Goal: Task Accomplishment & Management: Complete application form

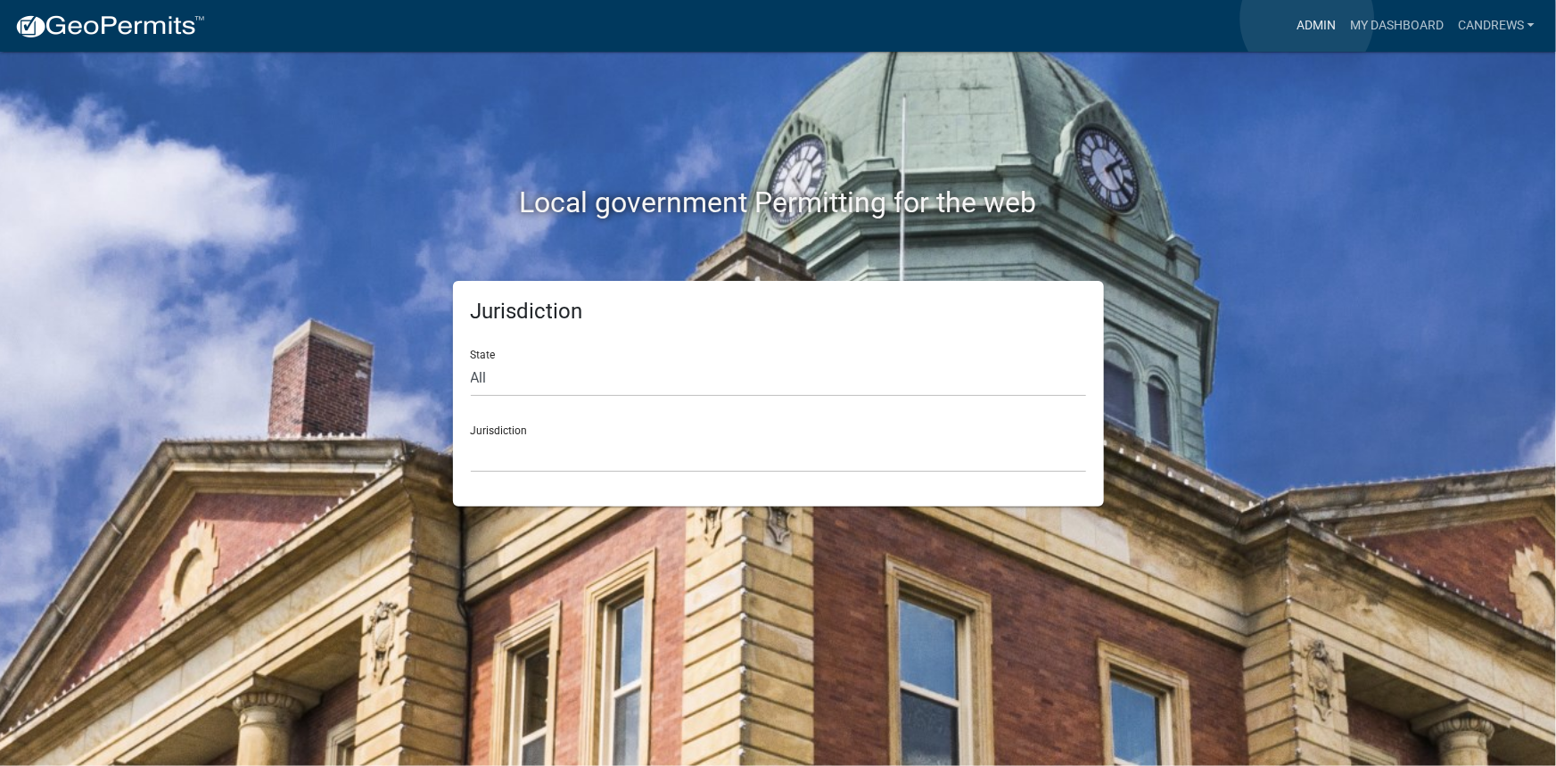
click at [1307, 19] on link "Admin" at bounding box center [1316, 26] width 54 height 34
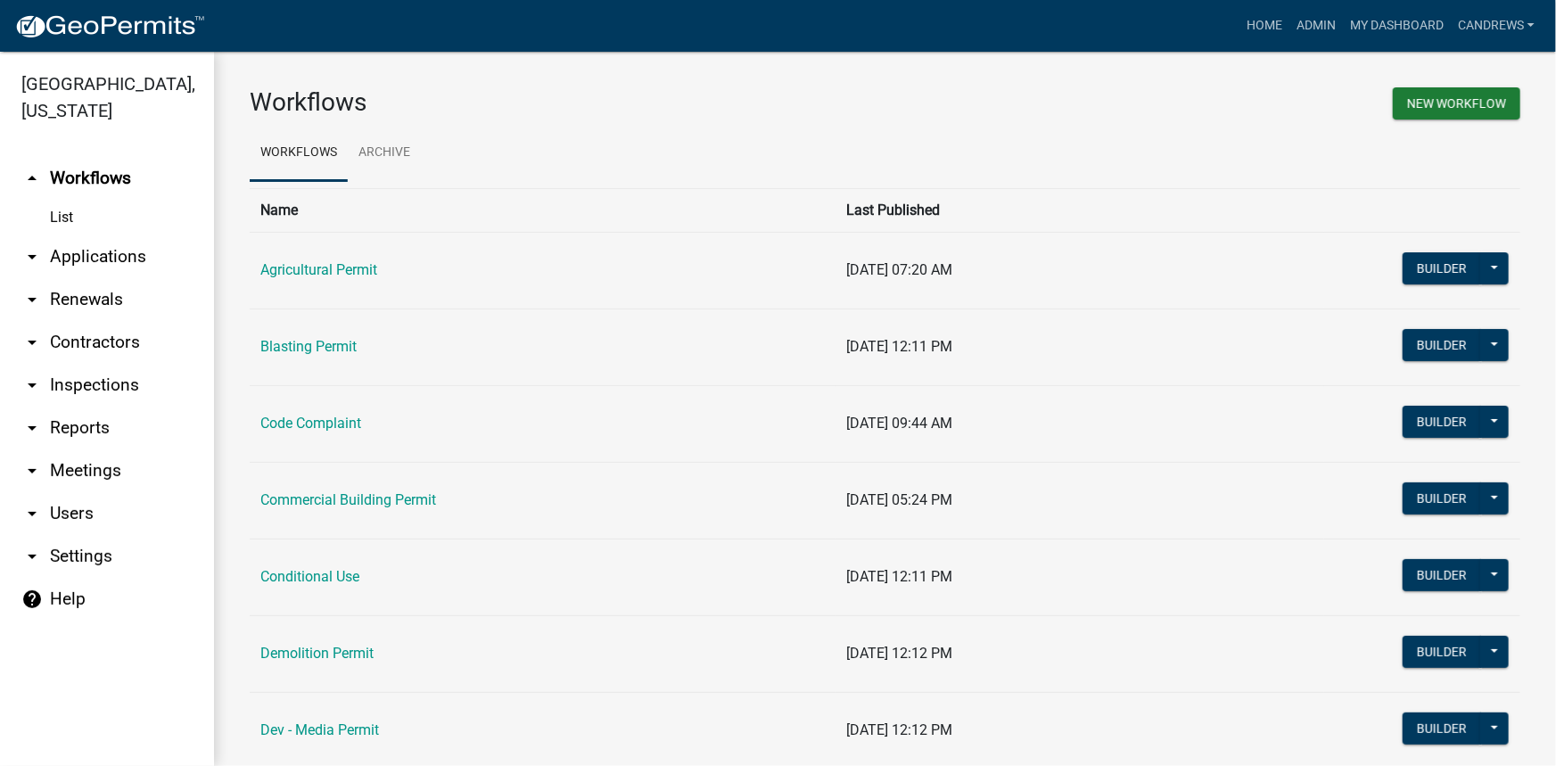
click at [136, 251] on link "arrow_drop_down Applications" at bounding box center [107, 256] width 214 height 43
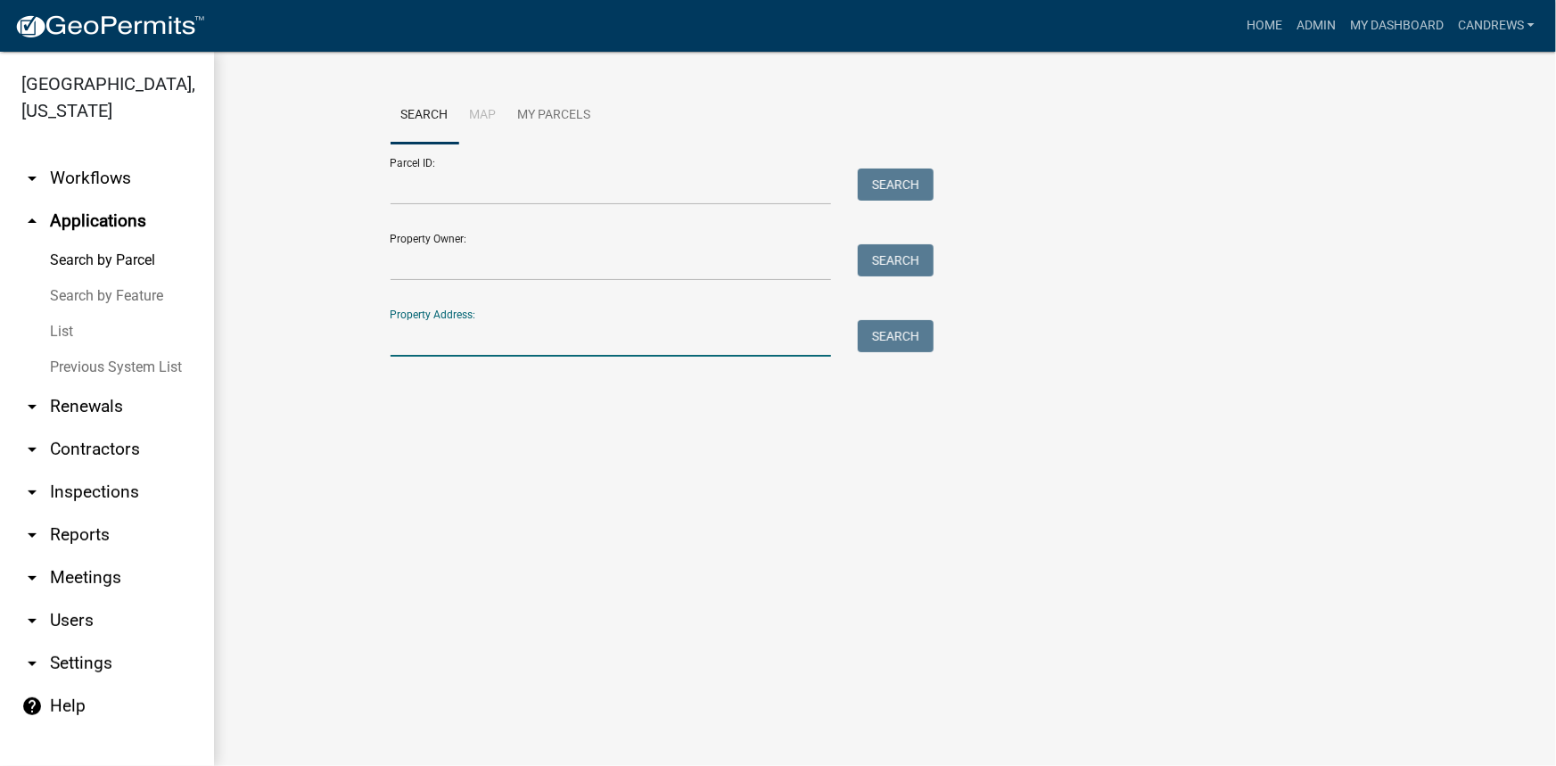
click at [465, 333] on input "Property Address:" at bounding box center [611, 338] width 441 height 37
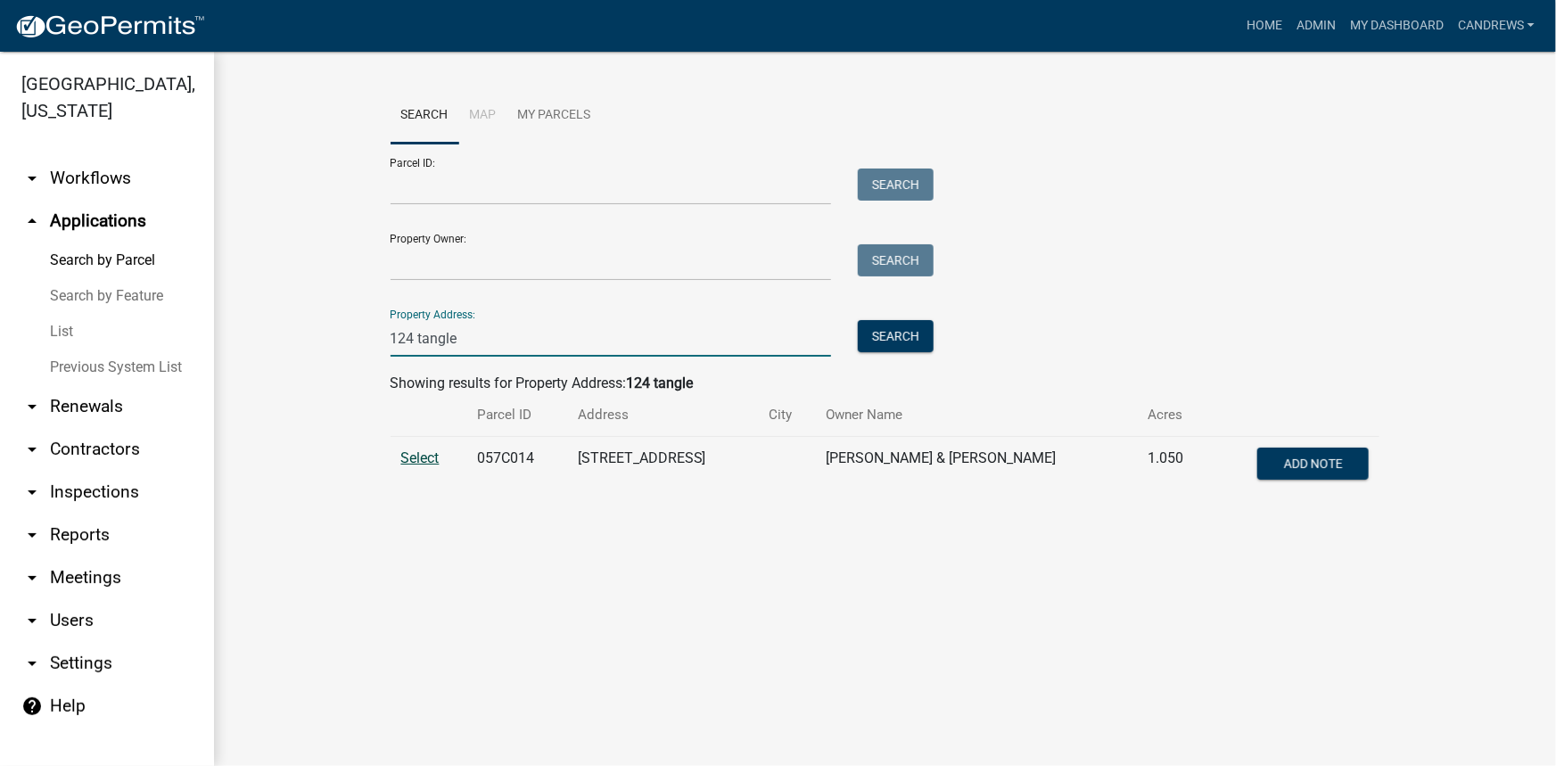
type input "124 tangle"
click at [434, 464] on span "Select" at bounding box center [420, 457] width 38 height 17
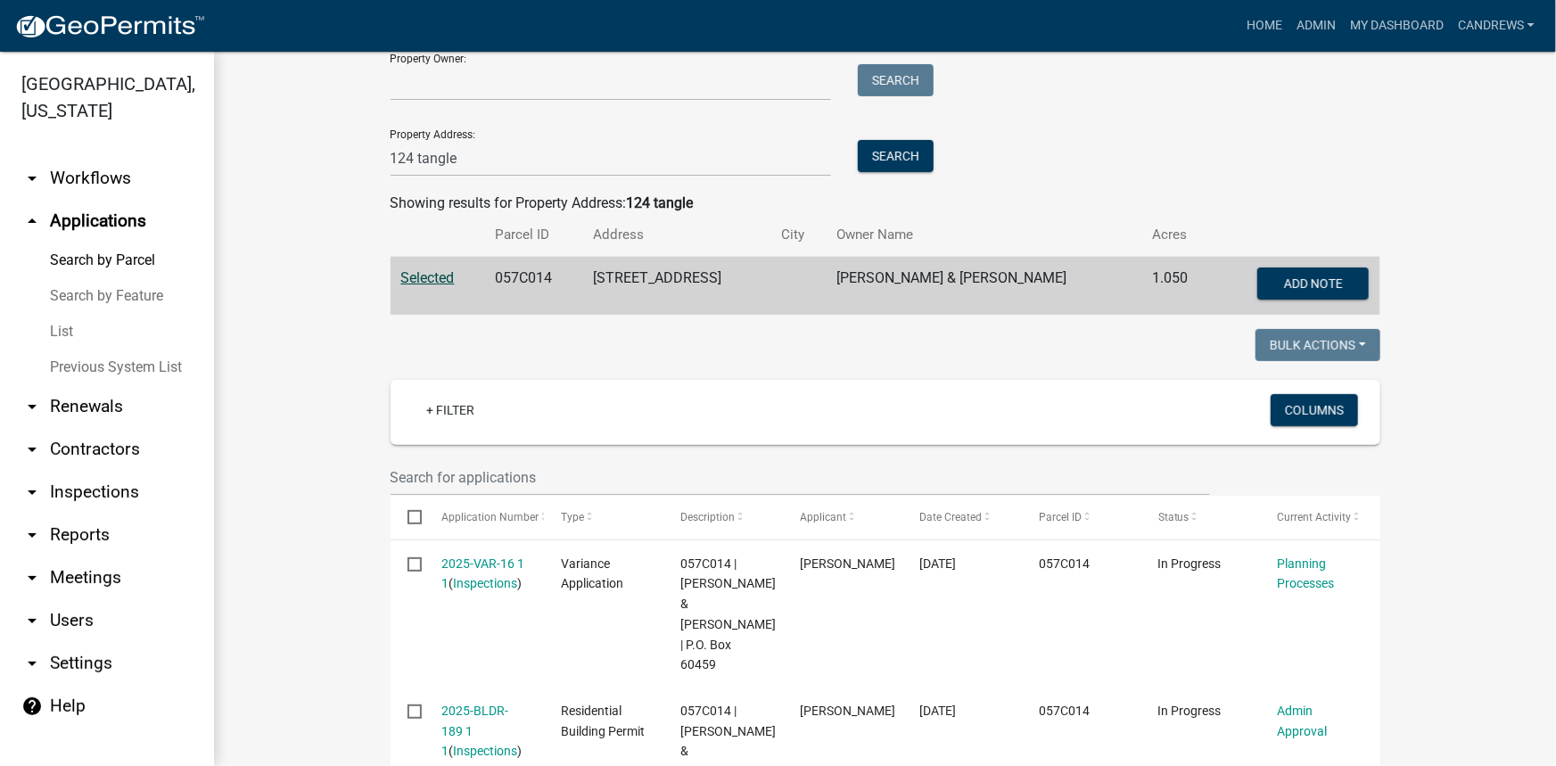
scroll to position [161, 0]
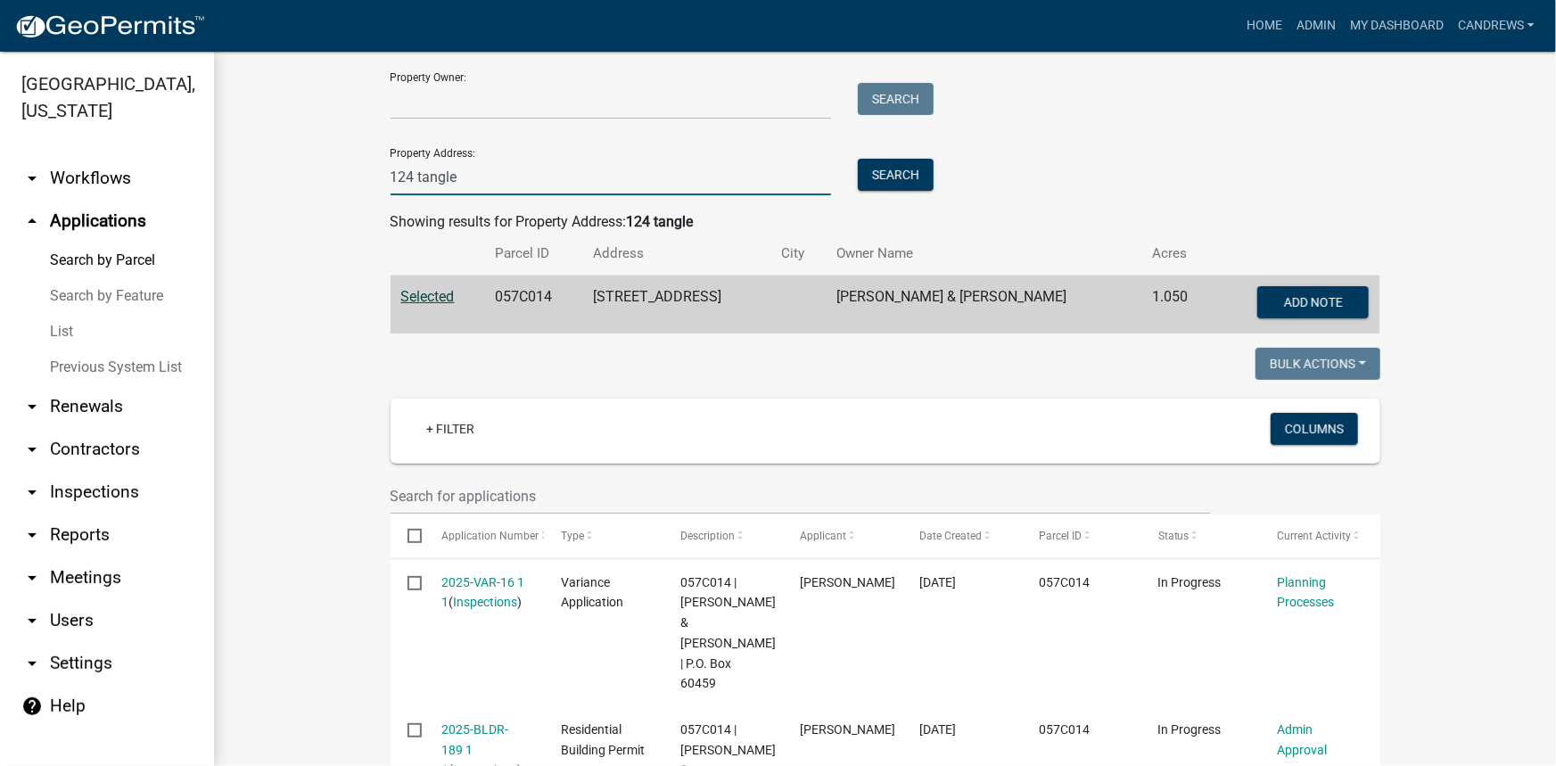
click at [500, 181] on input "124 tangle" at bounding box center [611, 177] width 441 height 37
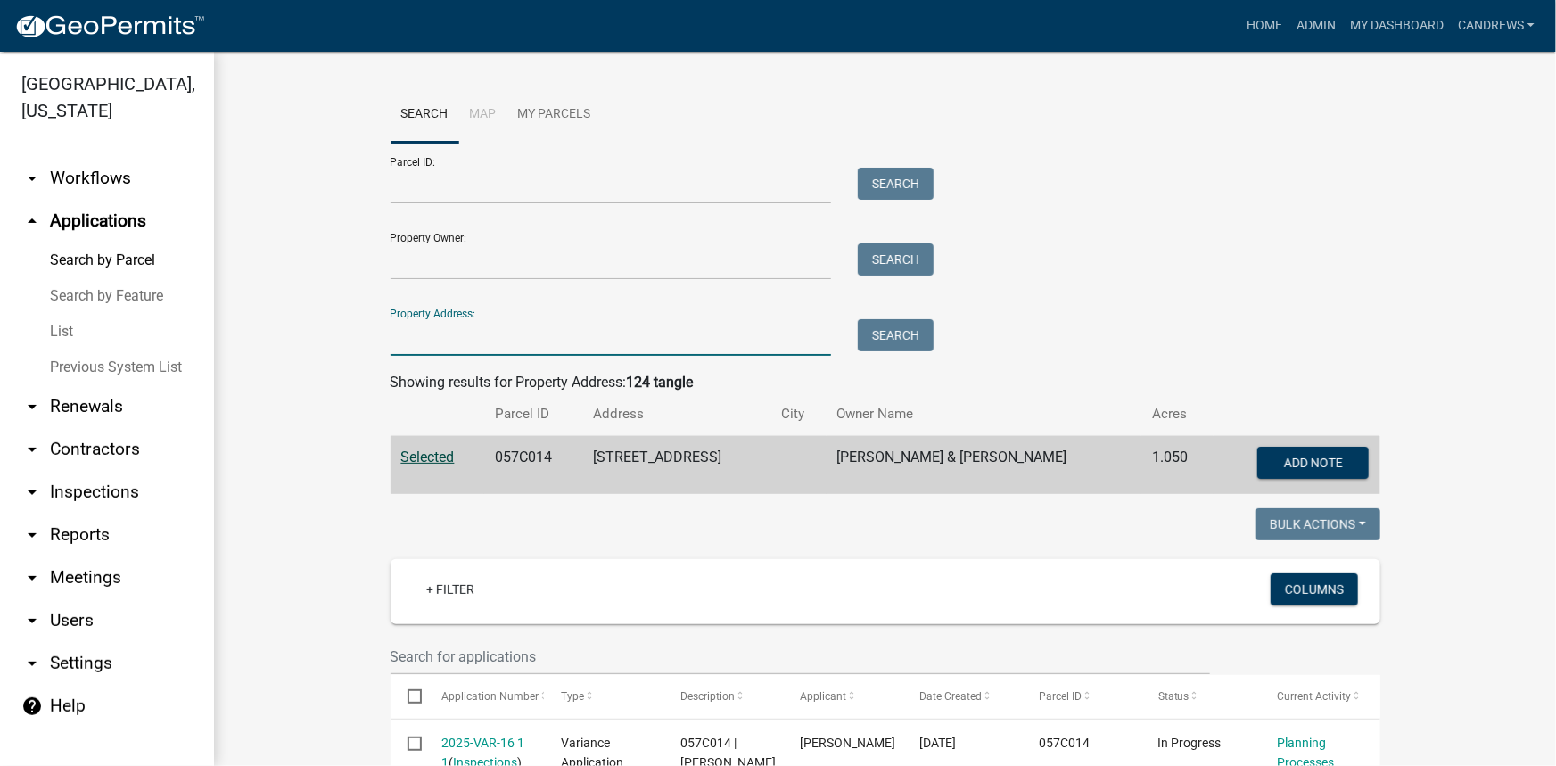
scroll to position [0, 0]
click at [498, 273] on input "Property Owner:" at bounding box center [611, 262] width 441 height 37
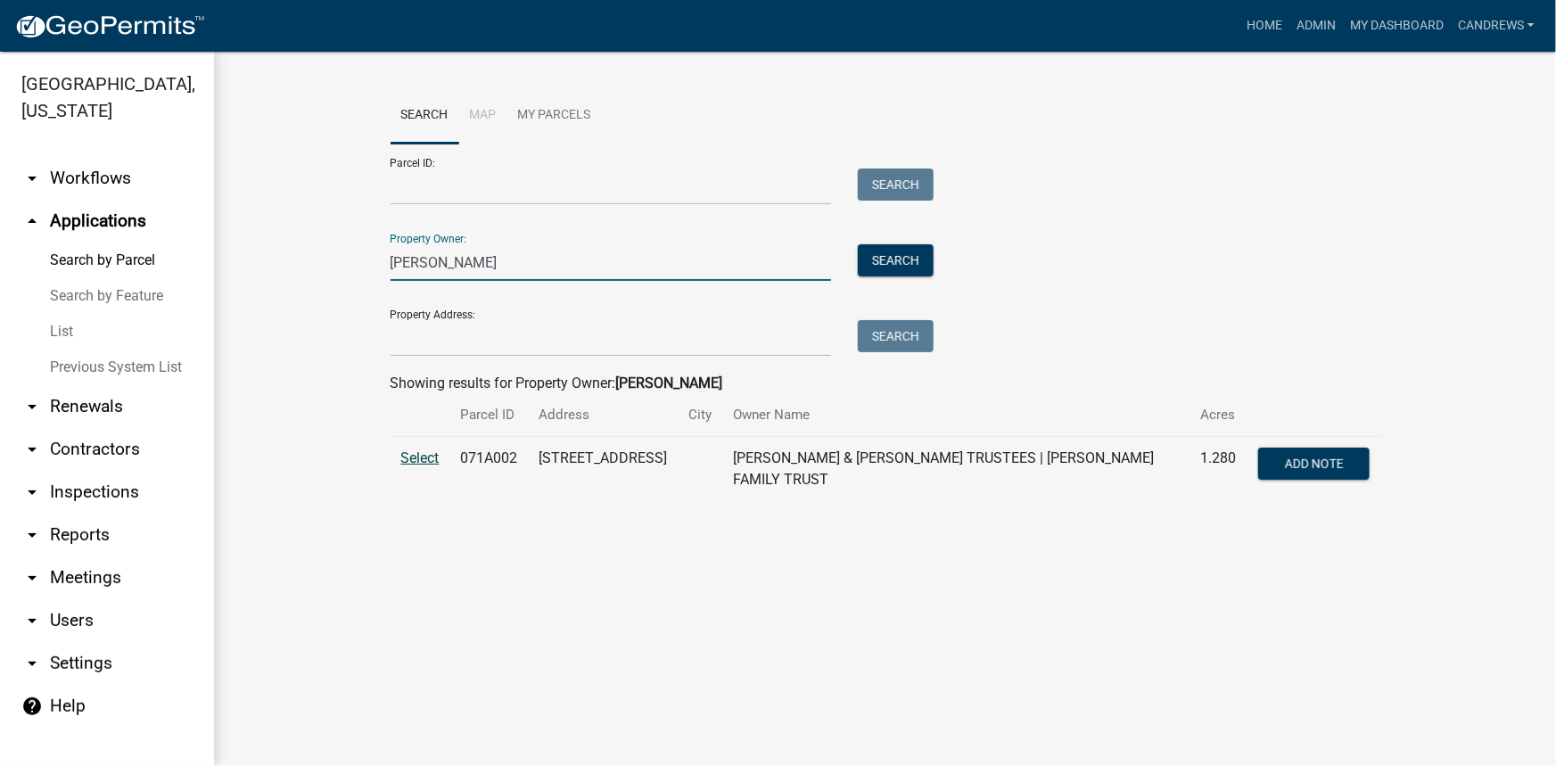
type input "[PERSON_NAME]"
click at [416, 458] on span "Select" at bounding box center [420, 457] width 38 height 17
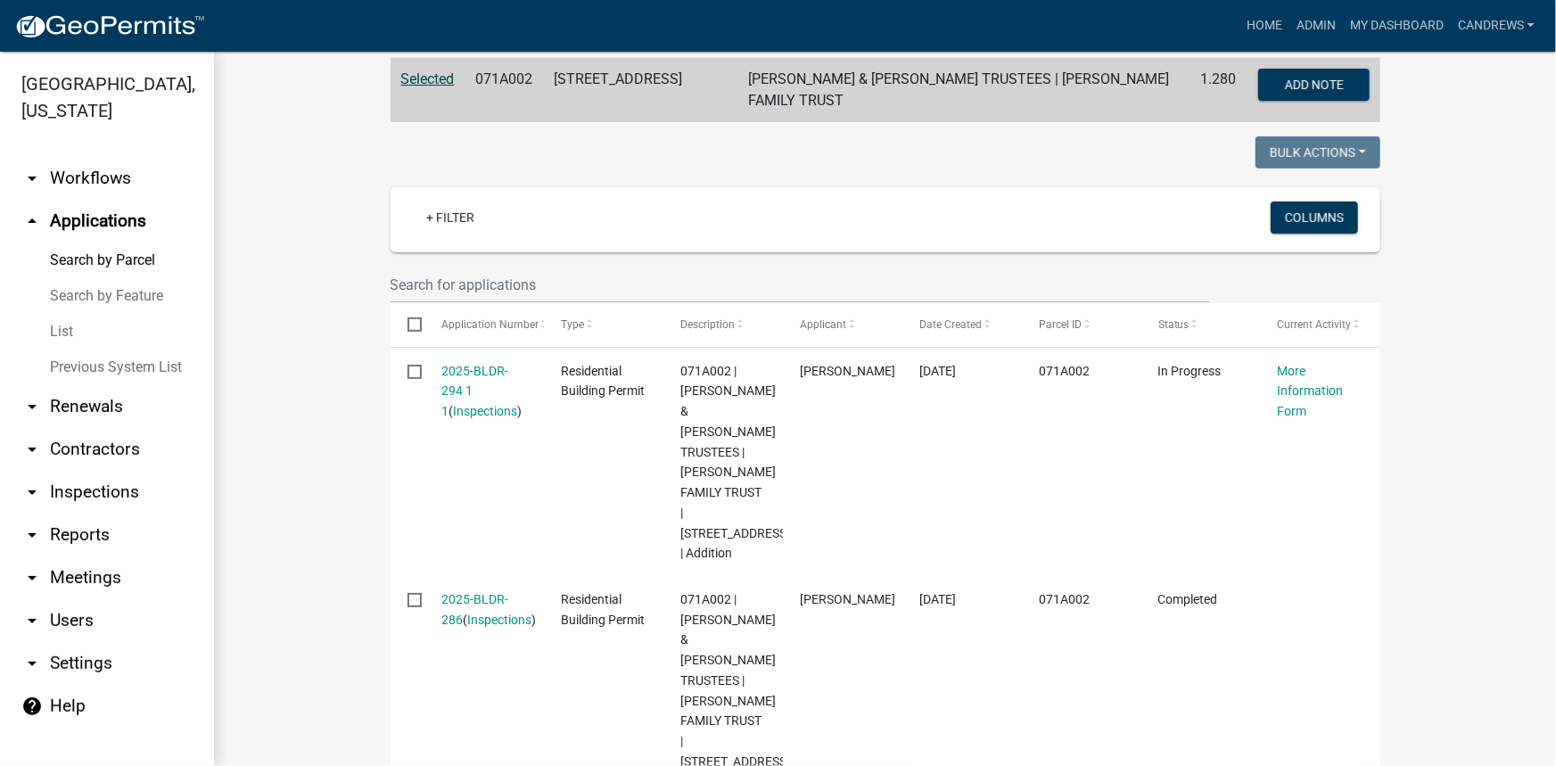
scroll to position [405, 0]
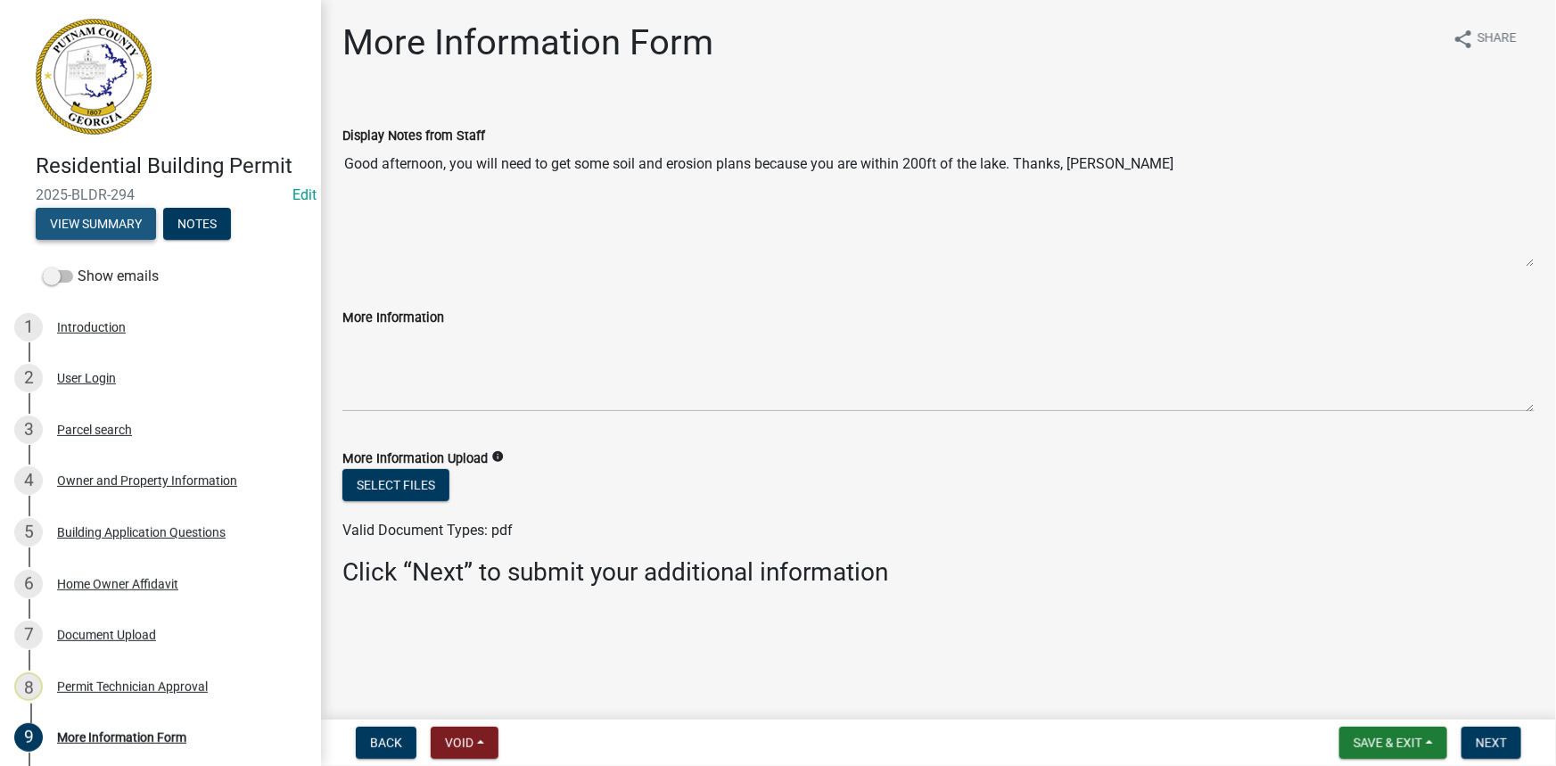
click at [124, 220] on button "View Summary" at bounding box center [96, 224] width 120 height 32
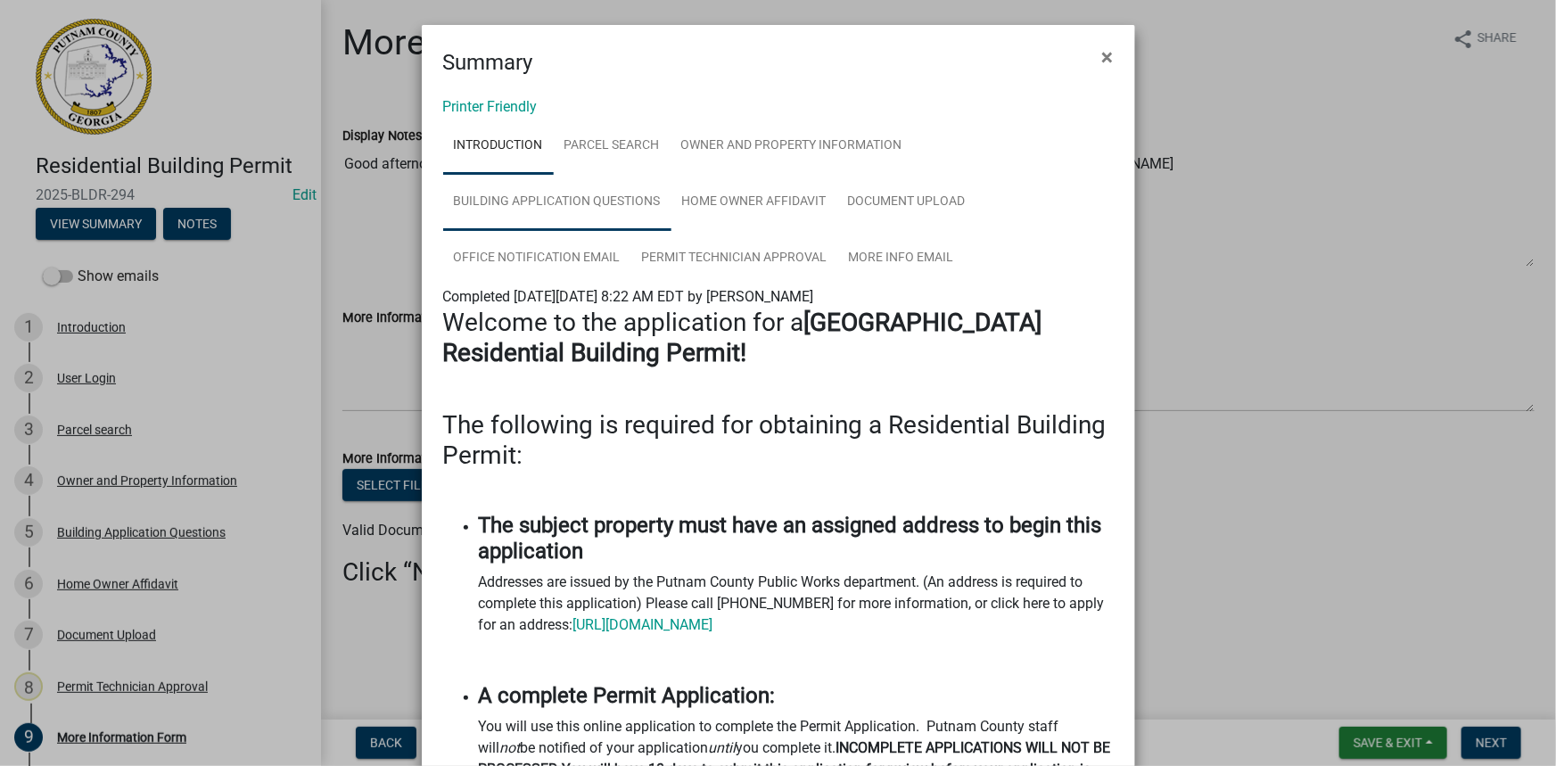
click at [615, 201] on link "Building Application Questions" at bounding box center [557, 202] width 228 height 57
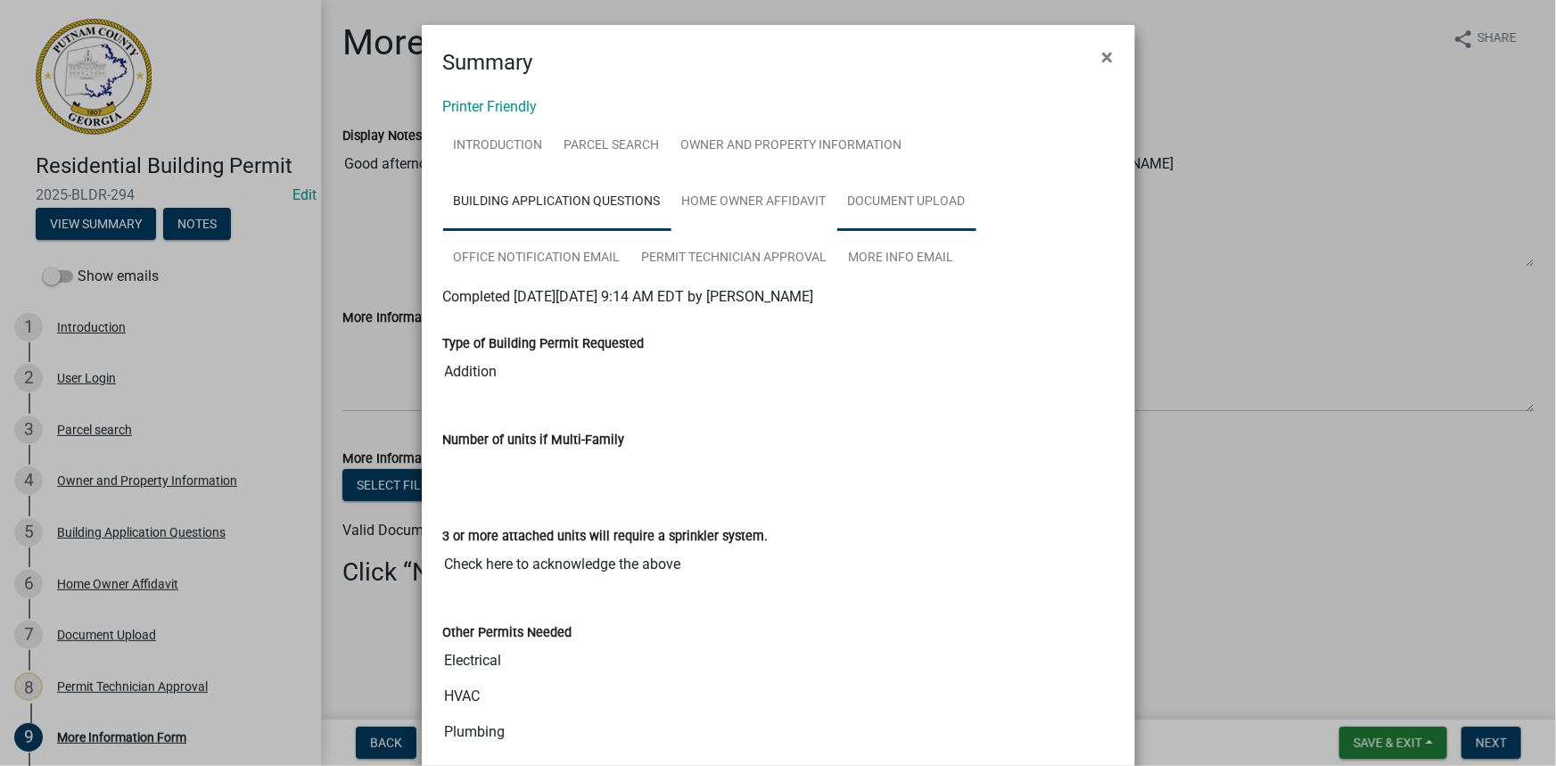
click at [929, 198] on link "Document Upload" at bounding box center [906, 202] width 139 height 57
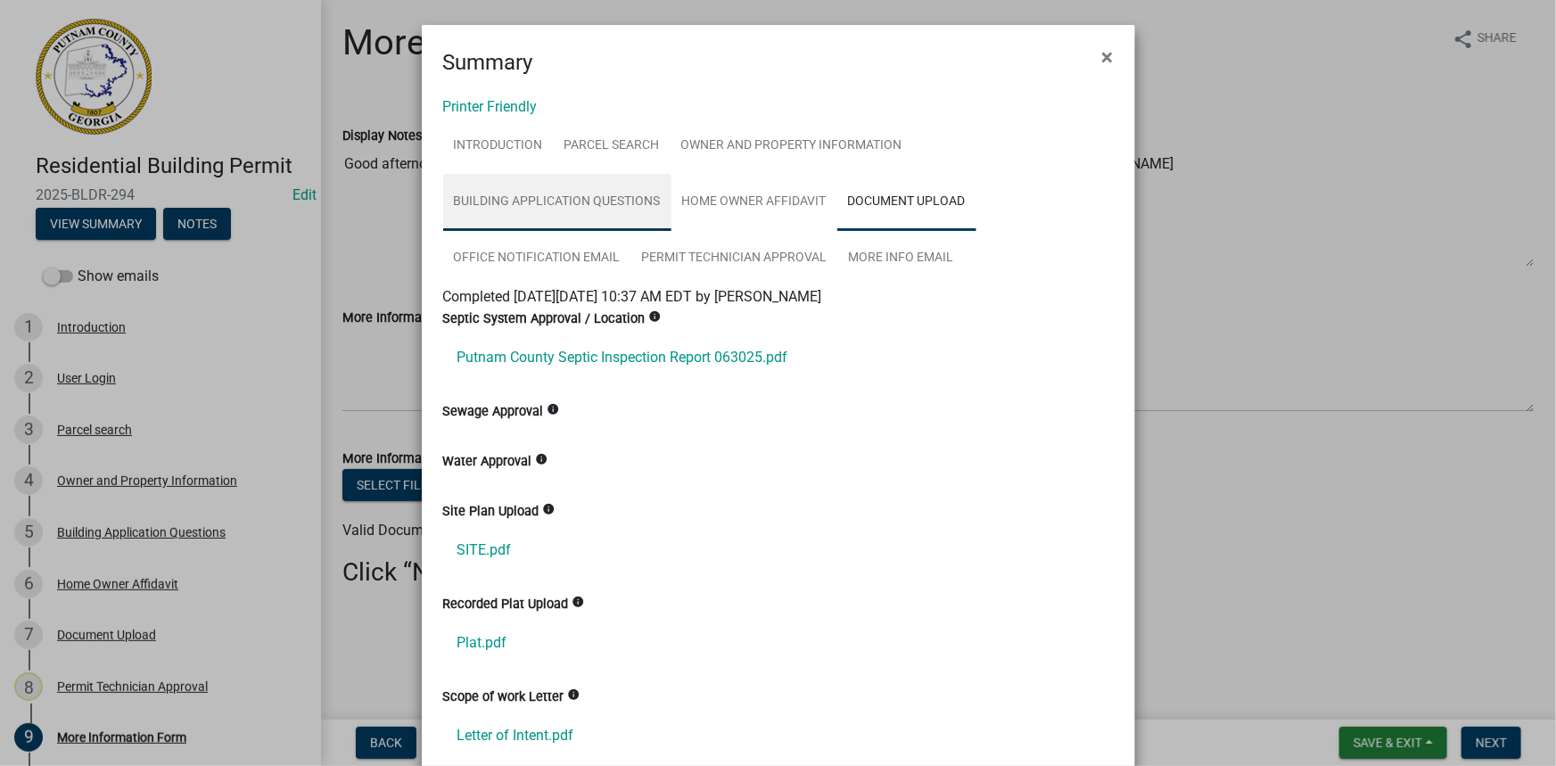
click at [589, 187] on link "Building Application Questions" at bounding box center [557, 202] width 228 height 57
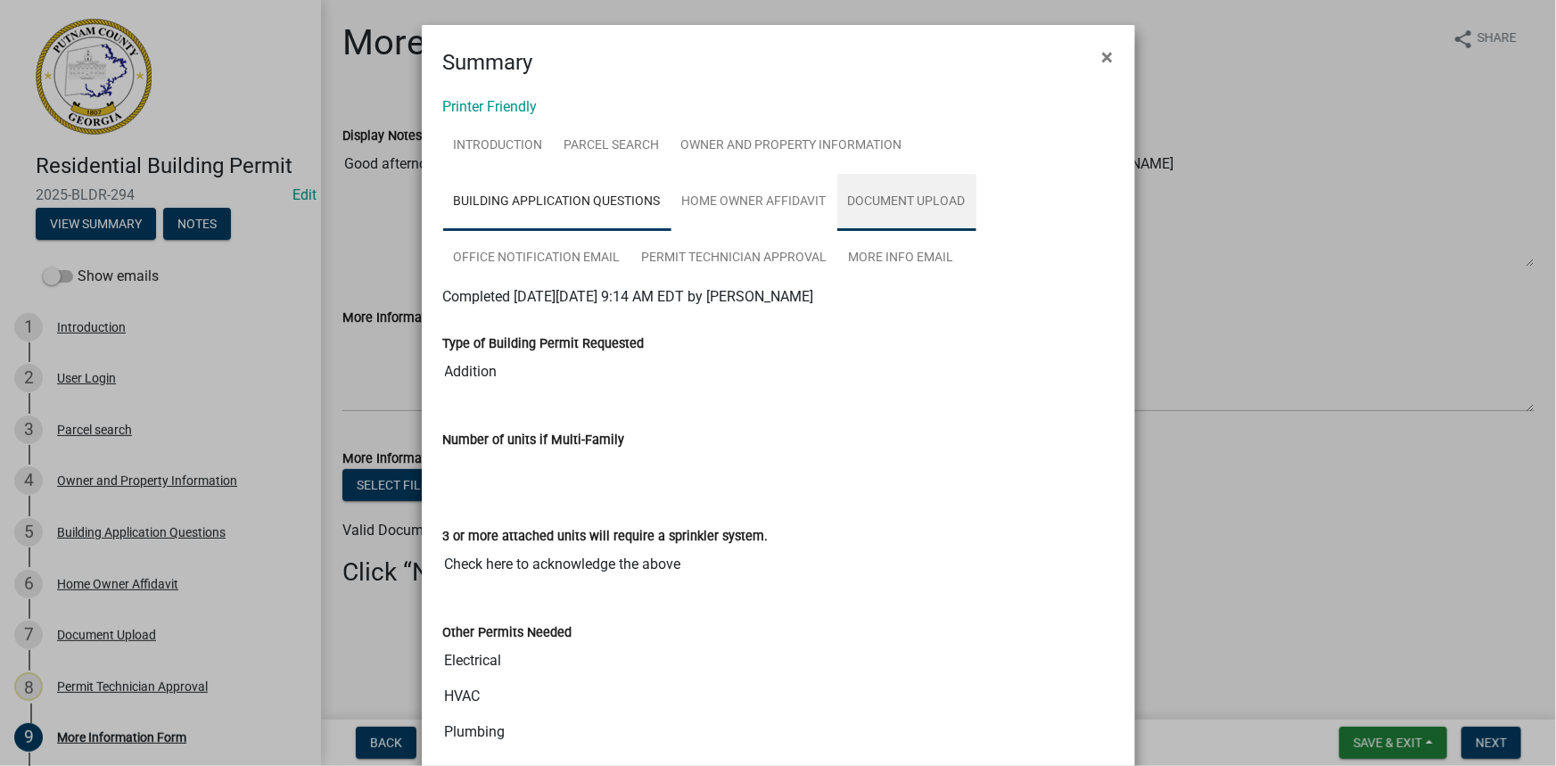
click at [888, 196] on link "Document Upload" at bounding box center [906, 202] width 139 height 57
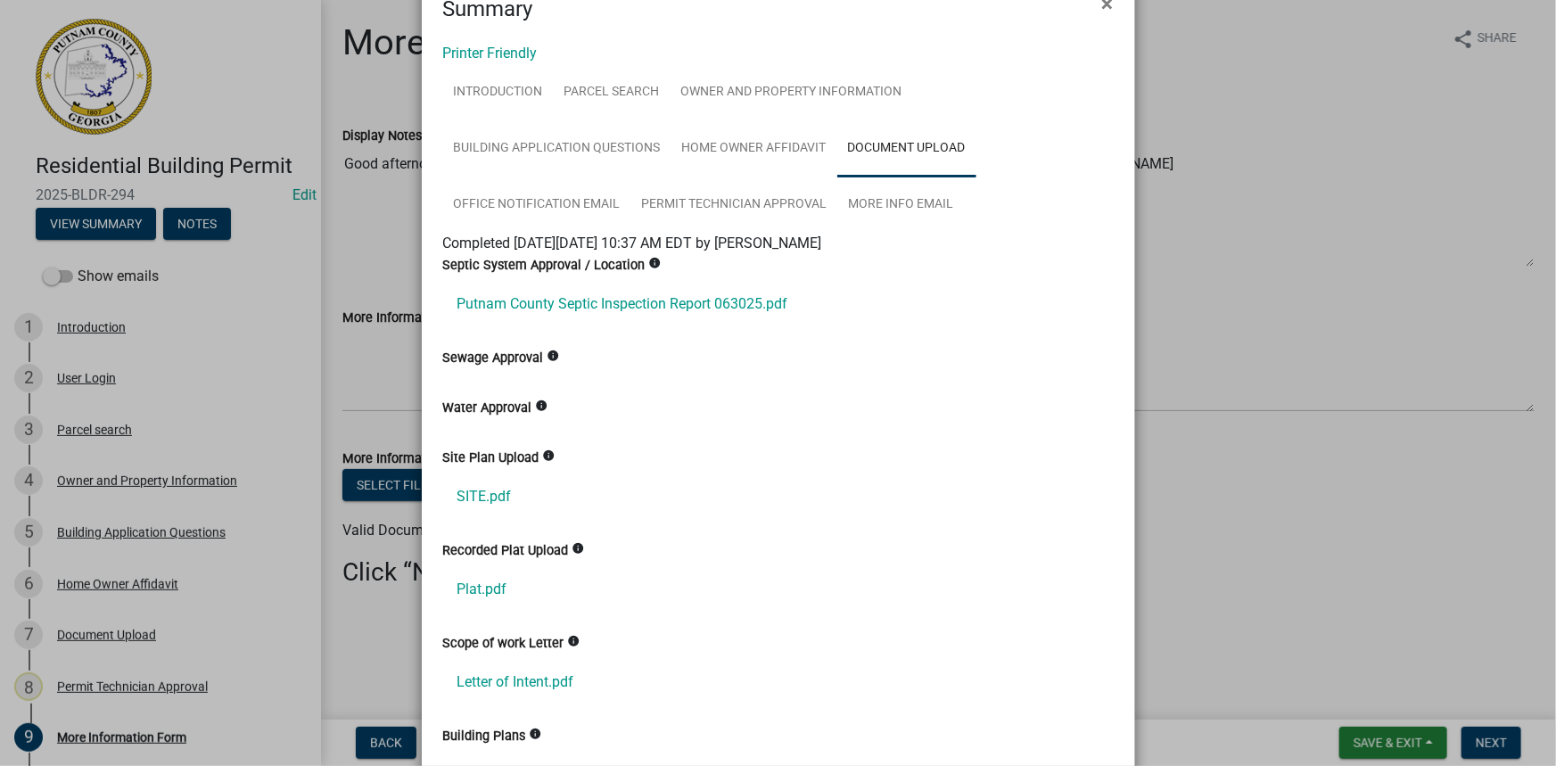
scroll to position [80, 0]
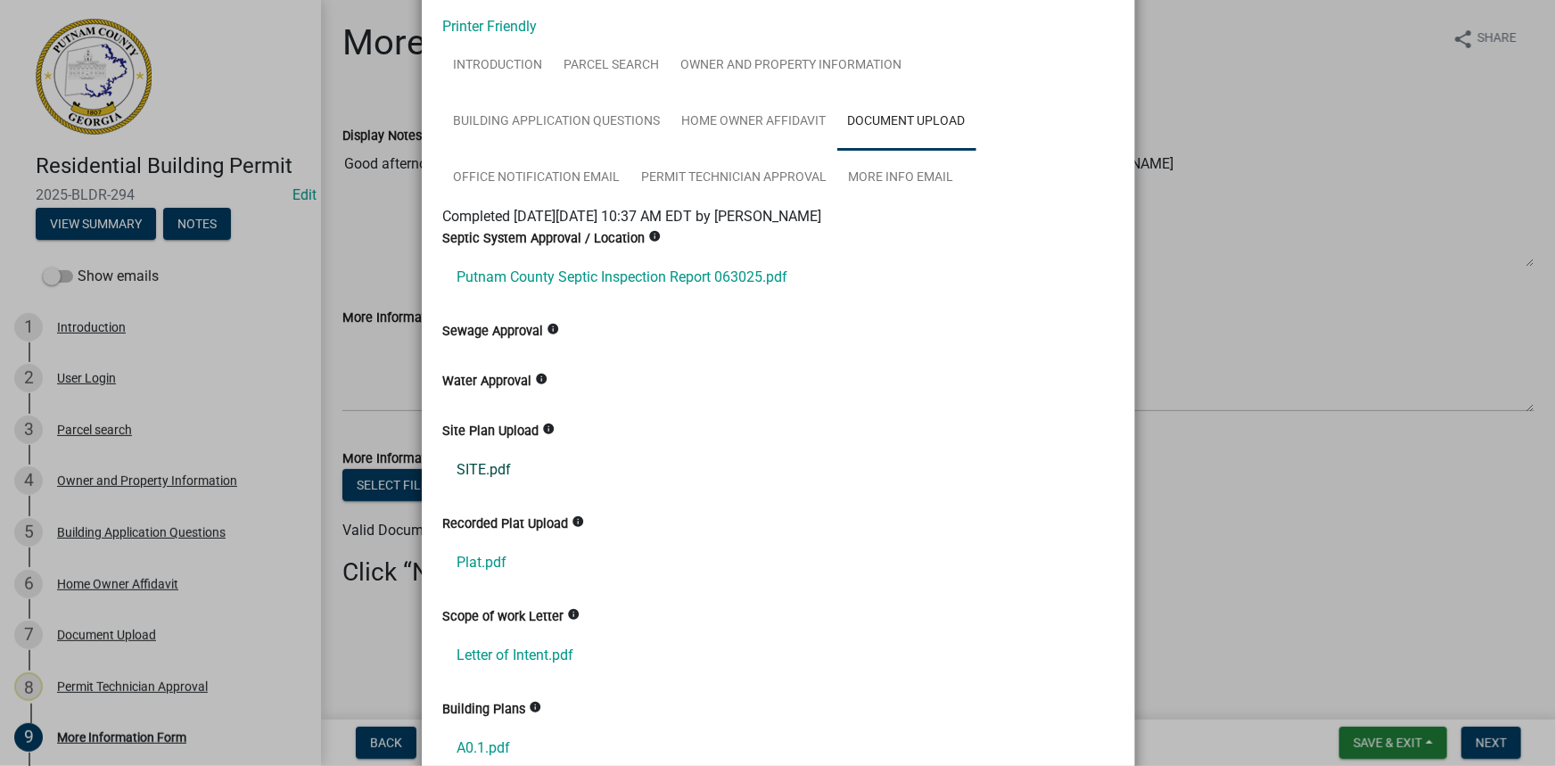
click at [488, 482] on link "SITE.pdf" at bounding box center [778, 470] width 671 height 43
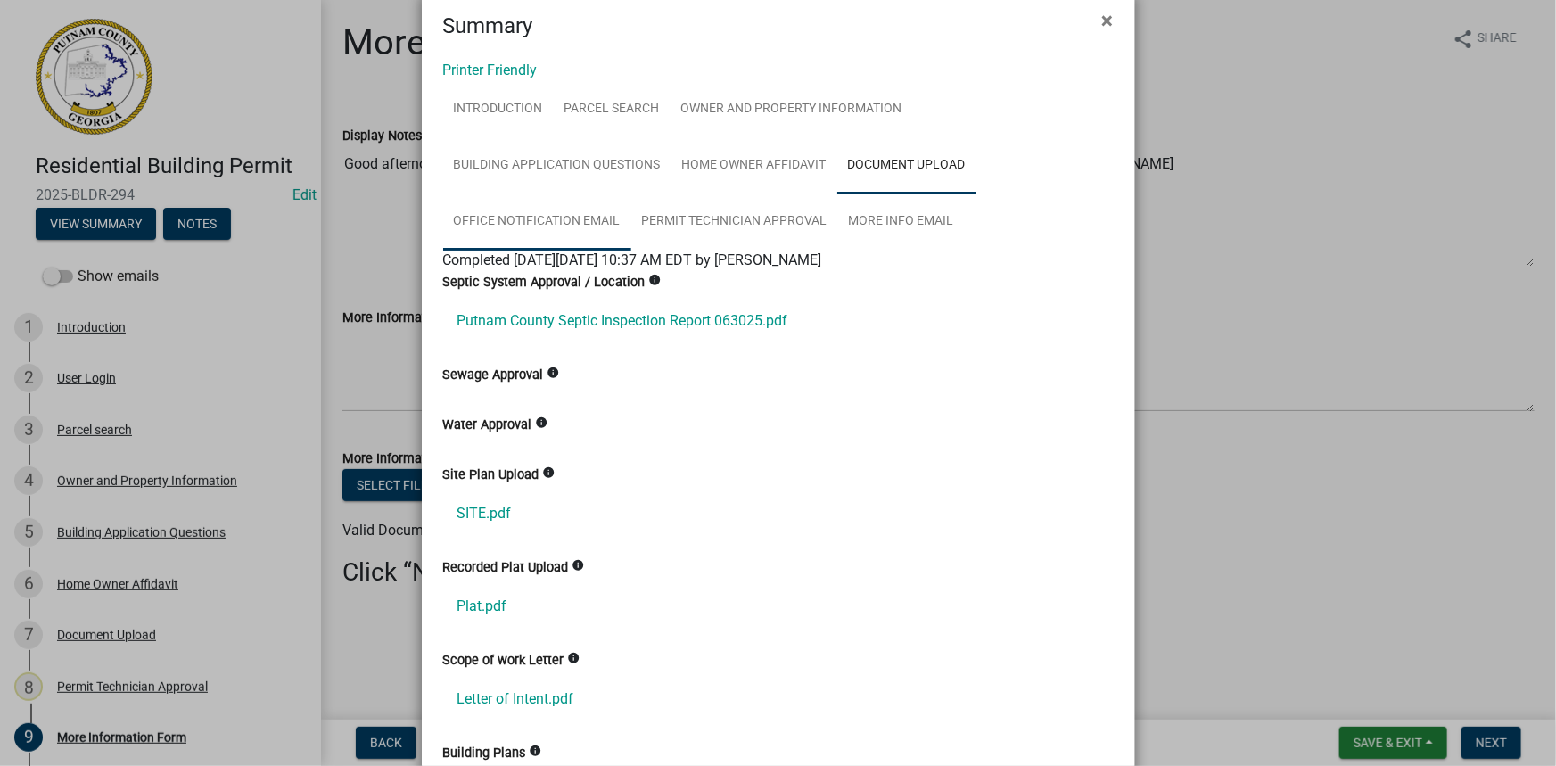
scroll to position [0, 0]
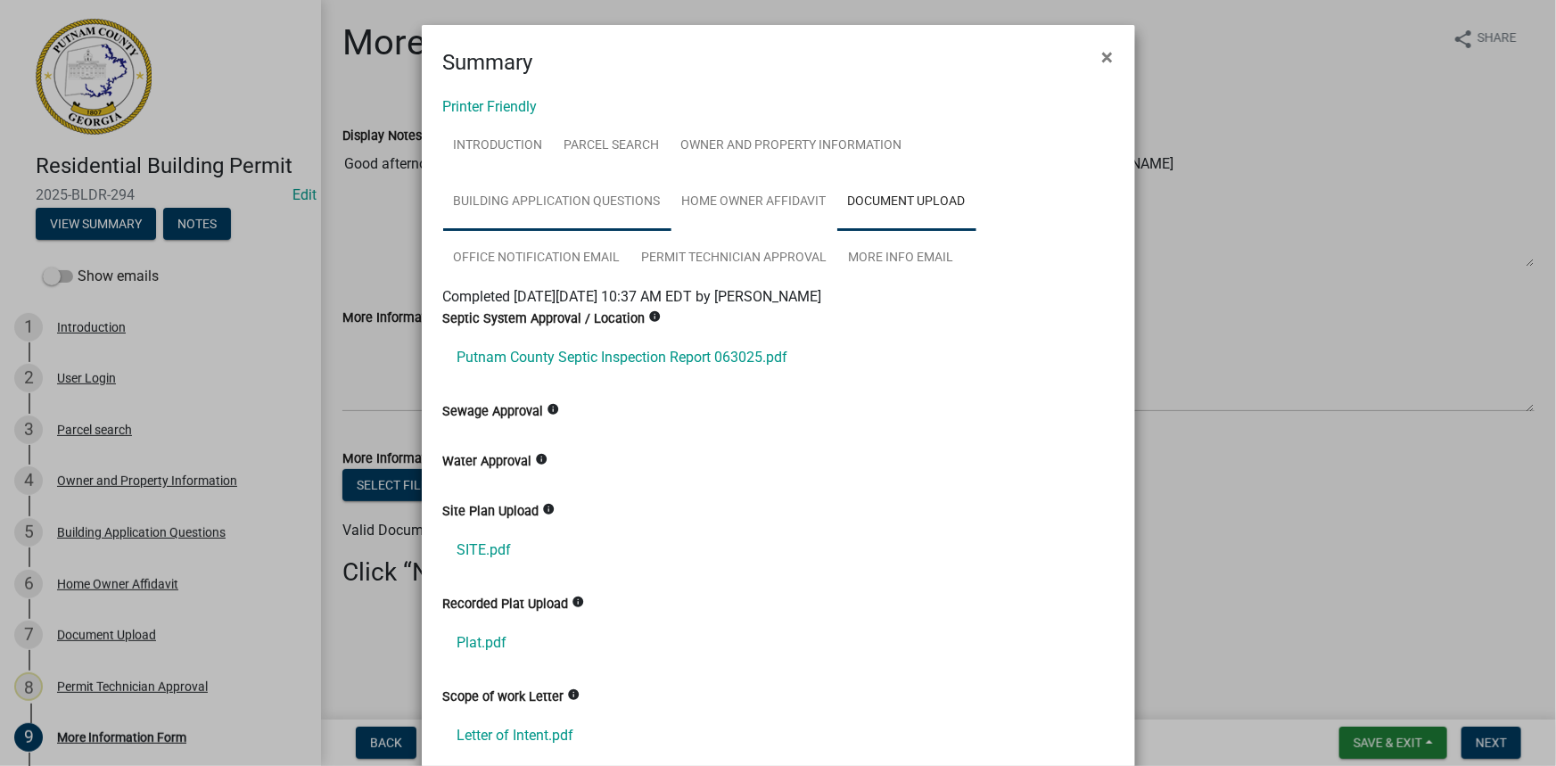
click at [567, 218] on link "Building Application Questions" at bounding box center [557, 202] width 228 height 57
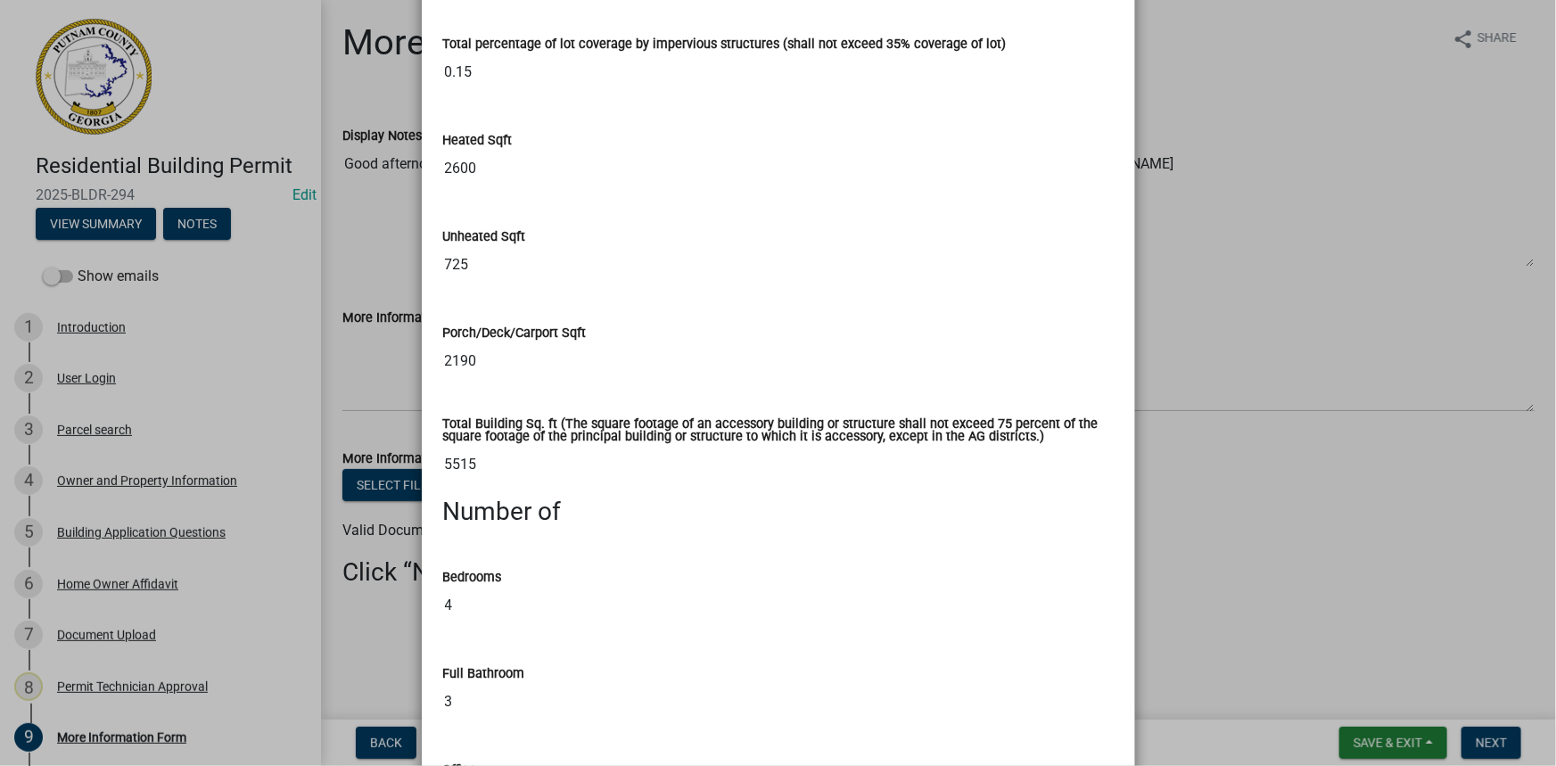
scroll to position [972, 0]
click at [185, 571] on ngb-modal-window "Summary × Printer Friendly Introduction Parcel search Owner and Property Inform…" at bounding box center [778, 383] width 1556 height 766
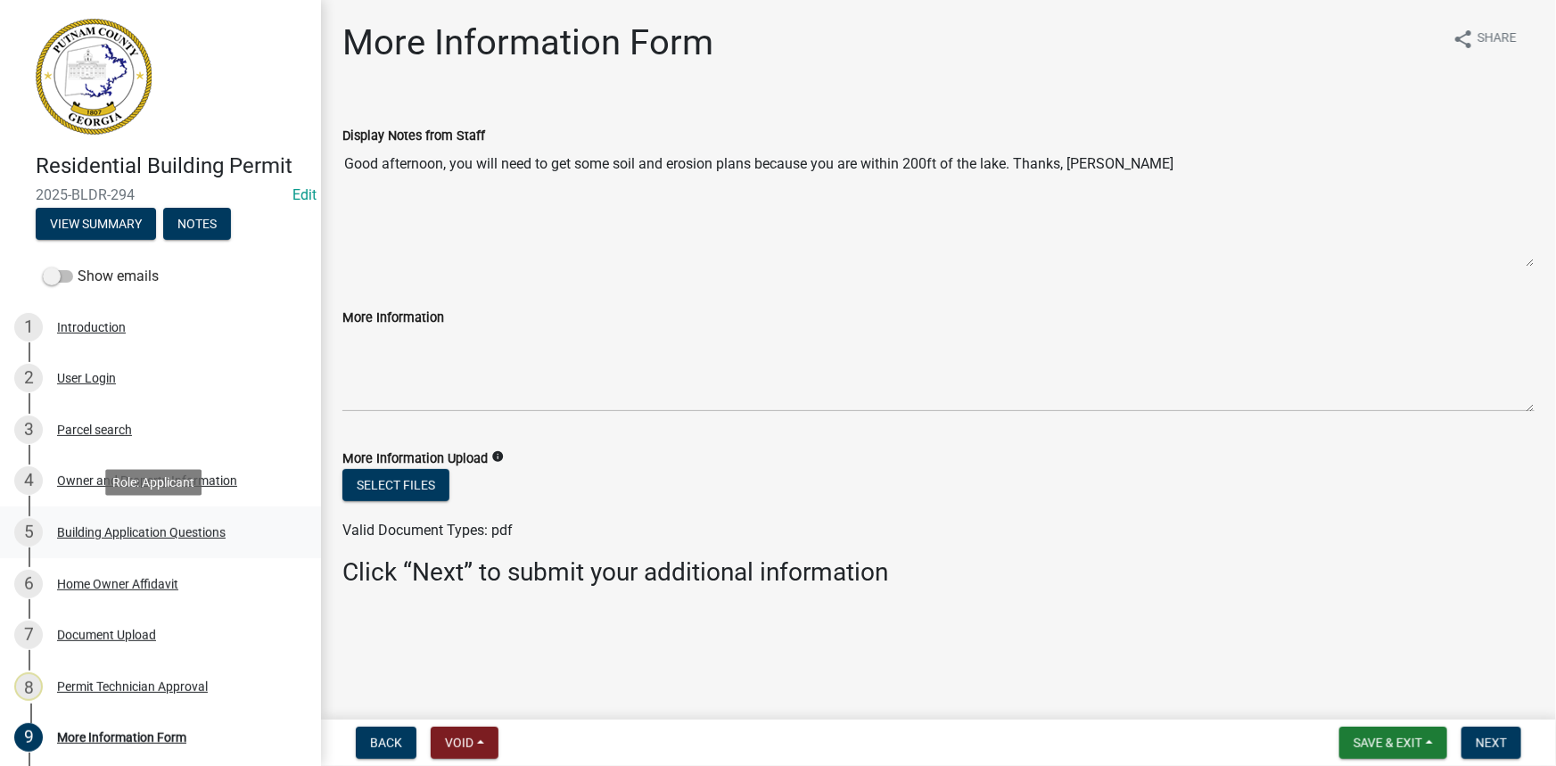
click at [105, 518] on div "5 Building Application Questions" at bounding box center [153, 532] width 278 height 29
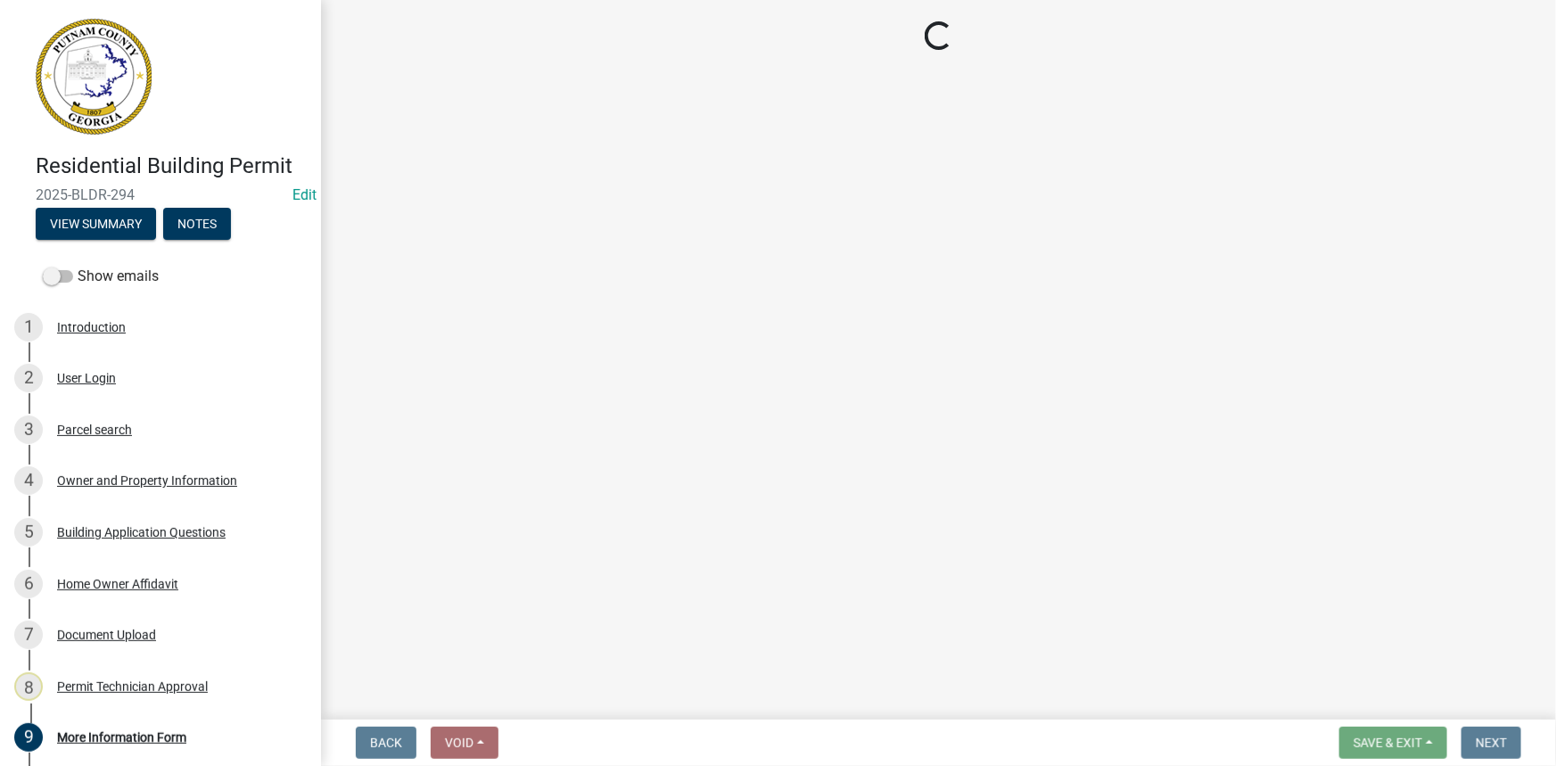
select select "ebf62bd9-0e77-42f1-a2f1-6aca02a789de"
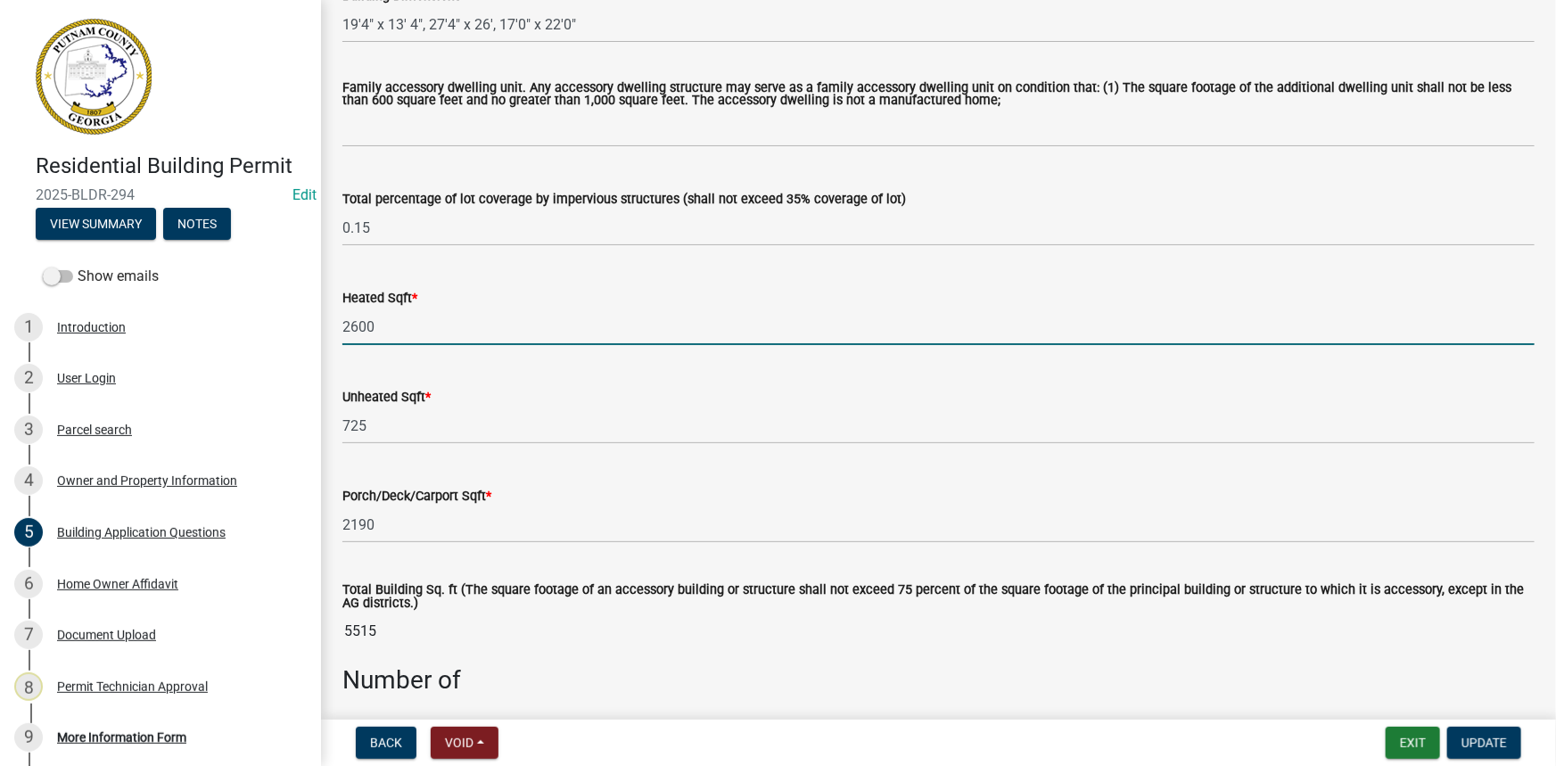
drag, startPoint x: 399, startPoint y: 326, endPoint x: 342, endPoint y: 328, distance: 57.1
click at [342, 328] on input "2600" at bounding box center [938, 327] width 1192 height 37
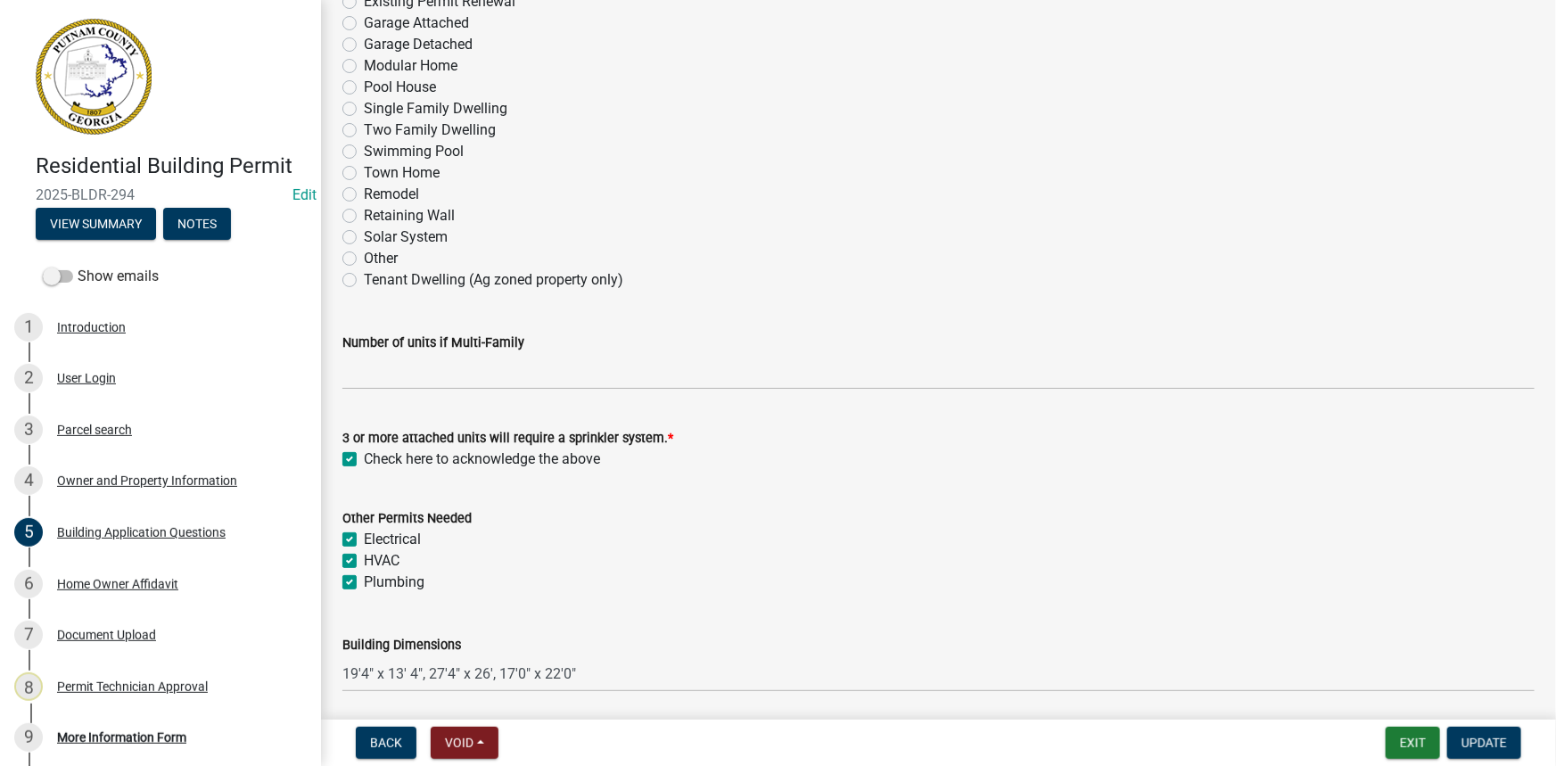
scroll to position [0, 0]
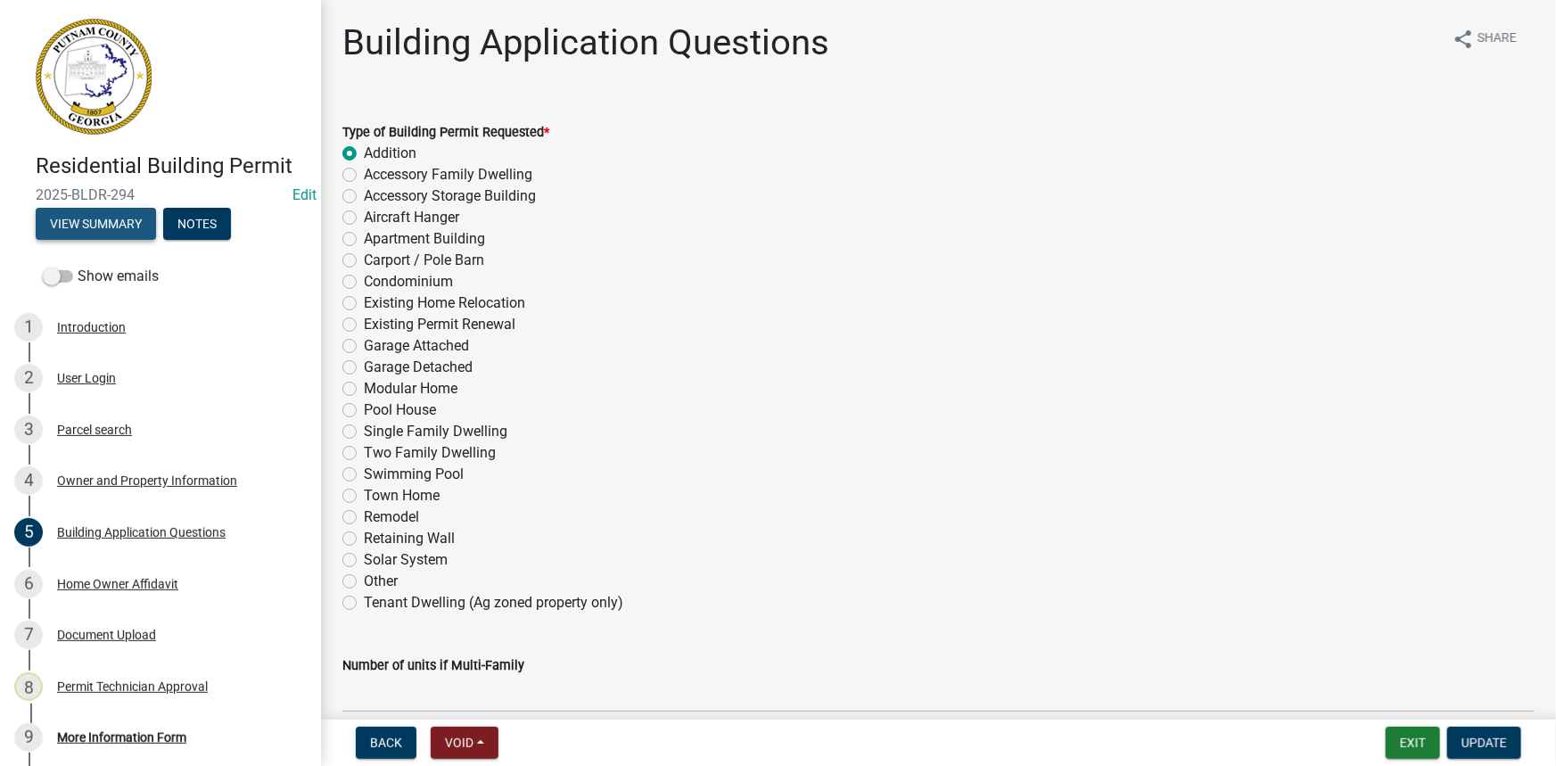
click at [96, 214] on button "View Summary" at bounding box center [96, 224] width 120 height 32
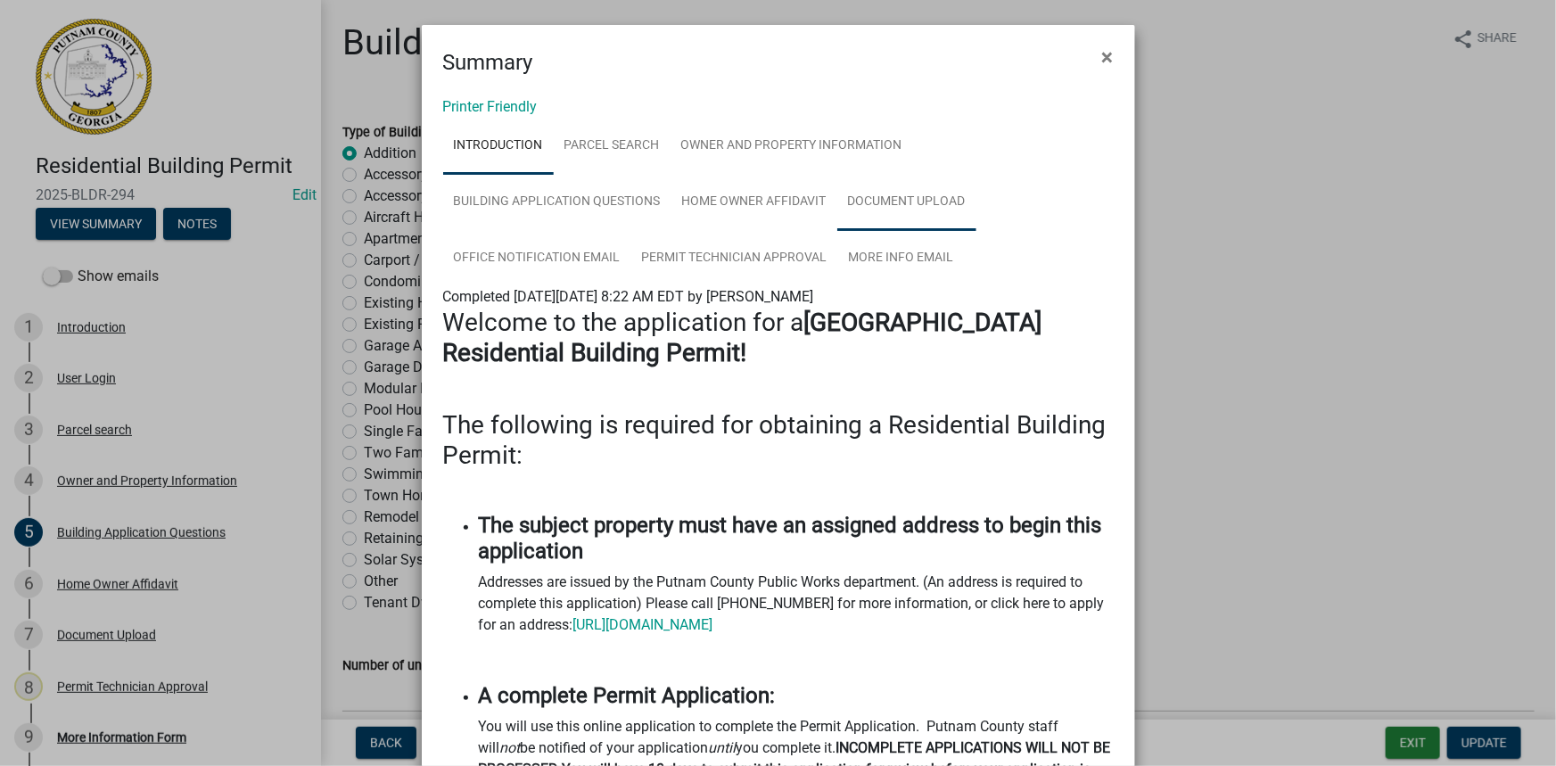
click at [900, 195] on link "Document Upload" at bounding box center [906, 202] width 139 height 57
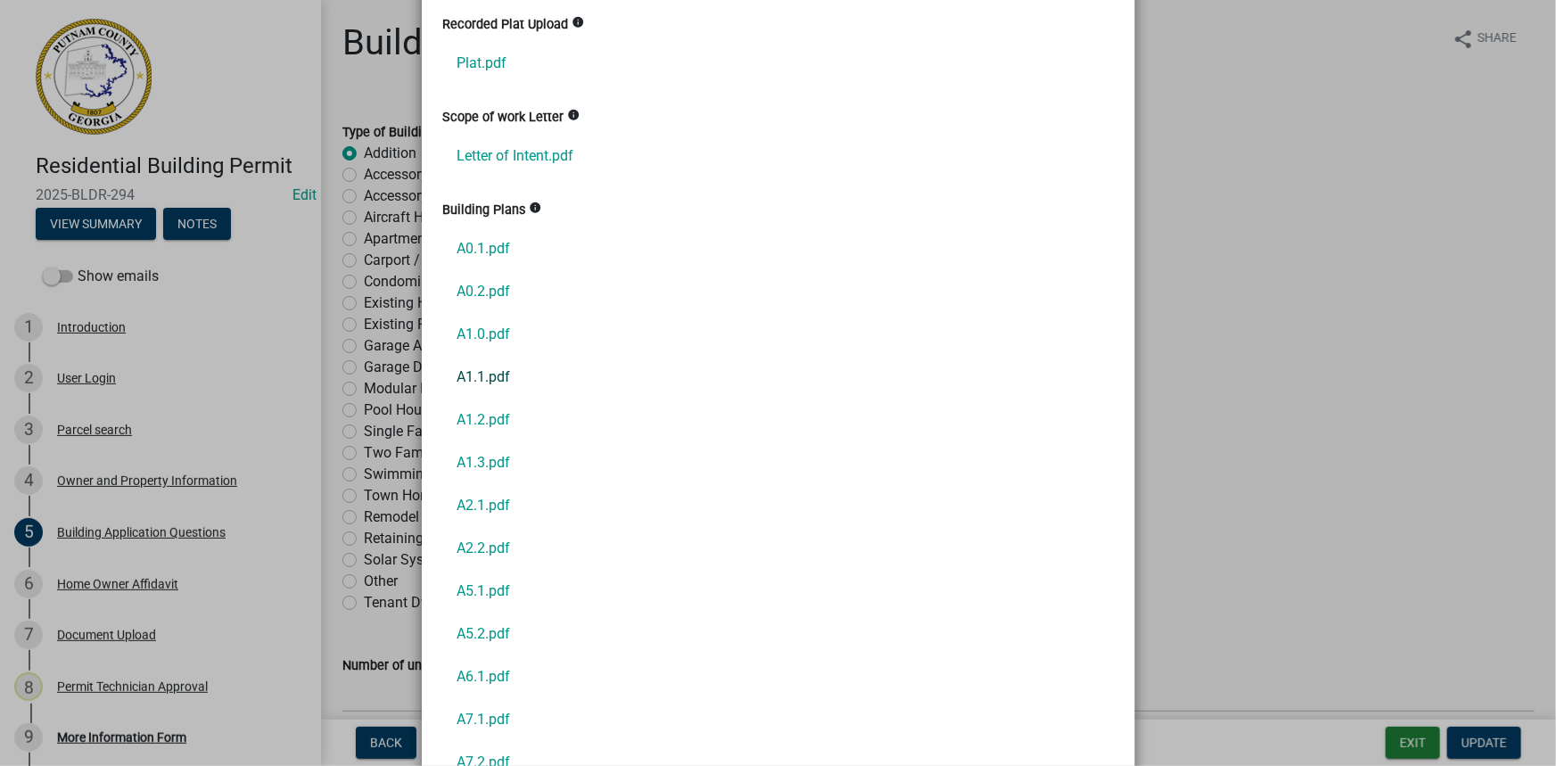
scroll to position [602, 0]
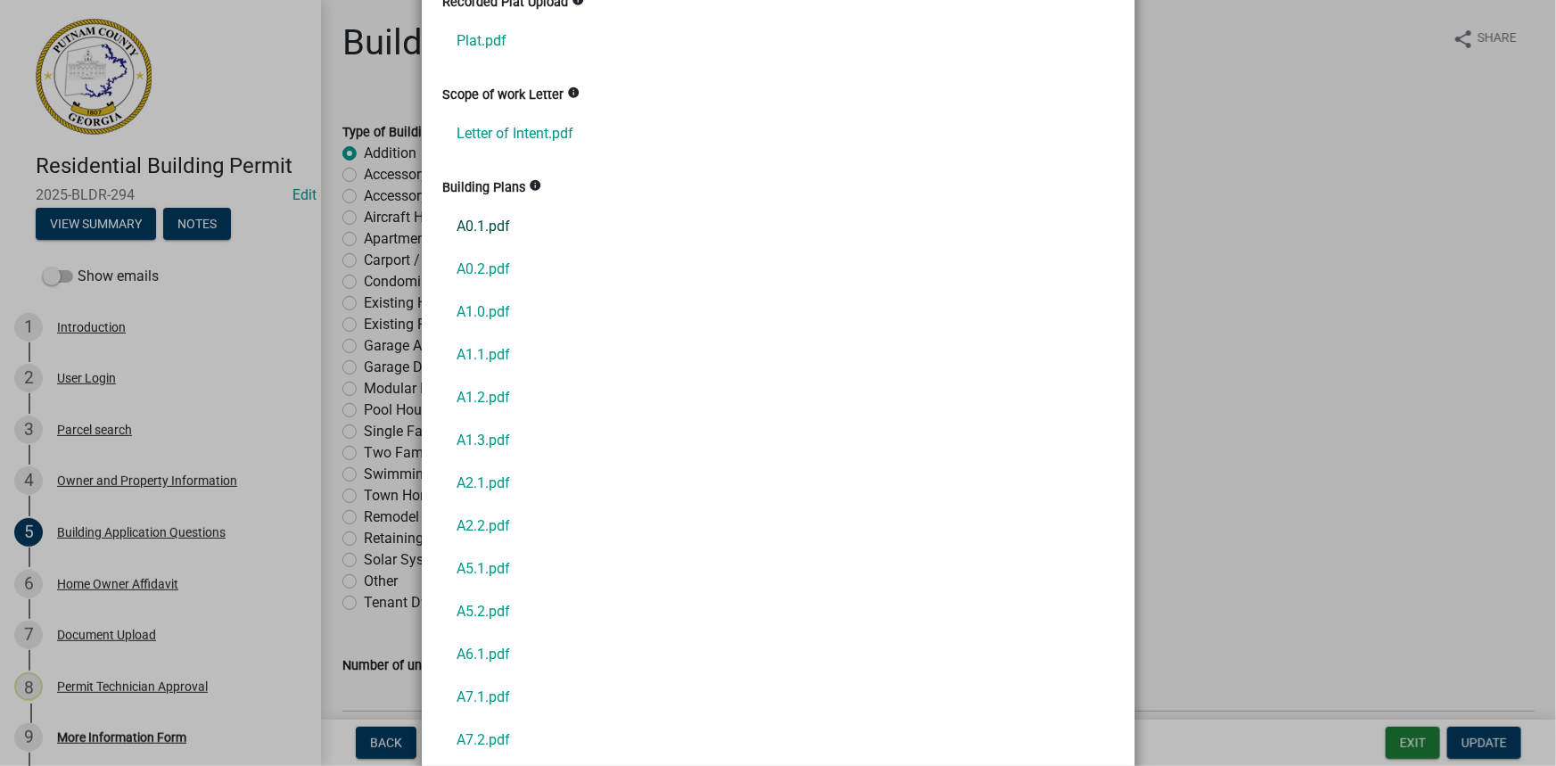
click at [470, 220] on link "A0.1.pdf" at bounding box center [778, 226] width 671 height 43
click at [473, 259] on link "A0.2.pdf" at bounding box center [778, 269] width 671 height 43
click at [473, 317] on link "A1.0.pdf" at bounding box center [778, 312] width 671 height 43
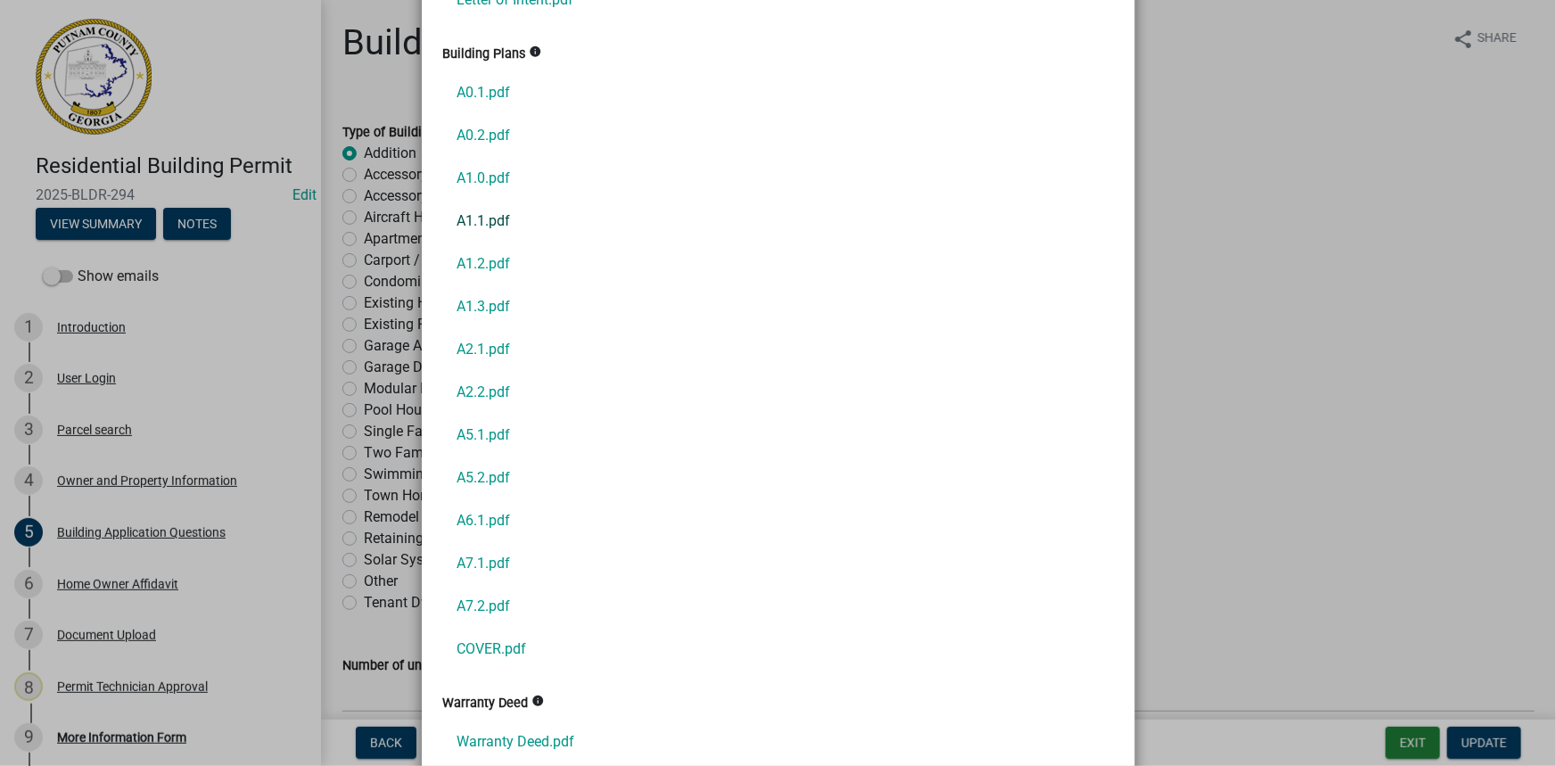
scroll to position [764, 0]
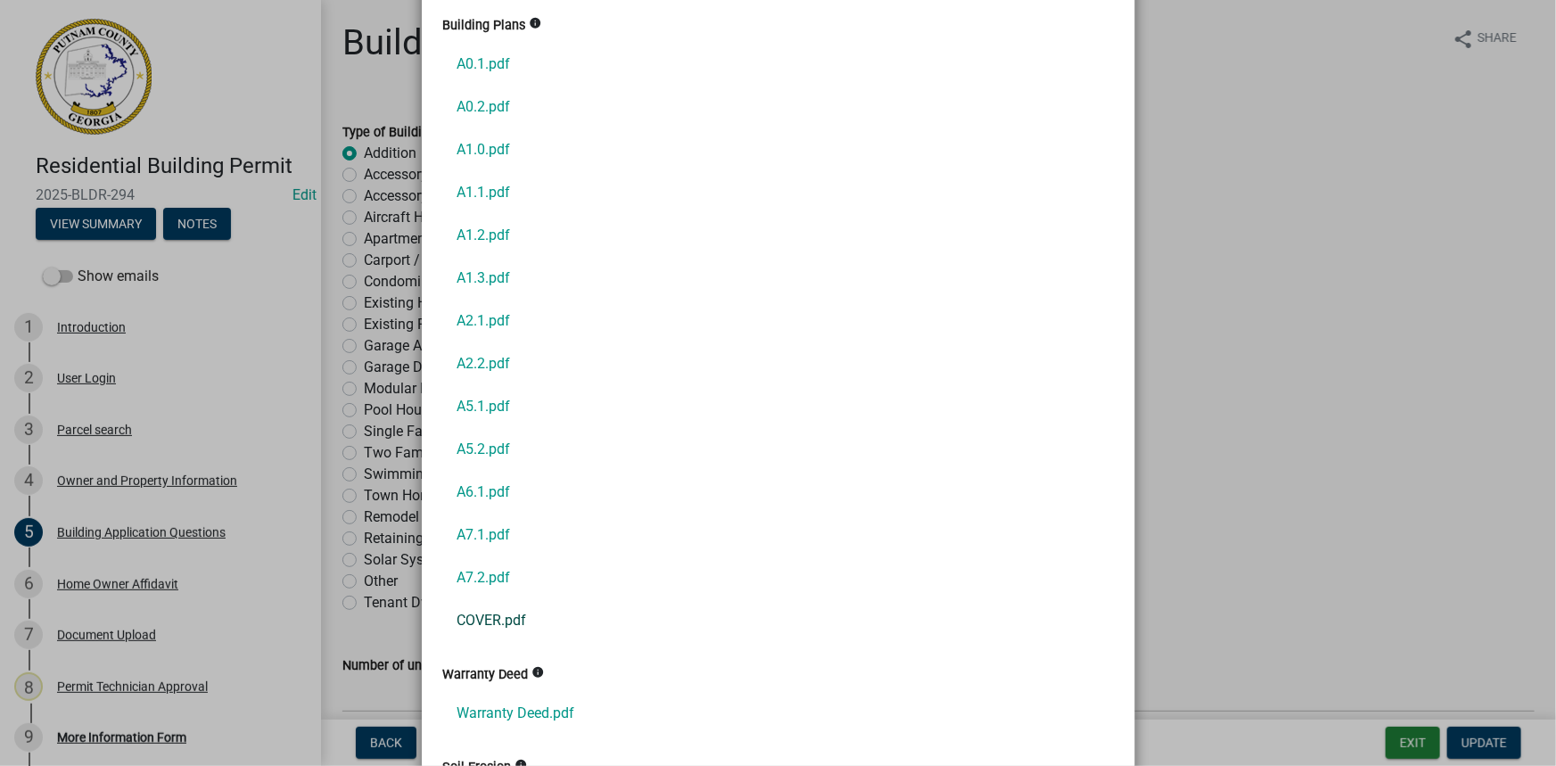
click at [506, 625] on link "COVER.pdf" at bounding box center [778, 620] width 671 height 43
drag, startPoint x: 1282, startPoint y: 488, endPoint x: 1111, endPoint y: 531, distance: 176.5
click at [1284, 490] on ngb-modal-window "Summary × Printer Friendly Introduction Parcel search Owner and Property Inform…" at bounding box center [778, 383] width 1556 height 766
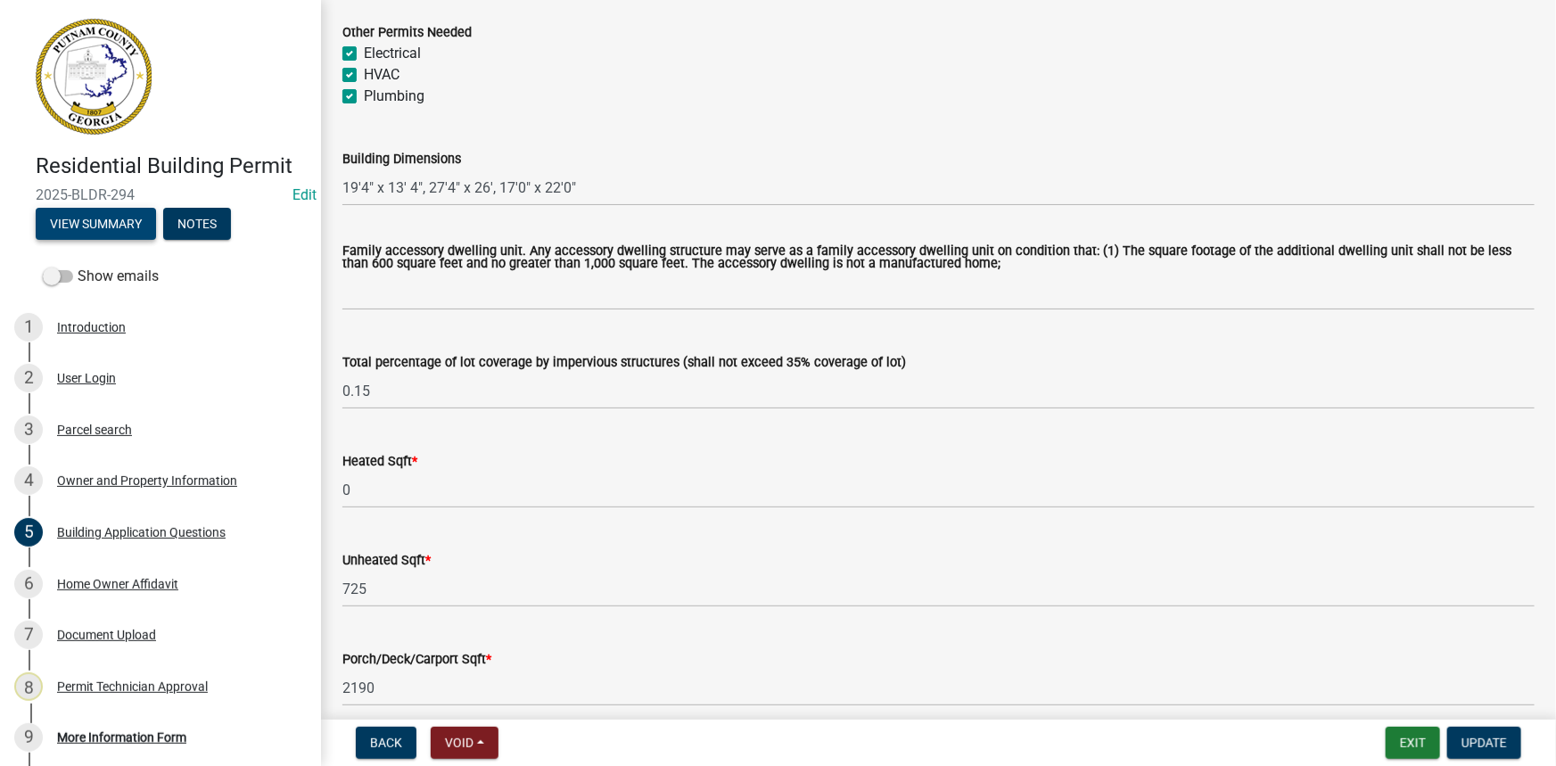
scroll to position [811, 0]
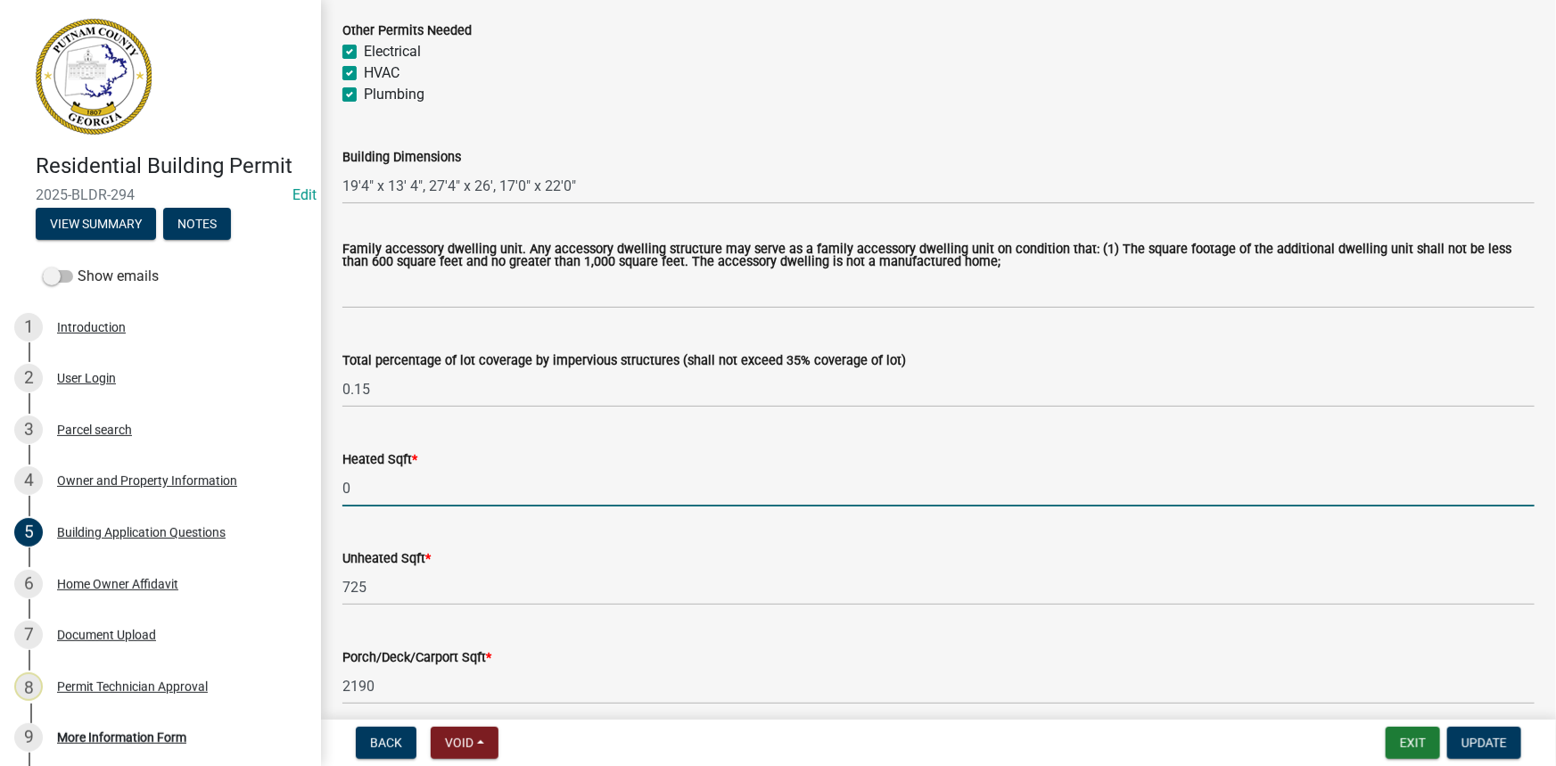
click at [354, 482] on input "0" at bounding box center [938, 488] width 1192 height 37
drag, startPoint x: 350, startPoint y: 483, endPoint x: 330, endPoint y: 488, distance: 21.0
click at [330, 488] on div "Heated Sqft * 0" at bounding box center [938, 465] width 1219 height 83
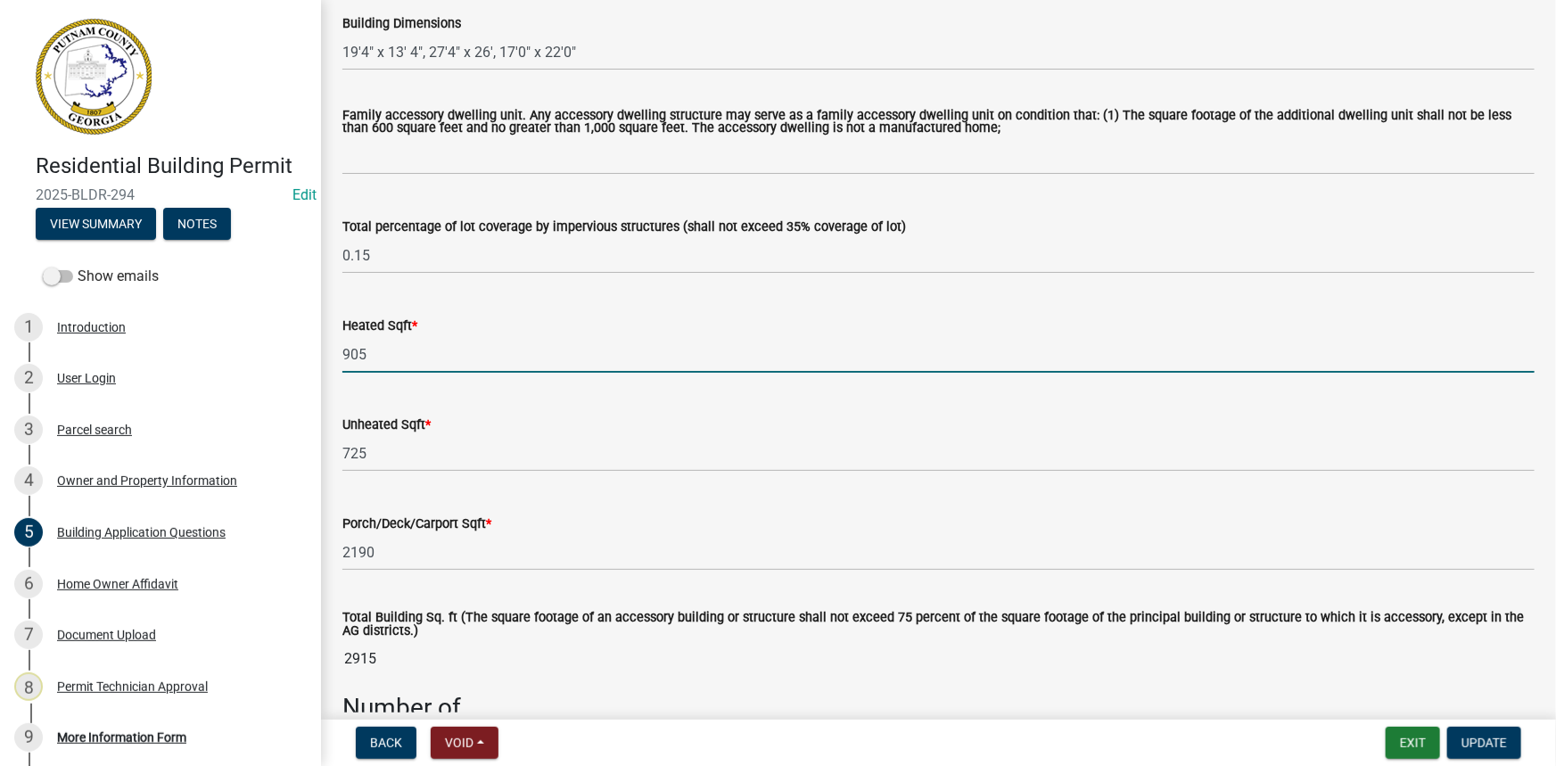
scroll to position [972, 0]
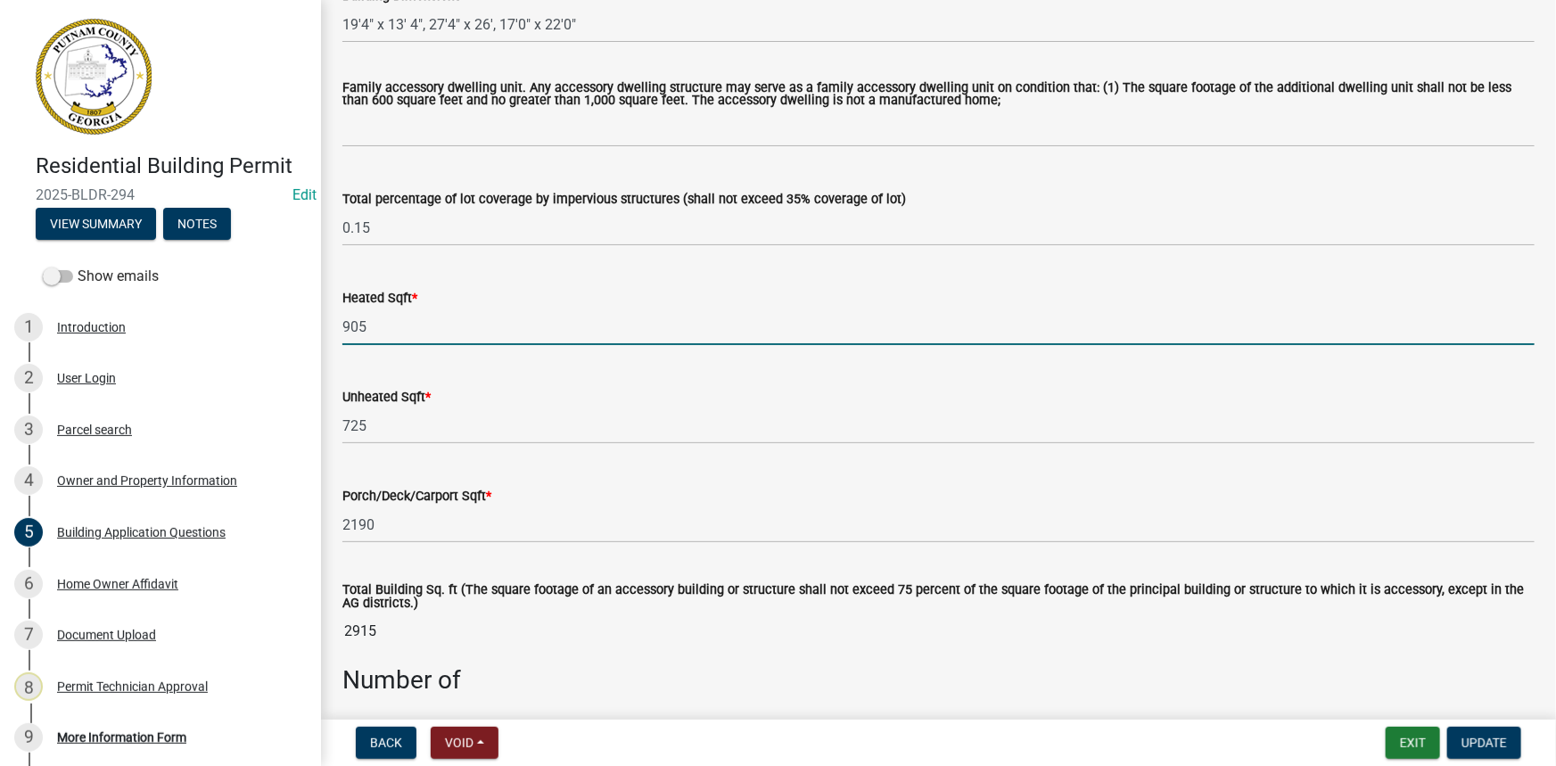
type input "905"
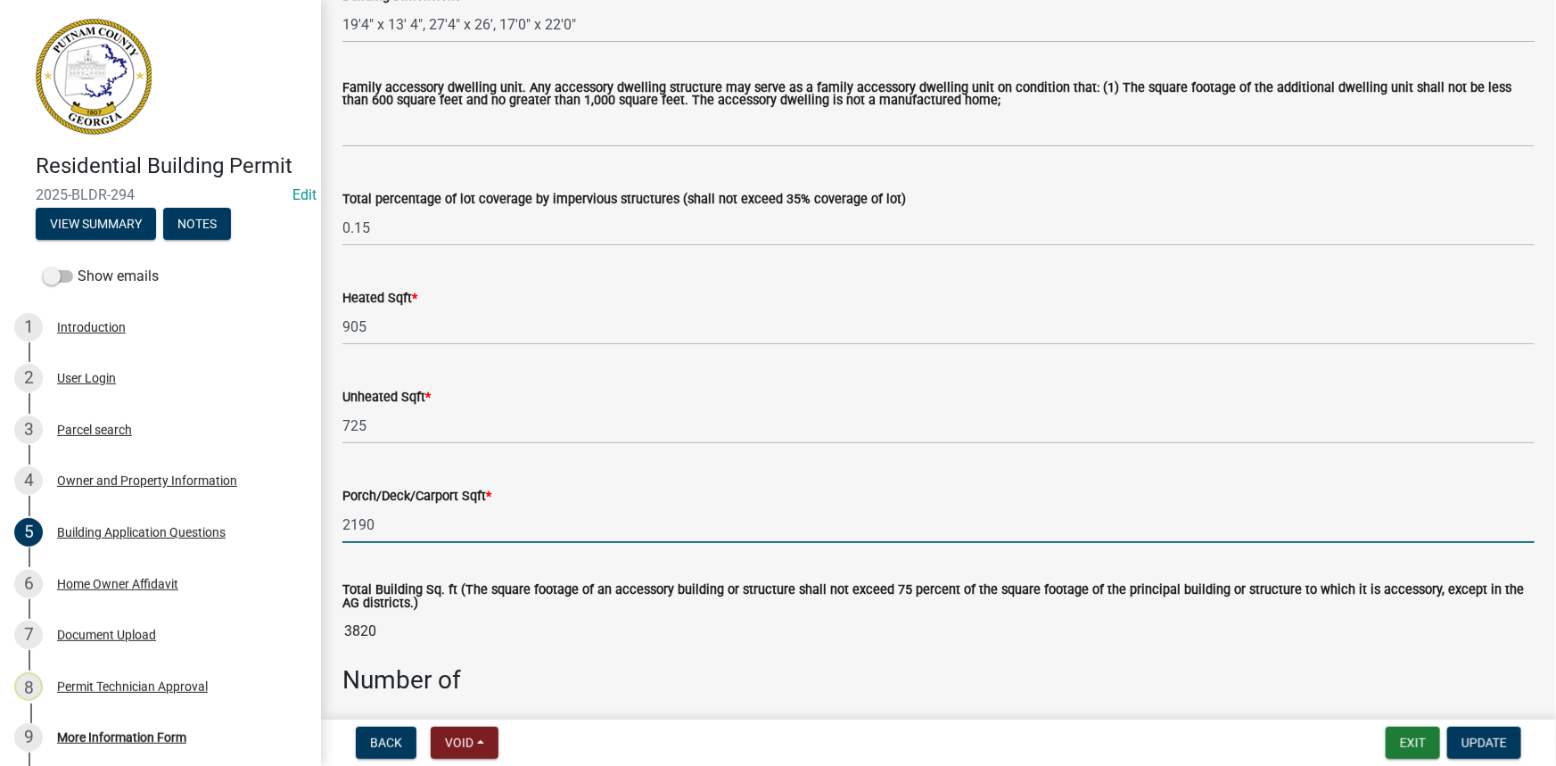
drag, startPoint x: 398, startPoint y: 528, endPoint x: 320, endPoint y: 526, distance: 77.6
click at [320, 526] on div "Residential Building Permit 2025-BLDR-294 Edit View Summary Notes Show emails 1…" at bounding box center [778, 383] width 1556 height 766
type input "1436"
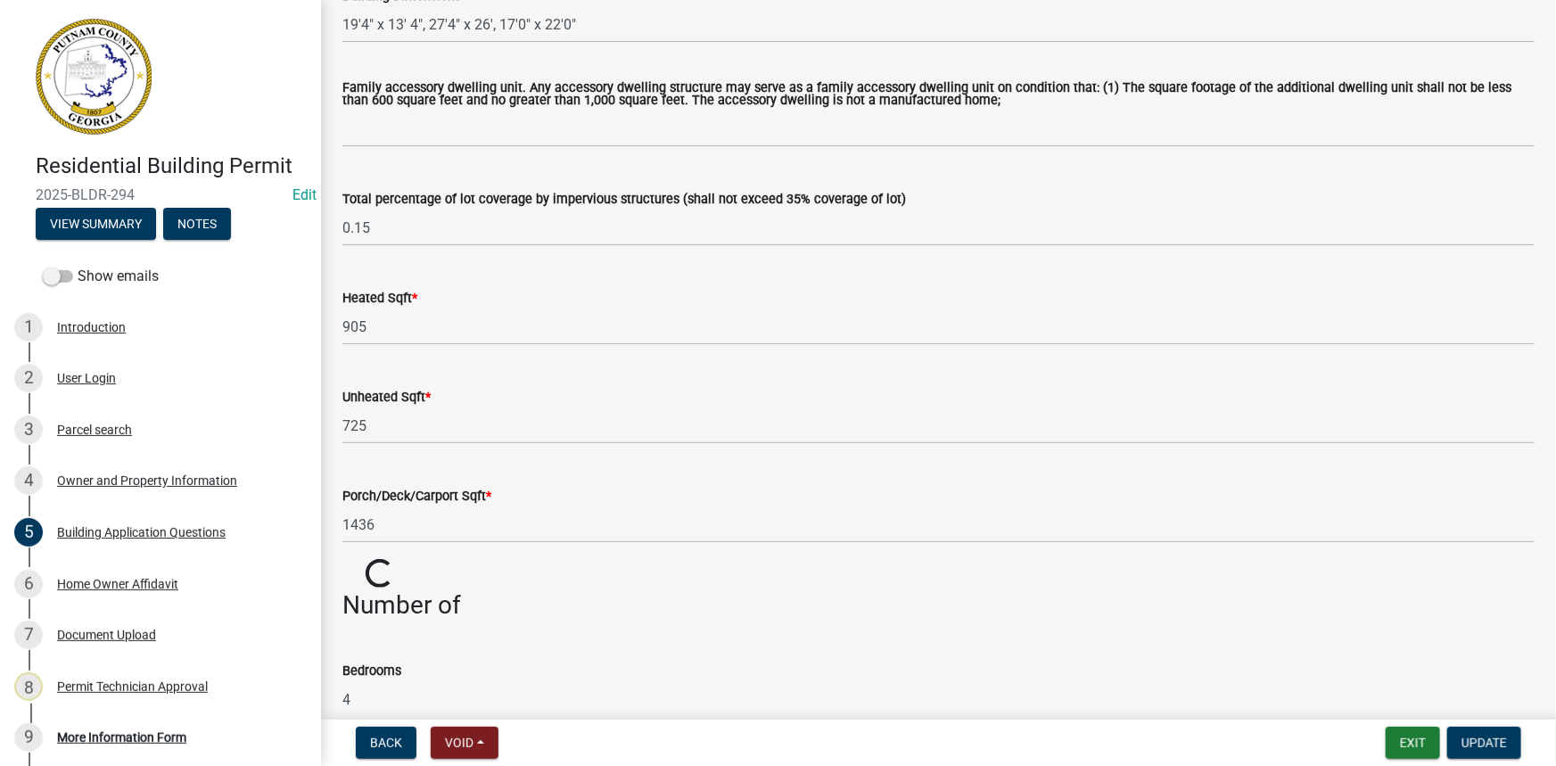
click at [453, 562] on wm-data-entity-input "Total Building Sq. ft (The square footage of an accessory building or structure…" at bounding box center [938, 574] width 1192 height 31
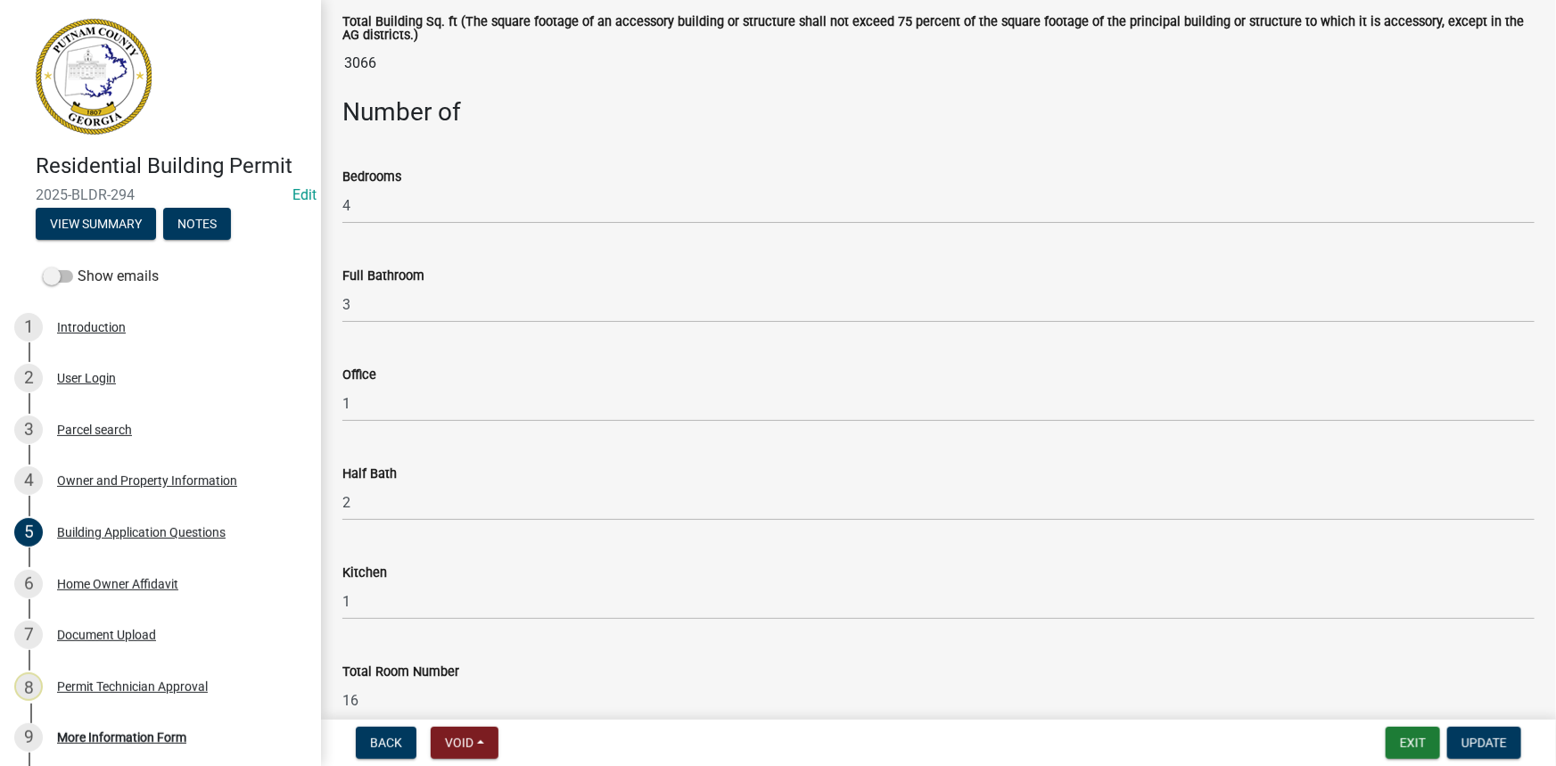
scroll to position [1459, 0]
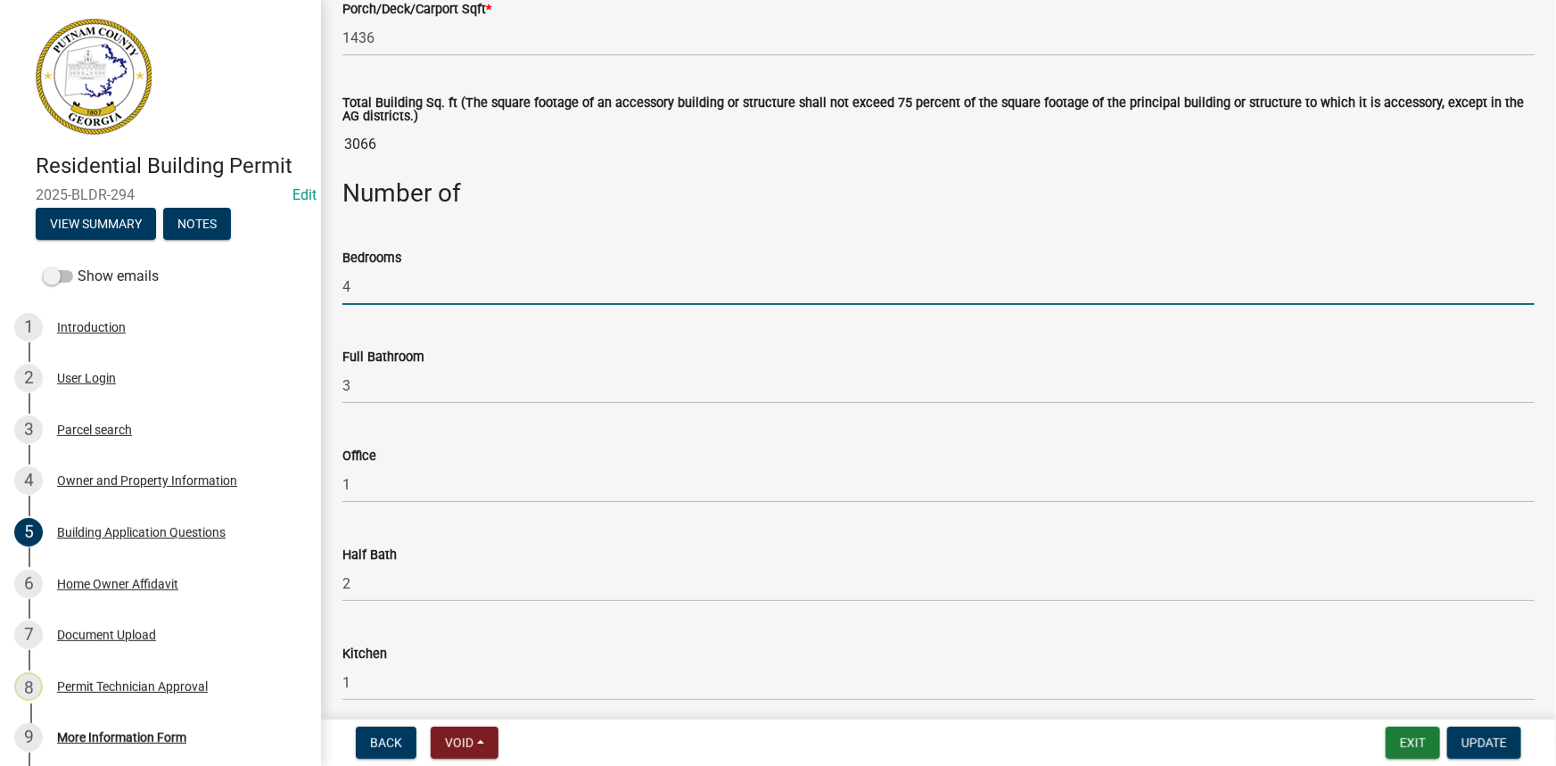
drag, startPoint x: 349, startPoint y: 284, endPoint x: 325, endPoint y: 285, distance: 23.2
type input "1"
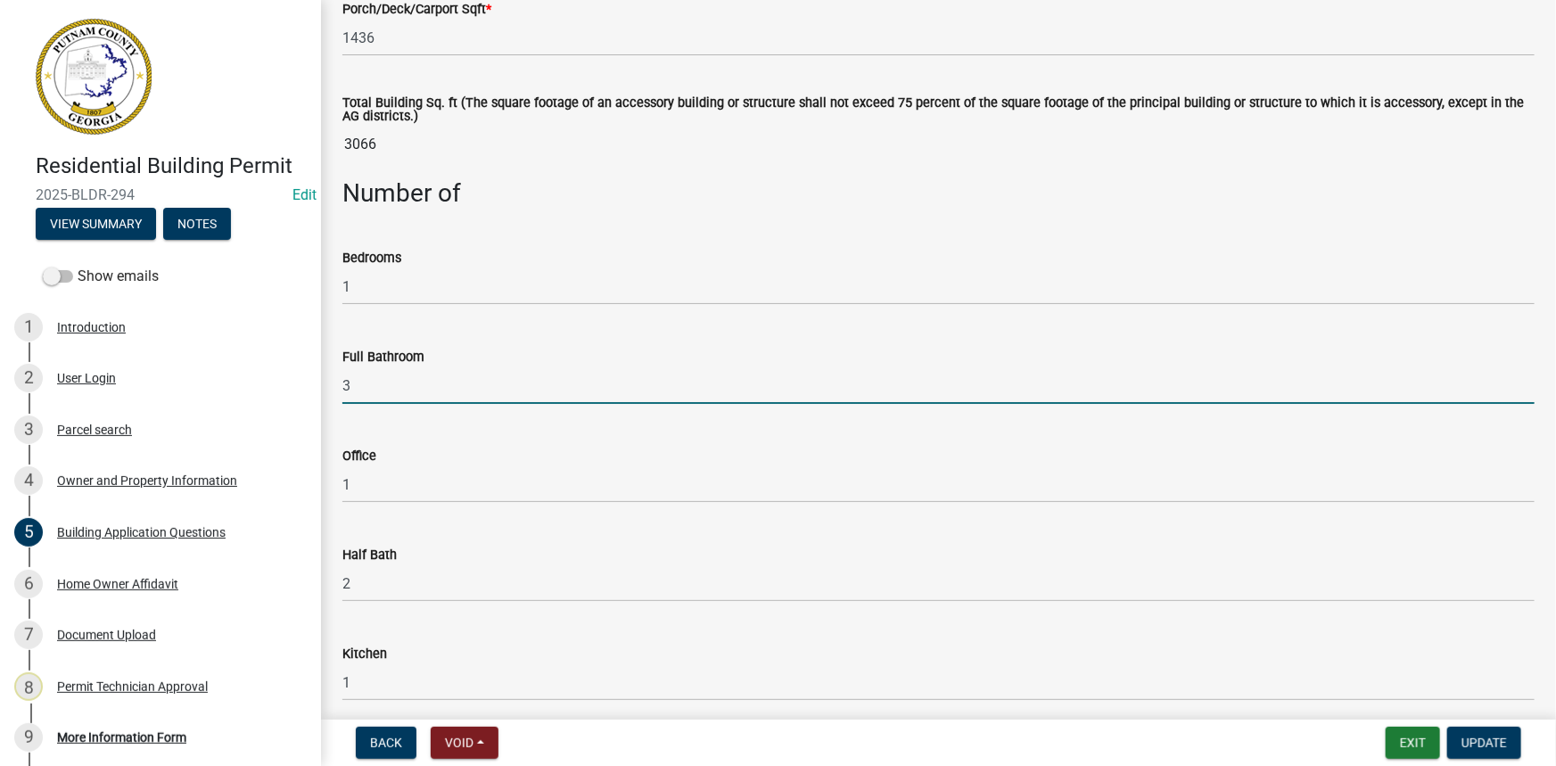
click at [342, 390] on input "3" at bounding box center [938, 385] width 1192 height 37
type input "1"
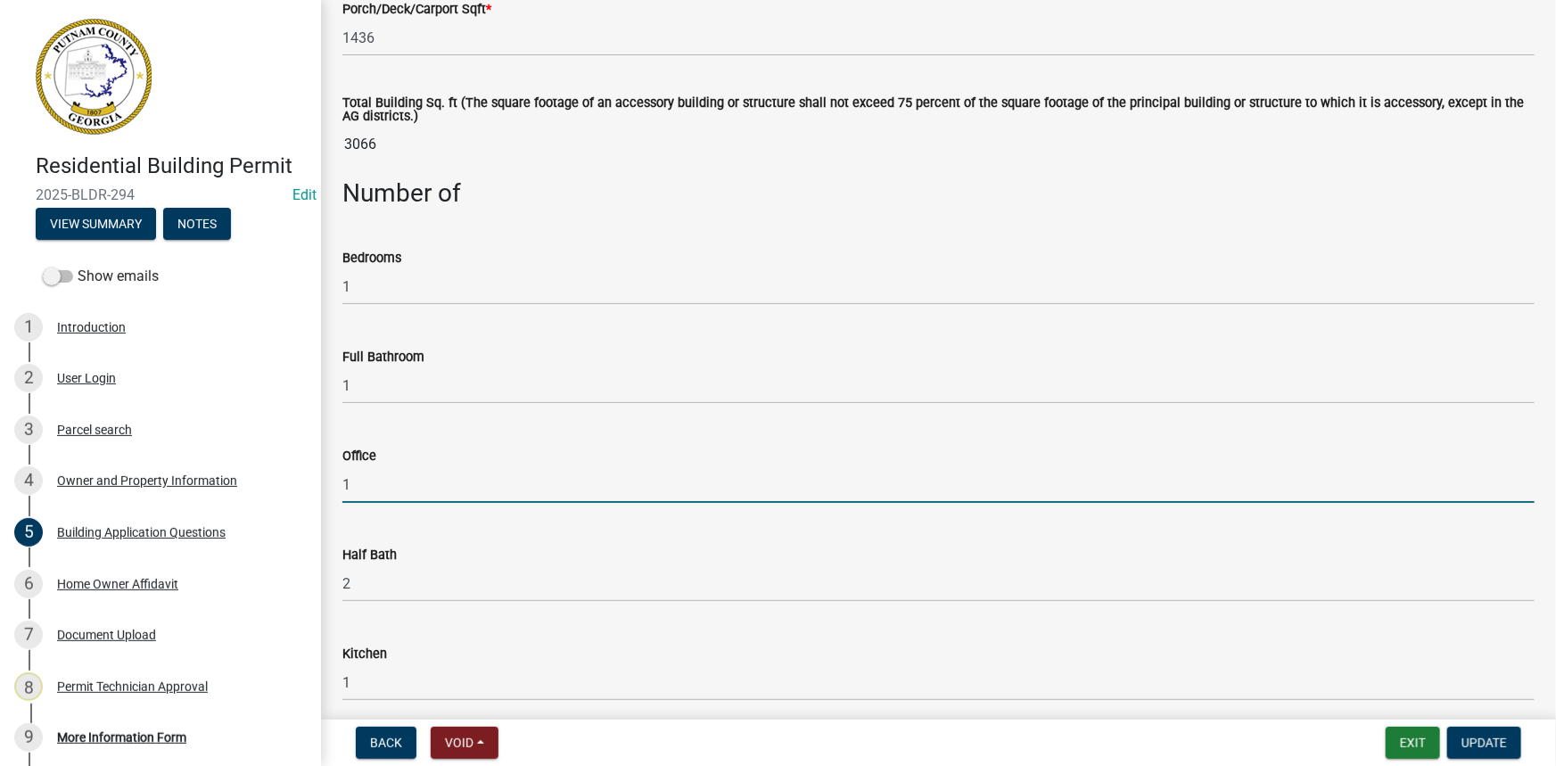
drag, startPoint x: 348, startPoint y: 482, endPoint x: 339, endPoint y: 485, distance: 9.3
click at [339, 485] on div "Office 1" at bounding box center [938, 461] width 1219 height 83
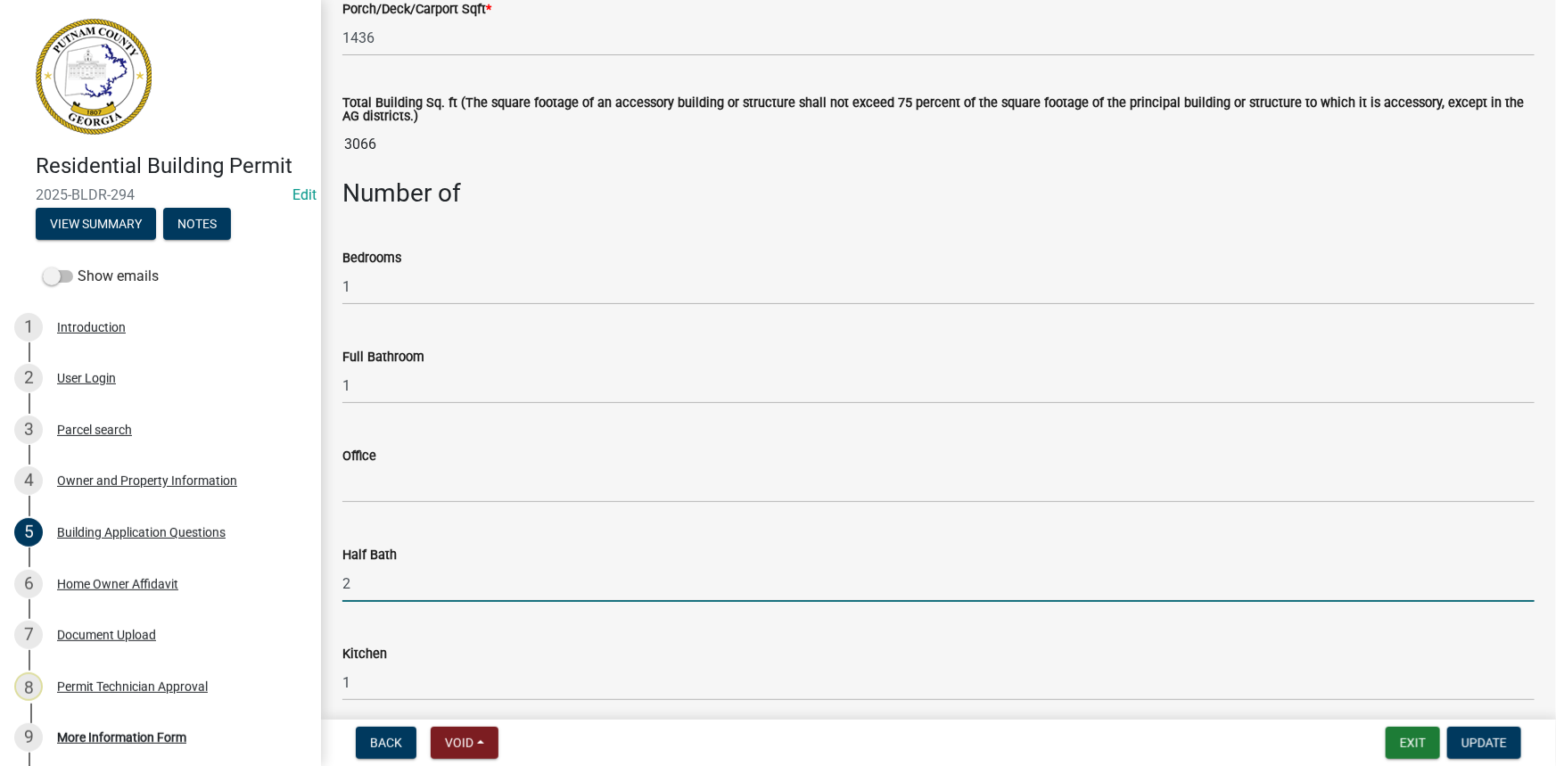
click at [344, 585] on input "2" at bounding box center [938, 583] width 1192 height 37
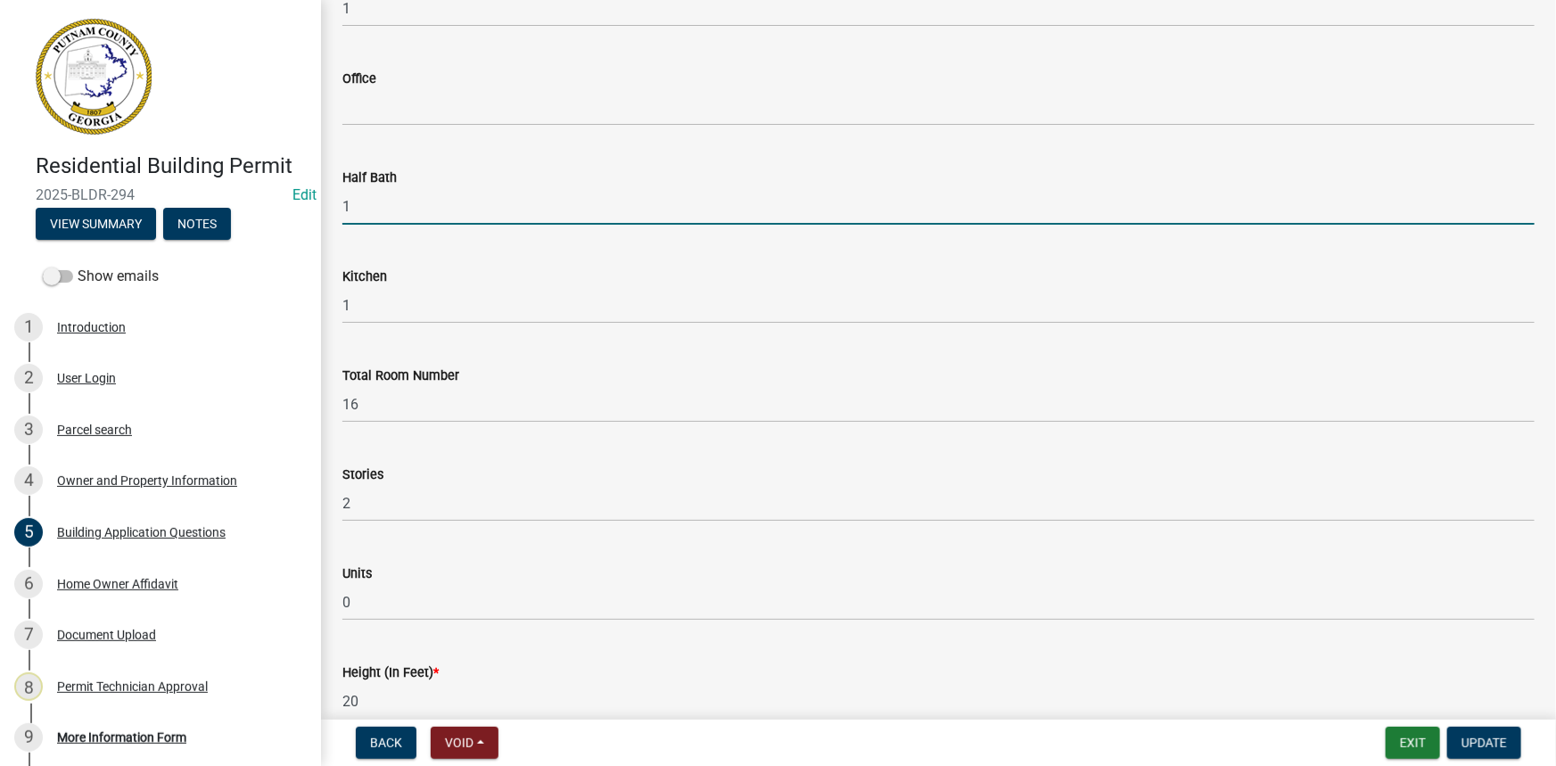
scroll to position [1864, 0]
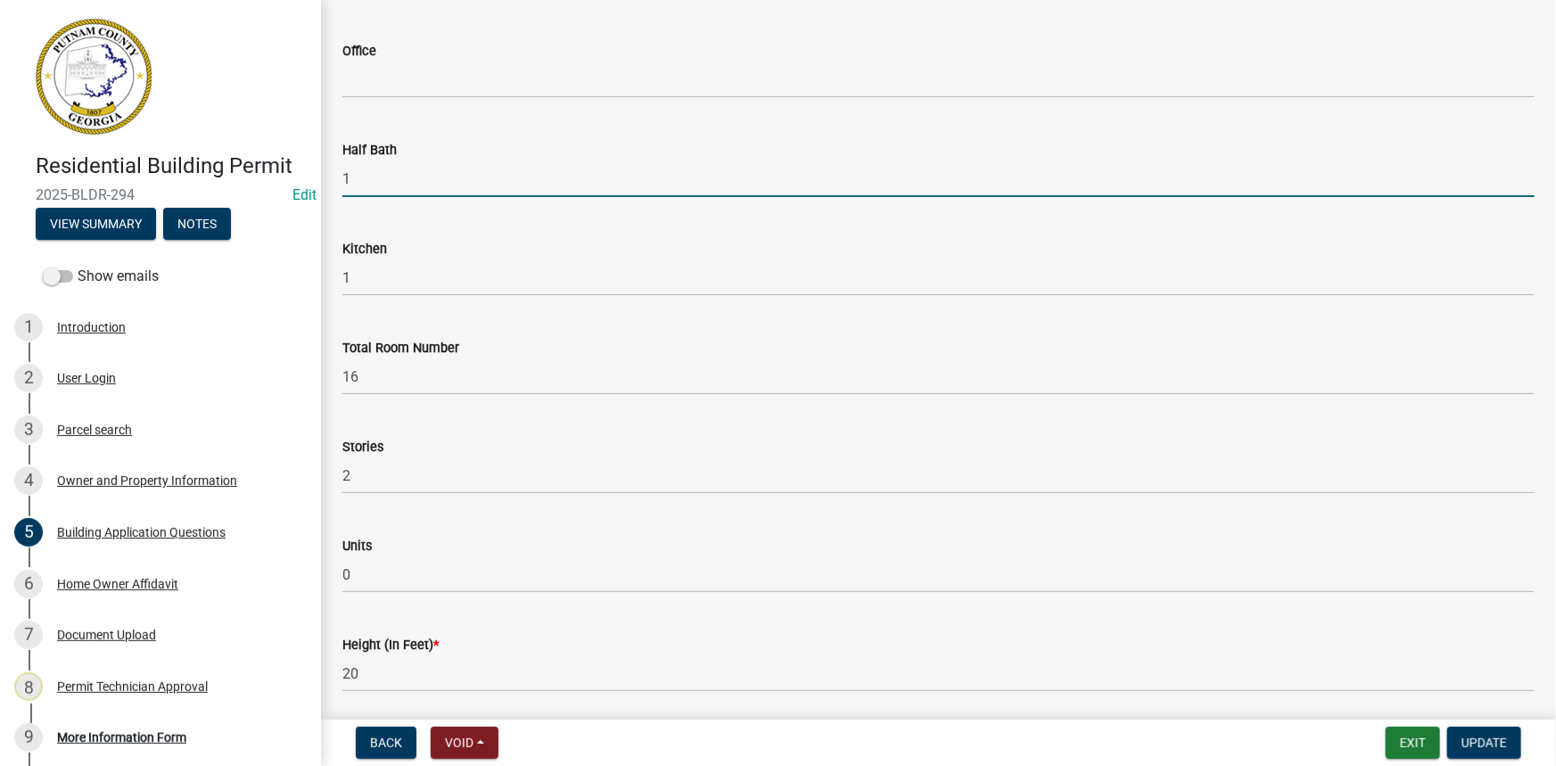
type input "1"
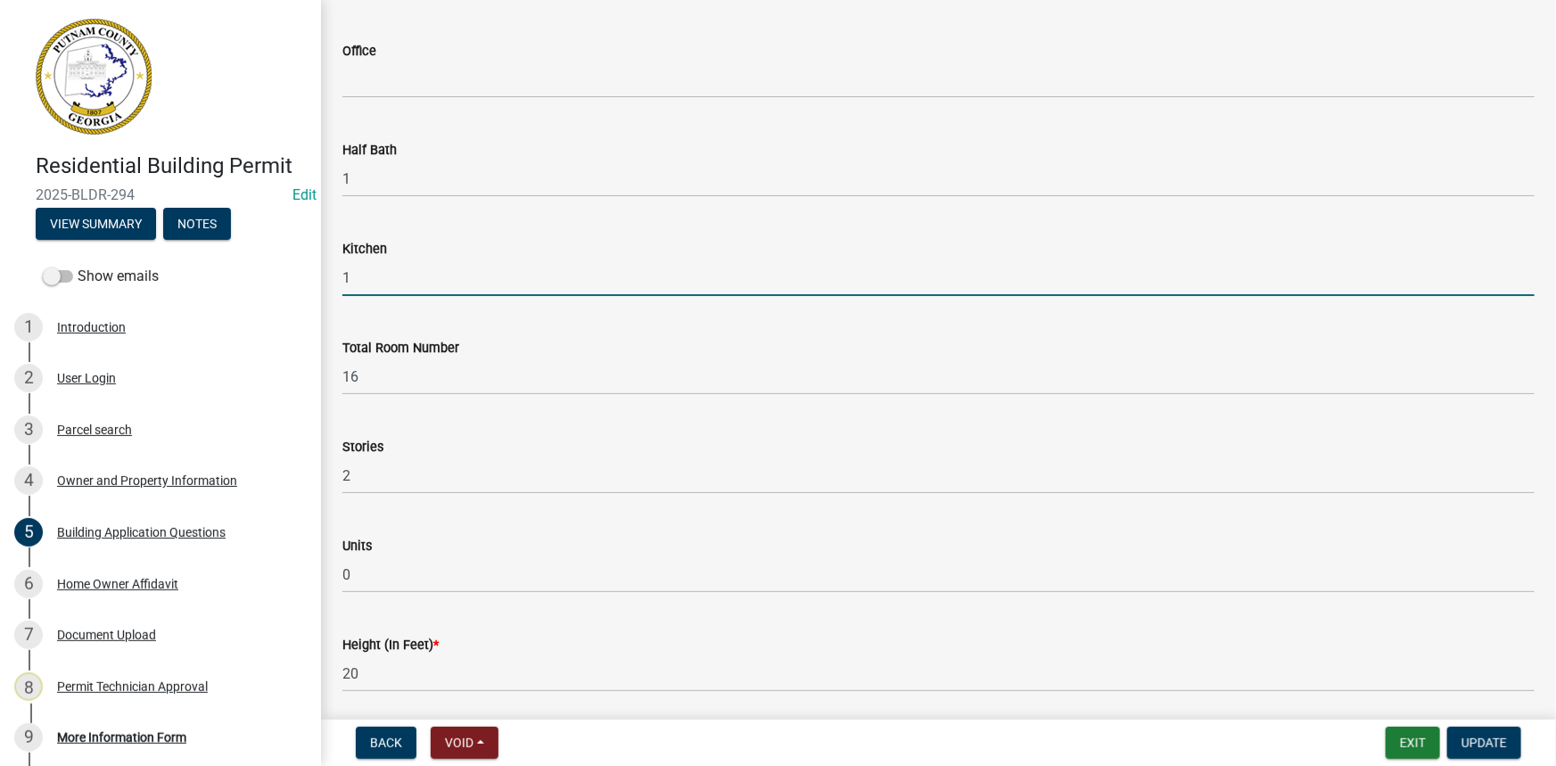
drag, startPoint x: 348, startPoint y: 281, endPoint x: 307, endPoint y: 281, distance: 41.0
click at [307, 281] on div "Residential Building Permit 2025-BLDR-294 Edit View Summary Notes Show emails 1…" at bounding box center [778, 383] width 1556 height 766
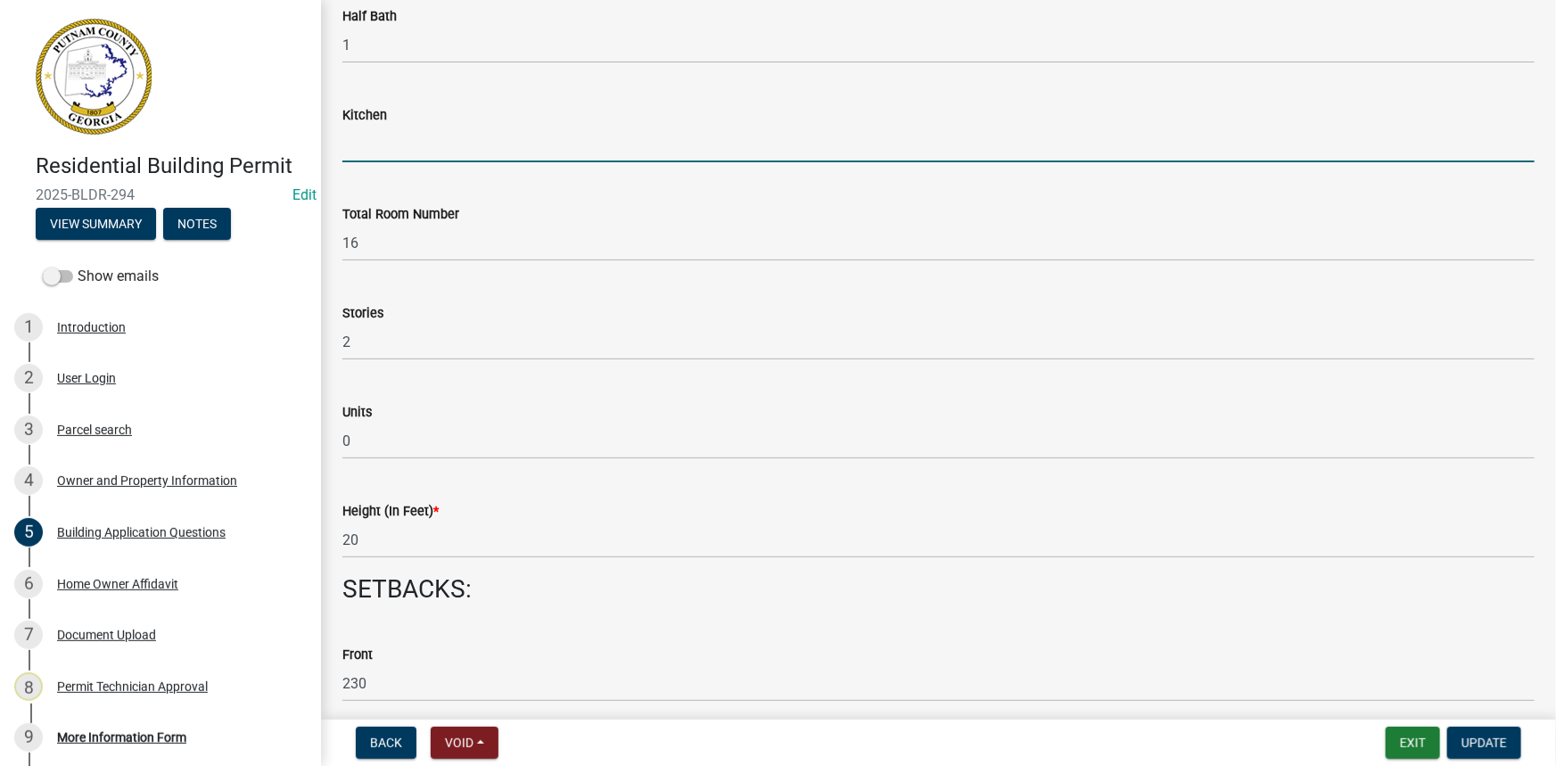
scroll to position [2026, 0]
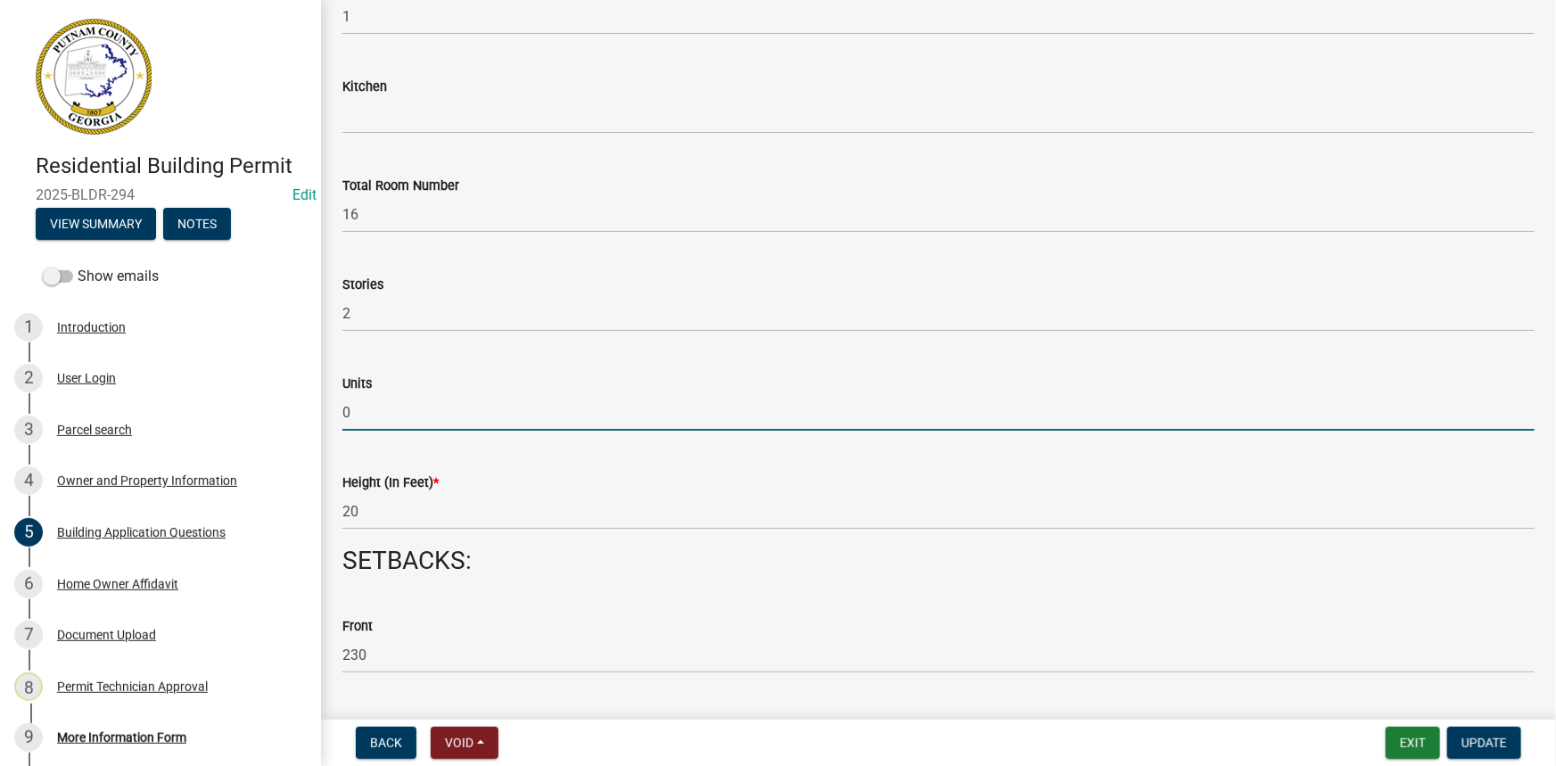
drag, startPoint x: 365, startPoint y: 402, endPoint x: 336, endPoint y: 400, distance: 28.6
click at [336, 400] on div "Units 0" at bounding box center [938, 389] width 1219 height 83
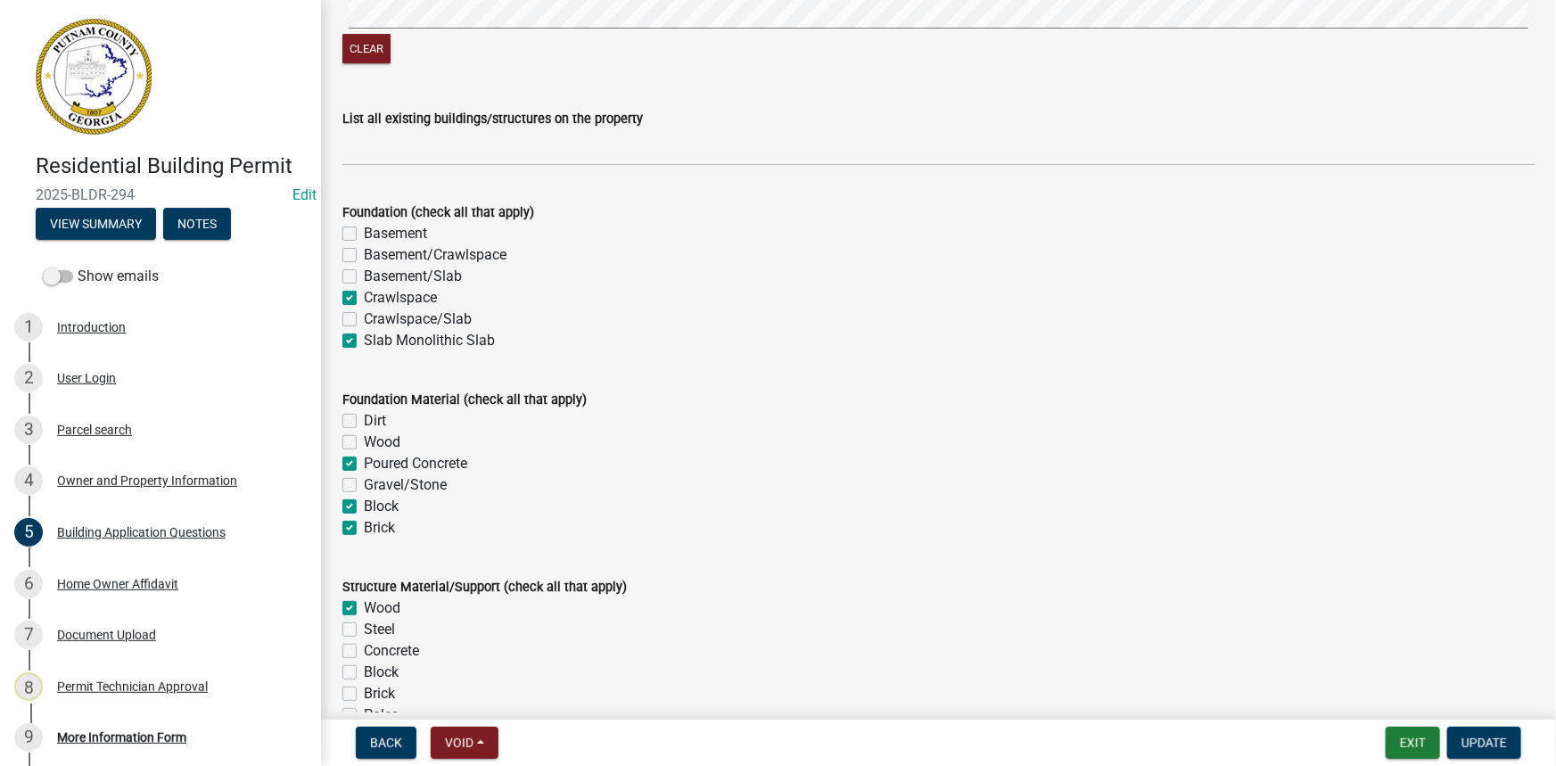
scroll to position [3242, 0]
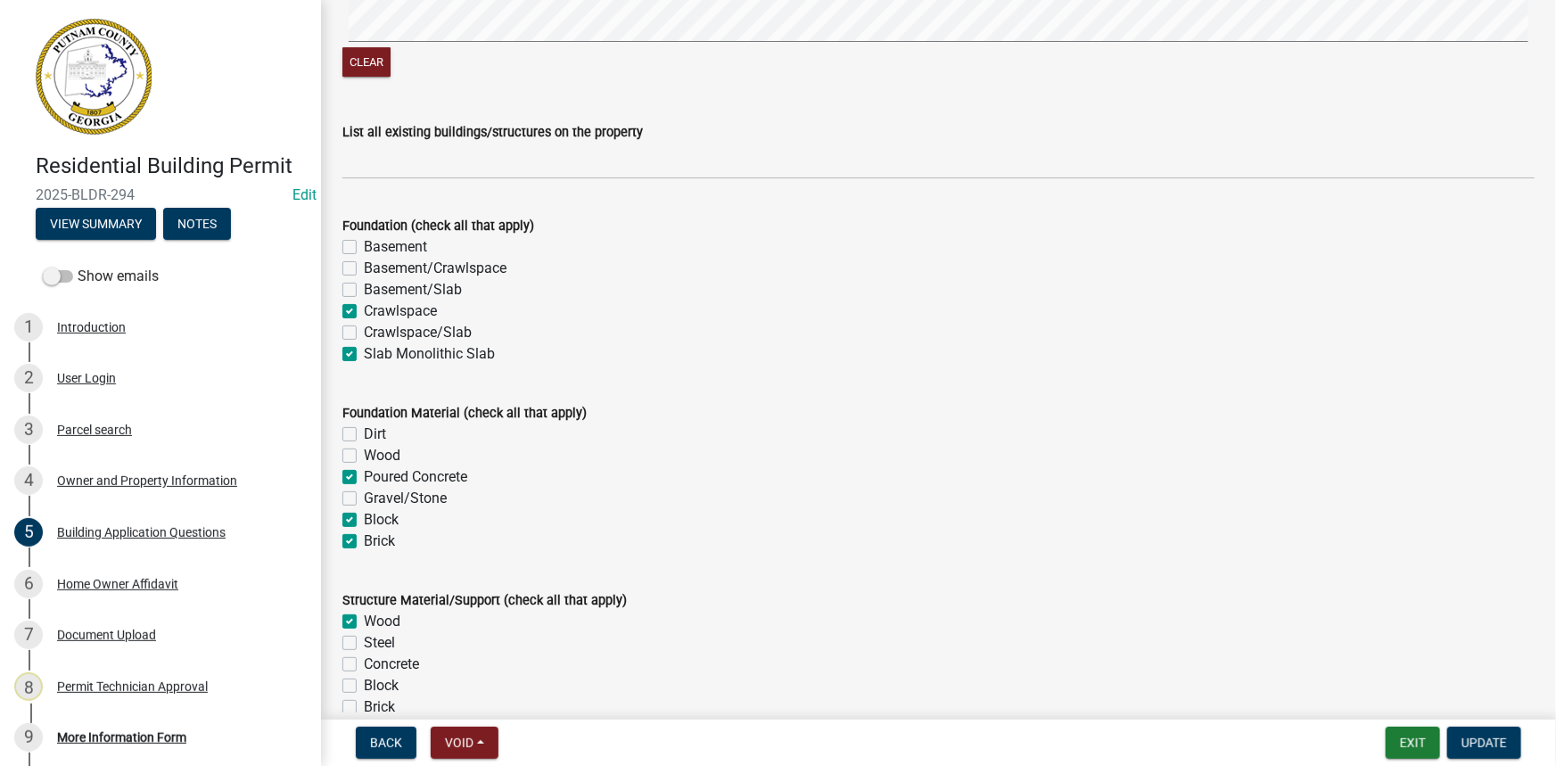
type input "1"
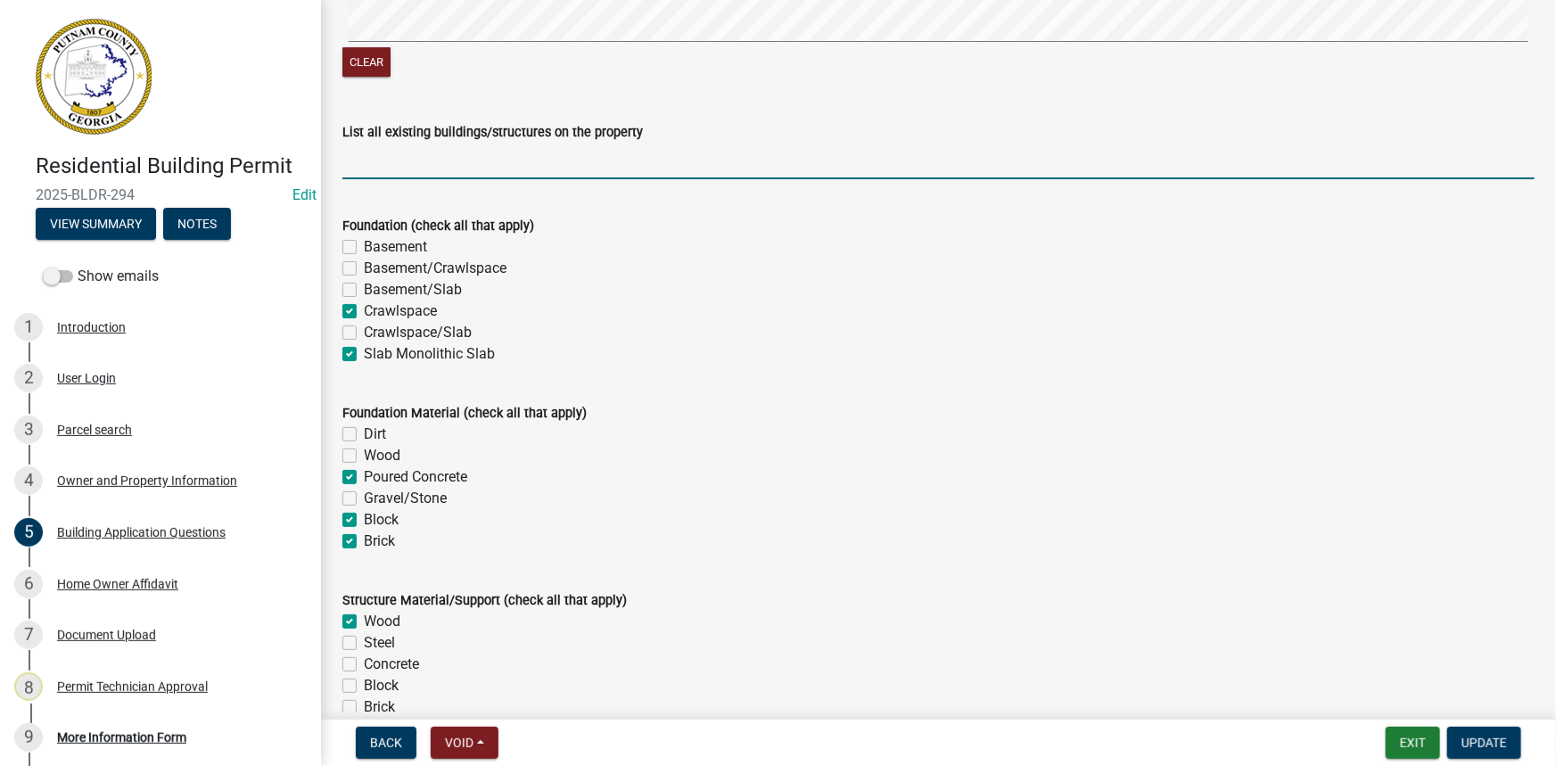
click at [458, 155] on input "List all existing buildings/structures on the property" at bounding box center [938, 161] width 1192 height 37
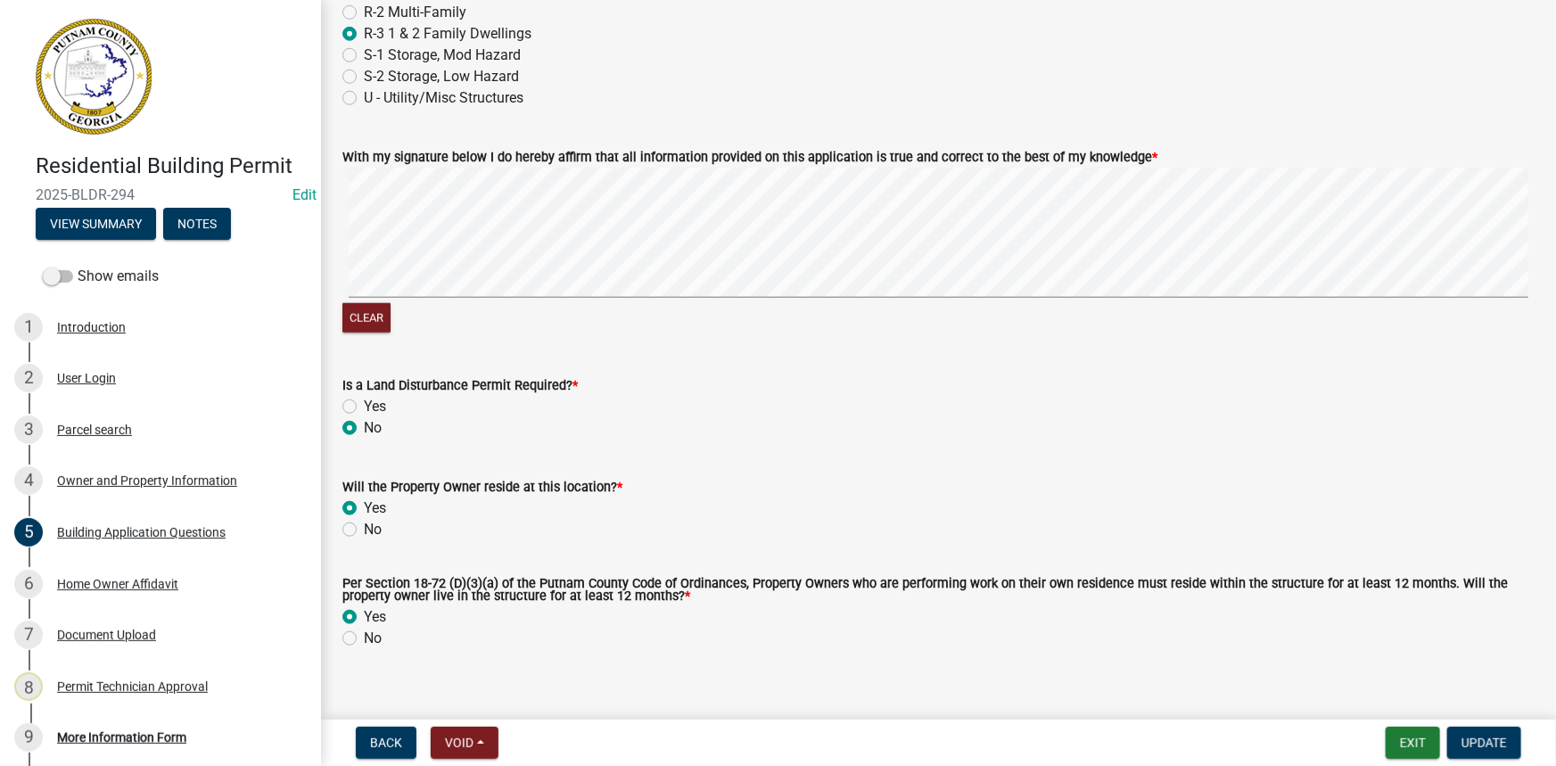
scroll to position [7668, 0]
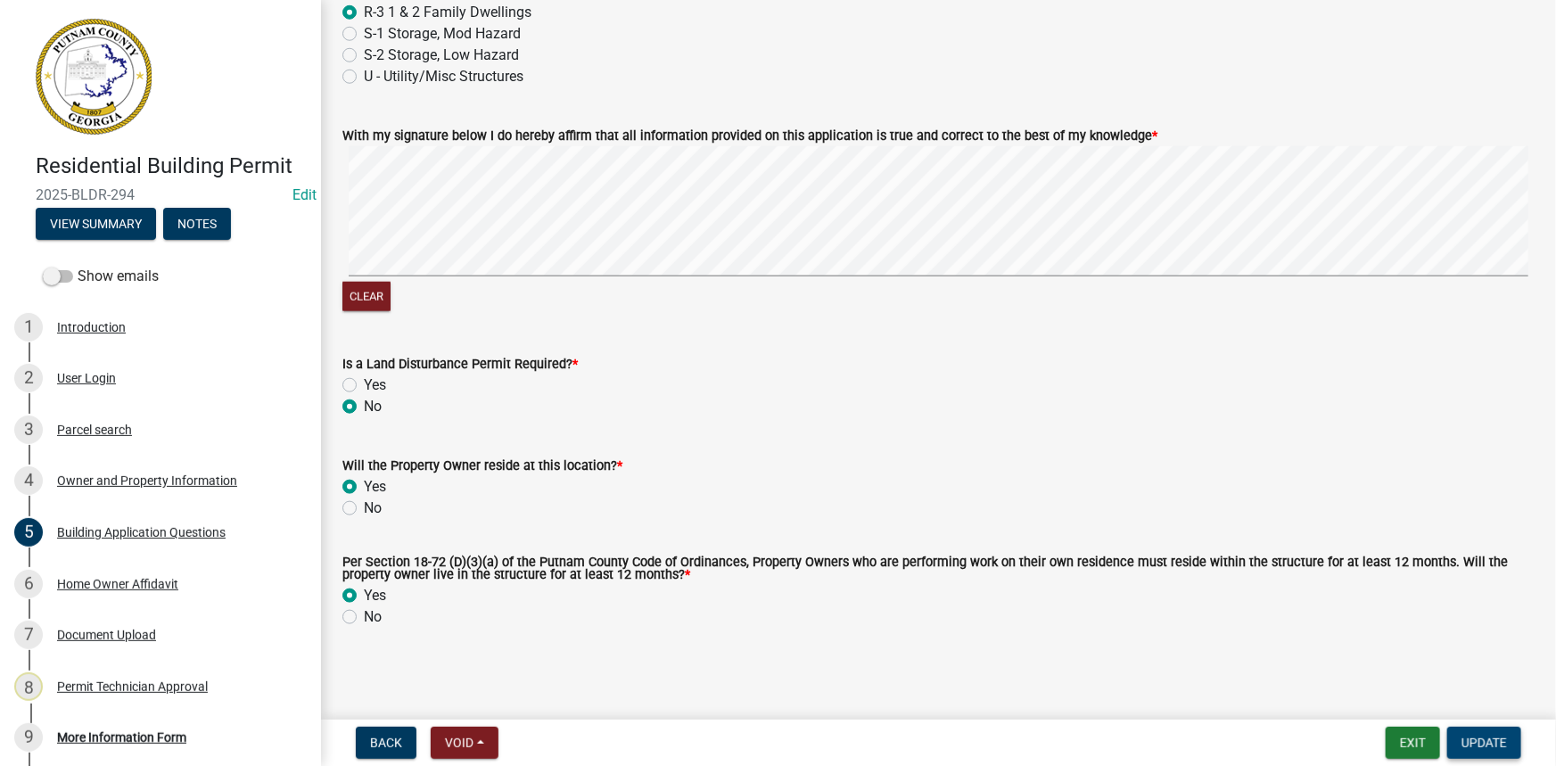
type input "house"
click at [1507, 745] on span "Update" at bounding box center [1484, 743] width 45 height 14
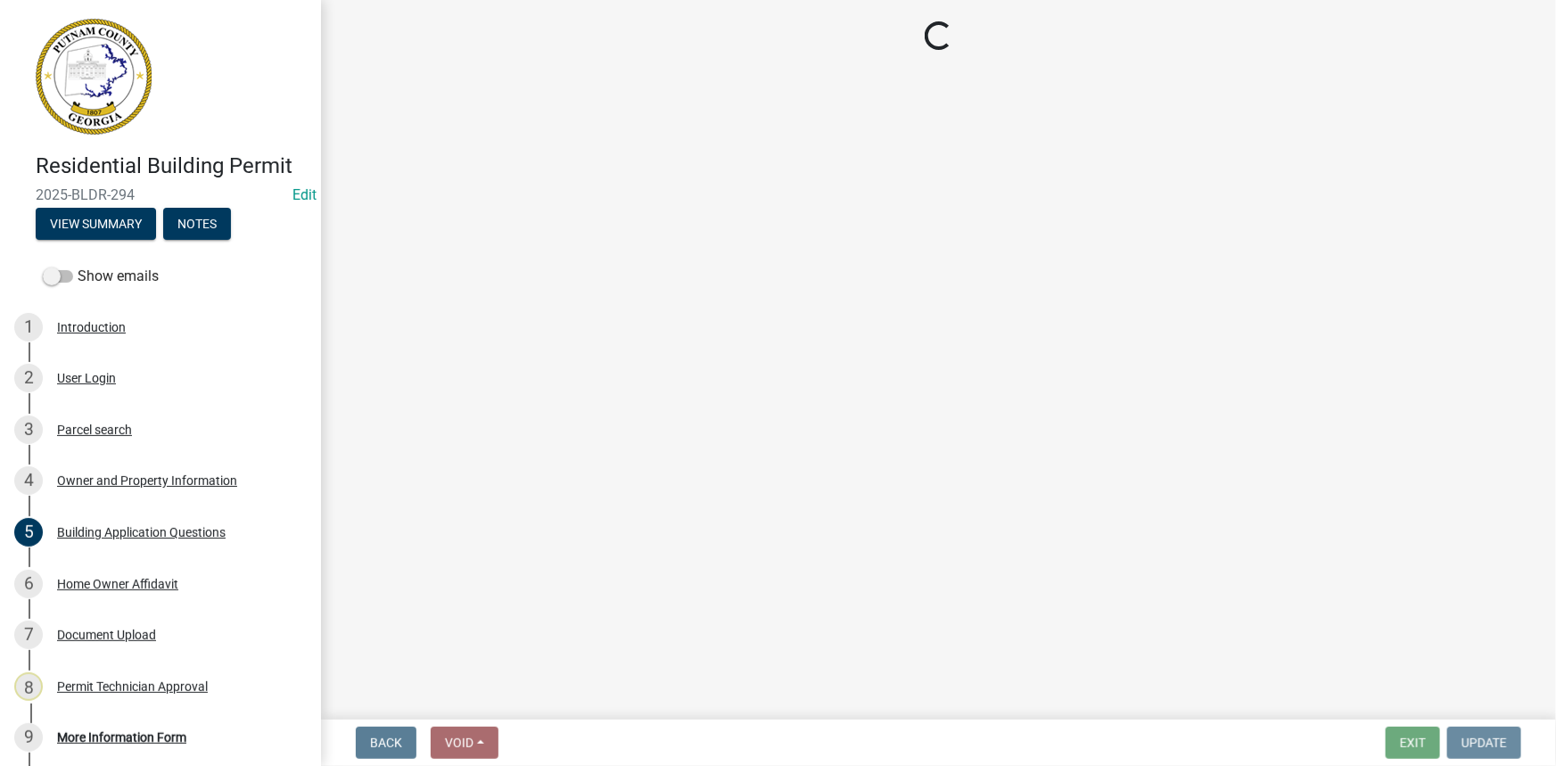
scroll to position [0, 0]
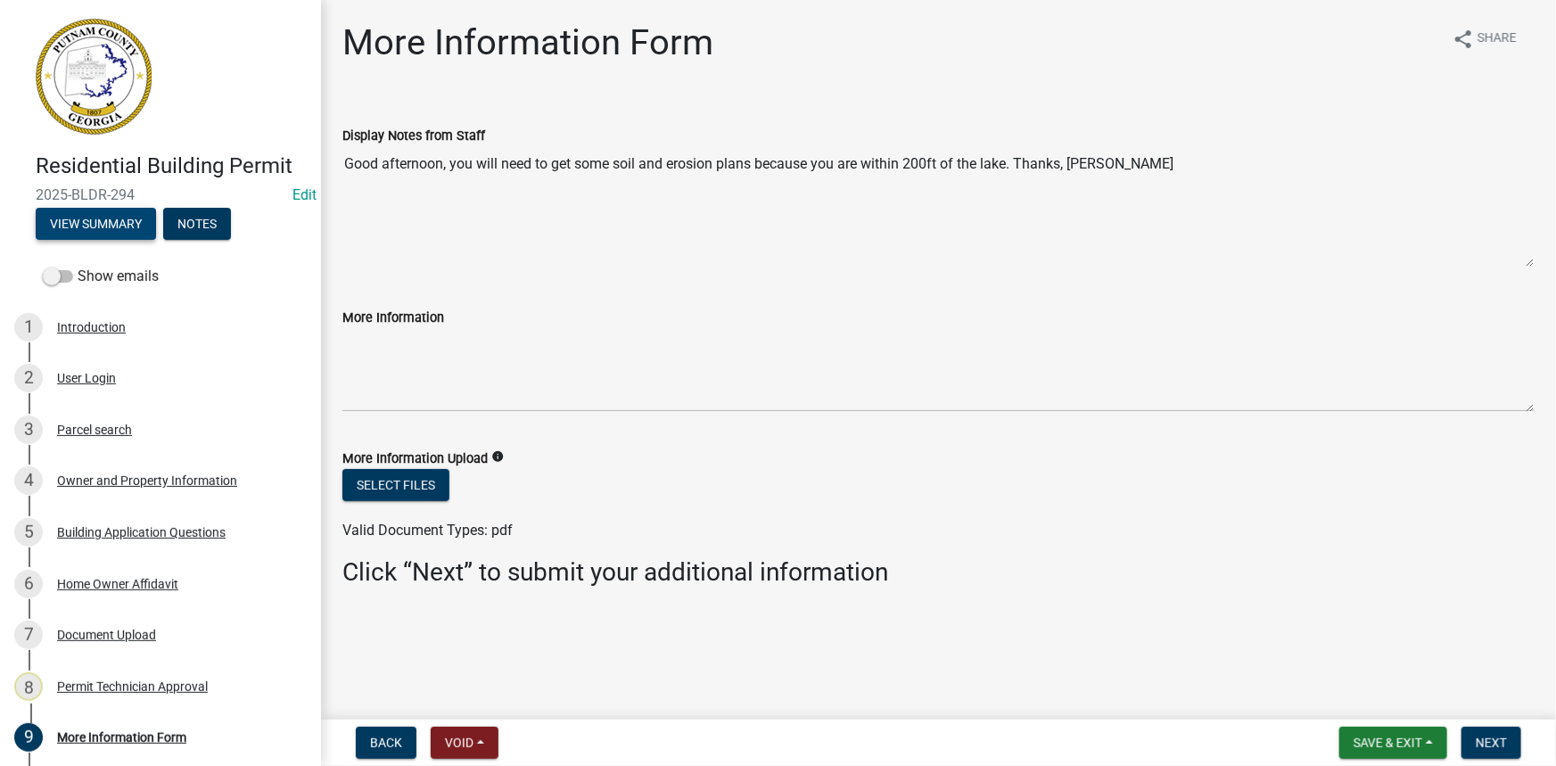
click at [95, 225] on button "View Summary" at bounding box center [96, 224] width 120 height 32
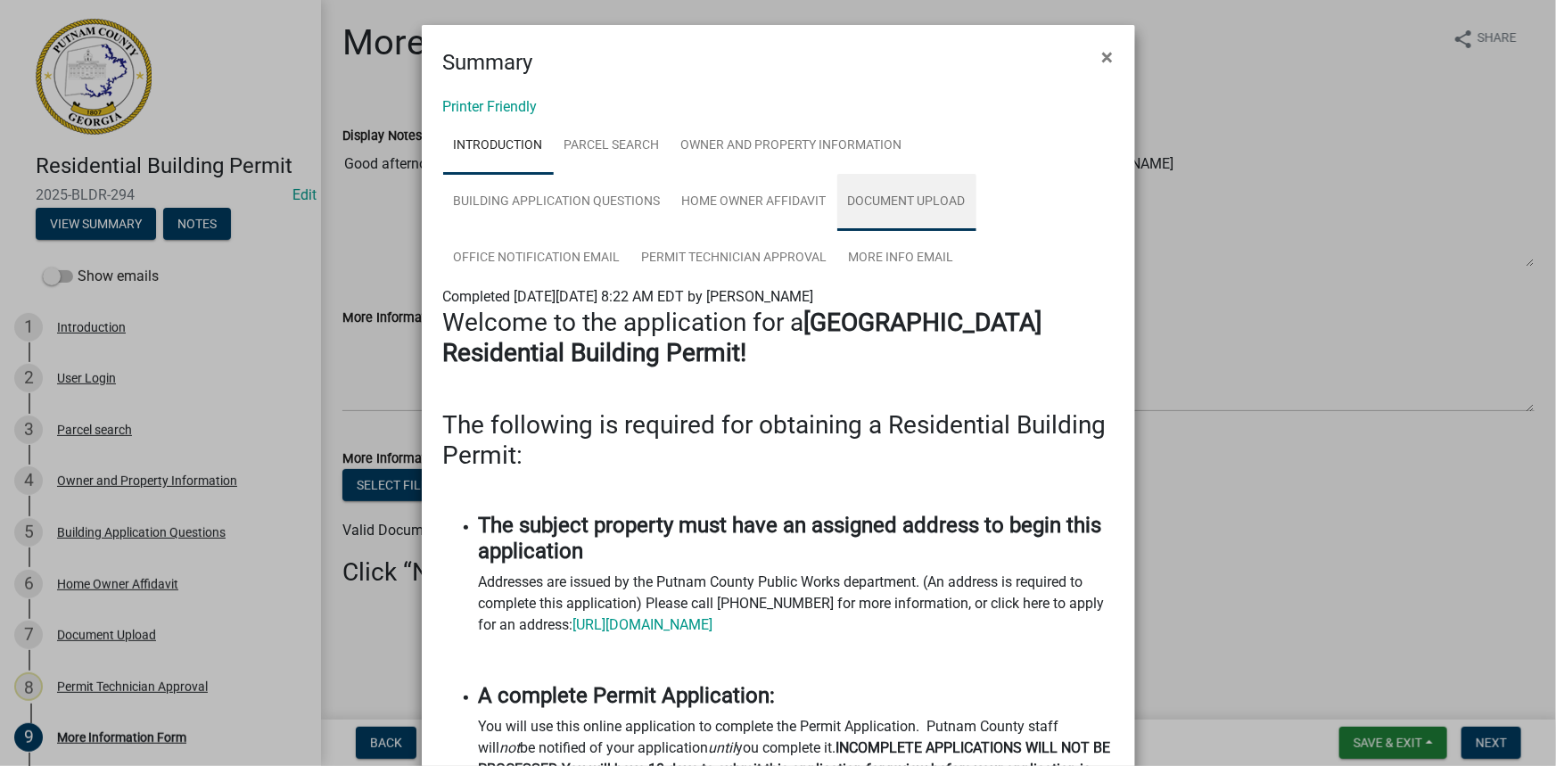
click at [945, 198] on link "Document Upload" at bounding box center [906, 202] width 139 height 57
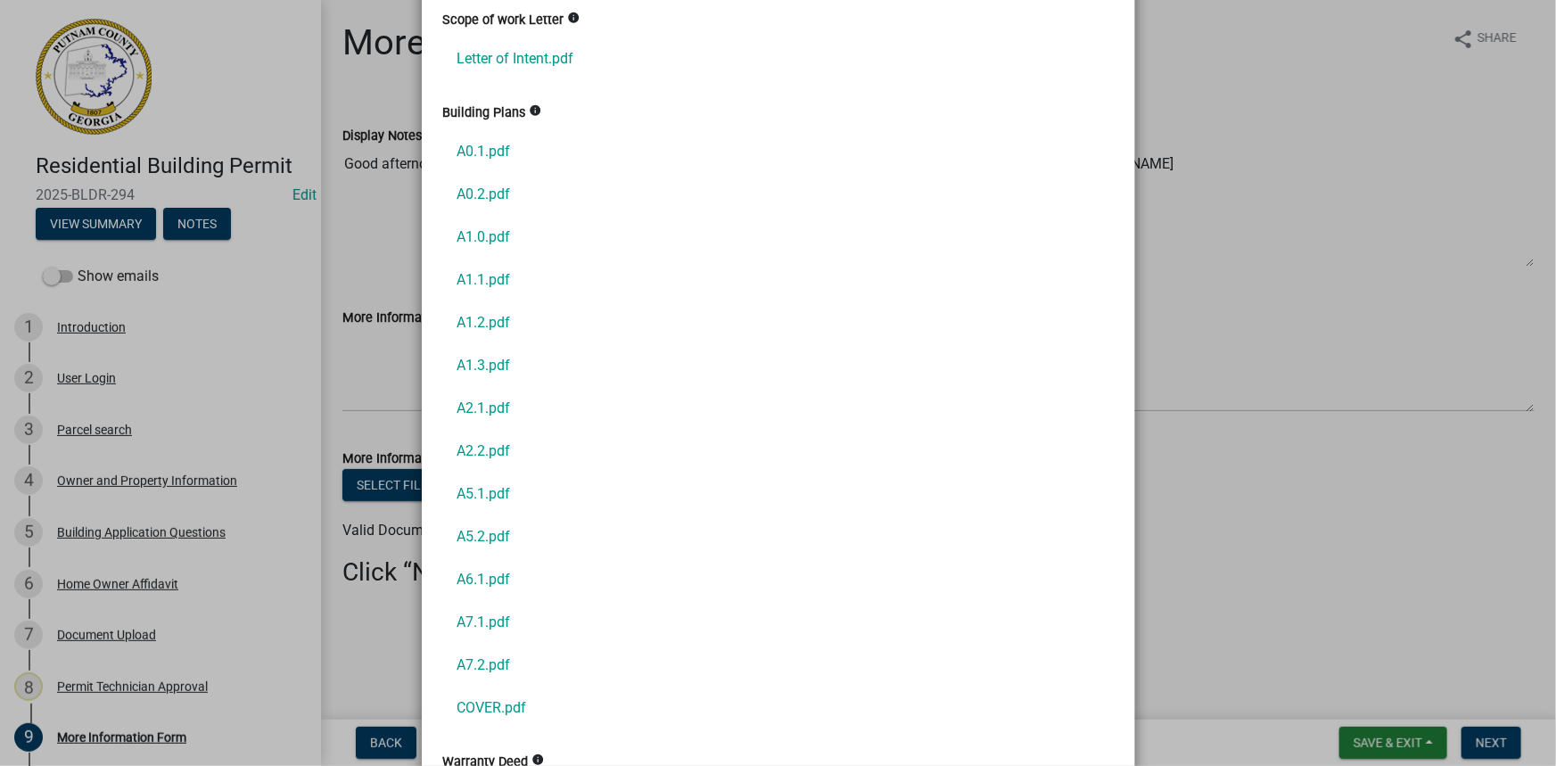
scroll to position [648, 0]
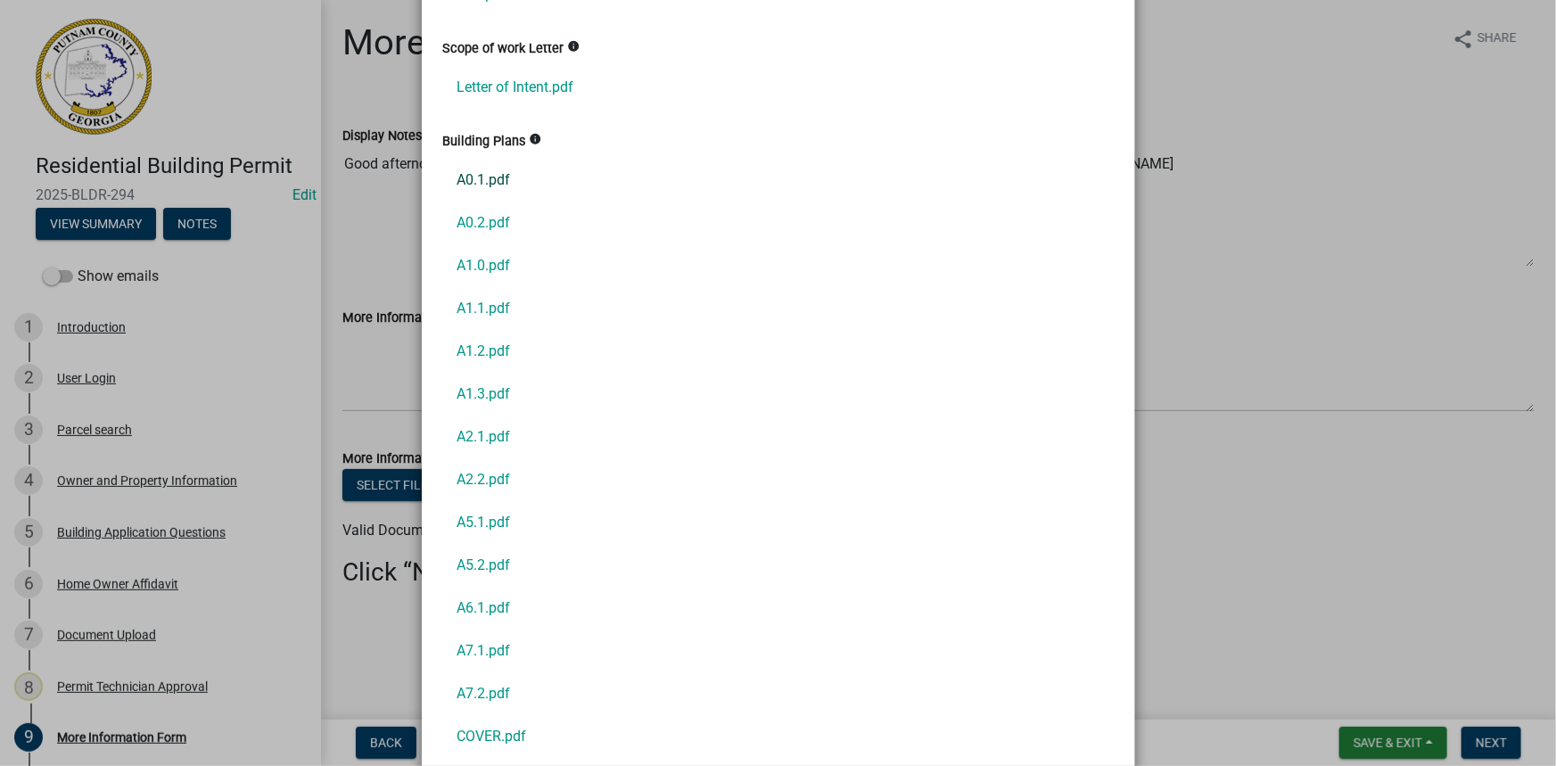
click at [481, 178] on link "A0.1.pdf" at bounding box center [778, 180] width 671 height 43
click at [477, 224] on link "A0.2.pdf" at bounding box center [778, 223] width 671 height 43
click at [454, 265] on link "A1.0.pdf" at bounding box center [778, 265] width 671 height 43
click at [494, 306] on link "A1.1.pdf" at bounding box center [778, 308] width 671 height 43
click at [484, 345] on link "A1.2.pdf" at bounding box center [778, 351] width 671 height 43
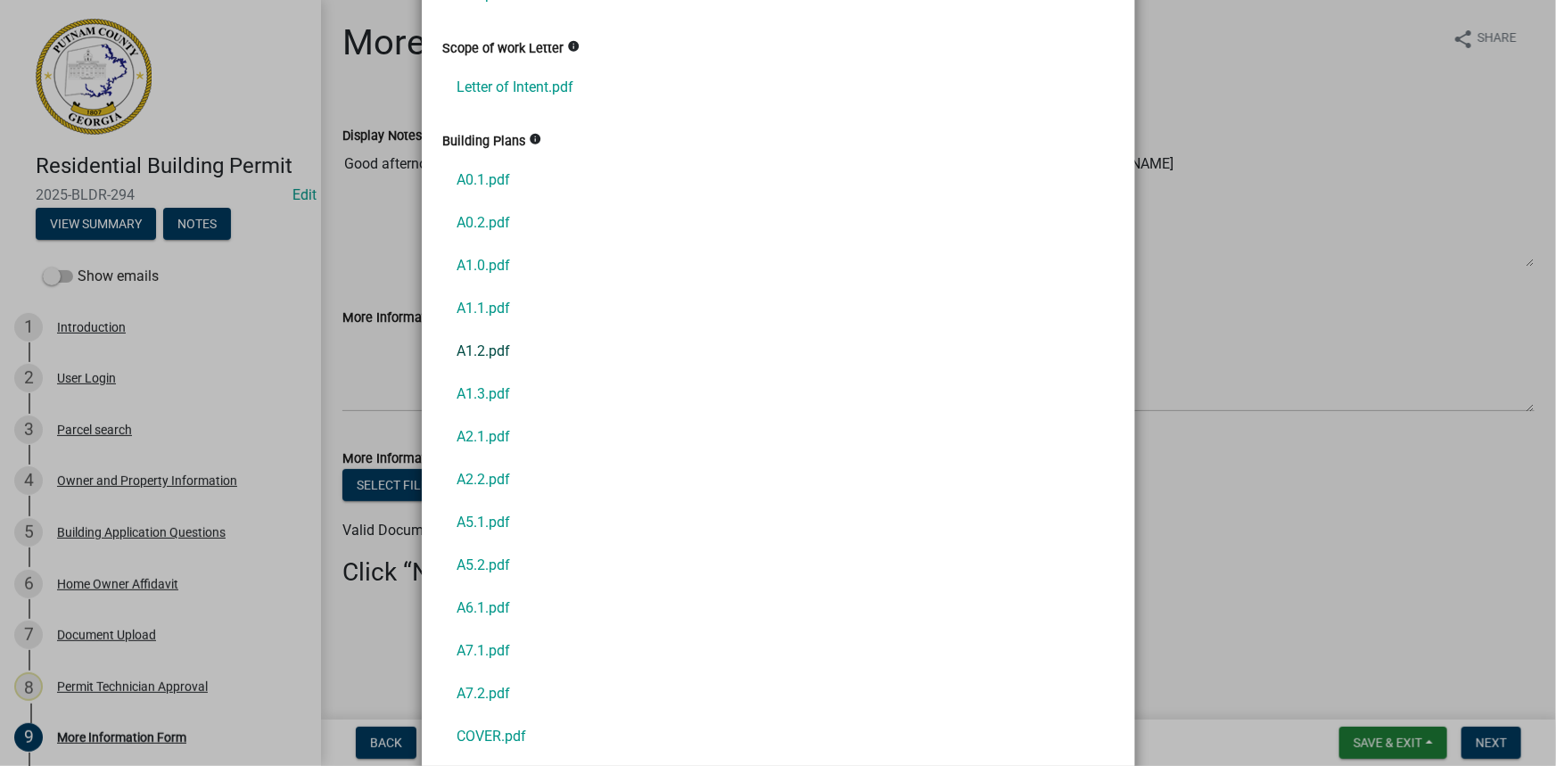
click at [490, 354] on link "A1.2.pdf" at bounding box center [778, 351] width 671 height 43
click at [486, 393] on link "A1.3.pdf" at bounding box center [778, 394] width 671 height 43
click at [457, 437] on link "A2.1.pdf" at bounding box center [778, 437] width 671 height 43
click at [467, 473] on link "A2.2.pdf" at bounding box center [778, 479] width 671 height 43
click at [467, 520] on link "A5.1.pdf" at bounding box center [778, 522] width 671 height 43
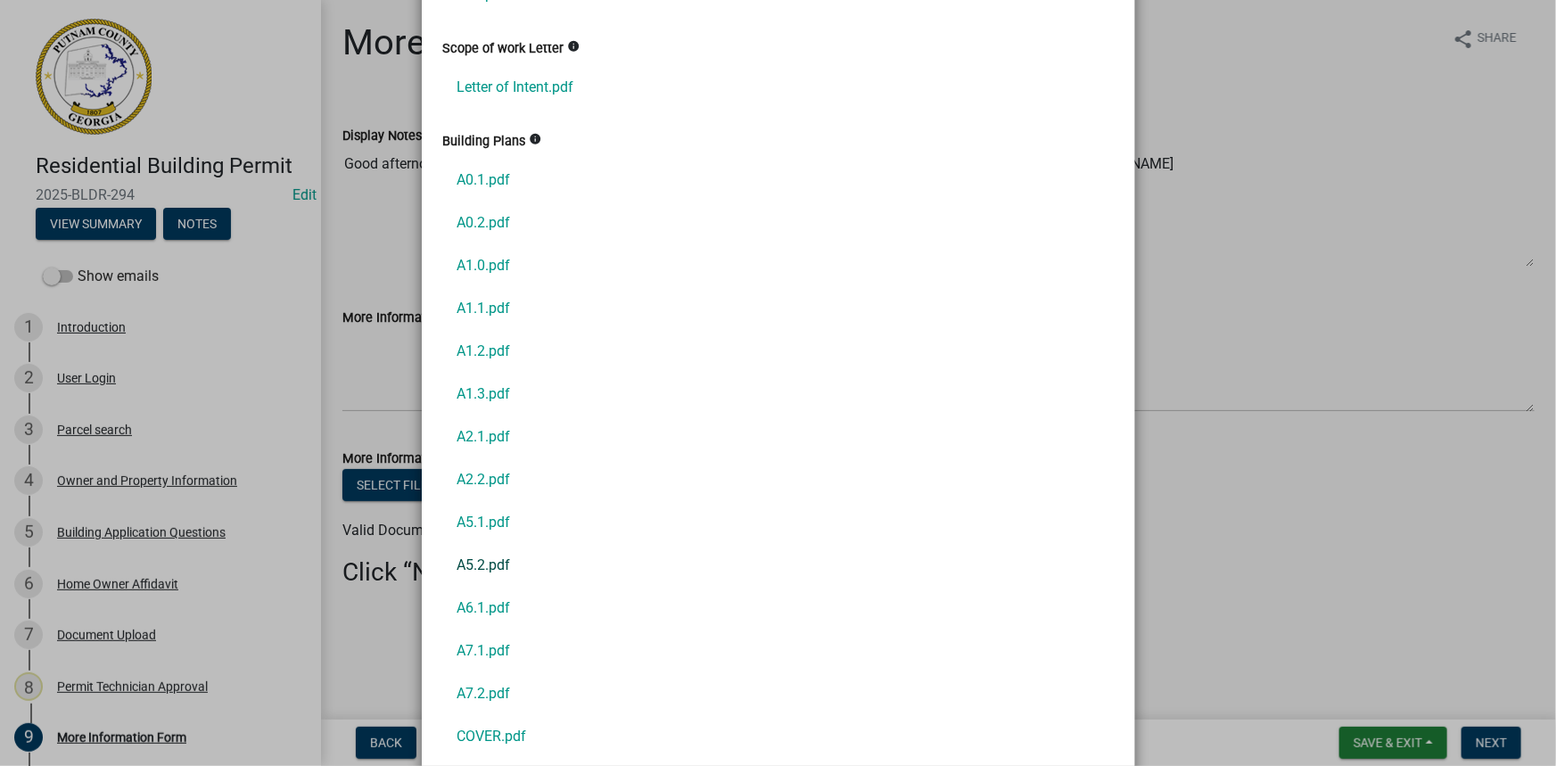
click at [487, 567] on link "A5.2.pdf" at bounding box center [778, 565] width 671 height 43
click at [475, 615] on link "A6.1.pdf" at bounding box center [778, 608] width 671 height 43
click at [472, 646] on link "A7.1.pdf" at bounding box center [778, 651] width 671 height 43
click at [468, 688] on link "A7.2.pdf" at bounding box center [778, 693] width 671 height 43
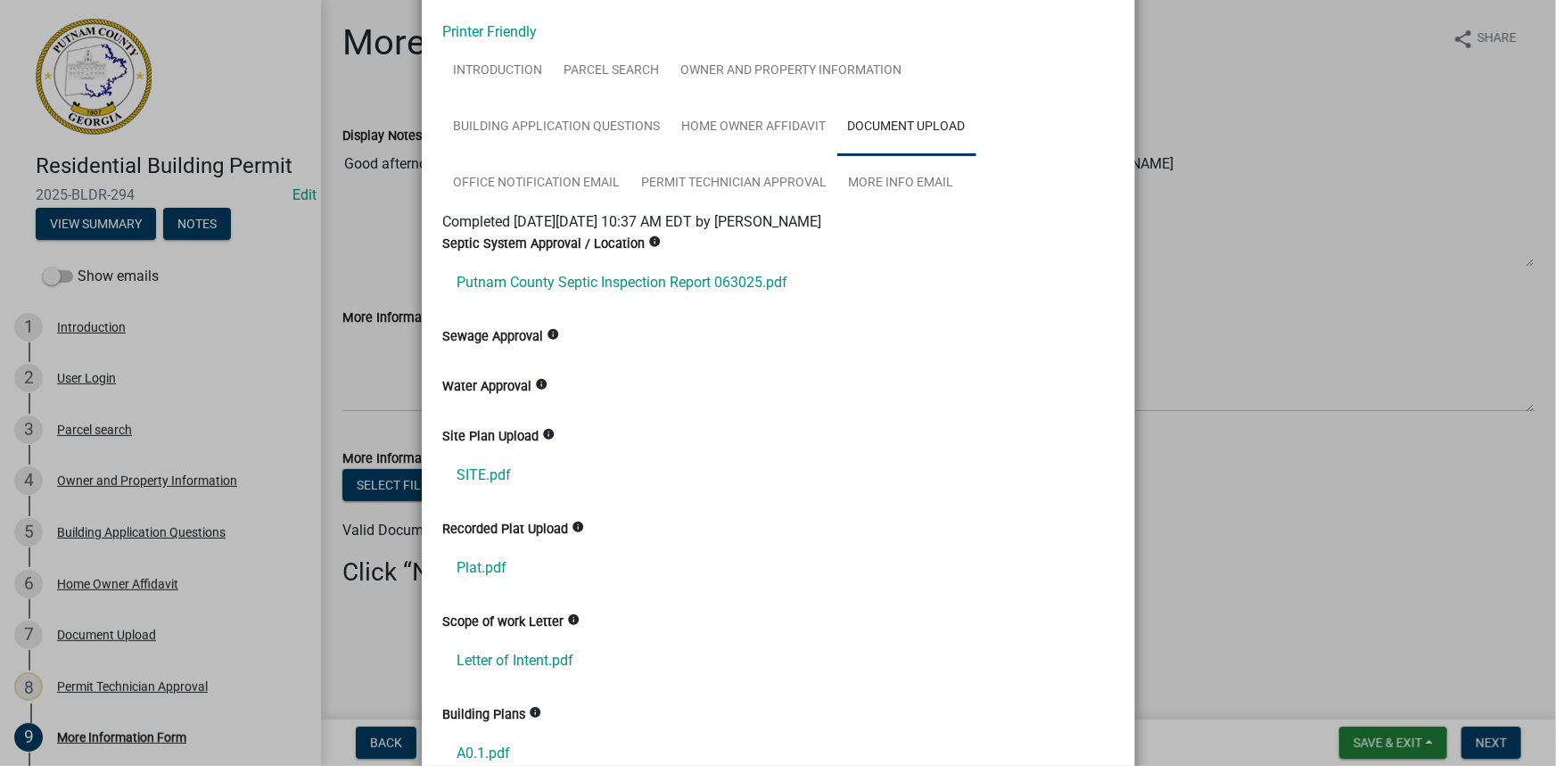
scroll to position [0, 0]
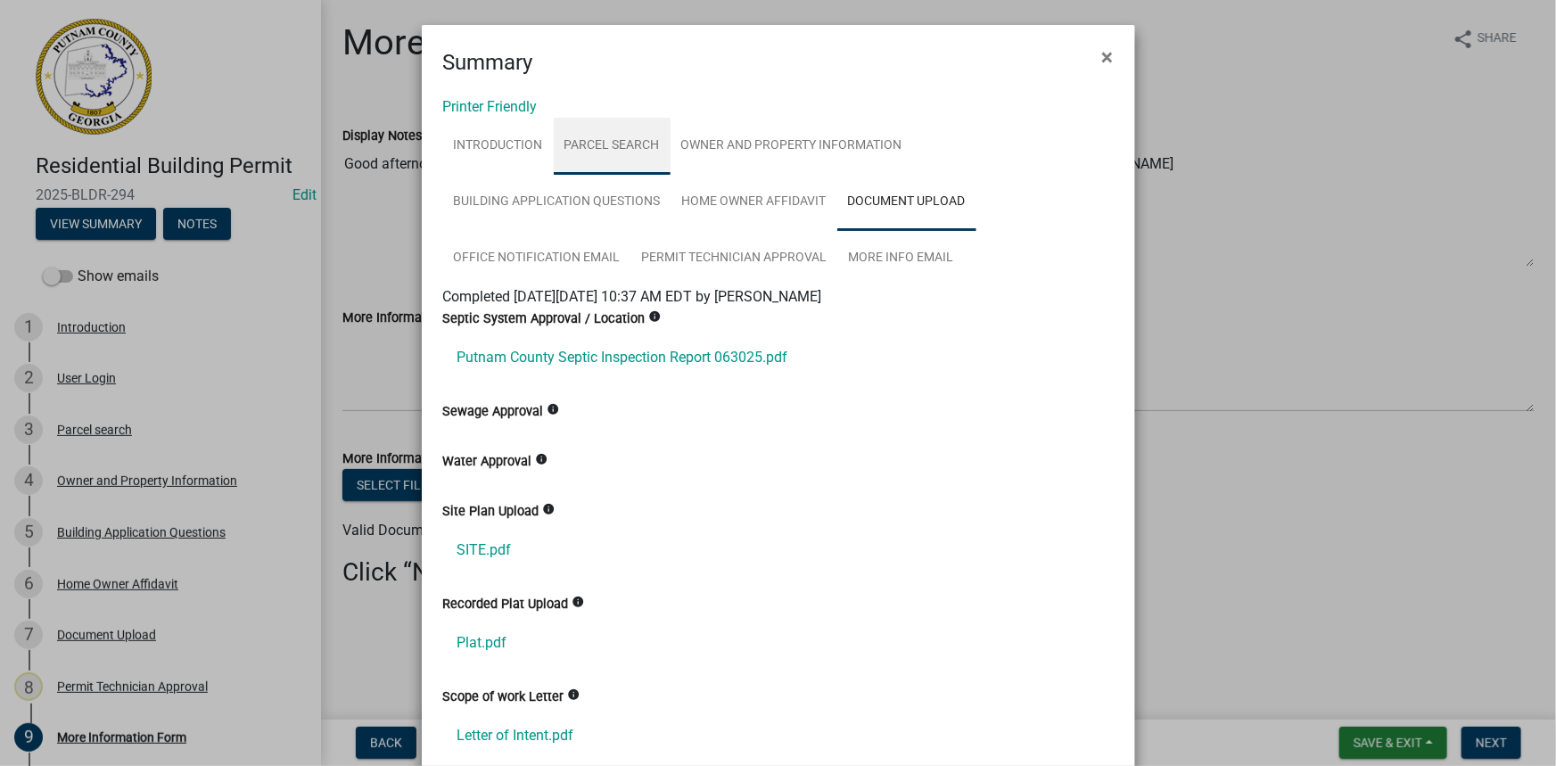
click at [623, 152] on link "Parcel search" at bounding box center [612, 146] width 117 height 57
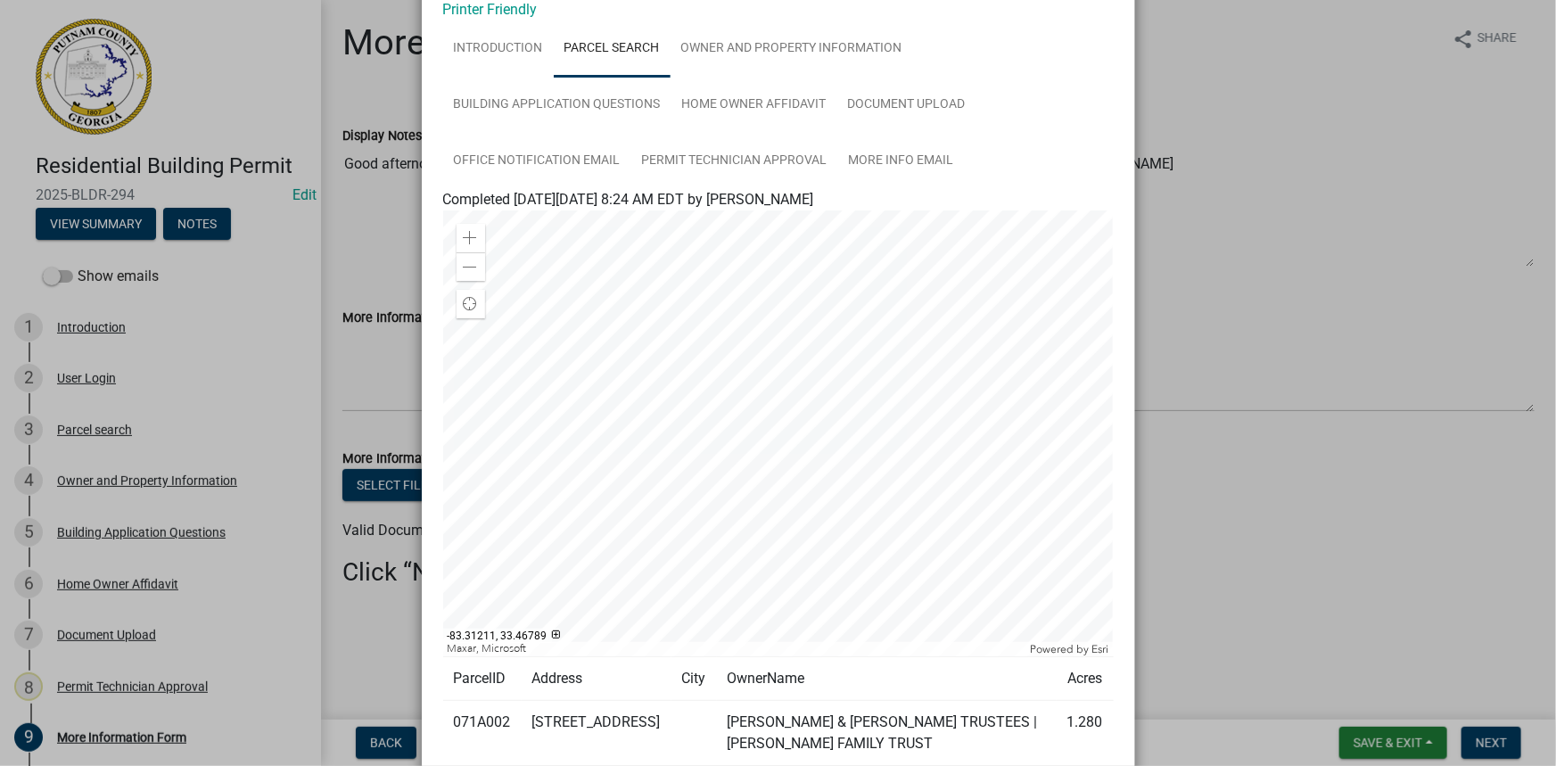
scroll to position [80, 0]
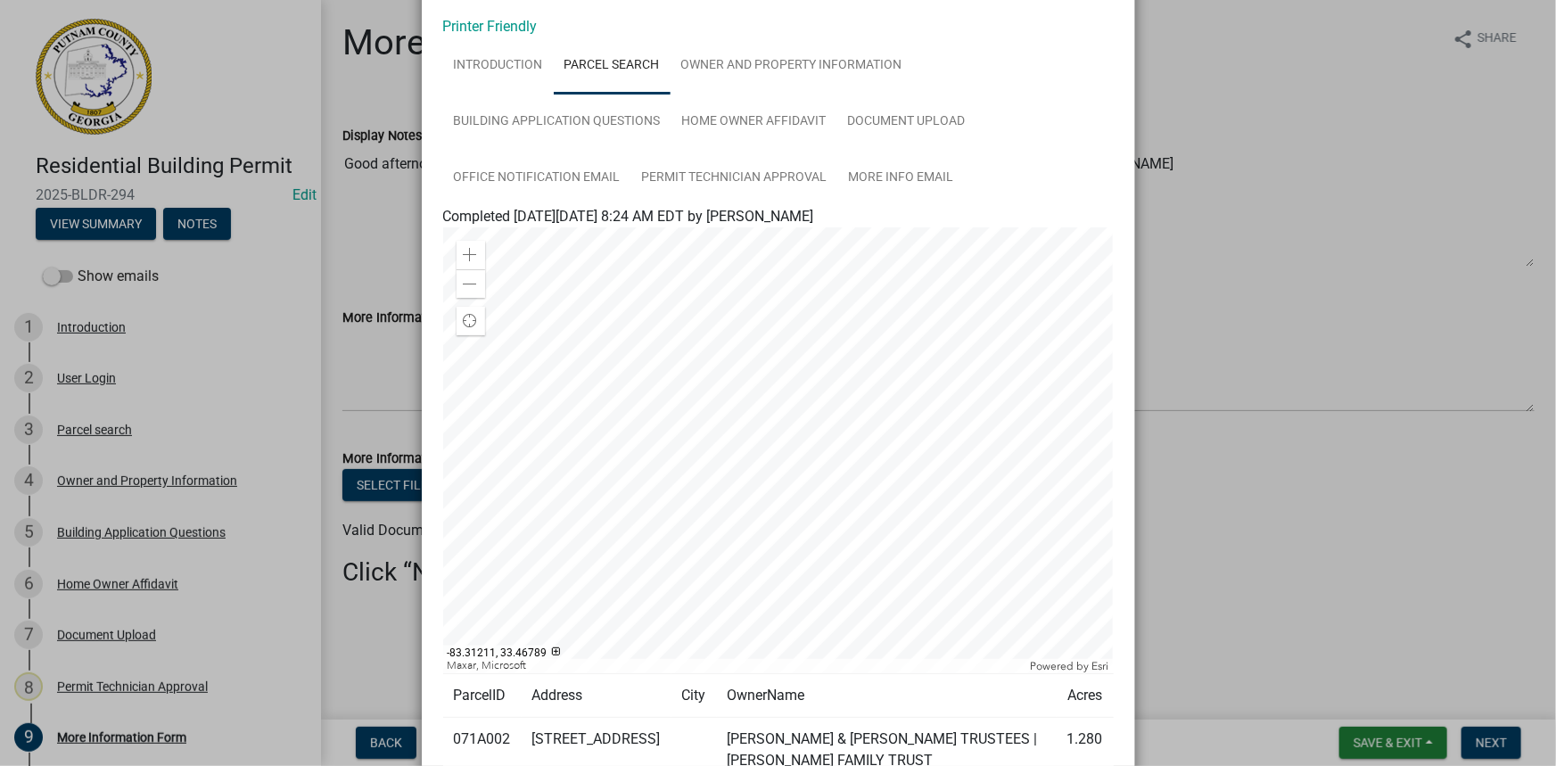
click at [121, 634] on ngb-modal-window "Summary × Printer Friendly Introduction Parcel search Owner and Property Inform…" at bounding box center [778, 383] width 1556 height 766
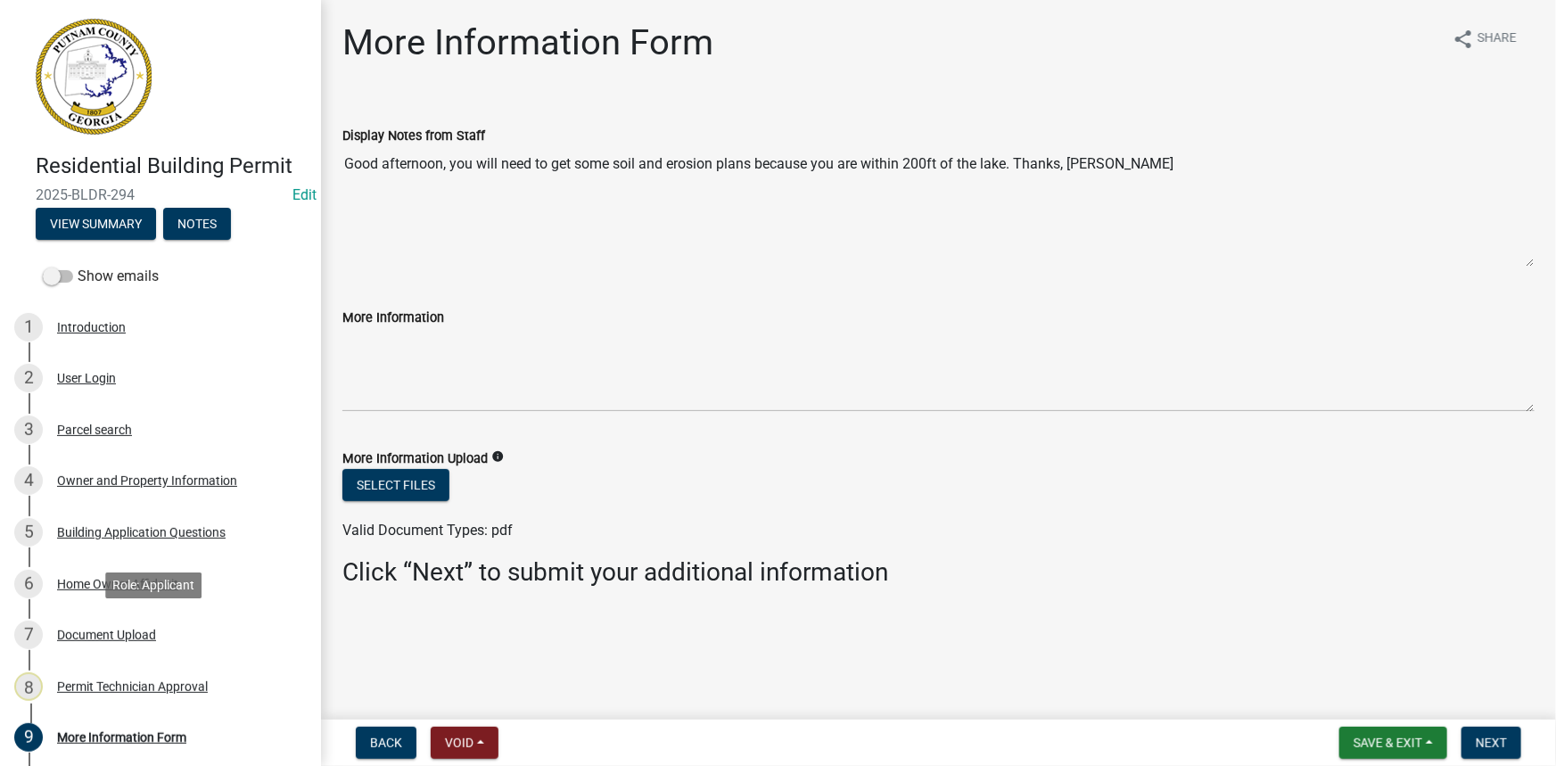
click at [121, 634] on div "Document Upload" at bounding box center [106, 635] width 99 height 12
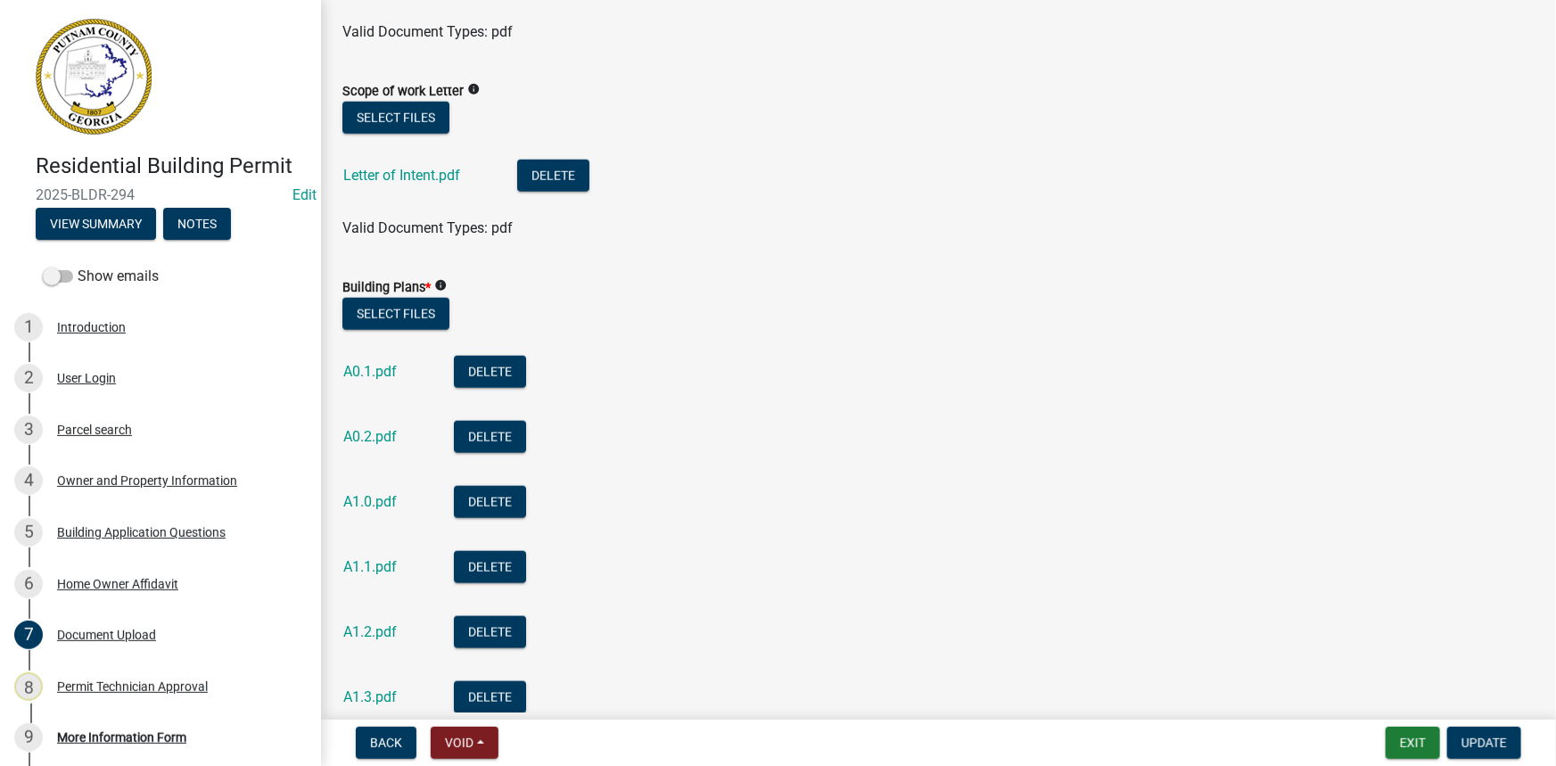
scroll to position [972, 0]
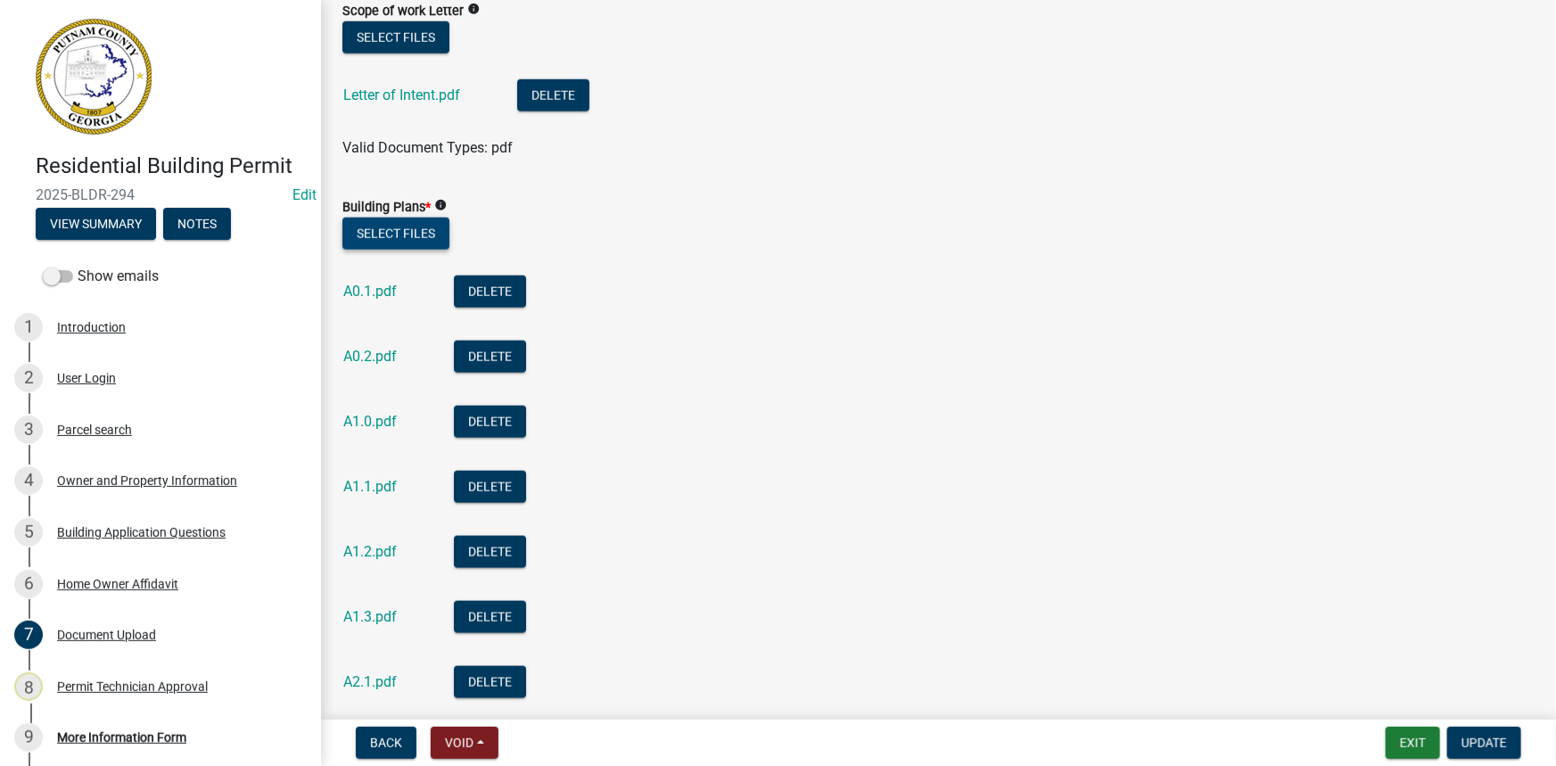
click at [418, 226] on button "Select files" at bounding box center [395, 234] width 107 height 32
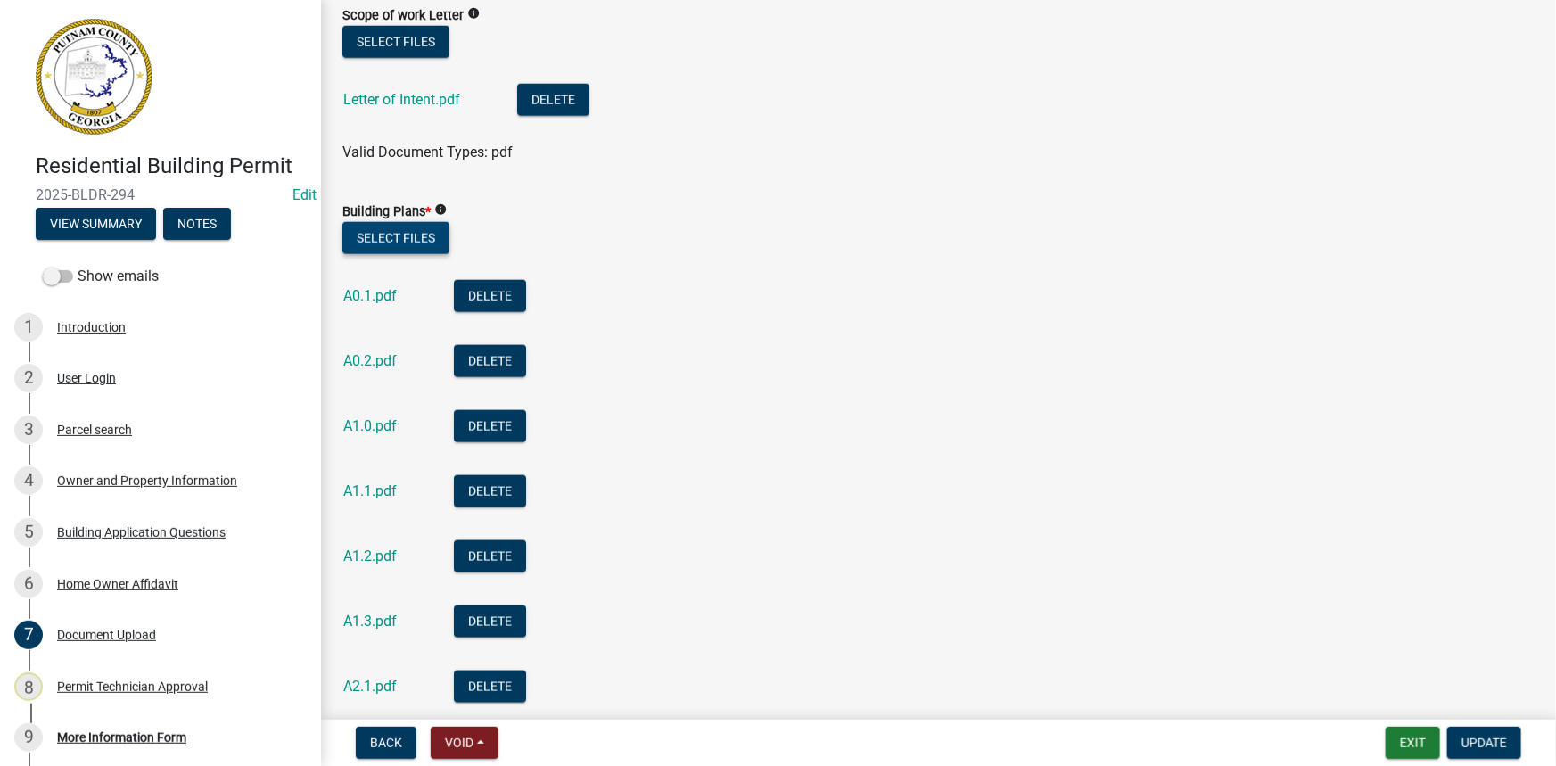
scroll to position [817, 0]
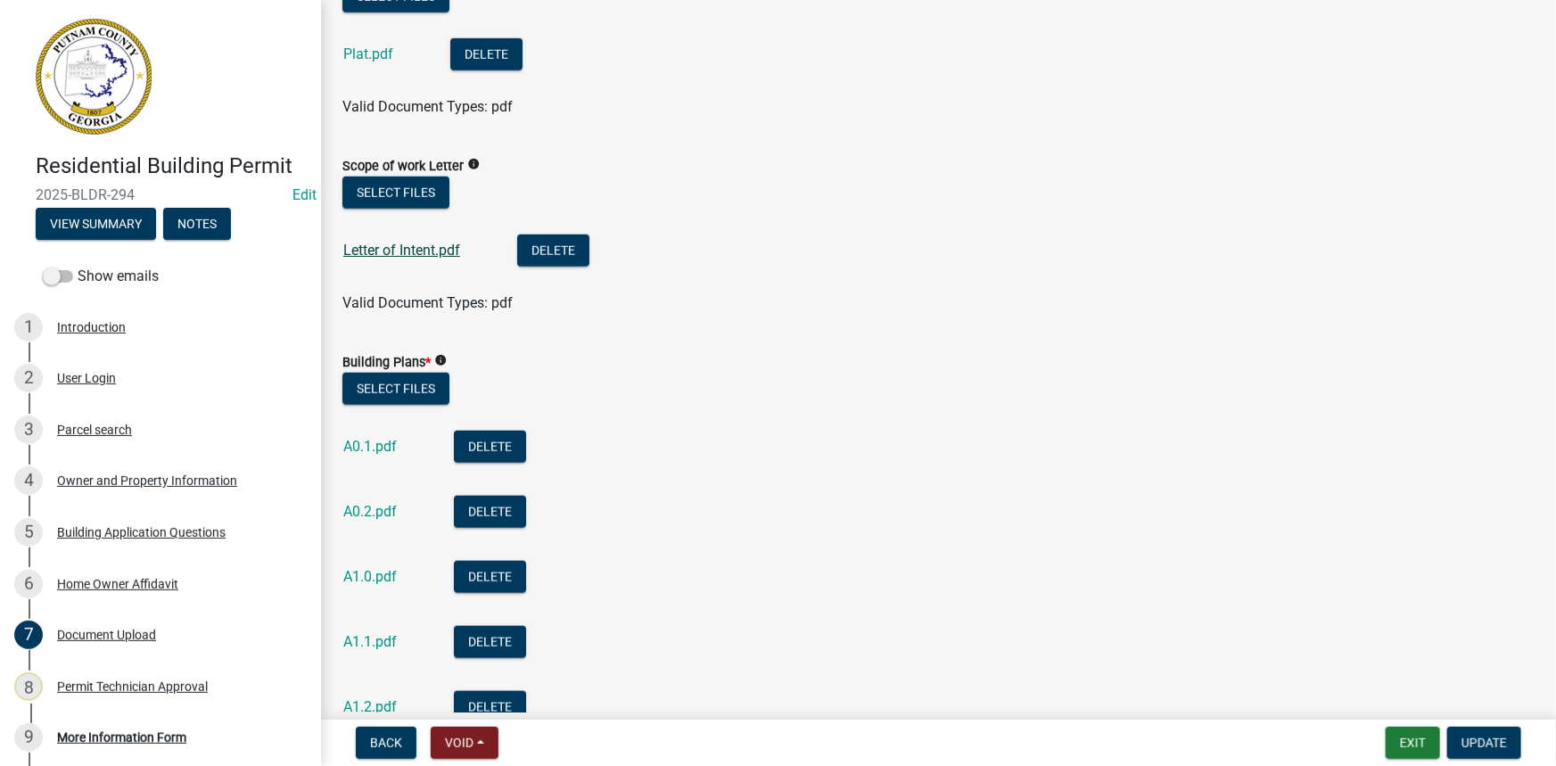
click at [362, 246] on link "Letter of Intent.pdf" at bounding box center [401, 250] width 117 height 17
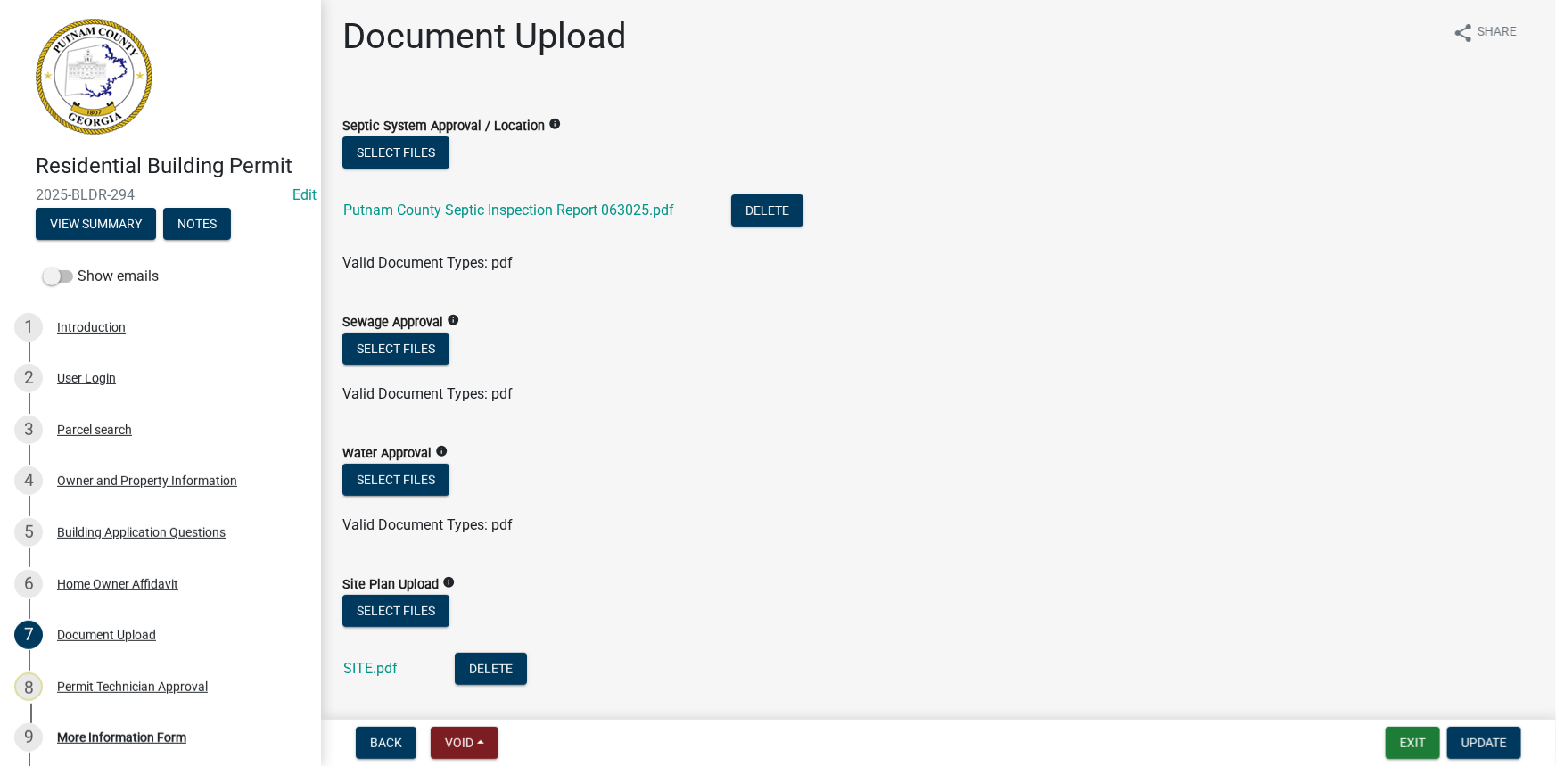
scroll to position [0, 0]
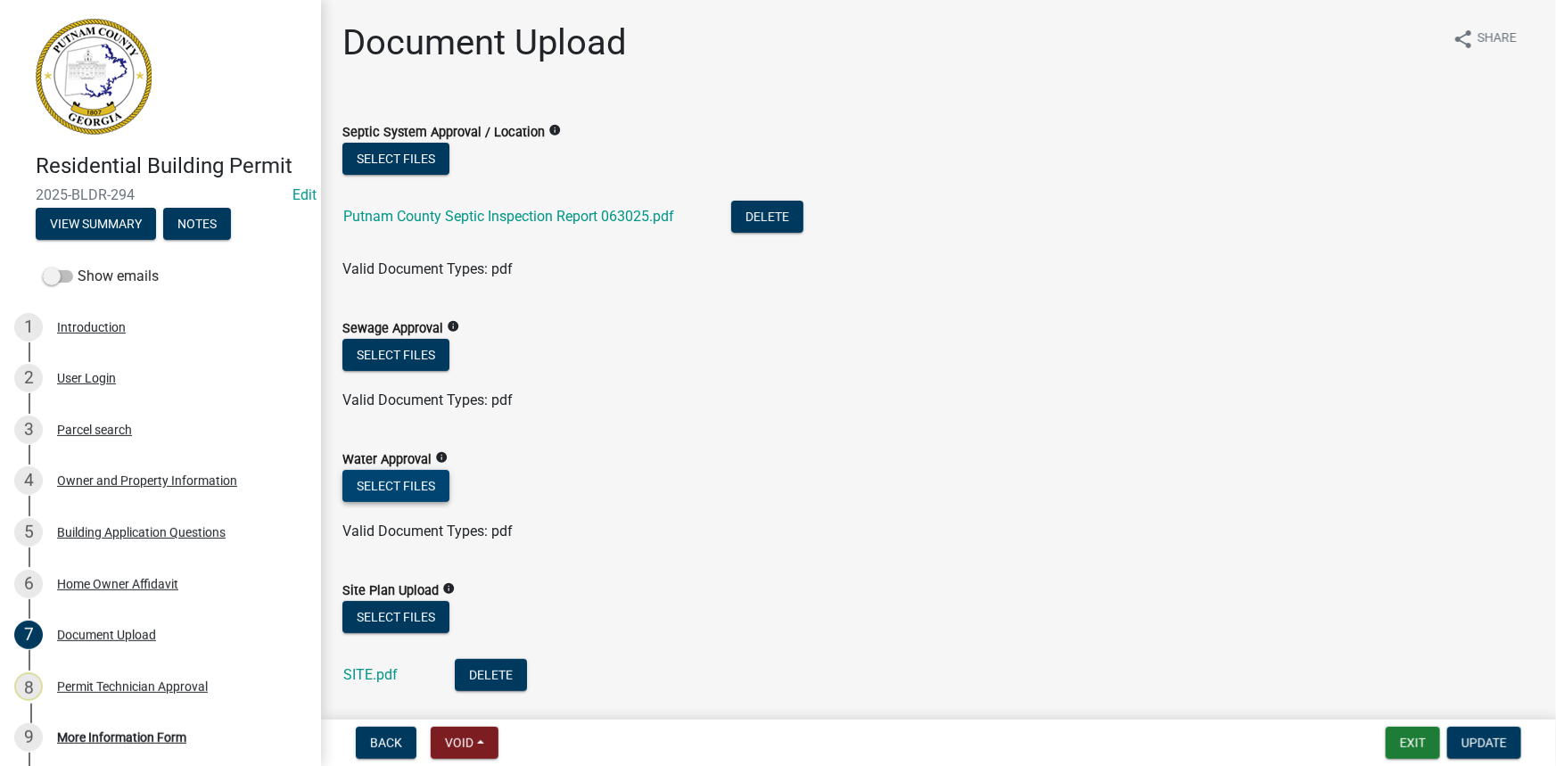
click at [383, 481] on button "Select files" at bounding box center [395, 486] width 107 height 32
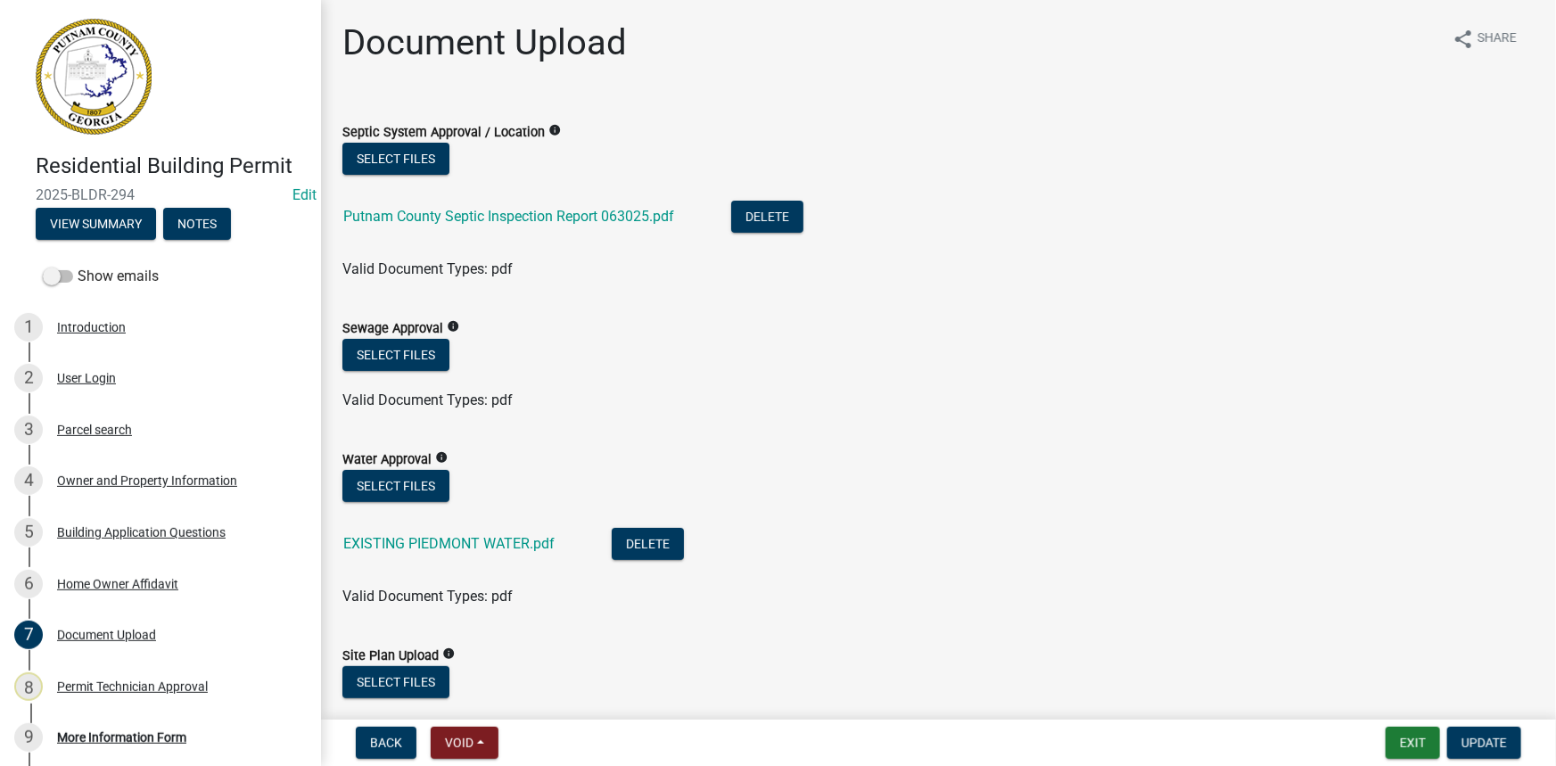
click at [365, 558] on div "EXISTING PIEDMONT WATER.pdf" at bounding box center [463, 546] width 240 height 37
click at [367, 539] on link "EXISTING PIEDMONT WATER.pdf" at bounding box center [448, 543] width 211 height 17
click at [1504, 740] on span "Update" at bounding box center [1484, 743] width 45 height 14
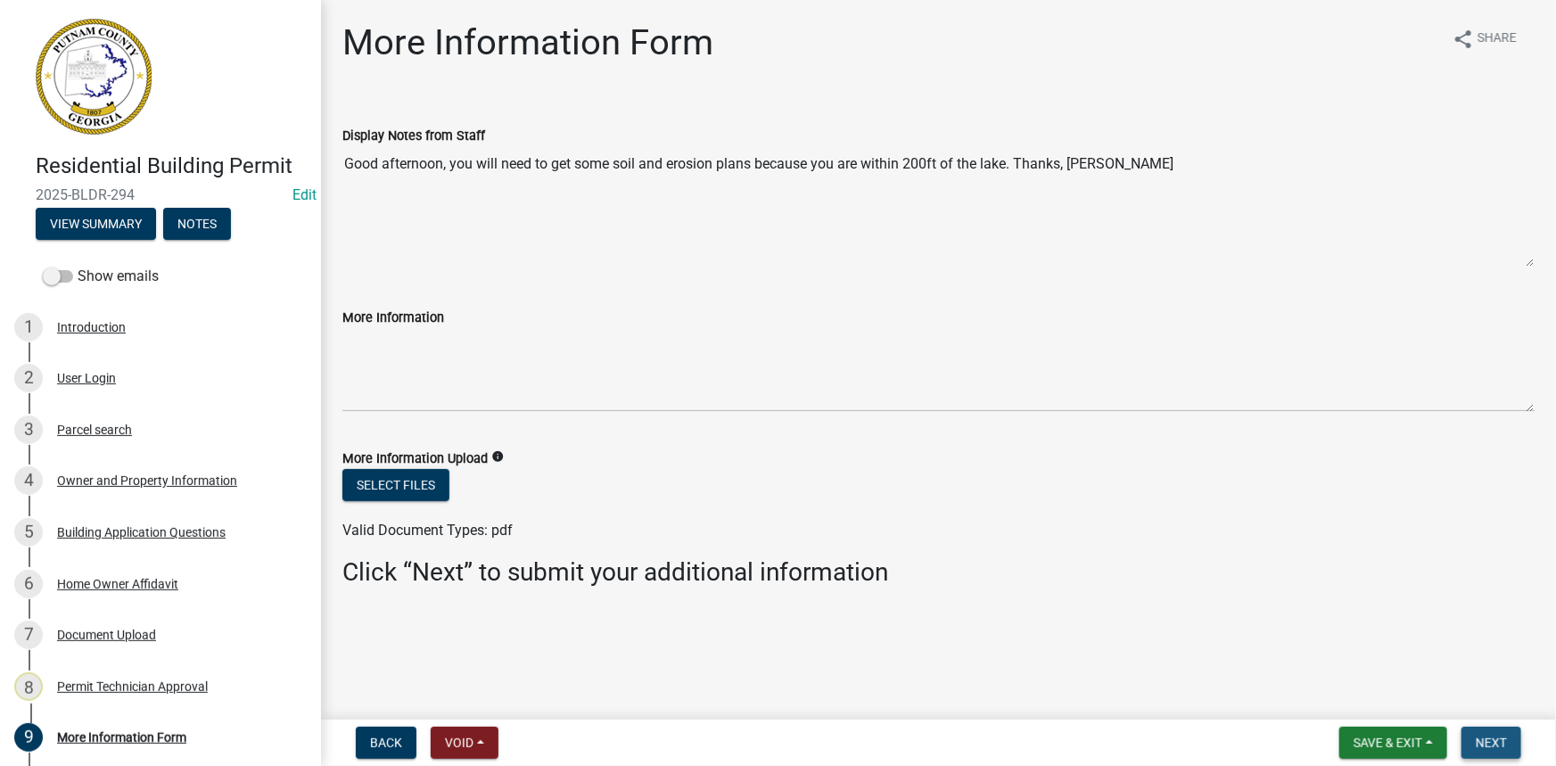
click at [1490, 734] on button "Next" at bounding box center [1492, 743] width 60 height 32
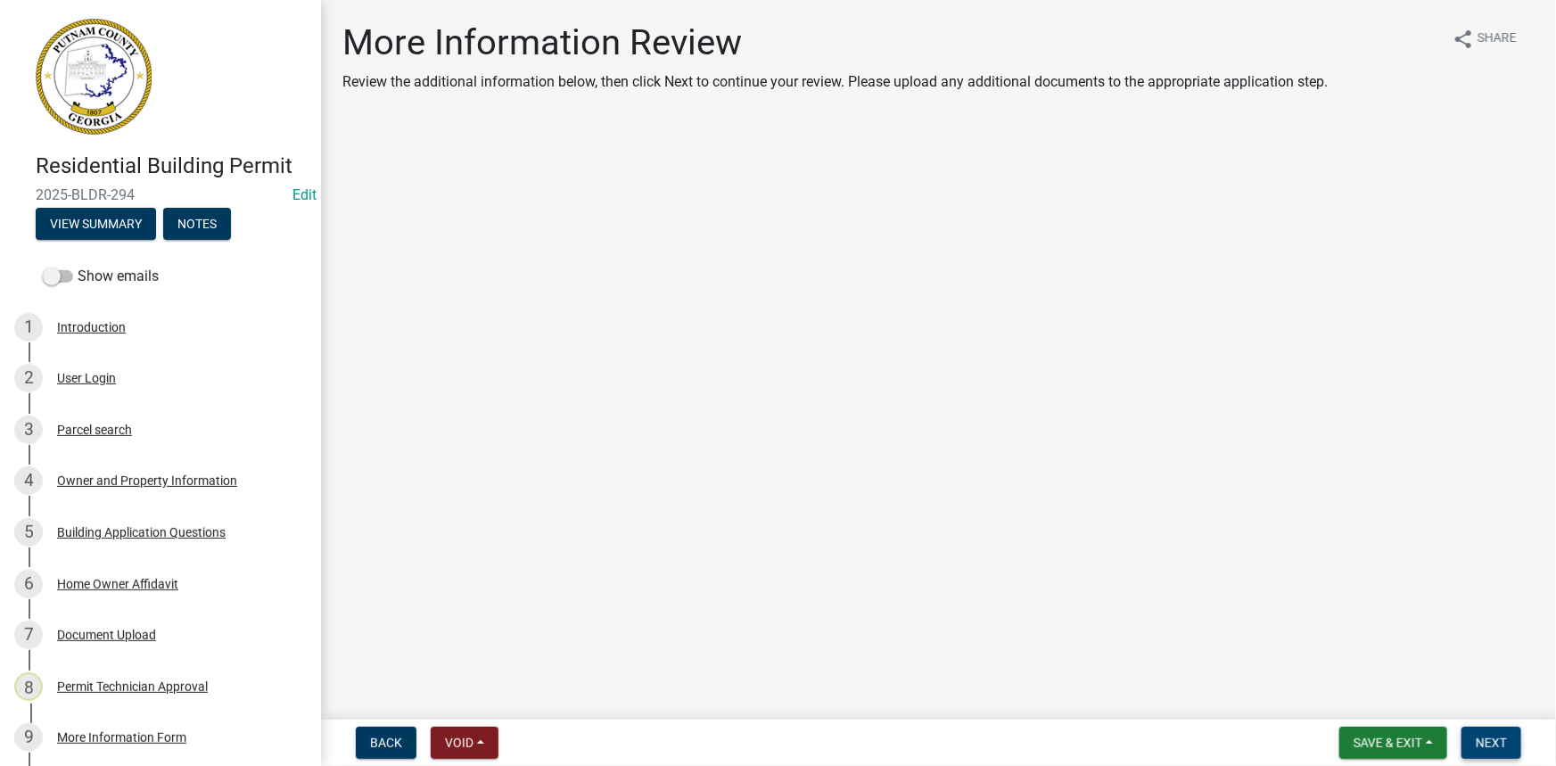
click at [1489, 736] on span "Next" at bounding box center [1491, 743] width 31 height 14
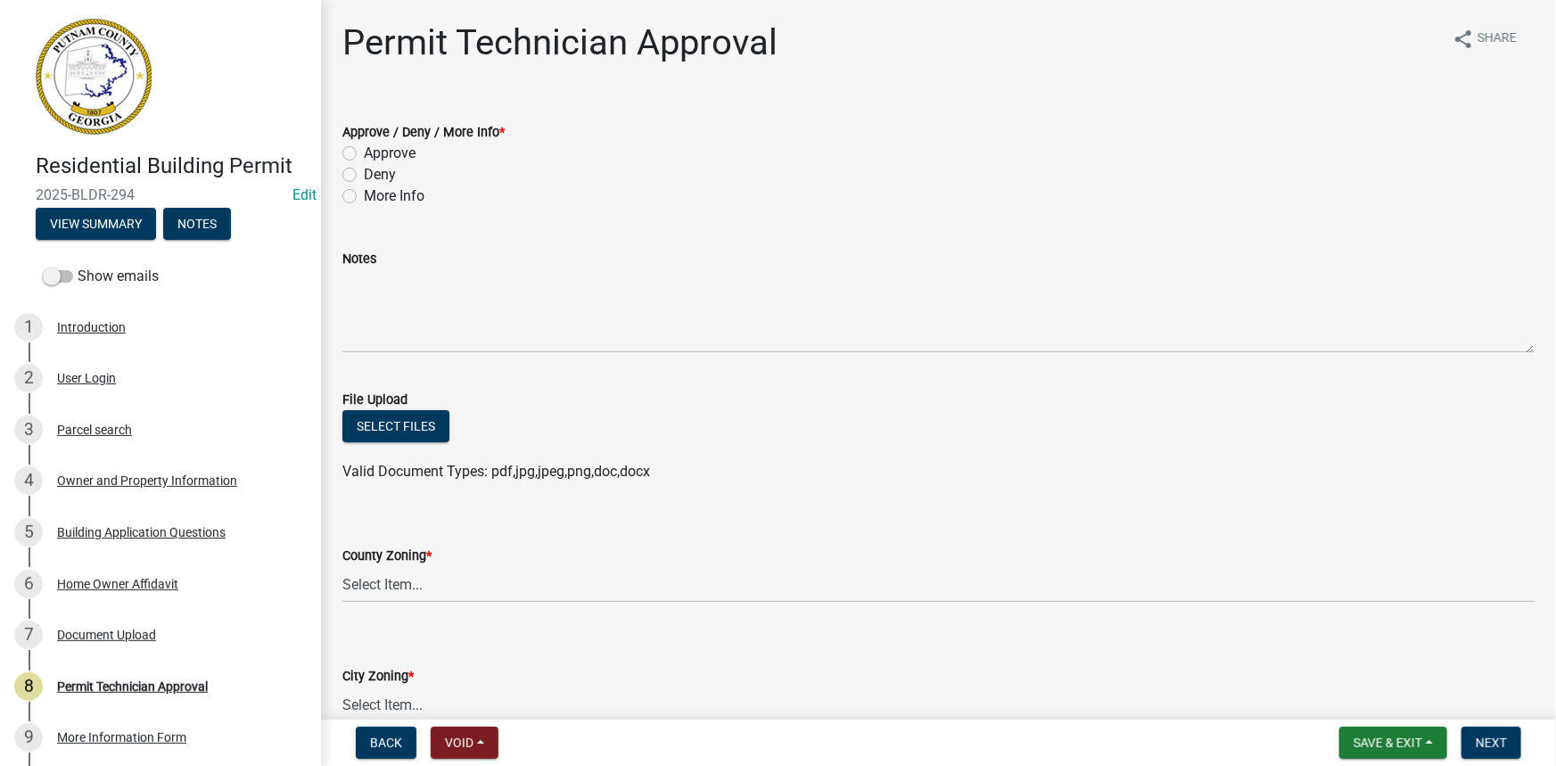
click at [410, 152] on label "Approve" at bounding box center [390, 153] width 52 height 21
click at [375, 152] on input "Approve" at bounding box center [370, 149] width 12 height 12
radio input "true"
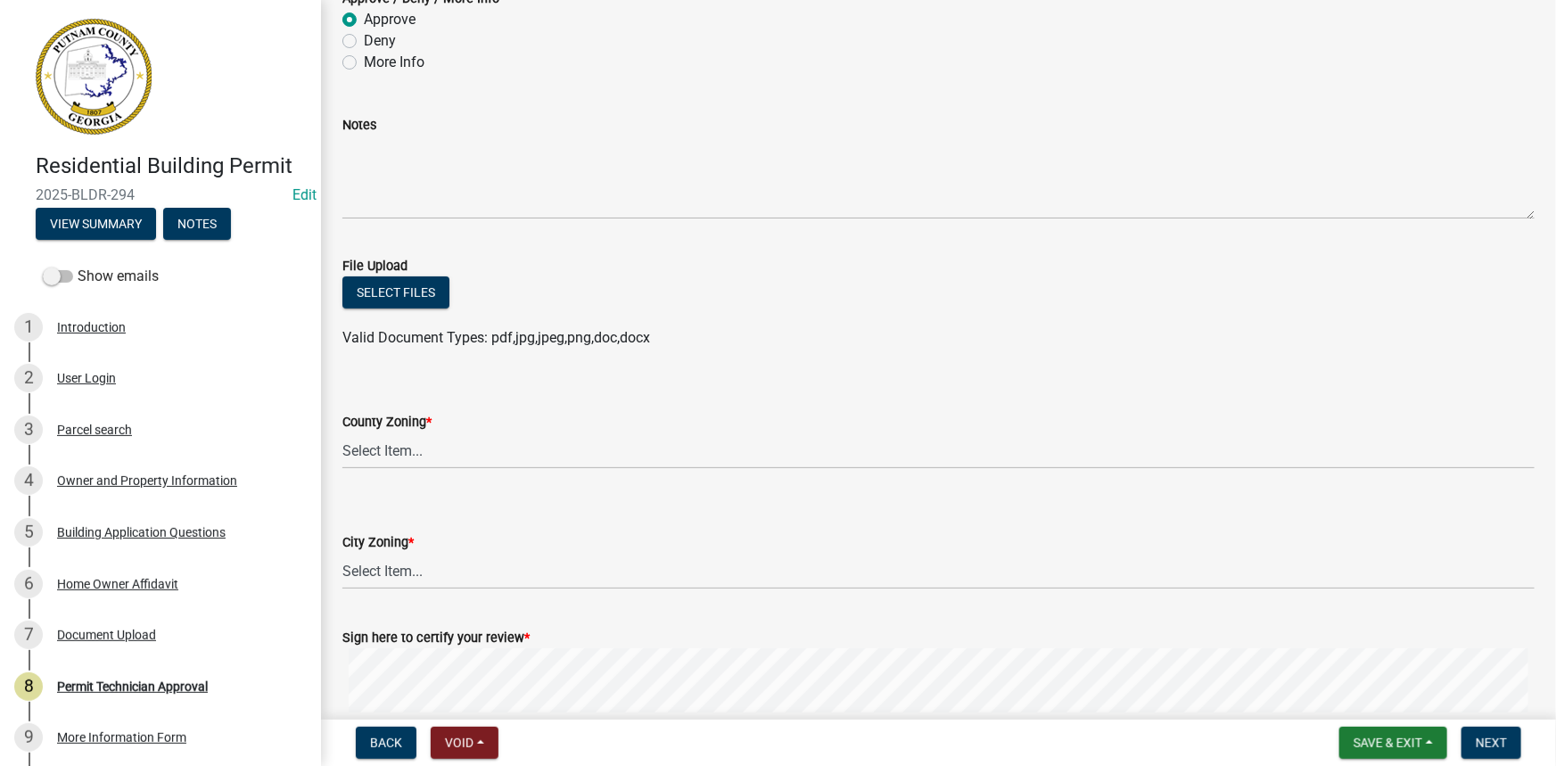
scroll to position [161, 0]
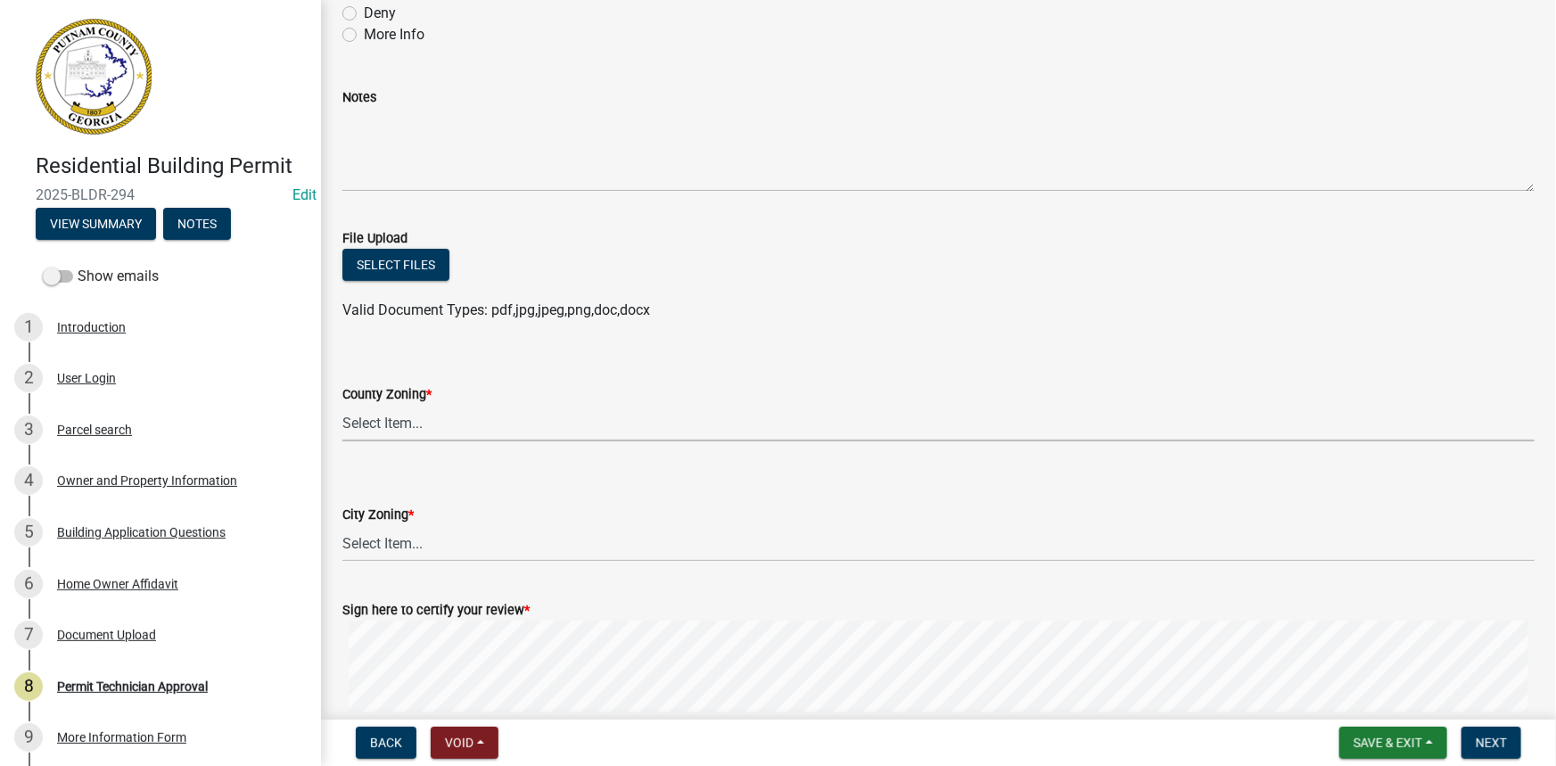
drag, startPoint x: 454, startPoint y: 427, endPoint x: 445, endPoint y: 422, distance: 10.4
click at [454, 427] on select "Select Item... AG-1 R-1R R-1 R-2 MHP RM-1 RM-3 C-1 C-2 I-M PUD N/A" at bounding box center [938, 423] width 1192 height 37
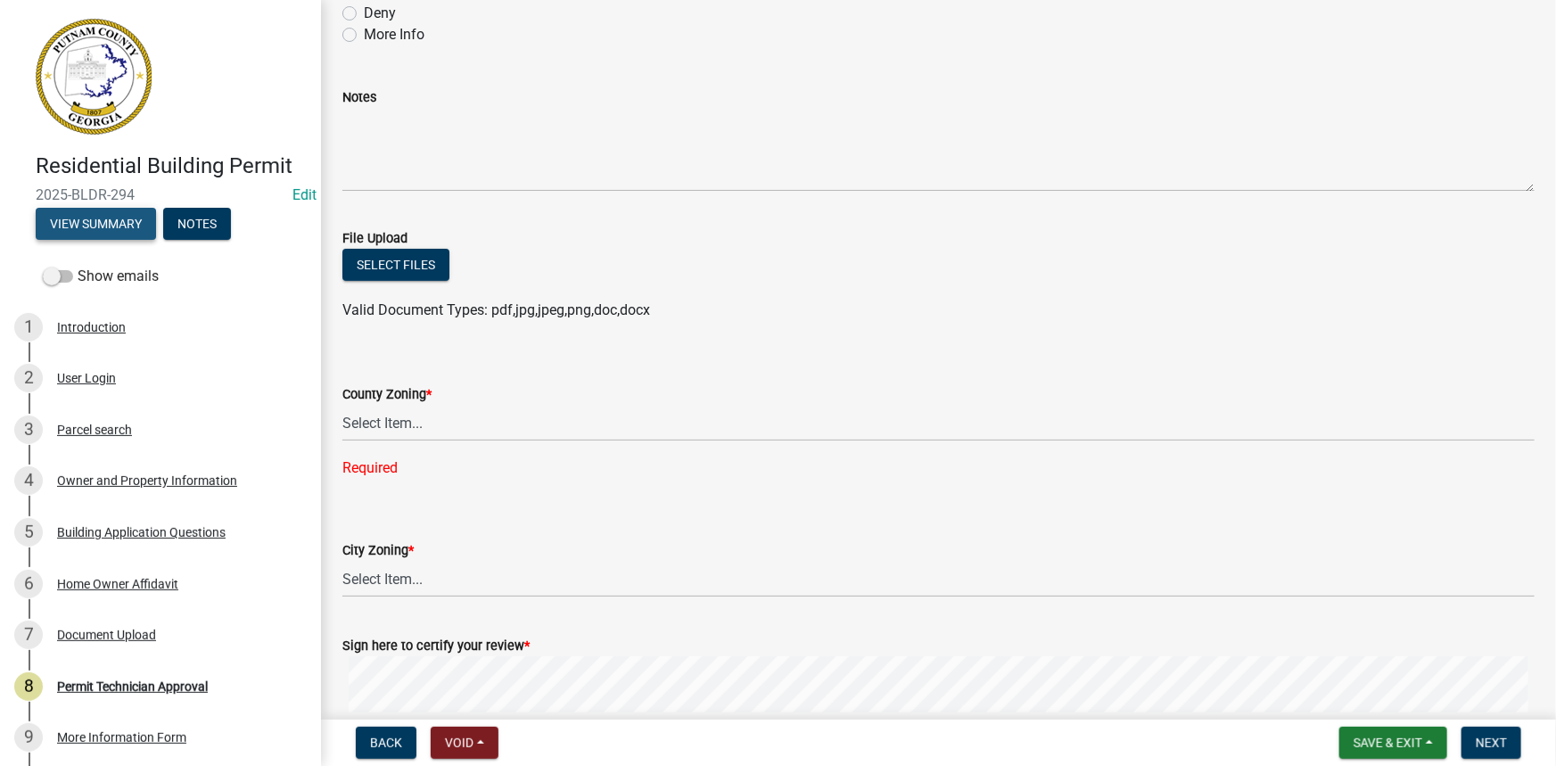
click at [127, 219] on button "View Summary" at bounding box center [96, 224] width 120 height 32
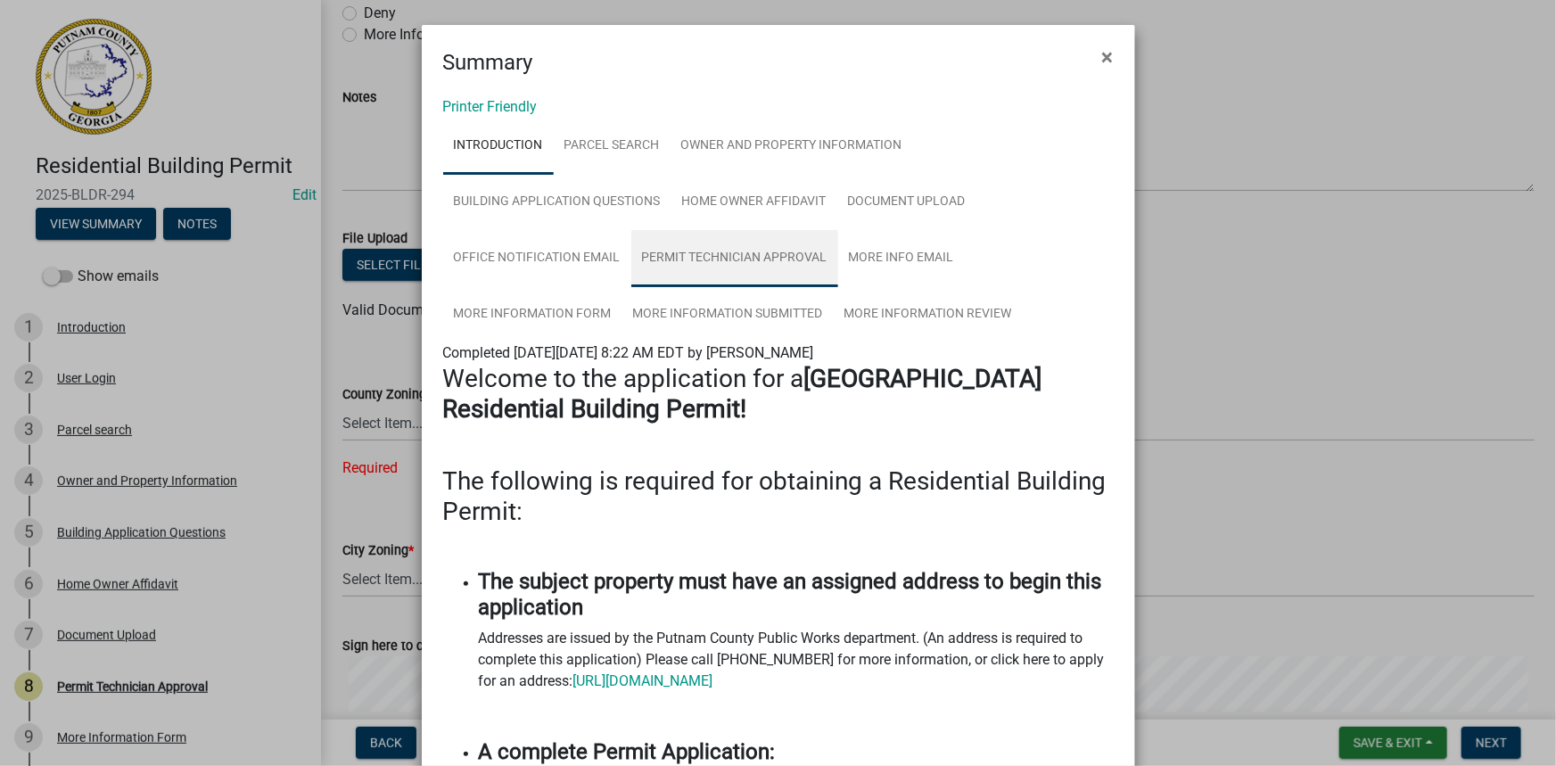
click at [679, 264] on link "Permit Technician Approval" at bounding box center [734, 258] width 207 height 57
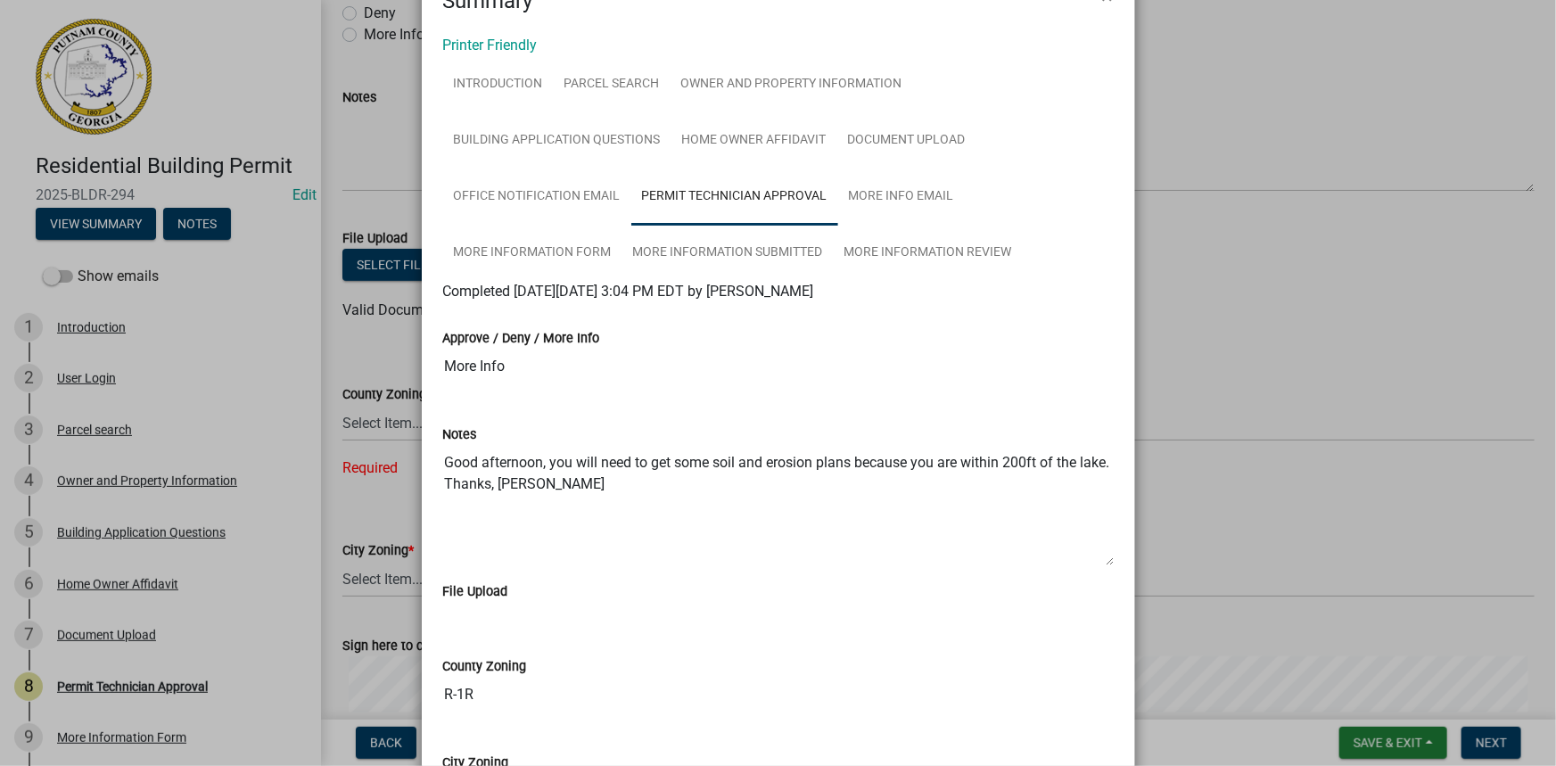
scroll to position [243, 0]
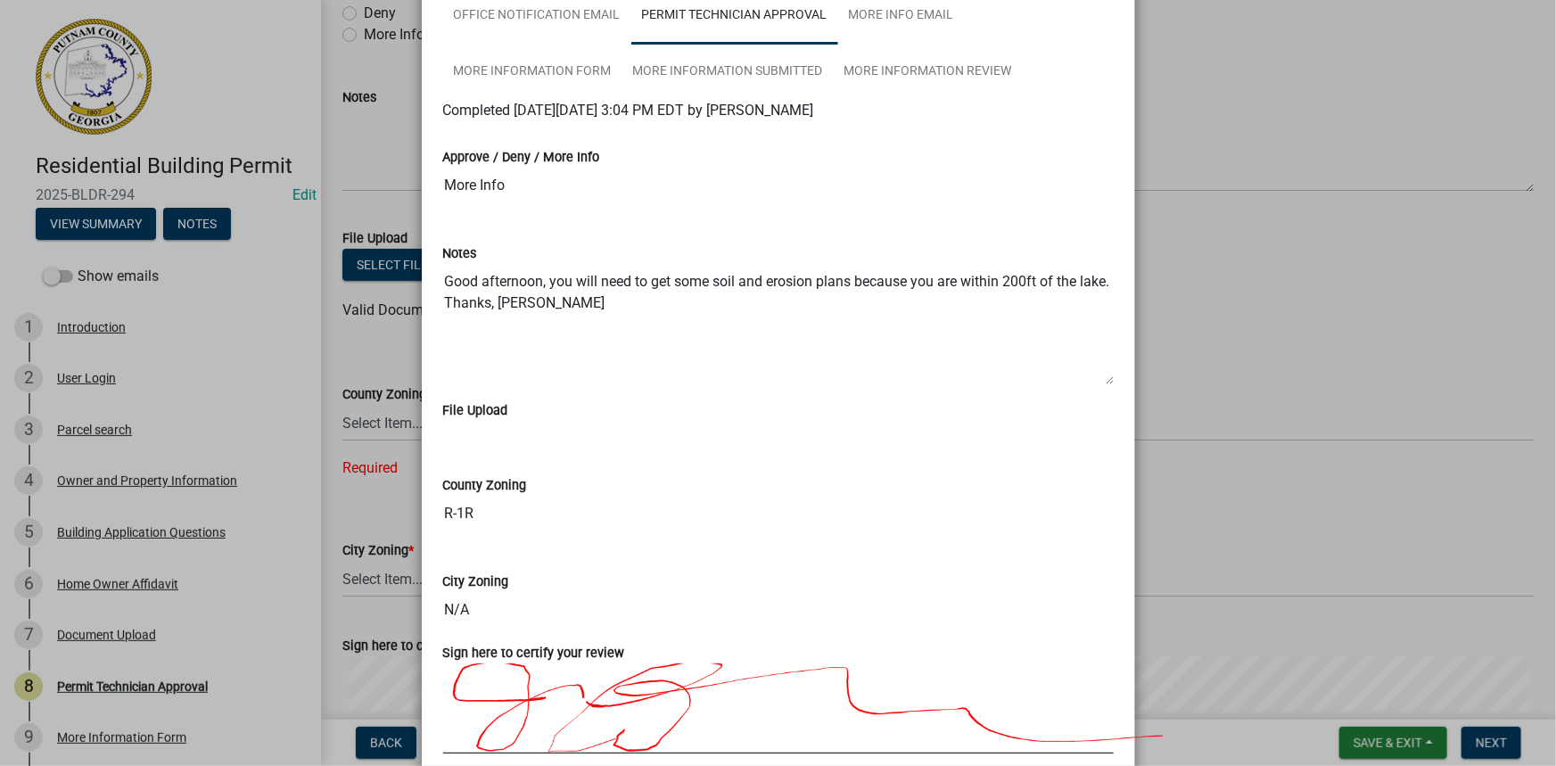
drag, startPoint x: 1251, startPoint y: 196, endPoint x: 1239, endPoint y: 200, distance: 12.1
click at [1248, 197] on ngb-modal-window "Summary × Printer Friendly Introduction Parcel search Owner and Property Inform…" at bounding box center [778, 383] width 1556 height 766
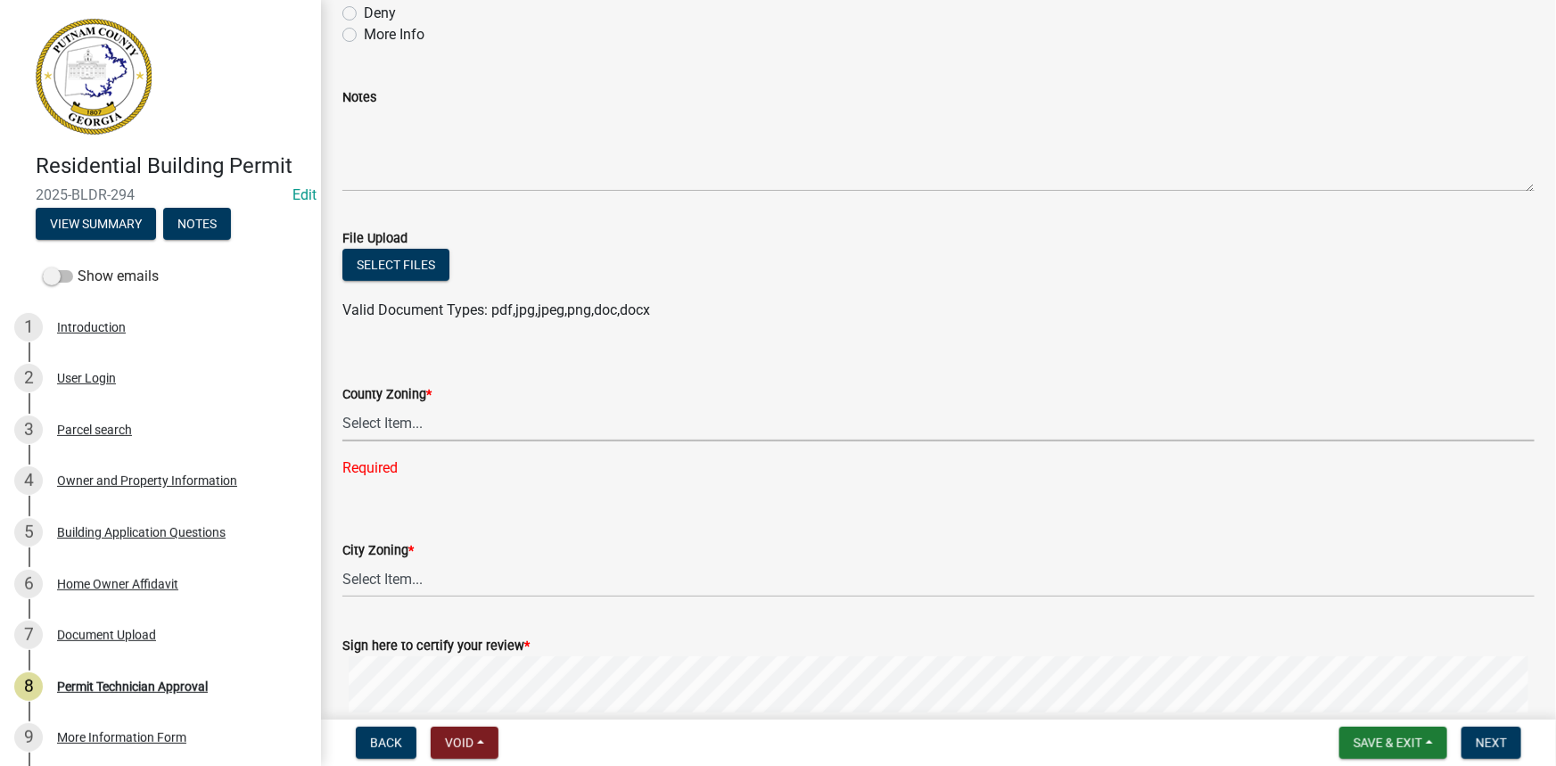
click at [435, 428] on select "Select Item... AG-1 R-1R R-1 R-2 MHP RM-1 RM-3 C-1 C-2 I-M PUD N/A" at bounding box center [938, 423] width 1192 height 37
click at [342, 405] on select "Select Item... AG-1 R-1R R-1 R-2 MHP RM-1 RM-3 C-1 C-2 I-M PUD N/A" at bounding box center [938, 423] width 1192 height 37
select select "a6b90f04-145f-43dc-a4e6-6d5ec8e28ec9"
click at [441, 531] on select "Select Item... A-1 A-2 R-1 R-2 R-3 R-4 MHP C-1 C-2 I-1 I-2 DB FH H-P N/A" at bounding box center [938, 543] width 1192 height 37
click at [342, 525] on select "Select Item... A-1 A-2 R-1 R-2 R-3 R-4 MHP C-1 C-2 I-1 I-2 DB FH H-P N/A" at bounding box center [938, 543] width 1192 height 37
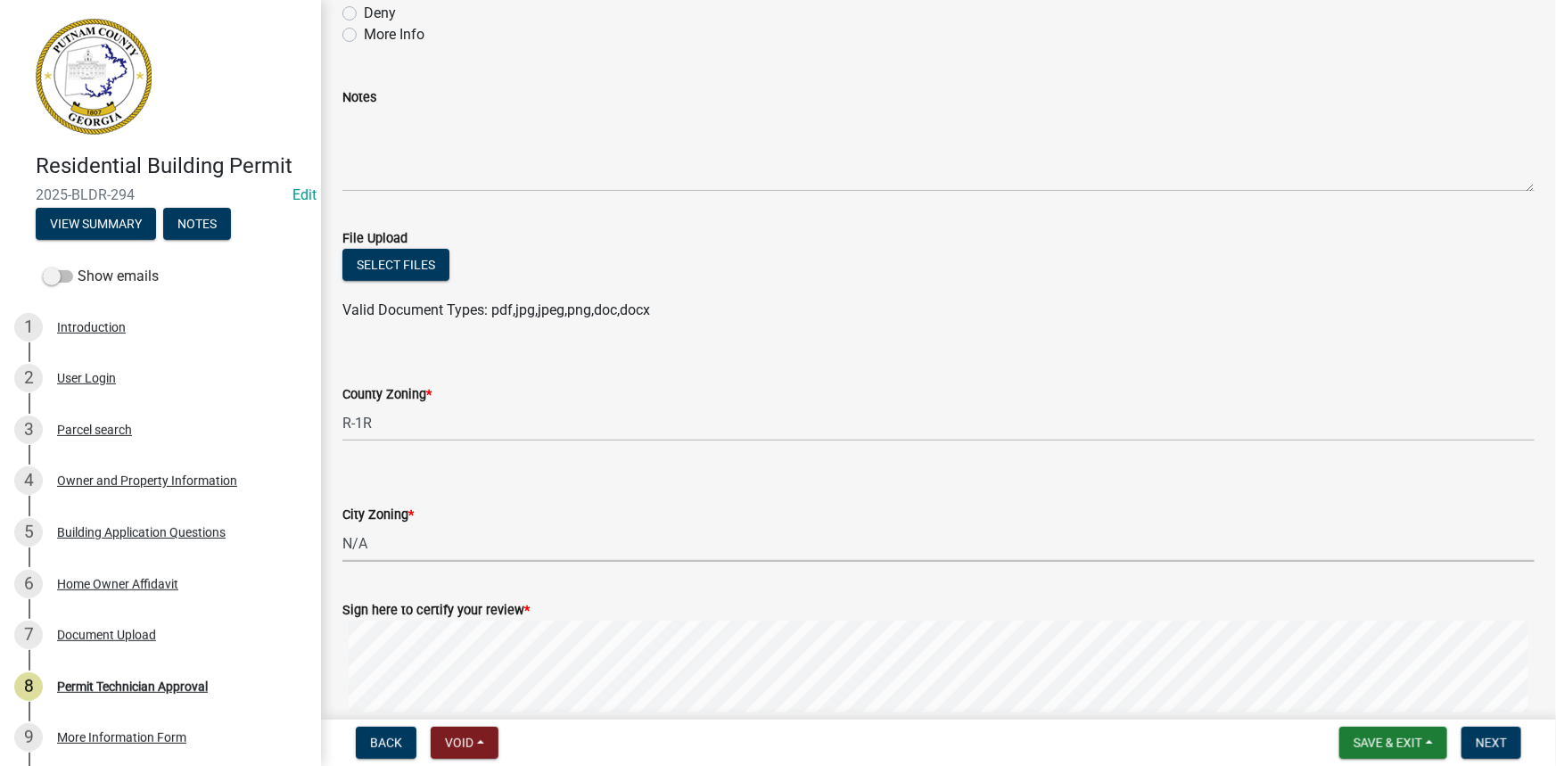
select select "83394b22-4a11-496c-8e5c-75ade2e72faf"
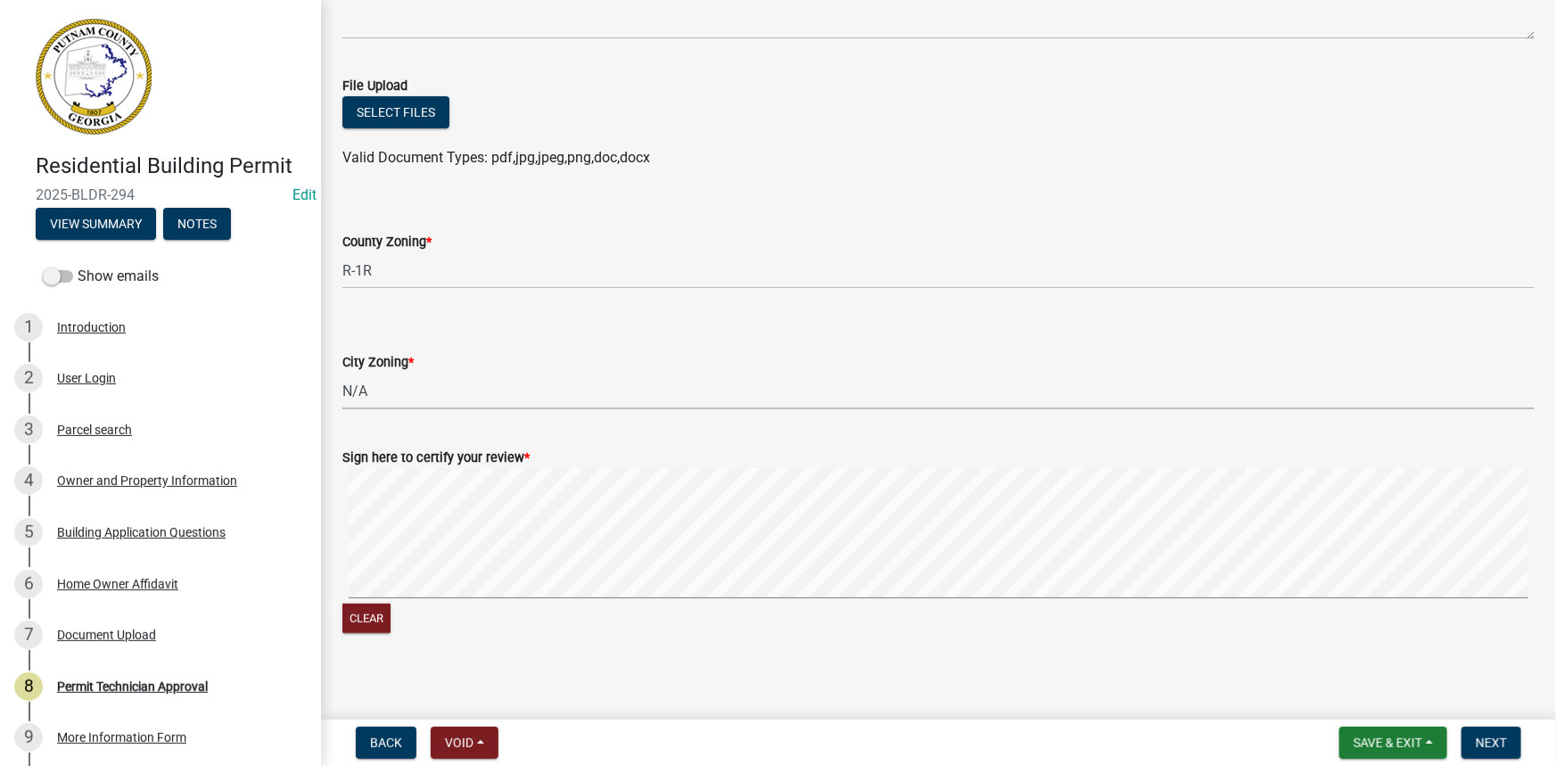
scroll to position [323, 0]
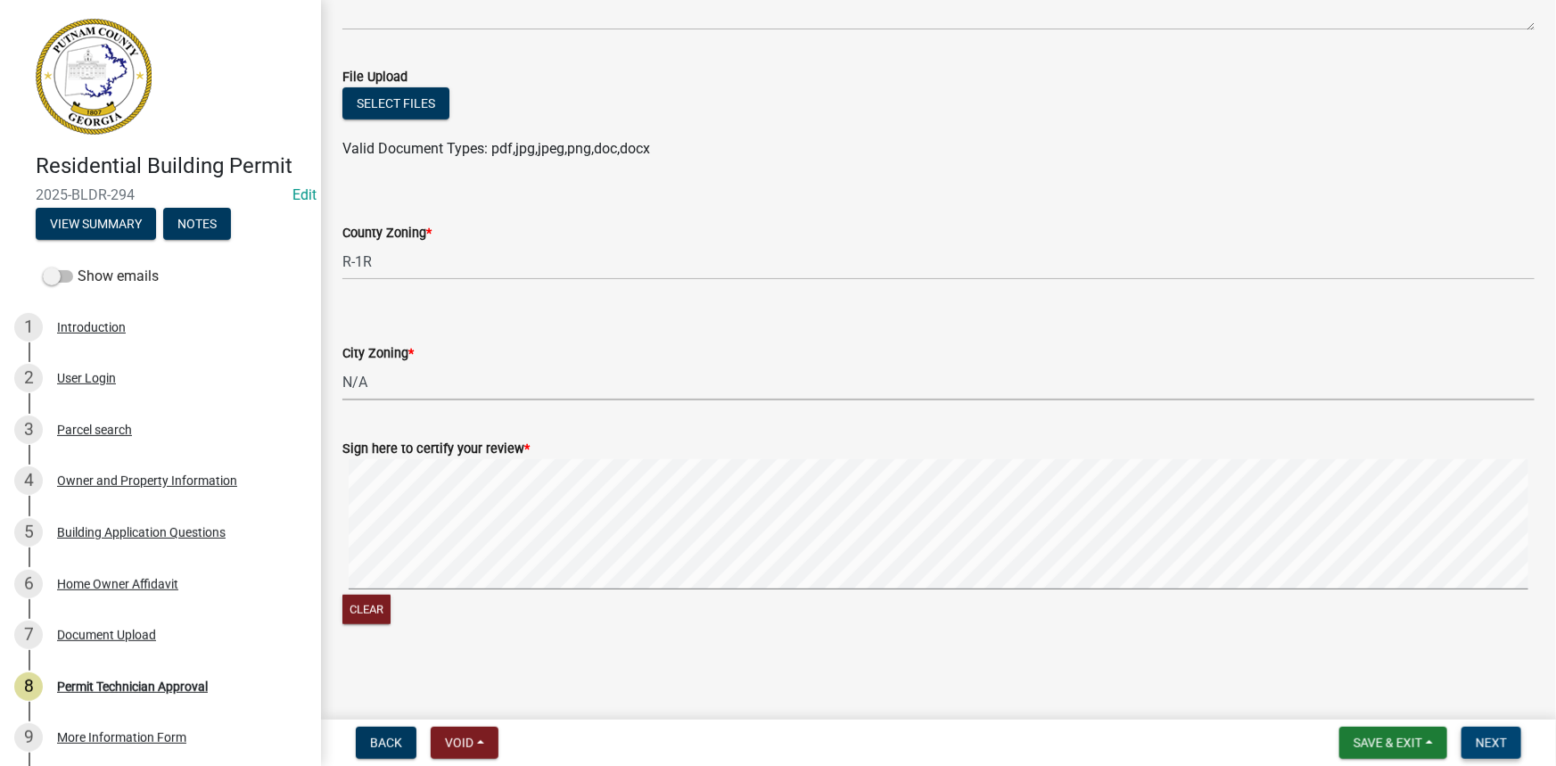
click at [1499, 749] on span "Next" at bounding box center [1491, 743] width 31 height 14
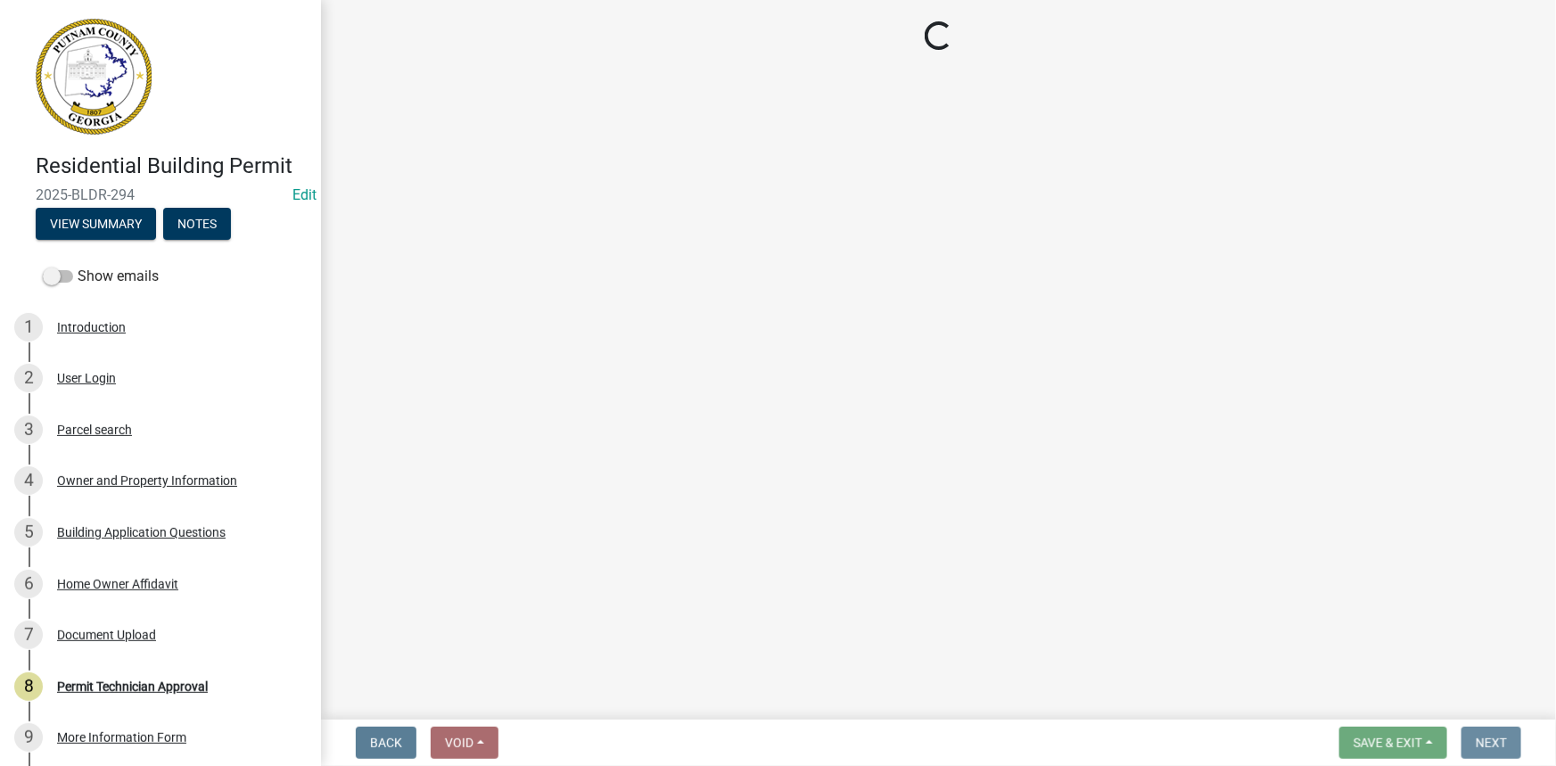
scroll to position [0, 0]
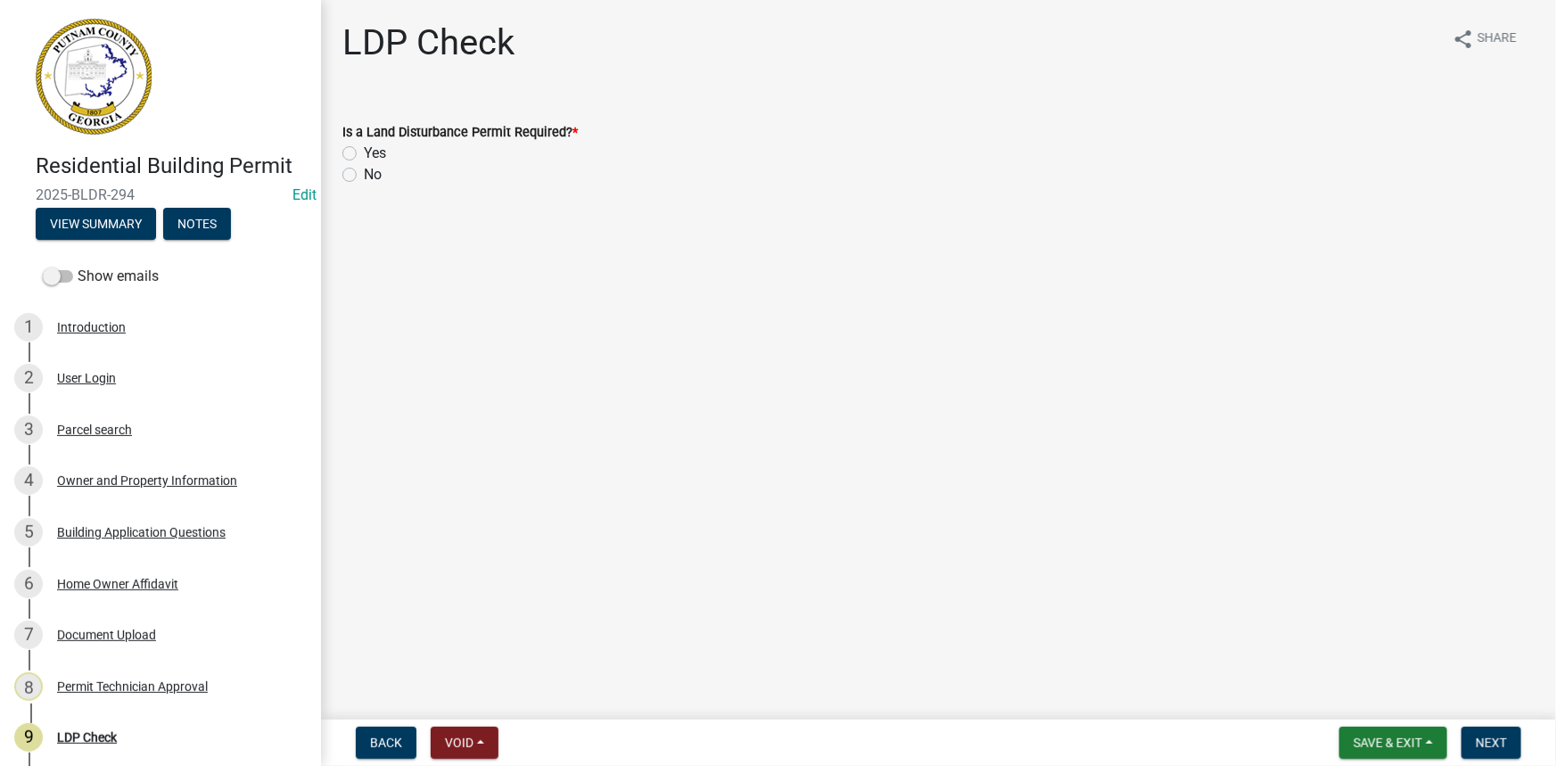
click at [339, 169] on div "Is a Land Disturbance Permit Required? * Yes No" at bounding box center [938, 143] width 1219 height 86
click at [364, 171] on label "No" at bounding box center [373, 174] width 18 height 21
click at [364, 171] on input "No" at bounding box center [370, 170] width 12 height 12
radio input "true"
click at [1507, 729] on button "Next" at bounding box center [1492, 743] width 60 height 32
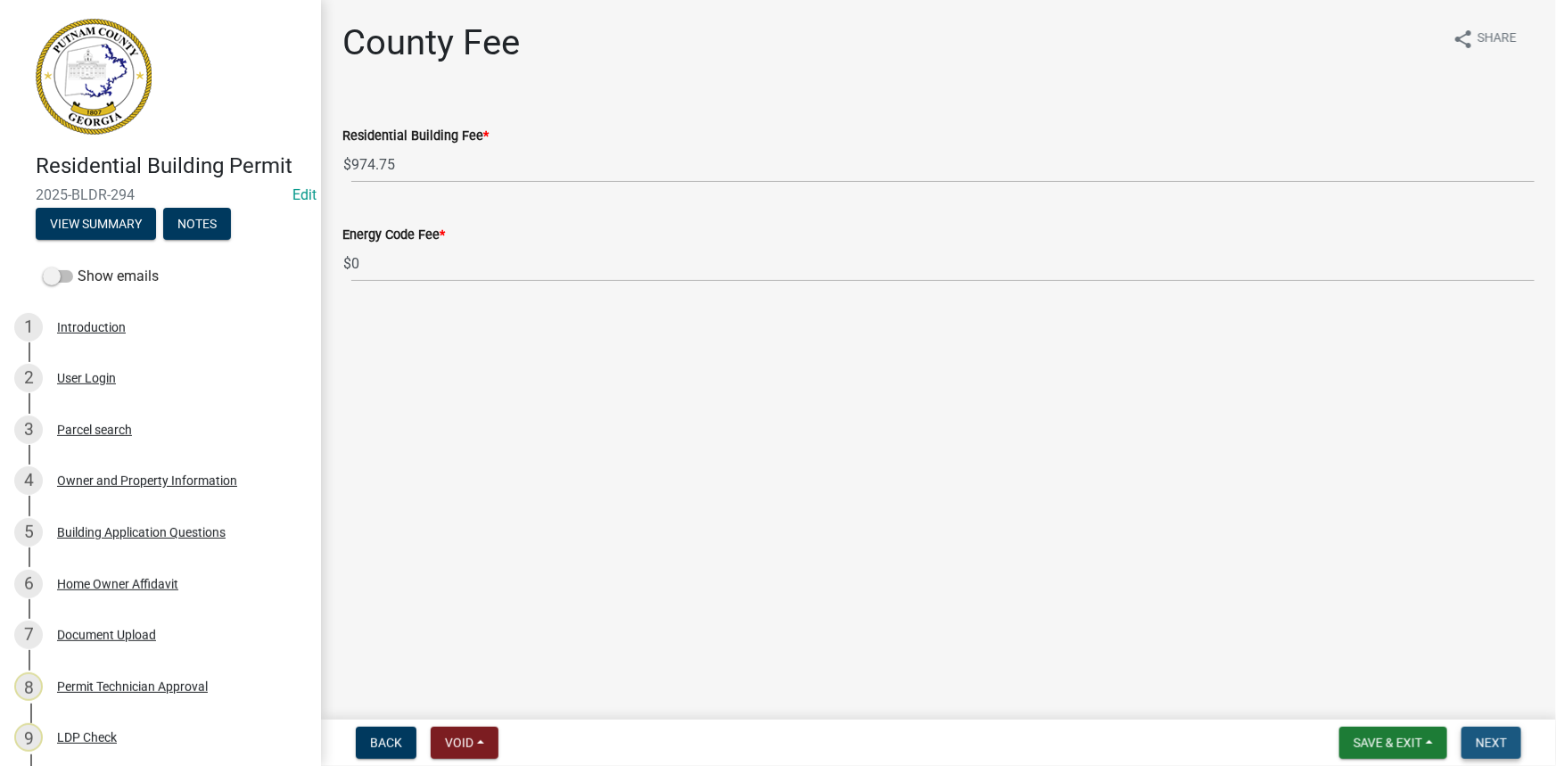
click at [1503, 734] on button "Next" at bounding box center [1492, 743] width 60 height 32
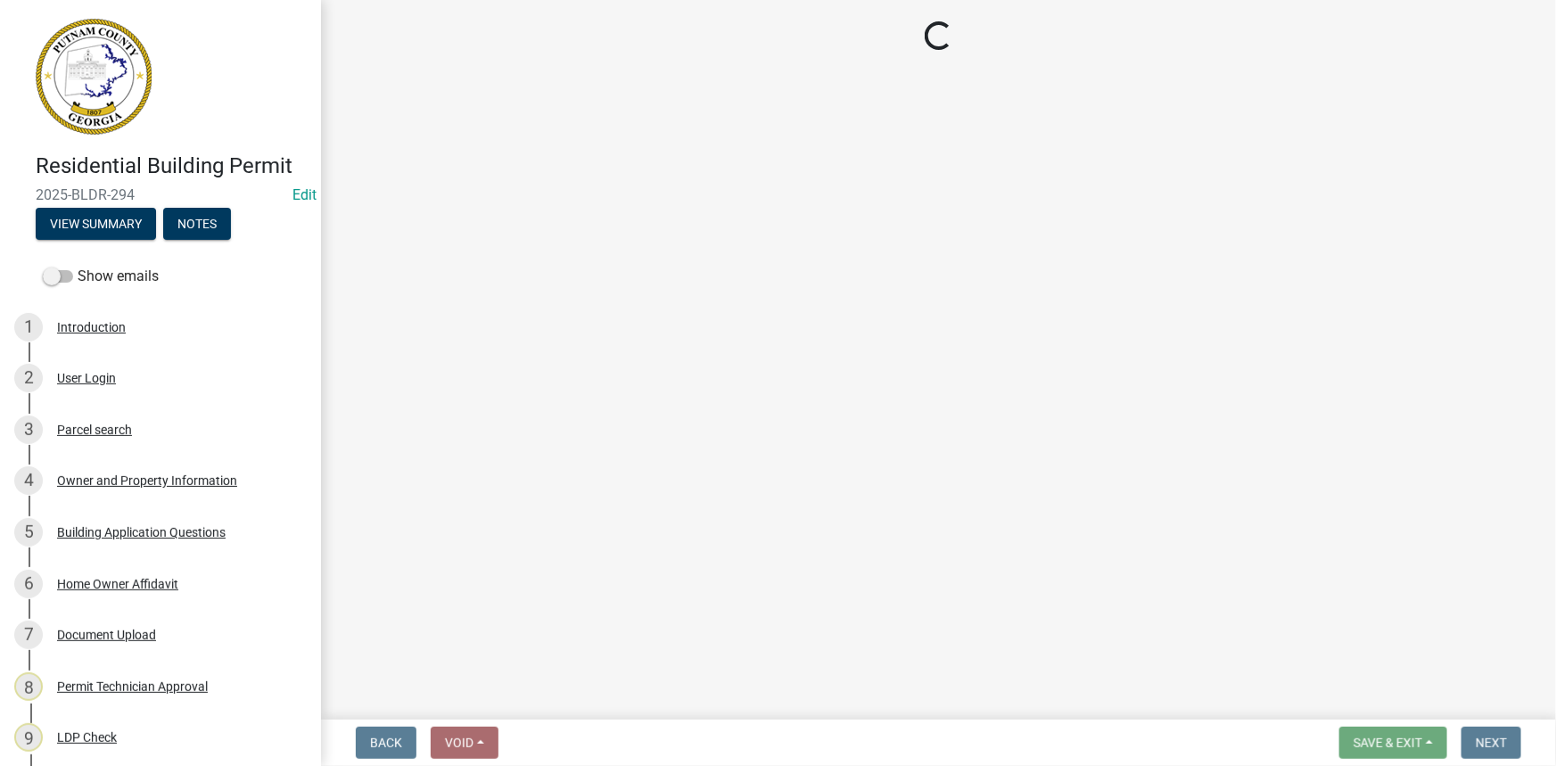
select select "3: 3"
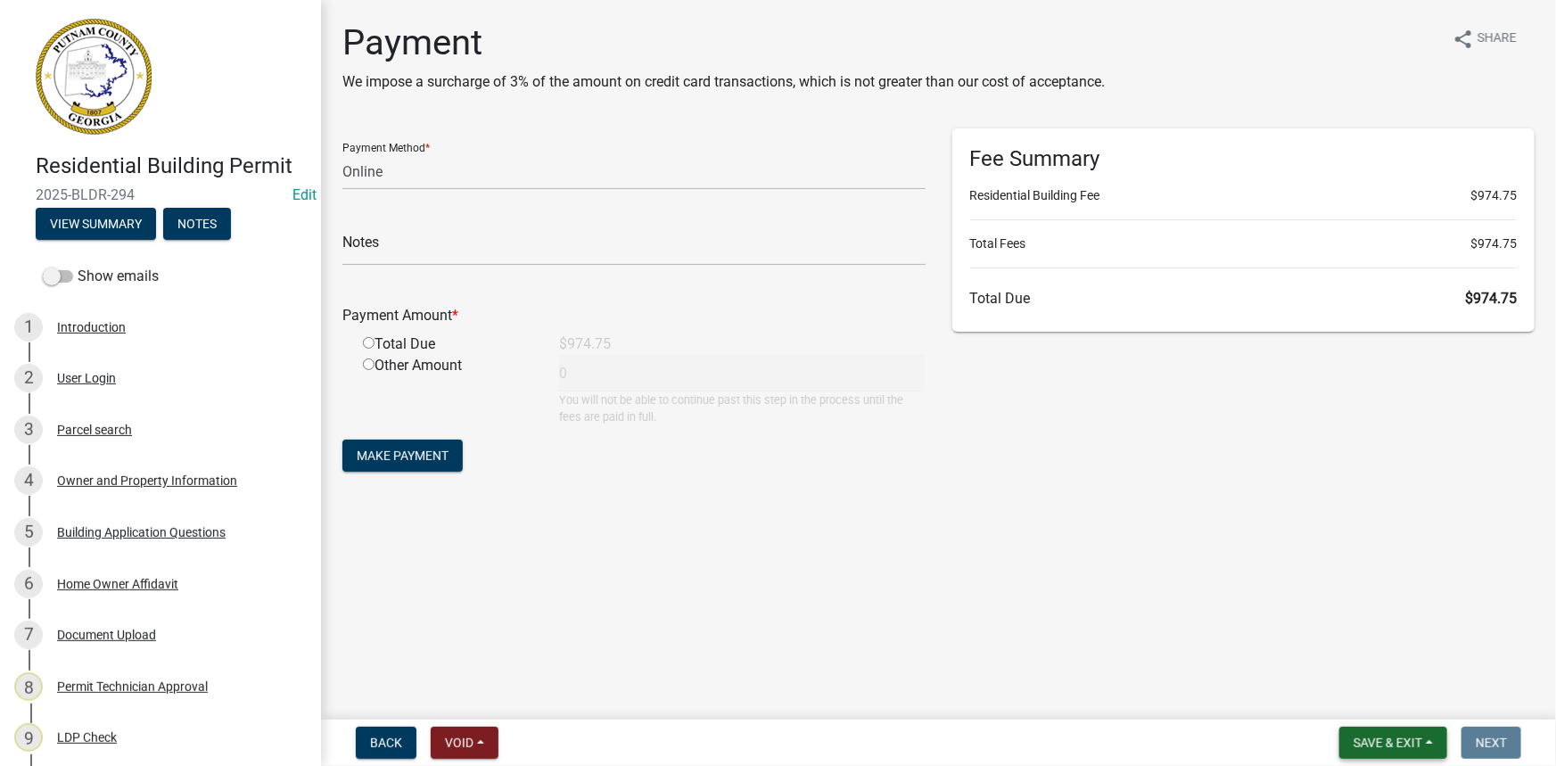
click at [1411, 743] on span "Save & Exit" at bounding box center [1388, 743] width 69 height 14
click at [1396, 700] on button "Save & Exit" at bounding box center [1376, 696] width 143 height 43
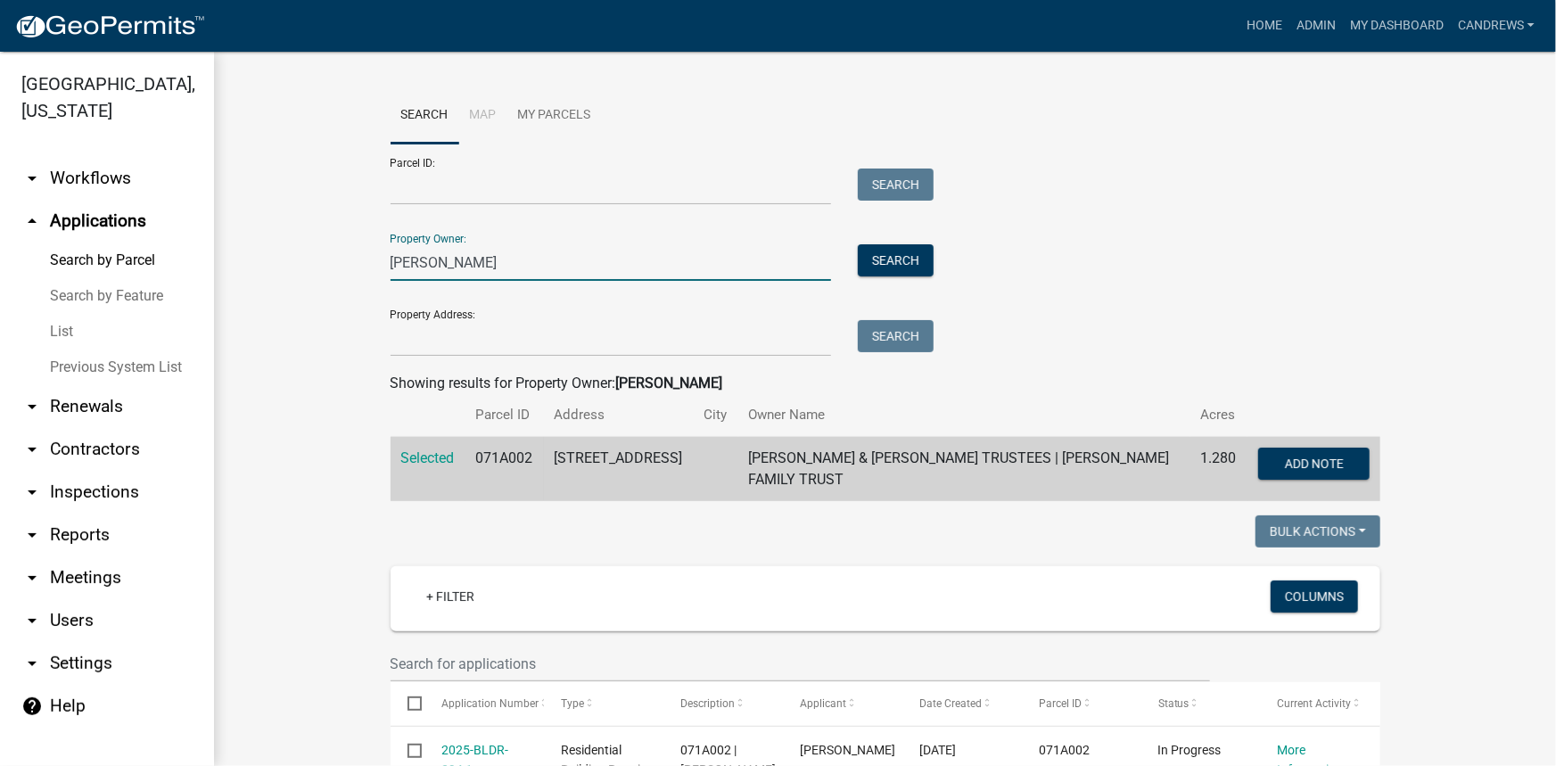
drag, startPoint x: 445, startPoint y: 268, endPoint x: 340, endPoint y: 278, distance: 105.8
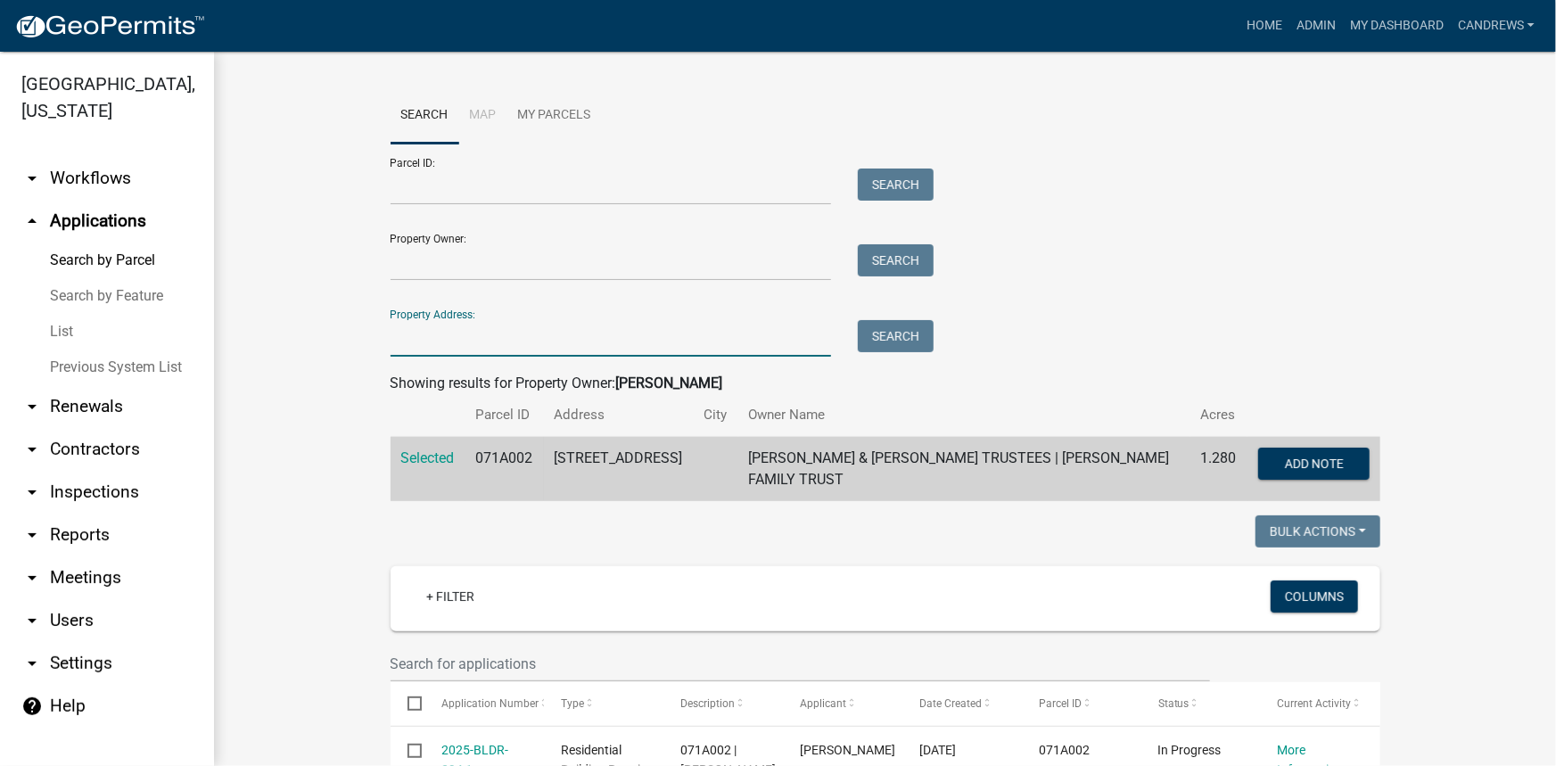
click at [430, 338] on input "Property Address:" at bounding box center [611, 338] width 441 height 37
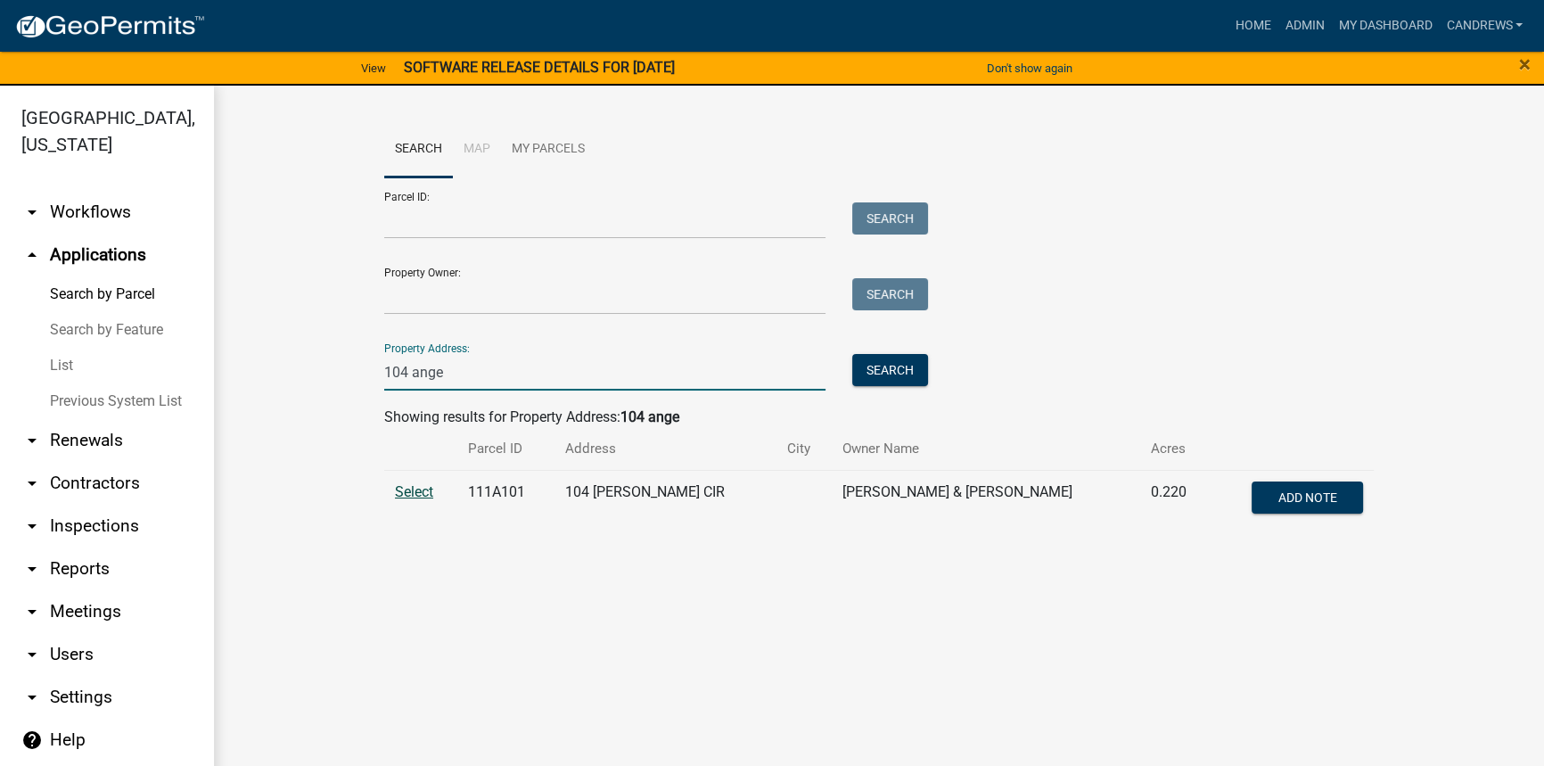
type input "104 ange"
click at [407, 489] on span "Select" at bounding box center [414, 491] width 38 height 17
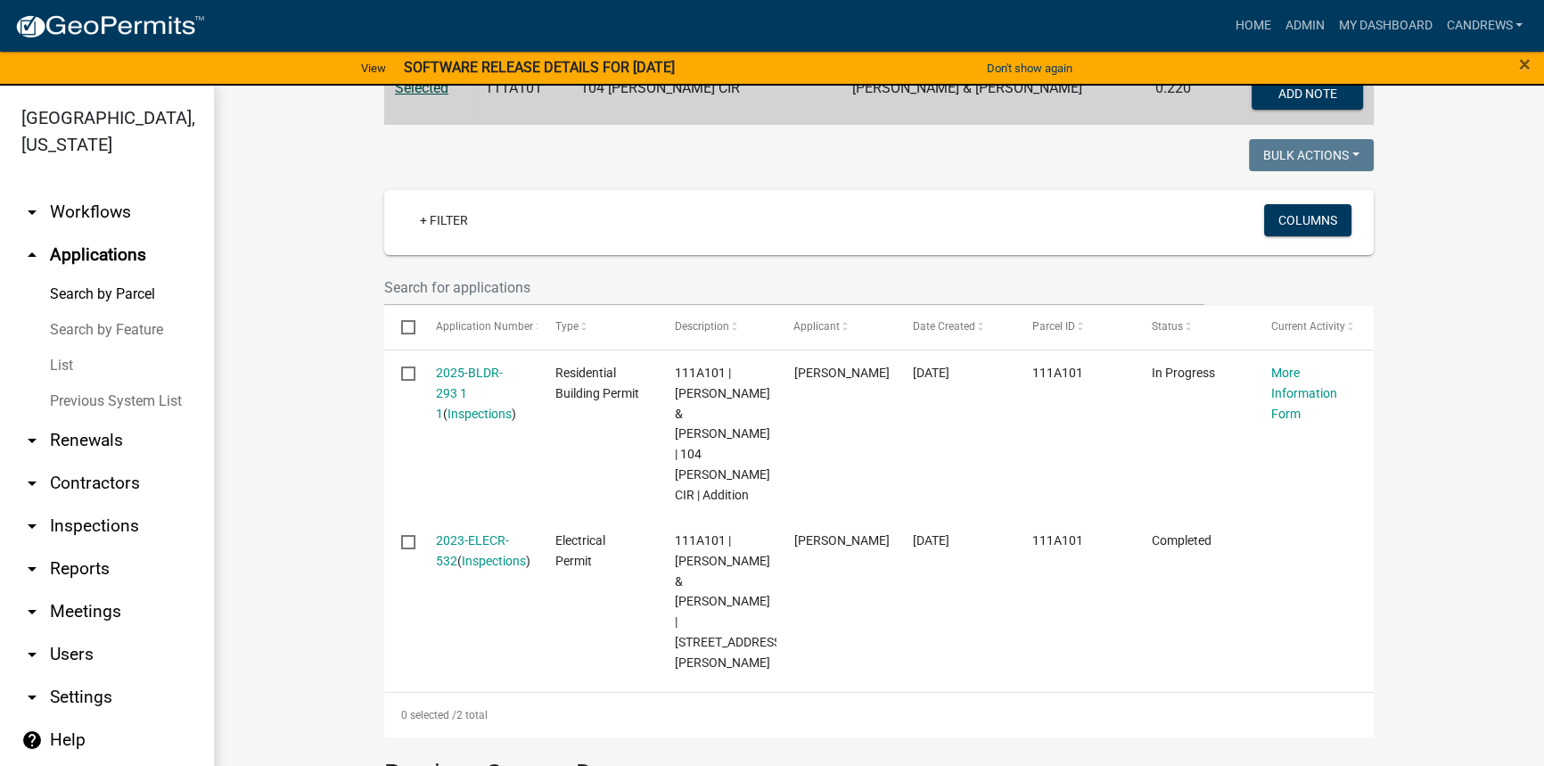
scroll to position [405, 0]
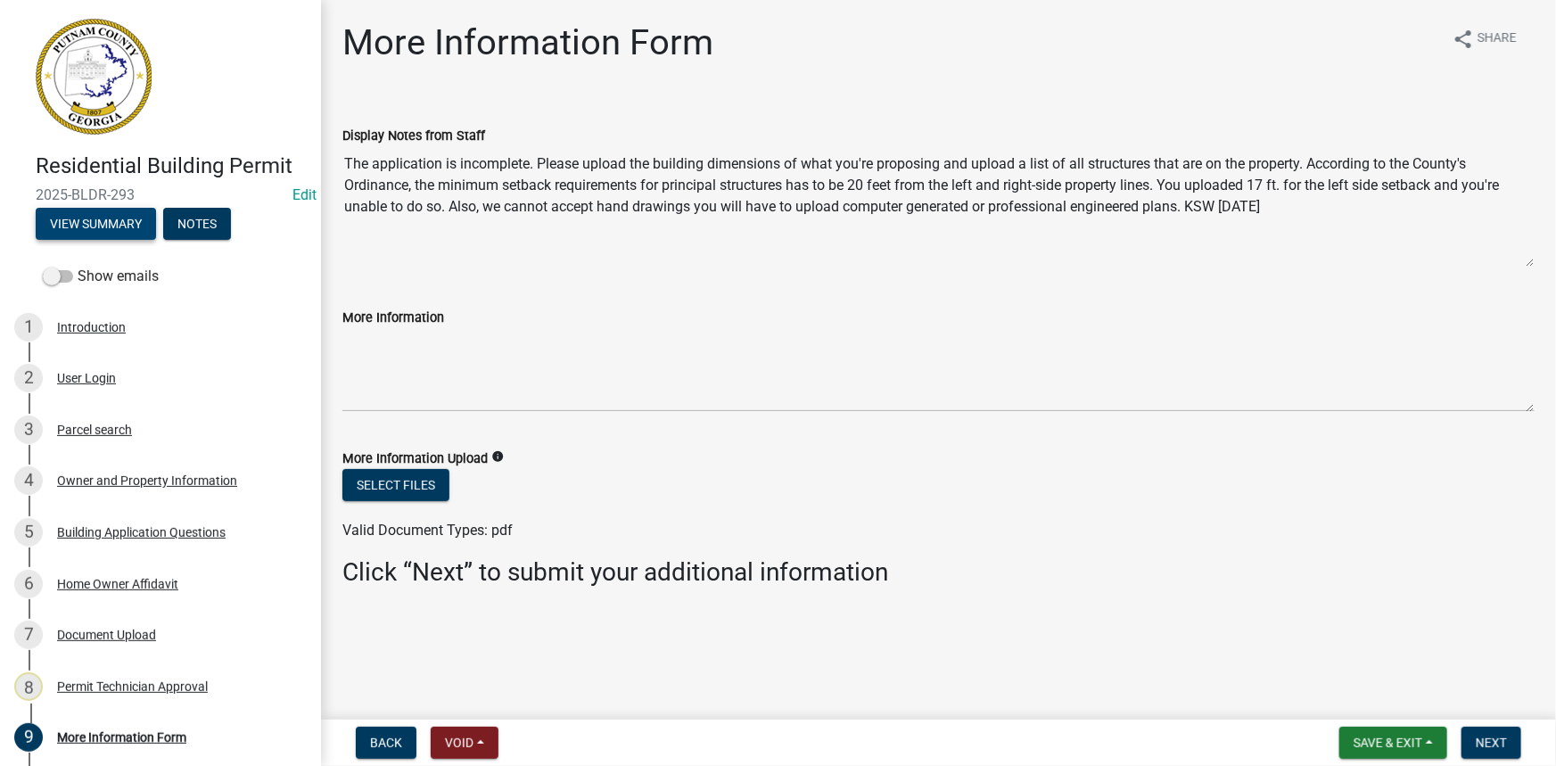
click at [106, 230] on button "View Summary" at bounding box center [96, 224] width 120 height 32
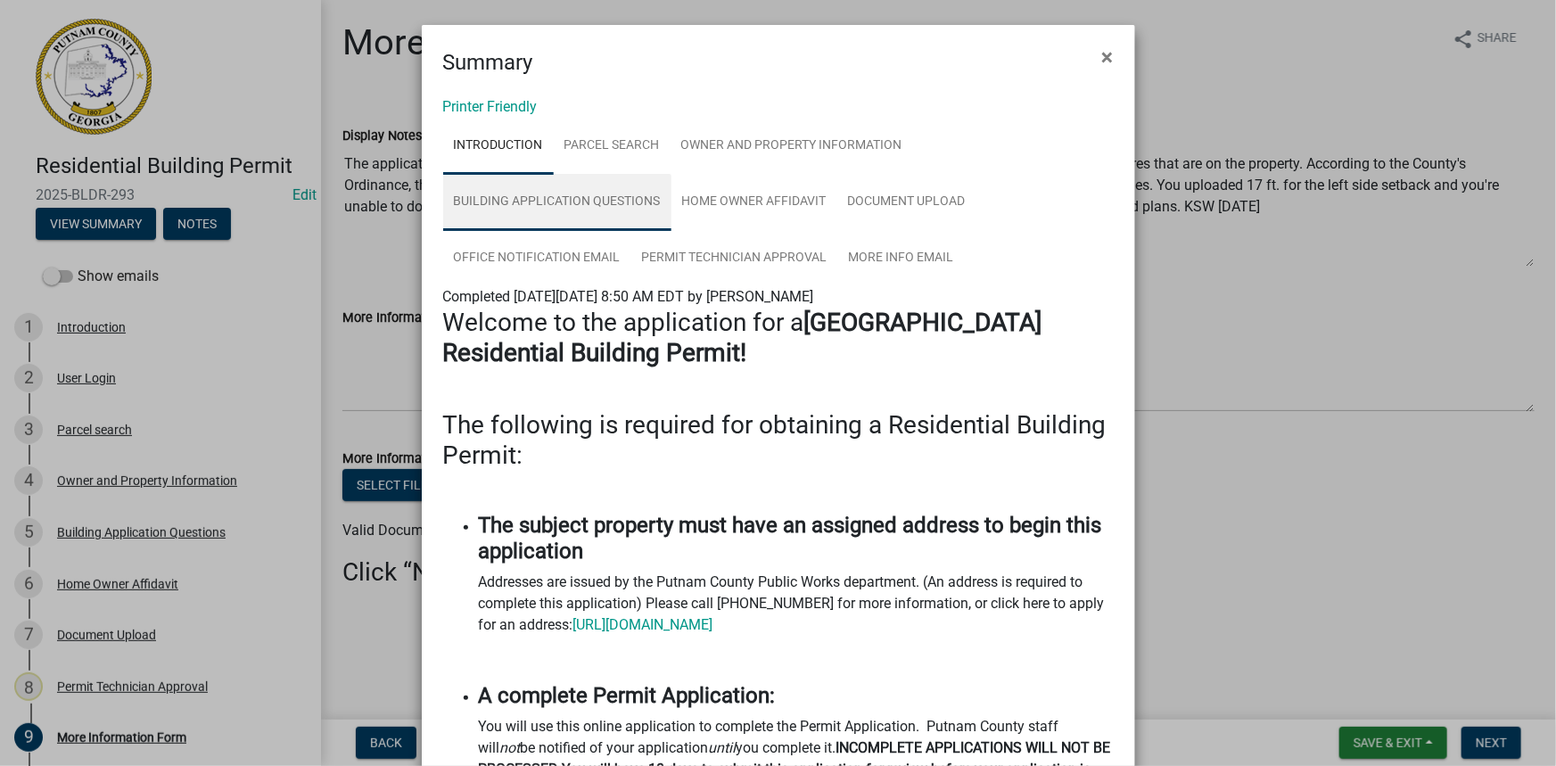
click at [628, 187] on link "Building Application Questions" at bounding box center [557, 202] width 228 height 57
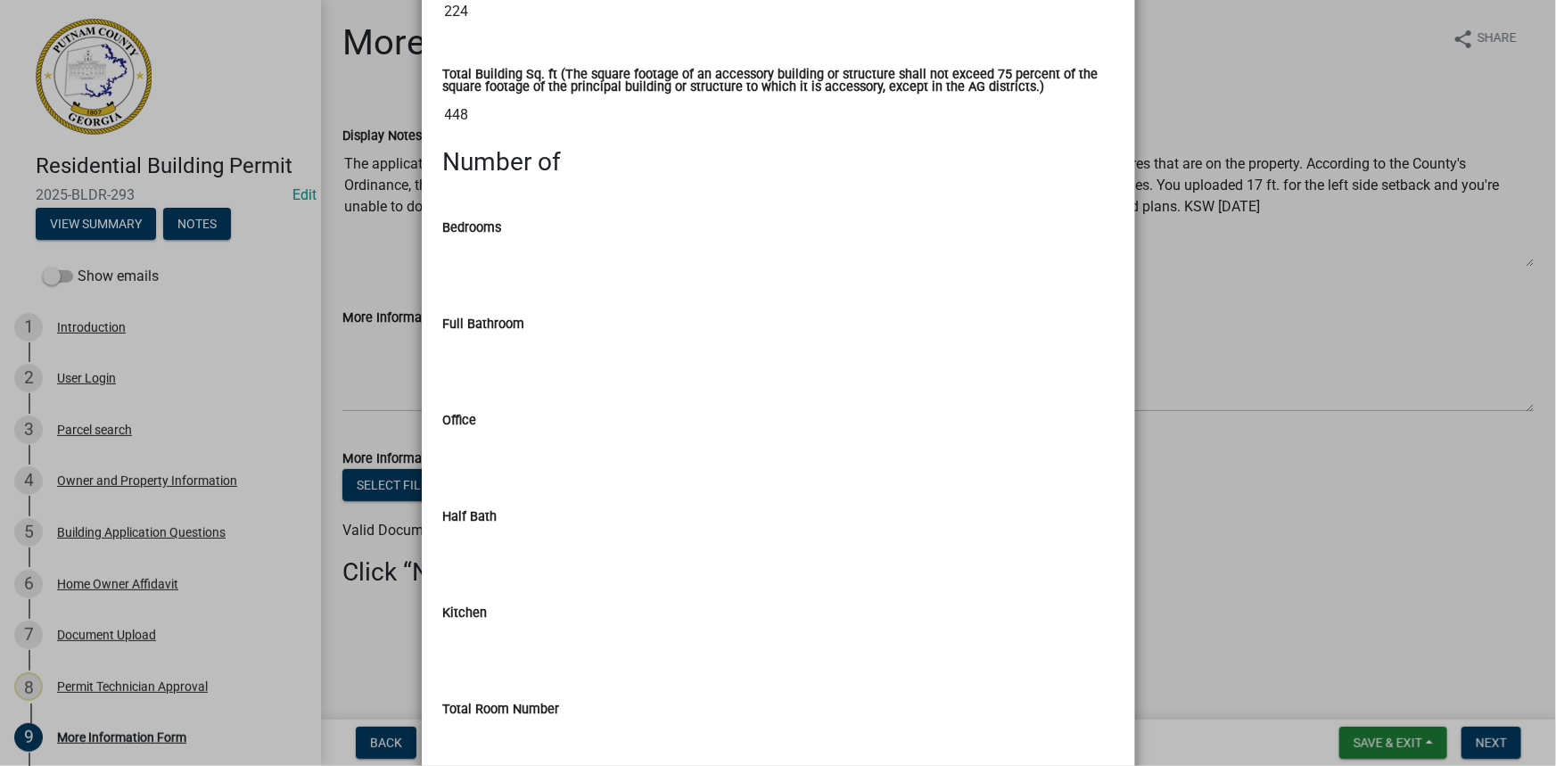
scroll to position [1215, 0]
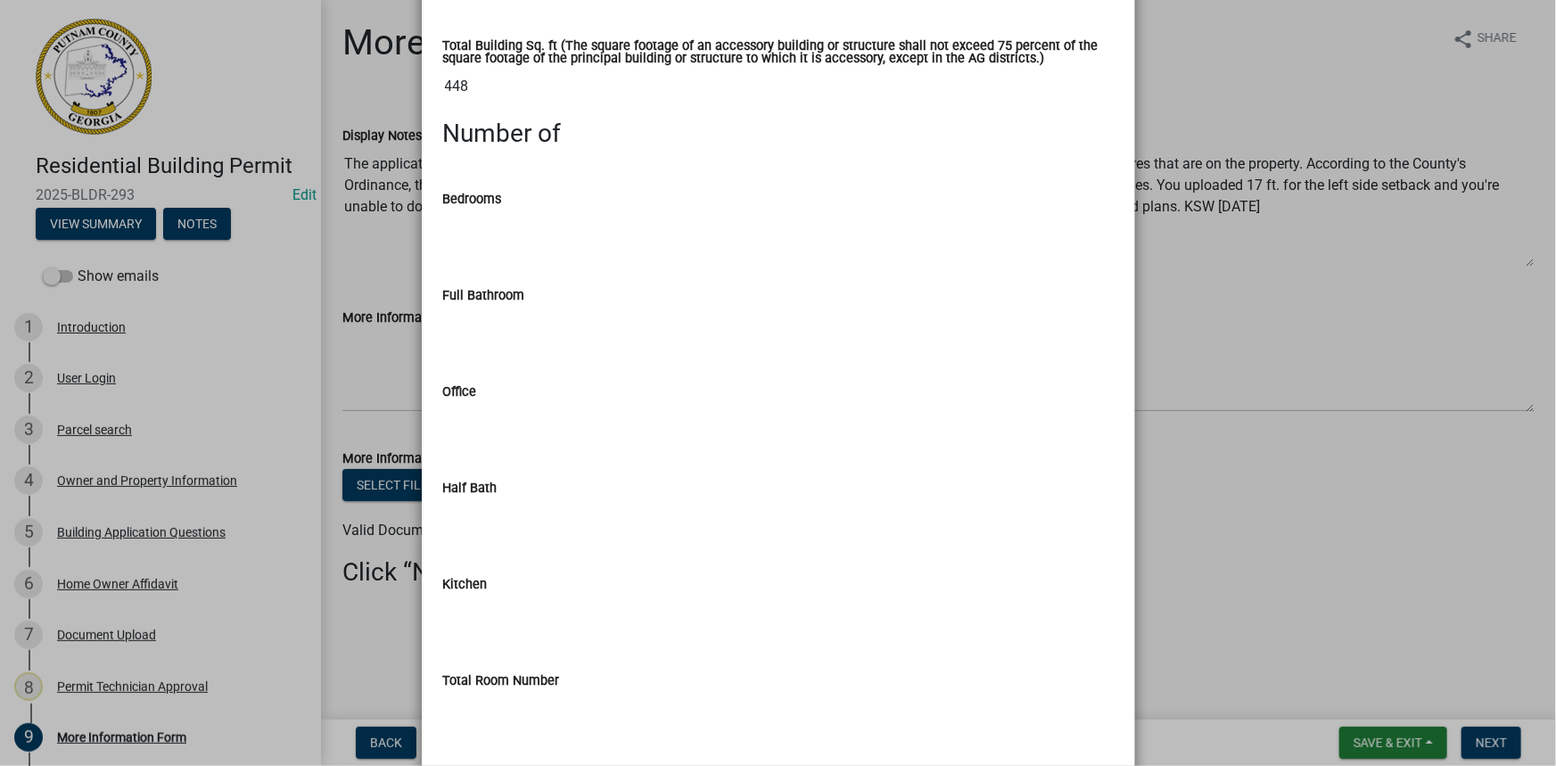
click at [396, 292] on ngb-modal-window "Summary × Printer Friendly Introduction Parcel search Owner and Property Inform…" at bounding box center [778, 383] width 1556 height 766
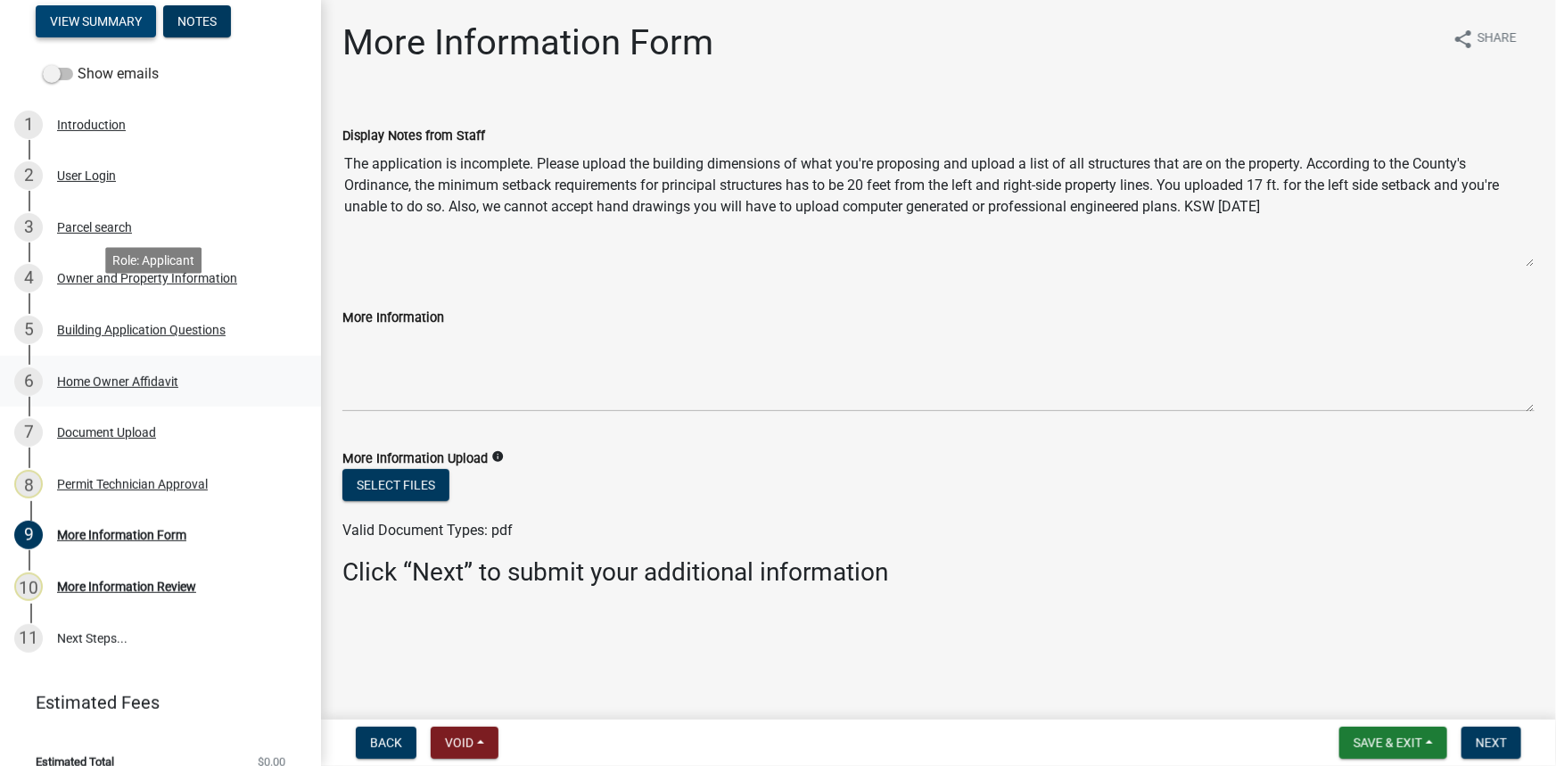
scroll to position [225, 0]
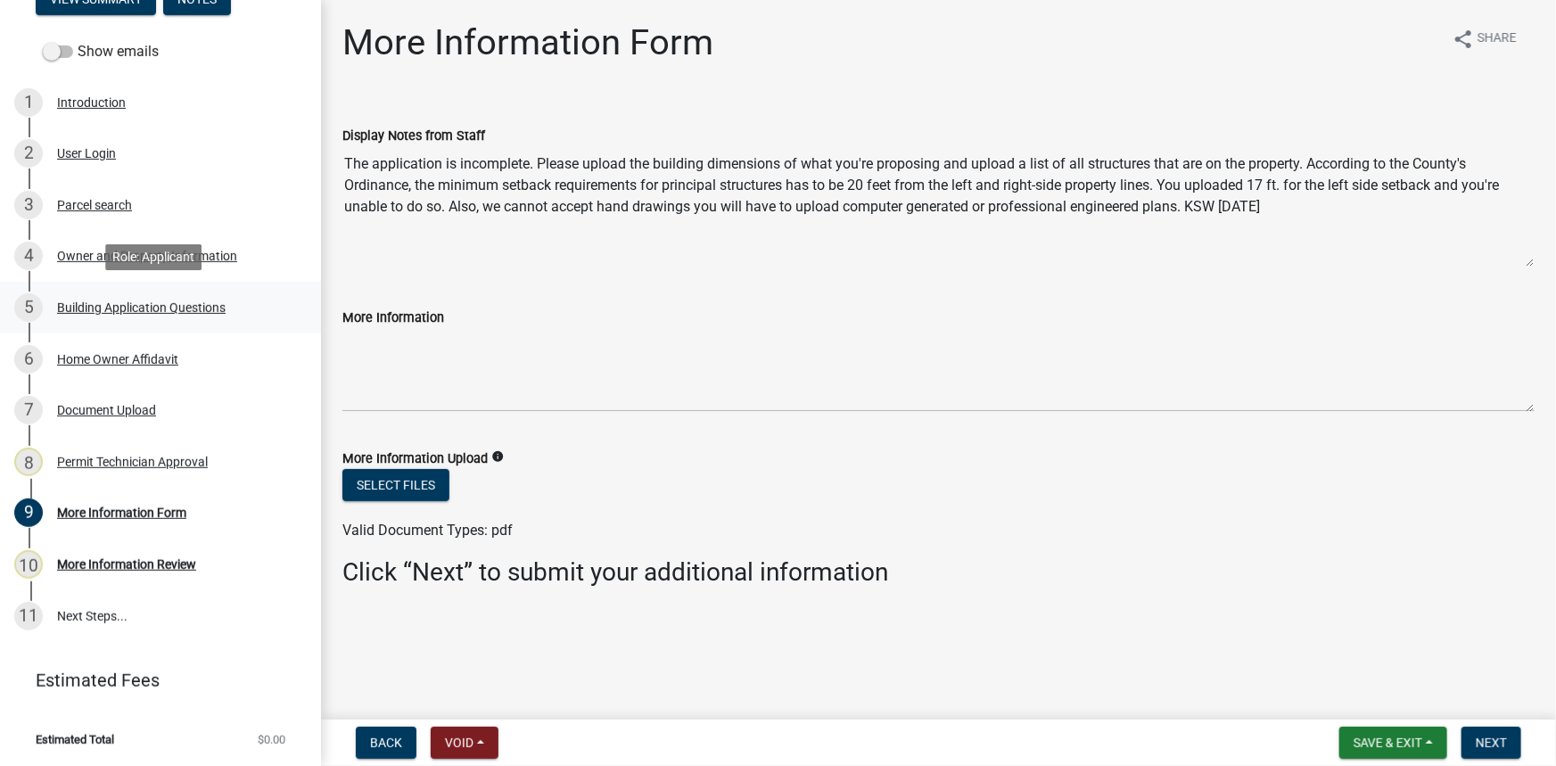
click at [122, 316] on div "5 Building Application Questions" at bounding box center [153, 307] width 278 height 29
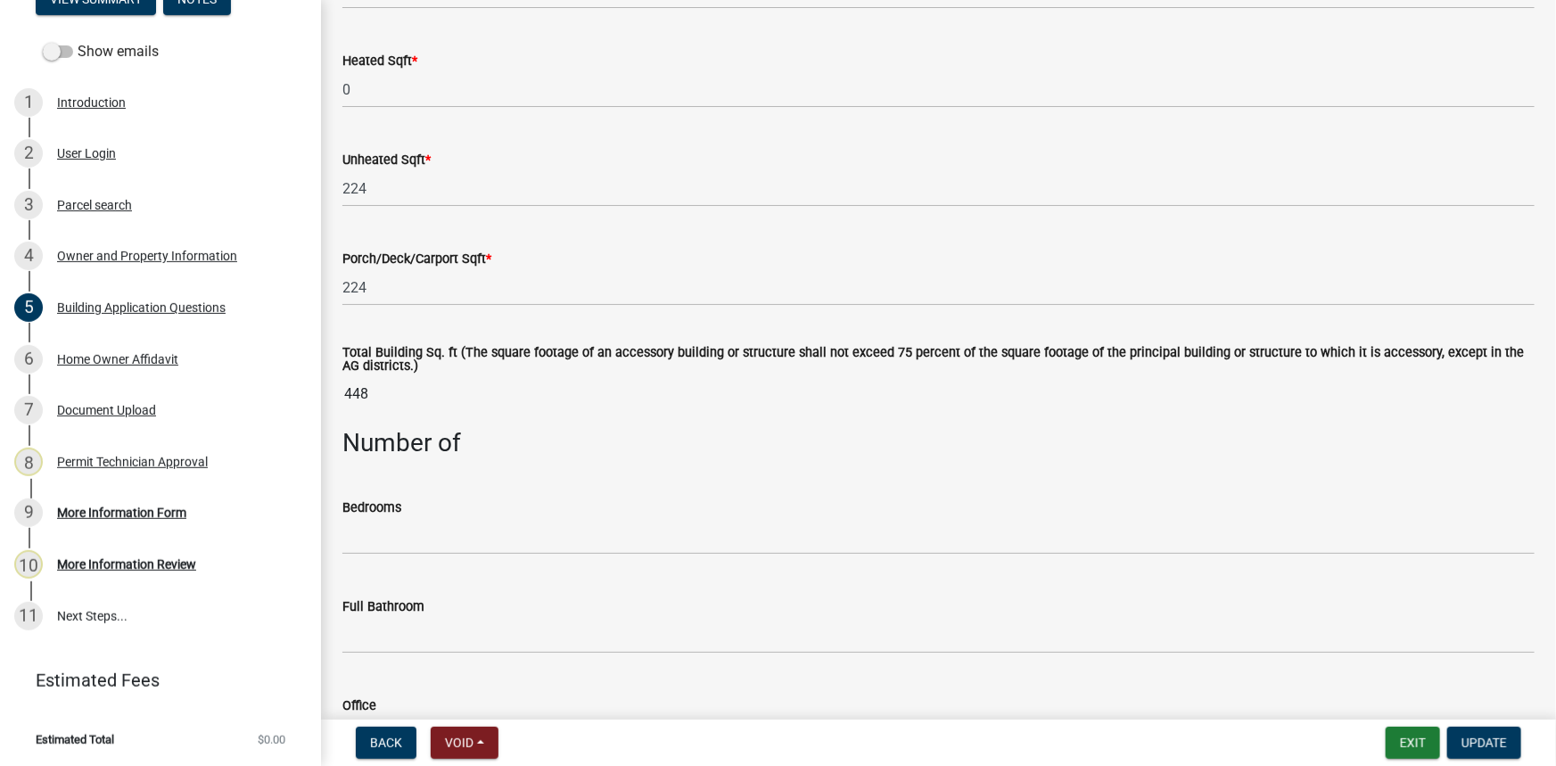
scroll to position [1215, 0]
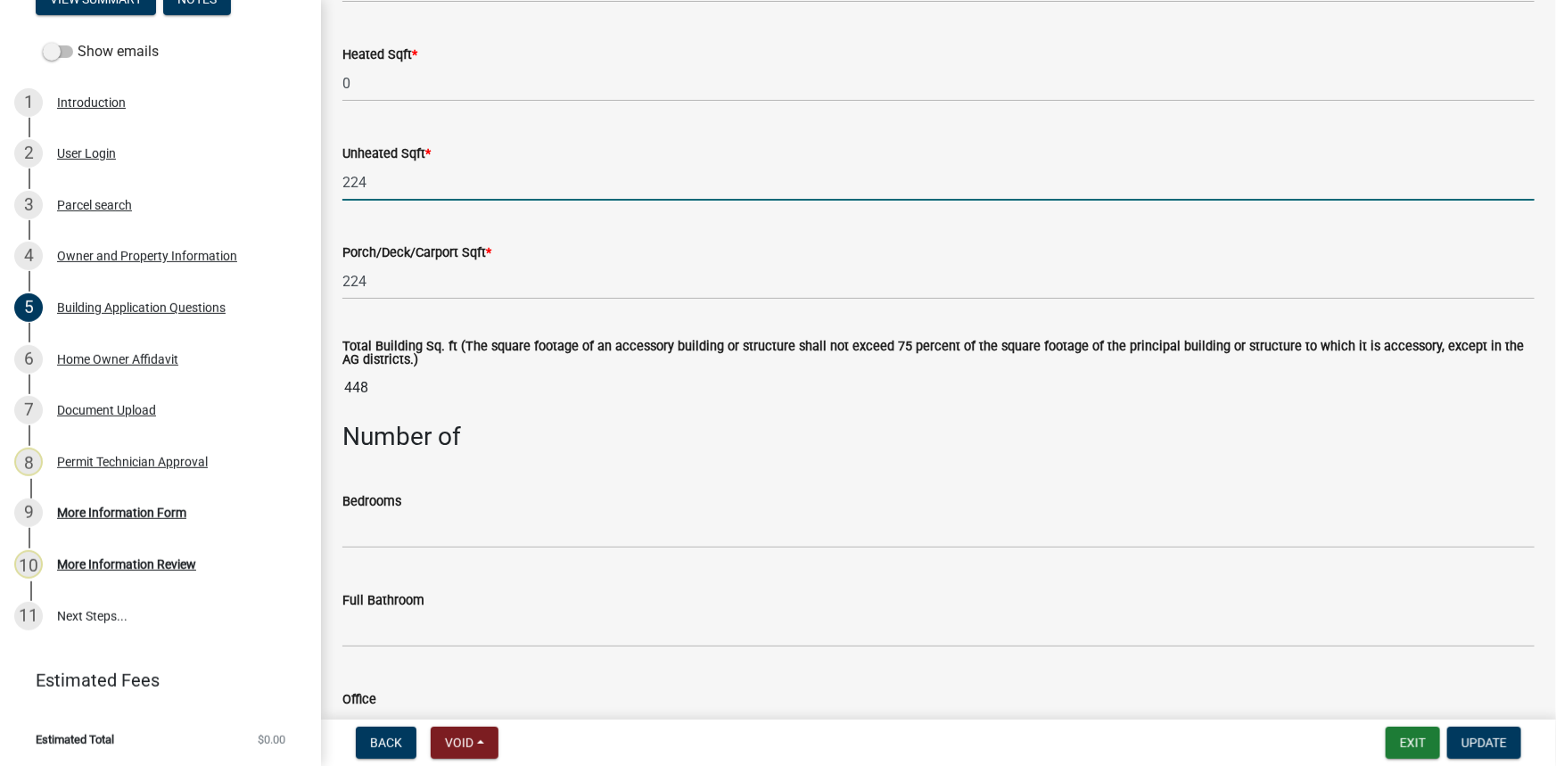
drag, startPoint x: 370, startPoint y: 172, endPoint x: 314, endPoint y: 166, distance: 56.5
click at [314, 166] on div "Residential Building Permit 2025-BLDR-293 Edit View Summary Notes Show emails 1…" at bounding box center [778, 383] width 1556 height 766
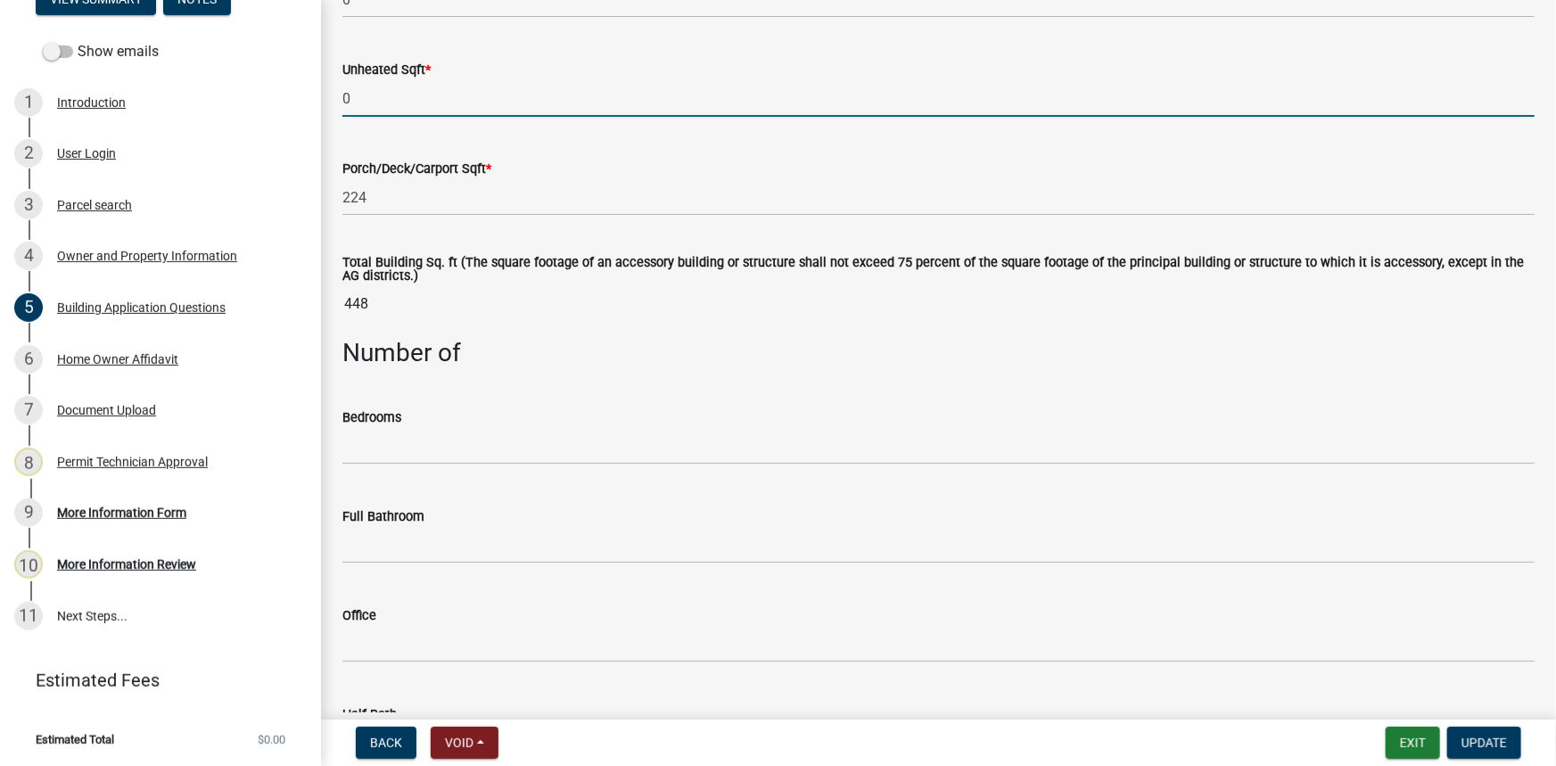
scroll to position [1378, 0]
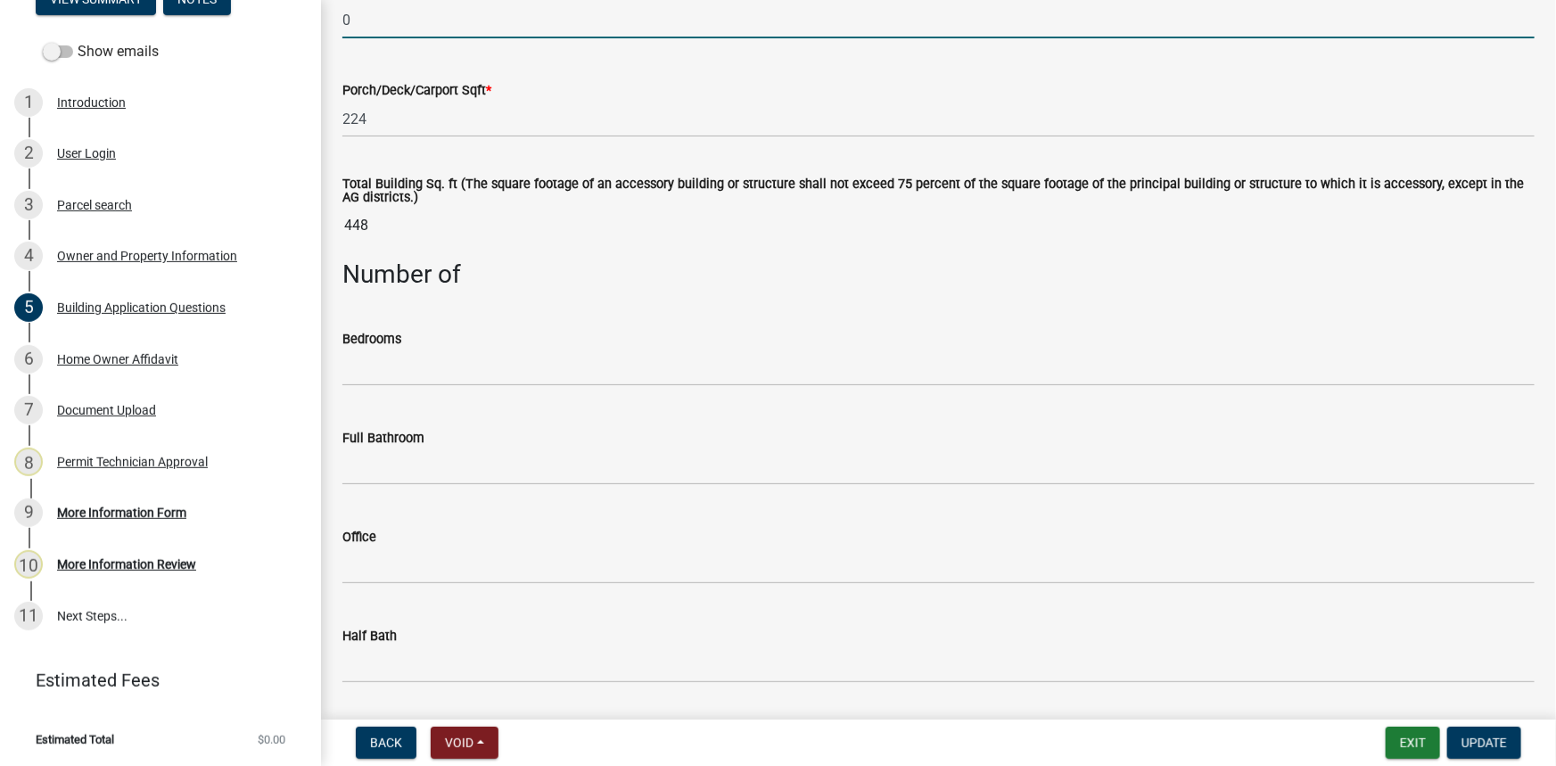
type input "0"
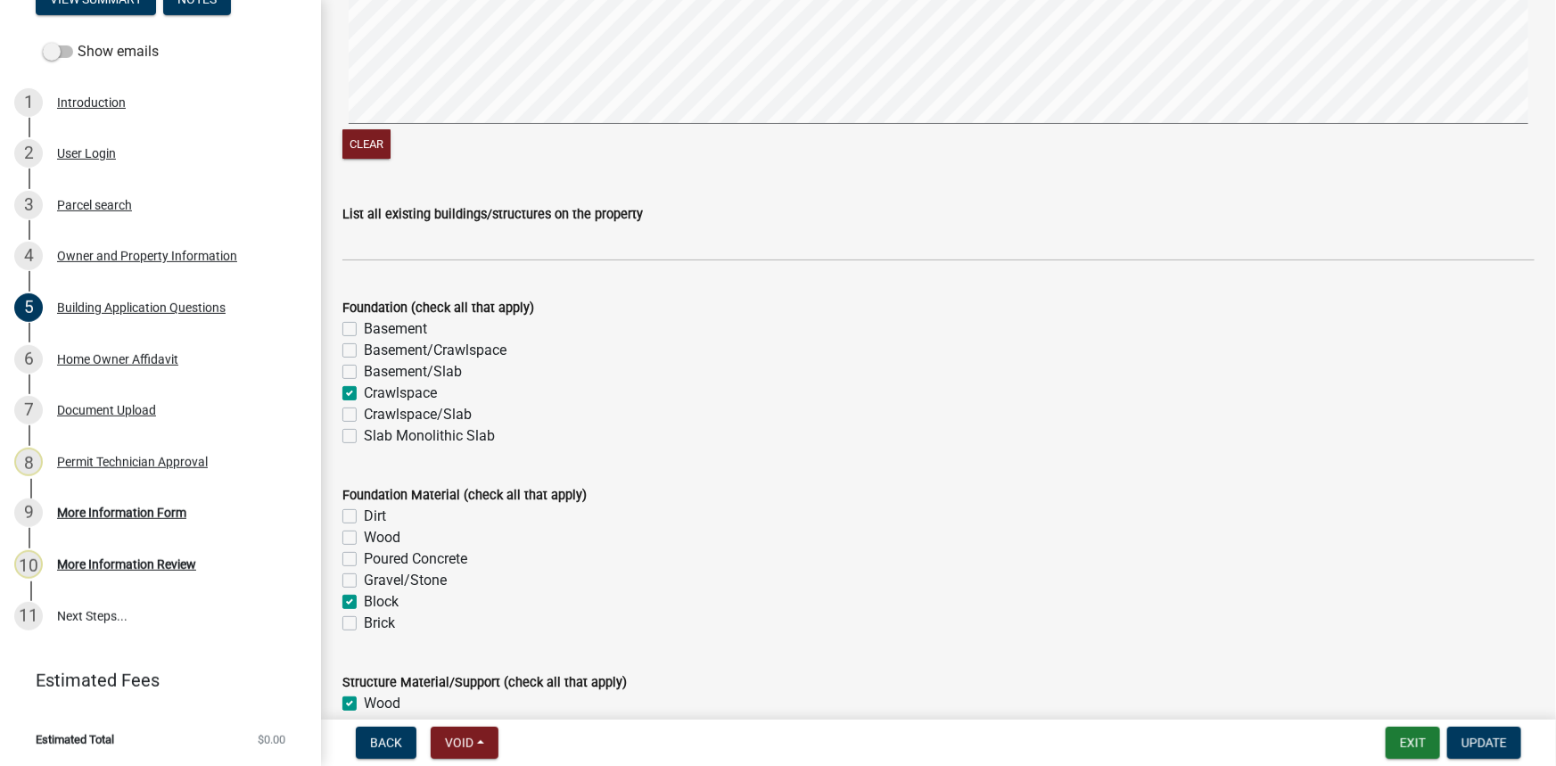
scroll to position [3161, 0]
click at [1510, 745] on button "Update" at bounding box center [1484, 743] width 74 height 32
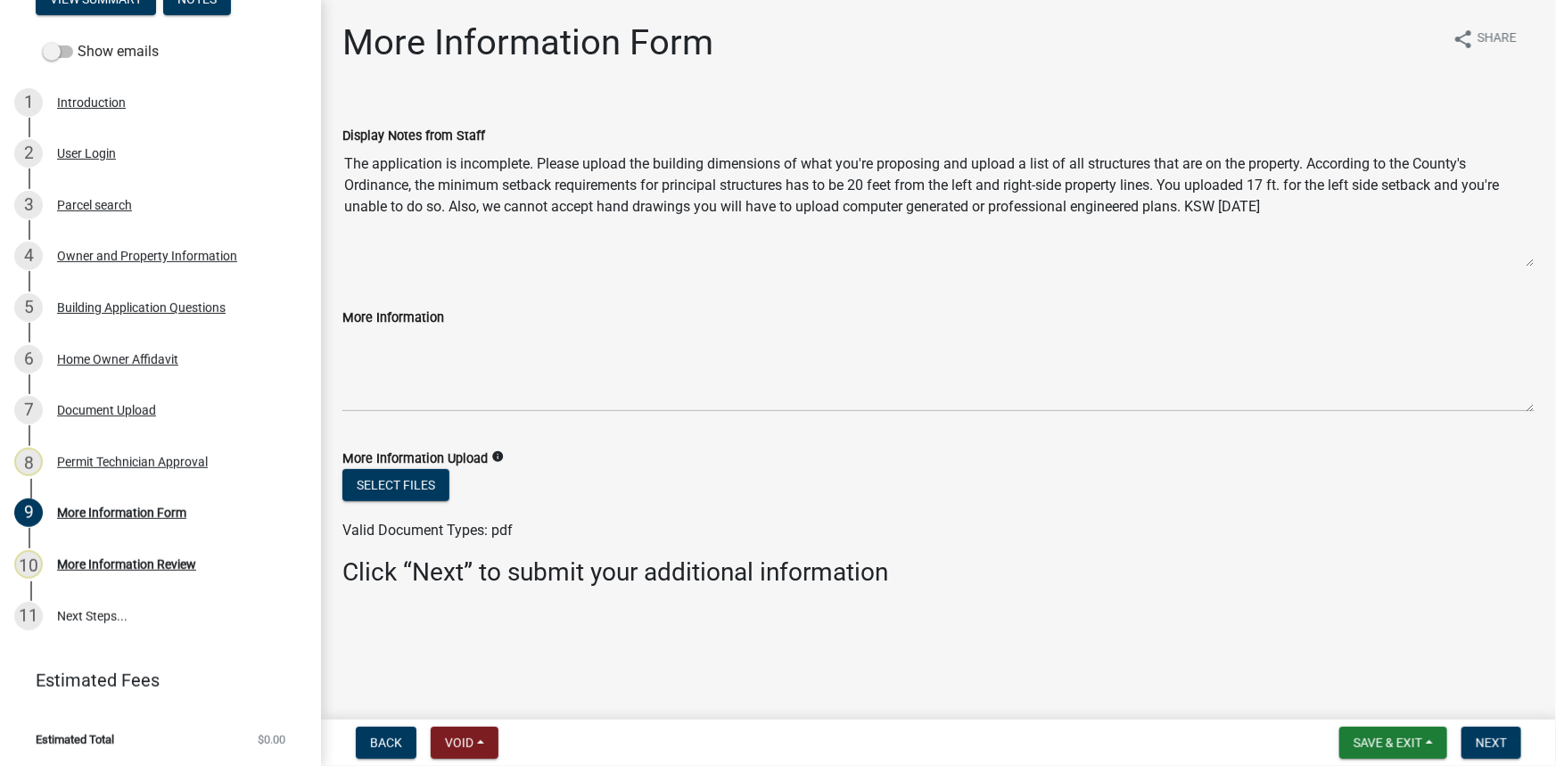
scroll to position [144, 0]
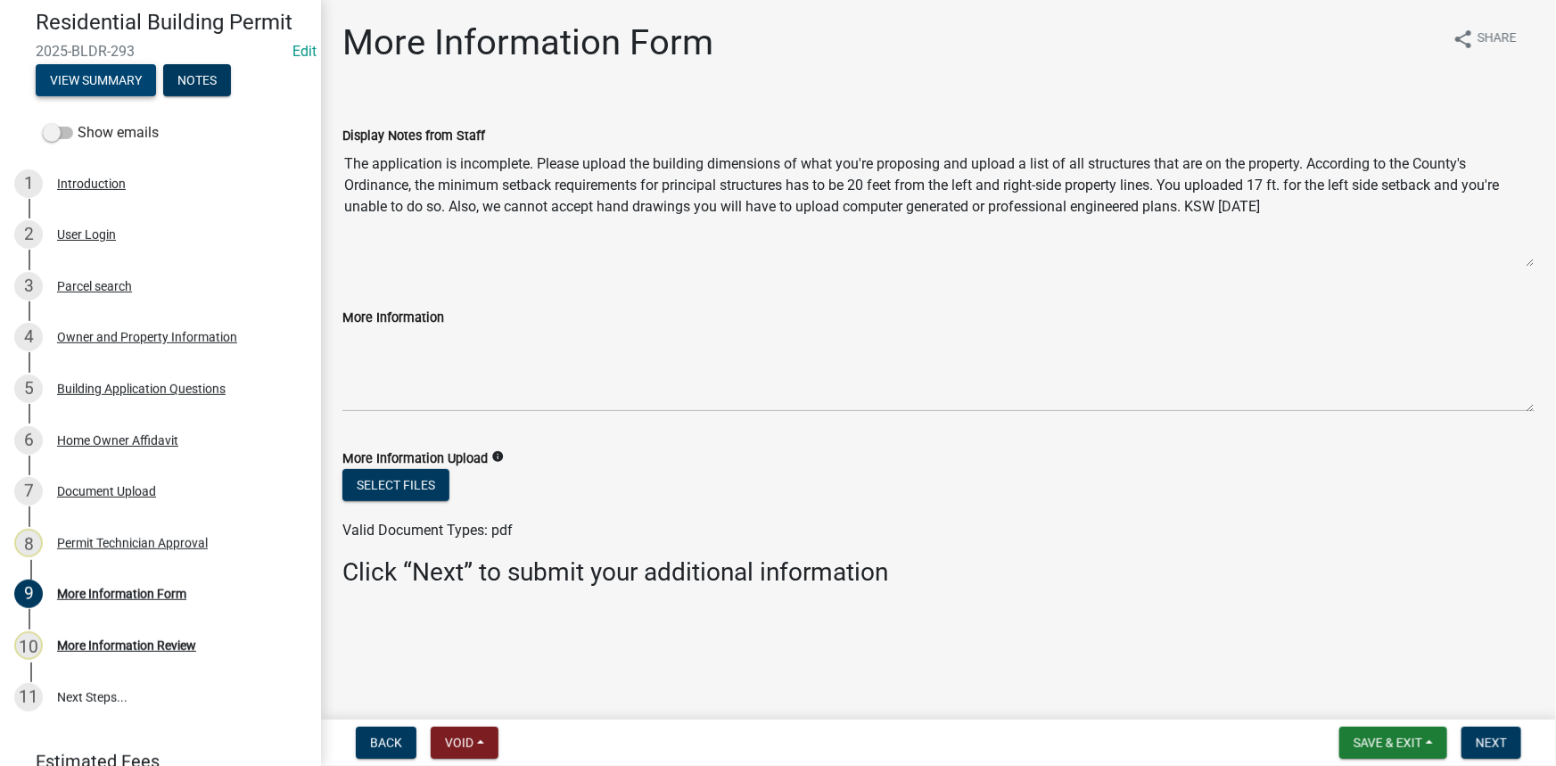
click at [149, 79] on button "View Summary" at bounding box center [96, 80] width 120 height 32
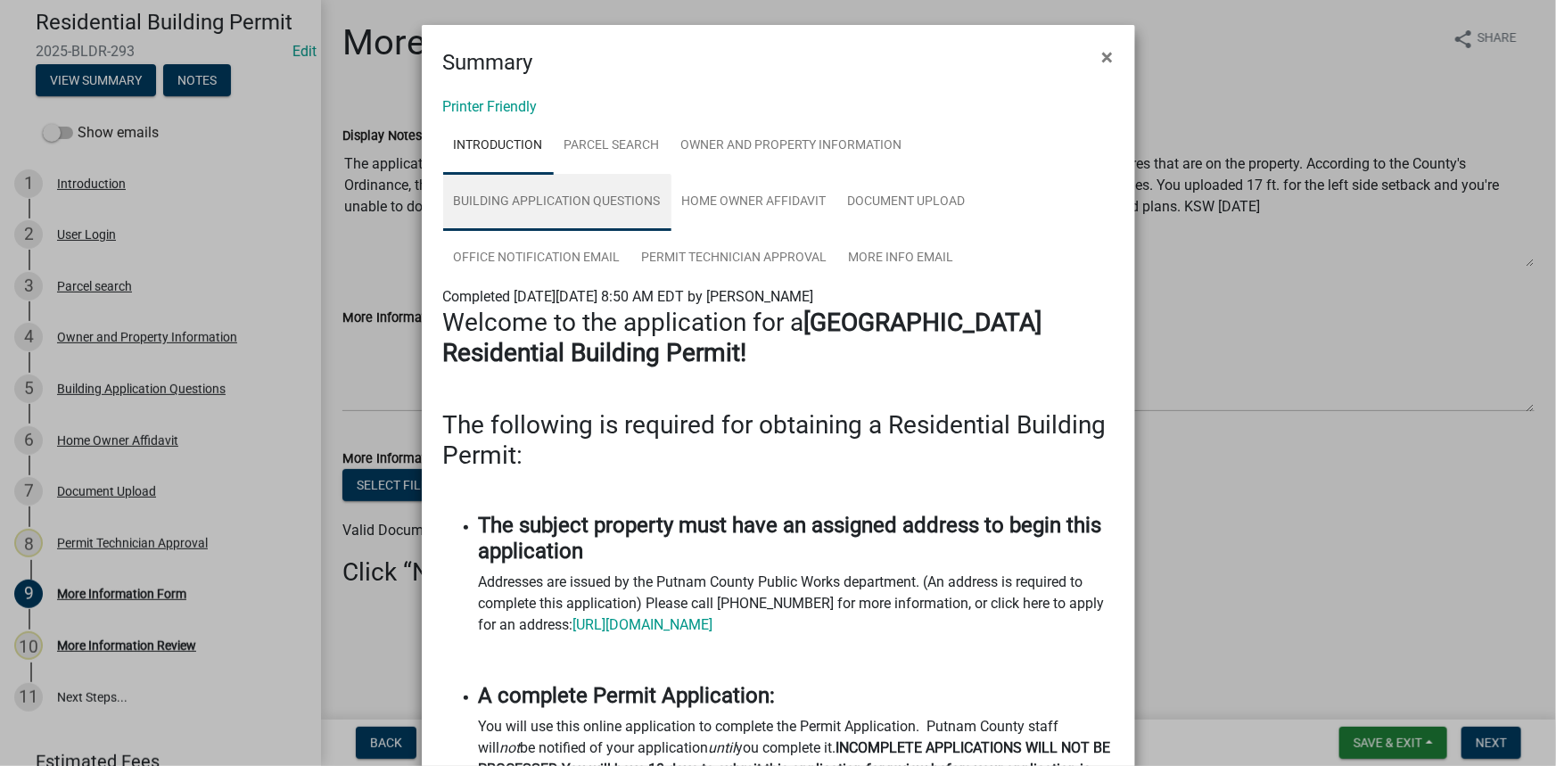
click at [572, 199] on link "Building Application Questions" at bounding box center [557, 202] width 228 height 57
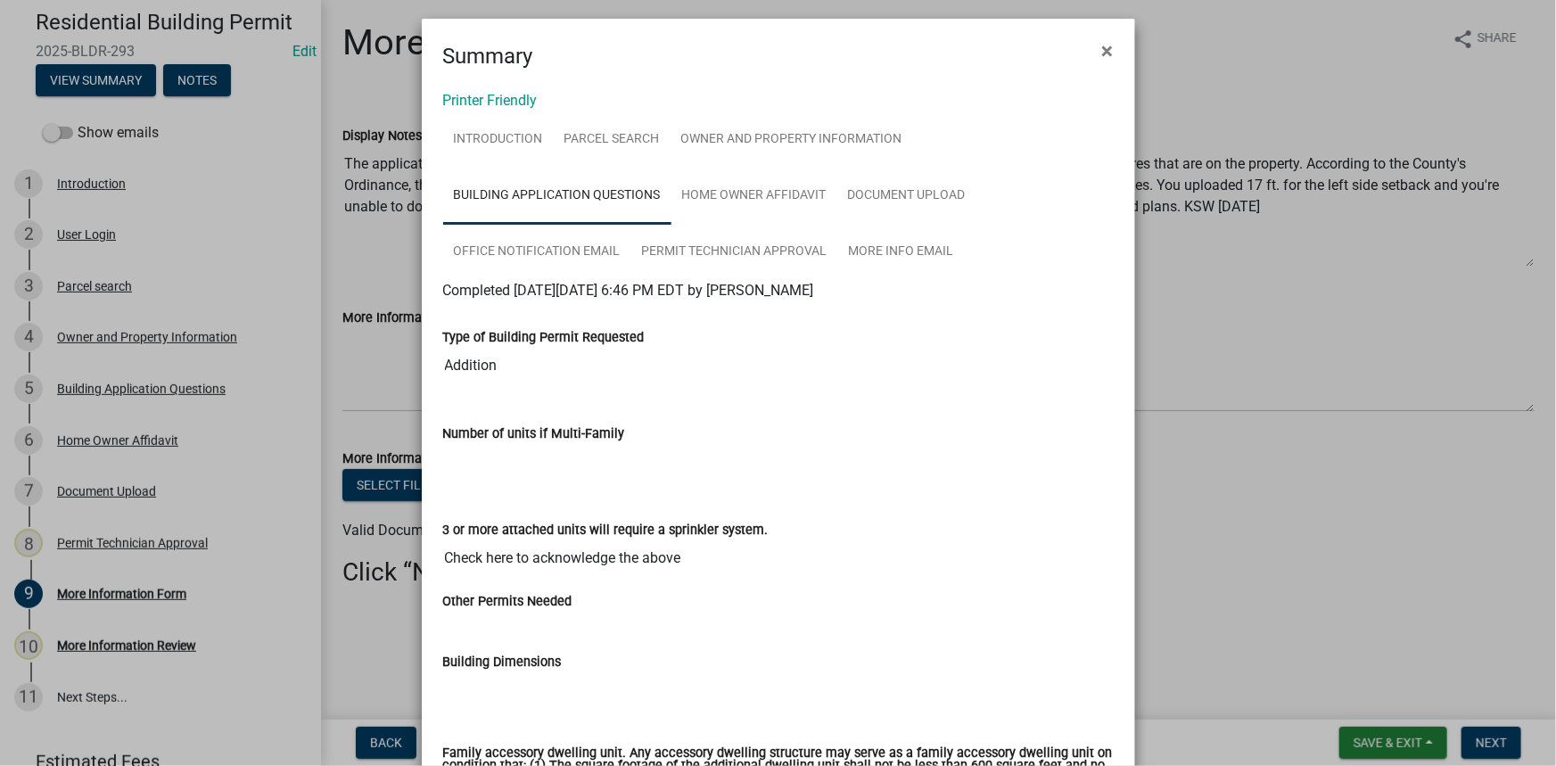
scroll to position [0, 0]
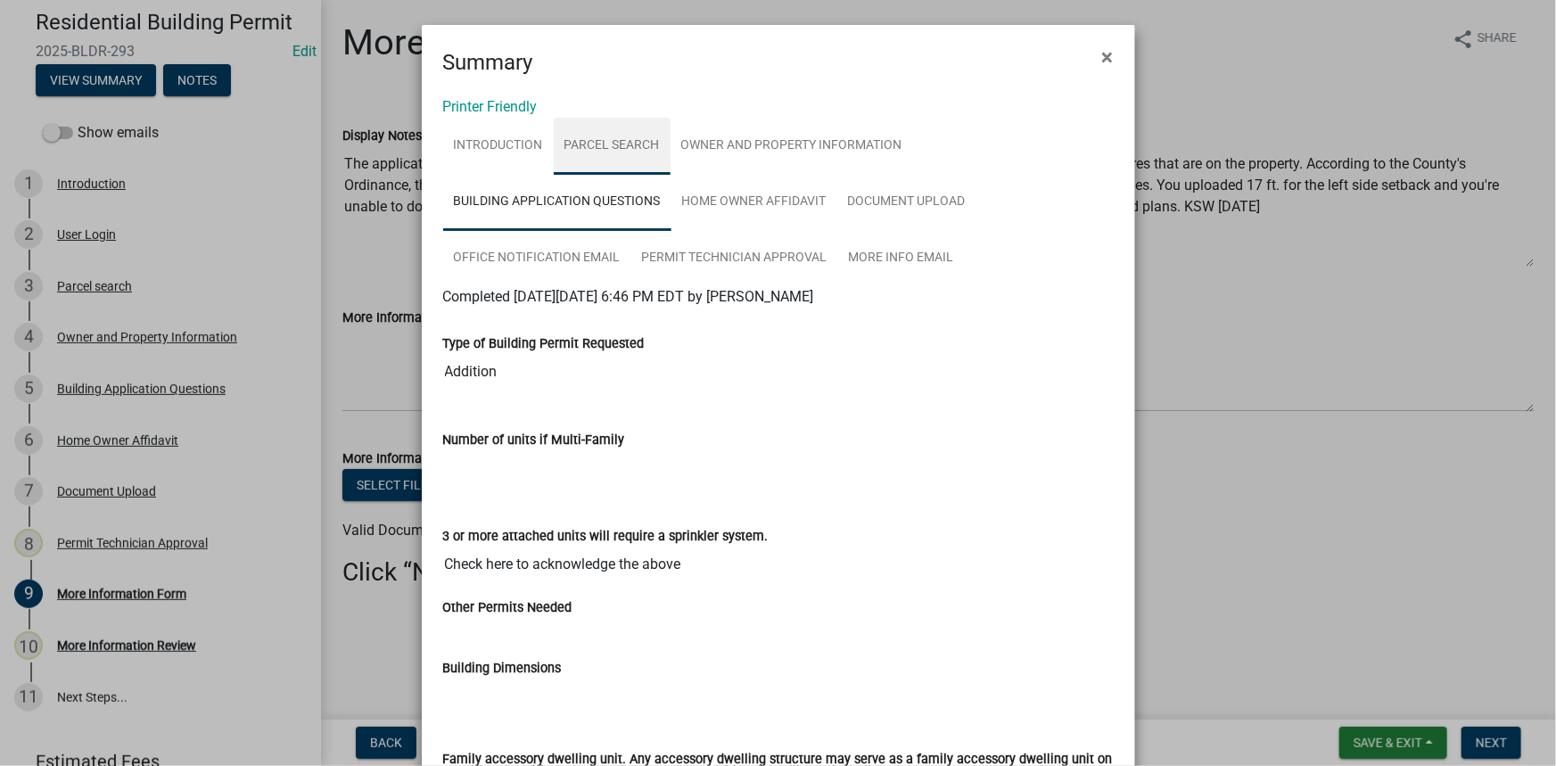
click at [593, 163] on link "Parcel search" at bounding box center [612, 146] width 117 height 57
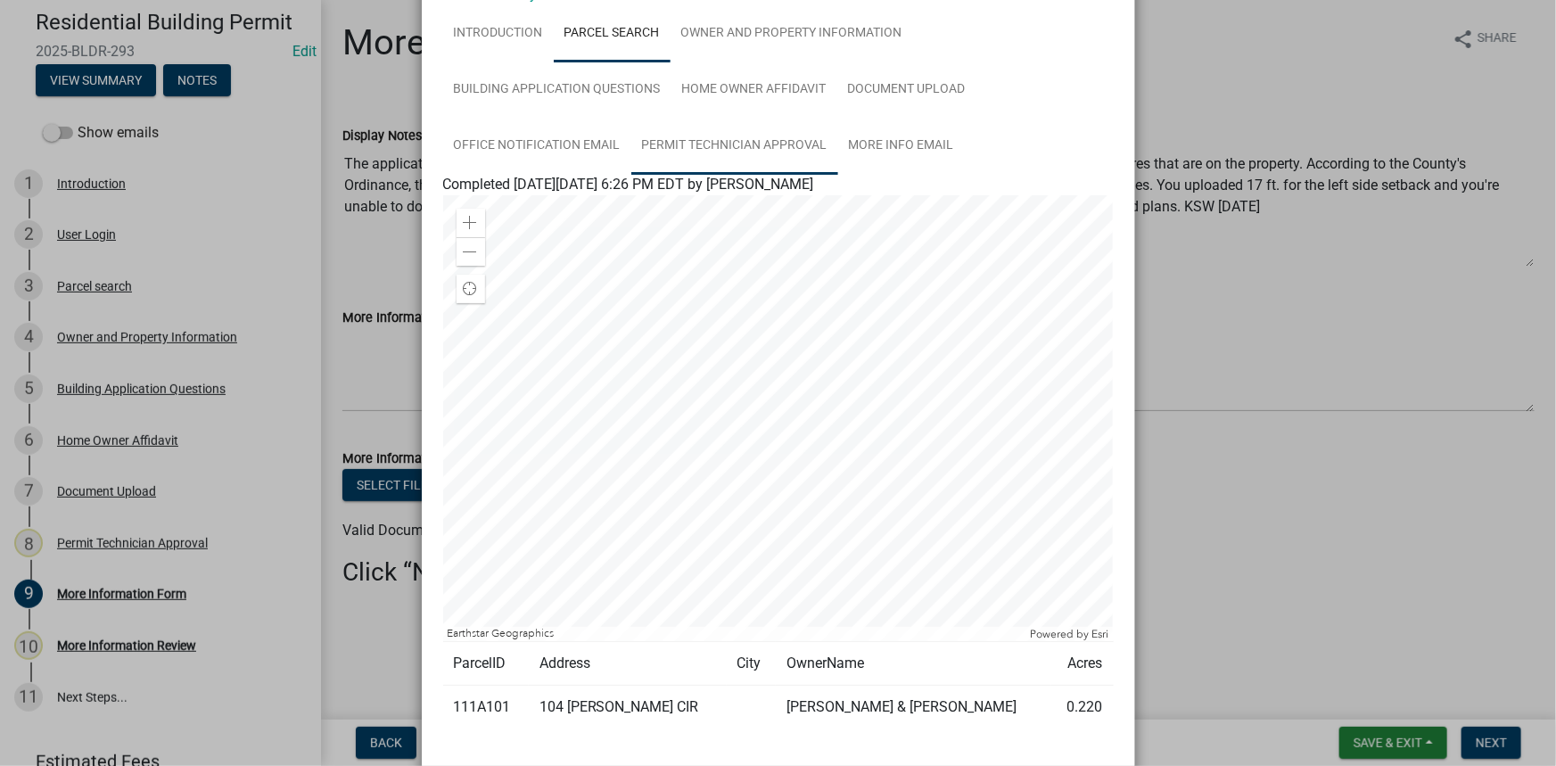
scroll to position [222, 0]
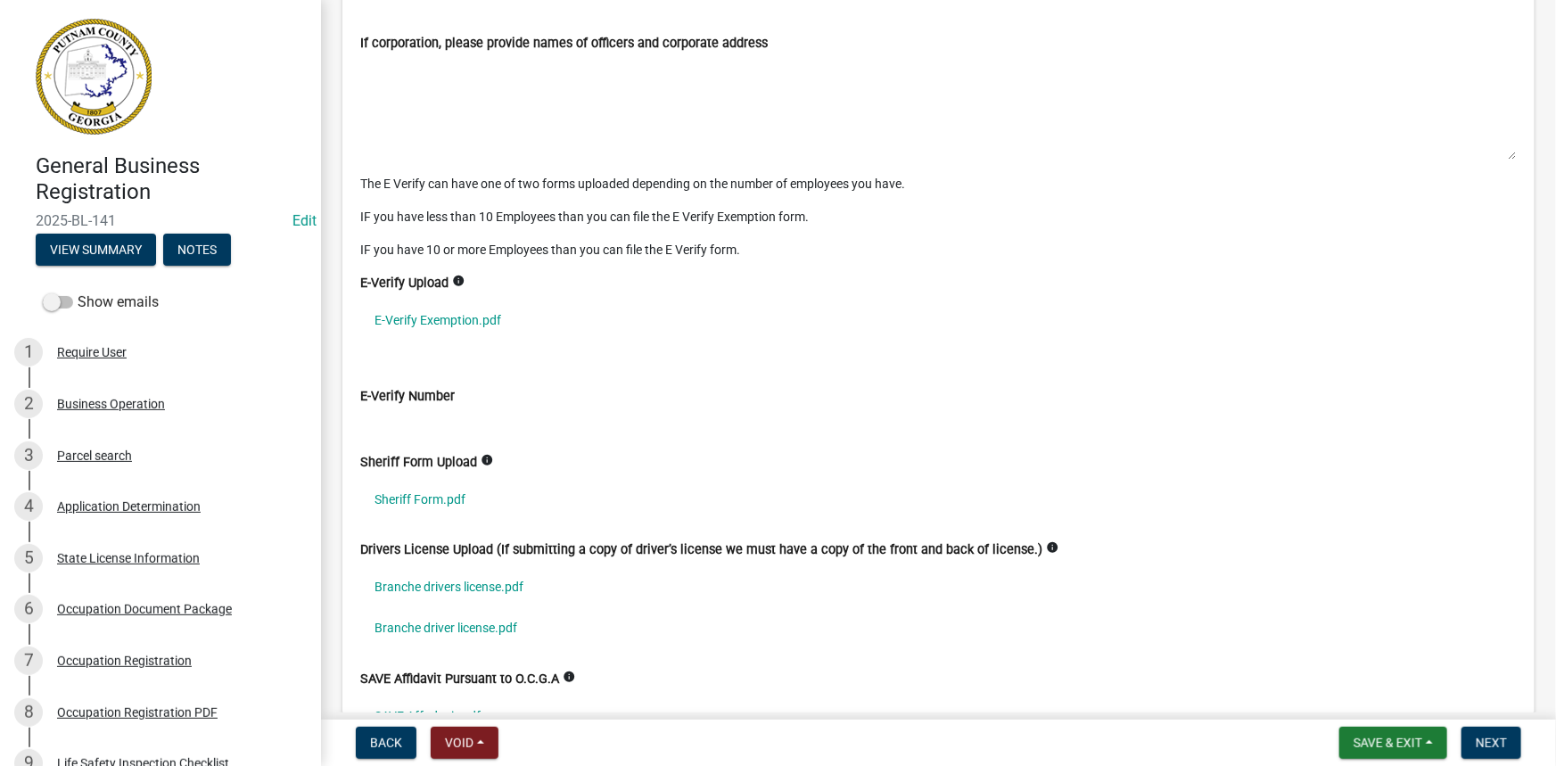
scroll to position [4620, 0]
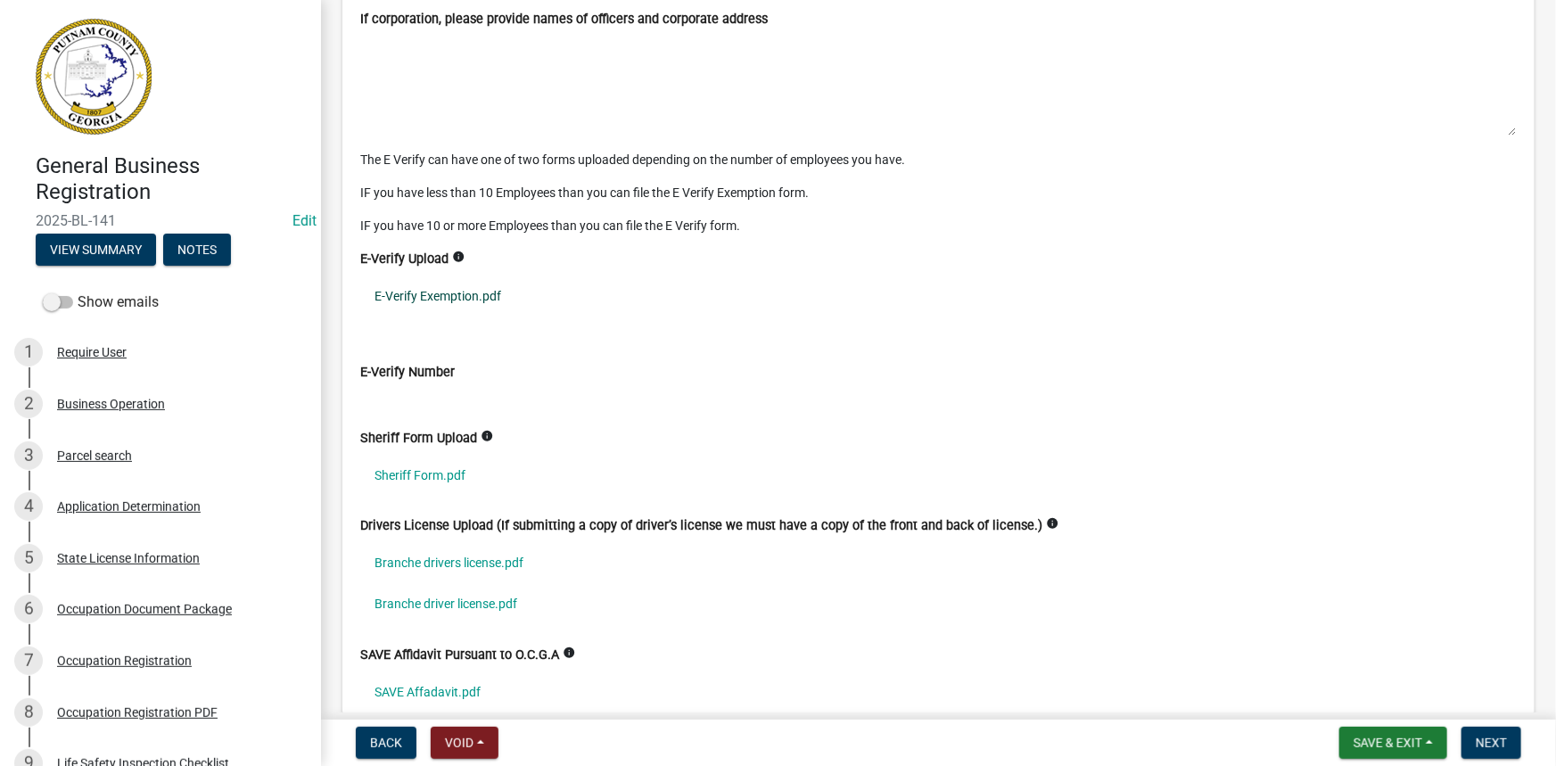
click at [451, 284] on link "E-Verify Exemption.pdf" at bounding box center [938, 296] width 1157 height 41
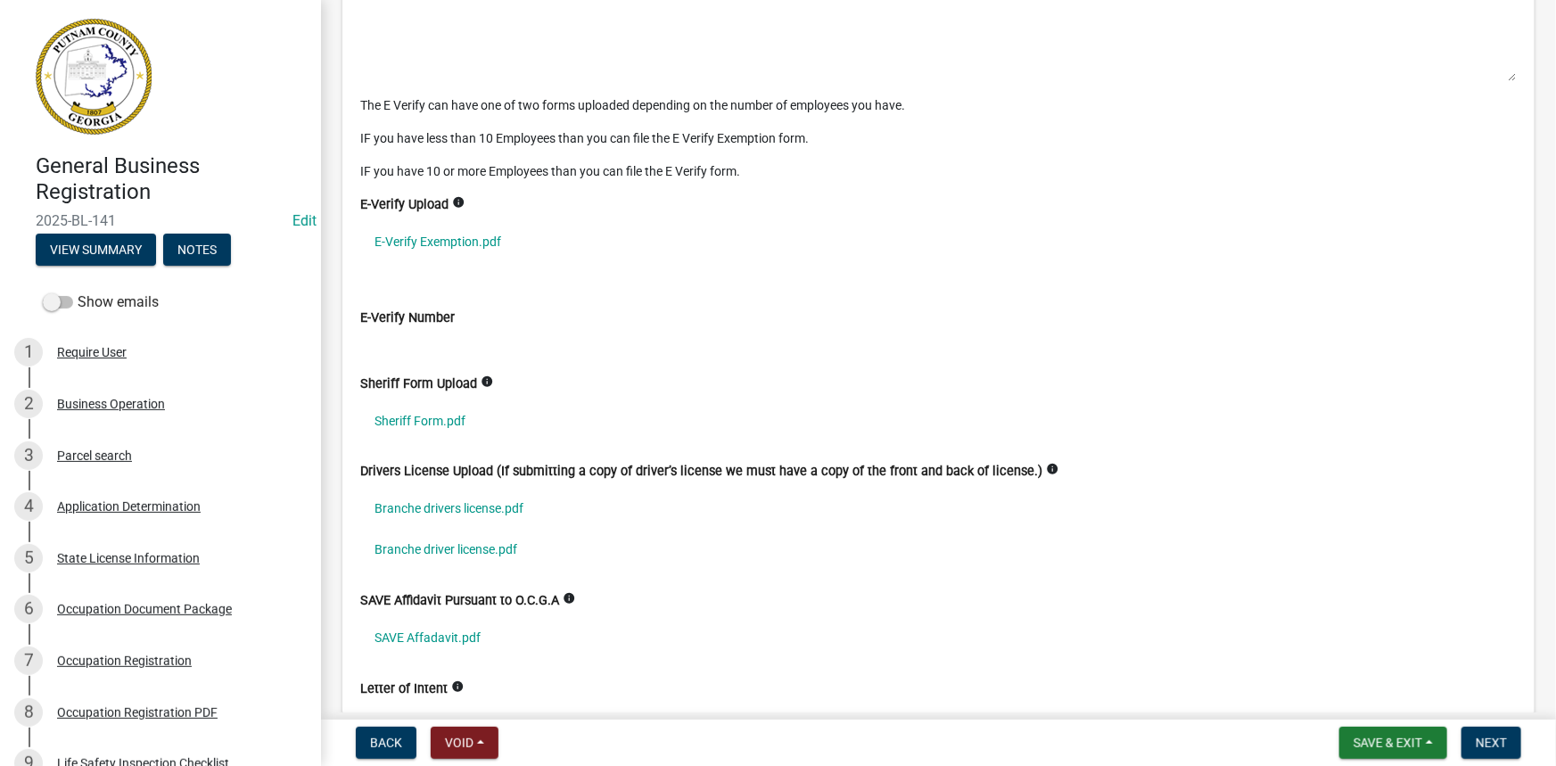
scroll to position [4701, 0]
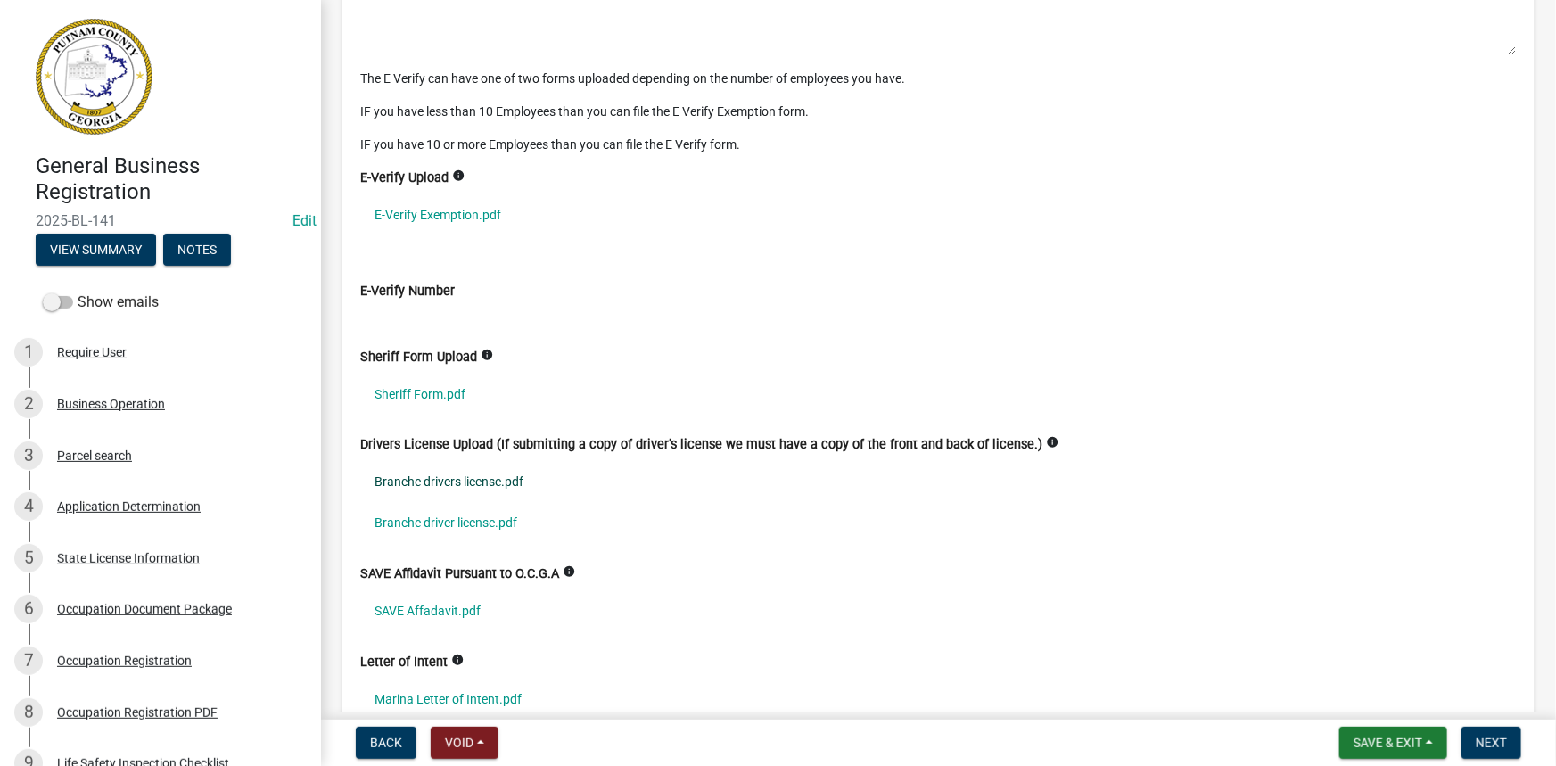
click at [526, 476] on link "Branche drivers license.pdf" at bounding box center [938, 482] width 1157 height 41
click at [404, 517] on link "Branche driver license.pdf" at bounding box center [938, 523] width 1157 height 41
click at [460, 386] on link "Sheriff Form.pdf" at bounding box center [938, 394] width 1157 height 41
click at [458, 215] on link "E-Verify Exemption.pdf" at bounding box center [938, 214] width 1157 height 41
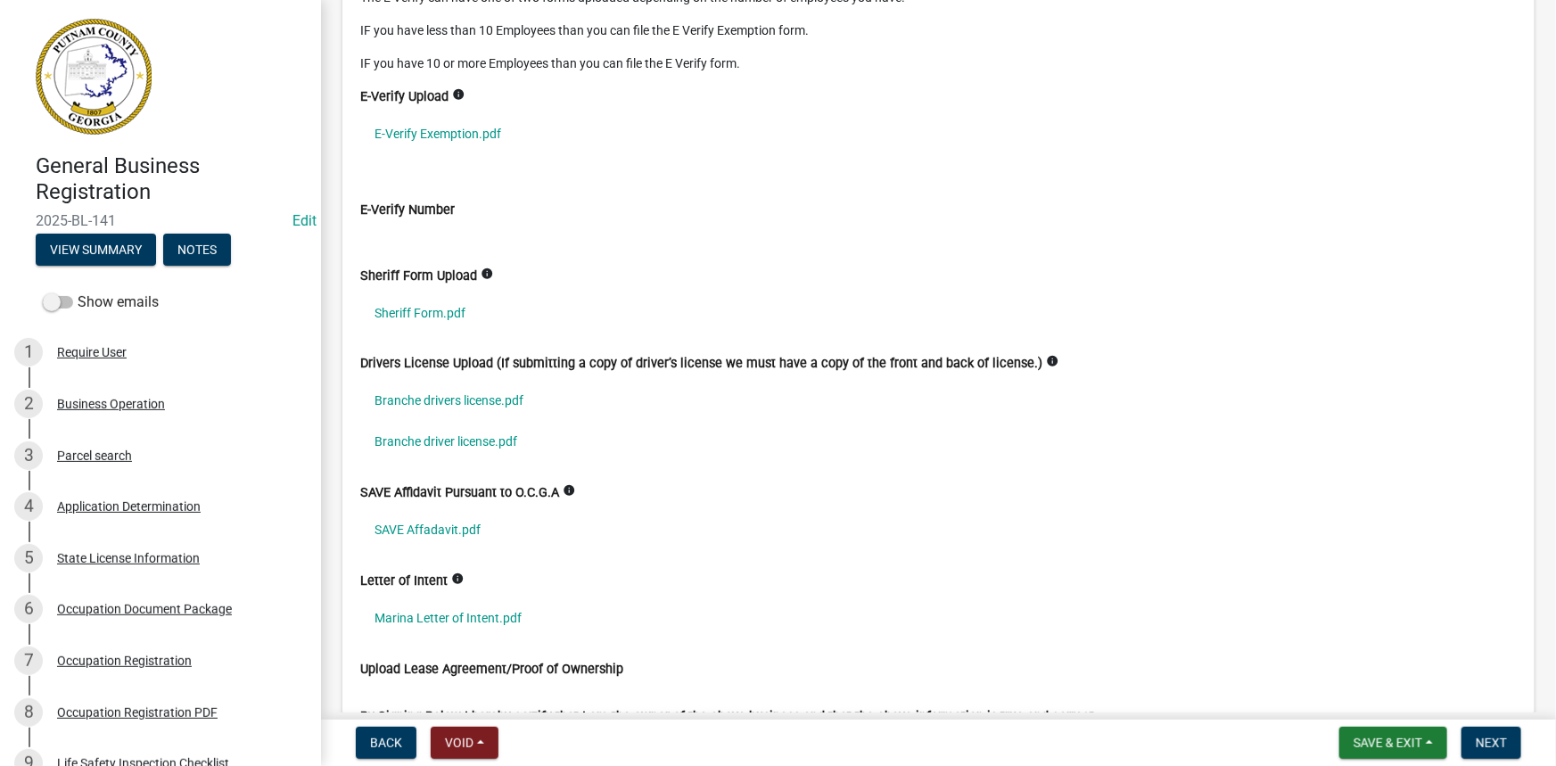
scroll to position [4863, 0]
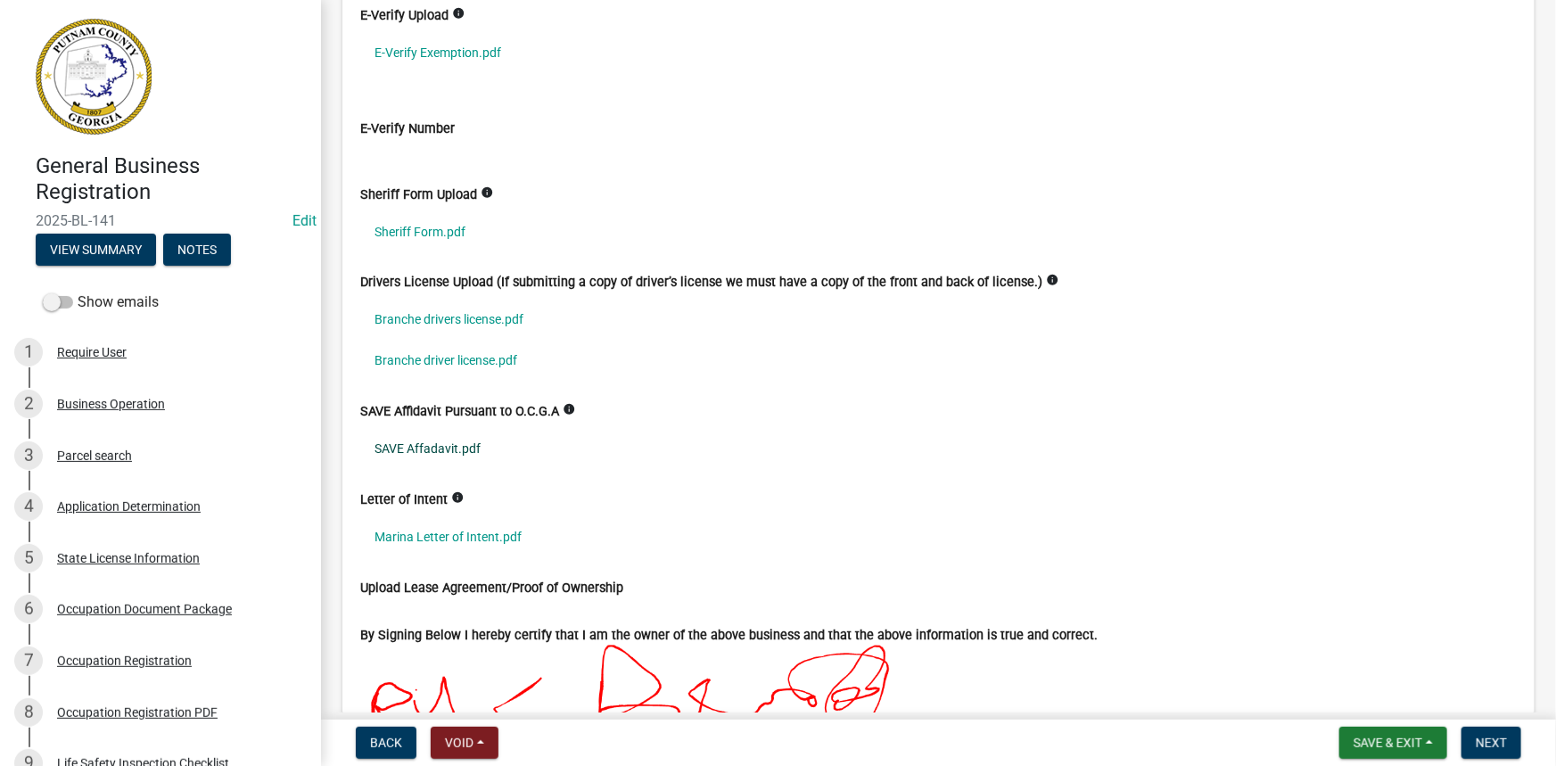
click at [471, 432] on link "SAVE Affadavit.pdf" at bounding box center [938, 449] width 1157 height 41
click at [469, 534] on link "Marina Letter of Intent.pdf" at bounding box center [938, 537] width 1157 height 41
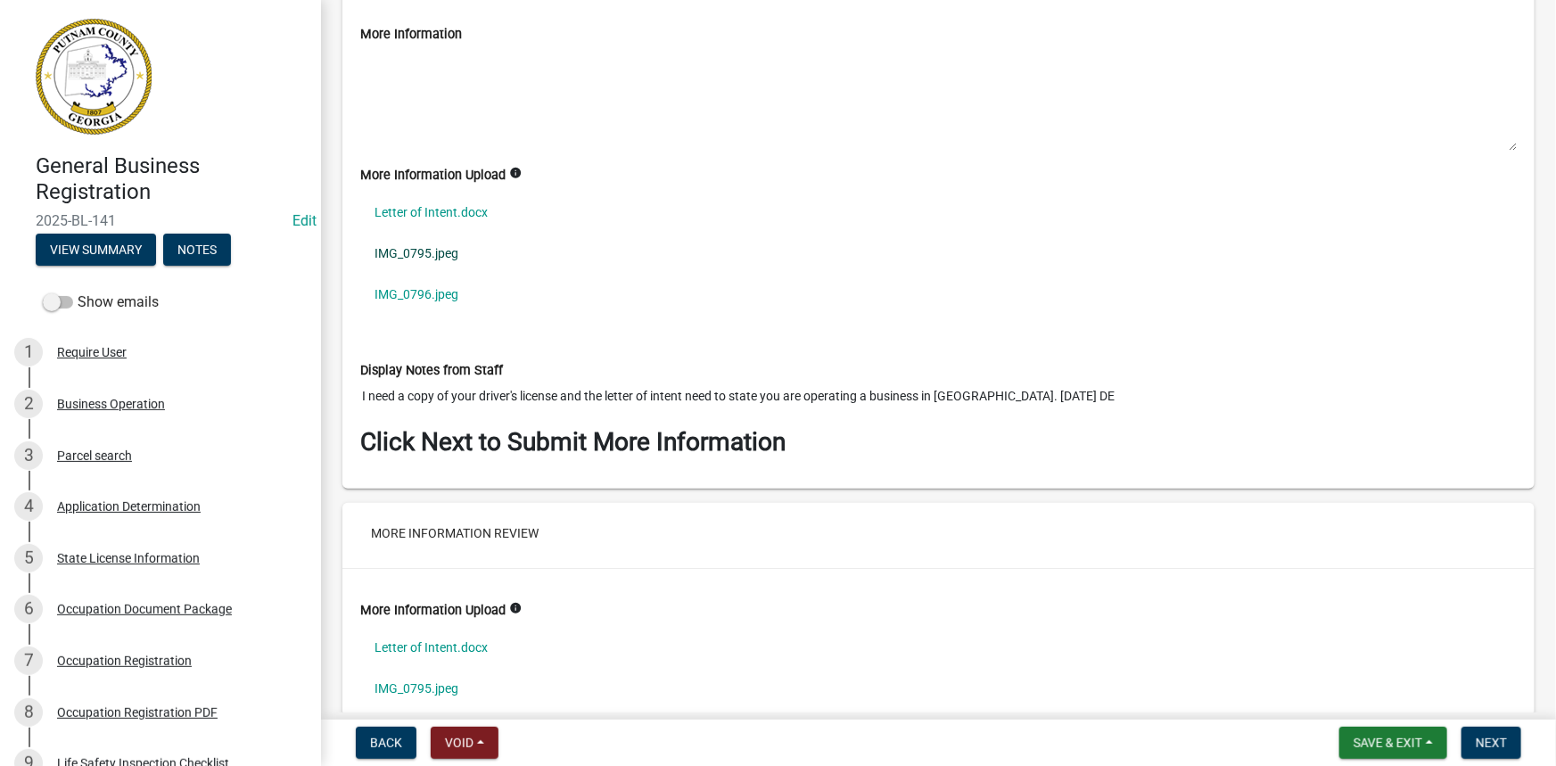
scroll to position [6890, 0]
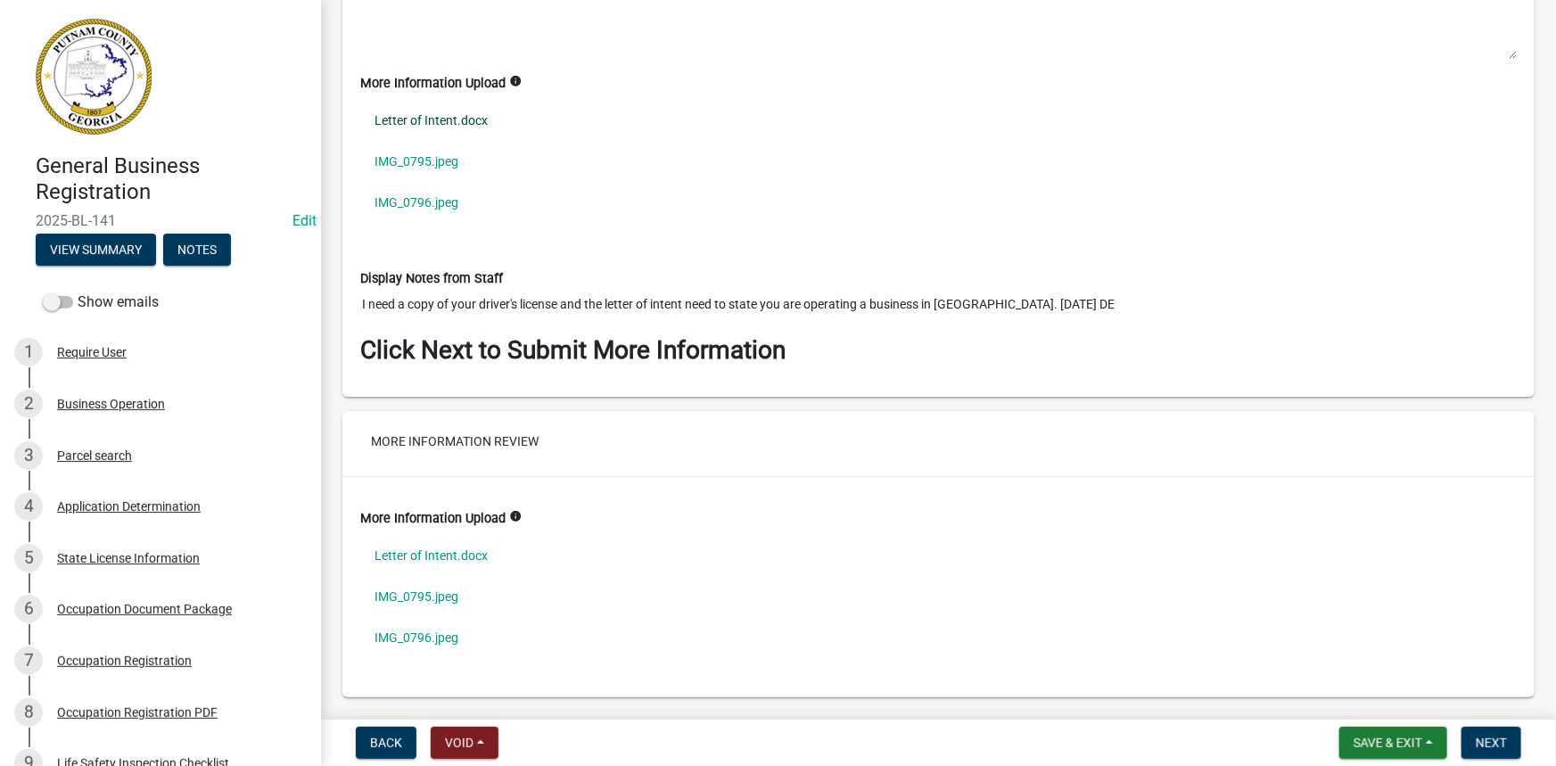
click at [429, 106] on link "Letter of Intent.docx" at bounding box center [938, 120] width 1157 height 41
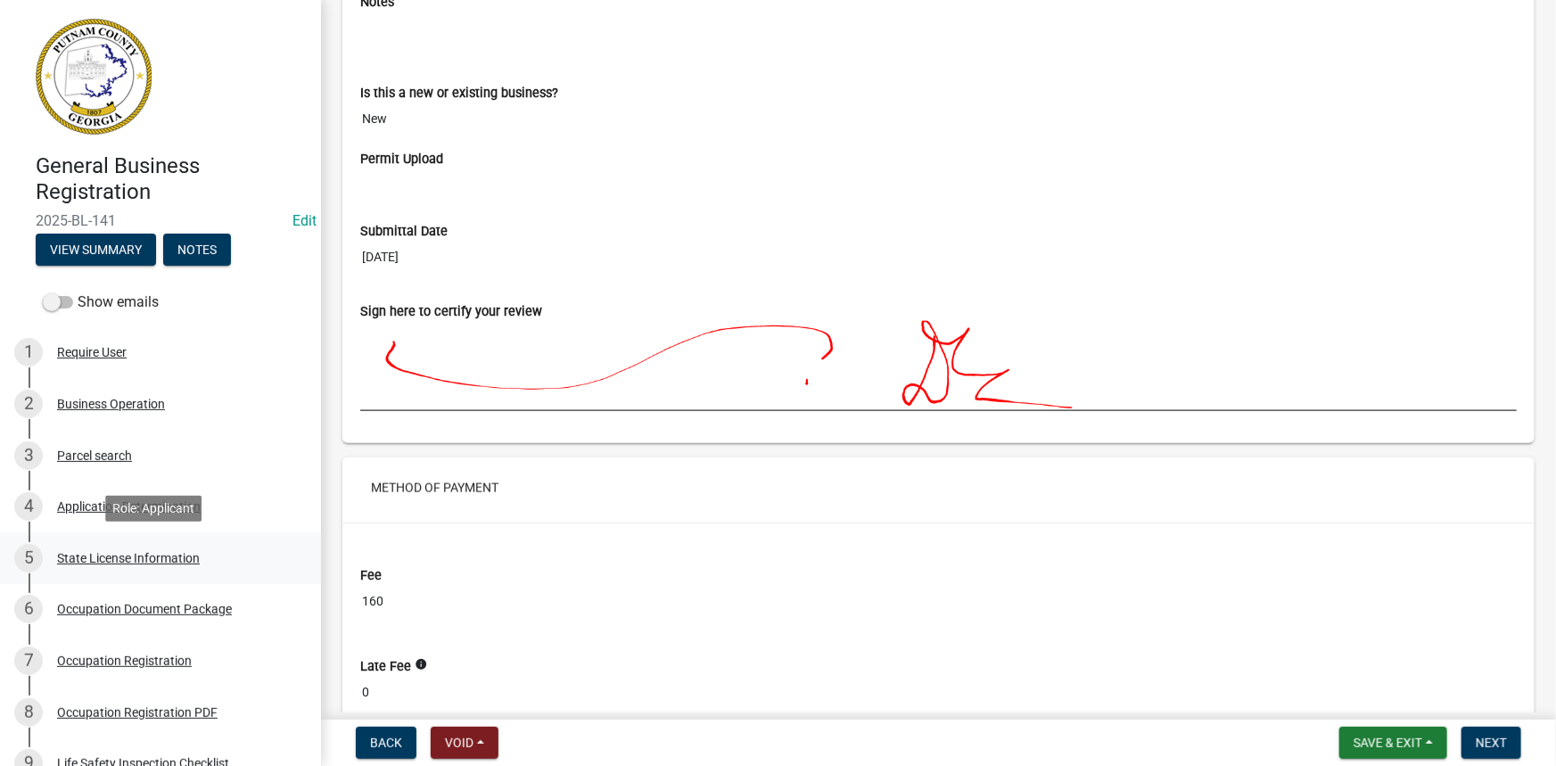
scroll to position [7782, 0]
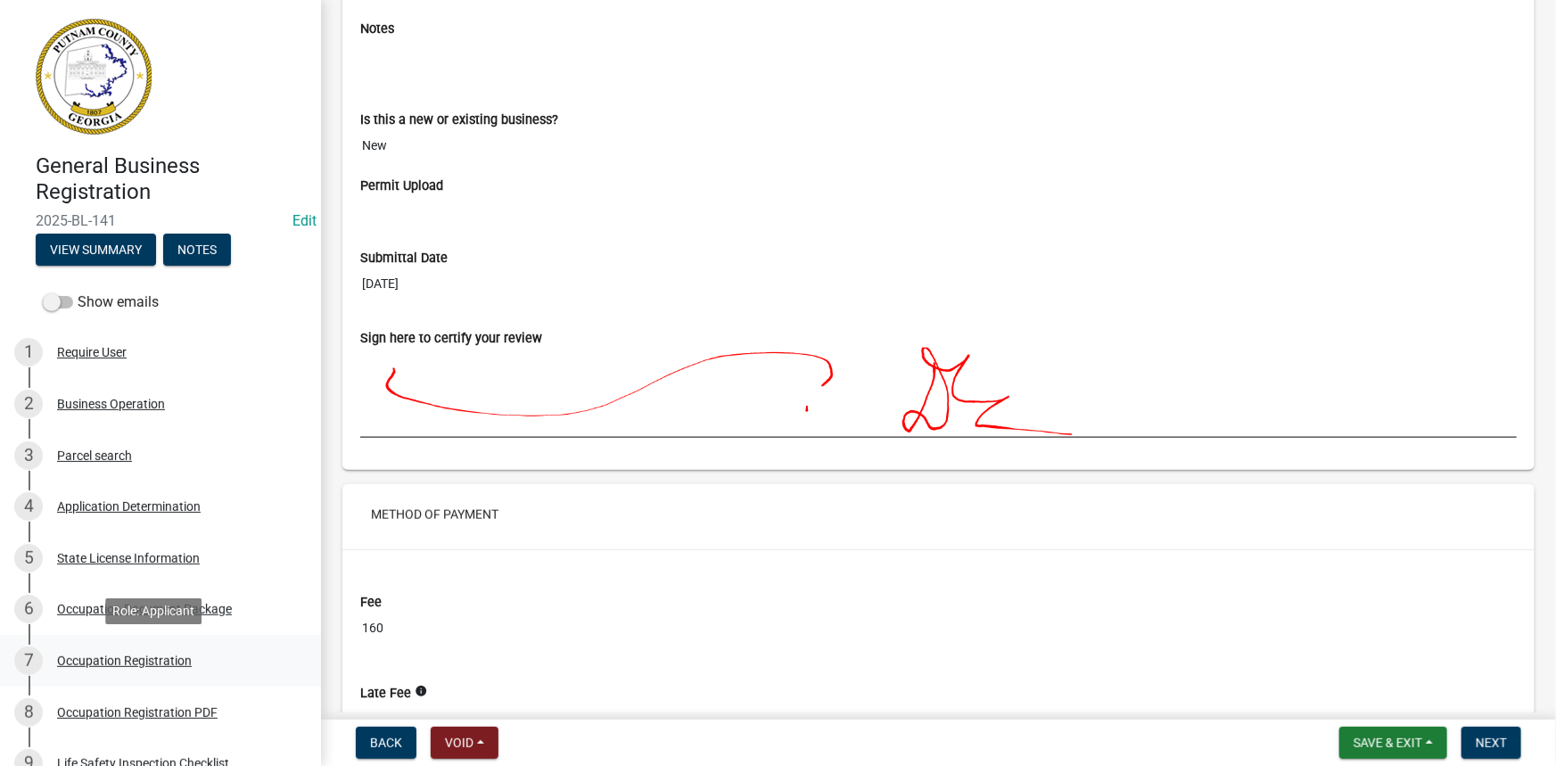
click at [114, 655] on div "Occupation Registration" at bounding box center [124, 661] width 135 height 12
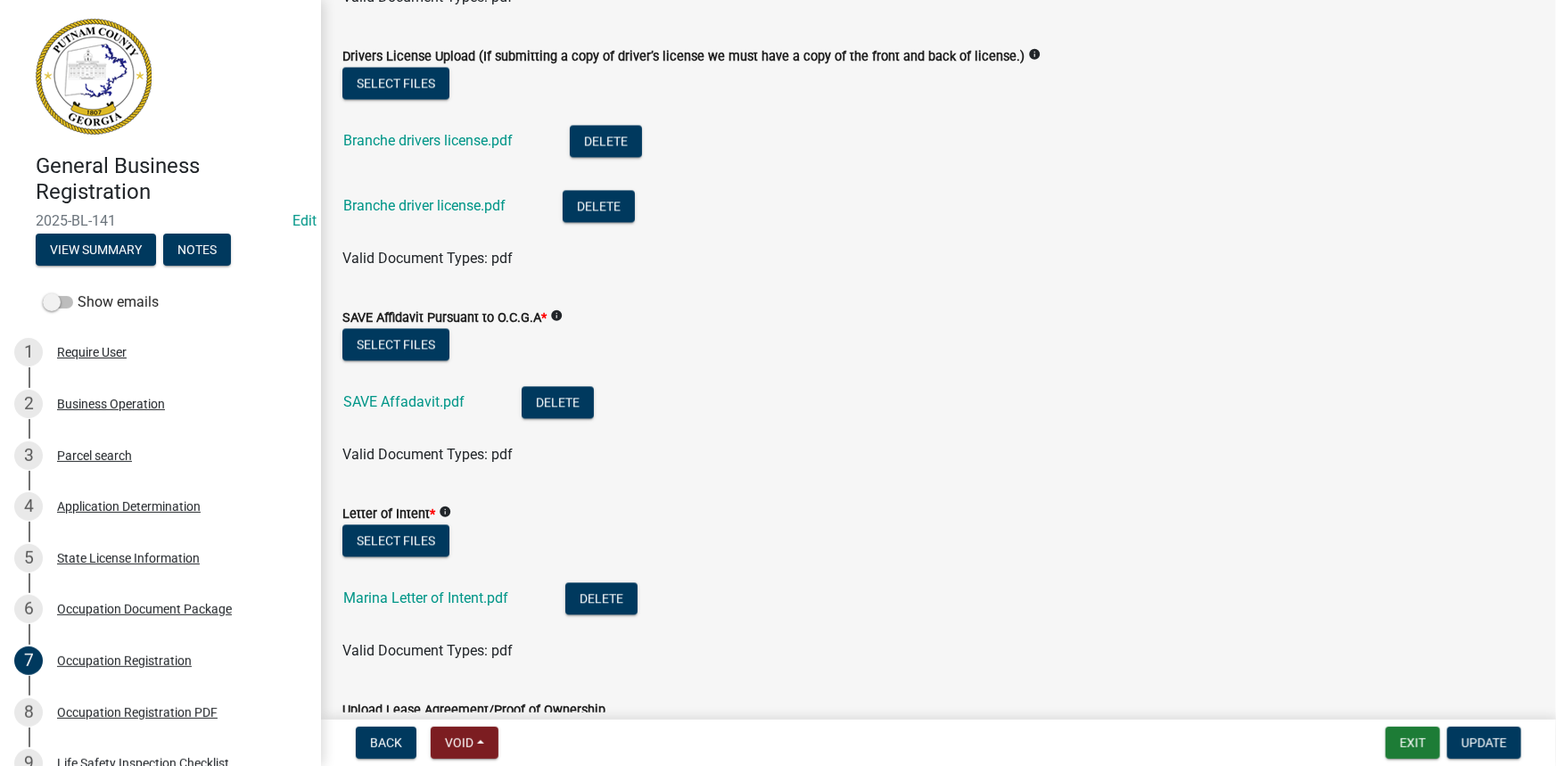
scroll to position [1864, 0]
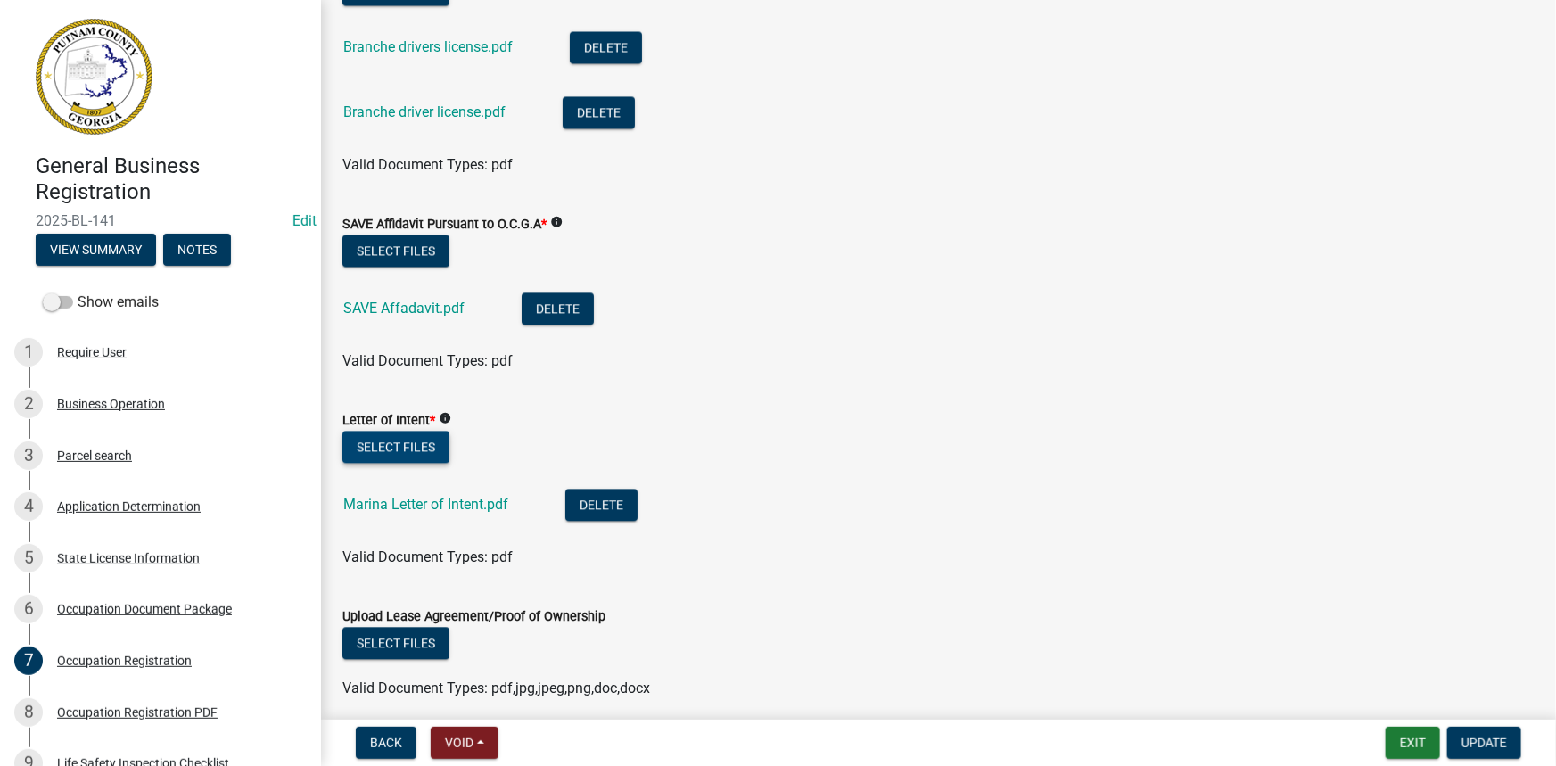
click at [430, 437] on button "Select files" at bounding box center [395, 447] width 107 height 32
click at [388, 446] on button "Select files" at bounding box center [395, 447] width 107 height 32
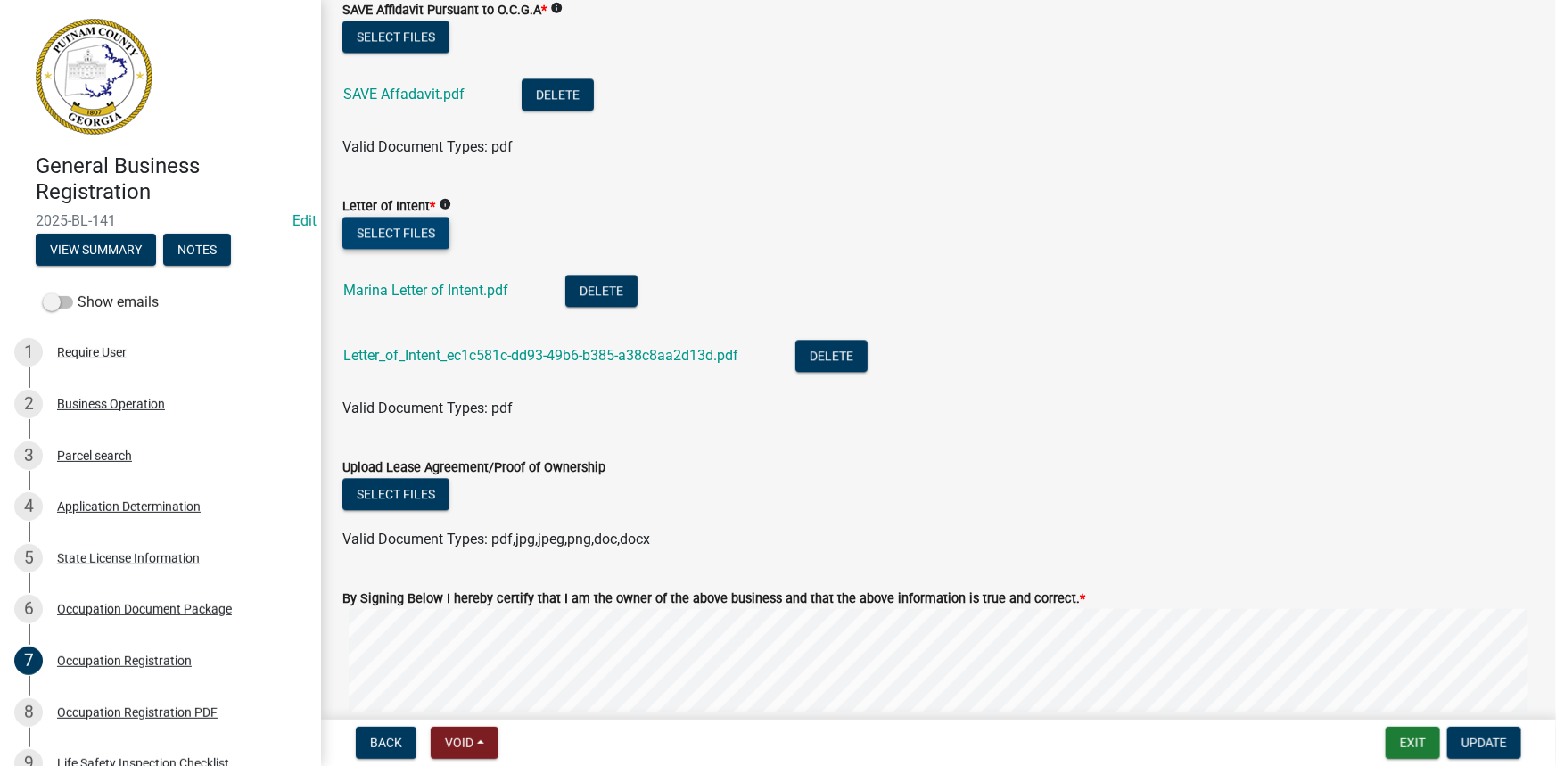
scroll to position [2107, 0]
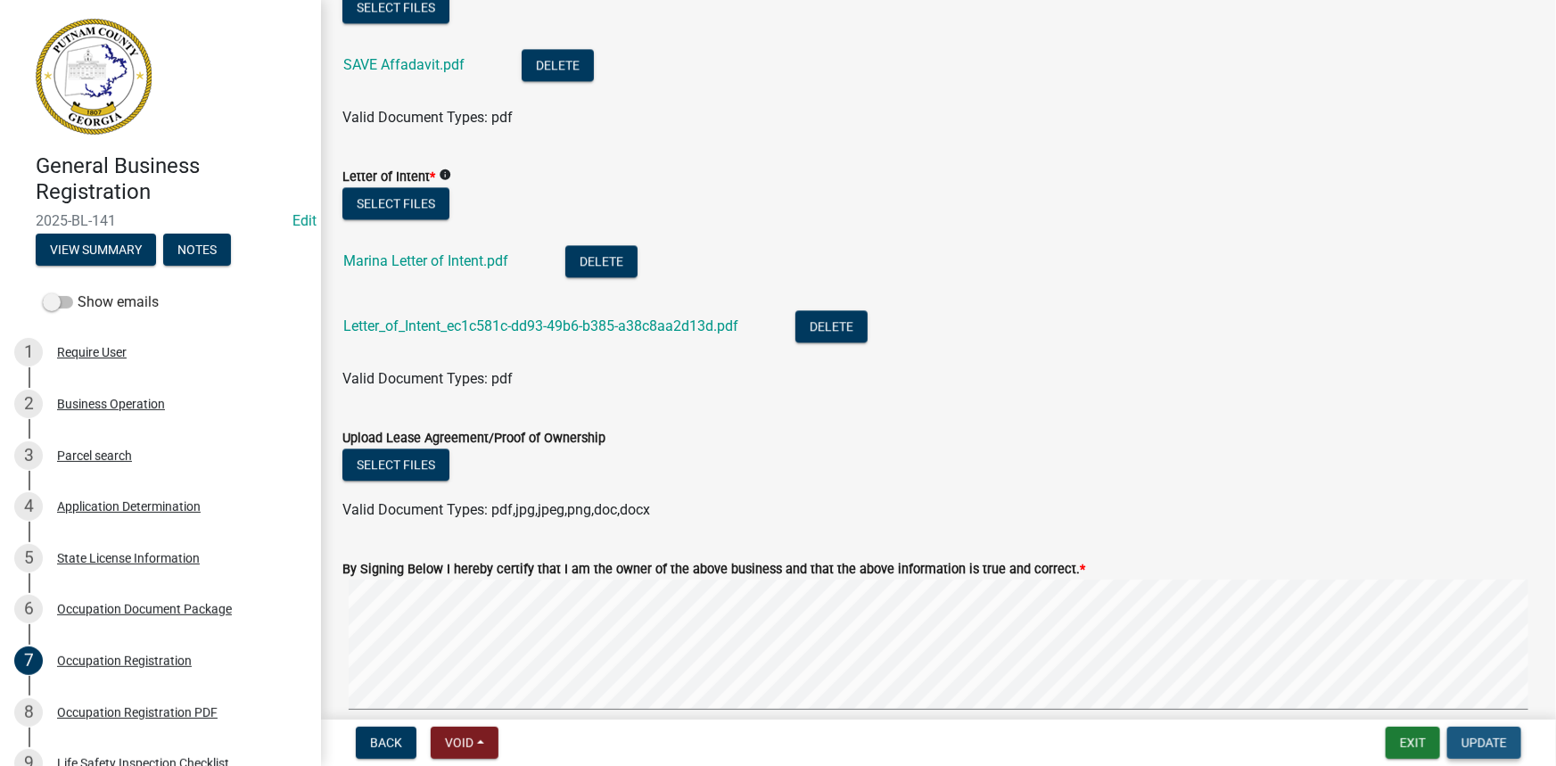
click at [1473, 736] on span "Update" at bounding box center [1484, 743] width 45 height 14
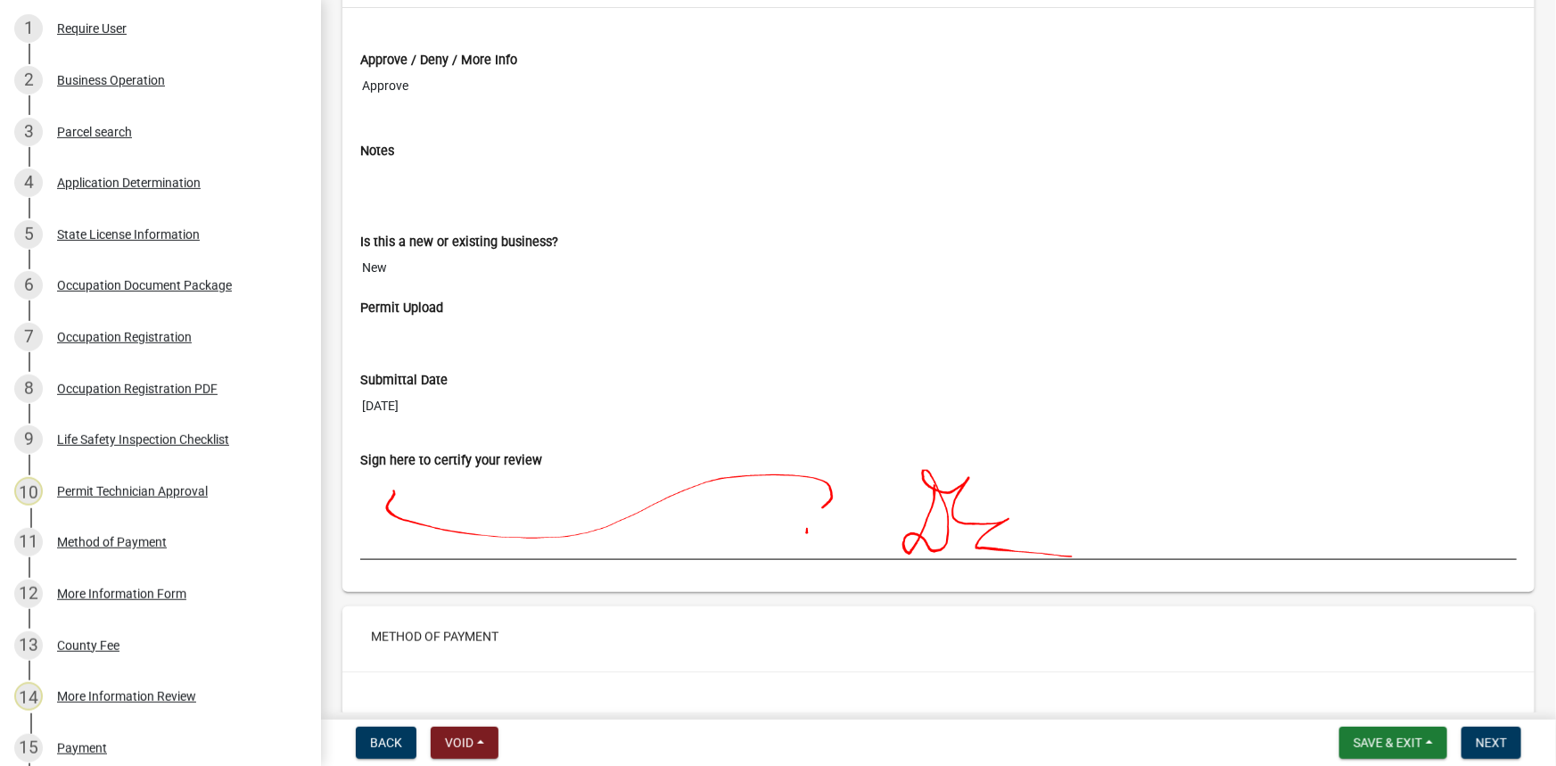
scroll to position [7782, 0]
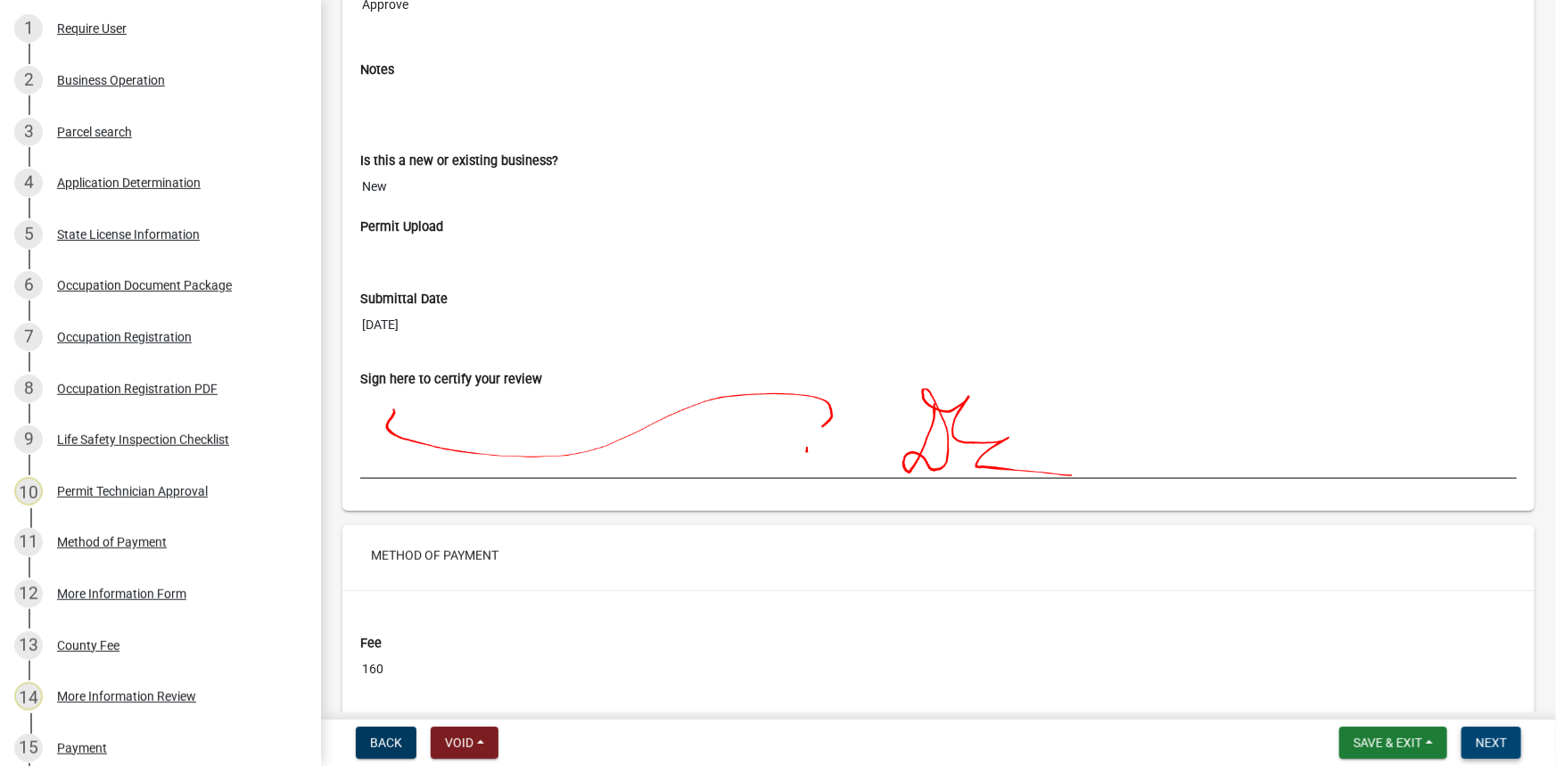
click at [1507, 745] on button "Next" at bounding box center [1492, 743] width 60 height 32
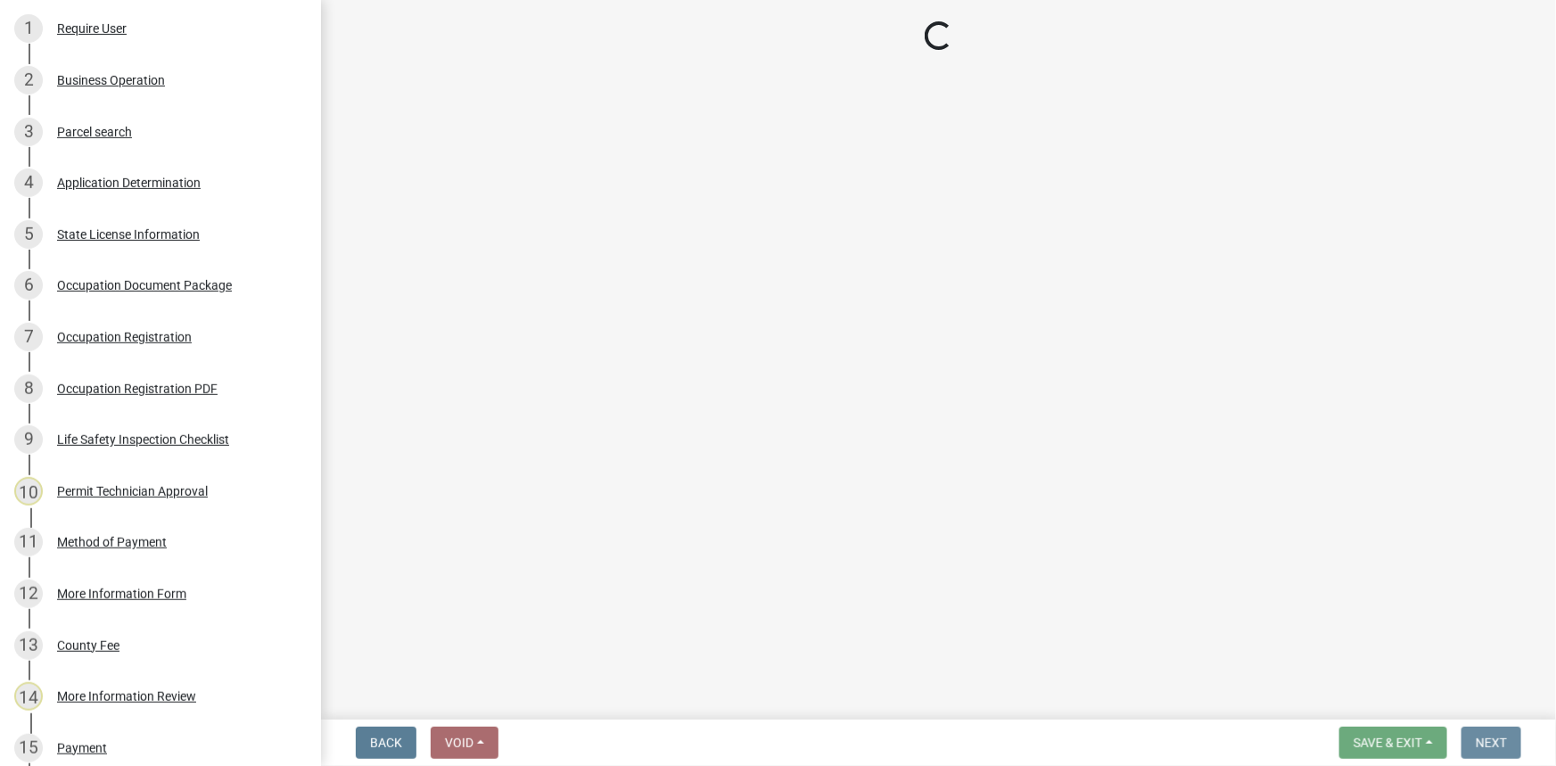
scroll to position [0, 0]
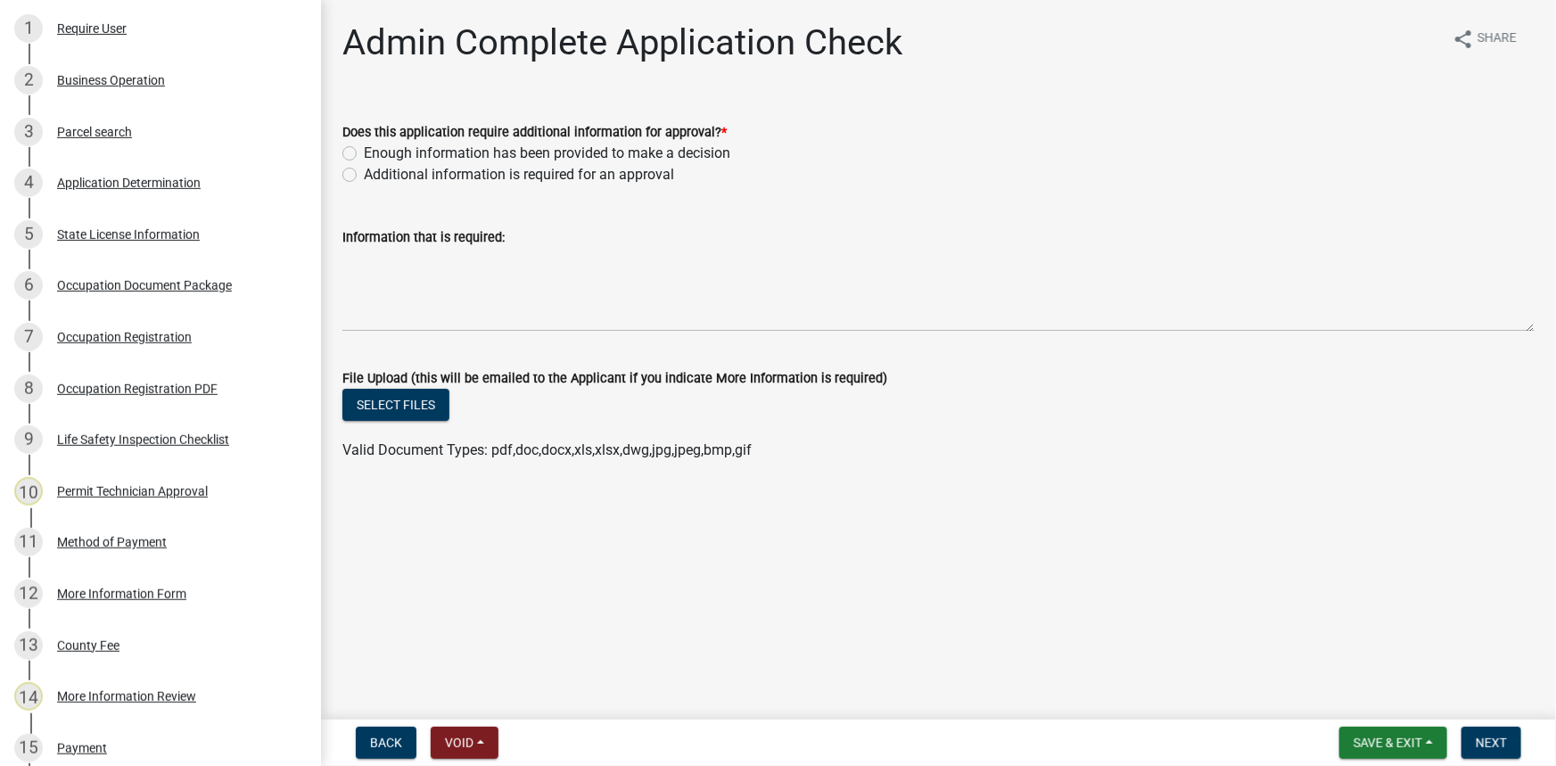
click at [633, 175] on label "Additional information is required for an approval" at bounding box center [519, 174] width 310 height 21
click at [375, 175] on input "Additional information is required for an approval" at bounding box center [370, 170] width 12 height 12
radio input "true"
click at [627, 246] on div "Information that is required:" at bounding box center [938, 236] width 1192 height 21
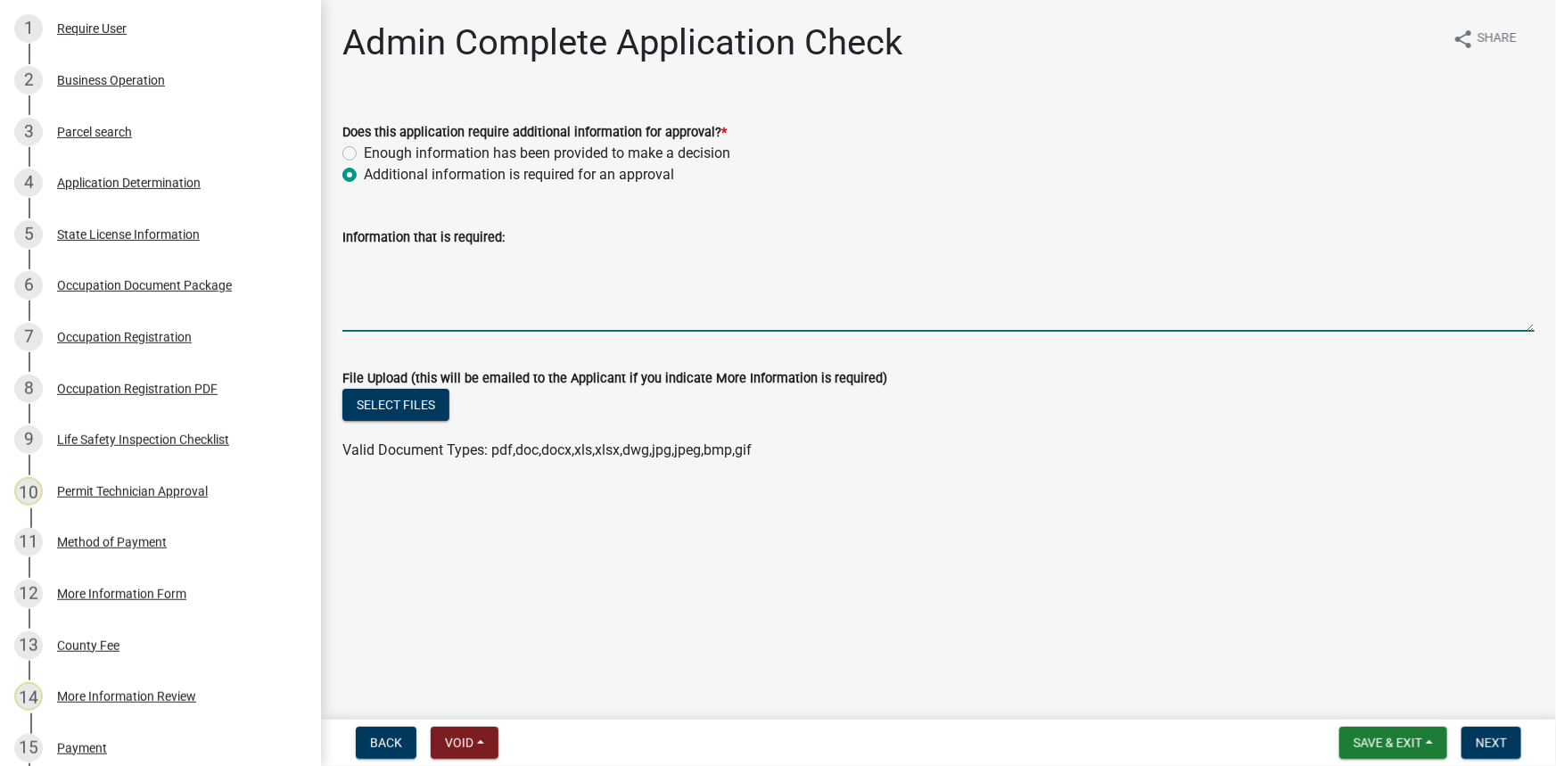
click at [627, 284] on textarea "Information that is required:" at bounding box center [938, 290] width 1192 height 84
type textarea "Please provide proof of ownership or a lease agreement."
click at [1483, 732] on button "Next" at bounding box center [1492, 743] width 60 height 32
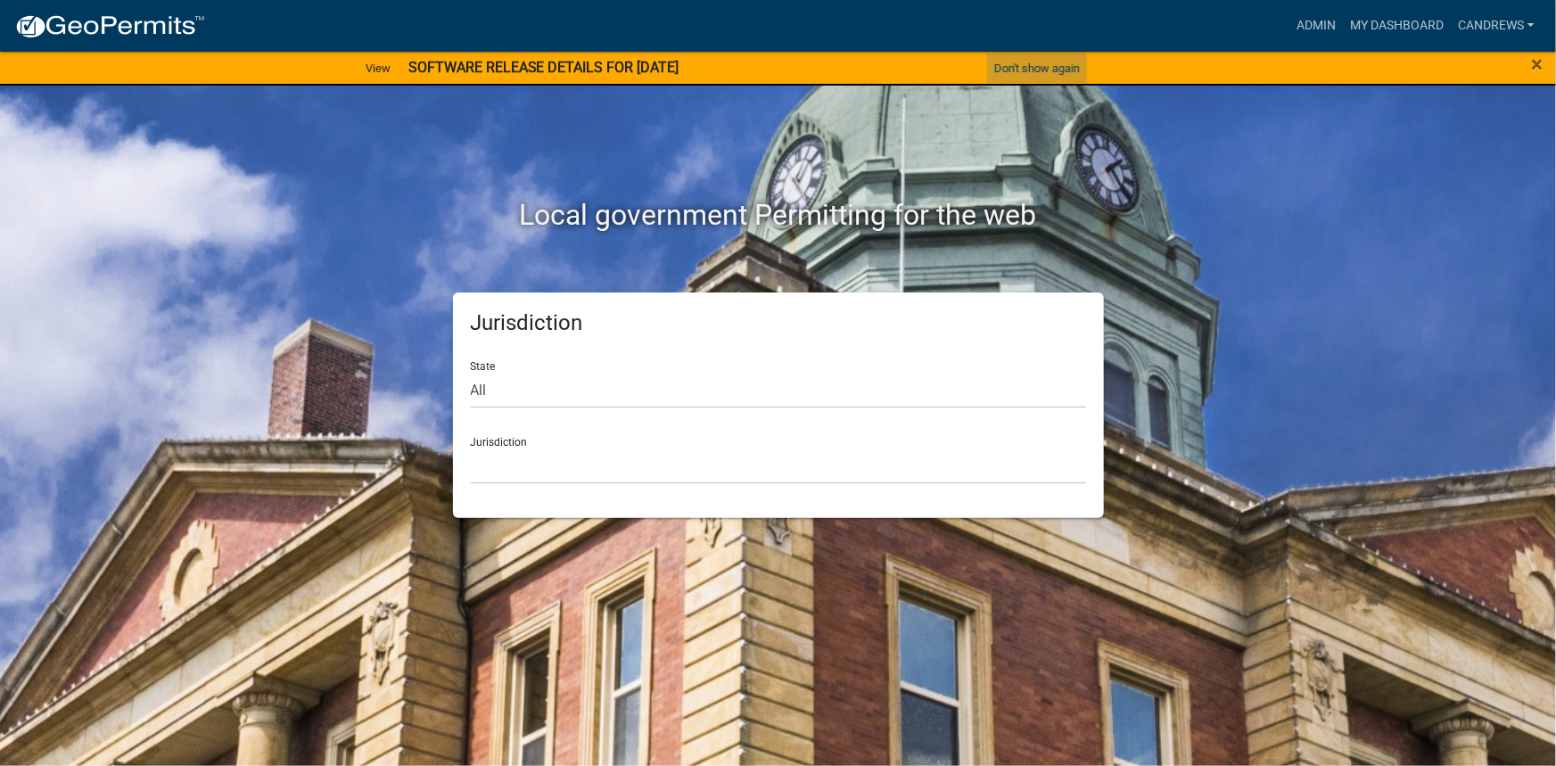
click at [1075, 66] on button "Don't show again" at bounding box center [1037, 68] width 100 height 29
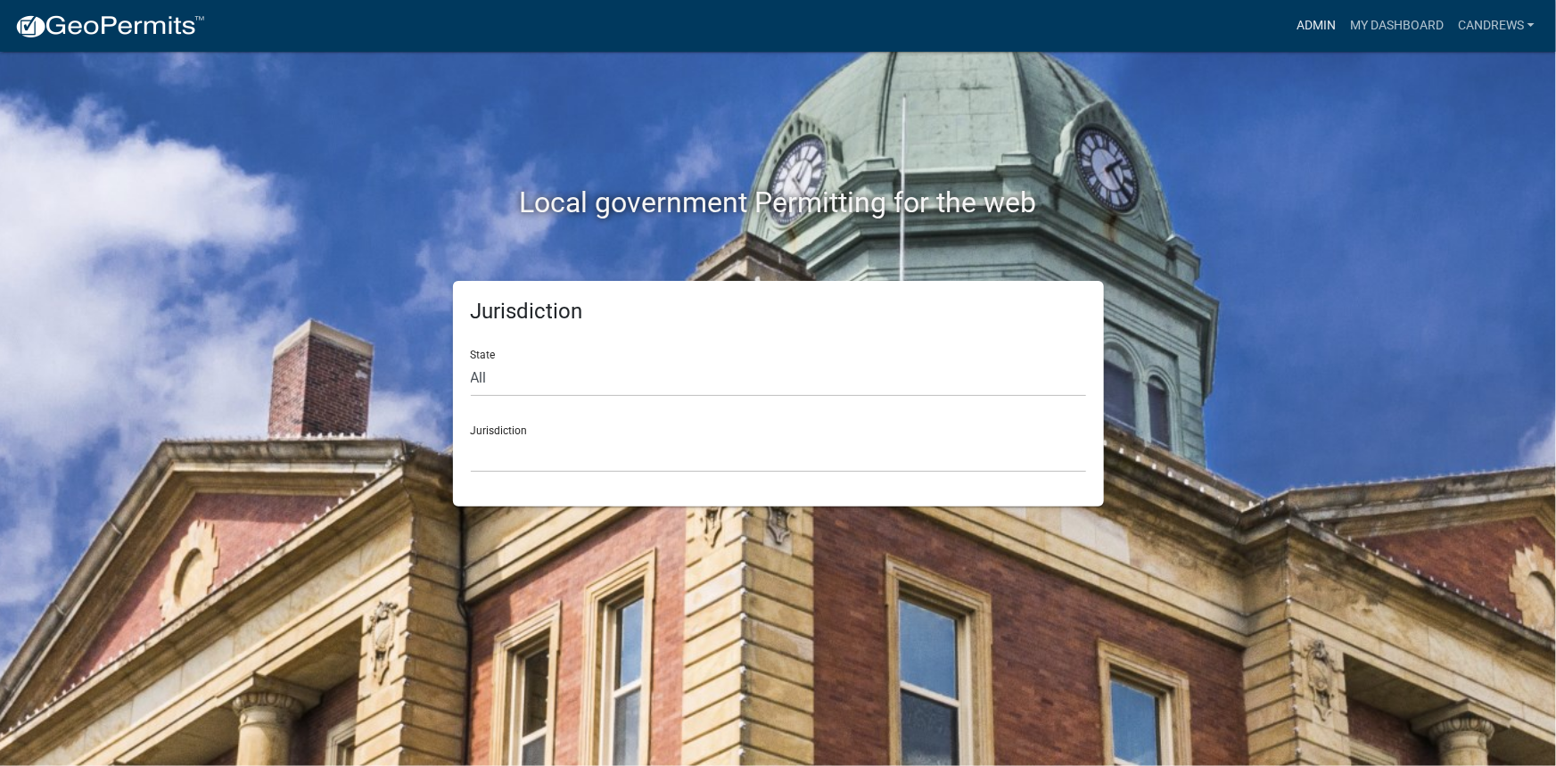
click at [1306, 16] on link "Admin" at bounding box center [1316, 26] width 54 height 34
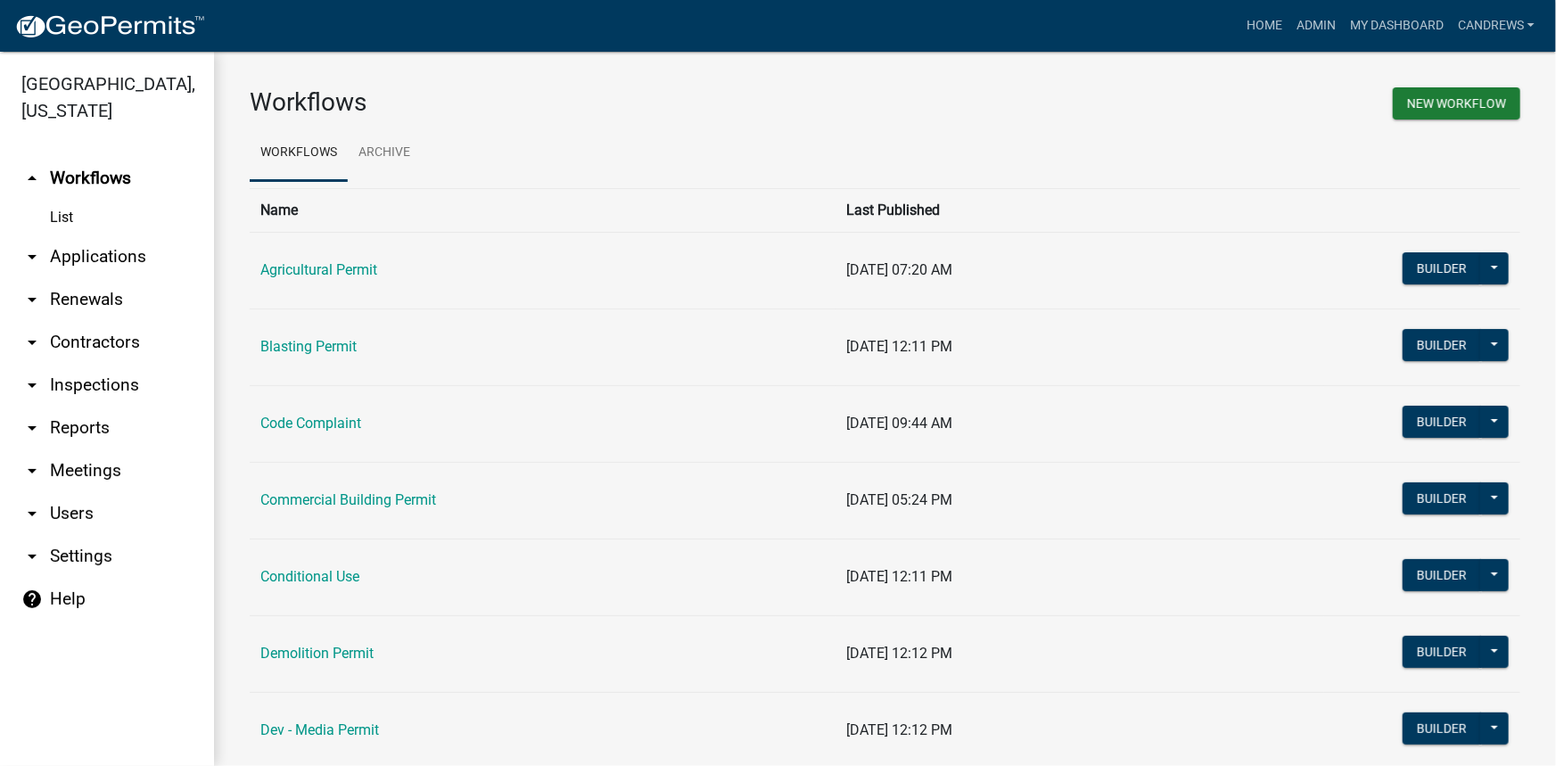
click at [62, 424] on link "arrow_drop_down Reports" at bounding box center [107, 428] width 214 height 43
select select "0: null"
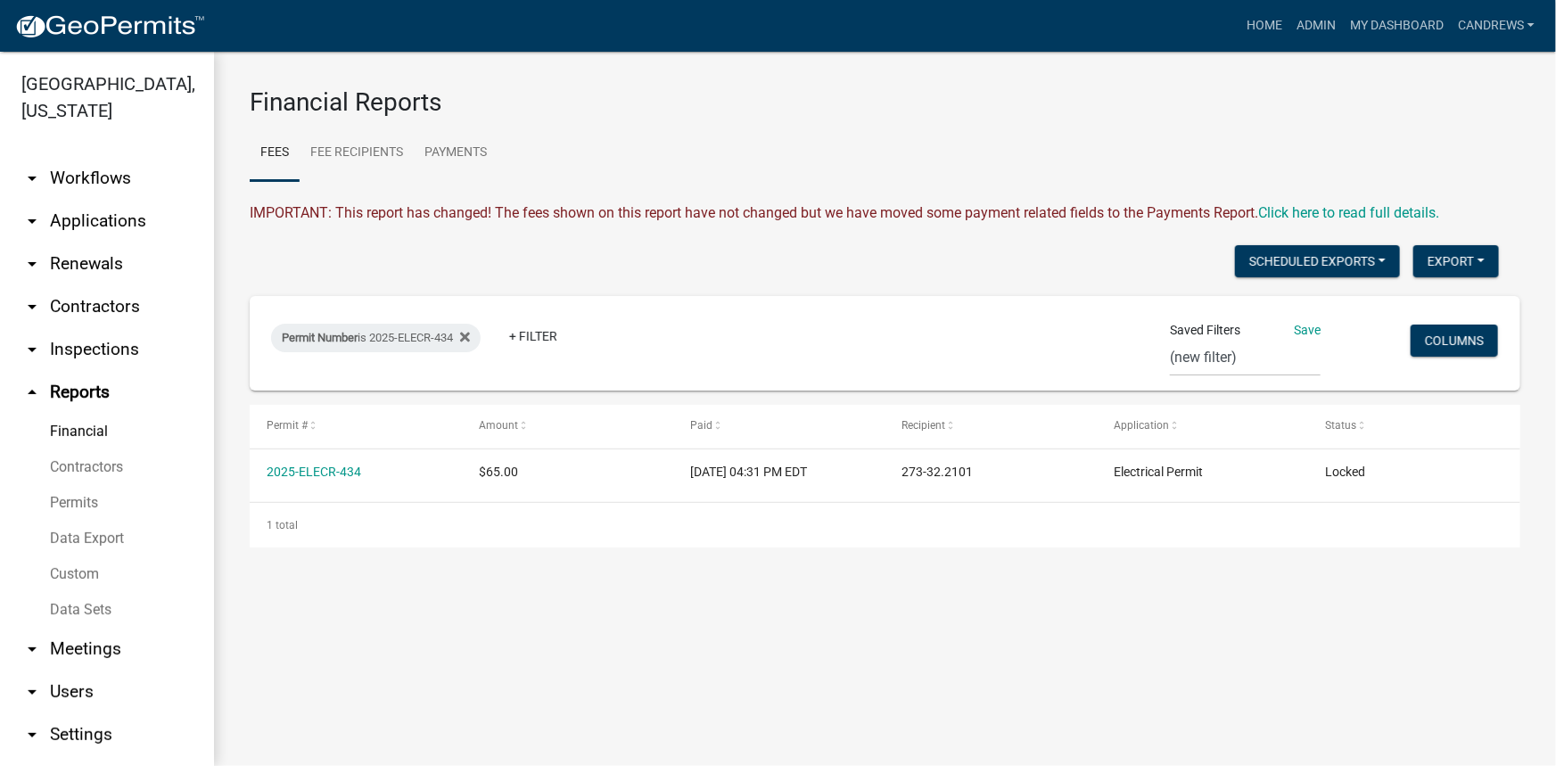
click at [74, 608] on link "Data Sets" at bounding box center [107, 610] width 214 height 36
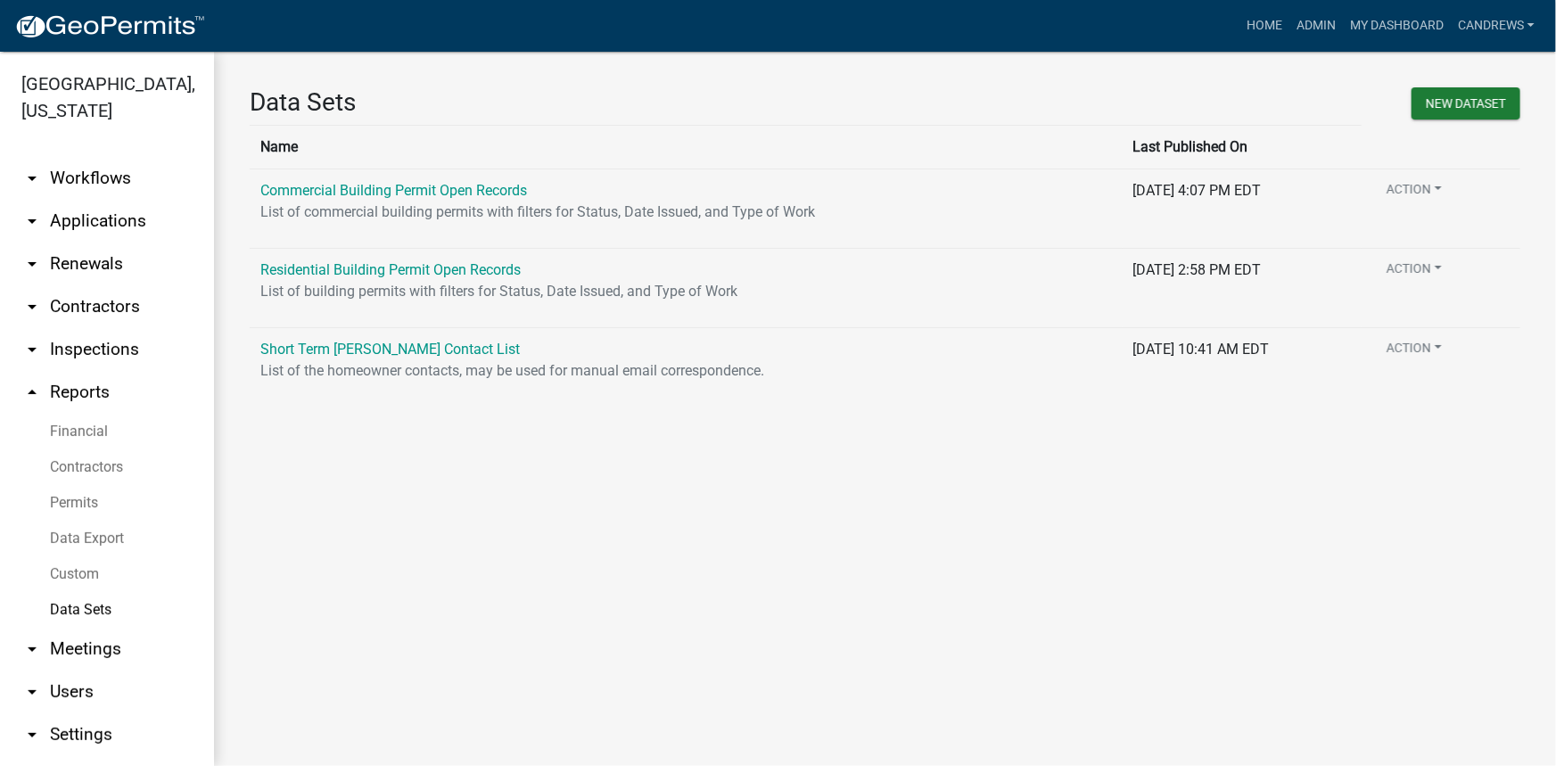
click at [80, 575] on link "Custom" at bounding box center [107, 574] width 214 height 36
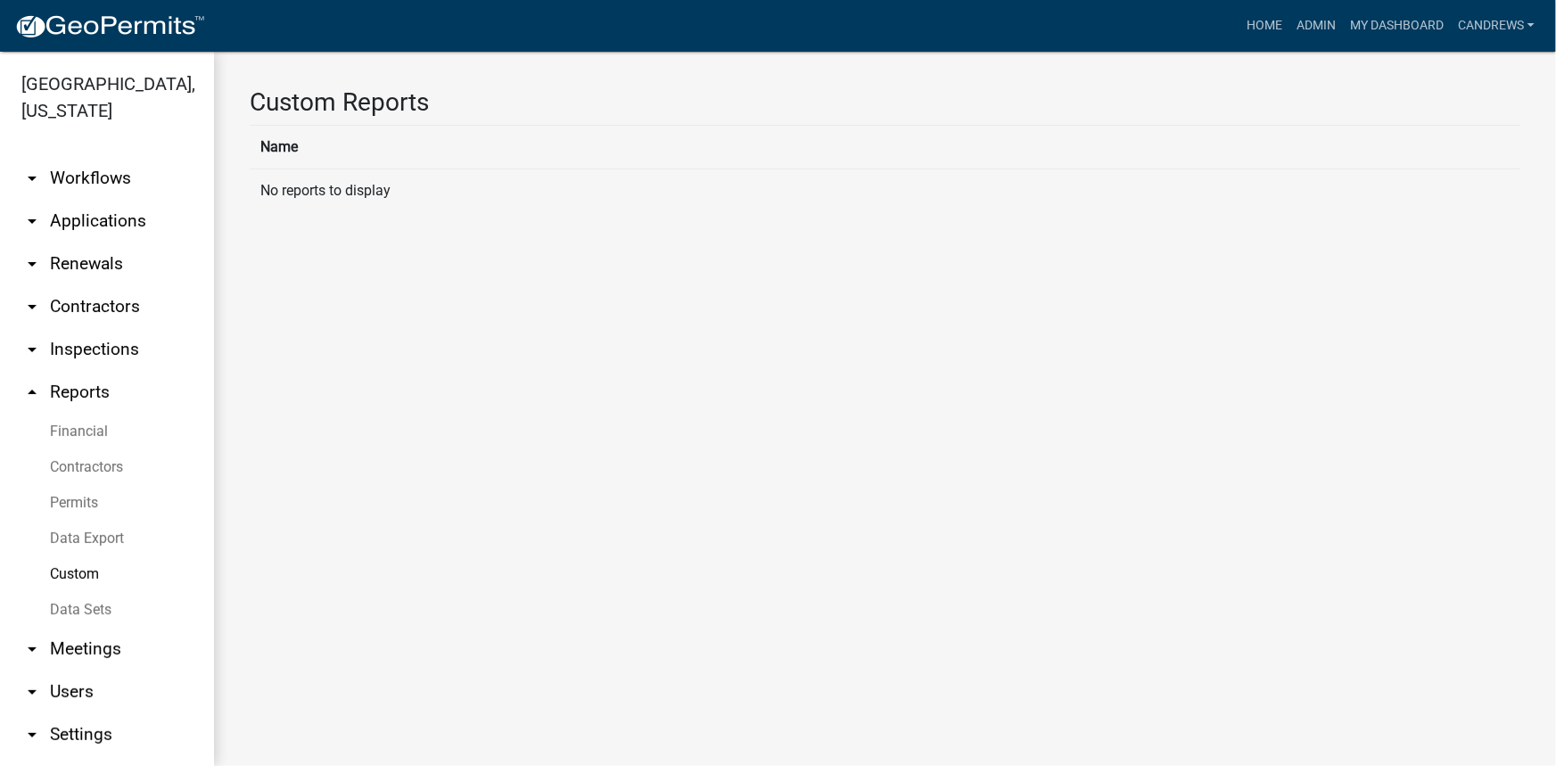
click at [78, 527] on link "Data Export" at bounding box center [107, 539] width 214 height 36
click at [357, 217] on select "Agricultural Permit Blasting Permit Code Complaint Commercial Building Permit C…" at bounding box center [885, 224] width 1271 height 37
select select "17: Object"
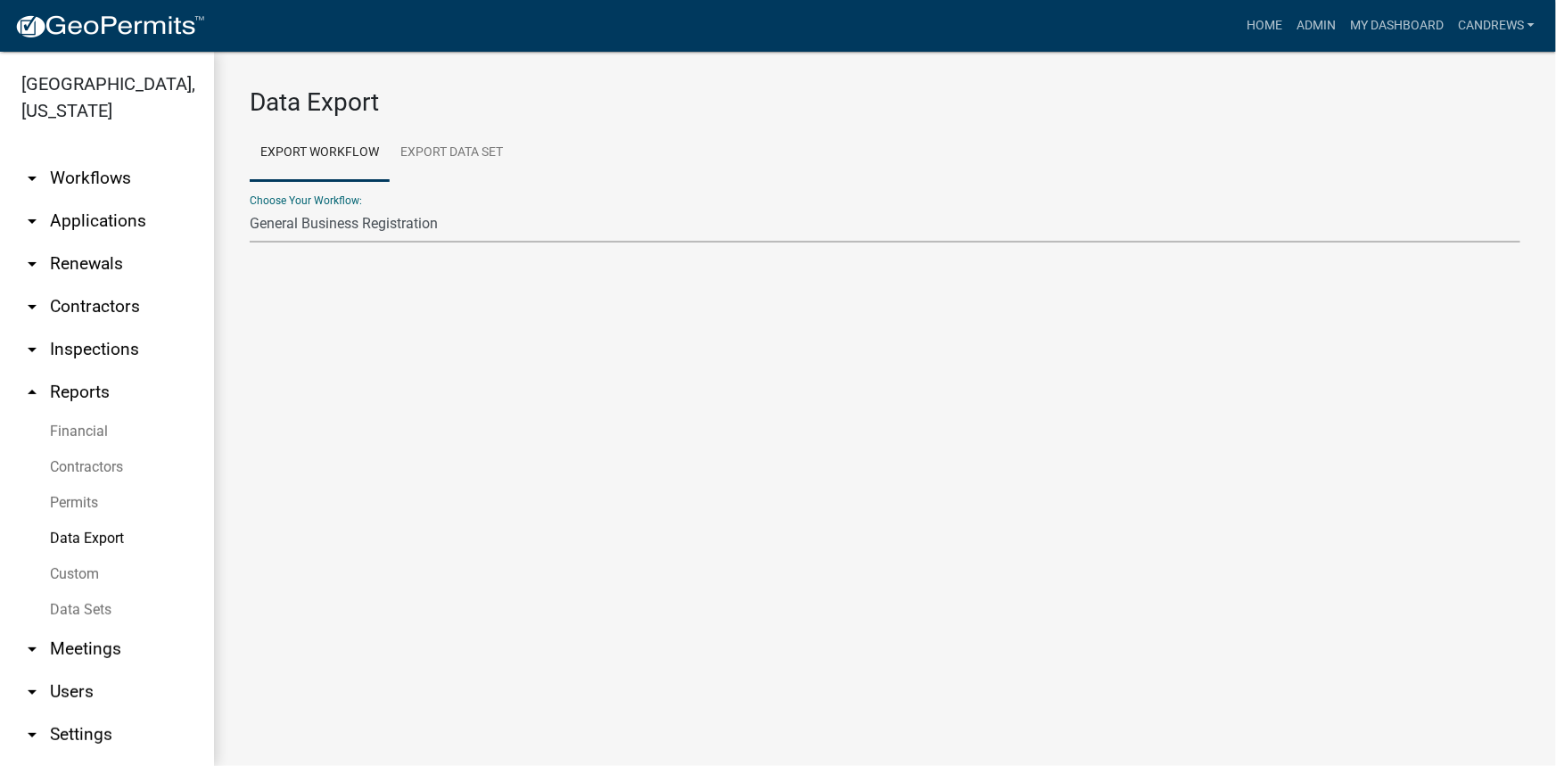
click at [250, 206] on select "Agricultural Permit Blasting Permit Code Complaint Commercial Building Permit C…" at bounding box center [885, 224] width 1271 height 37
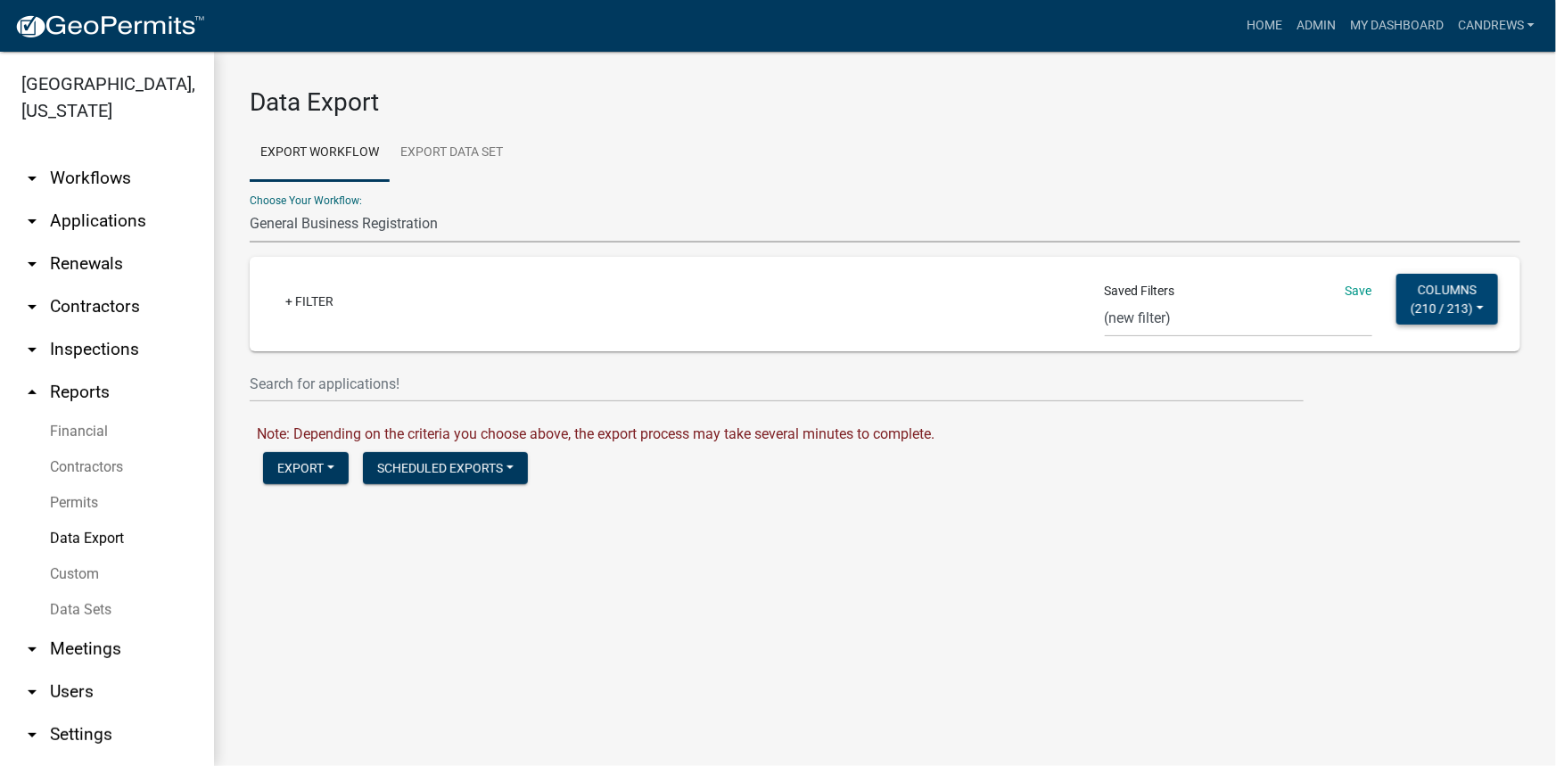
click at [1418, 298] on button "Columns ( 210 / 213 )" at bounding box center [1447, 299] width 102 height 51
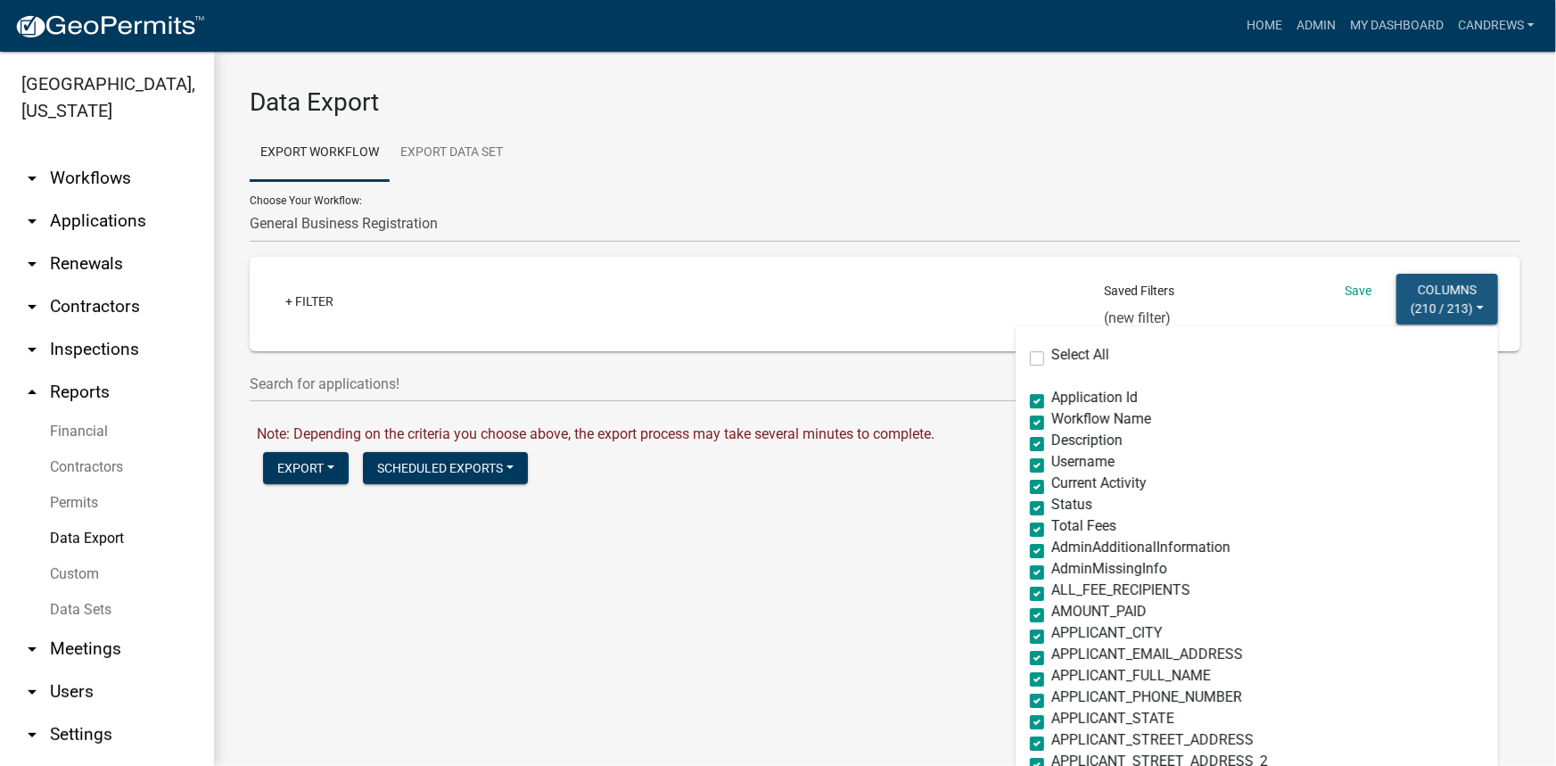
drag, startPoint x: 1418, startPoint y: 299, endPoint x: 1249, endPoint y: 299, distance: 168.5
click at [1415, 299] on button "Columns ( 210 / 213 )" at bounding box center [1447, 299] width 102 height 51
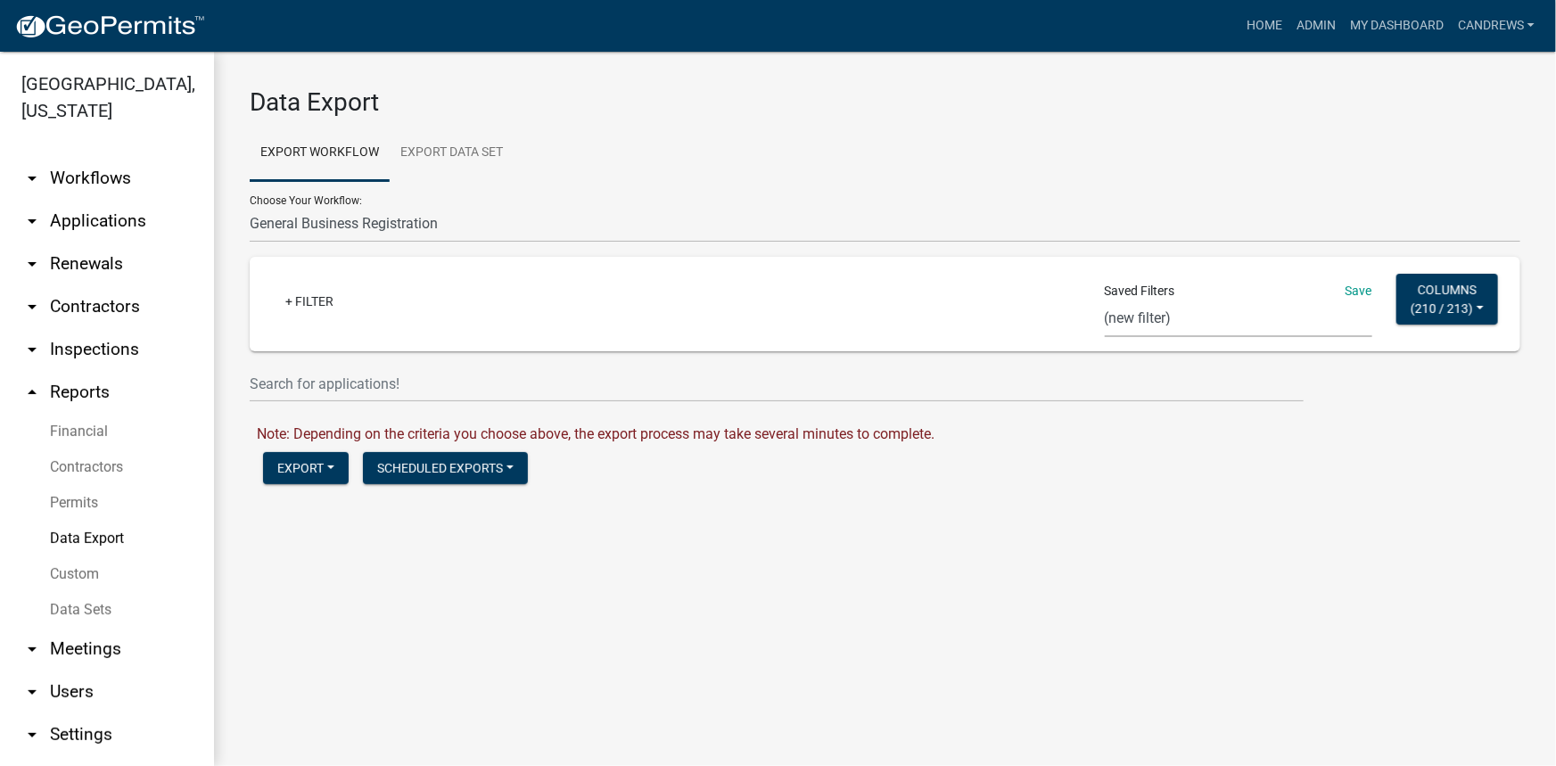
drag, startPoint x: 1200, startPoint y: 315, endPoint x: 1193, endPoint y: 333, distance: 20.0
click at [1200, 315] on select "CA Res Search Permit Status Test In_progress_BP Occupation Registration Report …" at bounding box center [1239, 319] width 268 height 37
click at [1157, 331] on select "CA Res Search Permit Status Test In_progress_BP Occupation Registration Report …" at bounding box center [1239, 319] width 268 height 37
select select "26: bd1743b7-2dd3-4a8c-a764-36a19a742ec1"
click at [1108, 301] on select "CA Res Search Permit Status Test In_progress_BP Occupation Registration Report …" at bounding box center [1239, 319] width 268 height 37
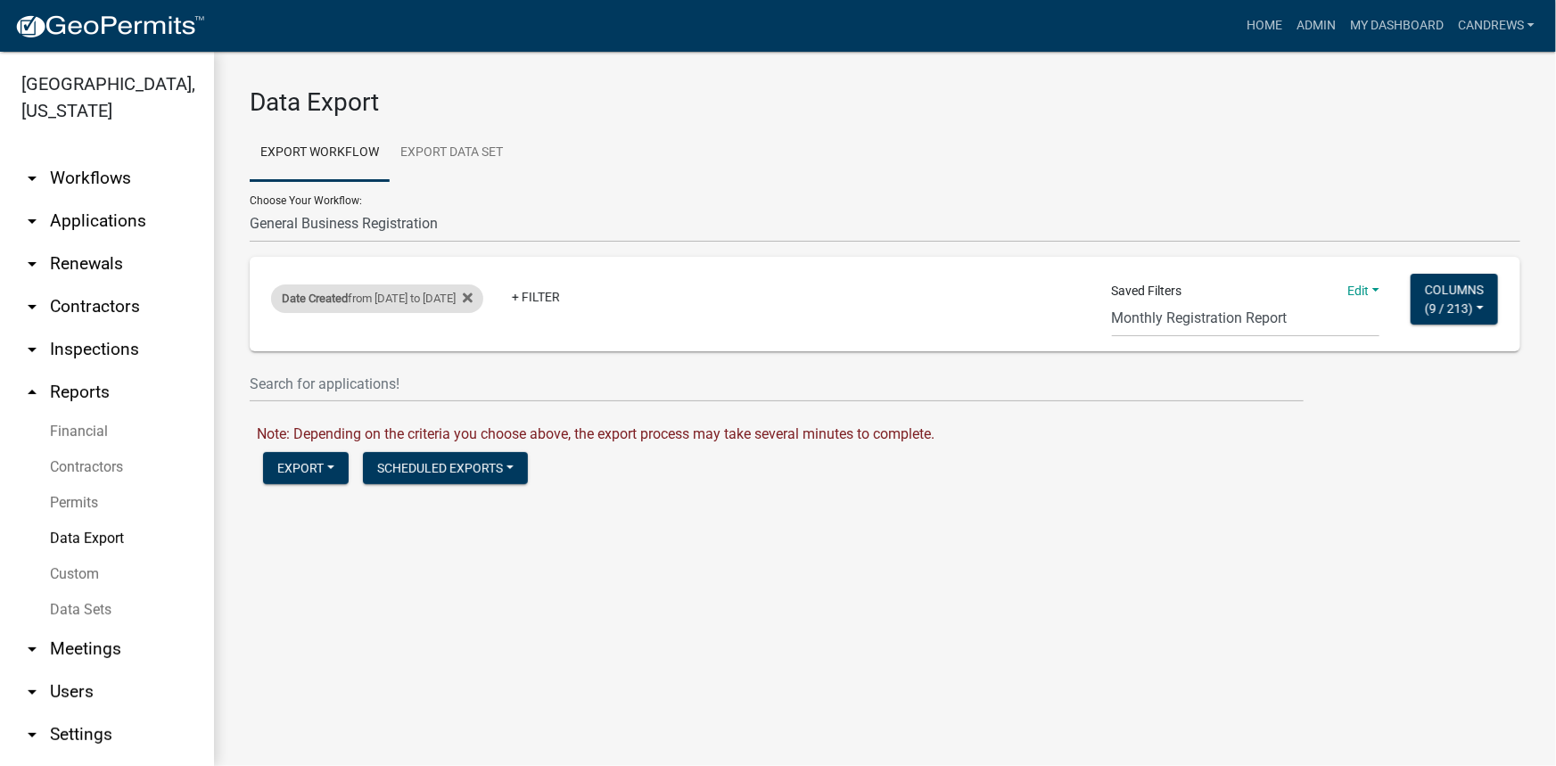
click at [481, 301] on div "Date Created from 07/01/2025 to 07/31/2025" at bounding box center [377, 298] width 212 height 29
select select "custom"
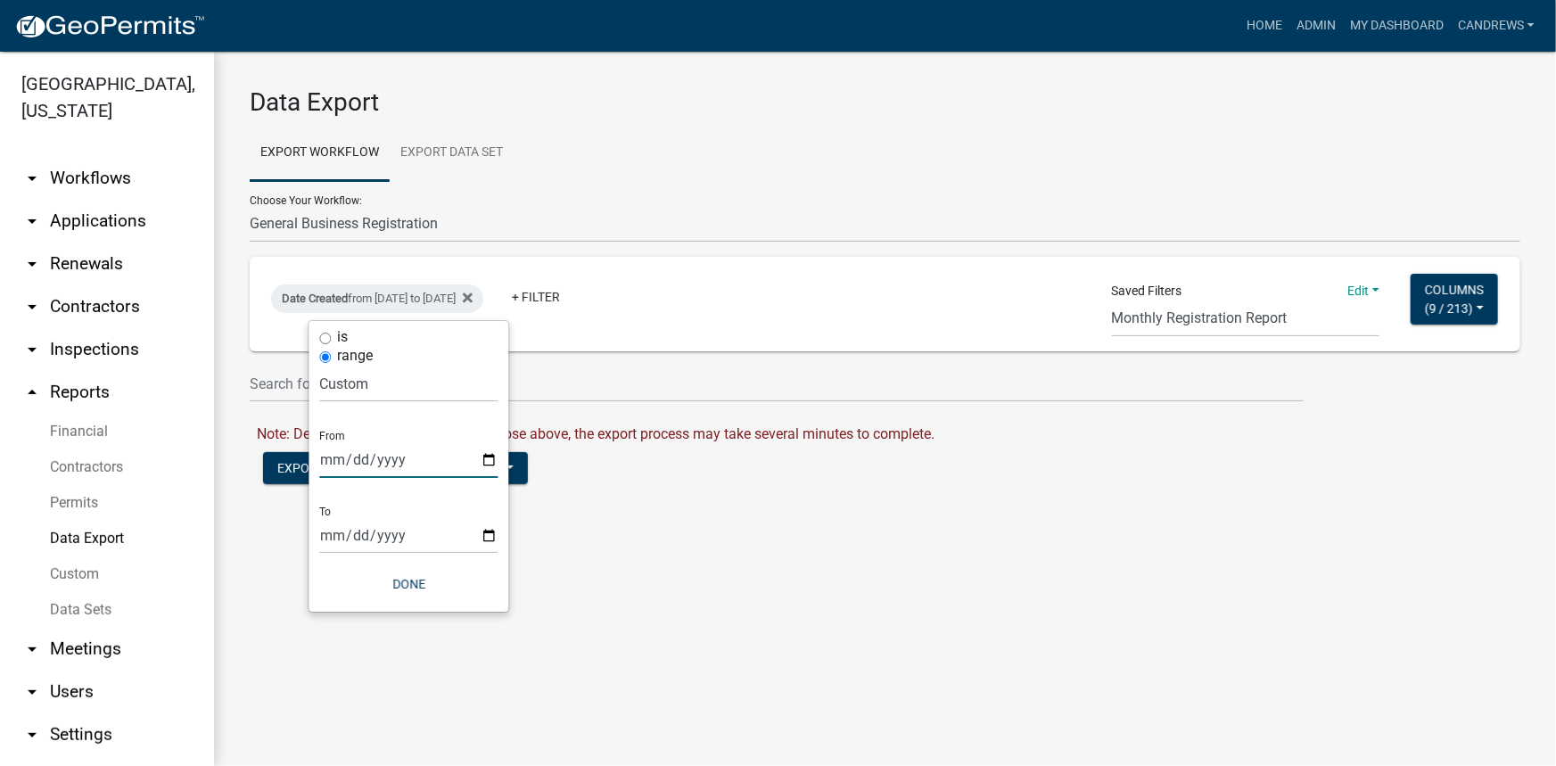
click at [484, 457] on input "2025-07-01" at bounding box center [408, 459] width 178 height 37
type input "2025-09-01"
click at [490, 530] on input "2025-07-31" at bounding box center [408, 535] width 178 height 37
type input "2025-09-30"
click at [416, 566] on div "is range Today Yesterday Current Week Previous Week Current Month Last Month Cu…" at bounding box center [409, 466] width 200 height 291
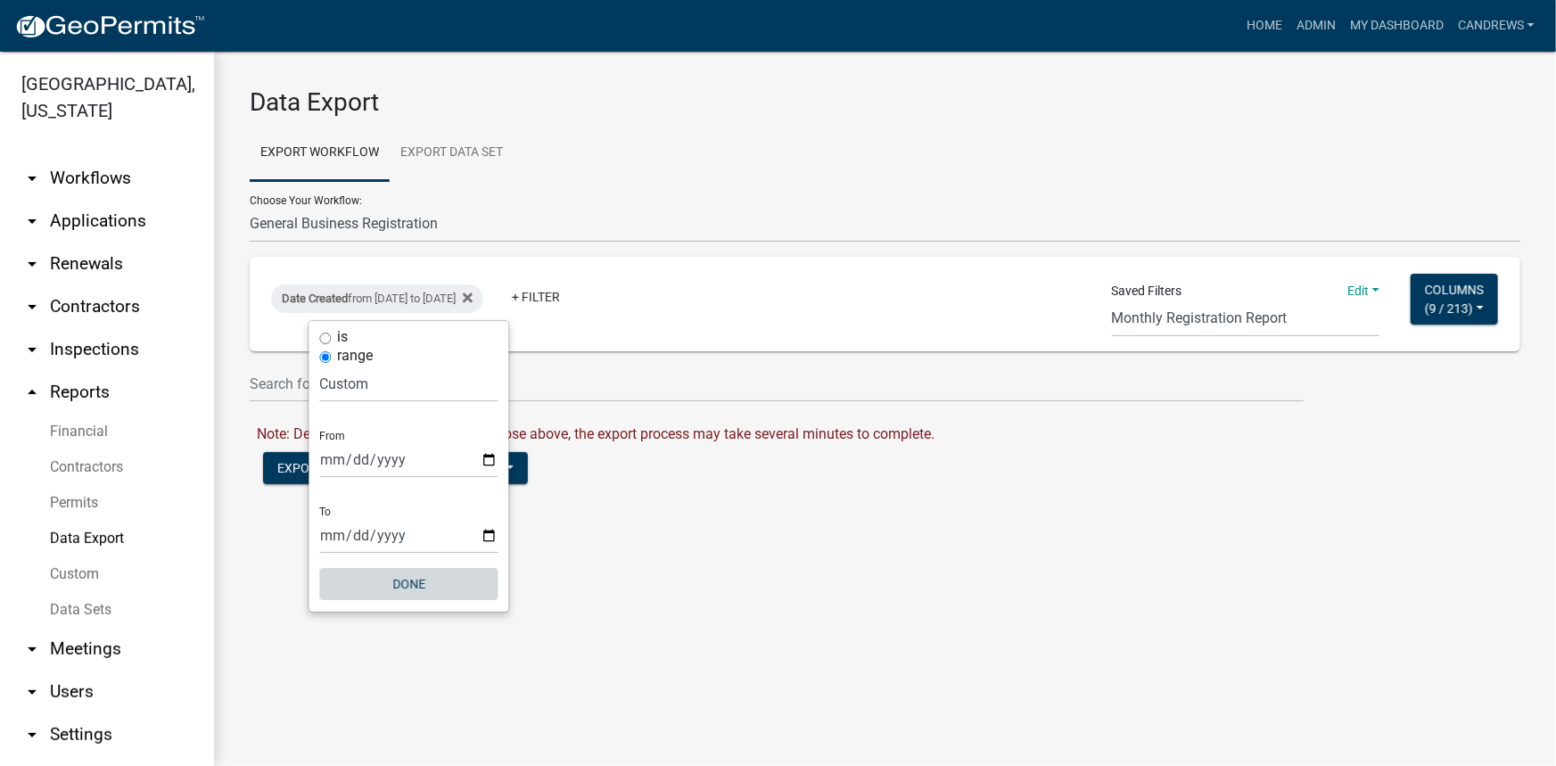
click at [416, 576] on button "Done" at bounding box center [408, 584] width 178 height 32
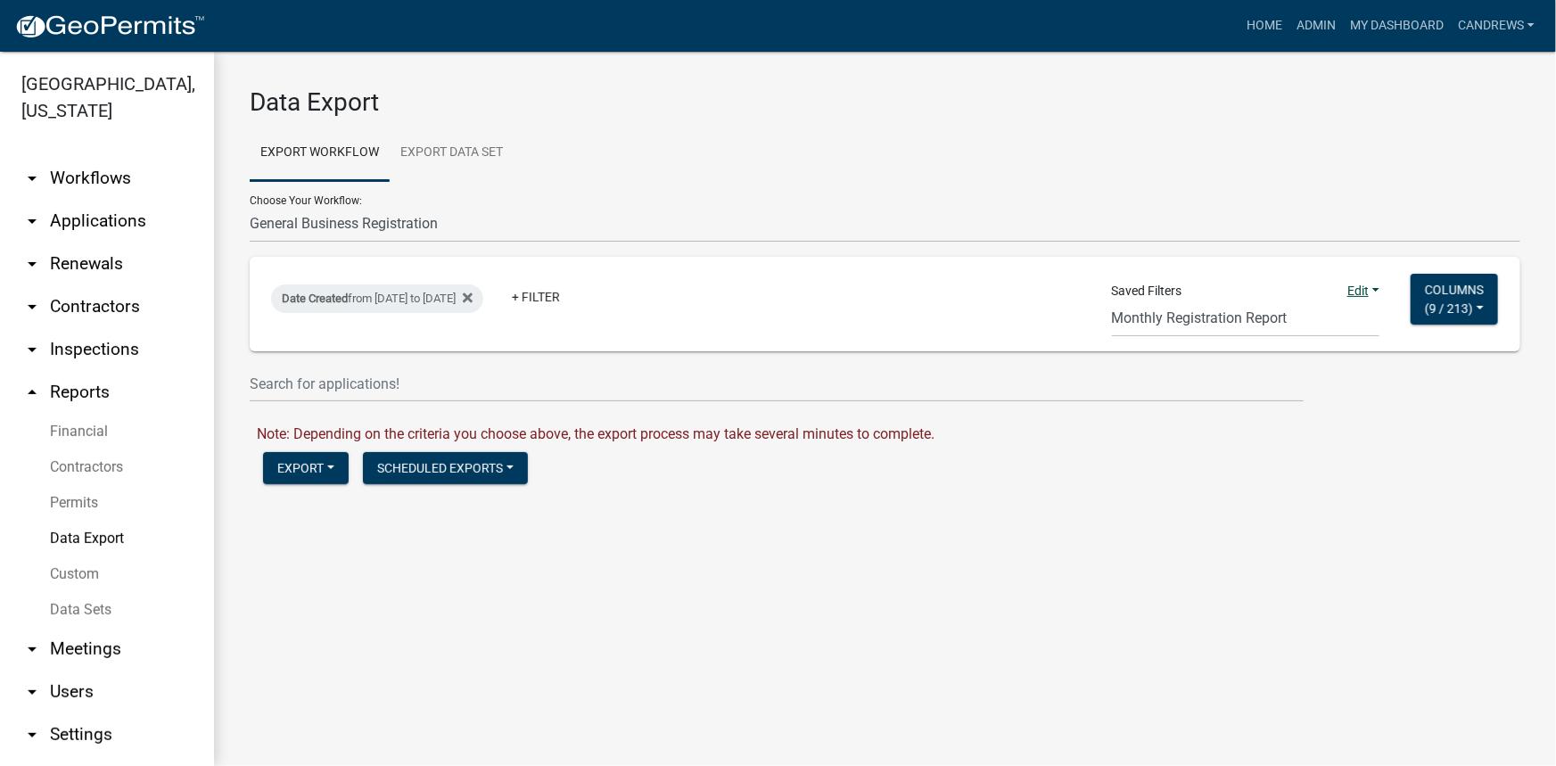
click at [1371, 289] on link "Edit" at bounding box center [1363, 291] width 32 height 14
click at [1306, 336] on button "Save" at bounding box center [1308, 329] width 143 height 43
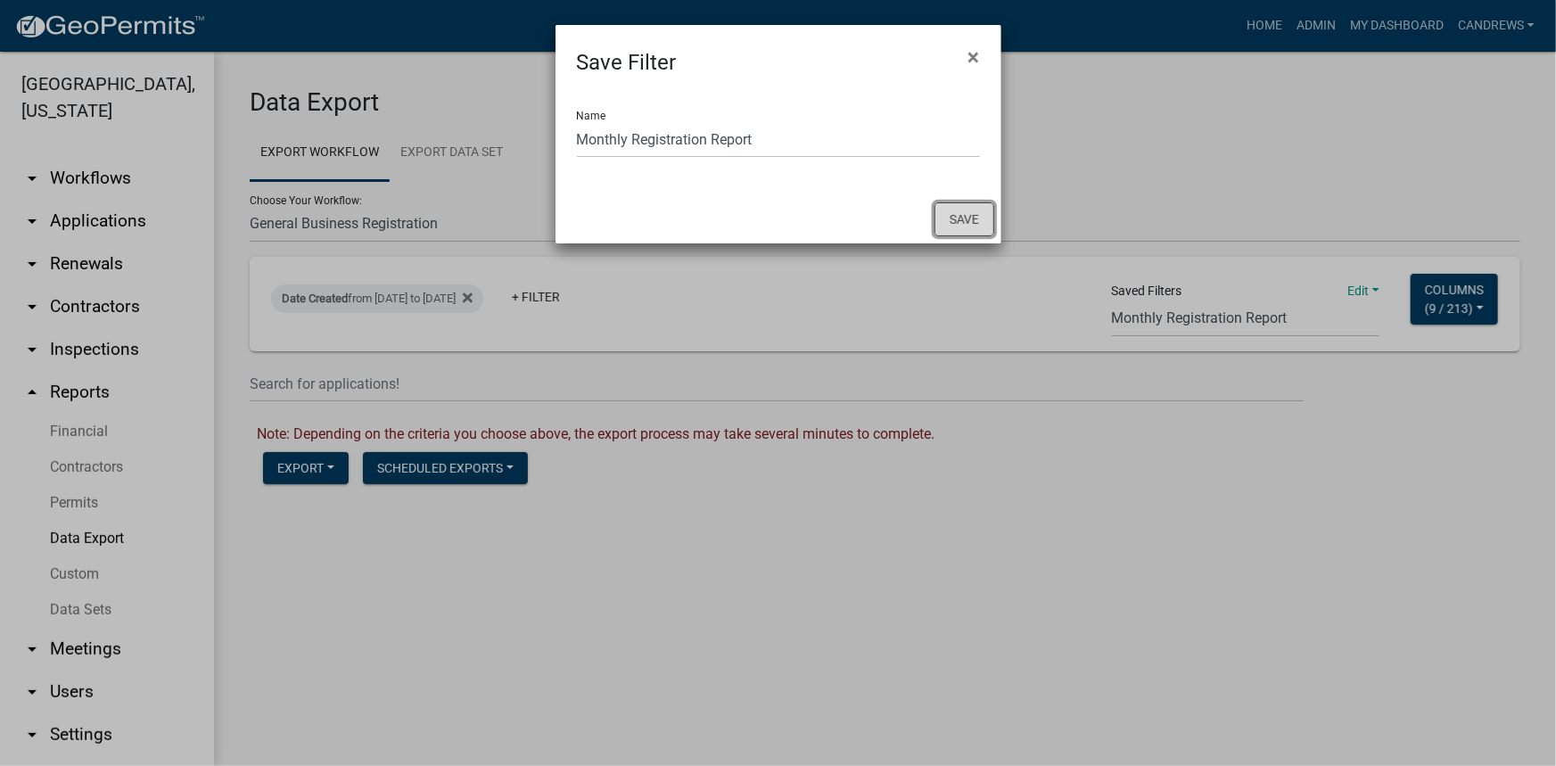
click at [978, 222] on button "Save" at bounding box center [965, 219] width 60 height 34
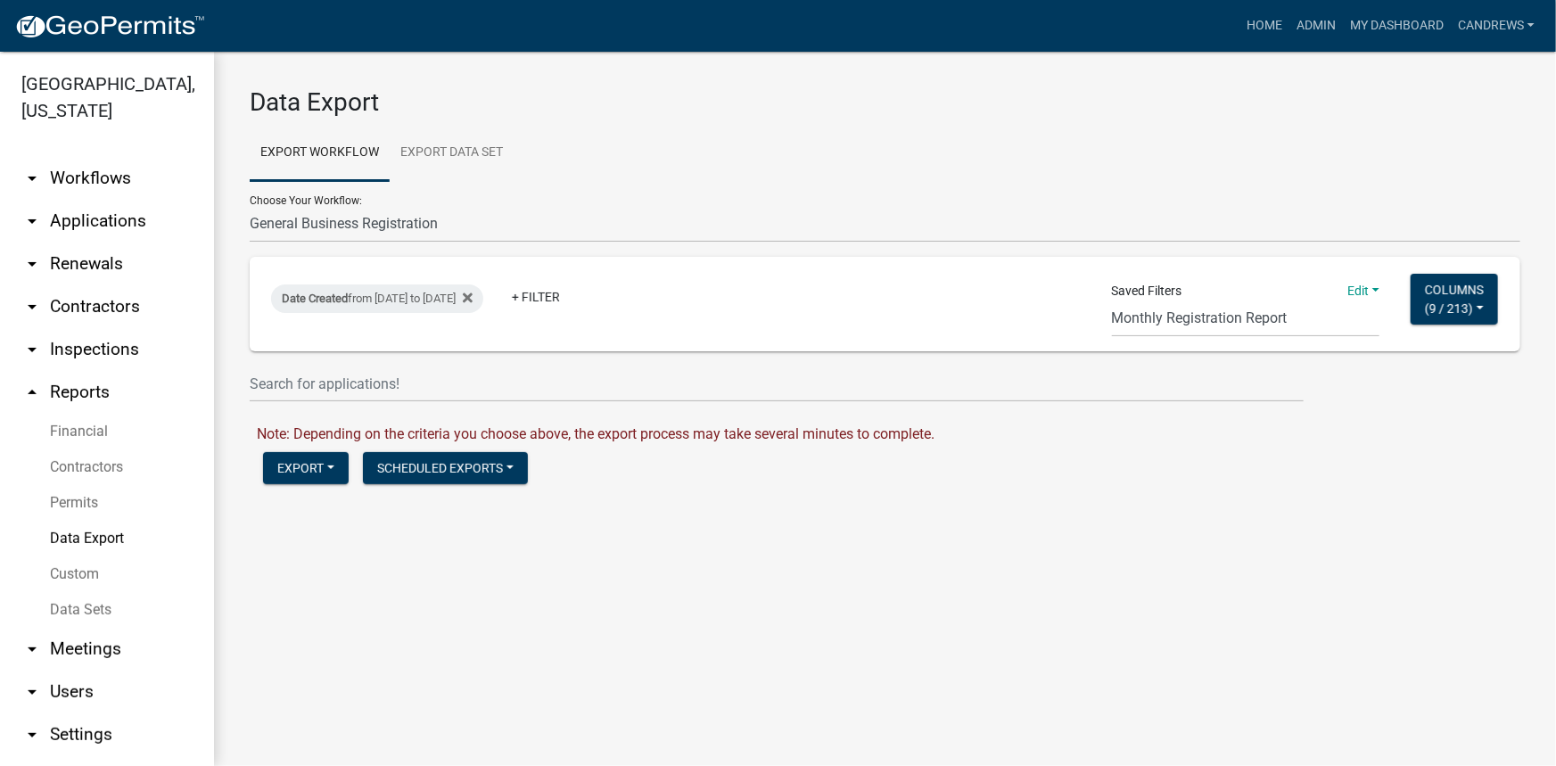
select select "67: bd1743b7-2dd3-4a8c-a764-36a19a742ec1"
click at [336, 461] on button "Export" at bounding box center [306, 468] width 86 height 32
click at [353, 523] on button "Excel Format (.xlsx)" at bounding box center [354, 514] width 182 height 43
click at [364, 510] on link "Download General Business Registration.xlsx" at bounding box center [399, 506] width 284 height 17
click at [1260, 321] on select "CA Res Search Permit Status Test In_progress_BP Occupation Registration Report …" at bounding box center [1246, 319] width 268 height 37
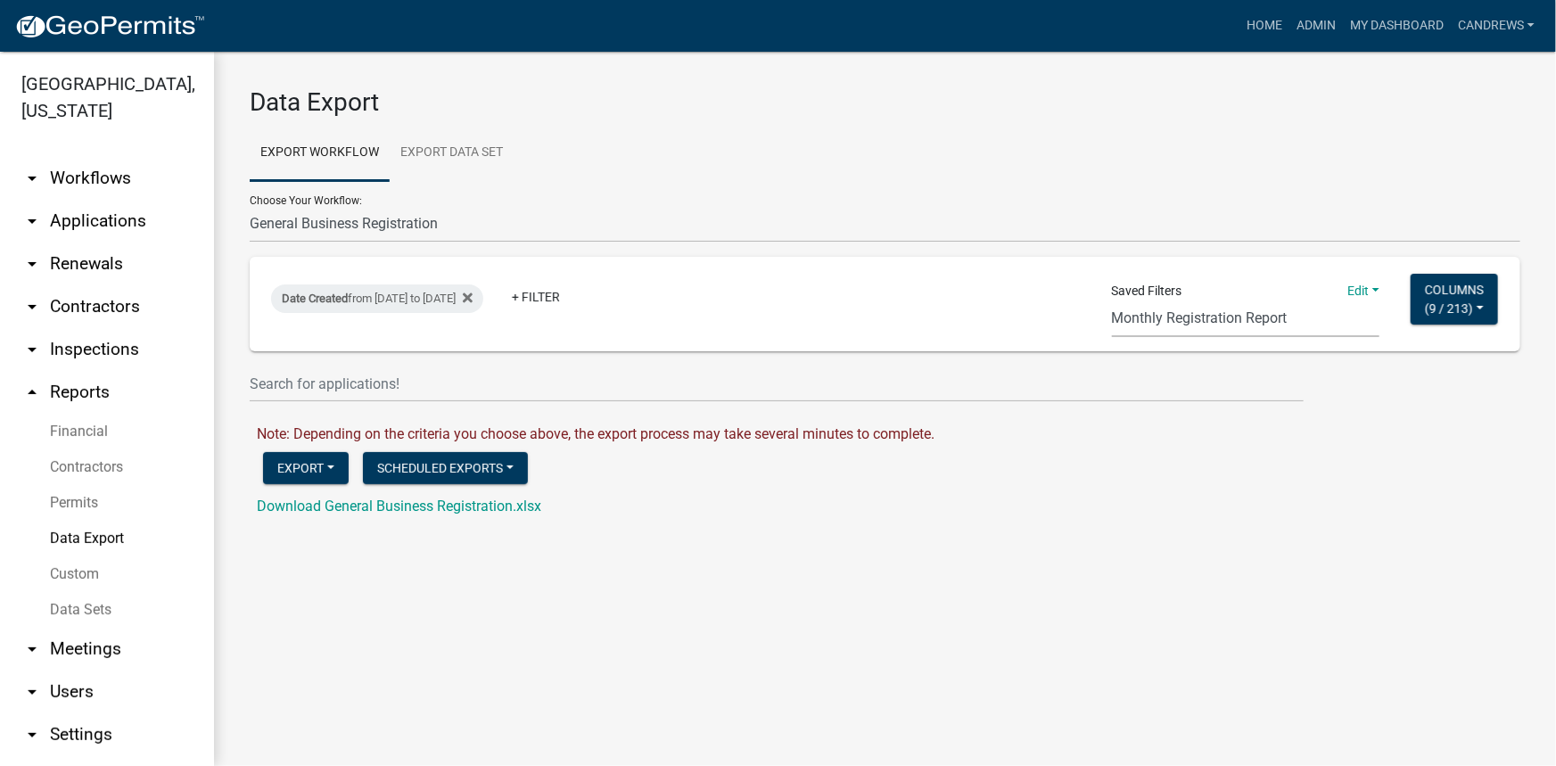
click at [1112, 301] on select "CA Res Search Permit Status Test In_progress_BP Occupation Registration Report …" at bounding box center [1246, 319] width 268 height 37
click at [1238, 330] on select "CA Res Search Permit Status Test In_progress_BP Occupation Registration Report …" at bounding box center [1246, 319] width 268 height 37
drag, startPoint x: 990, startPoint y: 536, endPoint x: 1075, endPoint y: 473, distance: 105.2
click at [990, 535] on div "Data Export Export Workflow Export Data Set Choose Your Workflow: Agricultural …" at bounding box center [885, 310] width 1342 height 517
click at [1479, 281] on button "Columns ( 9 / 213 )" at bounding box center [1454, 299] width 87 height 51
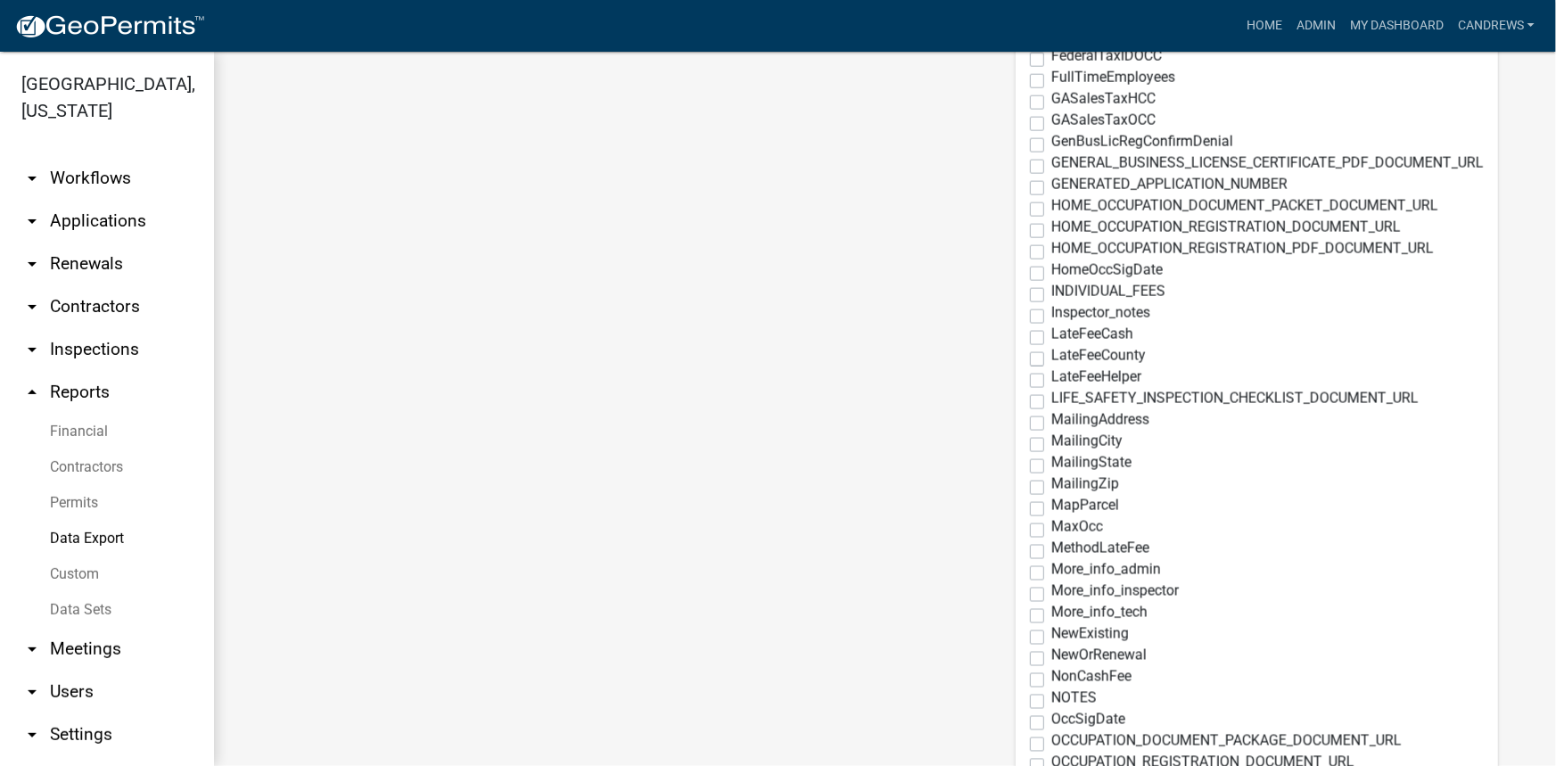
scroll to position [1702, 0]
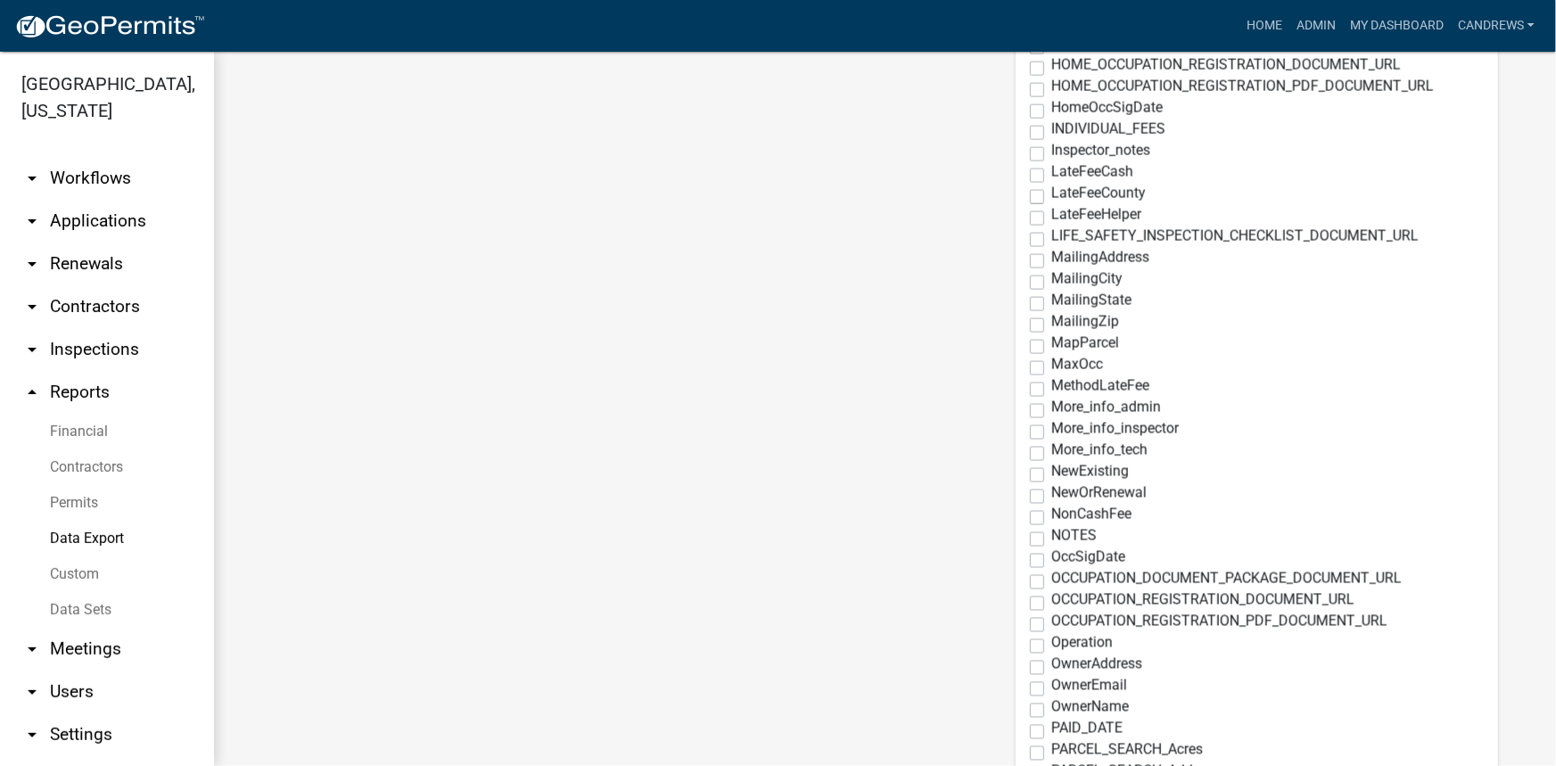
click at [1051, 492] on label "NewOrRenewal" at bounding box center [1098, 493] width 95 height 14
click at [1051, 492] on input "NewOrRenewal" at bounding box center [1057, 492] width 12 height 12
checkbox input "true"
click at [1051, 475] on label "NewExisting" at bounding box center [1090, 472] width 78 height 14
click at [1051, 475] on input "NewExisting" at bounding box center [1057, 471] width 12 height 12
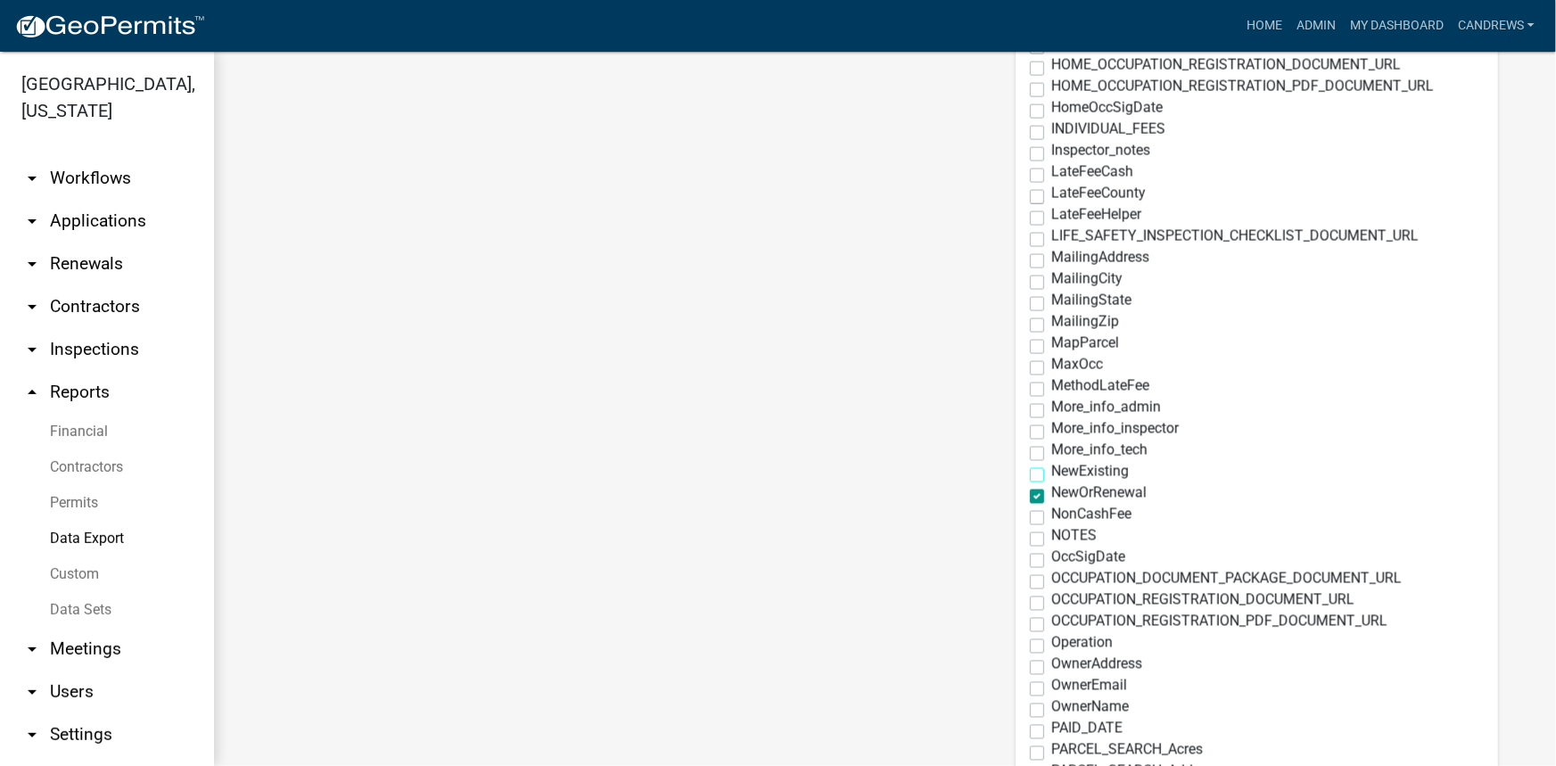
checkbox input "true"
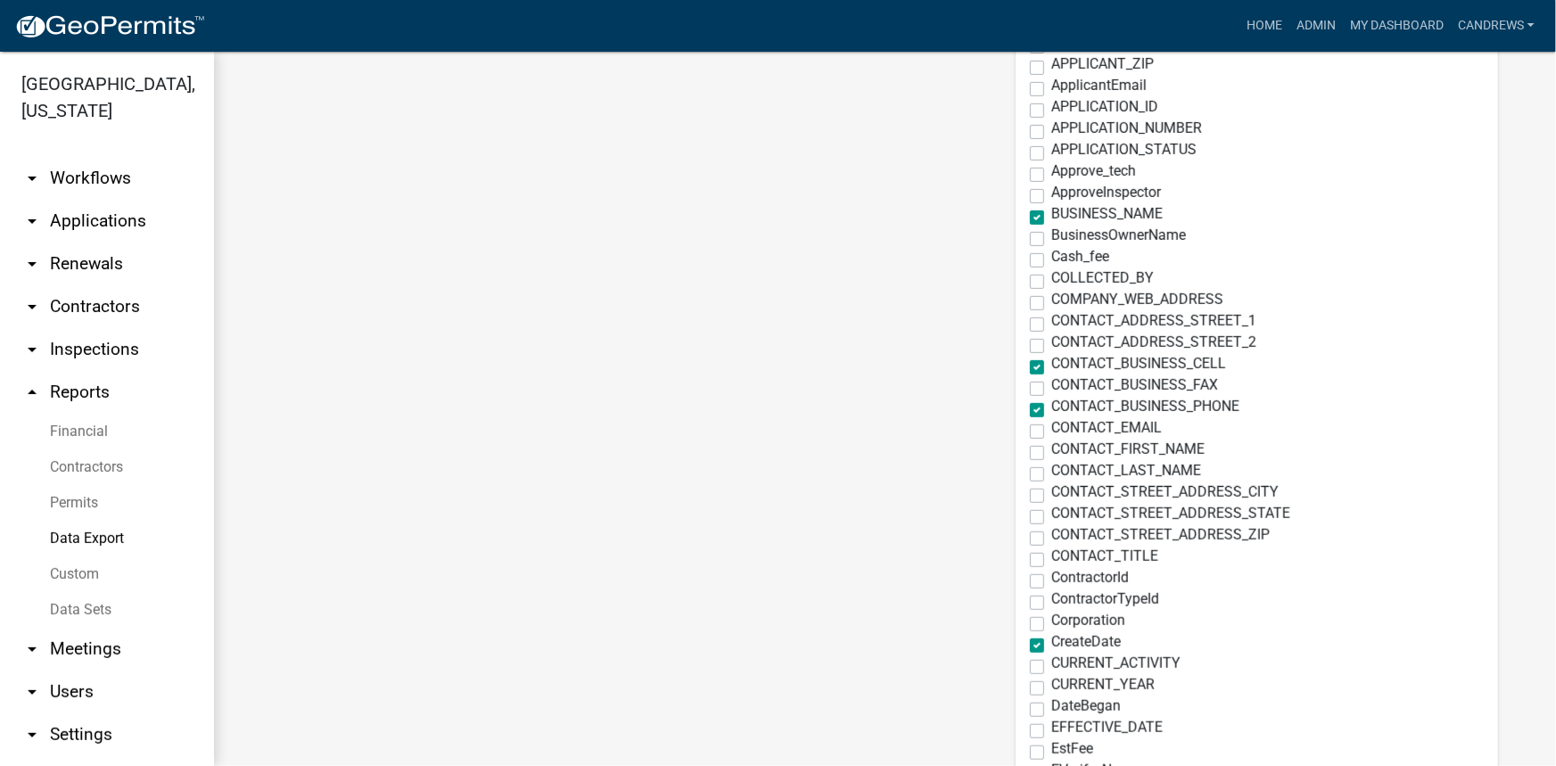
scroll to position [648, 0]
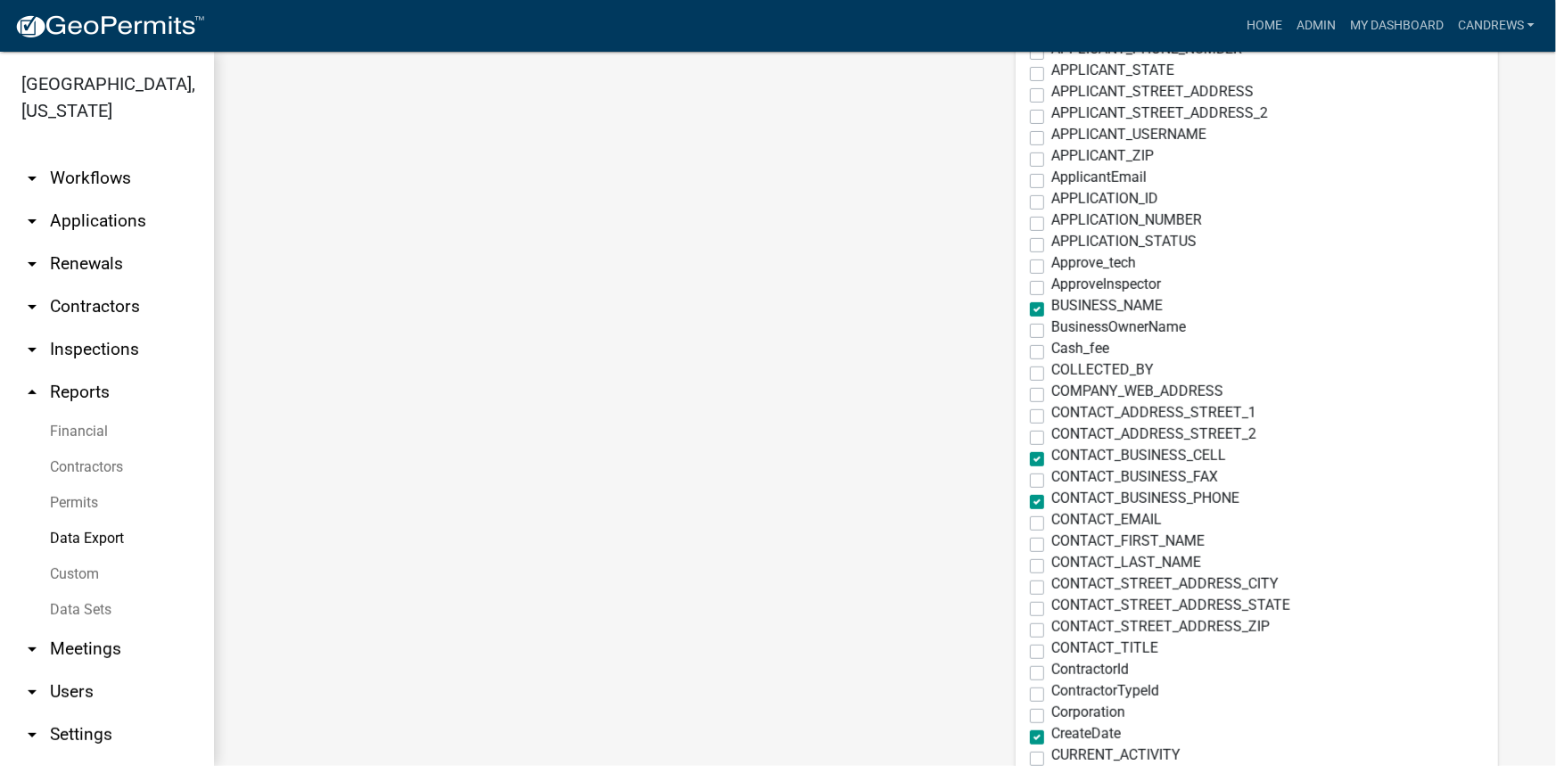
click at [1051, 331] on label "BusinessOwnerName" at bounding box center [1118, 327] width 135 height 14
click at [1051, 331] on input "BusinessOwnerName" at bounding box center [1057, 326] width 12 height 12
checkbox input "true"
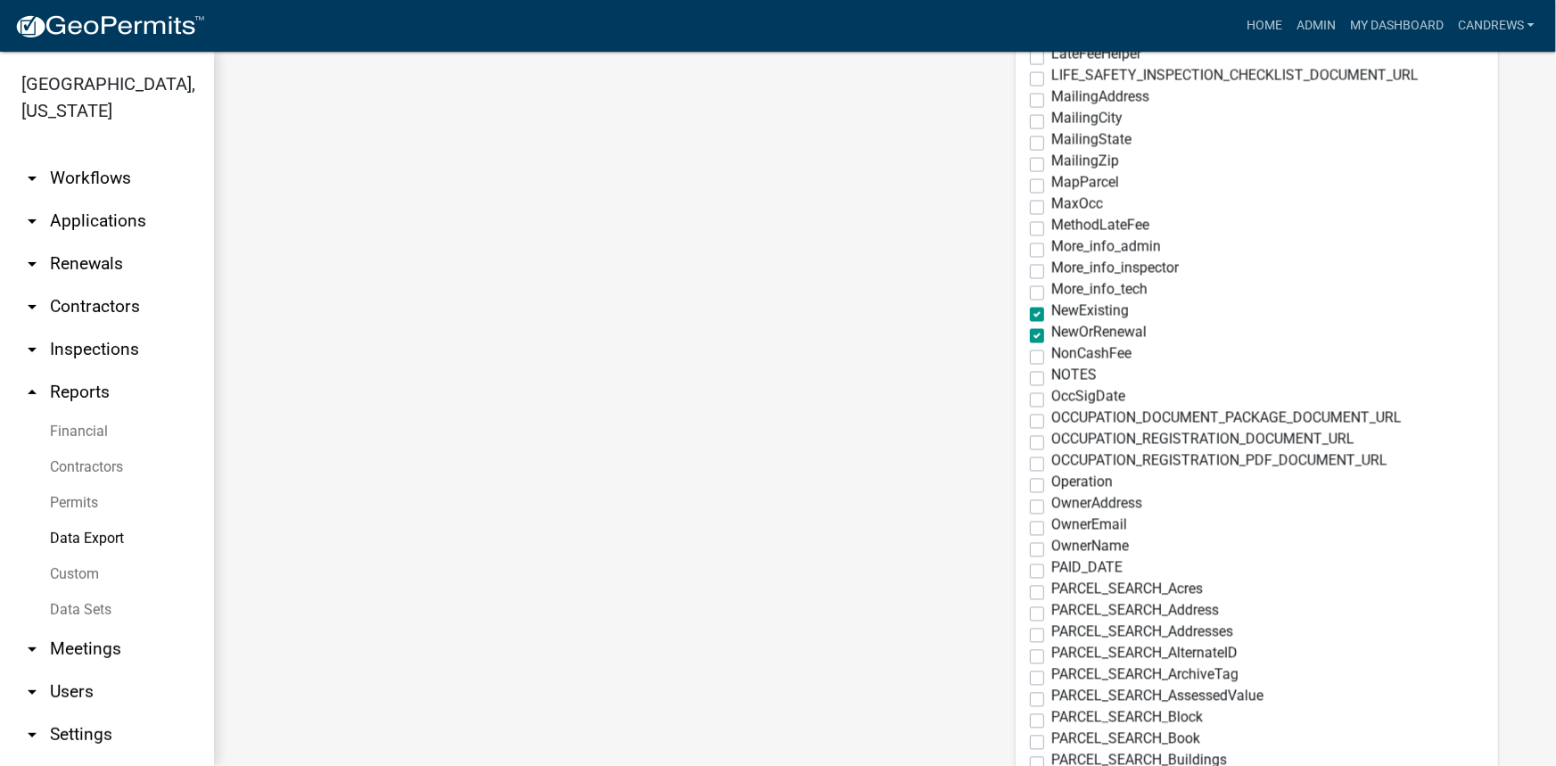
scroll to position [1945, 0]
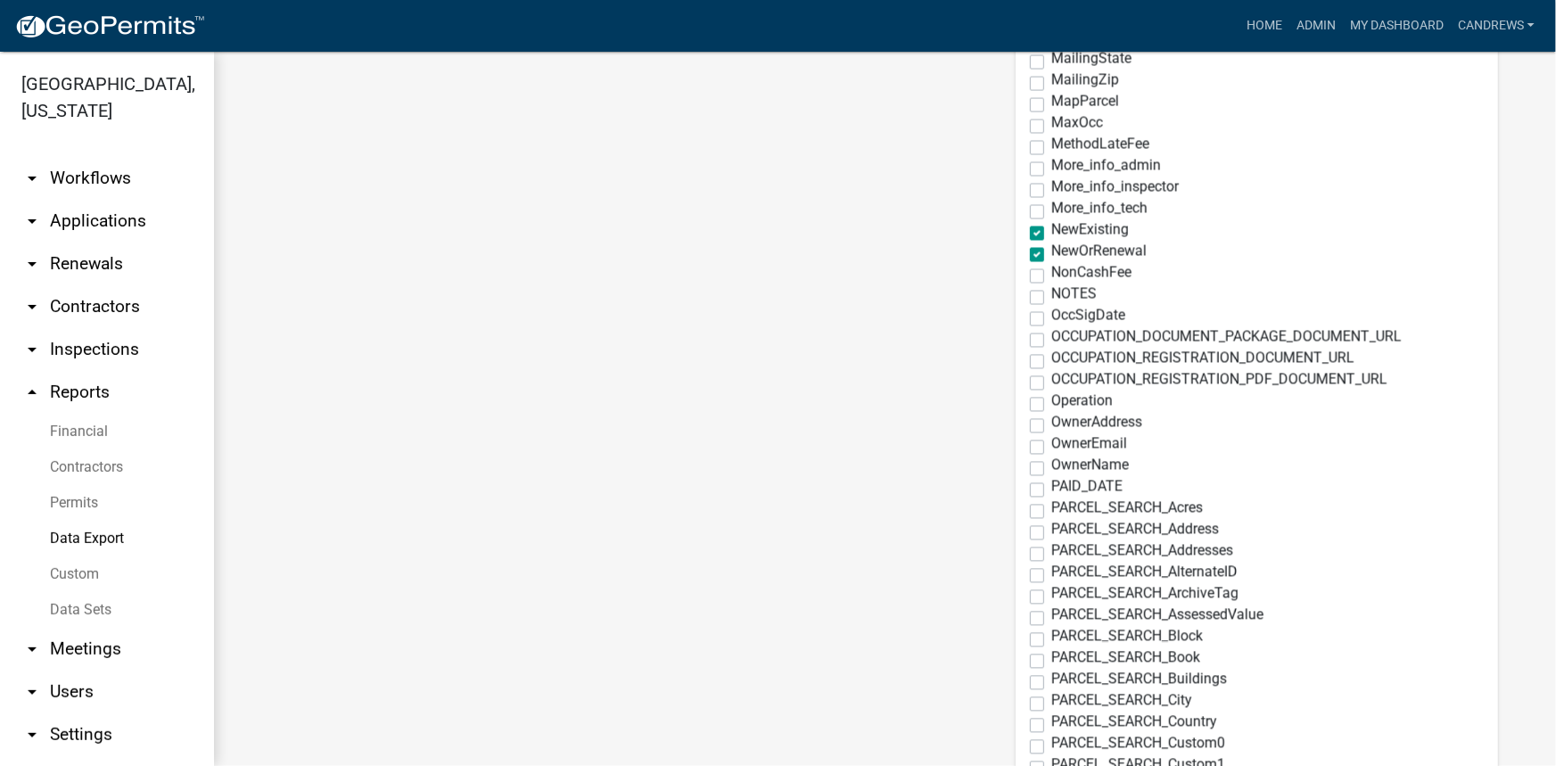
click at [1051, 525] on label "PARCEL_SEARCH_Address" at bounding box center [1135, 529] width 168 height 14
click at [1051, 525] on input "PARCEL_SEARCH_Address" at bounding box center [1057, 528] width 12 height 12
checkbox input "true"
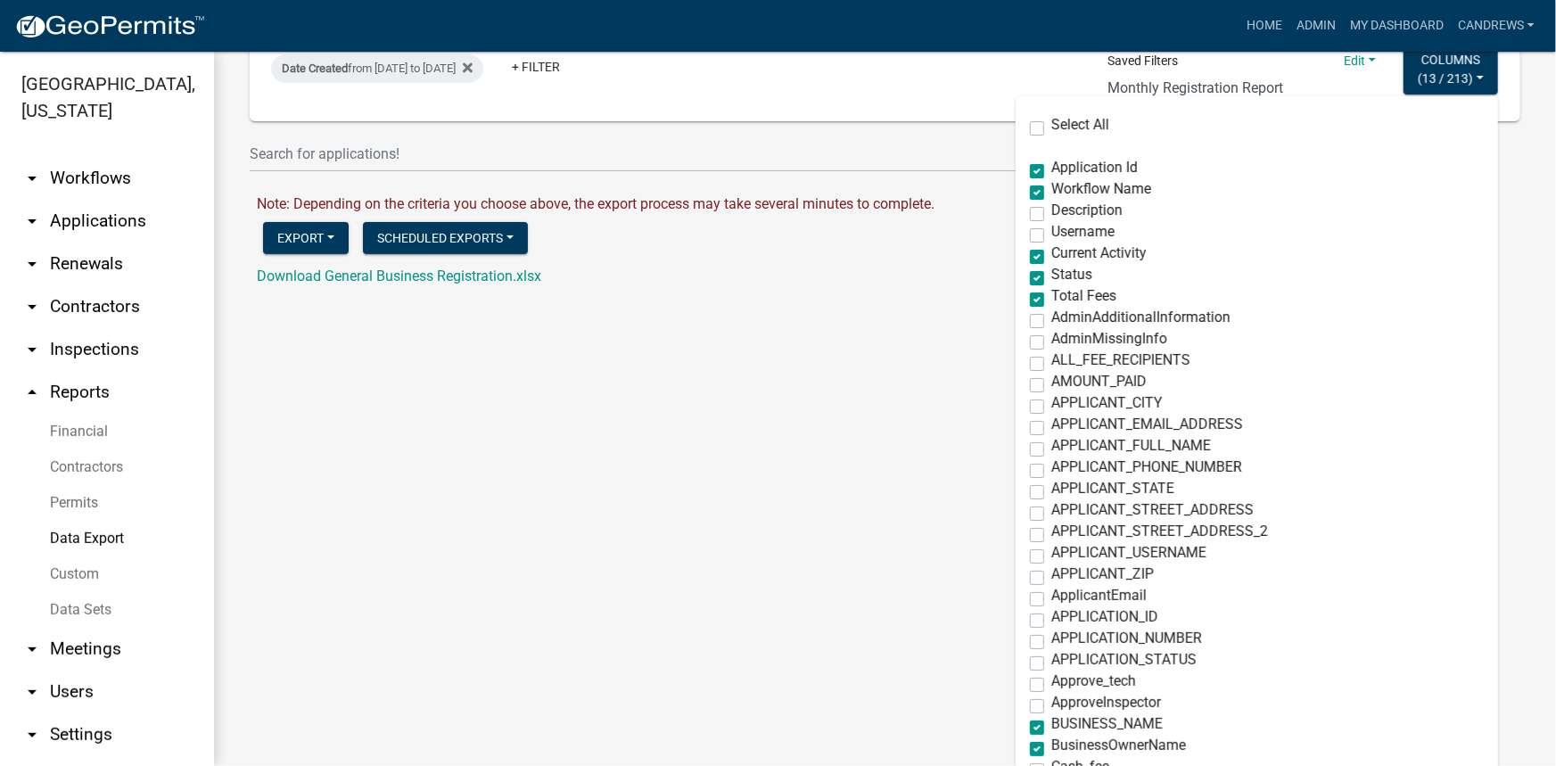
scroll to position [0, 0]
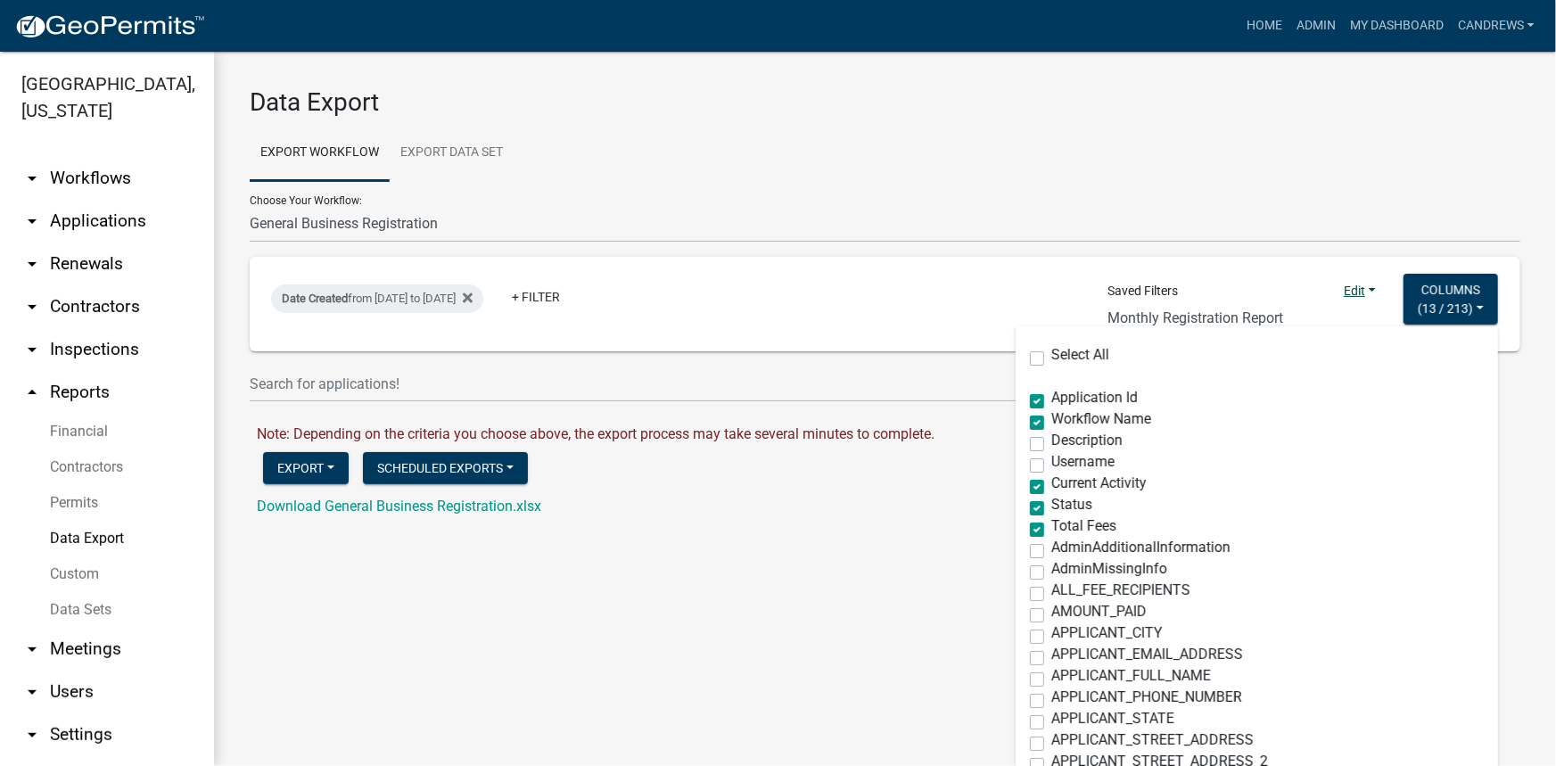
click at [1356, 293] on link "Edit" at bounding box center [1360, 291] width 32 height 14
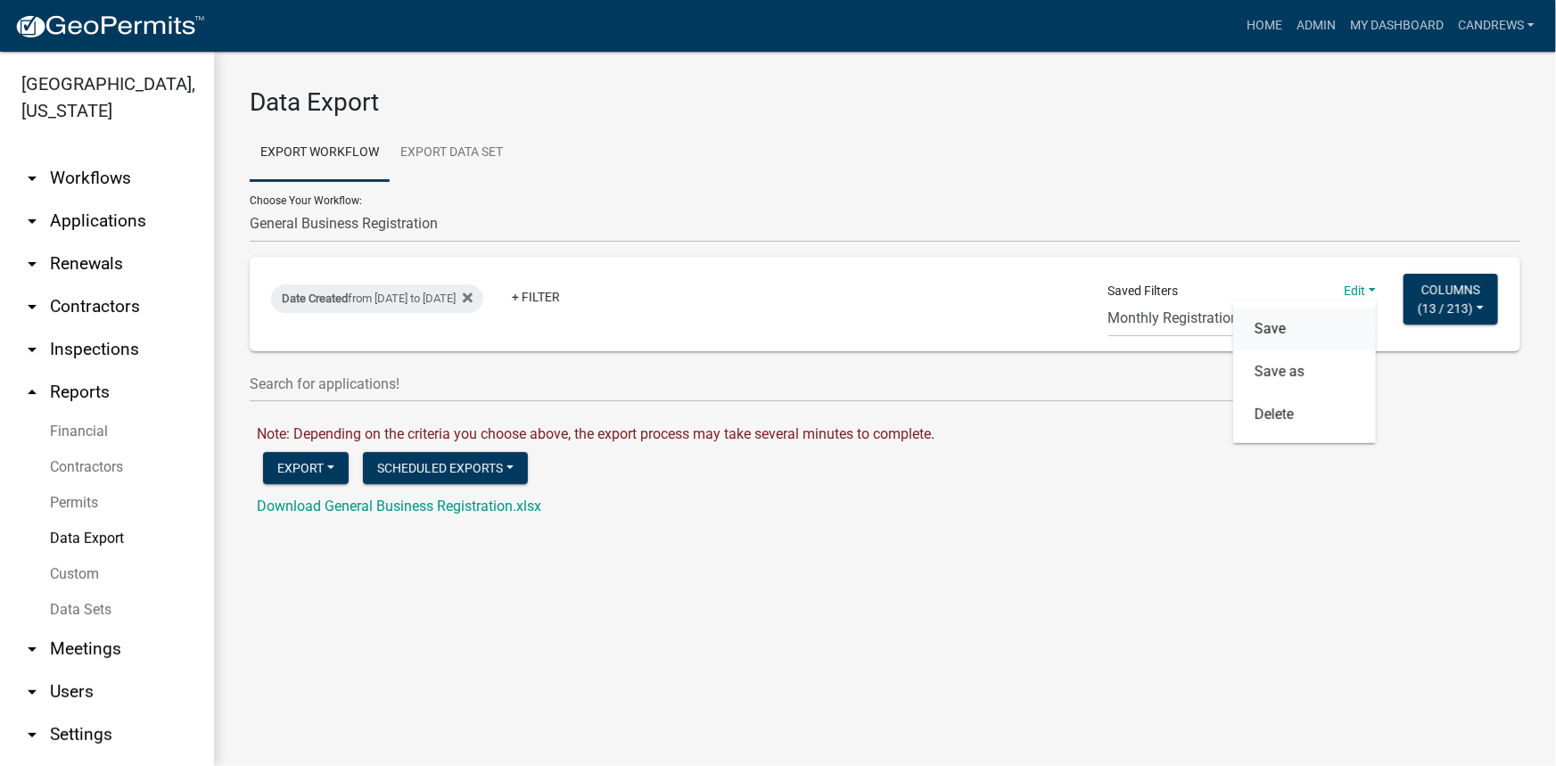
click at [1272, 339] on button "Save" at bounding box center [1304, 329] width 143 height 43
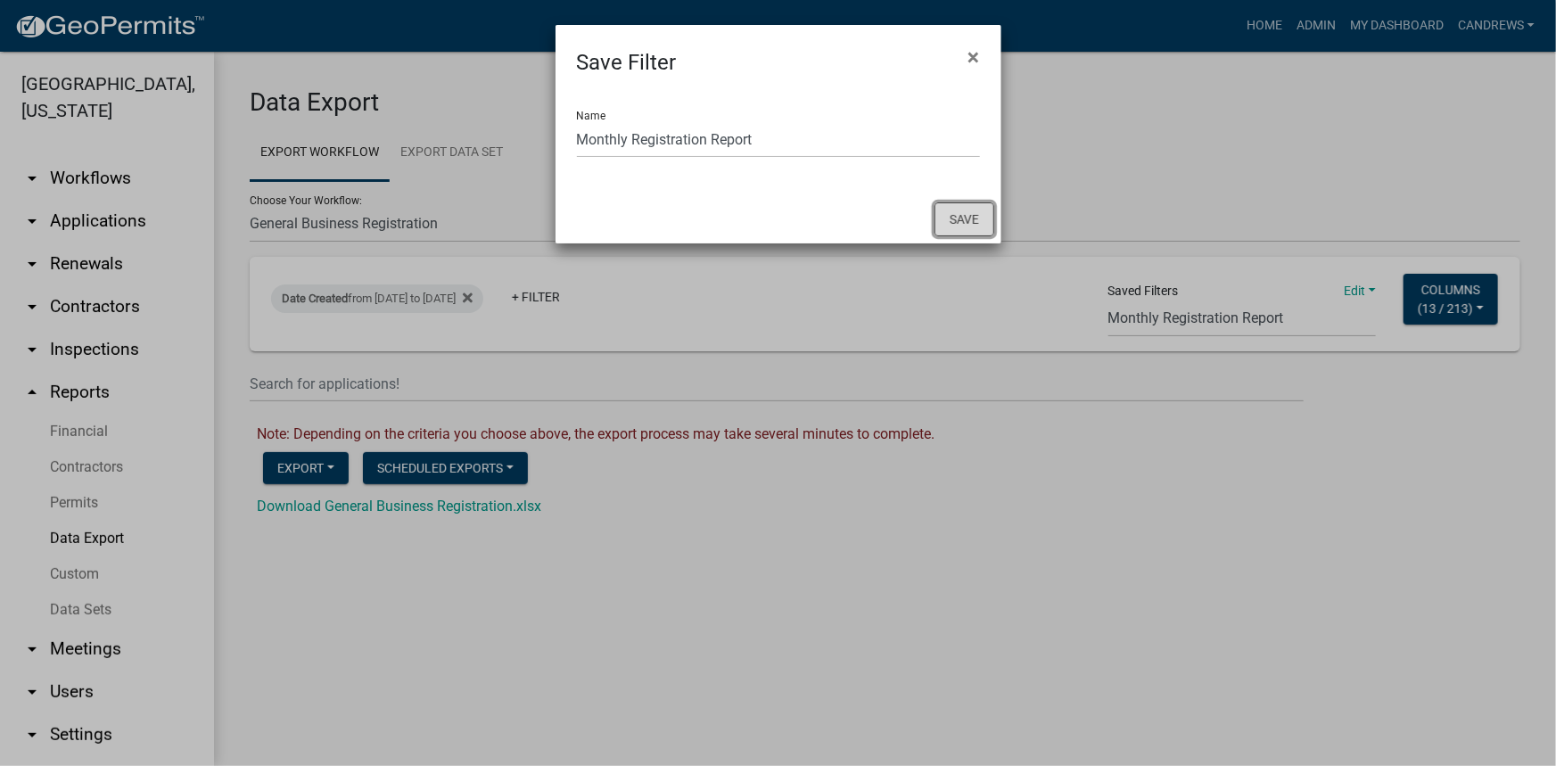
click at [957, 212] on button "Save" at bounding box center [965, 219] width 60 height 34
select select "108: bd1743b7-2dd3-4a8c-a764-36a19a742ec1"
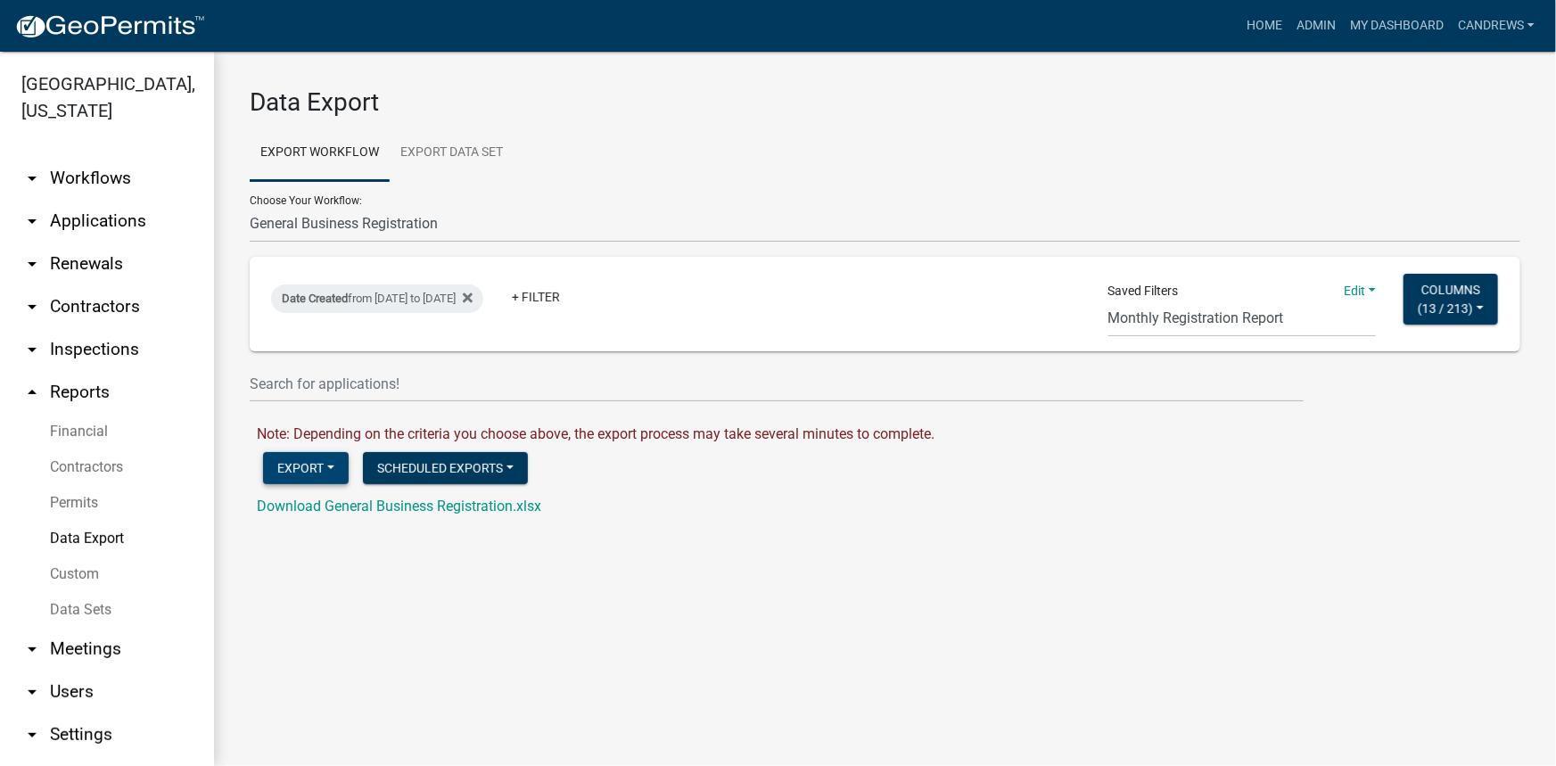
click at [322, 468] on button "Export" at bounding box center [306, 468] width 86 height 32
click at [330, 498] on button "Excel Format (.xlsx)" at bounding box center [354, 514] width 182 height 43
click at [364, 511] on link "Download General Business Registration.xlsx" at bounding box center [399, 506] width 284 height 17
click at [814, 222] on select "Agricultural Permit Blasting Permit Code Complaint Commercial Building Permit C…" at bounding box center [885, 224] width 1271 height 37
select select "27: Object"
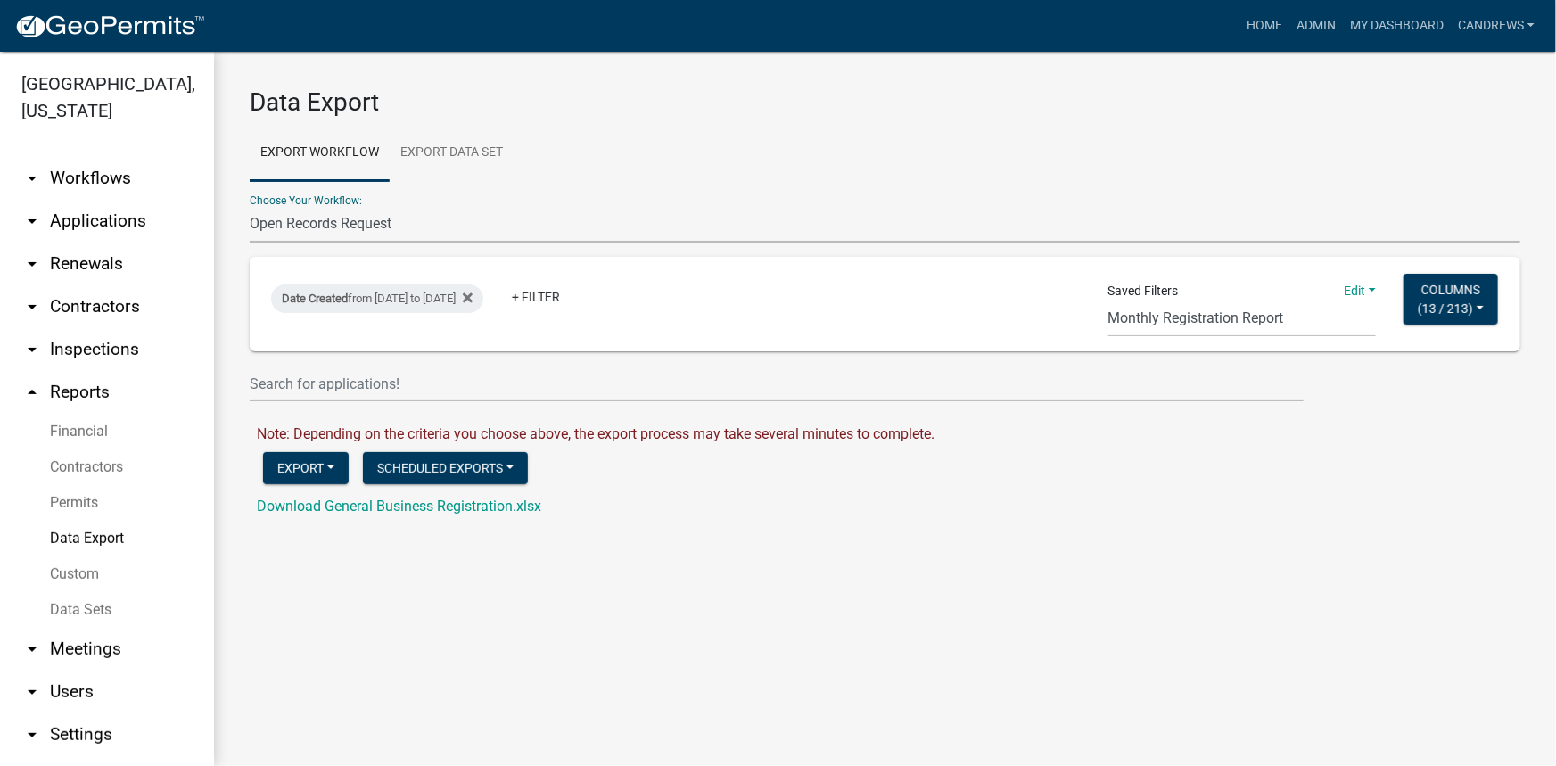
click at [250, 206] on select "Agricultural Permit Blasting Permit Code Complaint Commercial Building Permit C…" at bounding box center [885, 224] width 1271 height 37
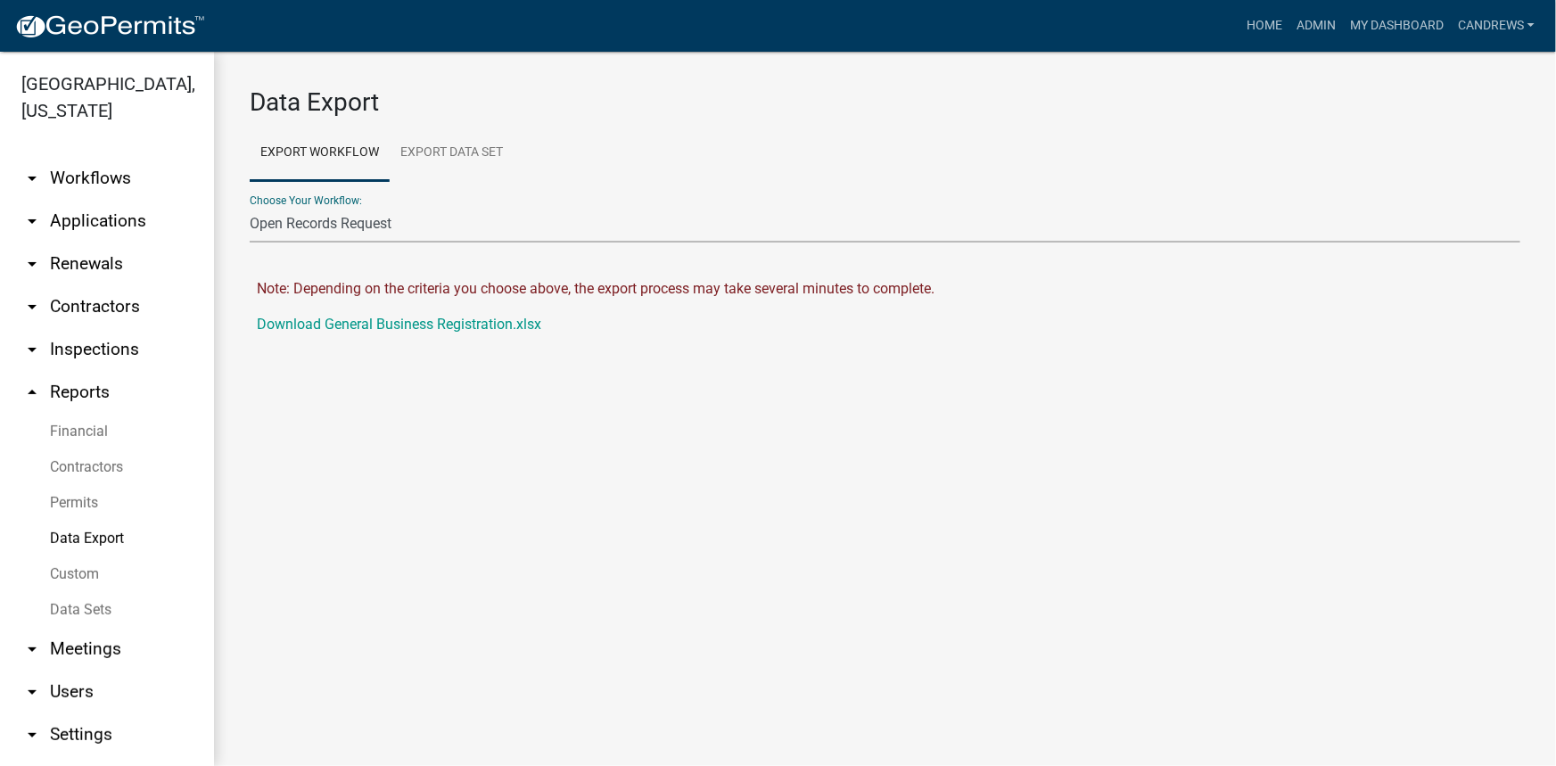
select select "26: bd1743b7-2dd3-4a8c-a764-36a19a742ec1"
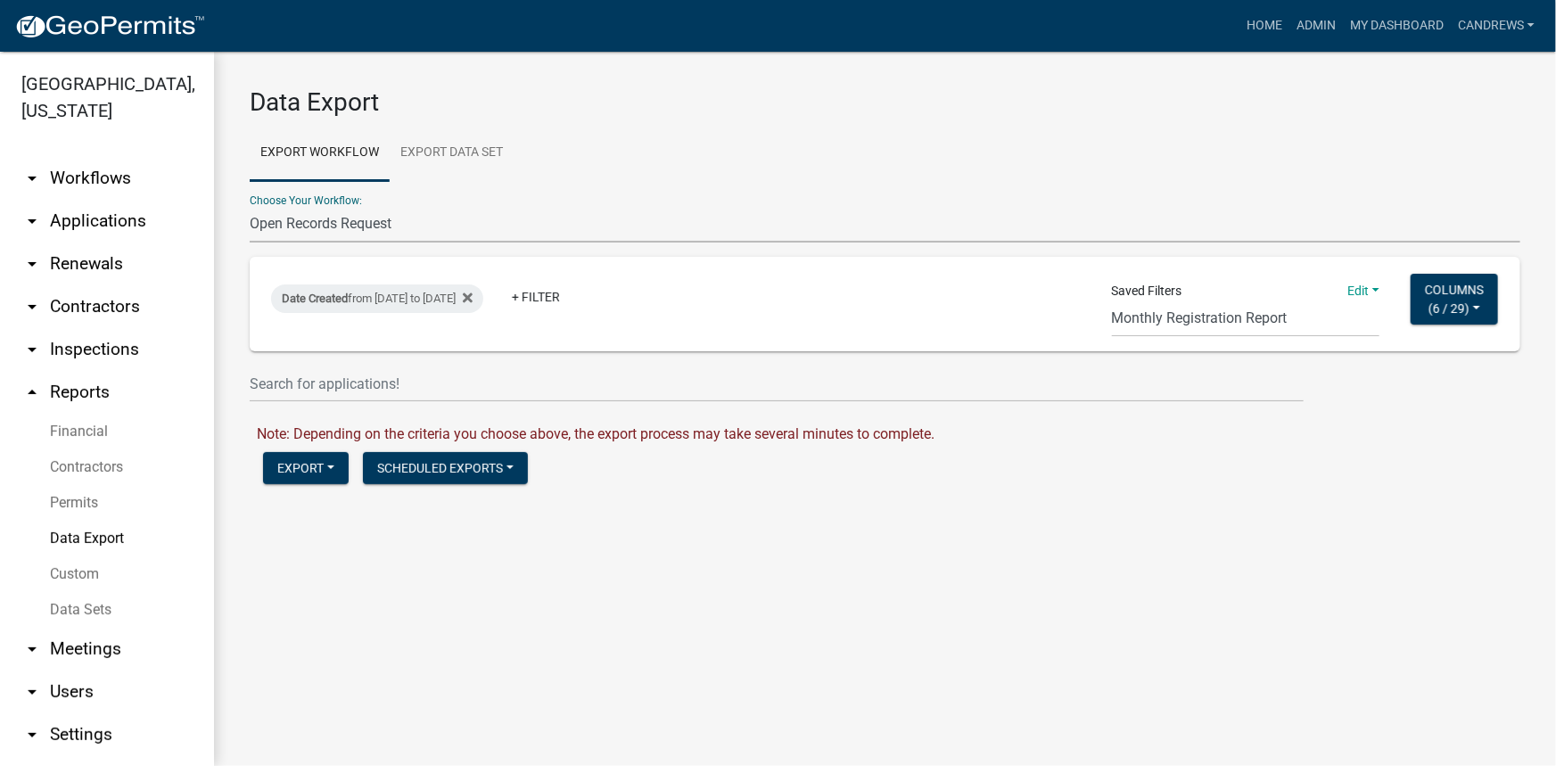
click at [395, 220] on select "Agricultural Permit Blasting Permit Code Complaint Commercial Building Permit C…" at bounding box center [885, 224] width 1271 height 37
select select "32: Object"
click at [250, 206] on select "Agricultural Permit Blasting Permit Code Complaint Commercial Building Permit C…" at bounding box center [885, 224] width 1271 height 37
click at [1189, 322] on select "CA Res Search Permit Status Test In_progress_BP Occupation Registration Report …" at bounding box center [1246, 319] width 268 height 37
select select "28: b7f70e11-c4ad-4721-8b1e-55c58fb8a5e7"
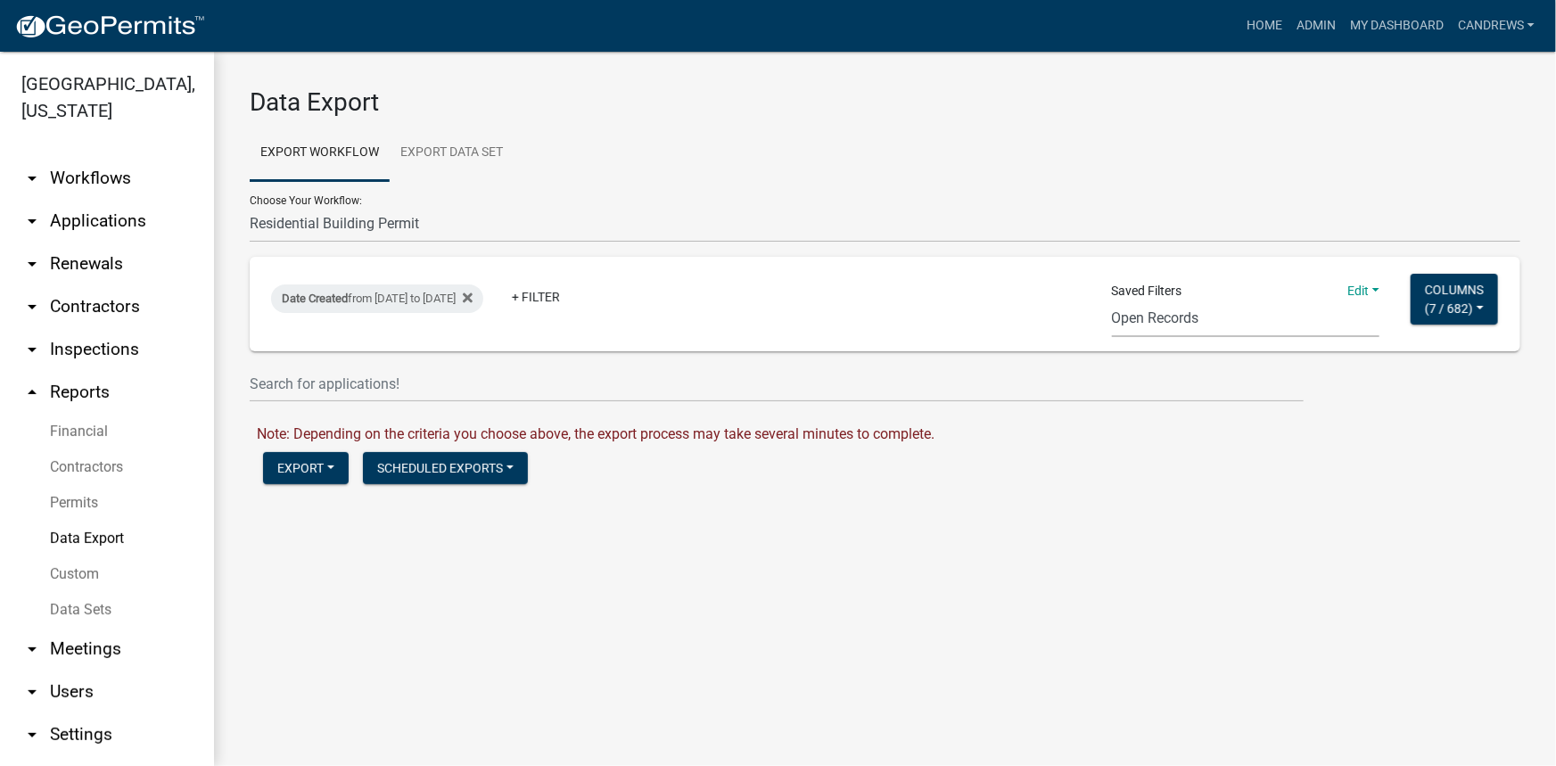
click at [1112, 301] on select "CA Res Search Permit Status Test In_progress_BP Occupation Registration Report …" at bounding box center [1246, 319] width 268 height 37
click at [464, 289] on div "Date Created from 05/01/2025 to 05/31/2025" at bounding box center [377, 298] width 212 height 29
select select "custom"
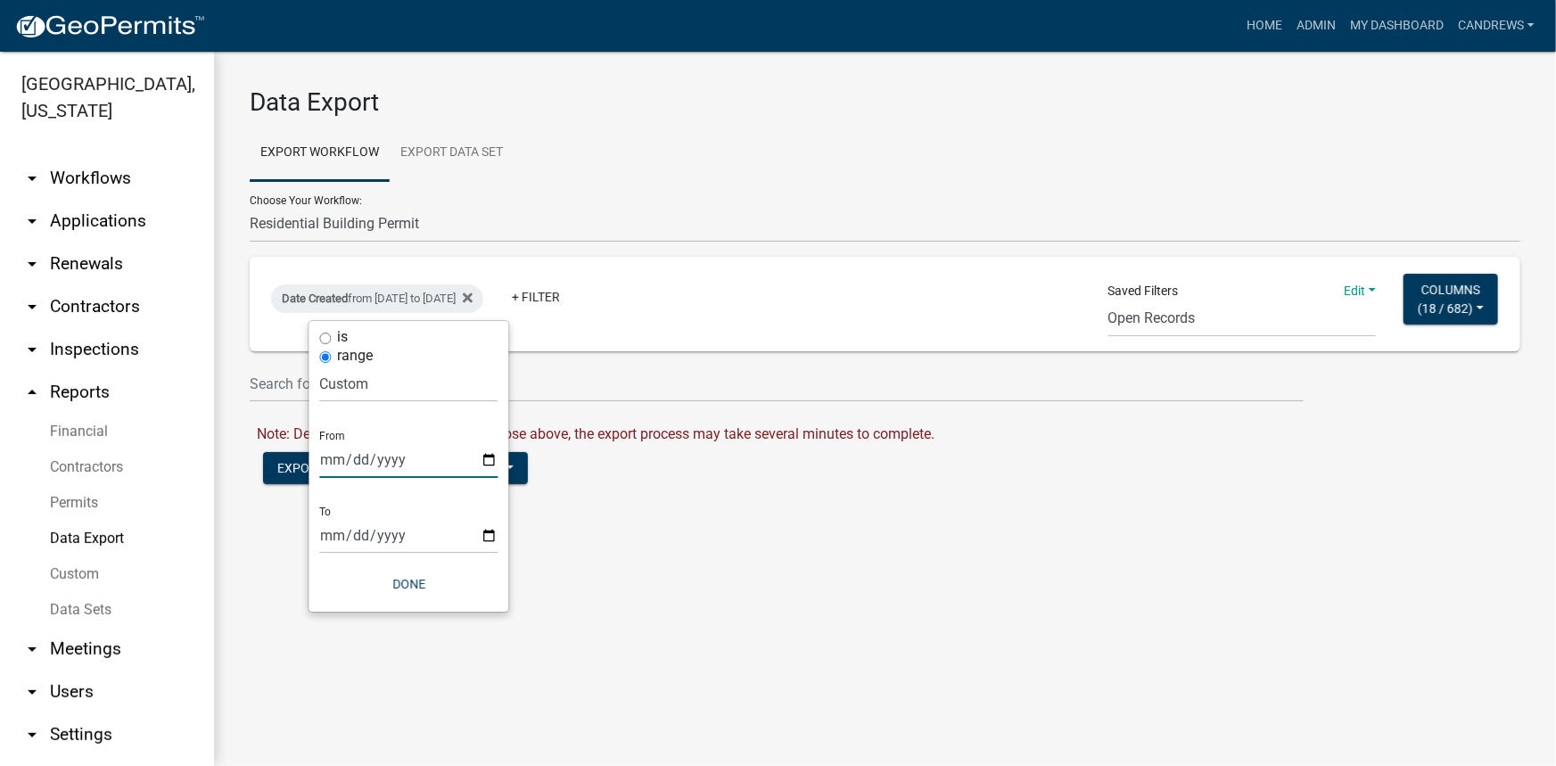
click at [489, 457] on input "2025-05-01" at bounding box center [408, 459] width 178 height 37
type input "2025-09-01"
click at [499, 541] on div "is range Today Yesterday Current Week Previous Week Current Month Last Month Cu…" at bounding box center [409, 466] width 200 height 291
drag, startPoint x: 495, startPoint y: 539, endPoint x: 496, endPoint y: 517, distance: 22.3
click at [495, 538] on input "2025-05-31" at bounding box center [408, 535] width 178 height 37
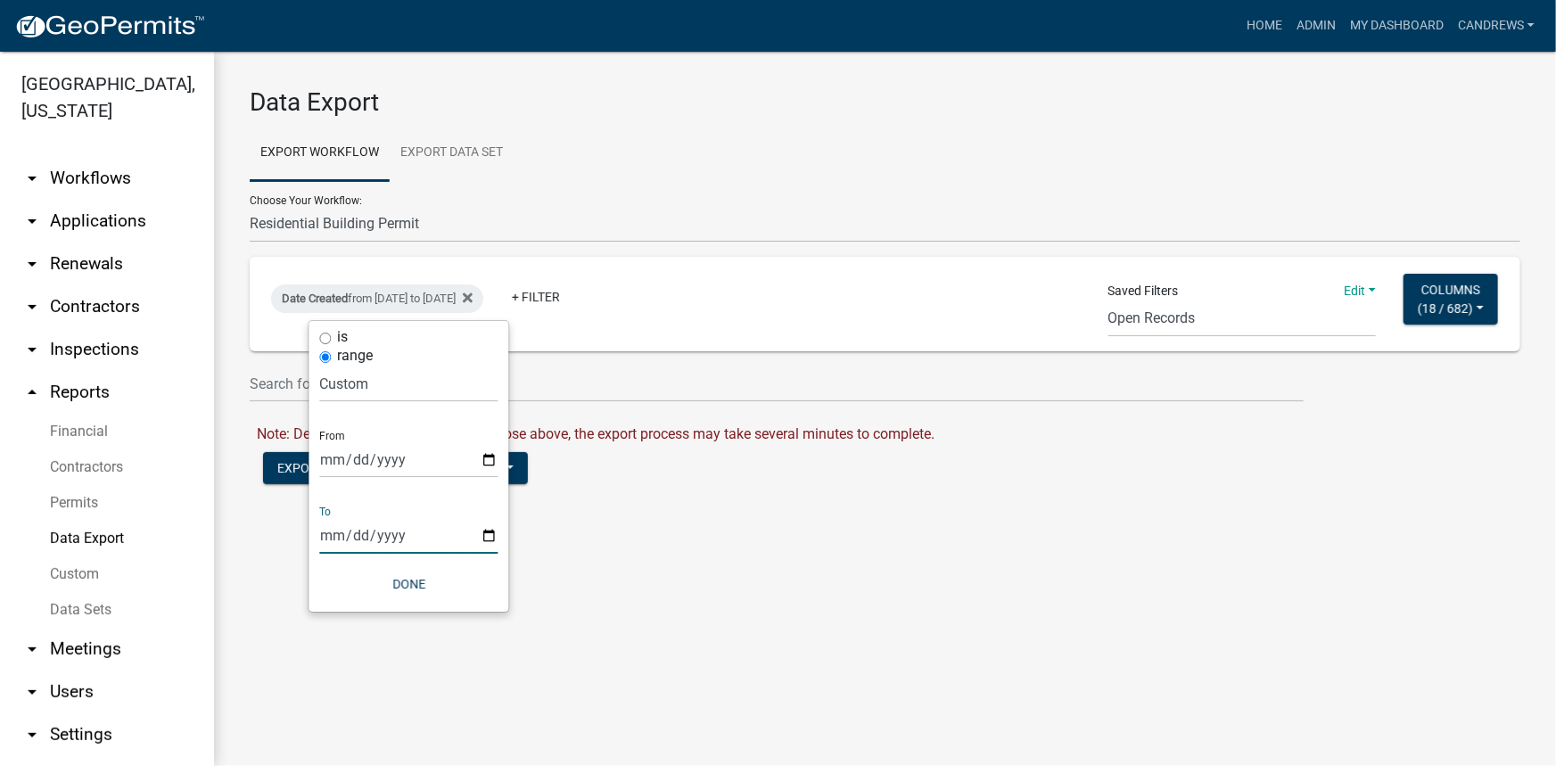
type input "2025-09-30"
click at [412, 587] on button "Done" at bounding box center [408, 584] width 178 height 32
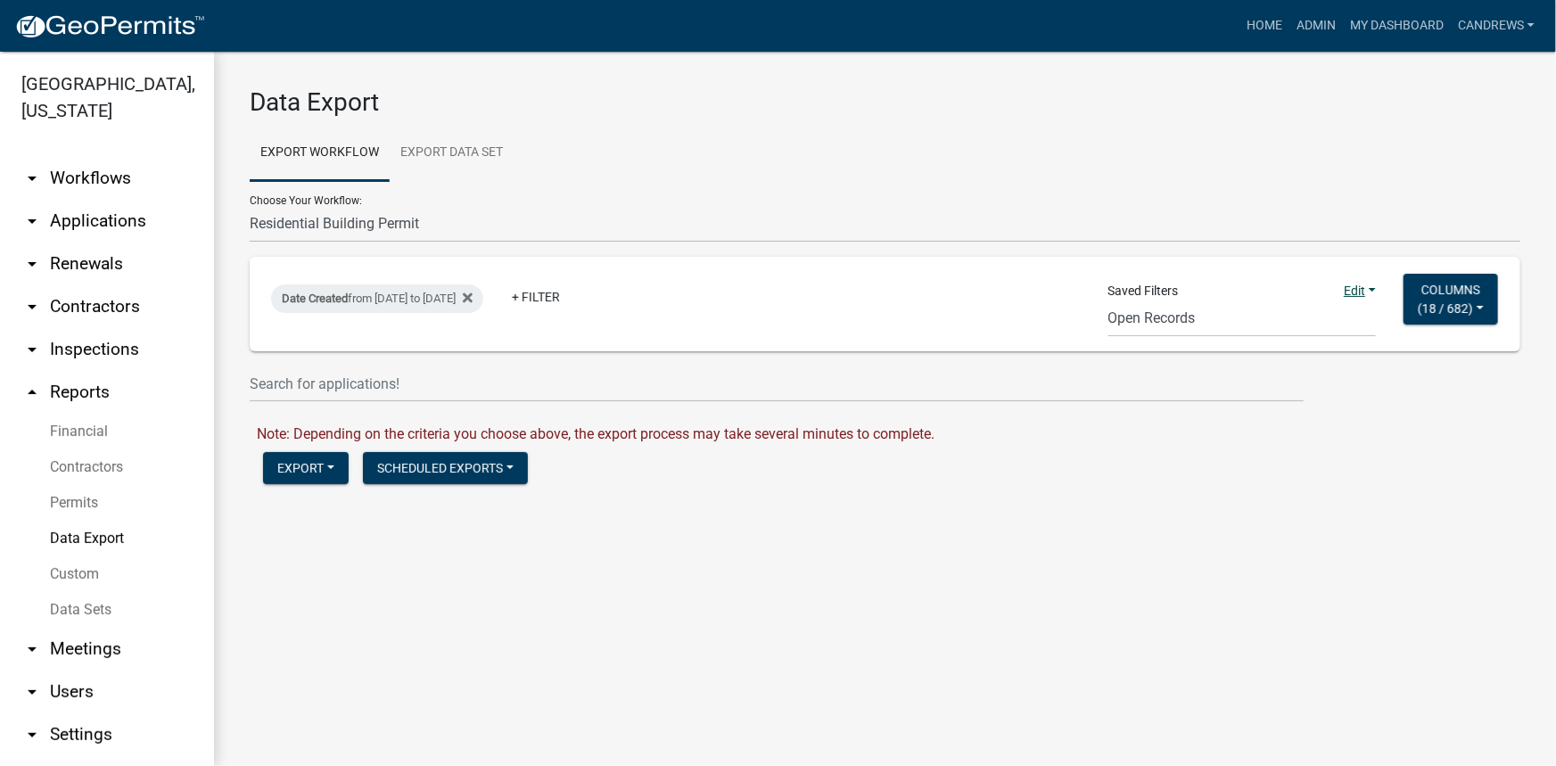
click at [1366, 288] on link "Edit" at bounding box center [1360, 291] width 32 height 14
click at [1284, 337] on button "Save" at bounding box center [1304, 329] width 143 height 43
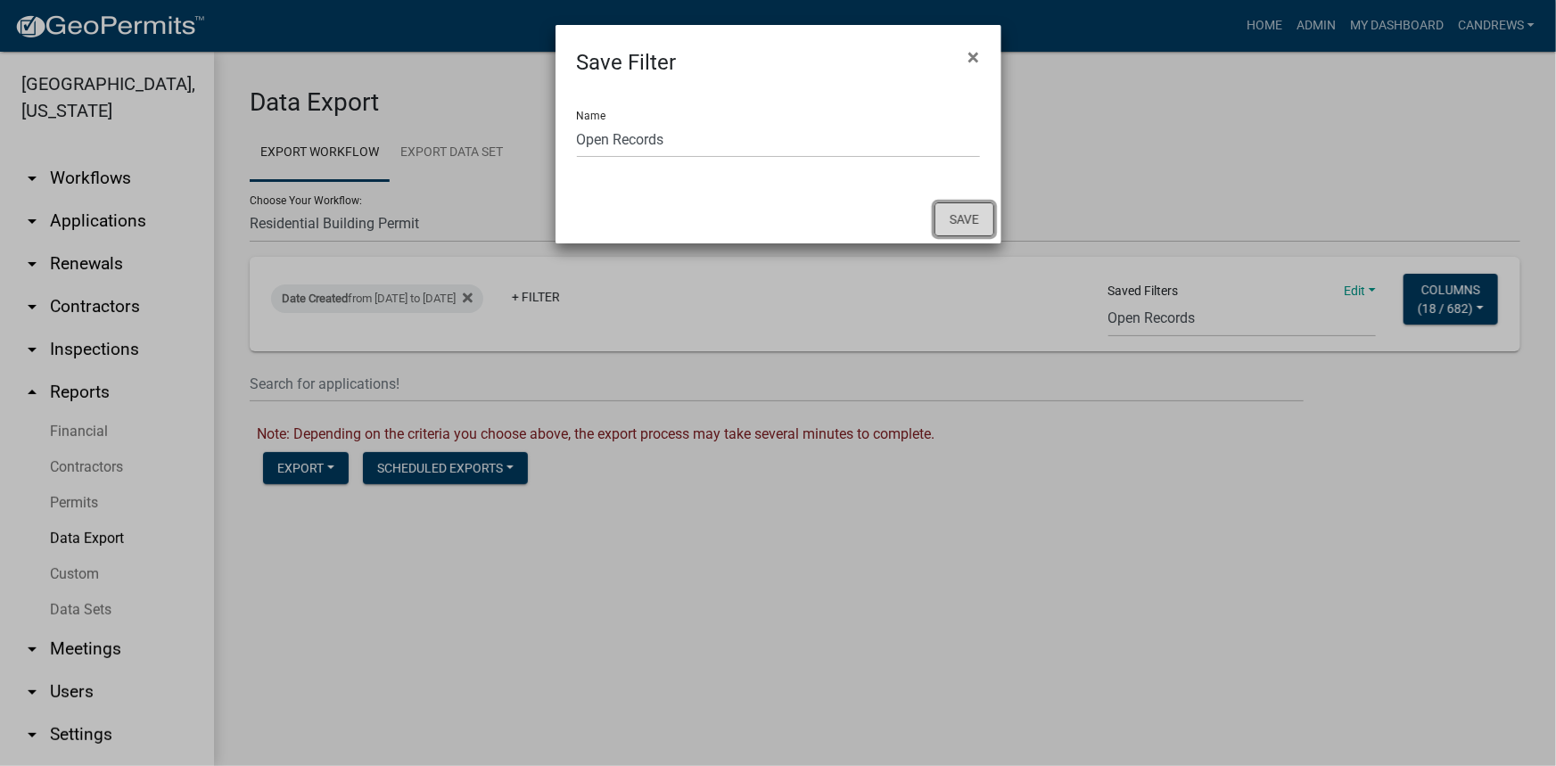
click at [965, 213] on button "Save" at bounding box center [965, 219] width 60 height 34
select select "69: b7f70e11-c4ad-4721-8b1e-55c58fb8a5e7"
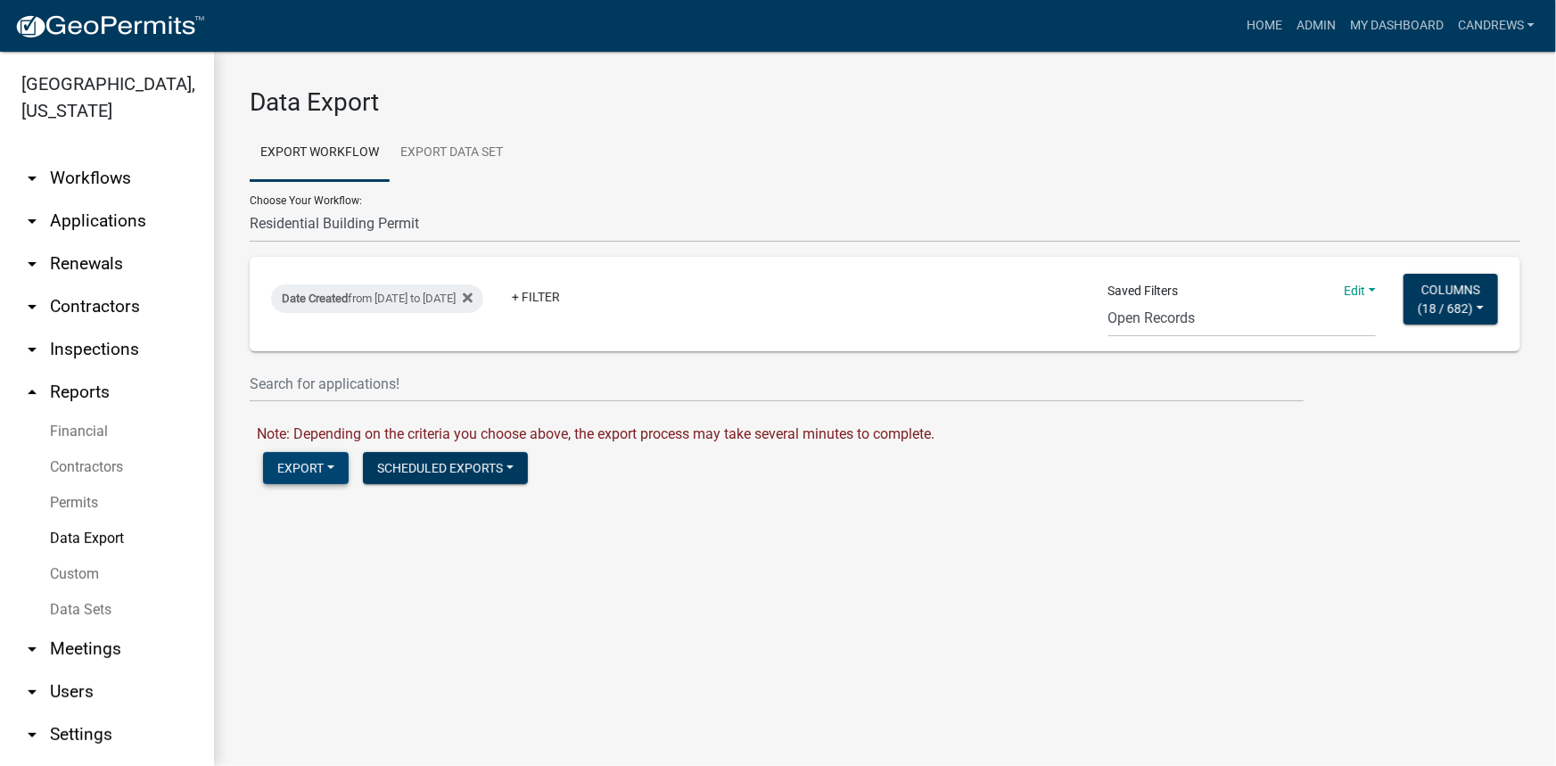
click at [335, 457] on button "Export" at bounding box center [306, 468] width 86 height 32
click at [357, 515] on button "Excel Format (.xlsx)" at bounding box center [354, 514] width 182 height 43
click at [412, 502] on link "Download Residential Building Permit.xlsx" at bounding box center [390, 506] width 266 height 17
click at [292, 223] on select "Agricultural Permit Blasting Permit Code Complaint Commercial Building Permit C…" at bounding box center [885, 224] width 1271 height 37
select select "4: Object"
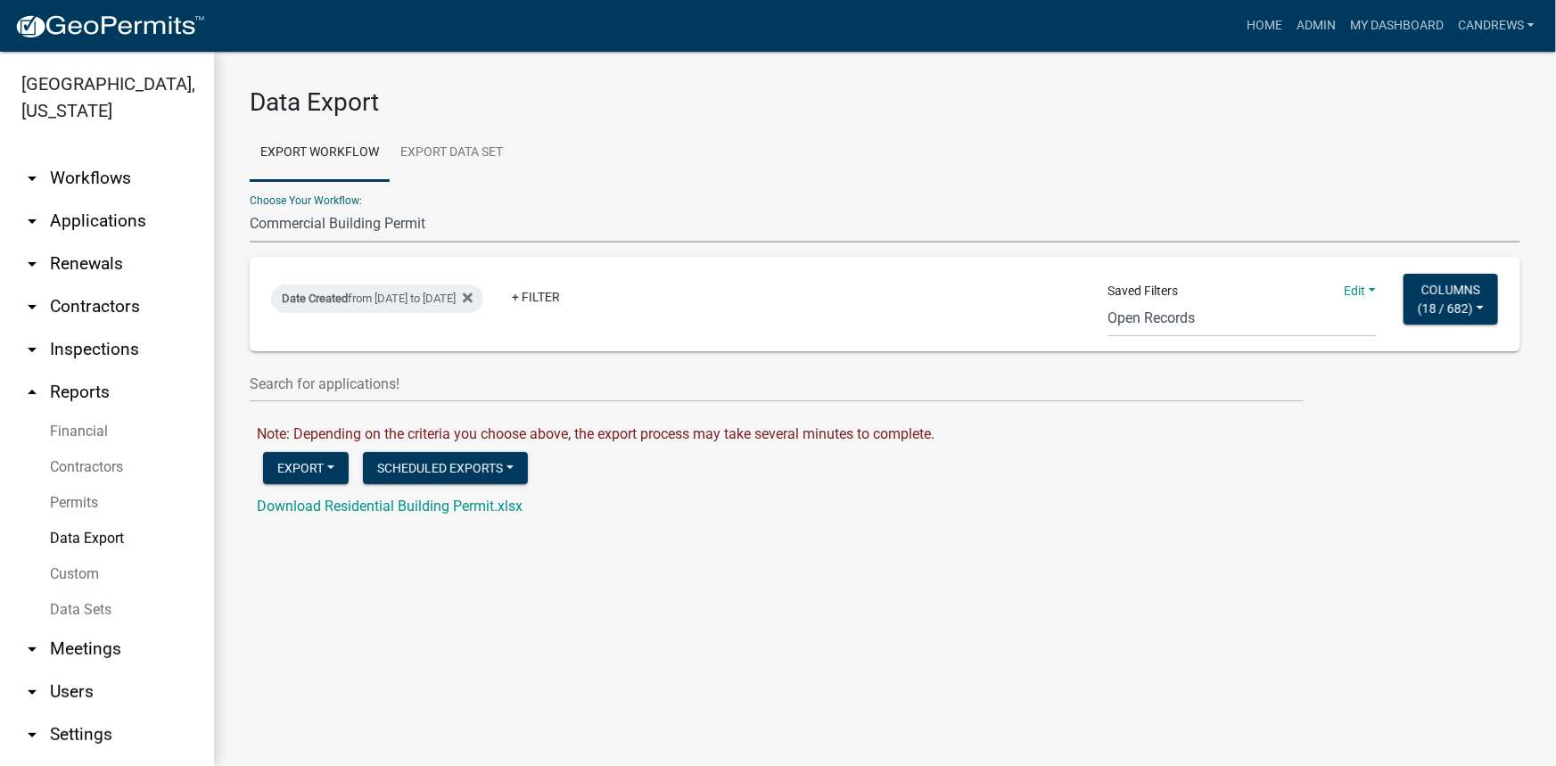
click at [250, 206] on select "Agricultural Permit Blasting Permit Code Complaint Commercial Building Permit C…" at bounding box center [885, 224] width 1271 height 37
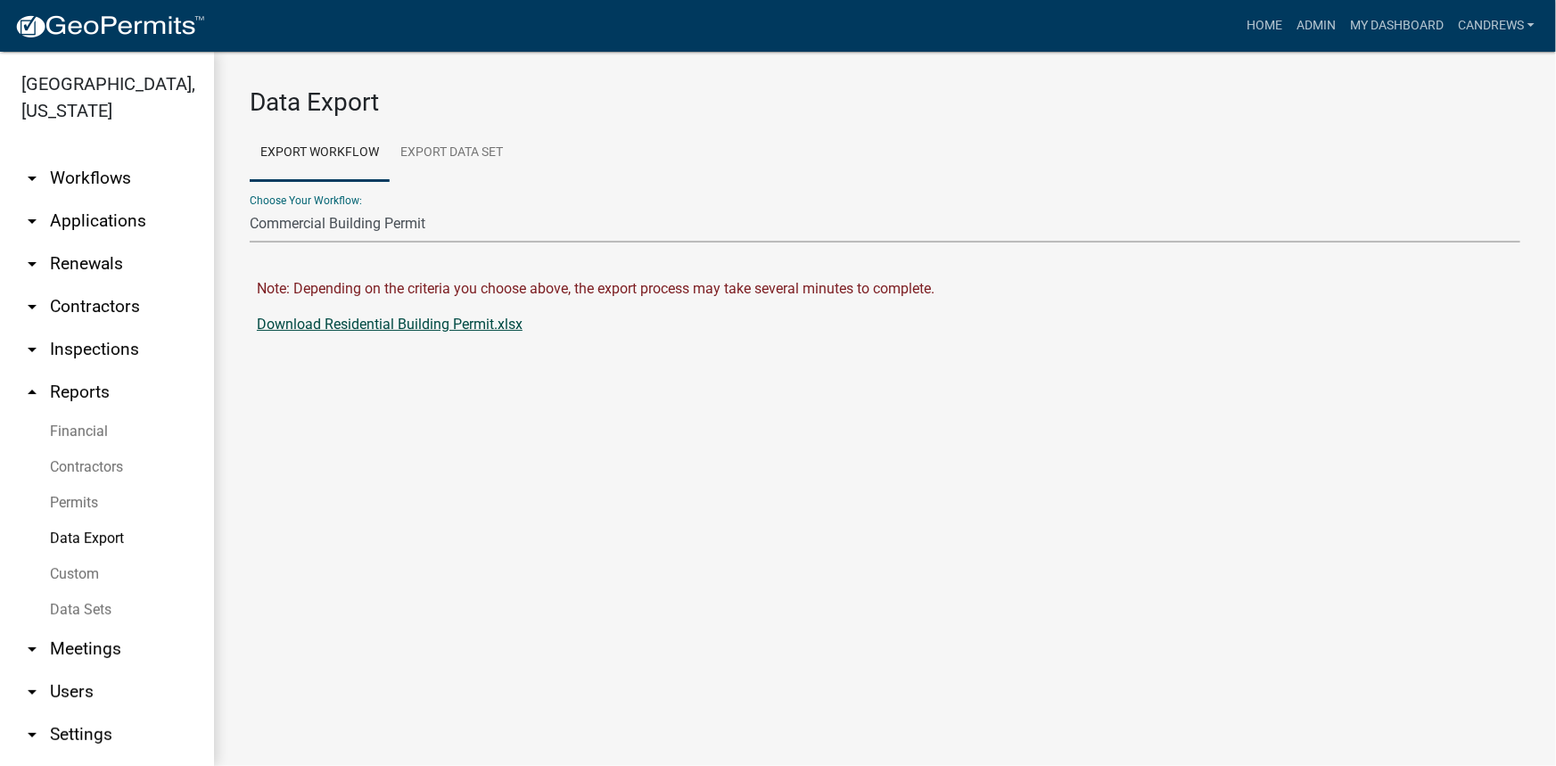
select select "28: b7f70e11-c4ad-4721-8b1e-55c58fb8a5e7"
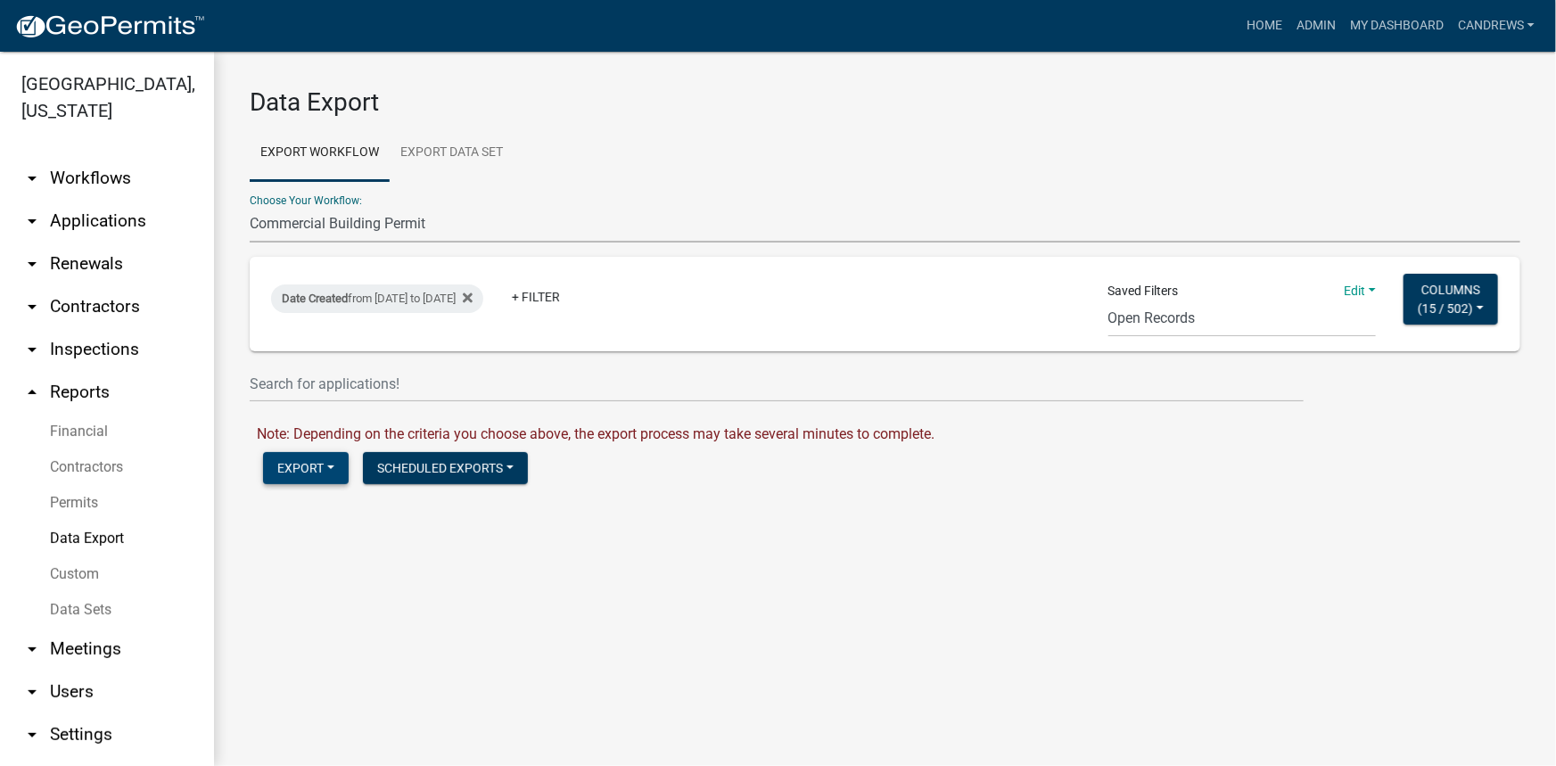
click at [305, 462] on button "Export" at bounding box center [306, 468] width 86 height 32
click at [350, 506] on button "Excel Format (.xlsx)" at bounding box center [354, 514] width 182 height 43
click at [435, 514] on link "Download Commercial Building Permit.xlsx" at bounding box center [393, 506] width 272 height 17
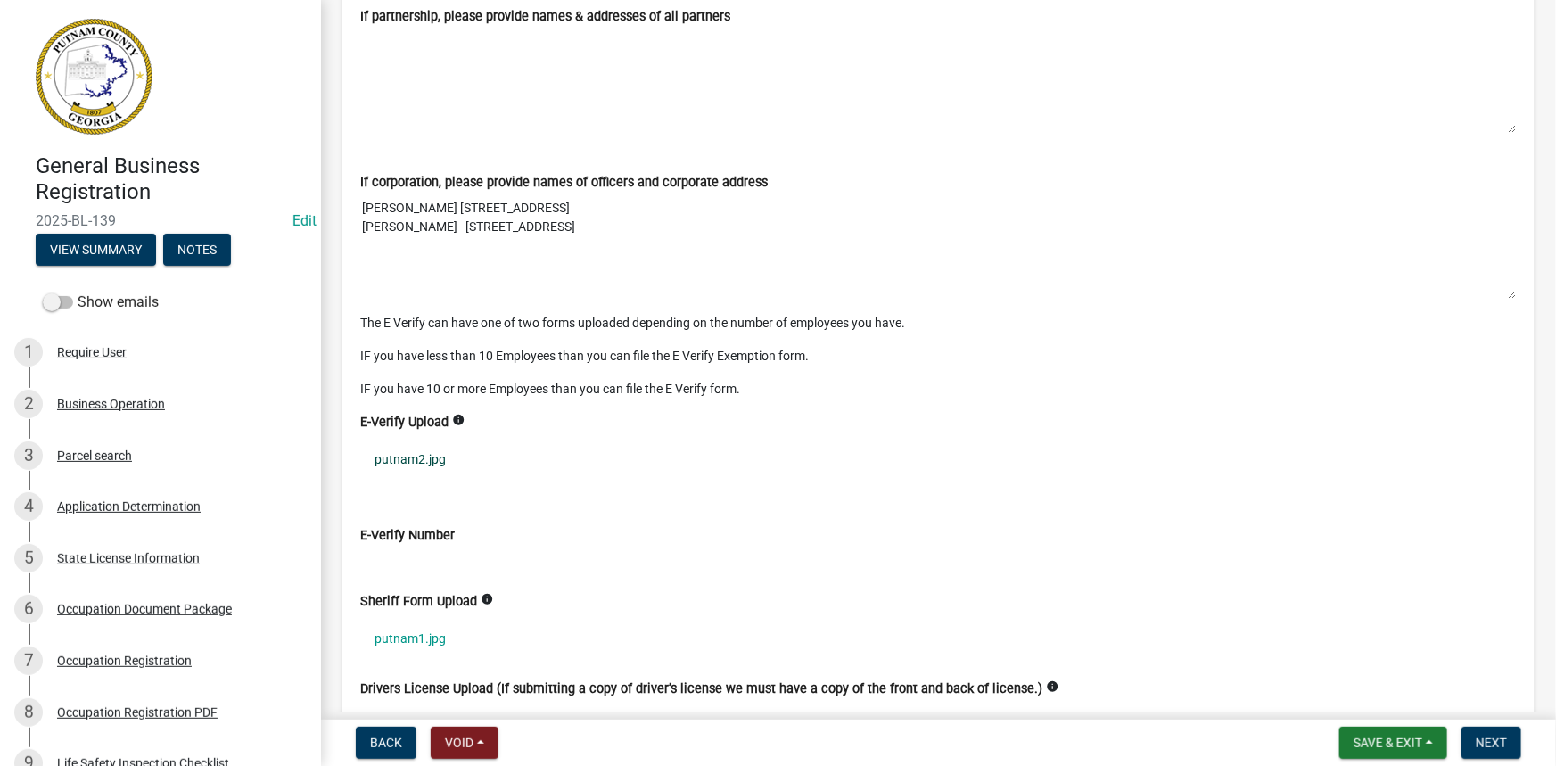
scroll to position [4459, 0]
click at [390, 443] on link "putnam2.jpg" at bounding box center [938, 457] width 1157 height 41
click at [400, 624] on link "putnam1.jpg" at bounding box center [938, 636] width 1157 height 41
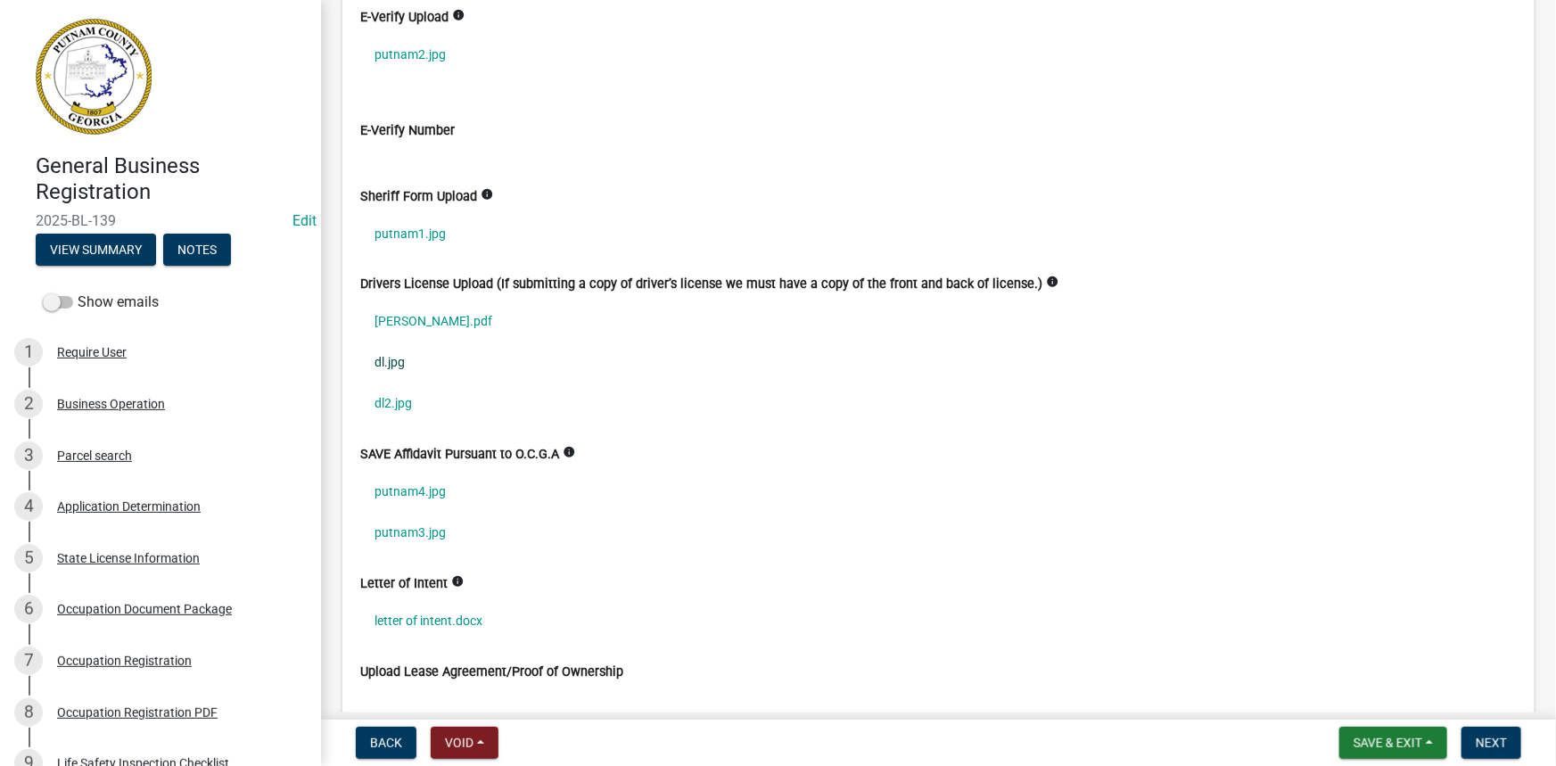
scroll to position [4863, 0]
click at [445, 312] on link "[PERSON_NAME].pdf" at bounding box center [938, 320] width 1157 height 41
click at [377, 345] on link "dl.jpg" at bounding box center [938, 361] width 1157 height 41
click at [410, 398] on link "dl2.jpg" at bounding box center [938, 402] width 1157 height 41
click at [423, 473] on link "putnam4.jpg" at bounding box center [938, 490] width 1157 height 41
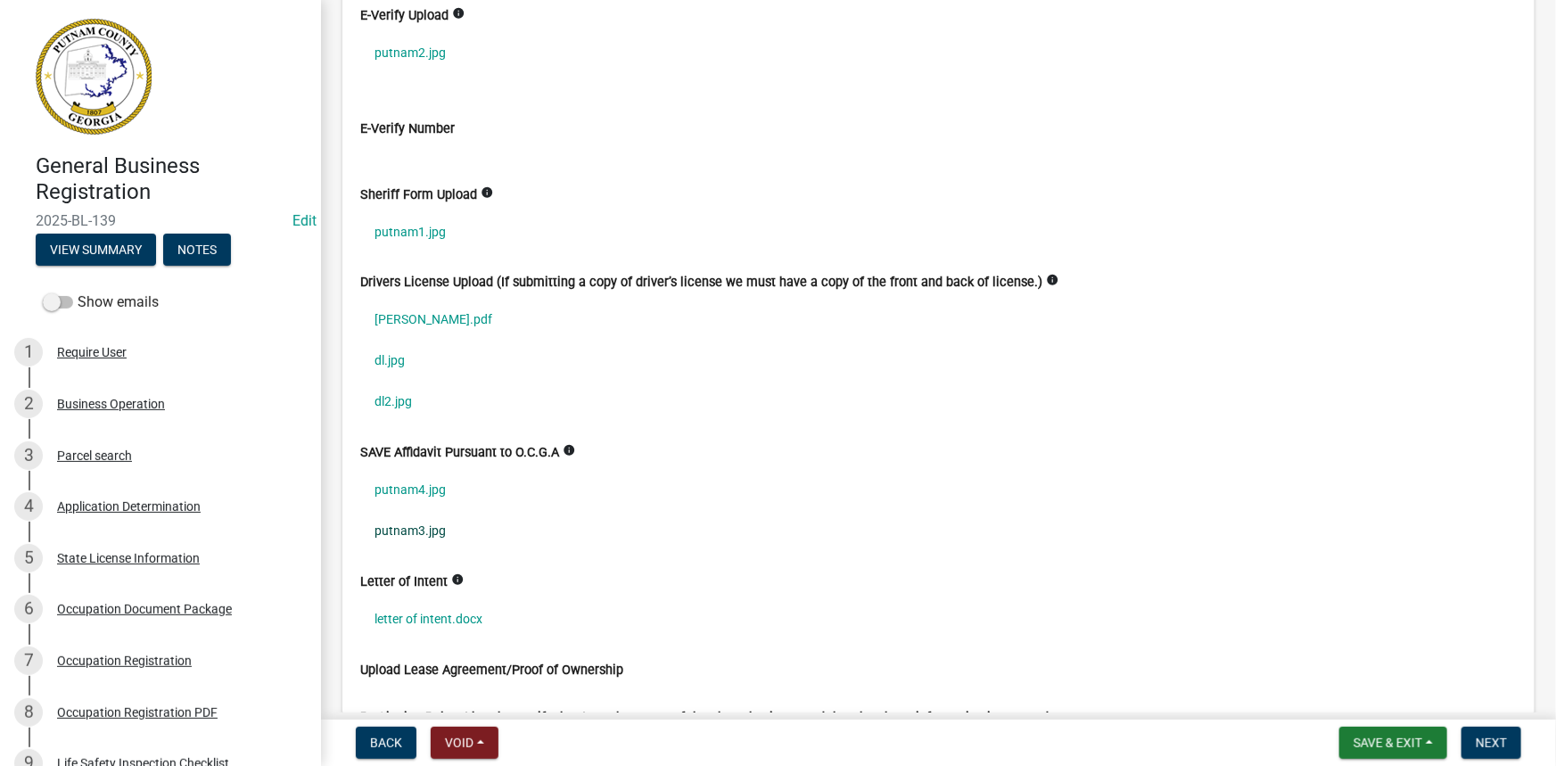
click at [407, 537] on link "putnam3.jpg" at bounding box center [938, 531] width 1157 height 41
click at [427, 491] on link "putnam4.jpg" at bounding box center [938, 490] width 1157 height 41
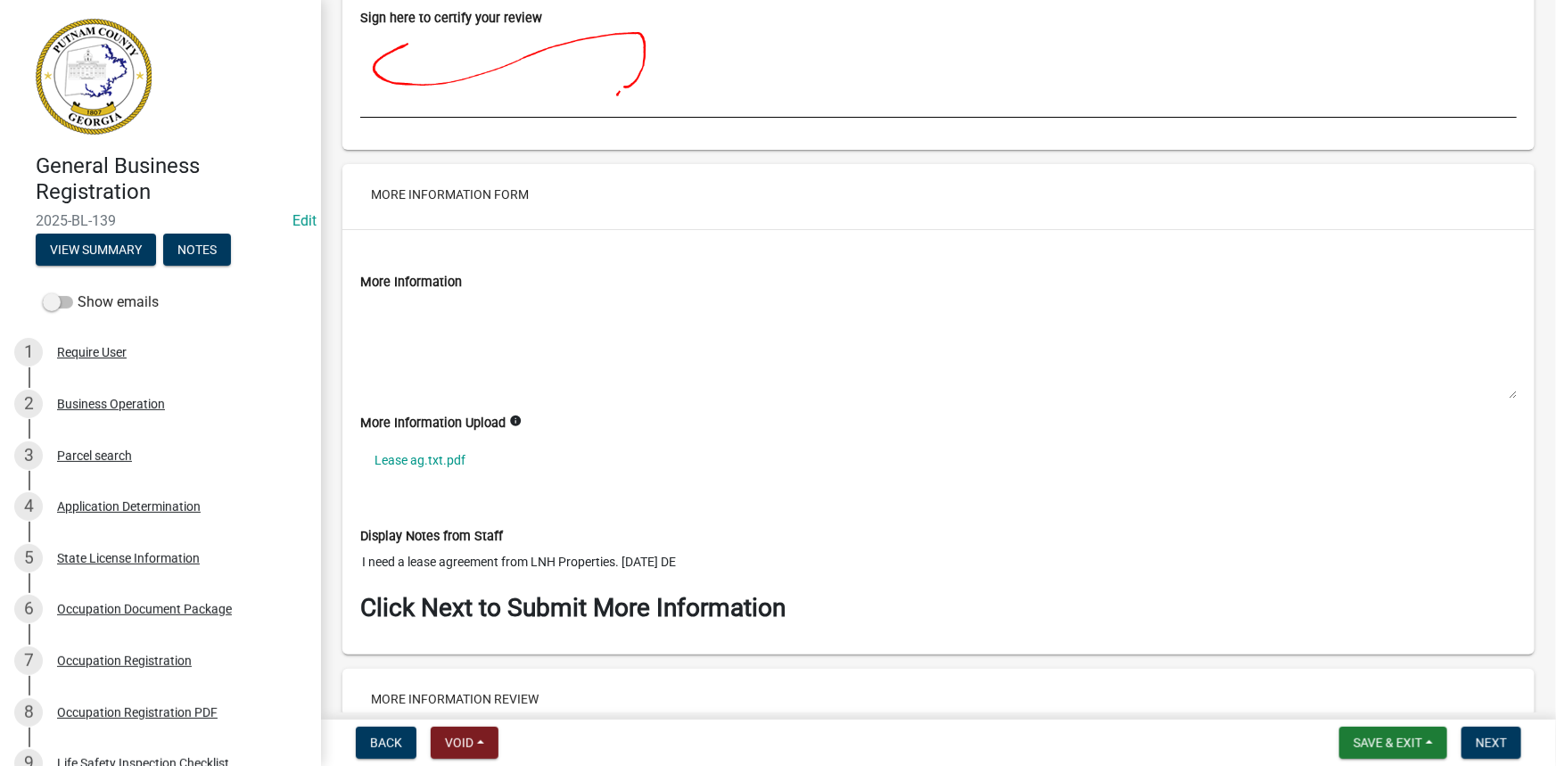
scroll to position [6647, 0]
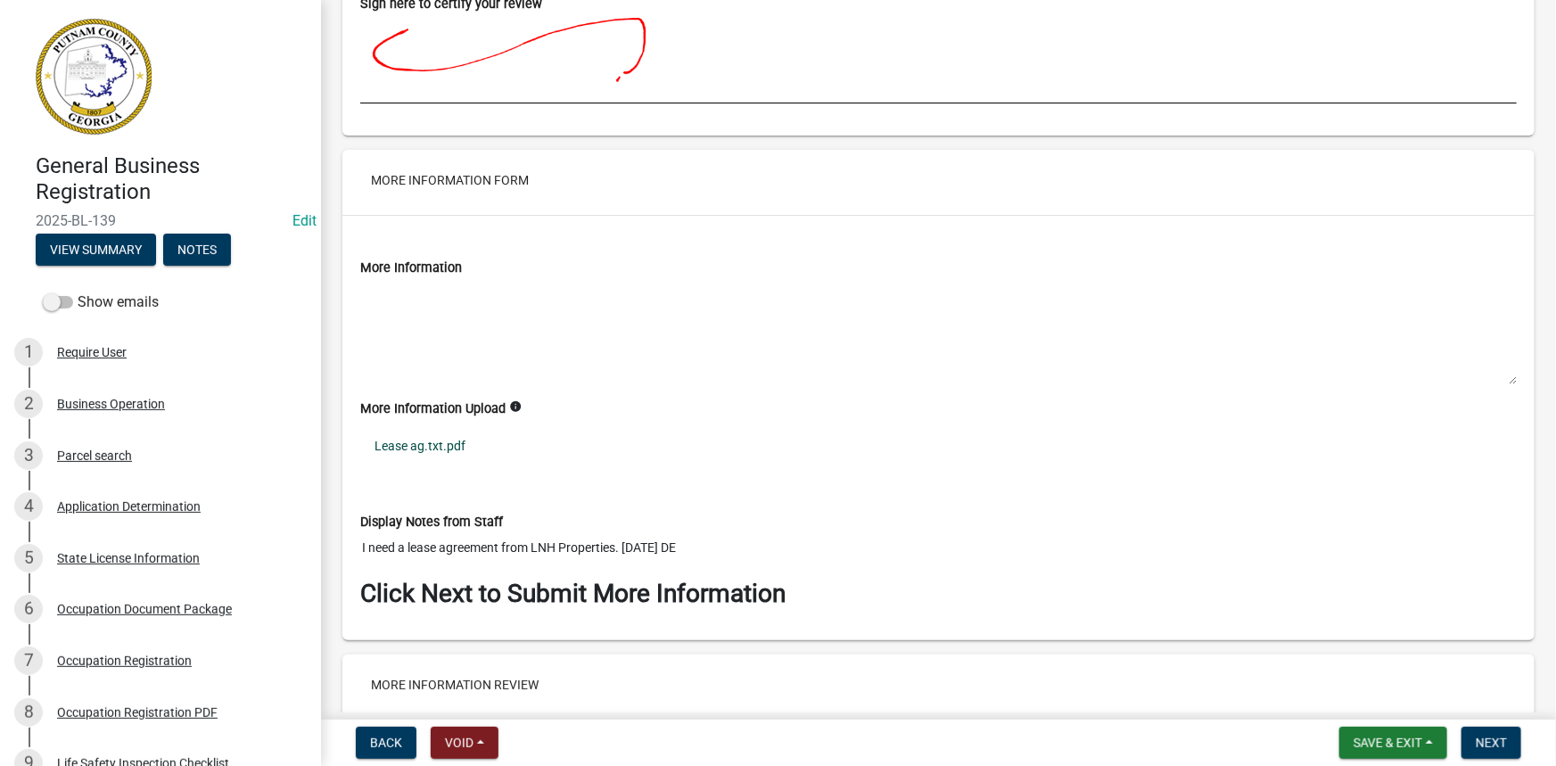
click at [460, 437] on link "Lease ag.txt.pdf" at bounding box center [938, 445] width 1157 height 41
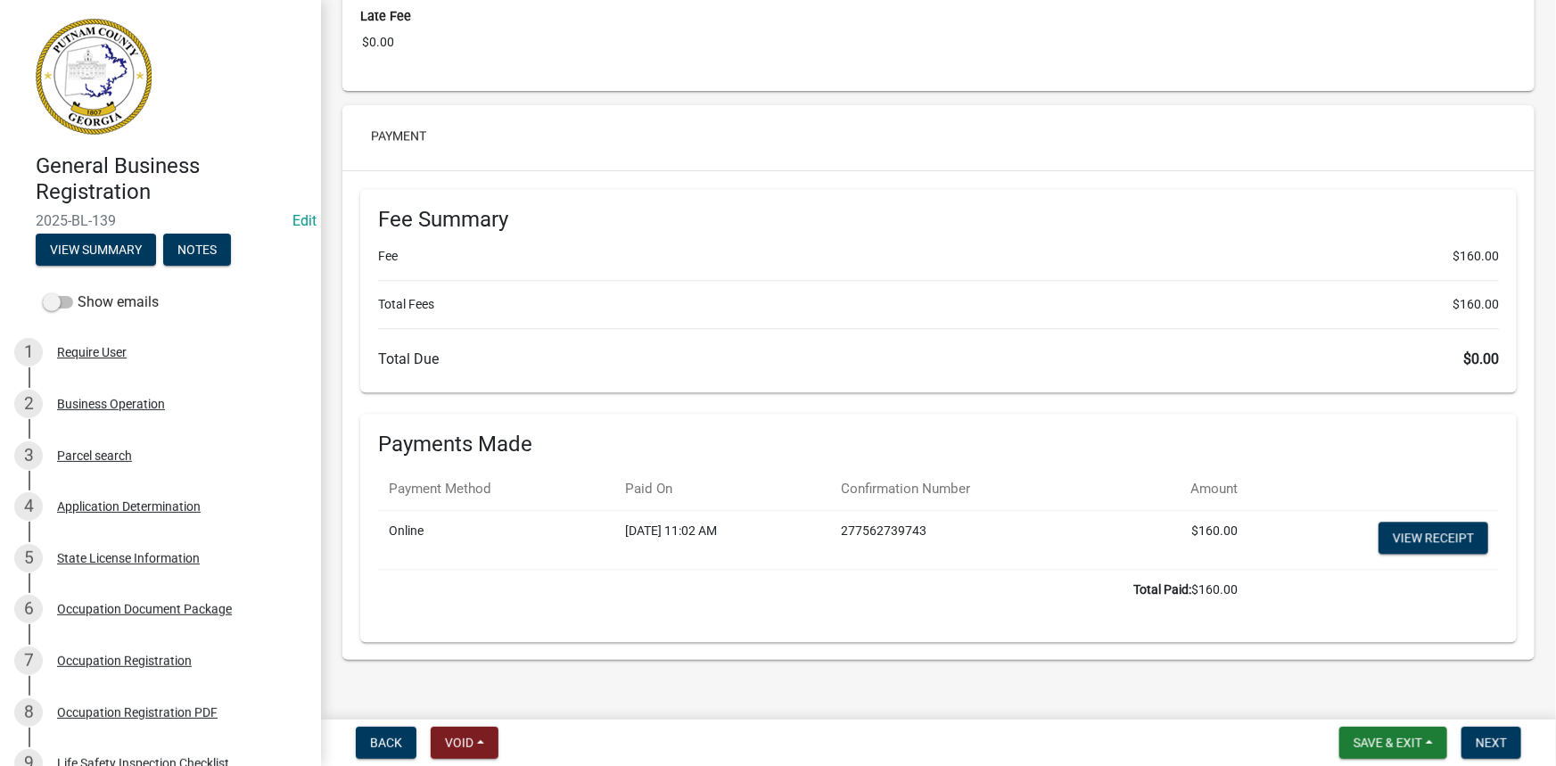
scroll to position [8769, 0]
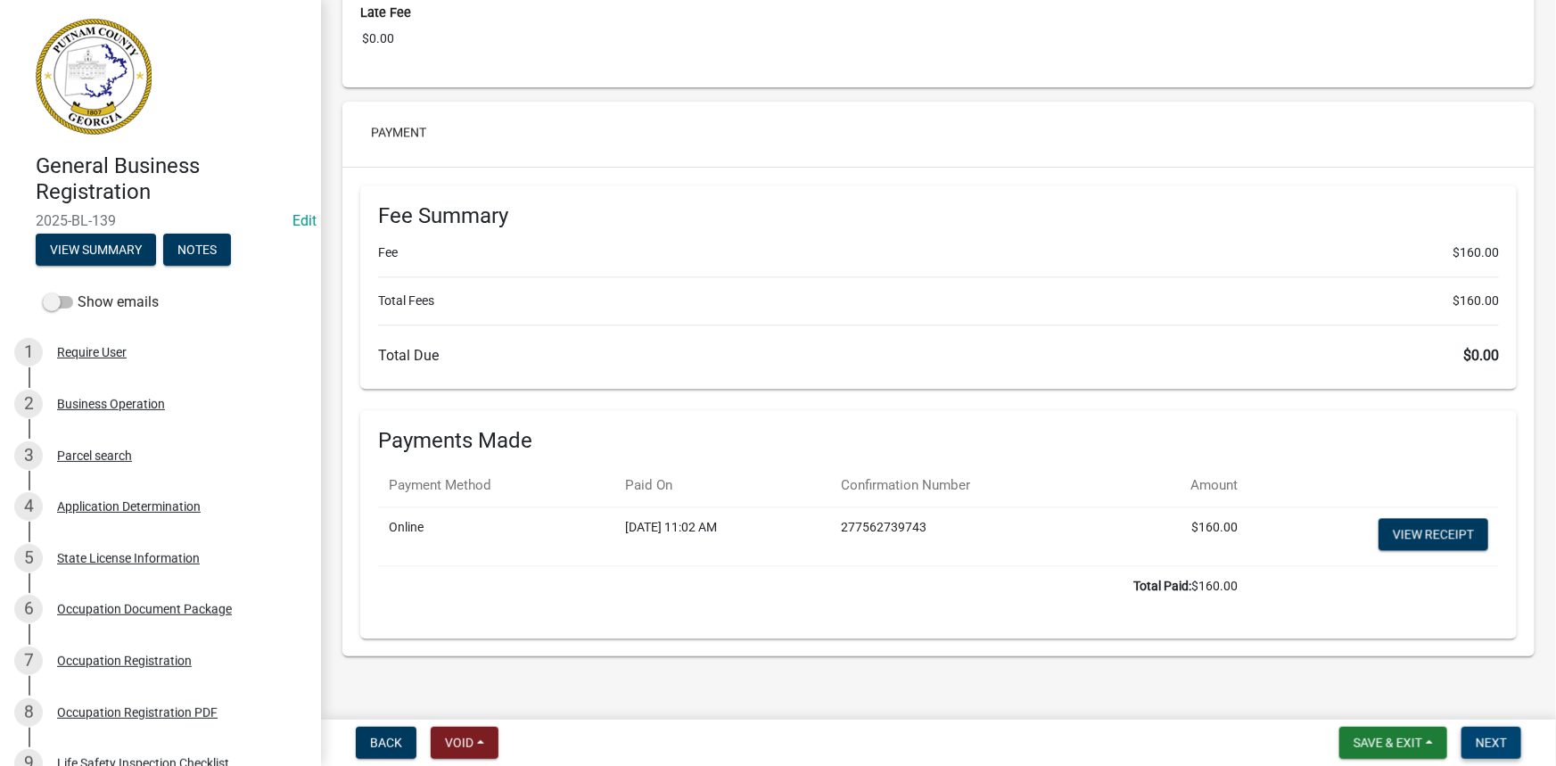
click at [1480, 758] on button "Next" at bounding box center [1492, 743] width 60 height 32
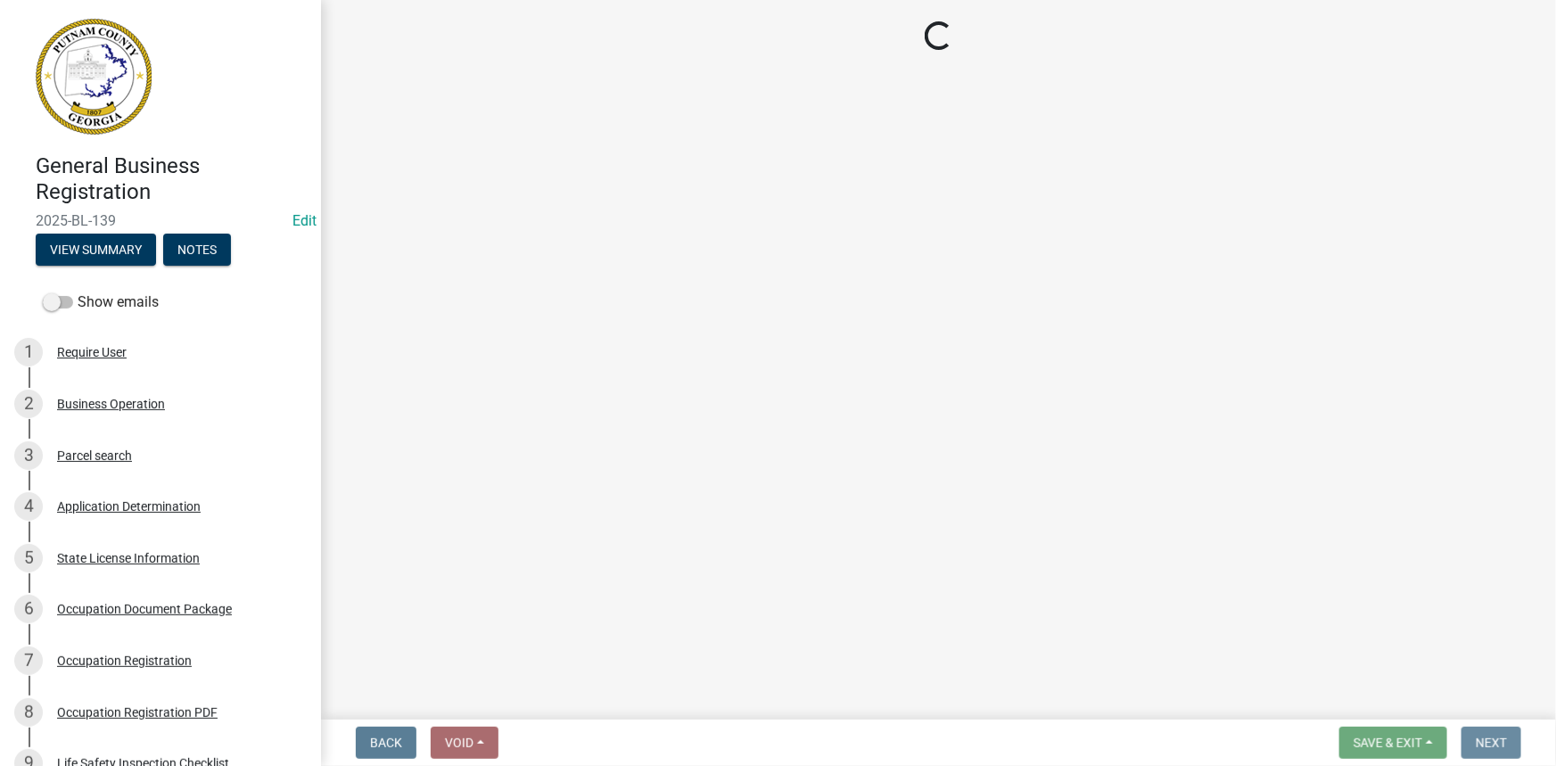
scroll to position [0, 0]
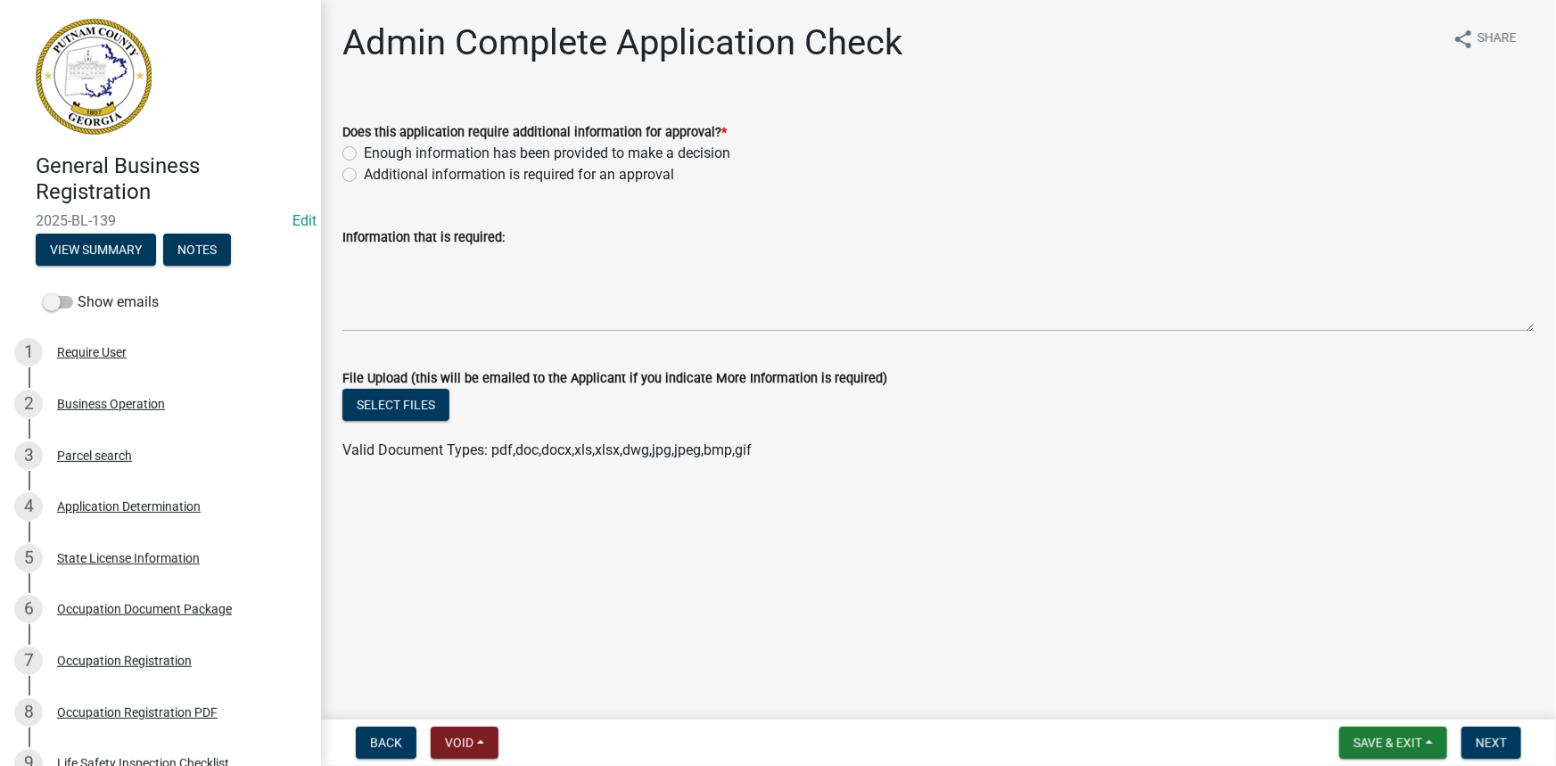
click at [498, 149] on label "Enough information has been provided to make a decision" at bounding box center [547, 153] width 366 height 21
click at [375, 149] on input "Enough information has been provided to make a decision" at bounding box center [370, 149] width 12 height 12
radio input "true"
click at [1504, 754] on button "Next" at bounding box center [1492, 743] width 60 height 32
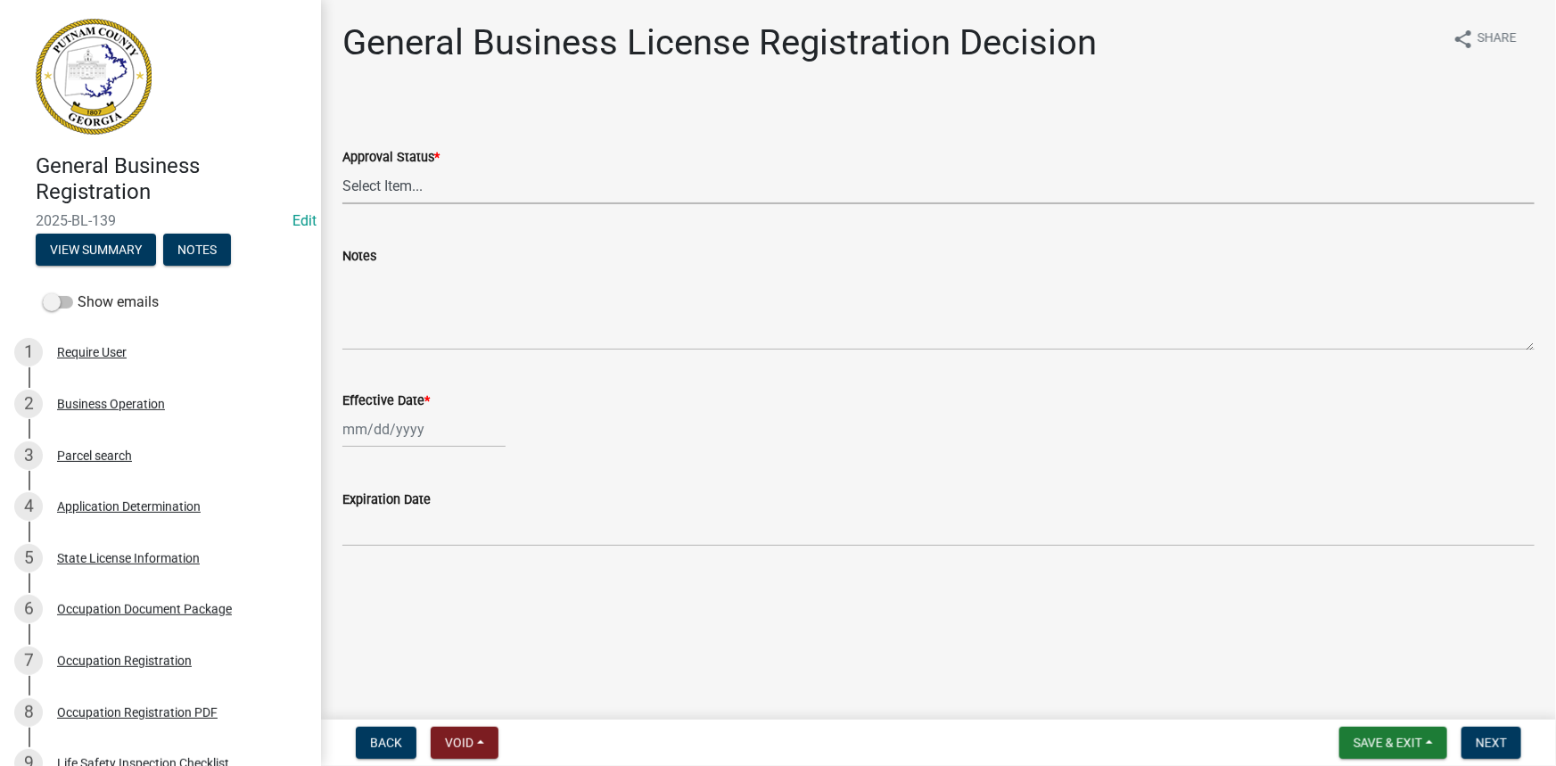
click at [440, 186] on select "Select Item... Approved Denied" at bounding box center [938, 186] width 1192 height 37
click at [342, 168] on select "Select Item... Approved Denied" at bounding box center [938, 186] width 1192 height 37
select select "4b86b809-39dd-4c68-9f3d-fdb3e7050482"
select select "10"
select select "2025"
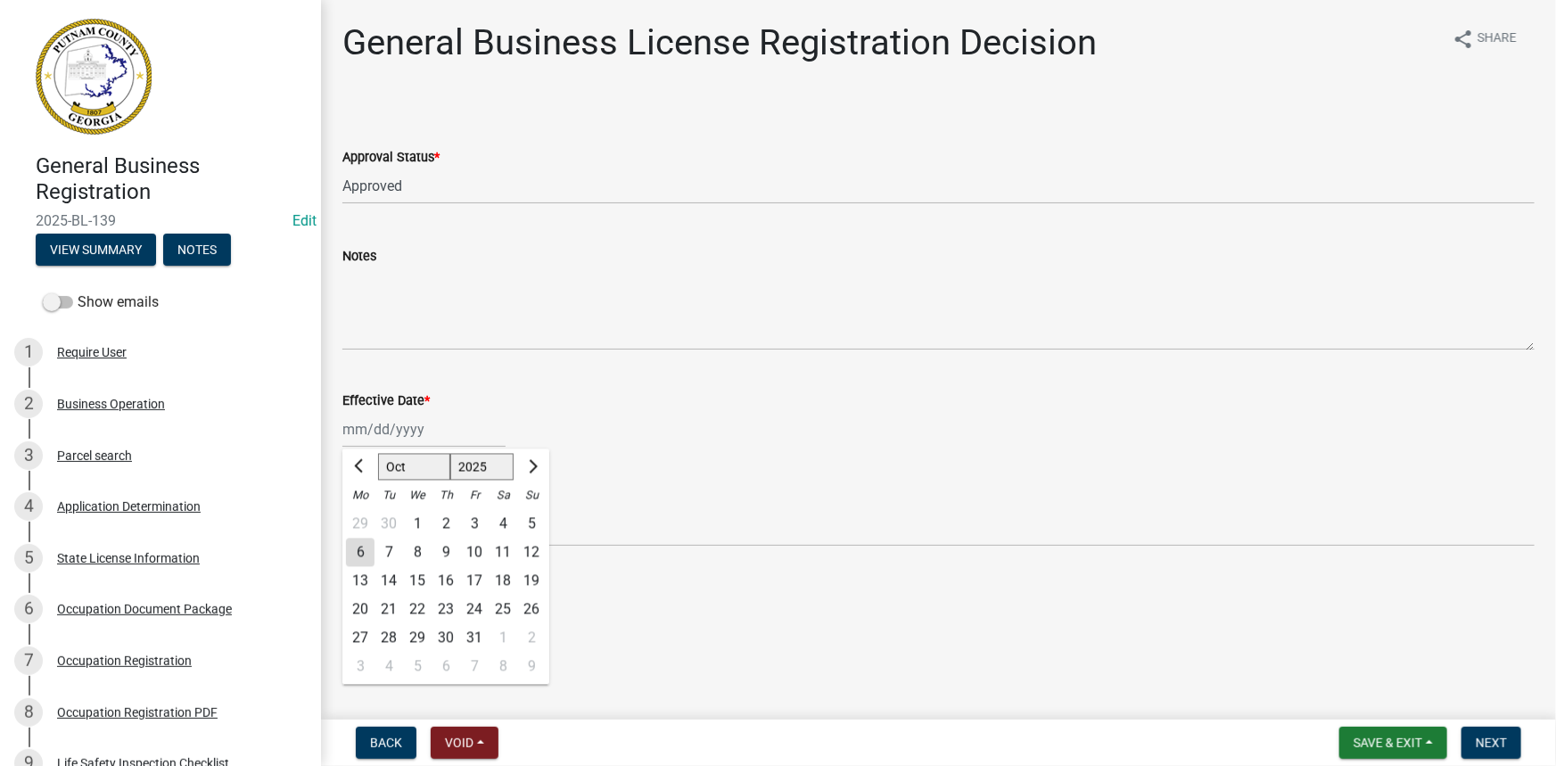
click at [417, 433] on div "Jan Feb Mar Apr May Jun Jul Aug Sep Oct Nov Dec 1525 1526 1527 1528 1529 1530 1…" at bounding box center [423, 429] width 163 height 37
click at [106, 244] on button "View Summary" at bounding box center [96, 250] width 120 height 32
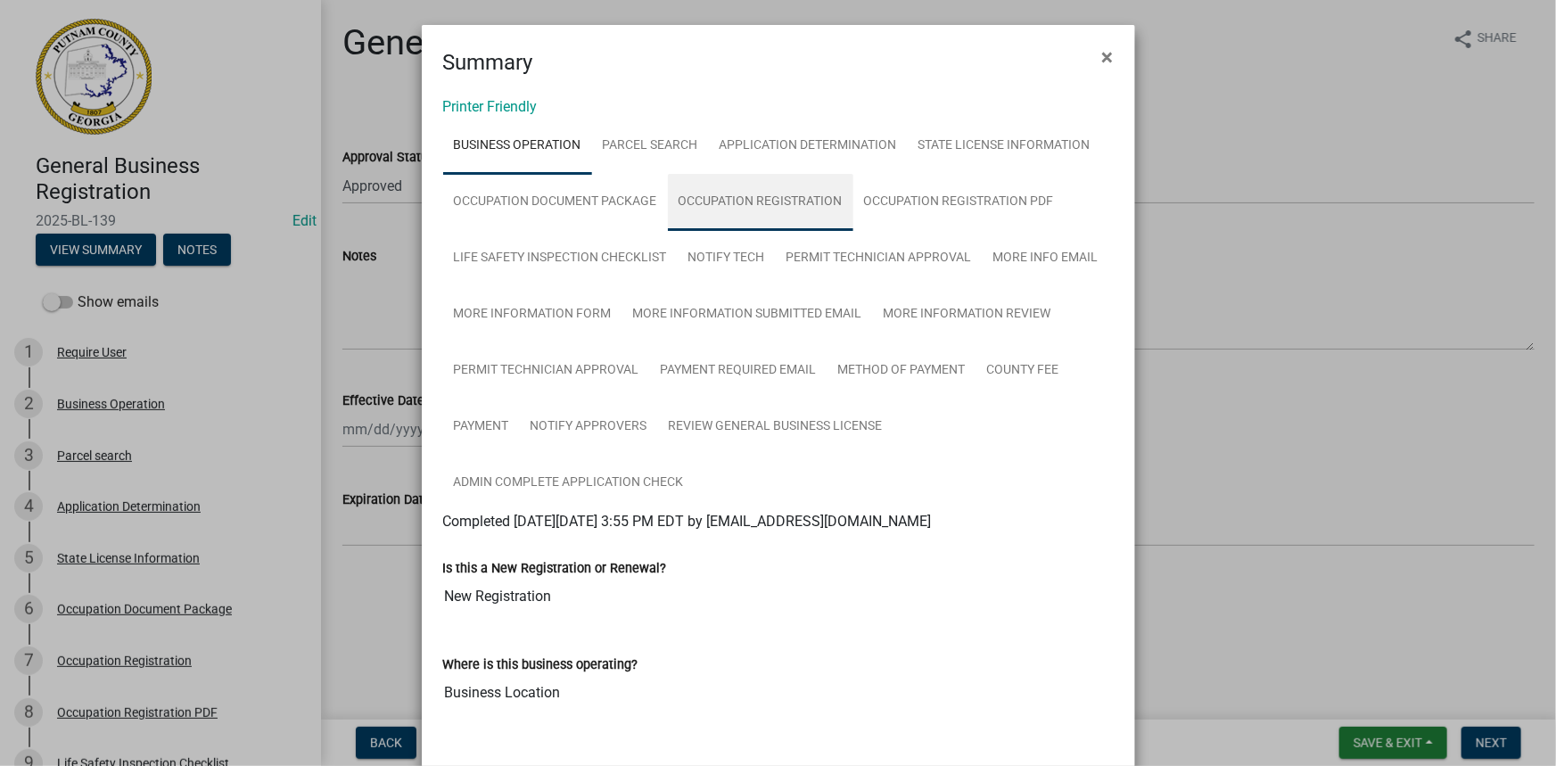
click at [732, 193] on link "Occupation Registration" at bounding box center [760, 202] width 185 height 57
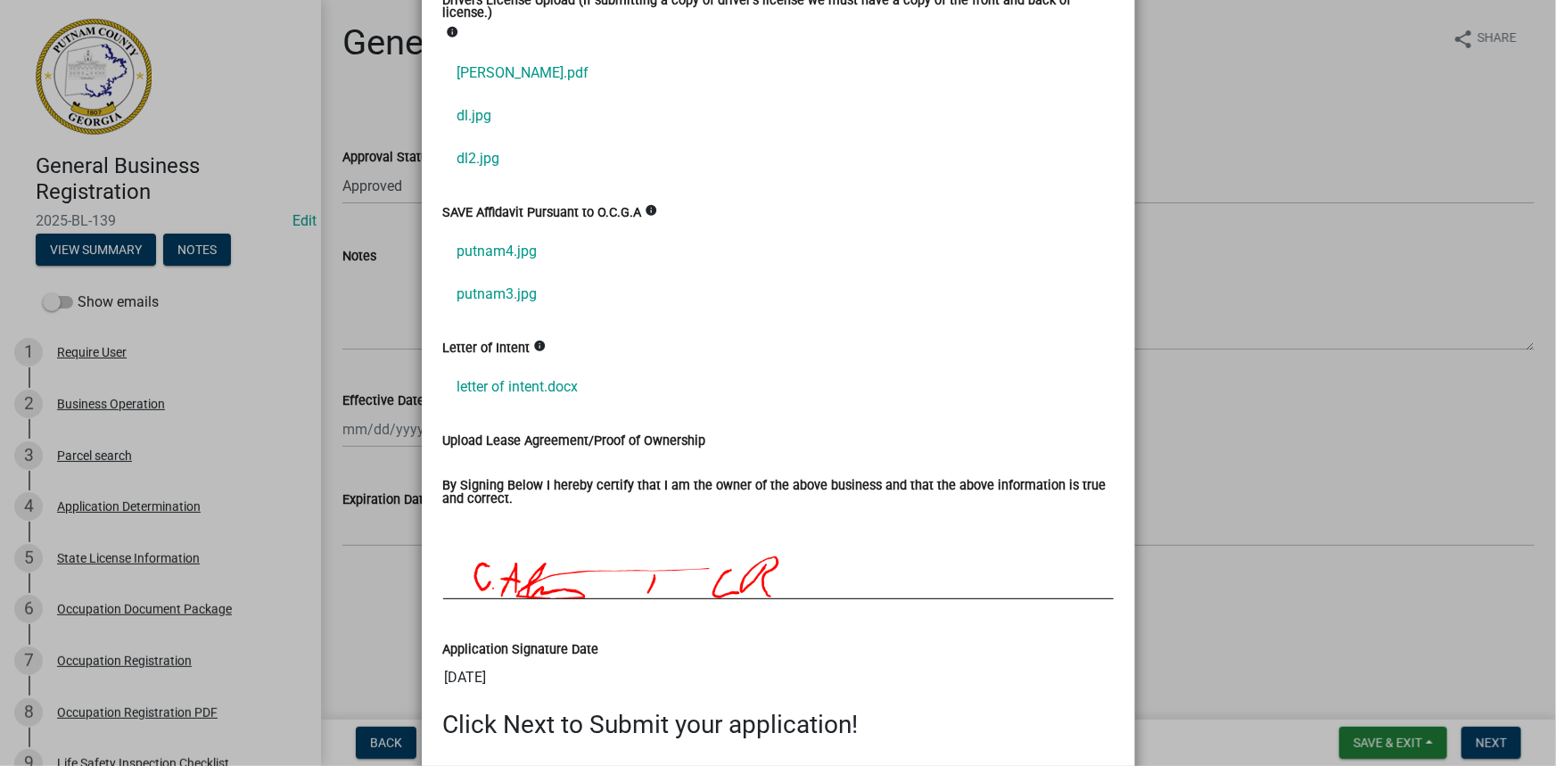
scroll to position [2107, 0]
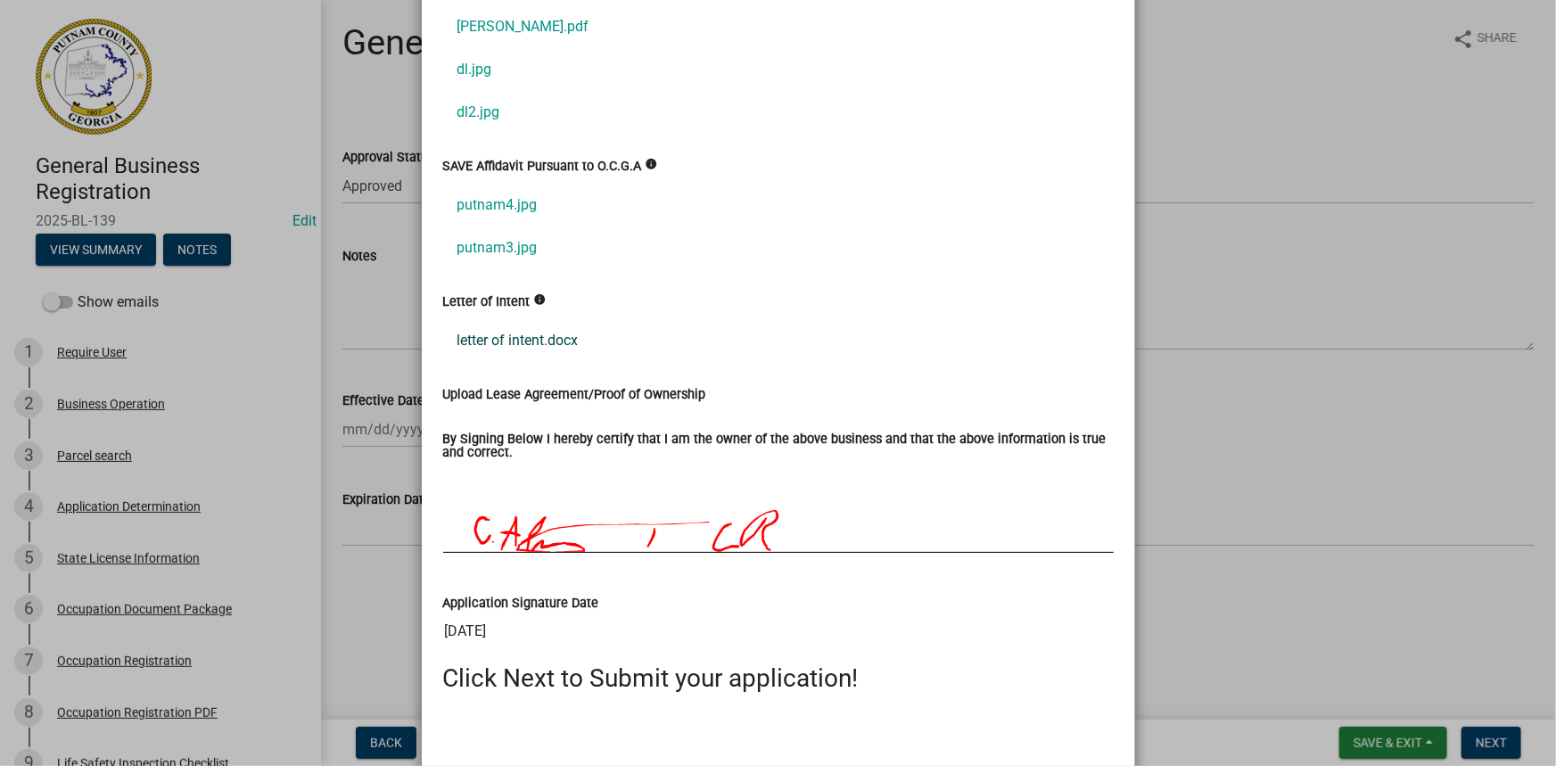
click at [555, 326] on link "letter of intent.docx" at bounding box center [778, 340] width 671 height 43
click at [165, 662] on ngb-modal-window "Summary × Printer Friendly Business Operation Parcel search Application Determi…" at bounding box center [778, 383] width 1556 height 766
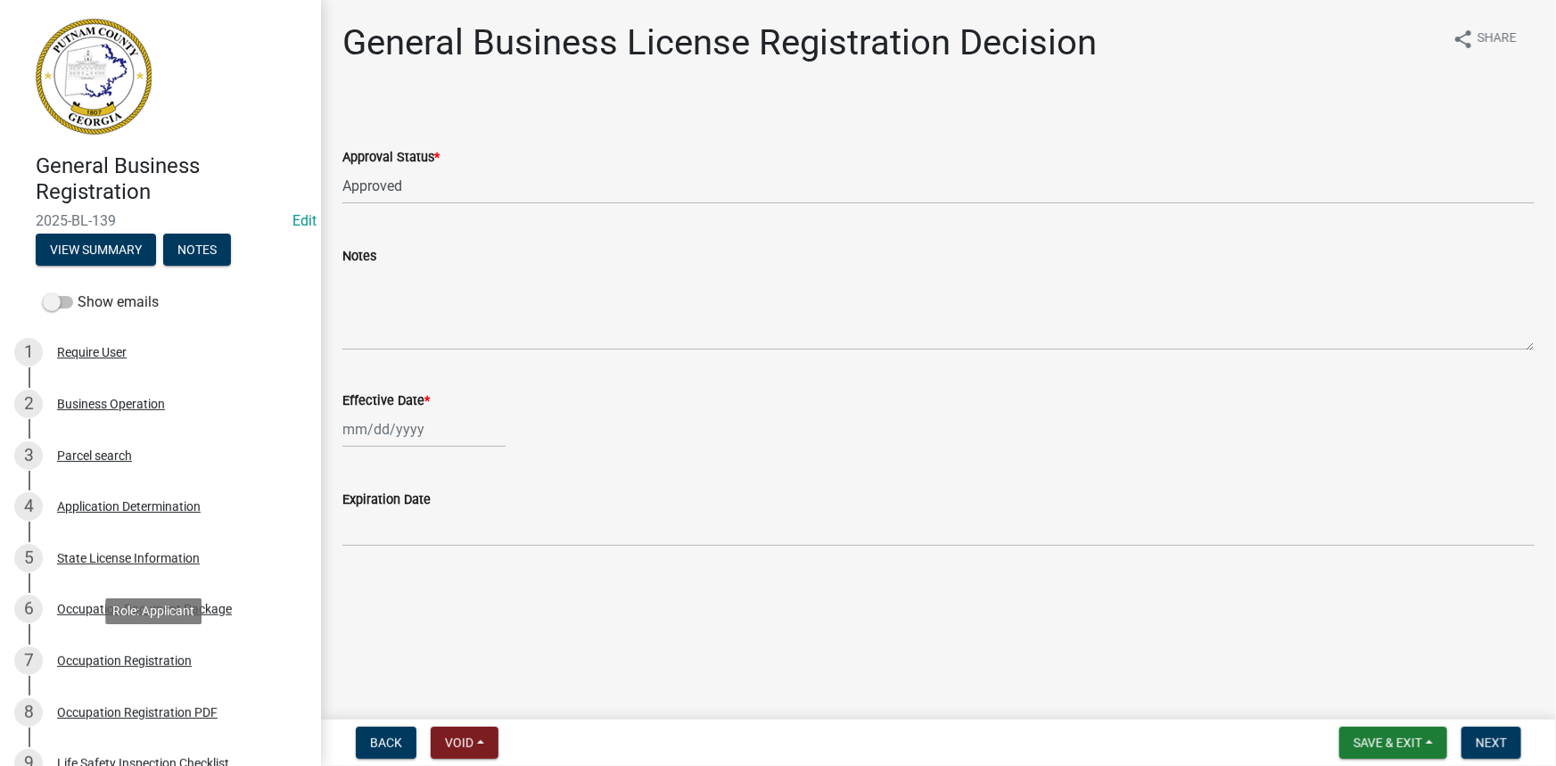
click at [165, 661] on div "Occupation Registration" at bounding box center [124, 661] width 135 height 12
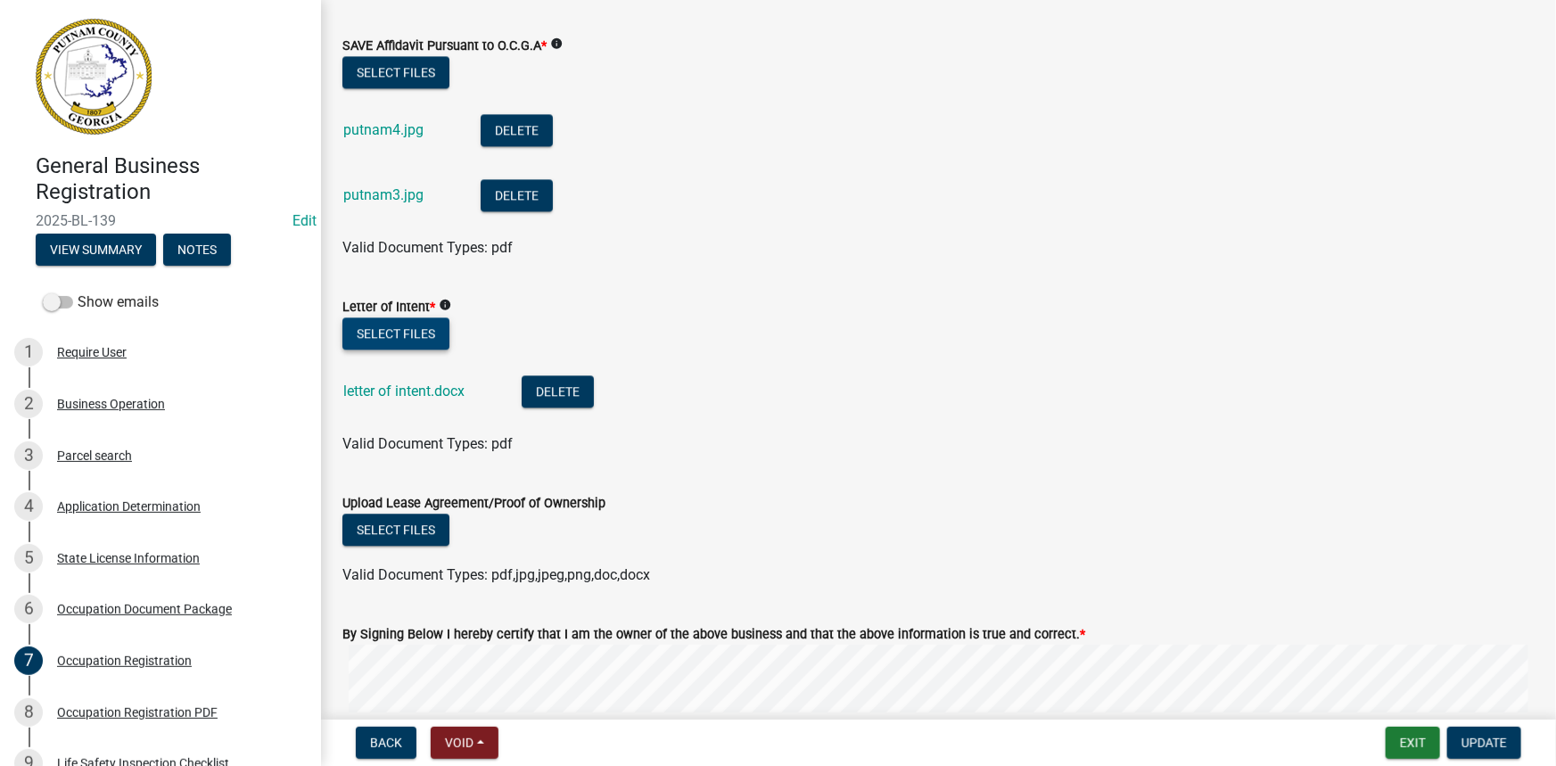
click at [418, 331] on button "Select files" at bounding box center [395, 333] width 107 height 32
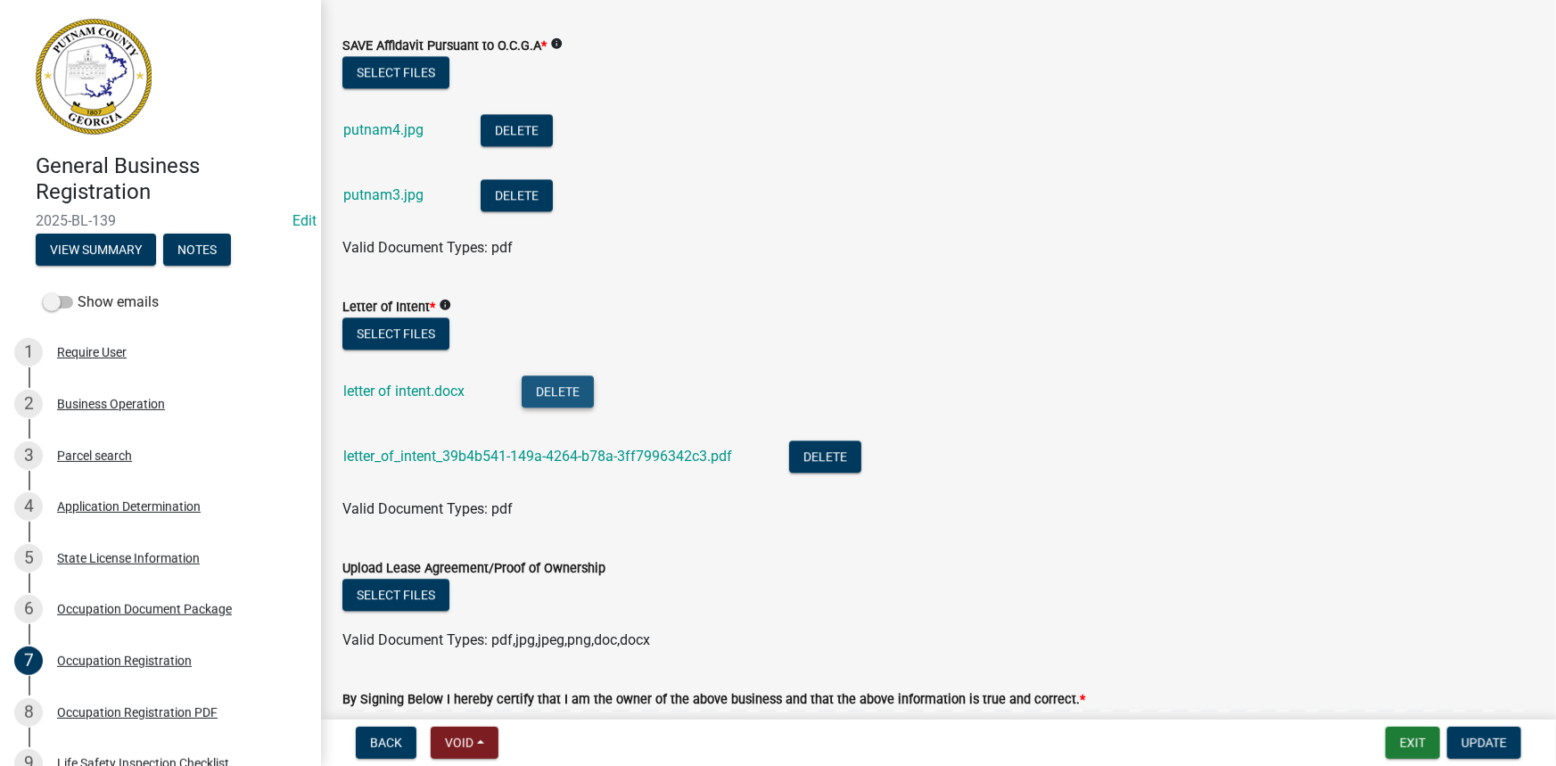
click at [581, 388] on button "Delete" at bounding box center [558, 391] width 72 height 32
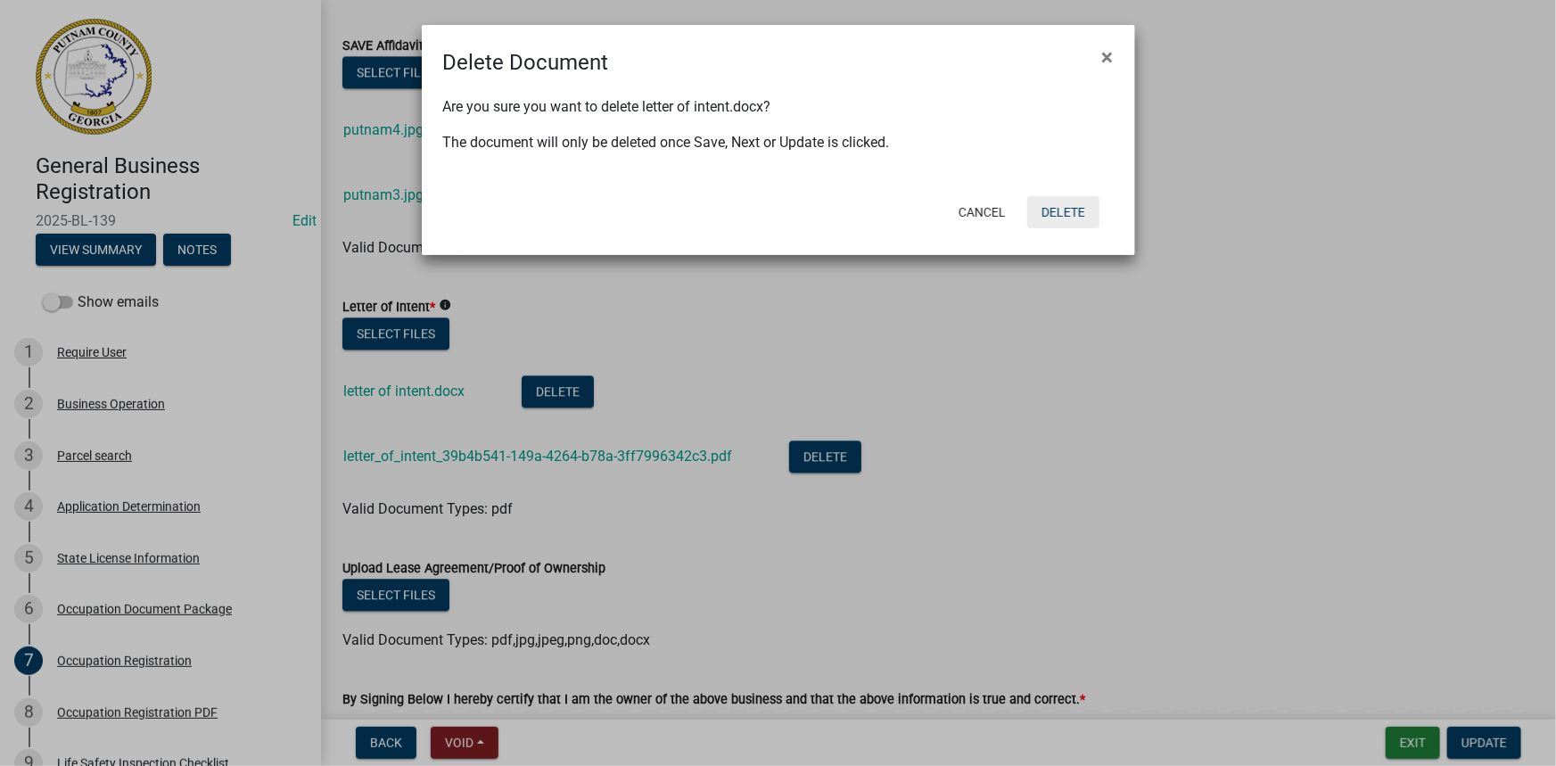
click at [1062, 217] on button "Delete" at bounding box center [1063, 212] width 72 height 32
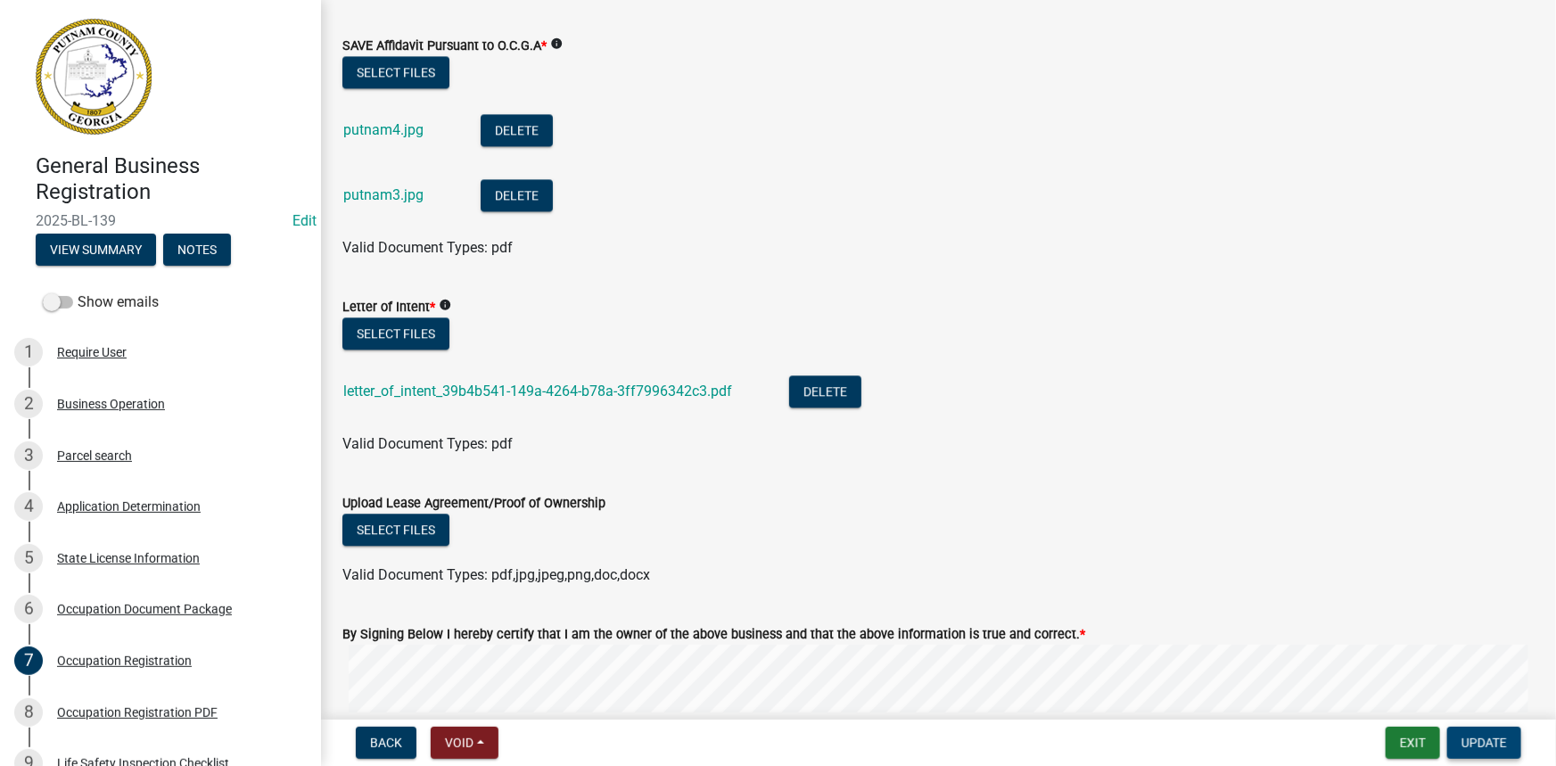
drag, startPoint x: 1455, startPoint y: 723, endPoint x: 1466, endPoint y: 736, distance: 16.4
click at [1457, 725] on nav "Back Void Withdraw Lock Expire Void Exit Update" at bounding box center [938, 743] width 1235 height 46
click at [1466, 736] on span "Update" at bounding box center [1484, 743] width 45 height 14
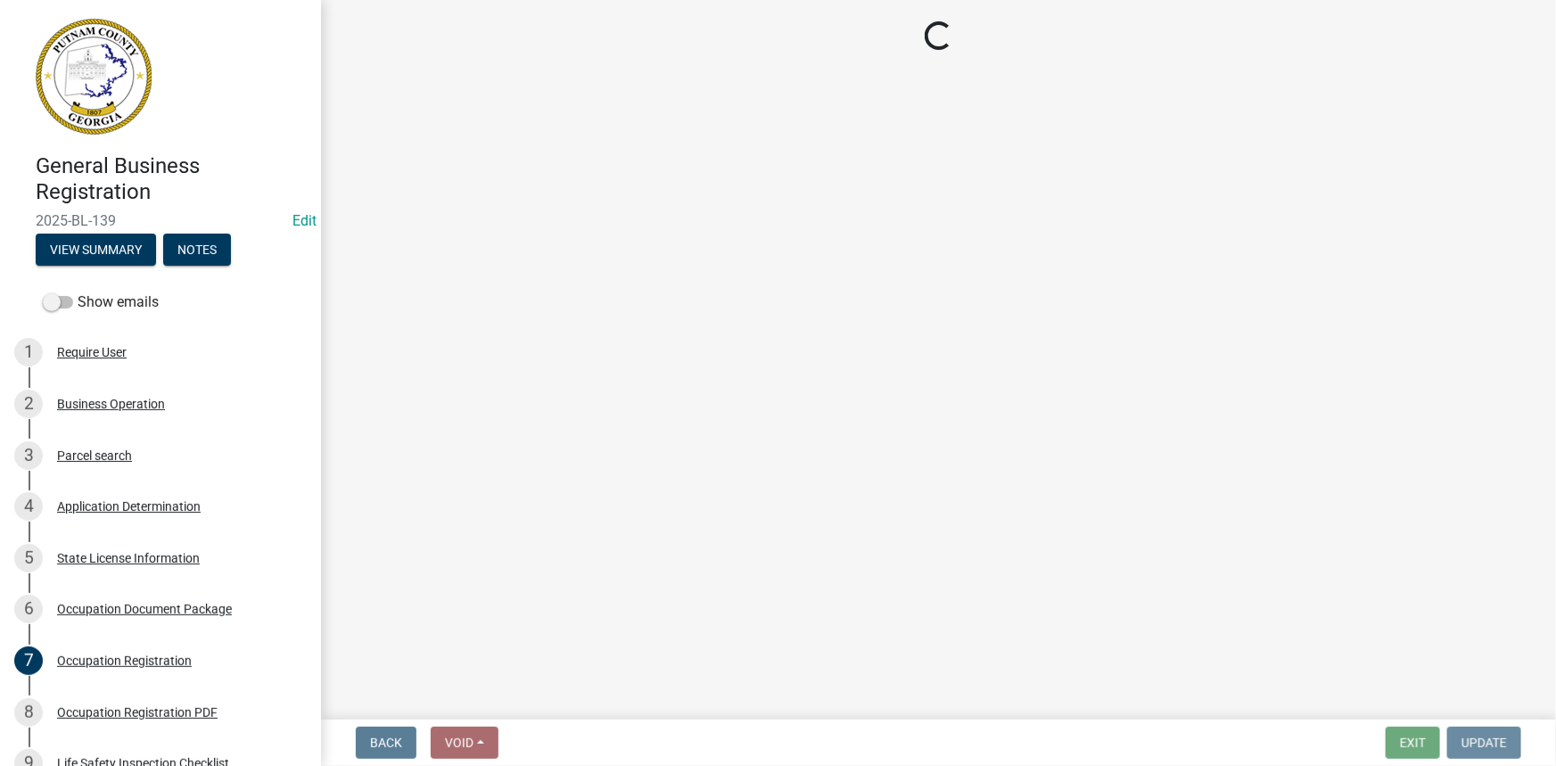
scroll to position [0, 0]
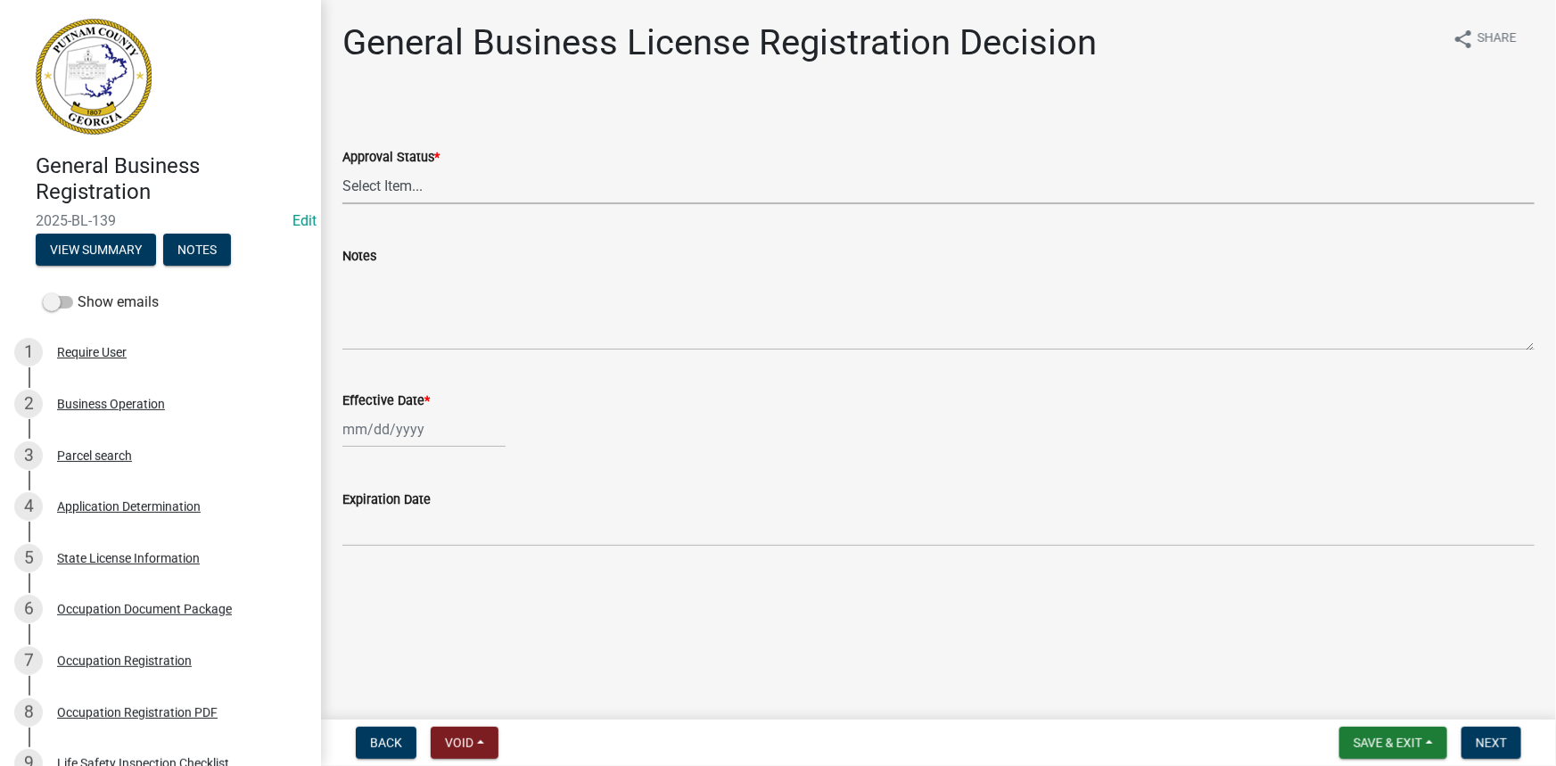
click at [467, 202] on select "Select Item... Approved Denied" at bounding box center [938, 186] width 1192 height 37
click at [342, 168] on select "Select Item... Approved Denied" at bounding box center [938, 186] width 1192 height 37
select select "4b86b809-39dd-4c68-9f3d-fdb3e7050482"
click at [374, 430] on div at bounding box center [423, 429] width 163 height 37
select select "10"
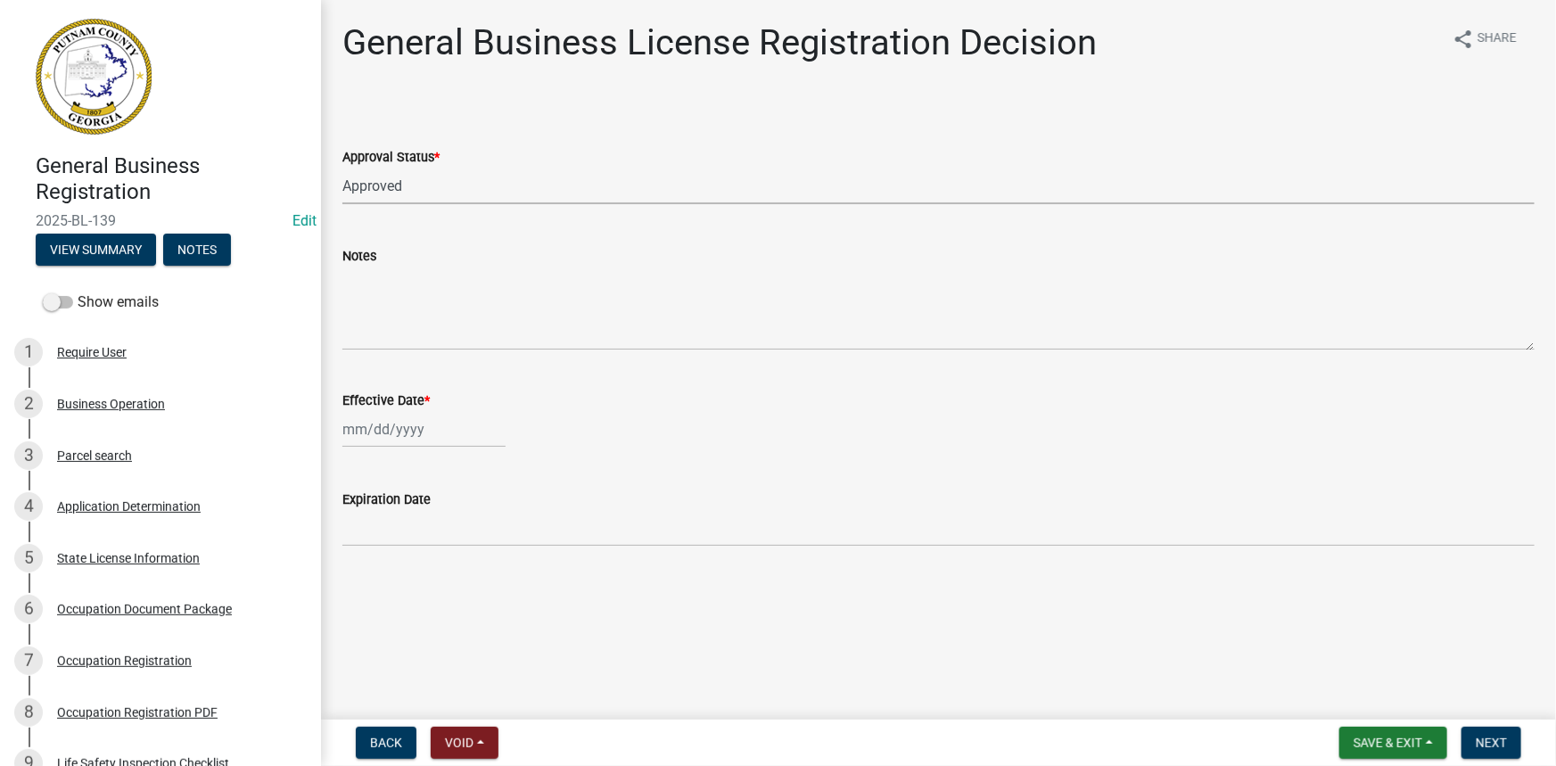
select select "2025"
click at [357, 553] on div "6" at bounding box center [360, 553] width 29 height 29
type input "10/06/2025"
click at [1494, 736] on span "Next" at bounding box center [1491, 743] width 31 height 14
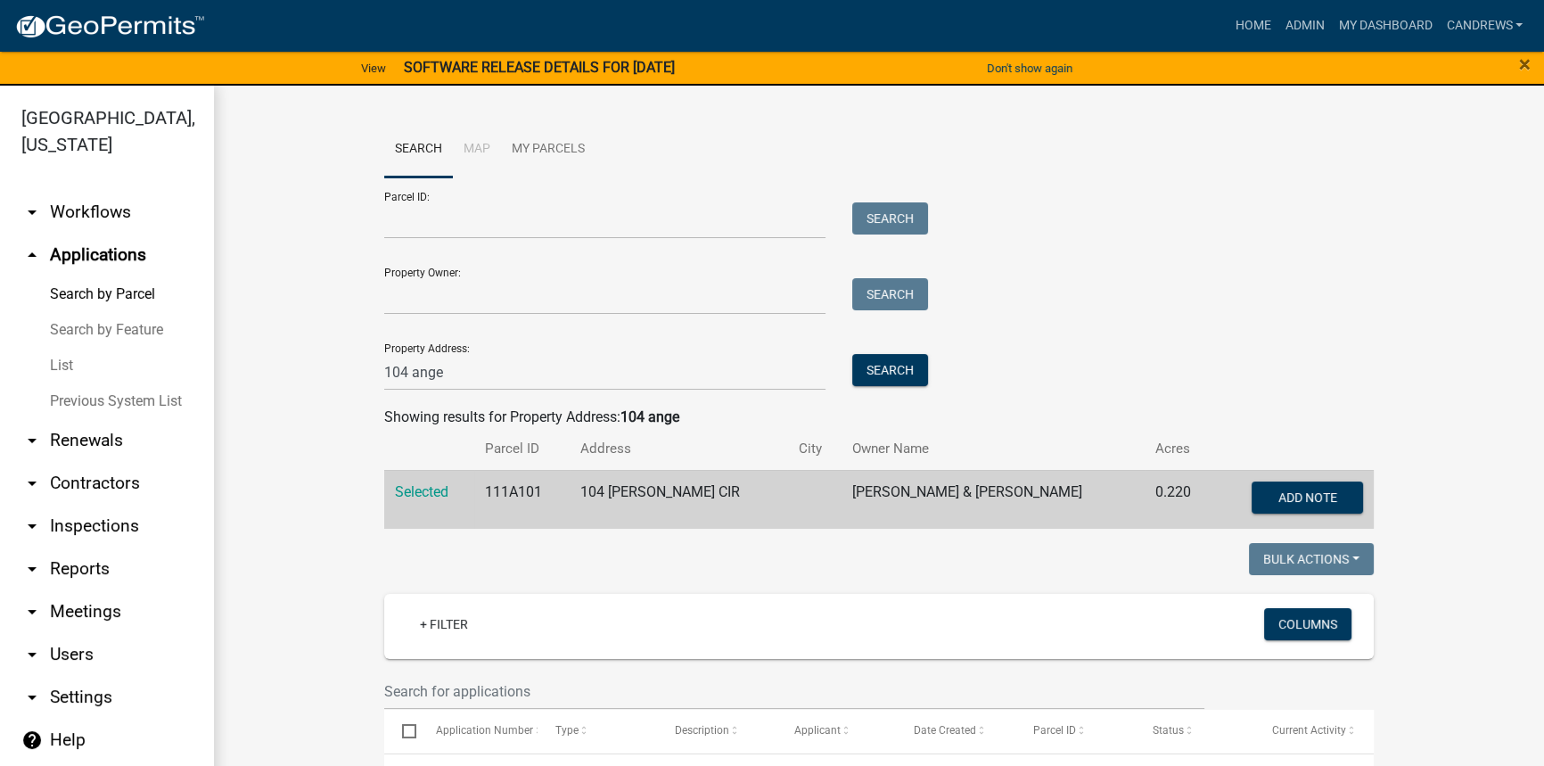
scroll to position [405, 0]
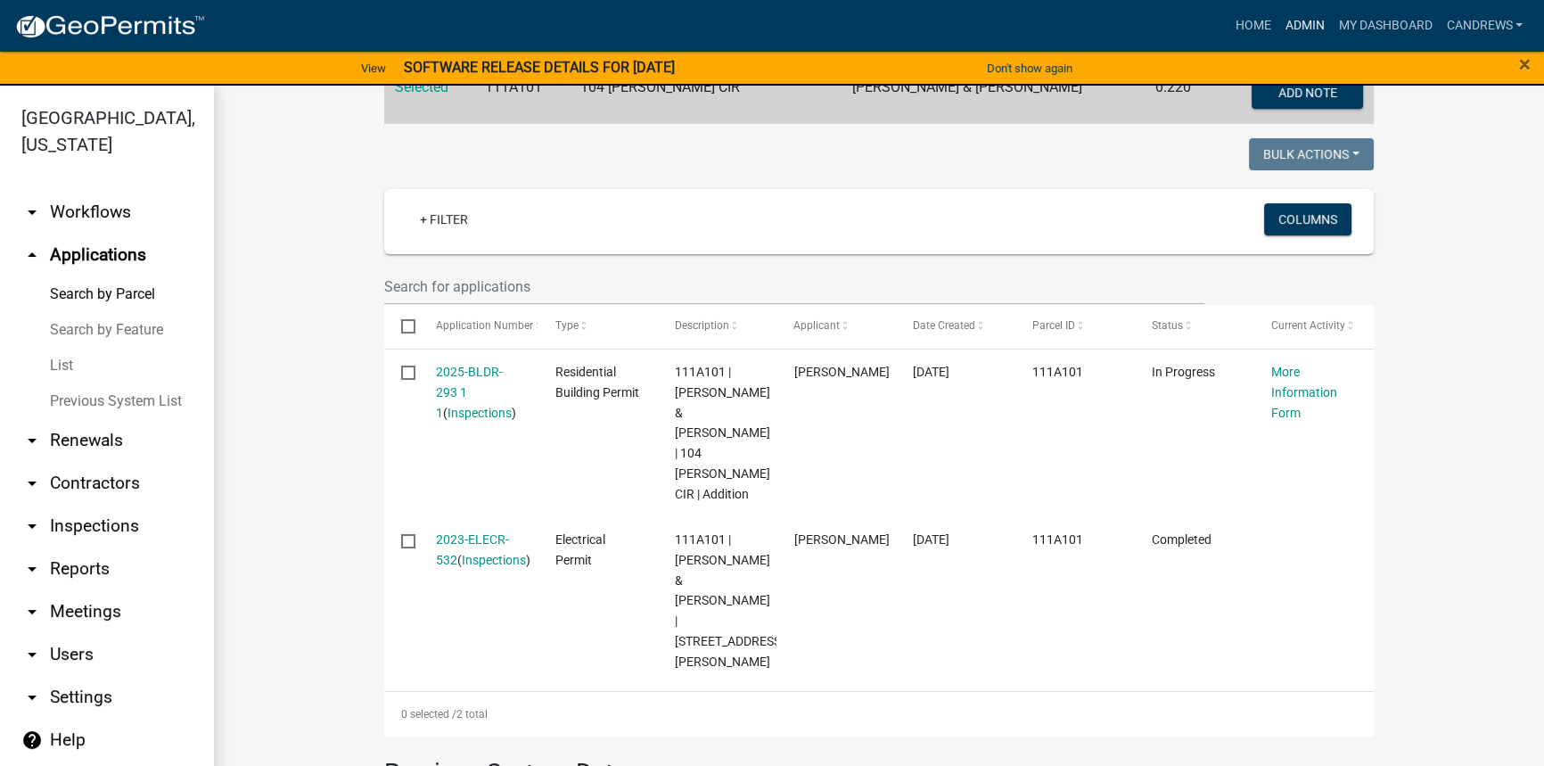
click at [1299, 33] on link "Admin" at bounding box center [1305, 26] width 54 height 34
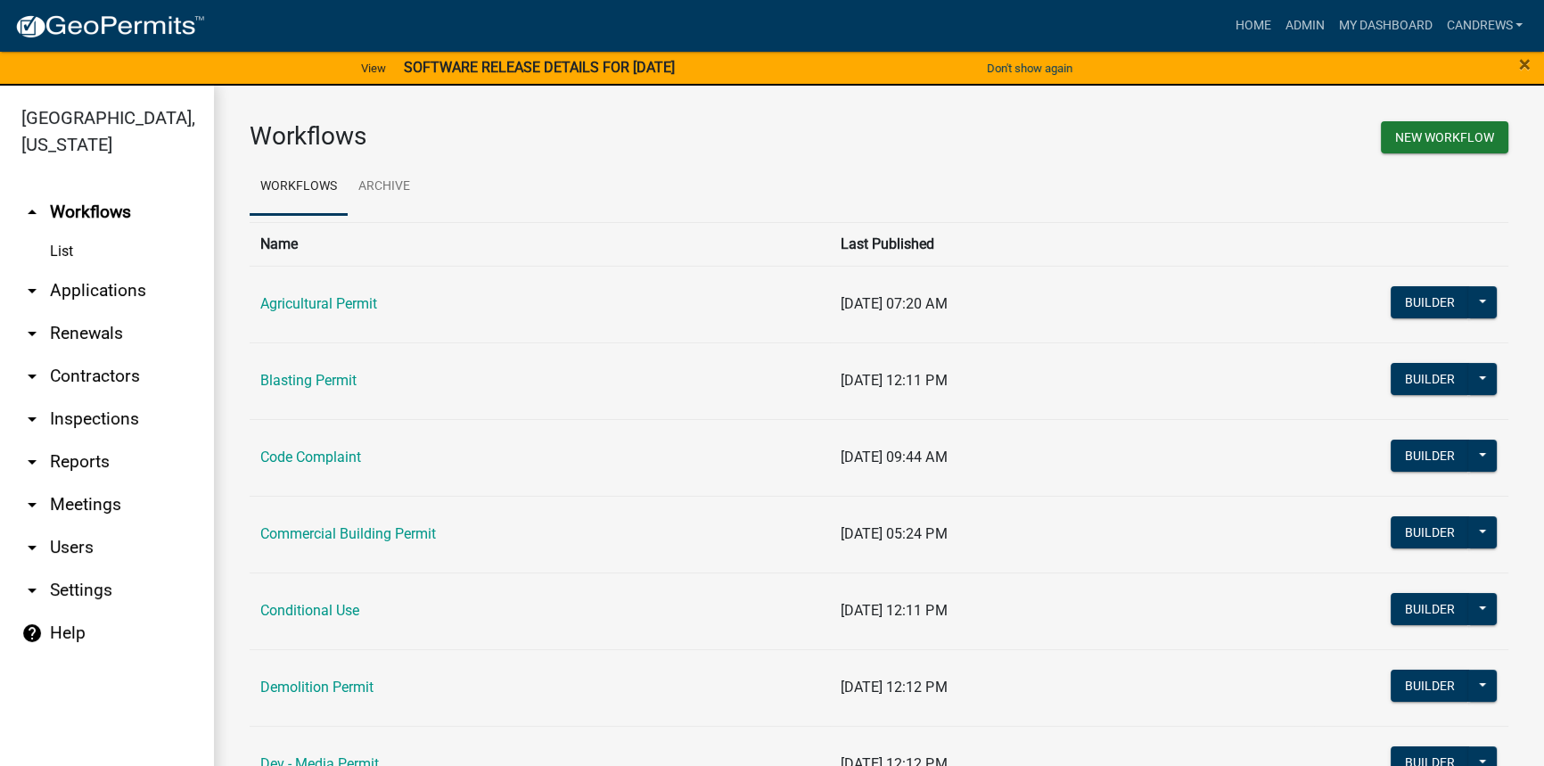
click at [86, 288] on link "arrow_drop_down Applications" at bounding box center [107, 290] width 214 height 43
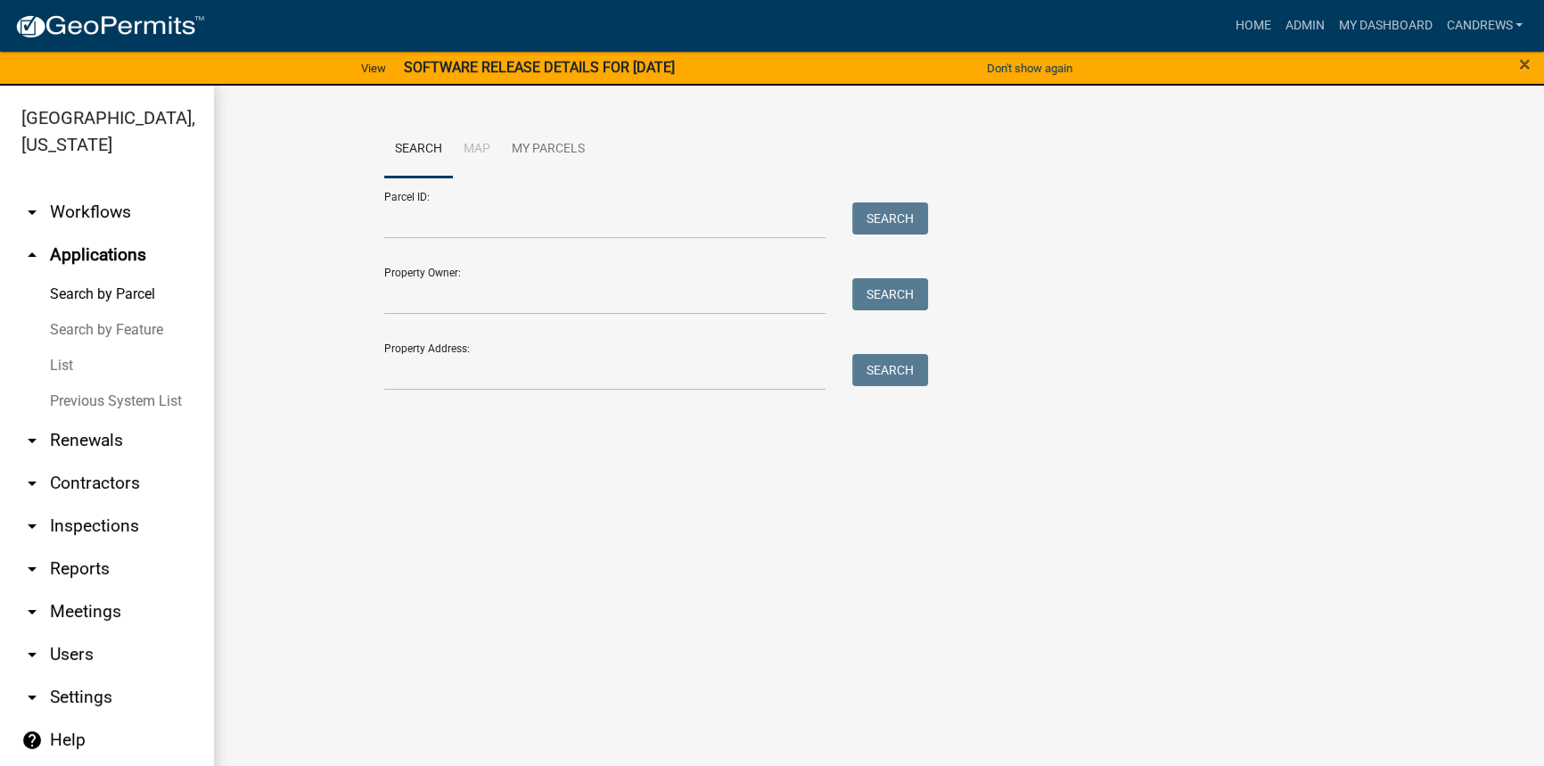
click at [36, 381] on link "List" at bounding box center [107, 366] width 214 height 36
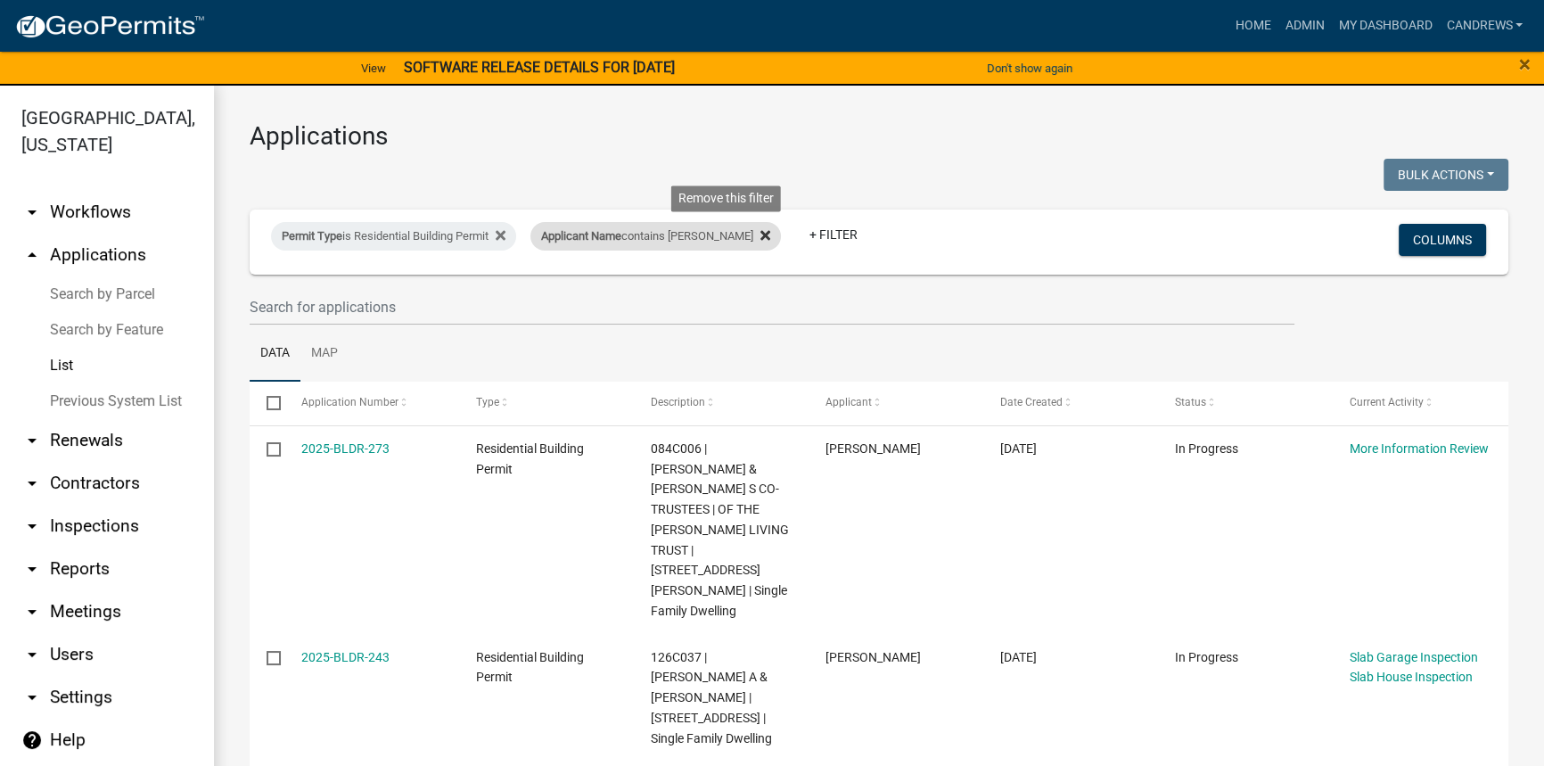
click at [761, 233] on icon at bounding box center [766, 236] width 10 height 10
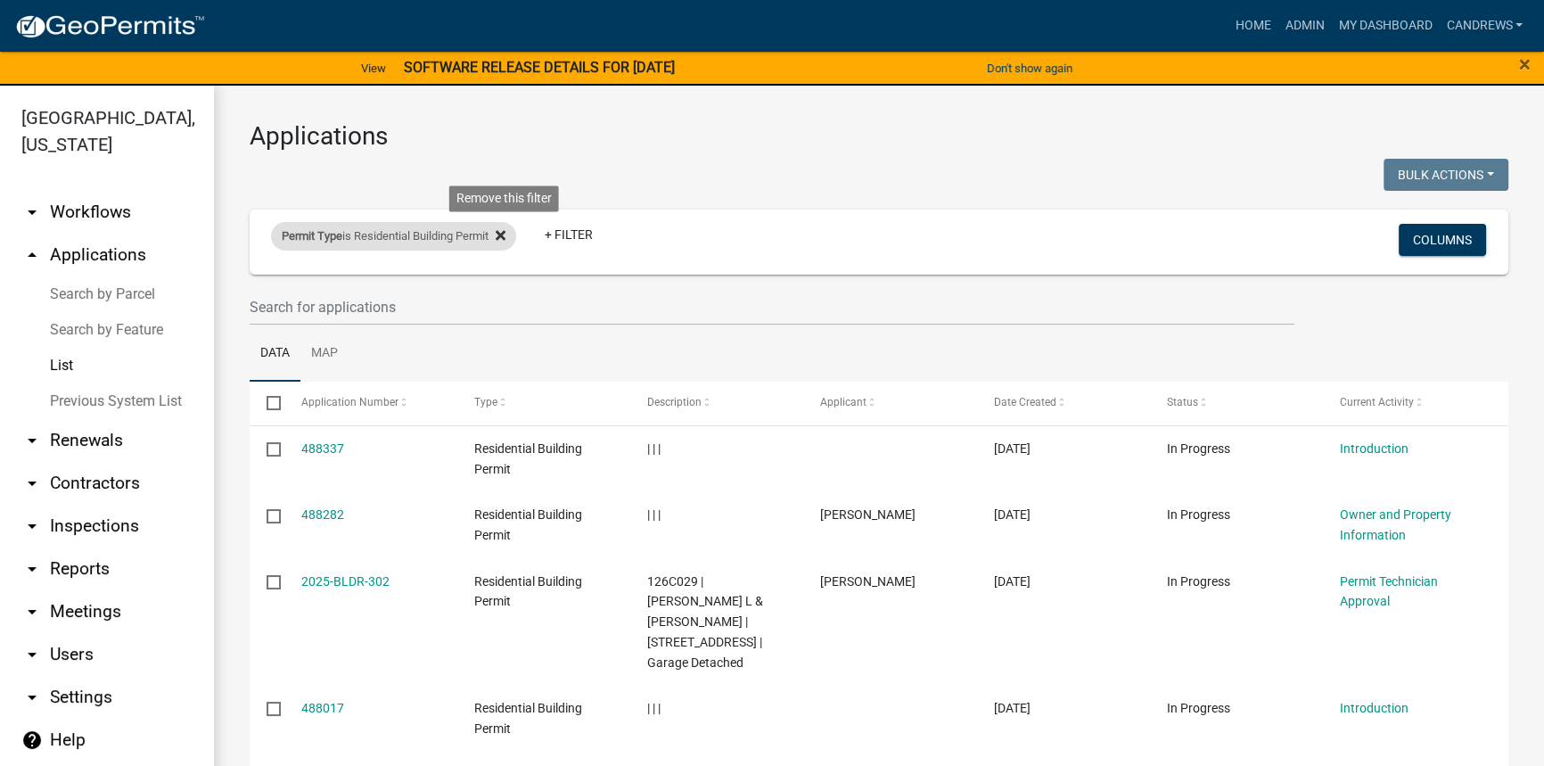
click at [506, 233] on icon at bounding box center [501, 236] width 10 height 10
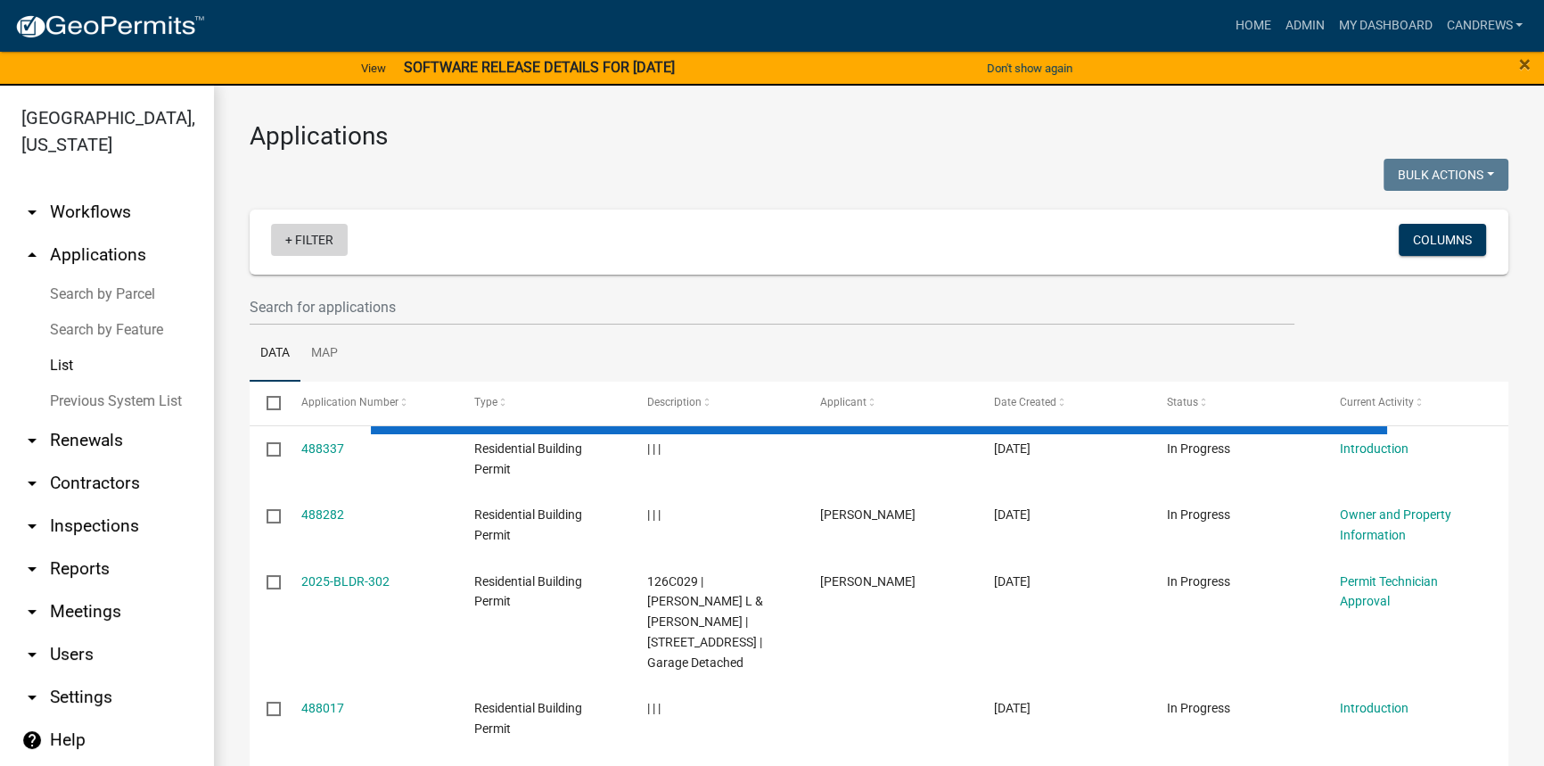
click at [325, 233] on link "+ Filter" at bounding box center [309, 240] width 77 height 32
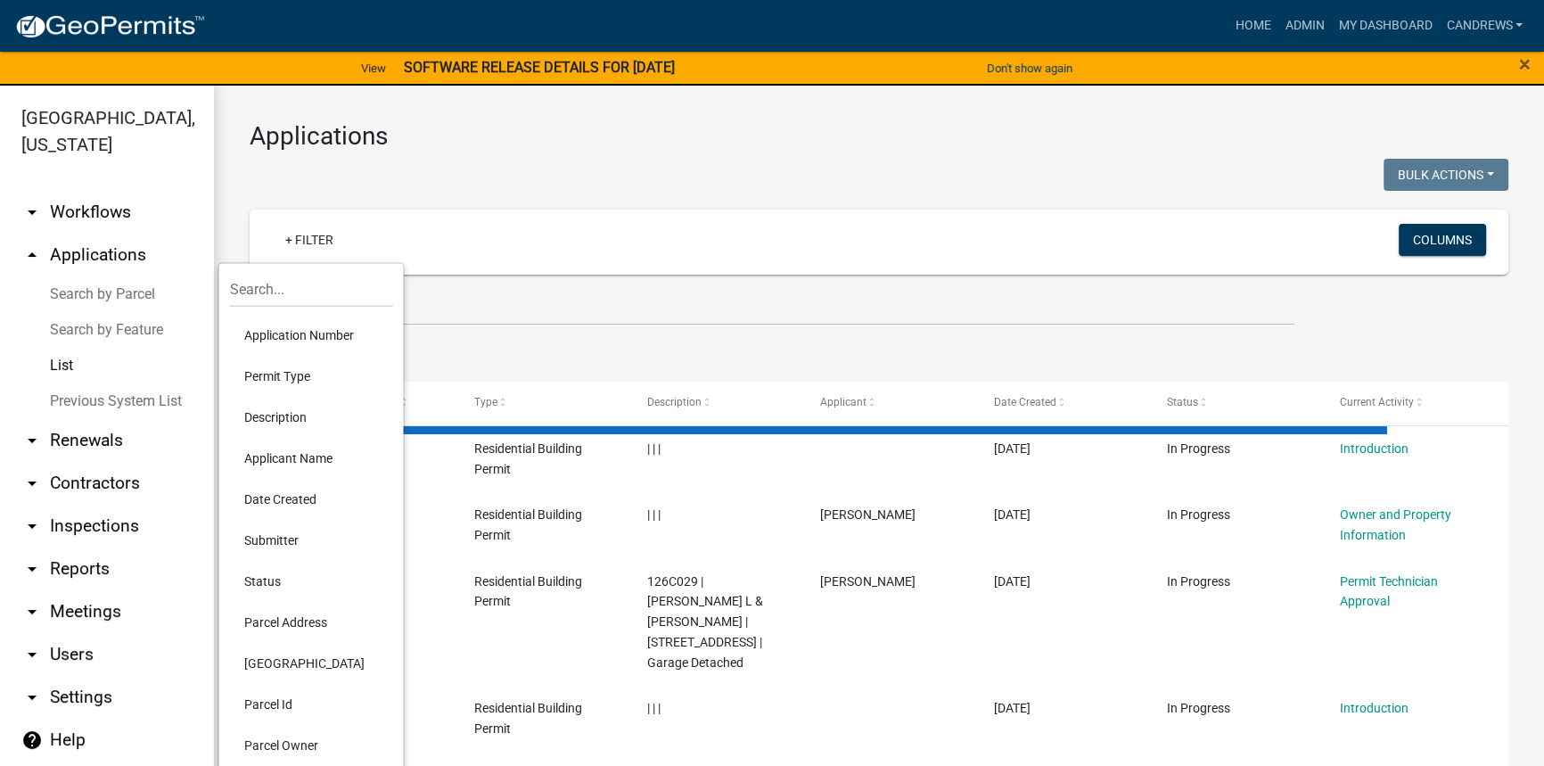
click at [302, 334] on li "Application Number" at bounding box center [311, 335] width 163 height 41
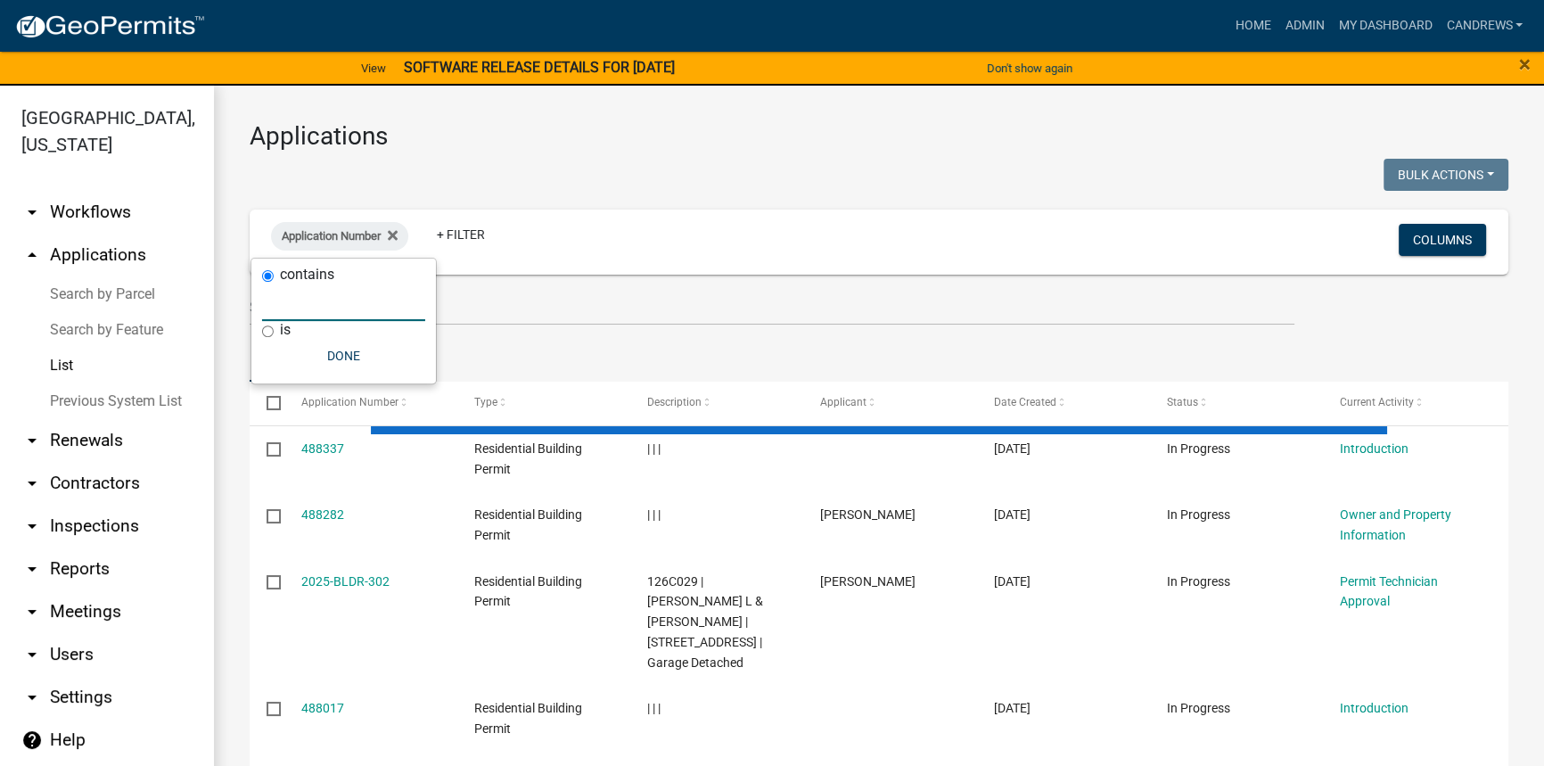
click at [336, 318] on input "text" at bounding box center [343, 302] width 163 height 37
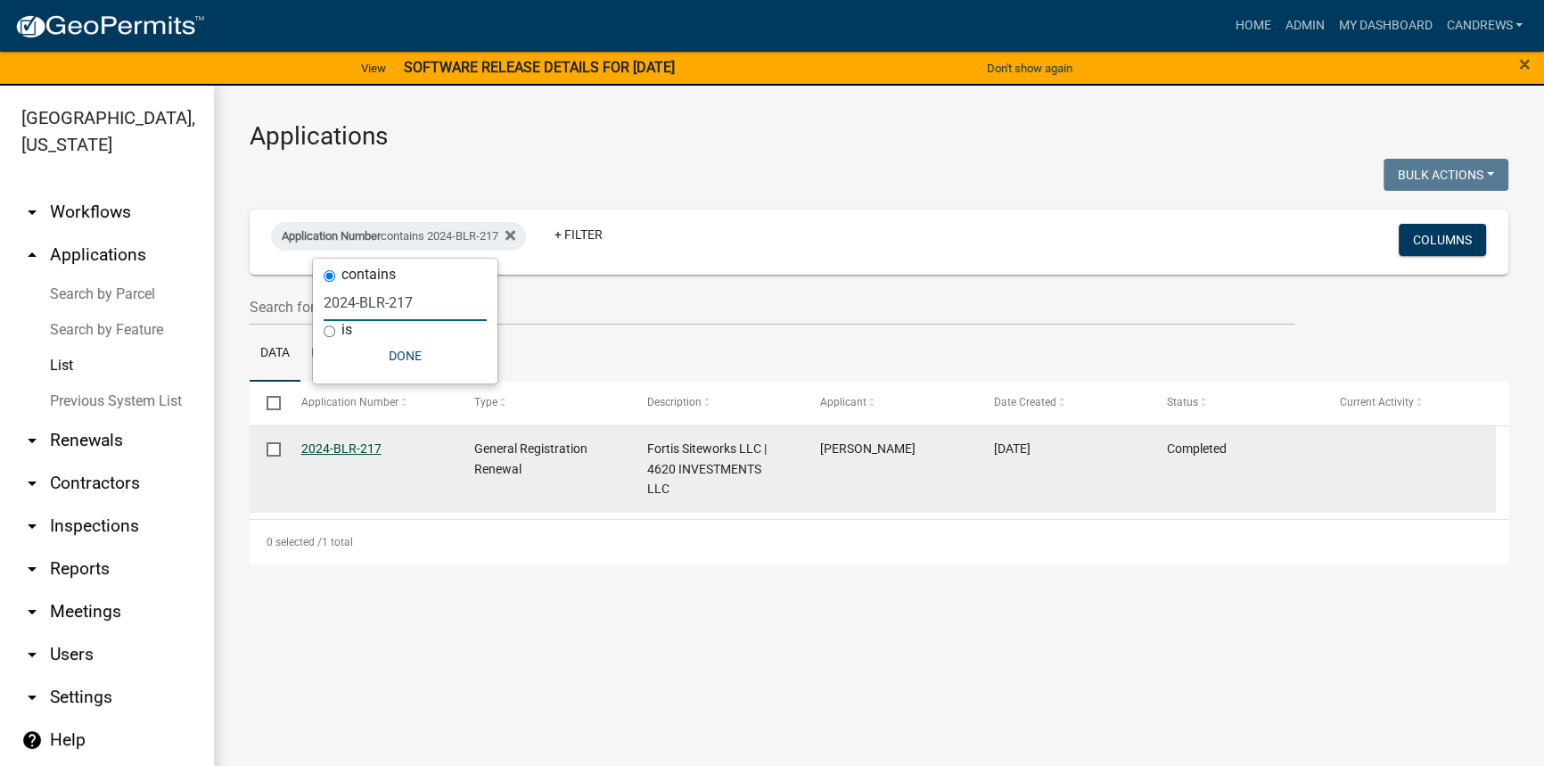
type input "2024-BLR-217"
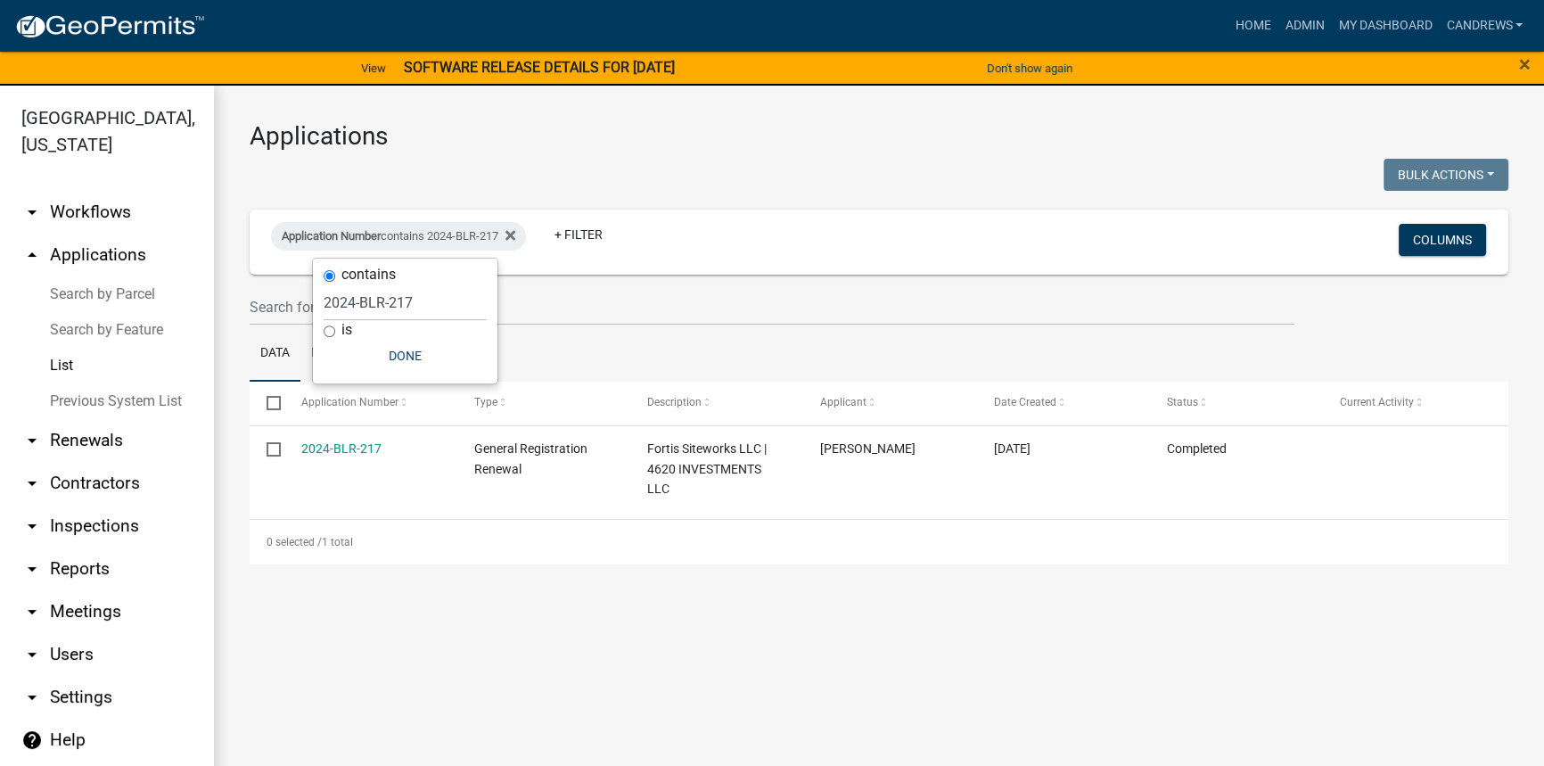
click at [62, 301] on link "Search by Parcel" at bounding box center [107, 294] width 214 height 36
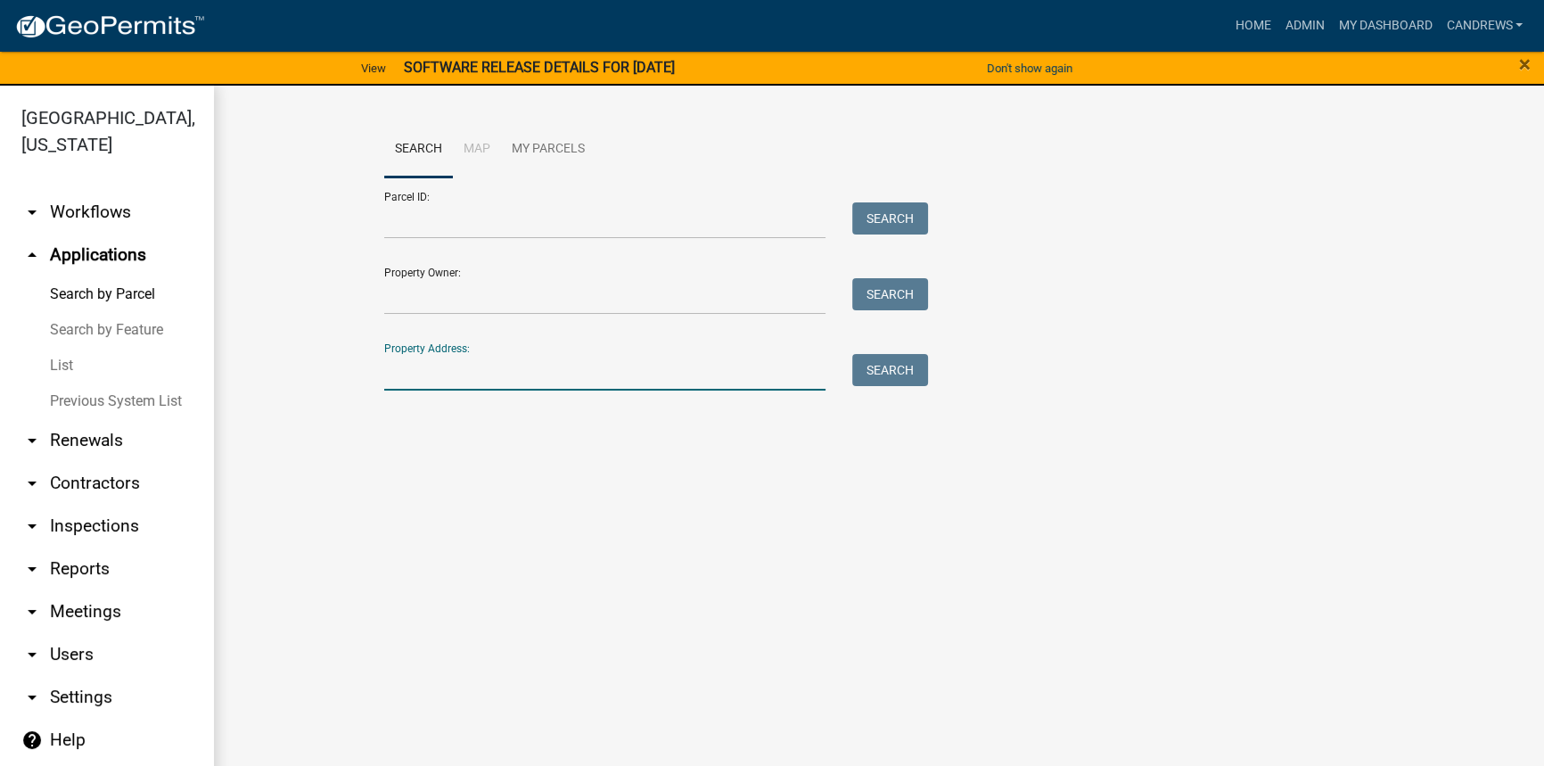
click at [456, 368] on input "Property Address:" at bounding box center [604, 372] width 441 height 37
click at [76, 353] on link "List" at bounding box center [107, 366] width 214 height 36
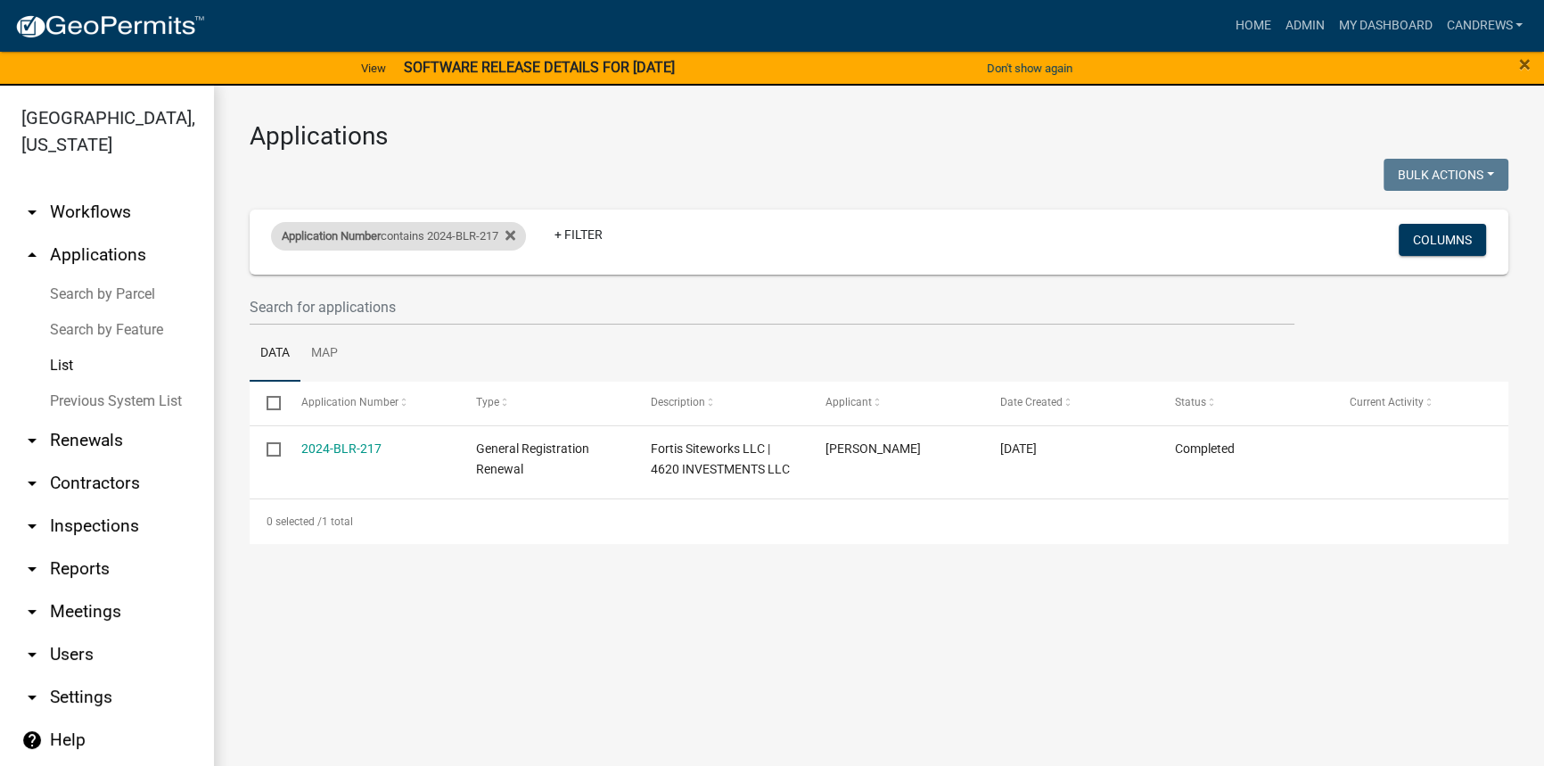
click at [391, 235] on div "Application Number contains 2024-BLR-217" at bounding box center [398, 236] width 255 height 29
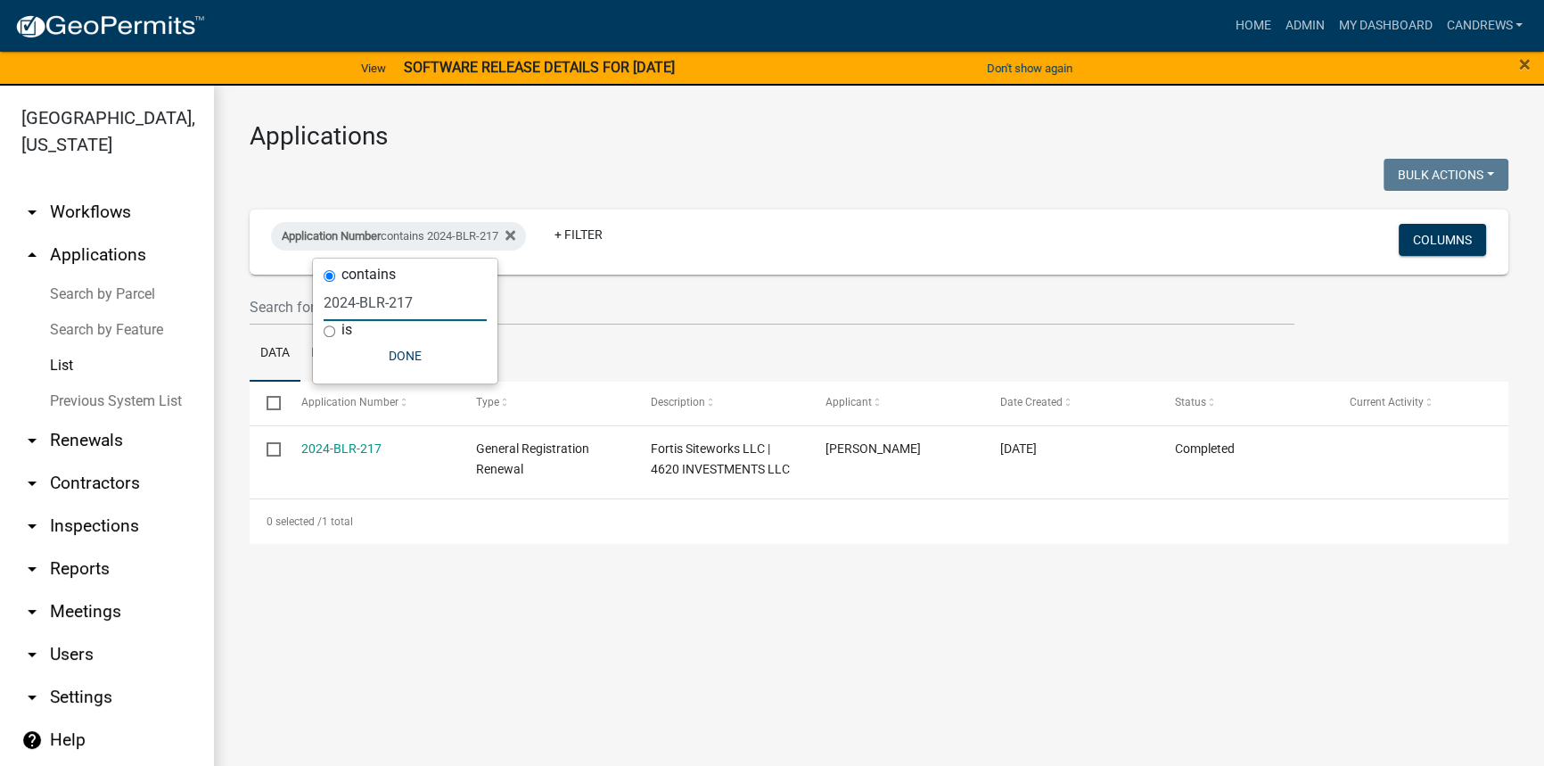
drag, startPoint x: 345, startPoint y: 304, endPoint x: 429, endPoint y: 301, distance: 83.9
click at [429, 301] on input "2024-BLR-217" at bounding box center [405, 302] width 163 height 37
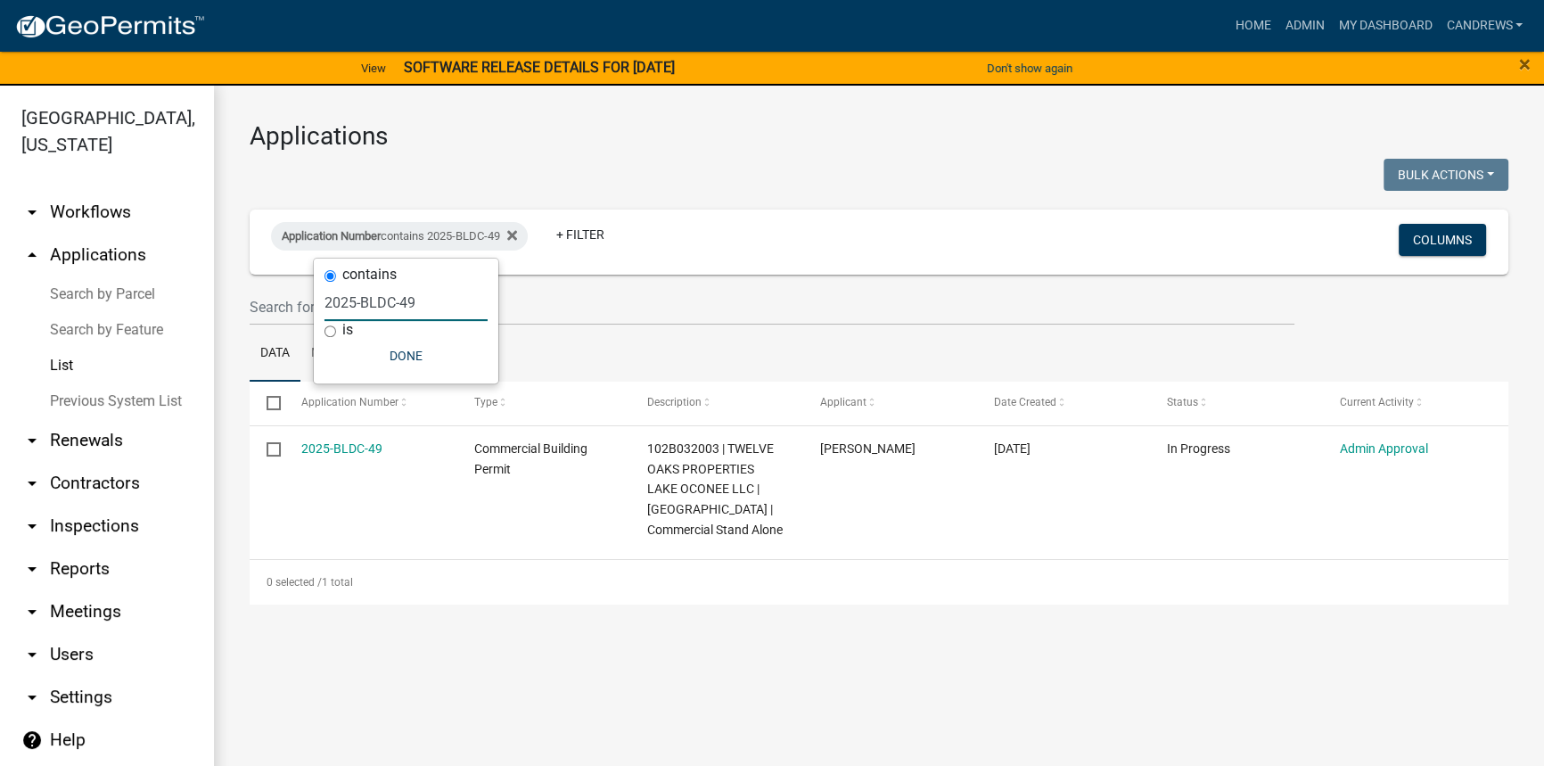
click at [410, 299] on input "2025-BLDC-49" at bounding box center [406, 302] width 163 height 37
type input "2025-BLDC-40"
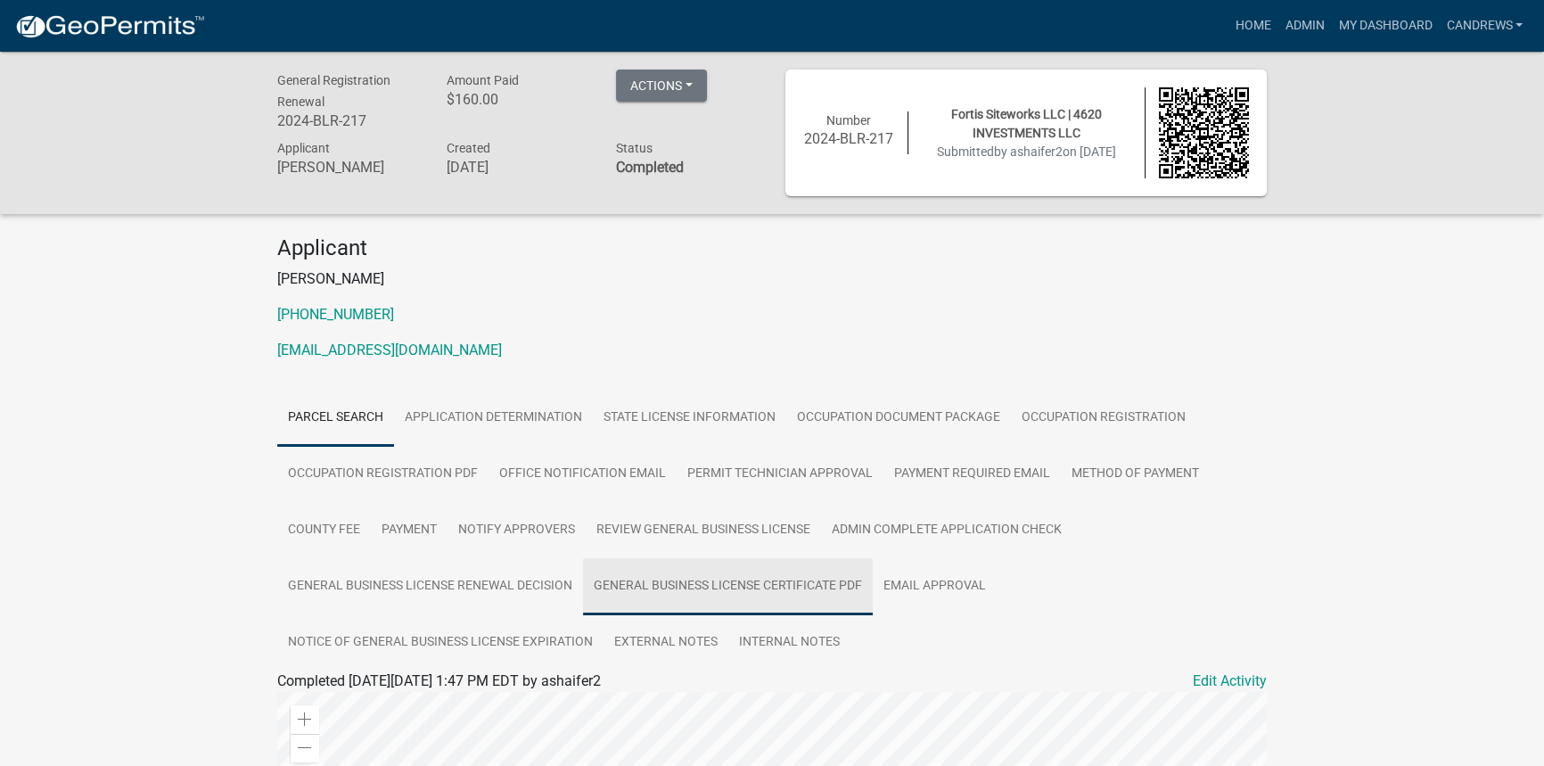
click at [652, 570] on link "General Business License Certificate PDF" at bounding box center [728, 586] width 290 height 57
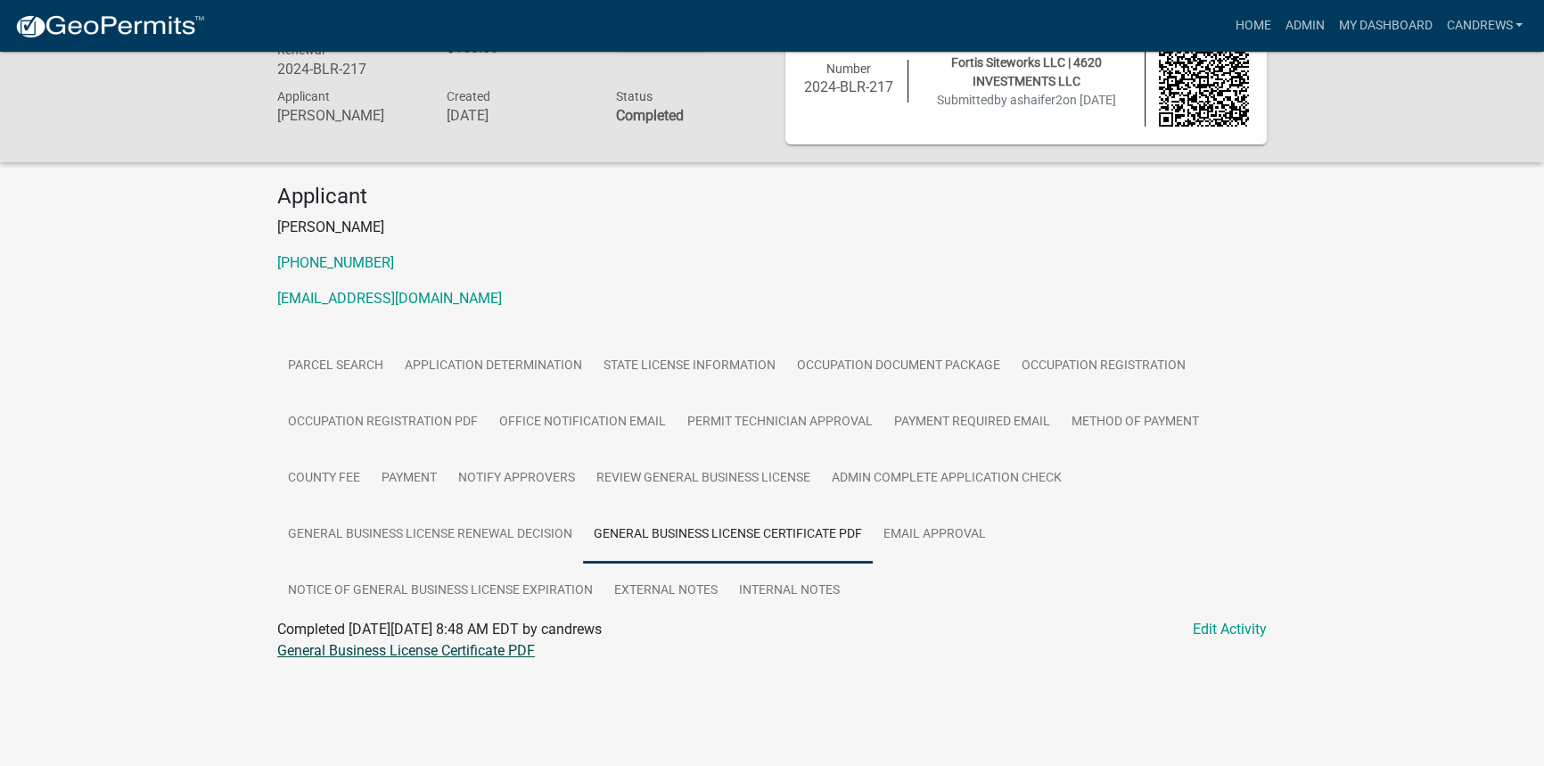
click at [486, 646] on link "General Business License Certificate PDF" at bounding box center [406, 650] width 258 height 17
click at [512, 531] on link "General Business License Renewal Decision" at bounding box center [430, 534] width 306 height 57
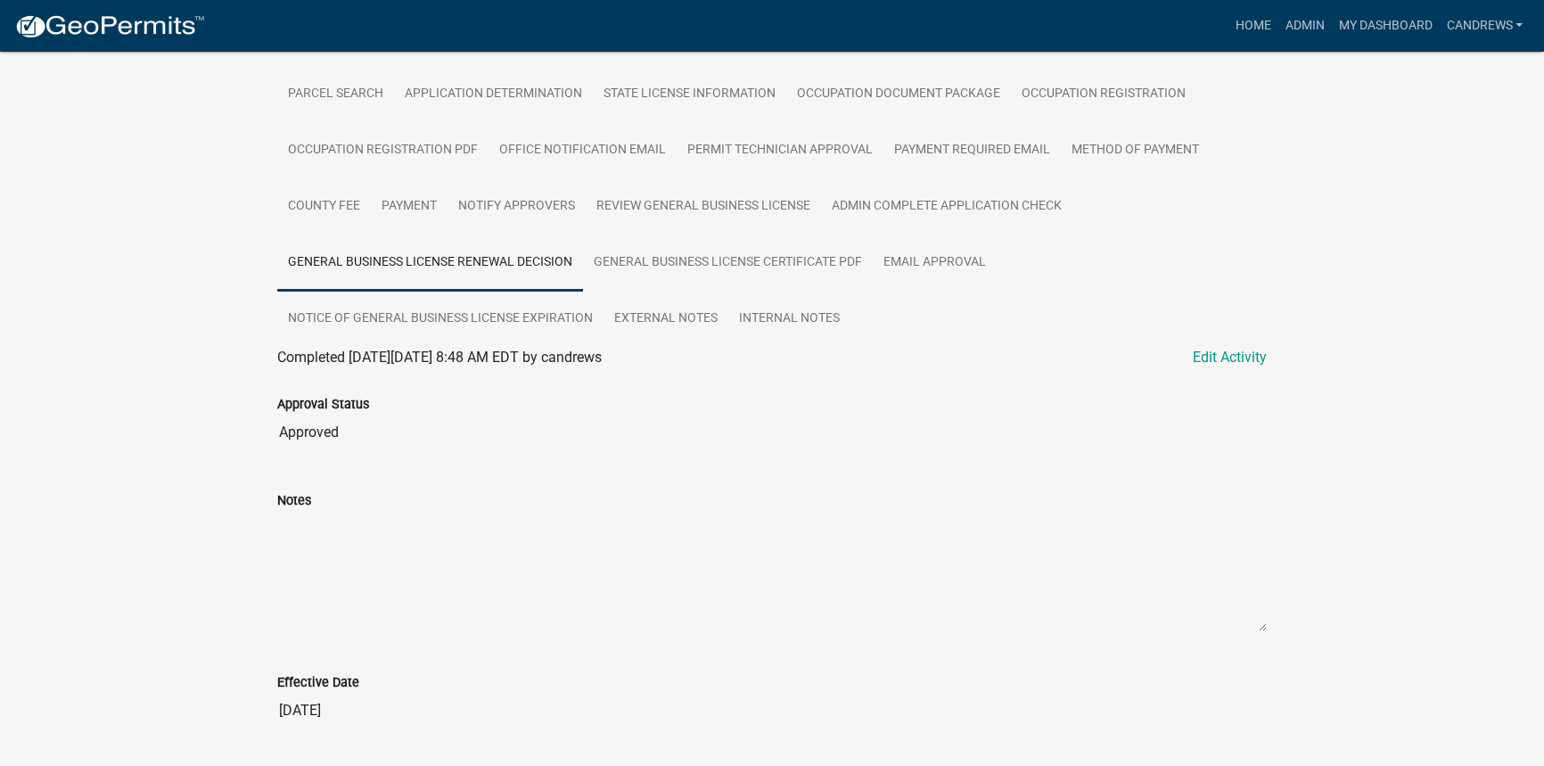
scroll to position [307, 0]
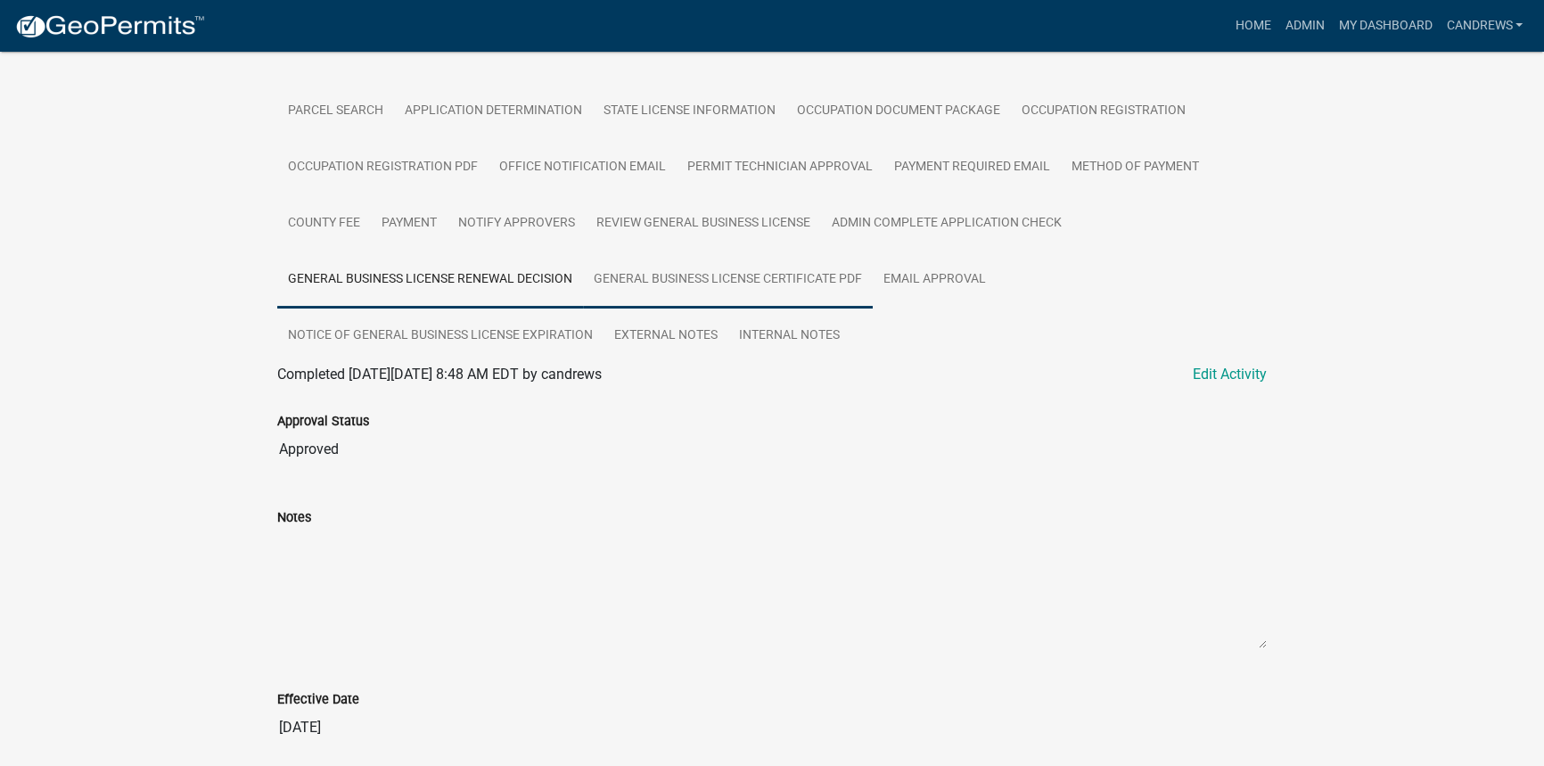
click at [793, 282] on link "General Business License Certificate PDF" at bounding box center [728, 279] width 290 height 57
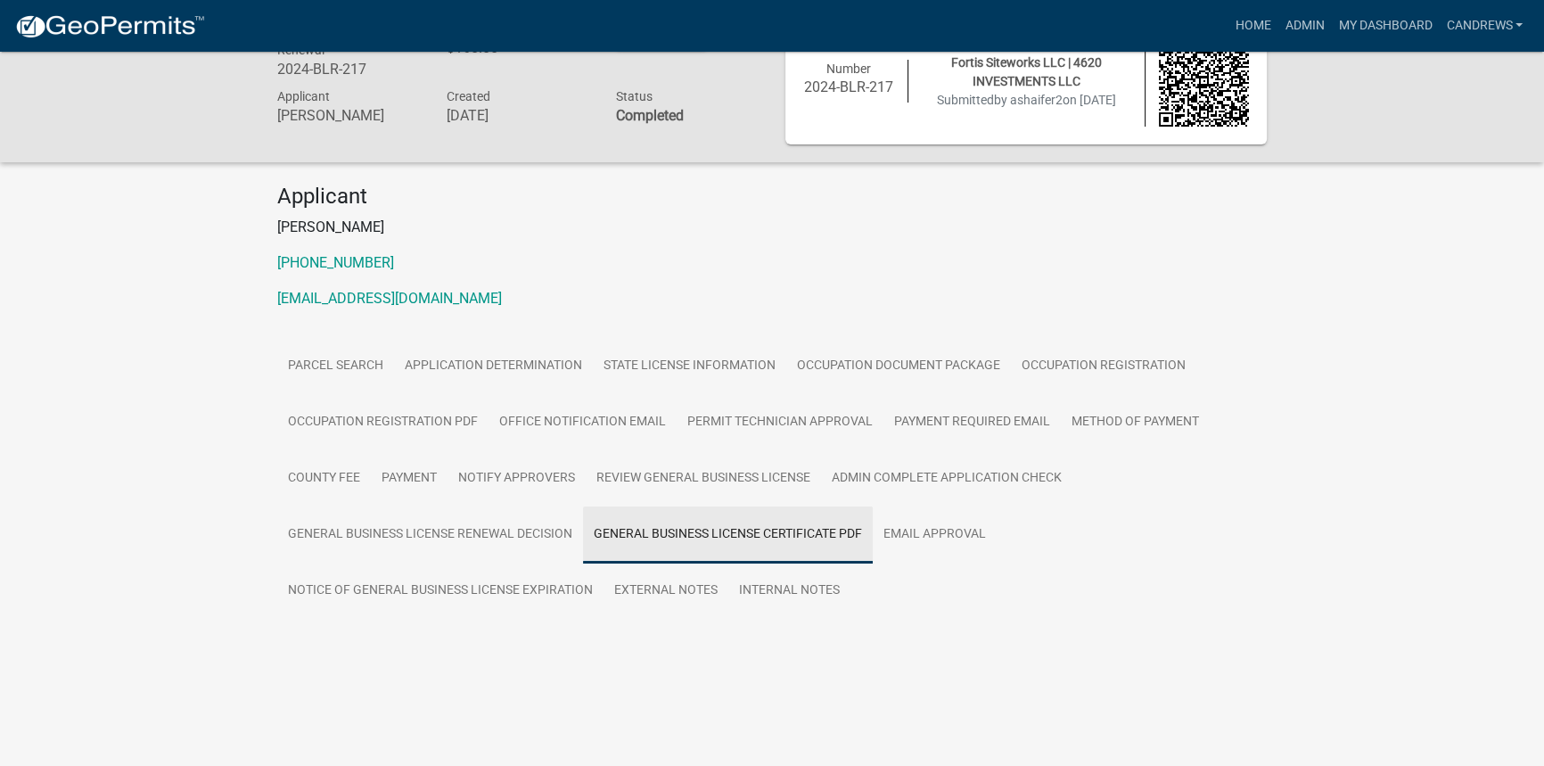
scroll to position [52, 0]
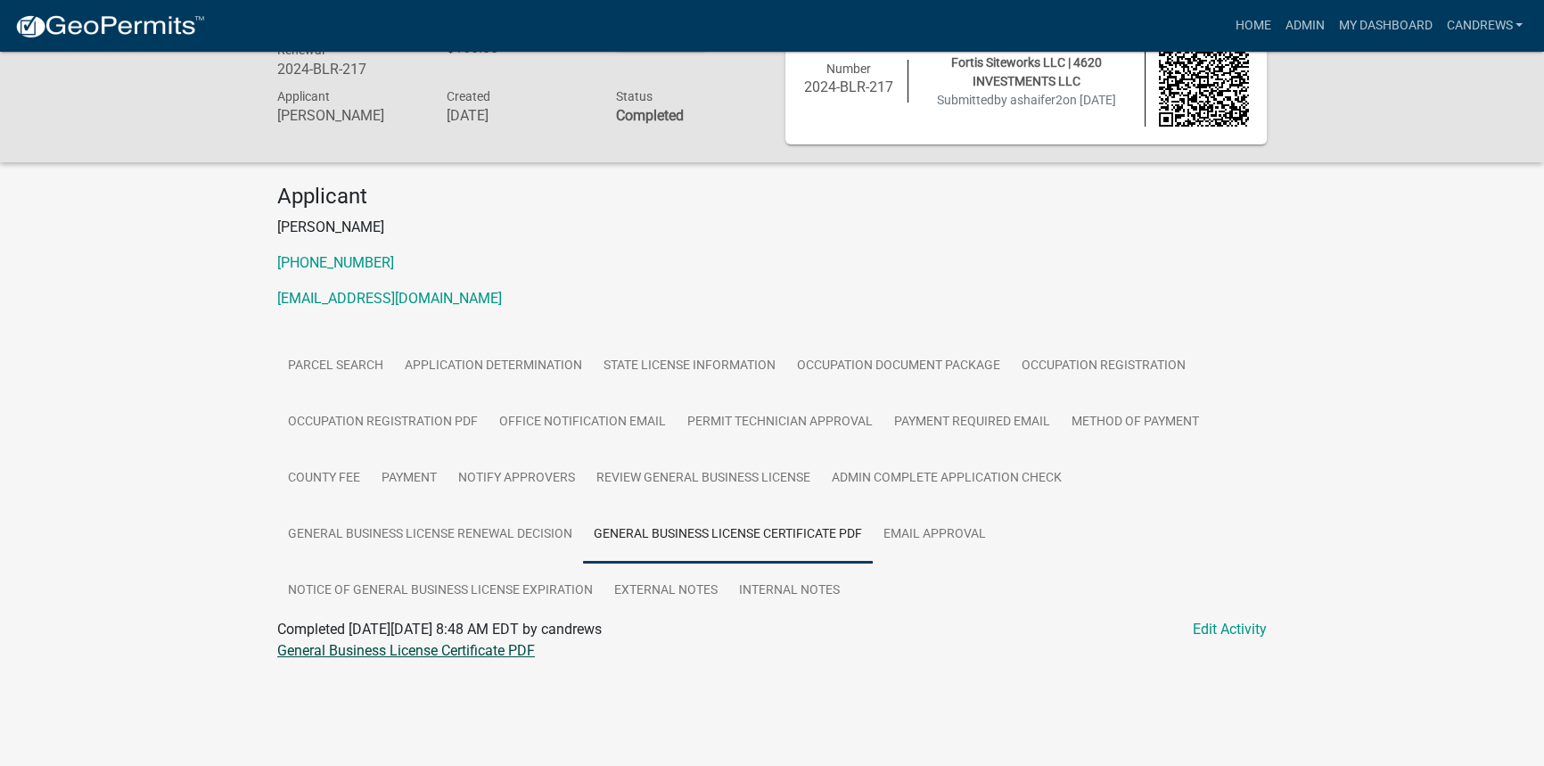
click at [507, 644] on link "General Business License Certificate PDF" at bounding box center [406, 650] width 258 height 17
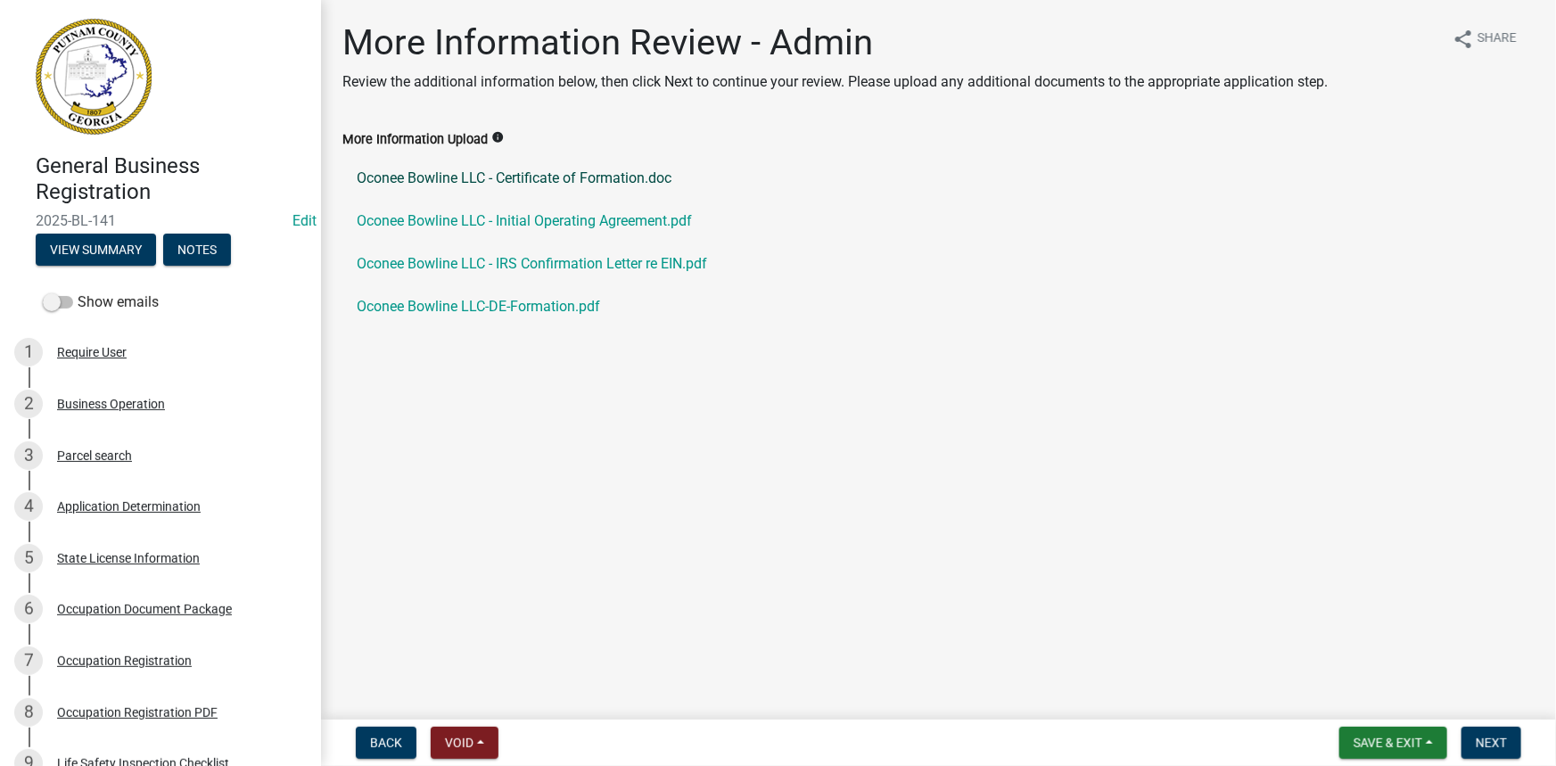
click at [539, 172] on link "Oconee Bowline LLC - Certificate of Formation.doc" at bounding box center [938, 178] width 1192 height 43
click at [439, 212] on link "Oconee Bowline LLC - Initial Operating Agreement.pdf" at bounding box center [938, 221] width 1192 height 43
click at [97, 245] on button "View Summary" at bounding box center [96, 250] width 120 height 32
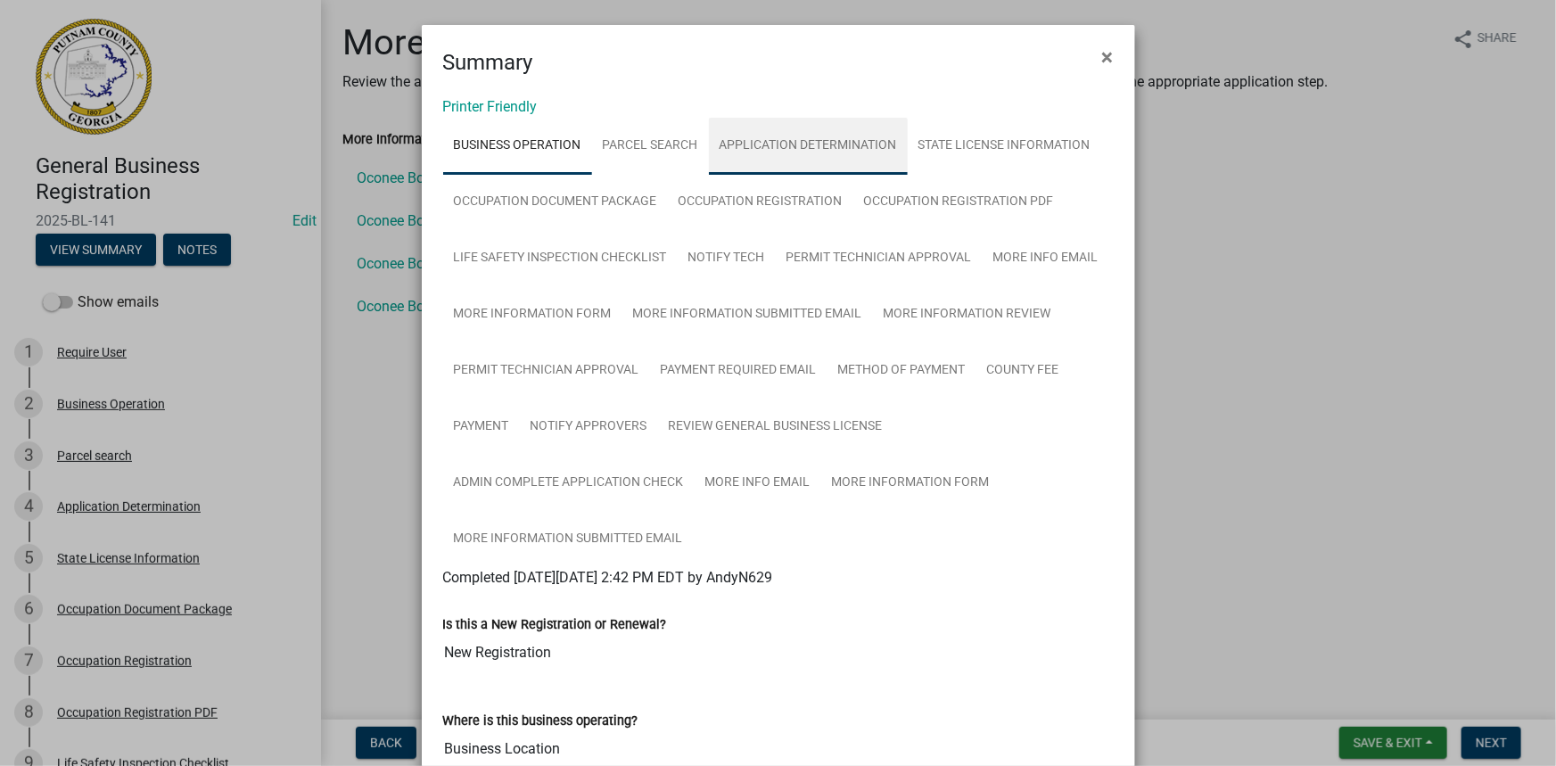
click at [794, 140] on link "Application Determination" at bounding box center [808, 146] width 199 height 57
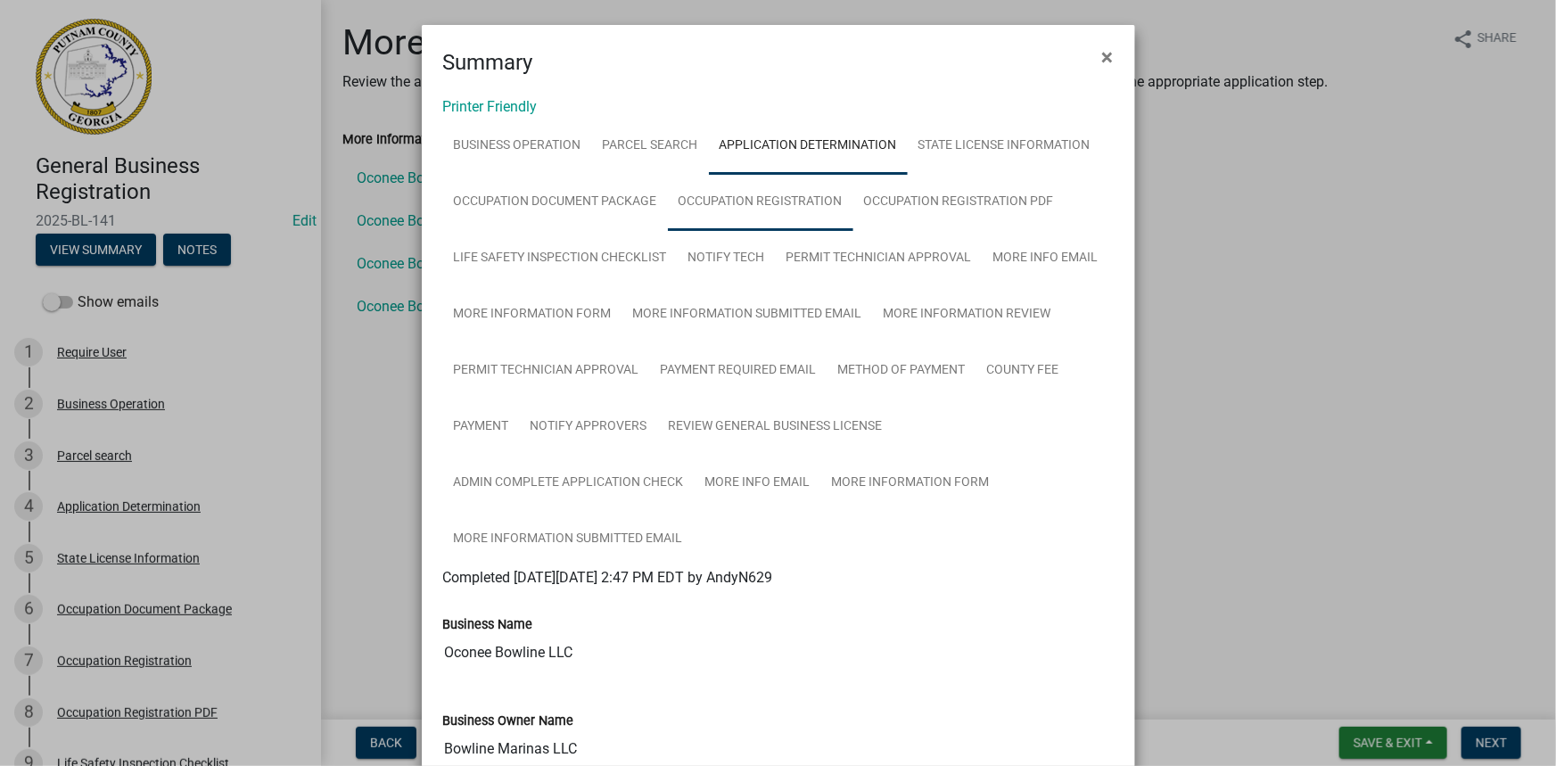
click at [712, 206] on link "Occupation Registration" at bounding box center [760, 202] width 185 height 57
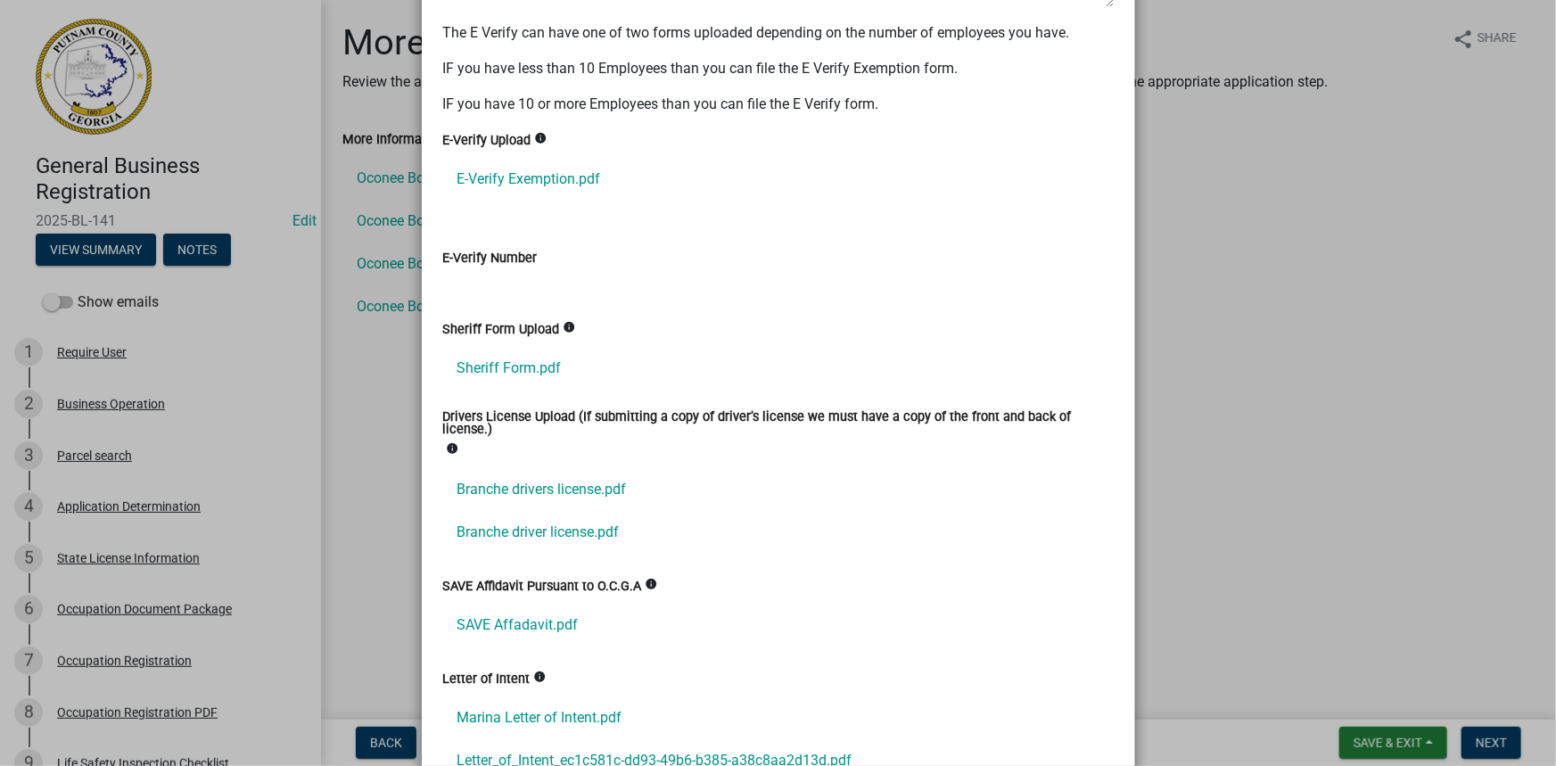
scroll to position [1702, 0]
click at [584, 474] on link "Branche drivers license.pdf" at bounding box center [778, 487] width 671 height 43
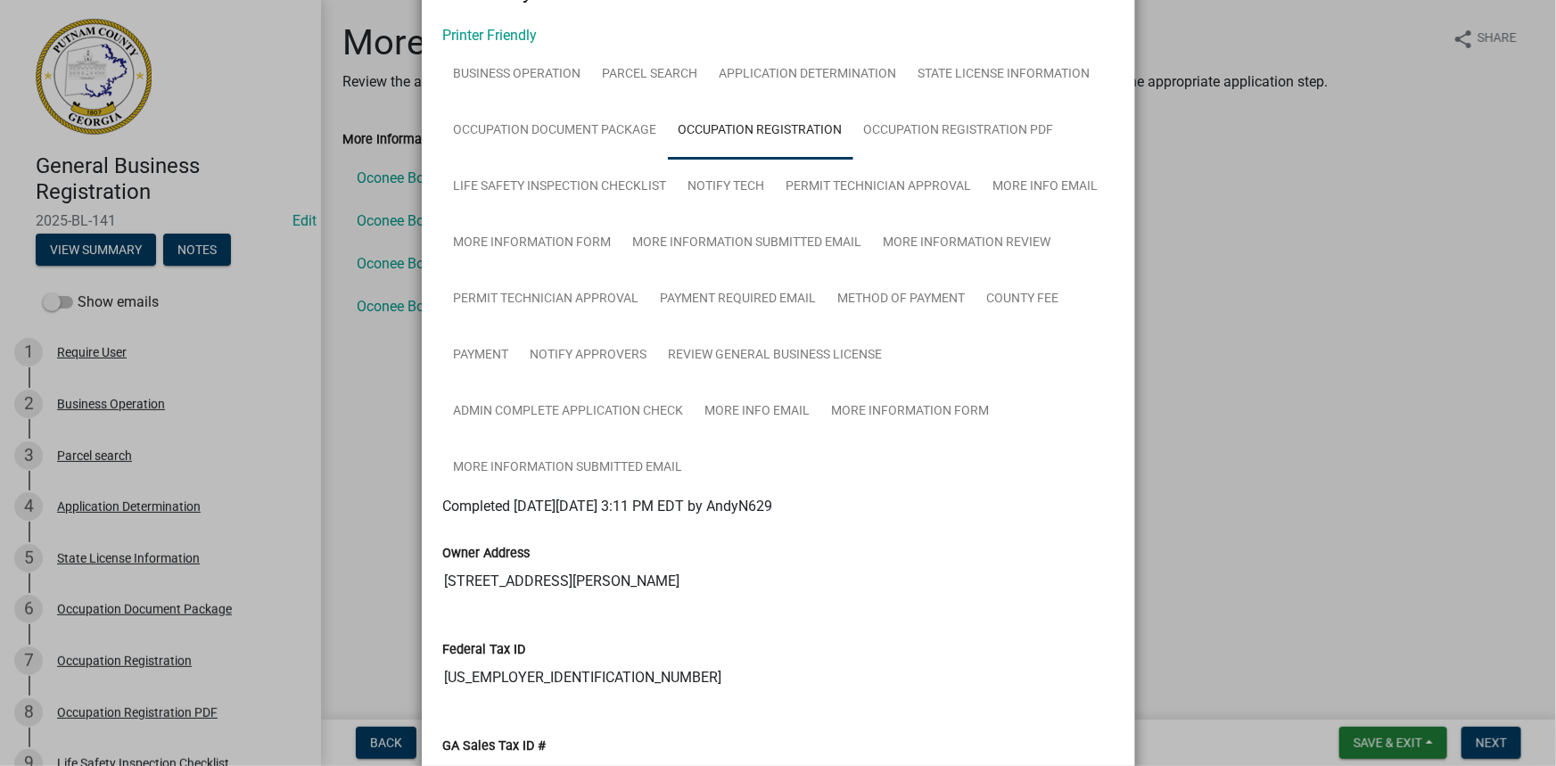
scroll to position [0, 0]
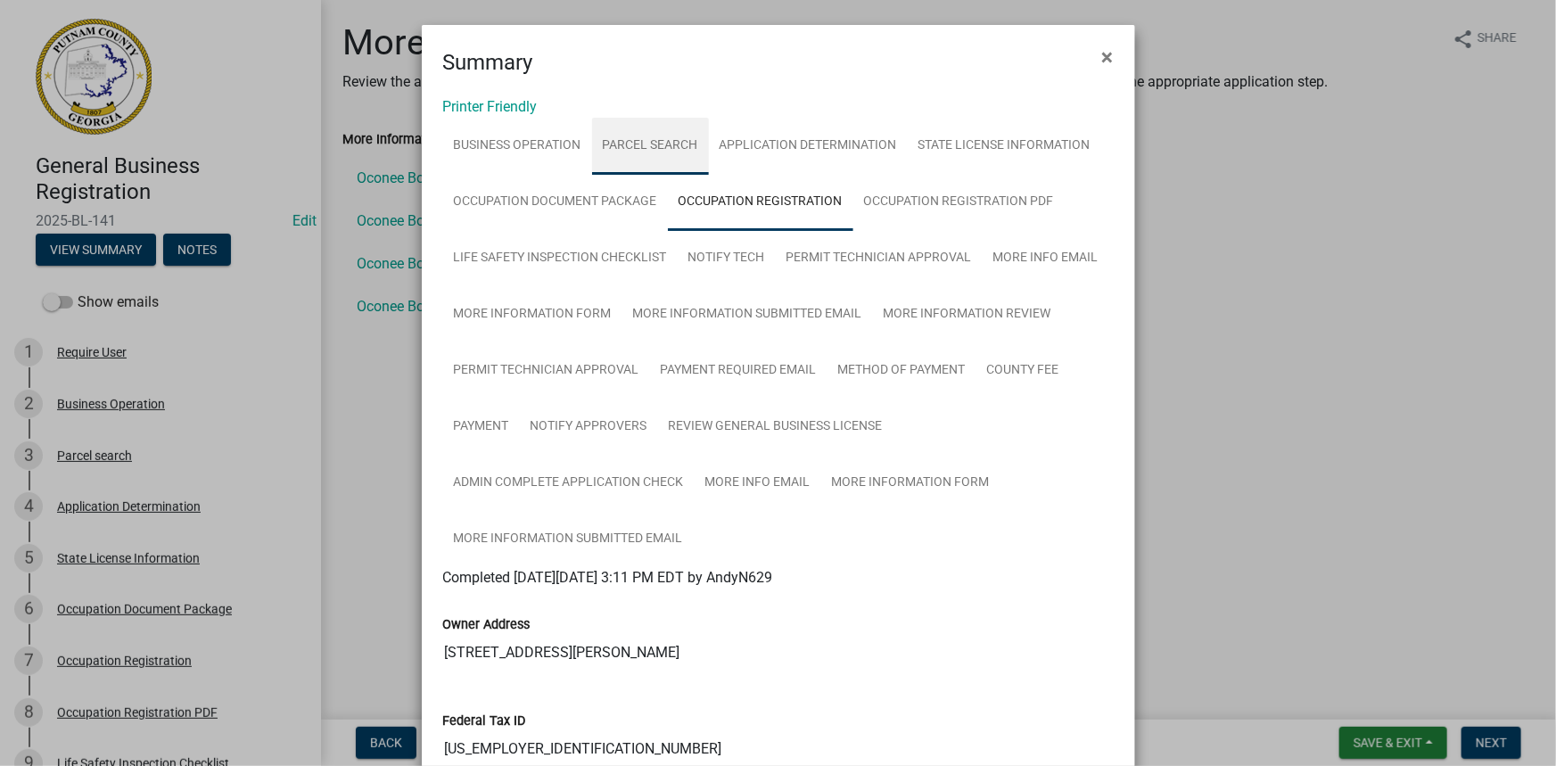
click at [592, 143] on link "Parcel search" at bounding box center [650, 146] width 117 height 57
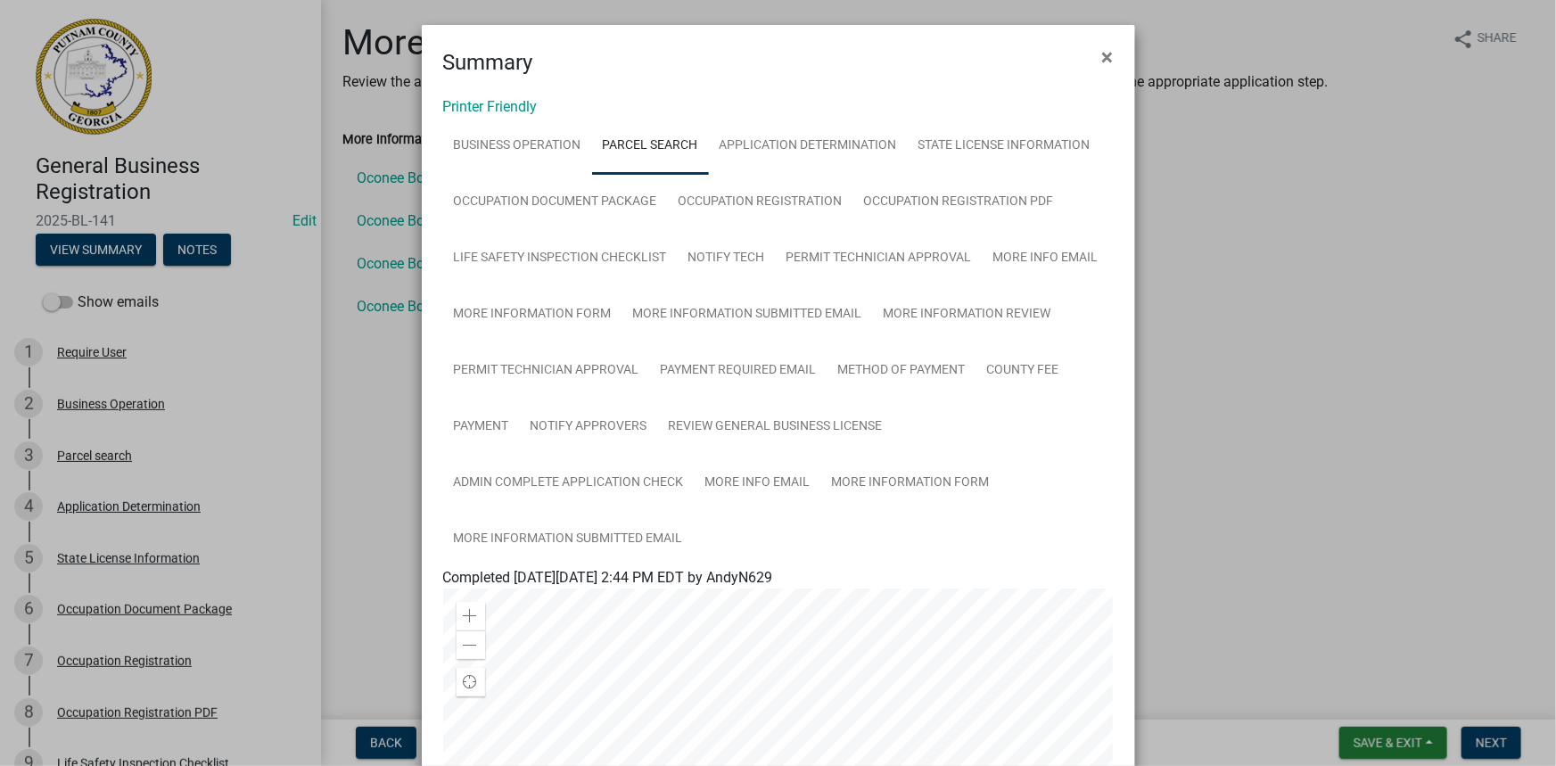
click at [395, 262] on ngb-modal-window "Summary × Printer Friendly Business Operation Parcel search Application Determi…" at bounding box center [778, 383] width 1556 height 766
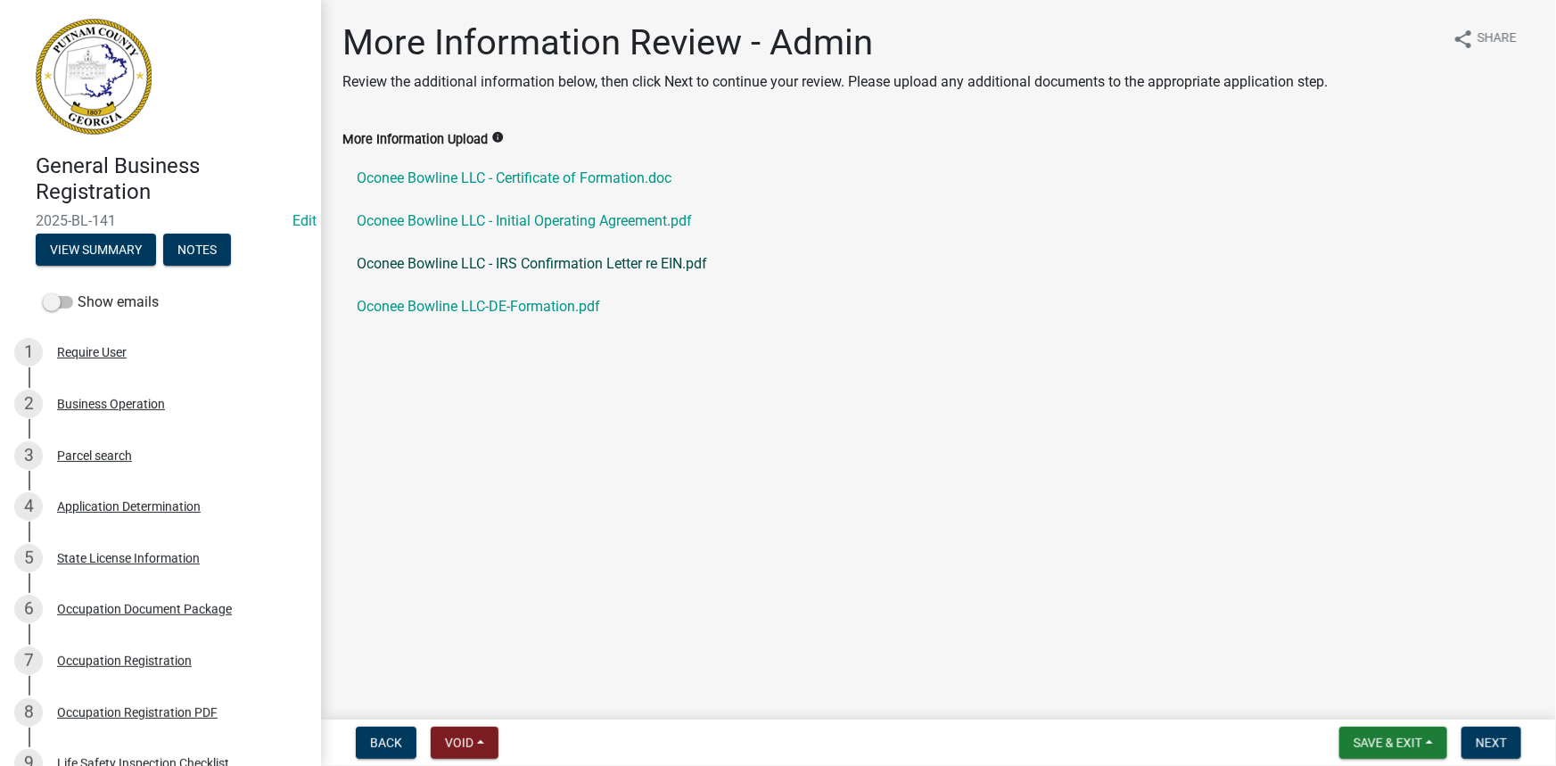
click at [465, 251] on link "Oconee Bowline LLC - IRS Confirmation Letter re EIN.pdf" at bounding box center [938, 264] width 1192 height 43
click at [541, 312] on link "Oconee Bowline LLC-DE-Formation.pdf" at bounding box center [938, 306] width 1192 height 43
click at [1501, 744] on span "Next" at bounding box center [1491, 743] width 31 height 14
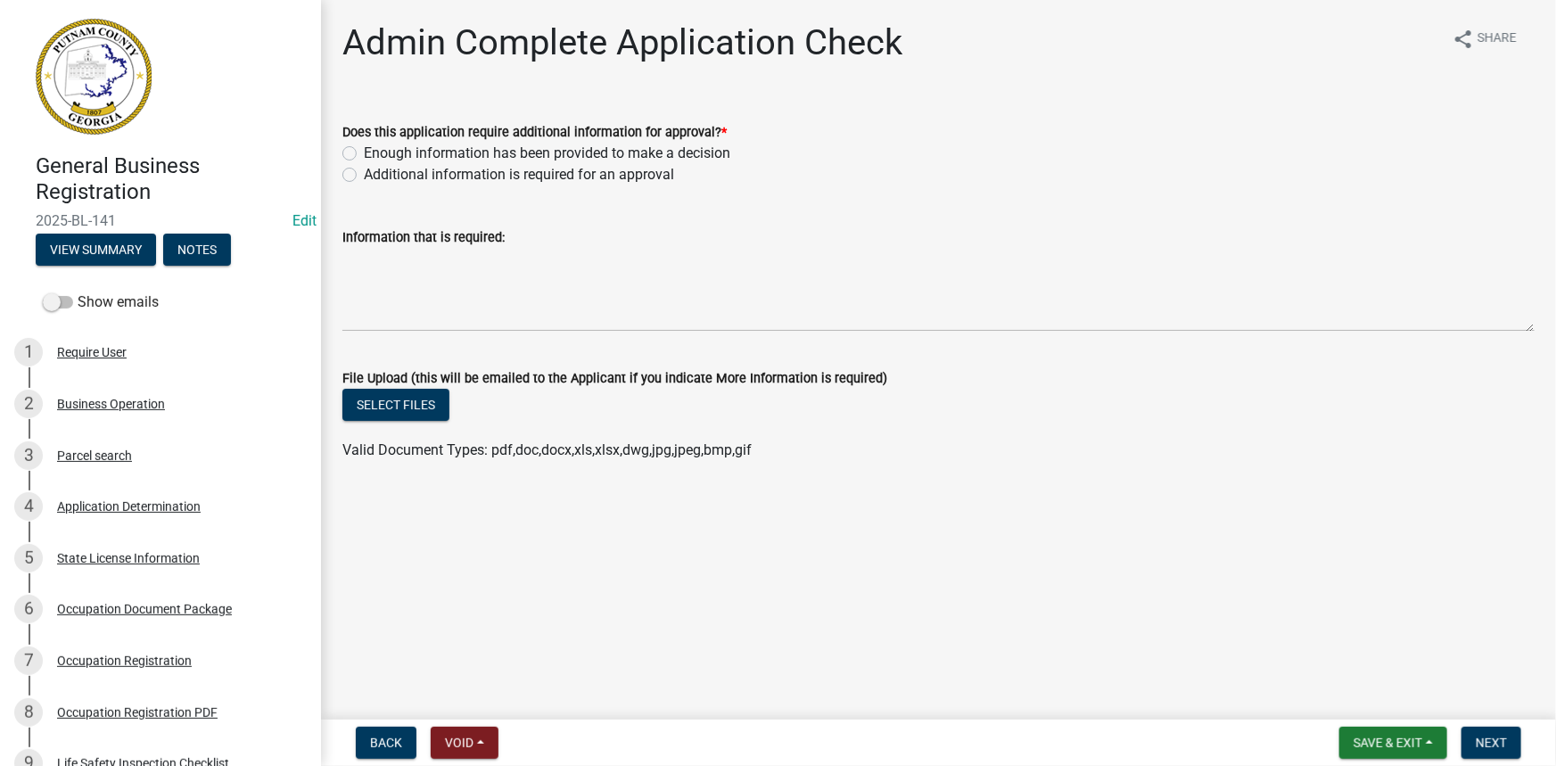
click at [598, 184] on label "Additional information is required for an approval" at bounding box center [519, 174] width 310 height 21
click at [375, 176] on input "Additional information is required for an approval" at bounding box center [370, 170] width 12 height 12
radio input "true"
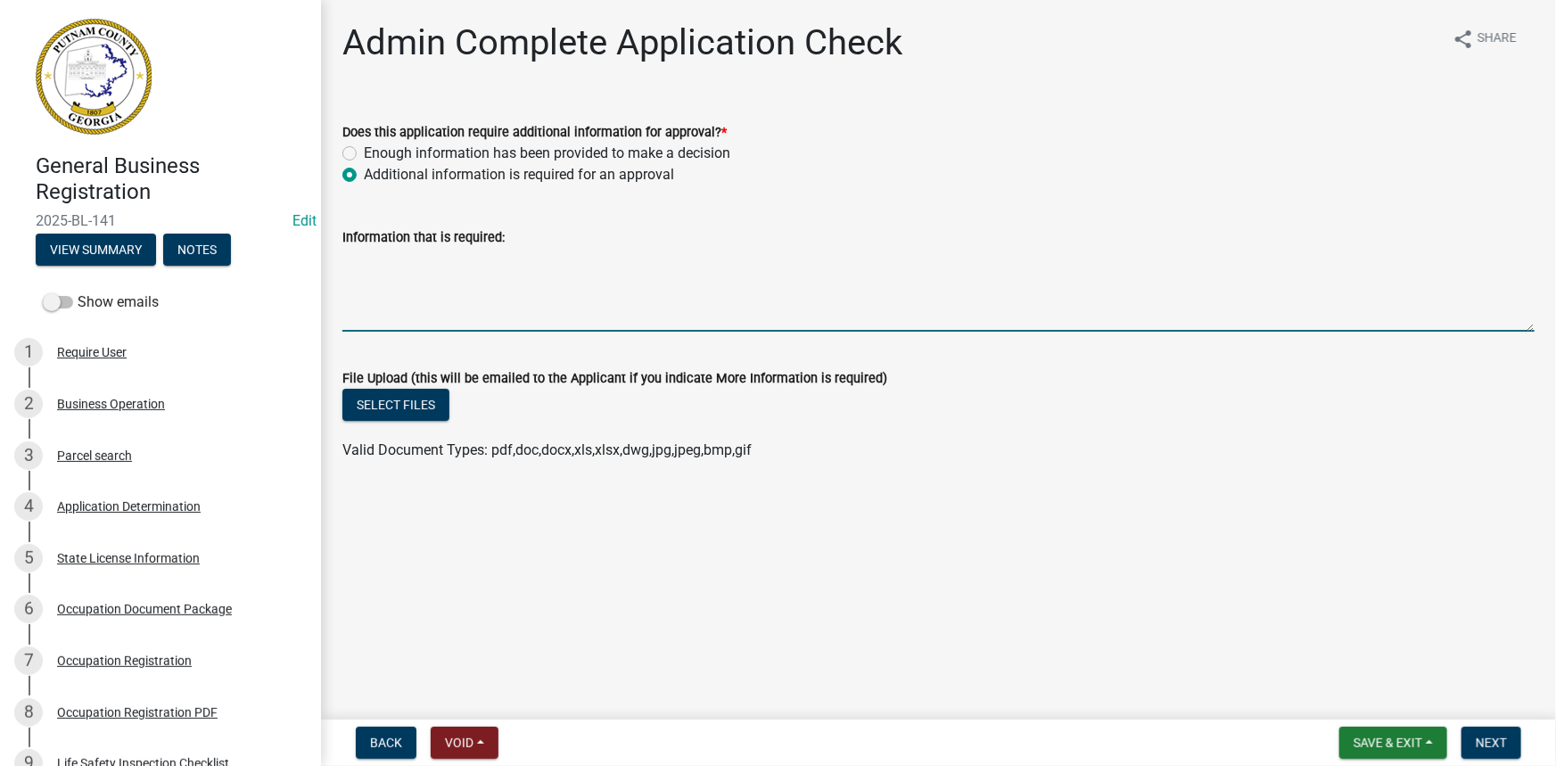
click at [604, 260] on textarea "Information that is required:" at bounding box center [938, 290] width 1192 height 84
type textarea "I"
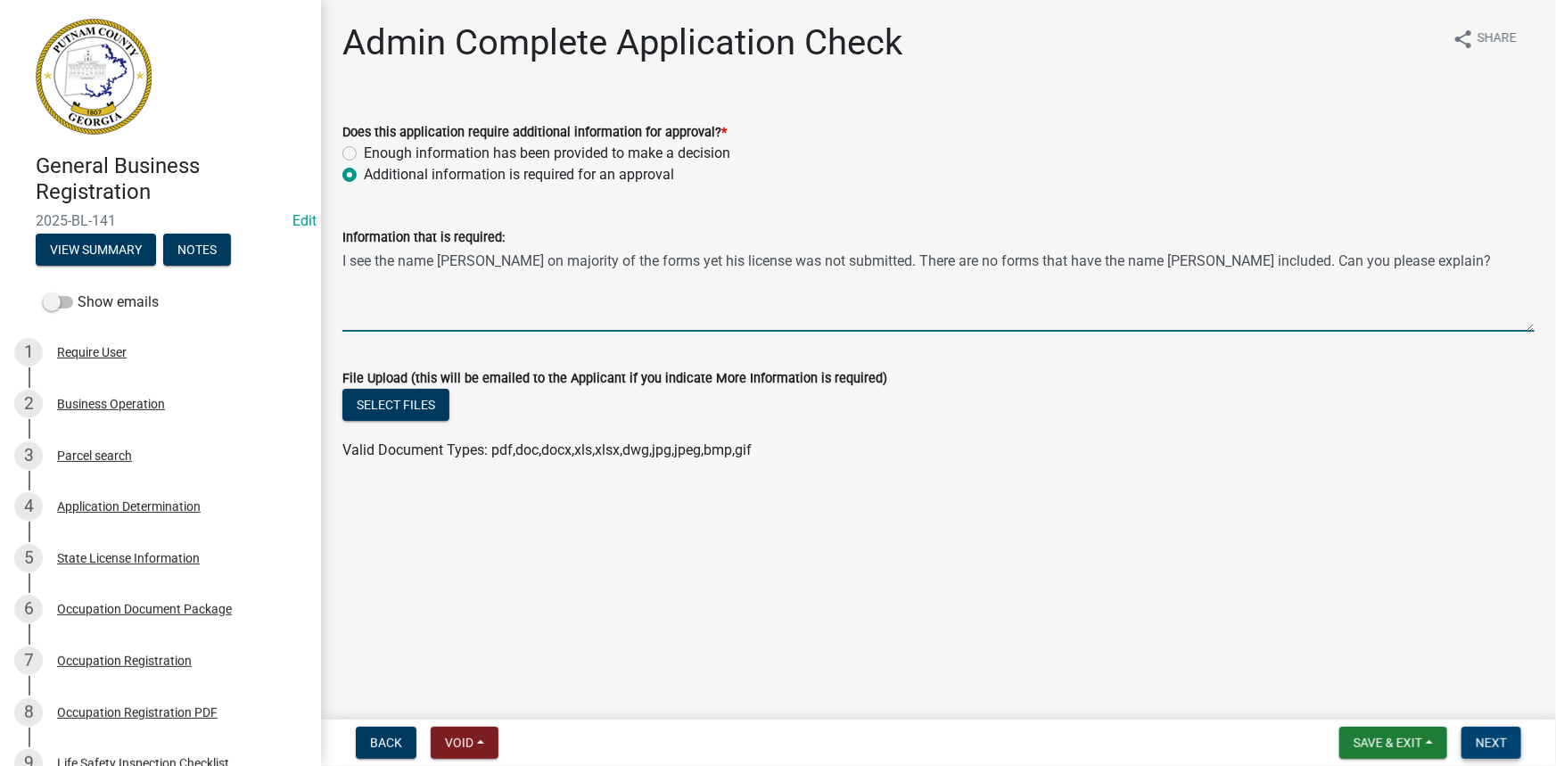
type textarea "I see the name Ethan King on majority of the forms yet his license was not subm…"
click at [1491, 731] on button "Next" at bounding box center [1492, 743] width 60 height 32
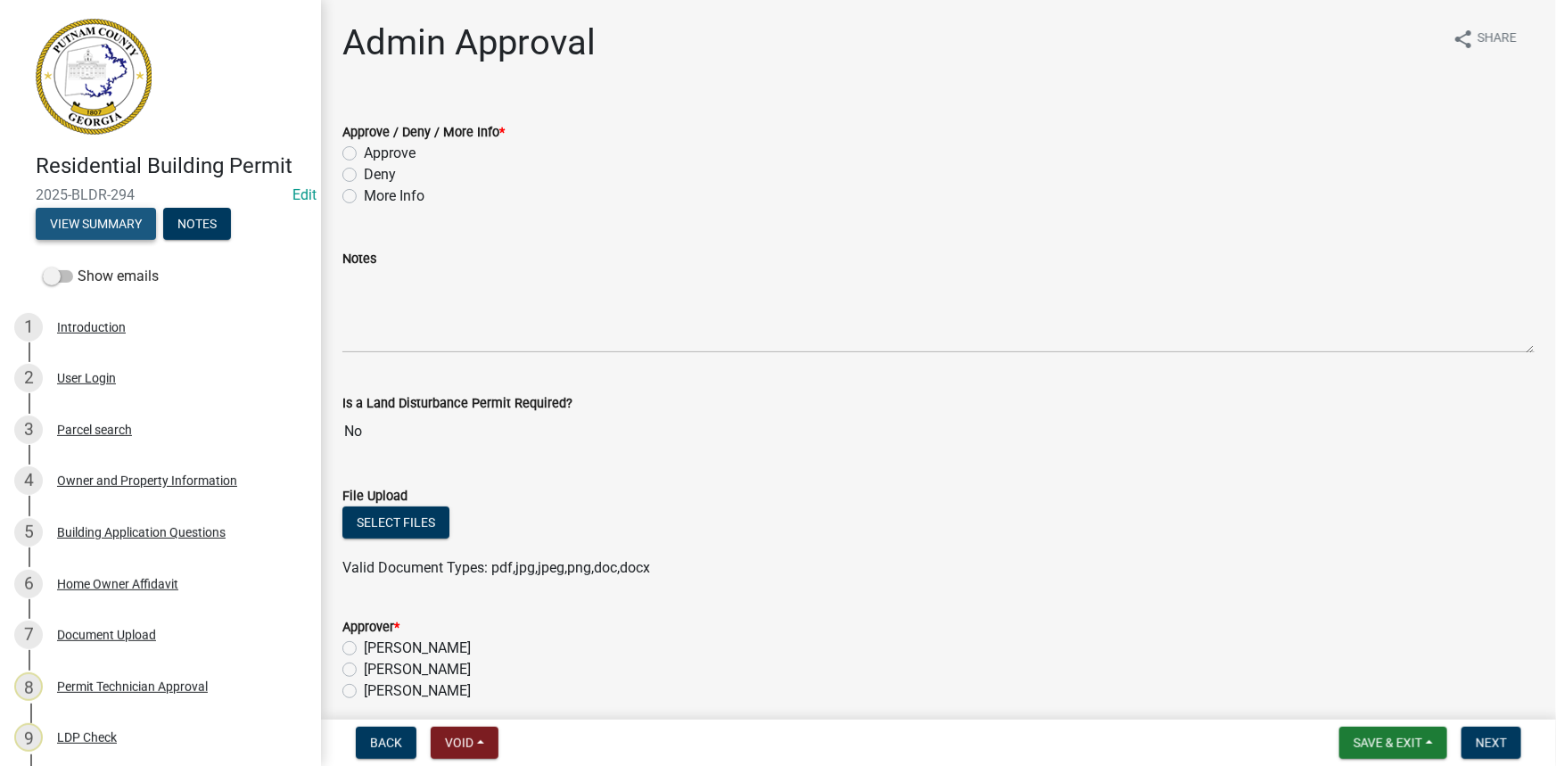
click at [77, 221] on button "View Summary" at bounding box center [96, 224] width 120 height 32
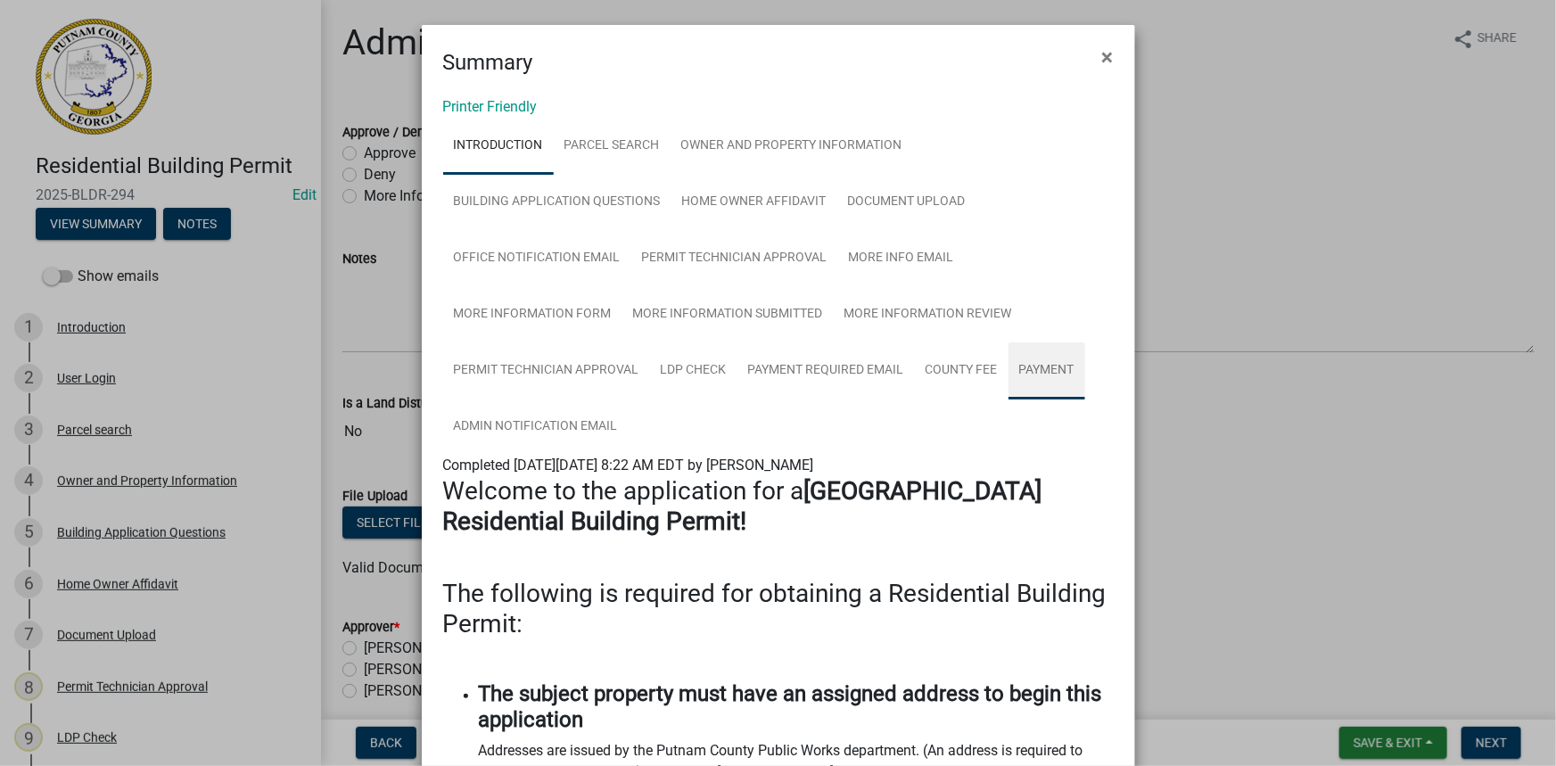
click at [1041, 370] on link "Payment" at bounding box center [1047, 370] width 77 height 57
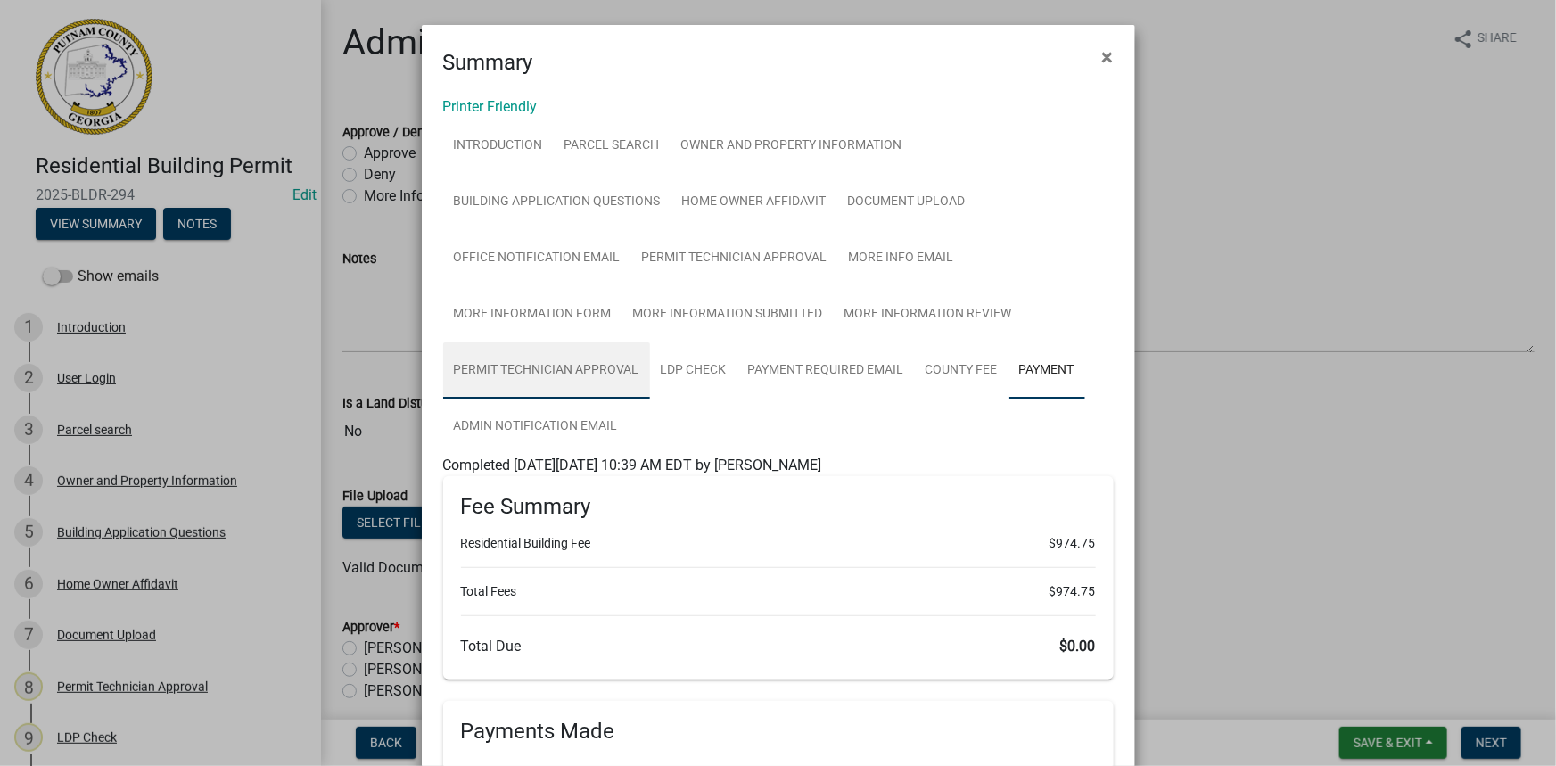
click at [580, 364] on link "Permit Technician Approval" at bounding box center [546, 370] width 207 height 57
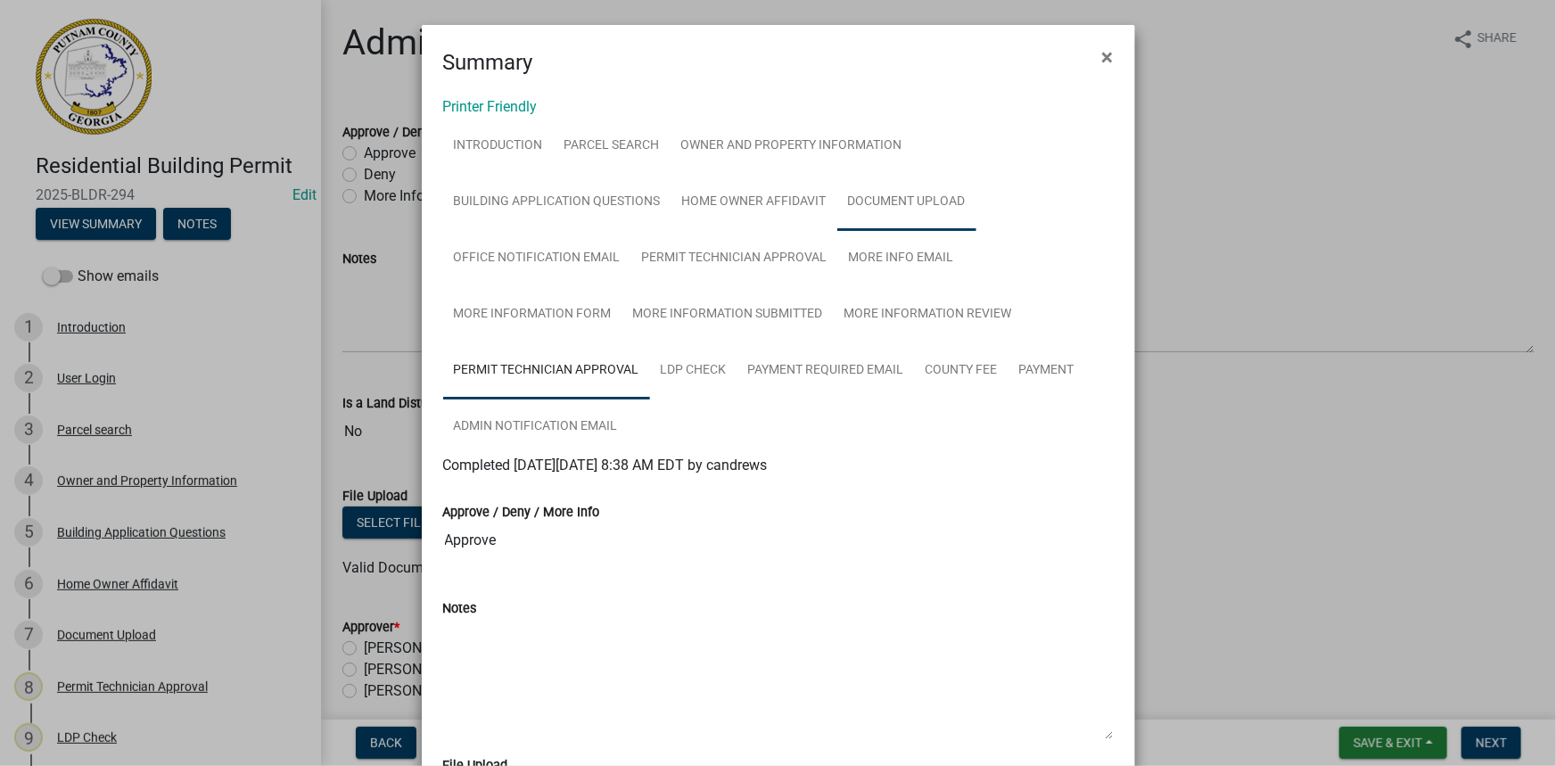
click at [881, 206] on link "Document Upload" at bounding box center [906, 202] width 139 height 57
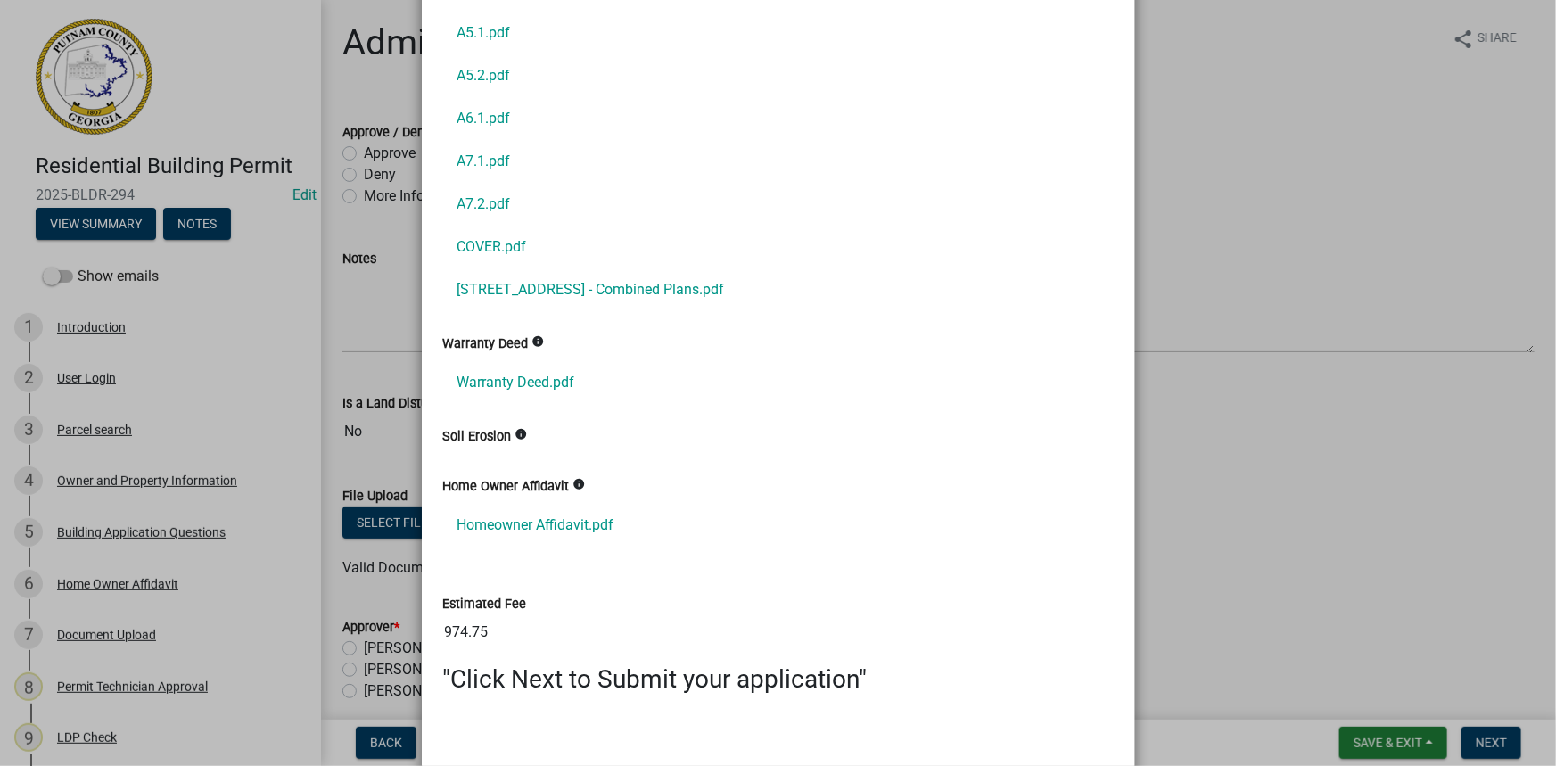
scroll to position [1378, 0]
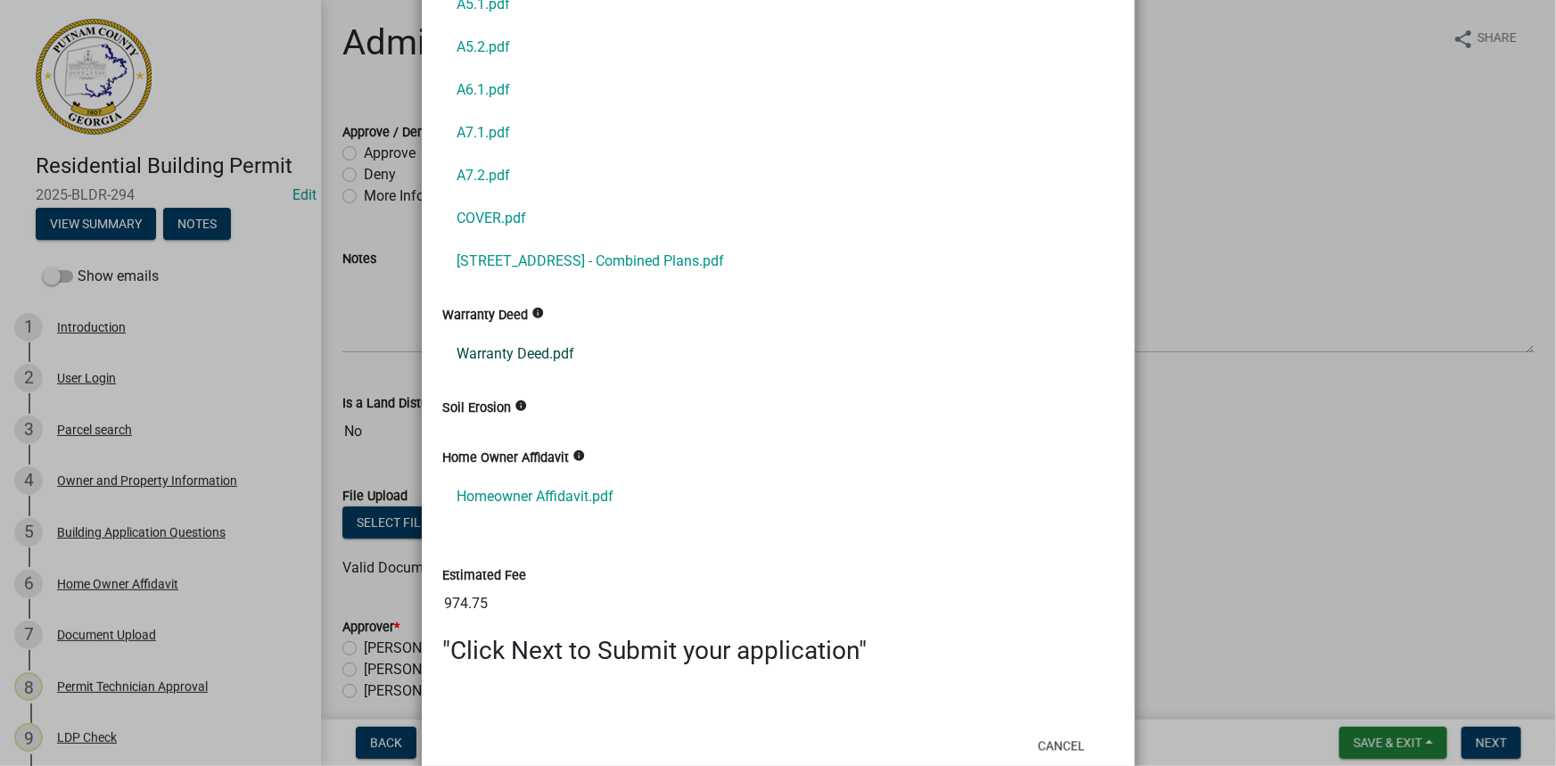
click at [505, 345] on link "Warranty Deed.pdf" at bounding box center [778, 354] width 671 height 43
click at [564, 503] on link "Homeowner Affidavit.pdf" at bounding box center [778, 496] width 671 height 43
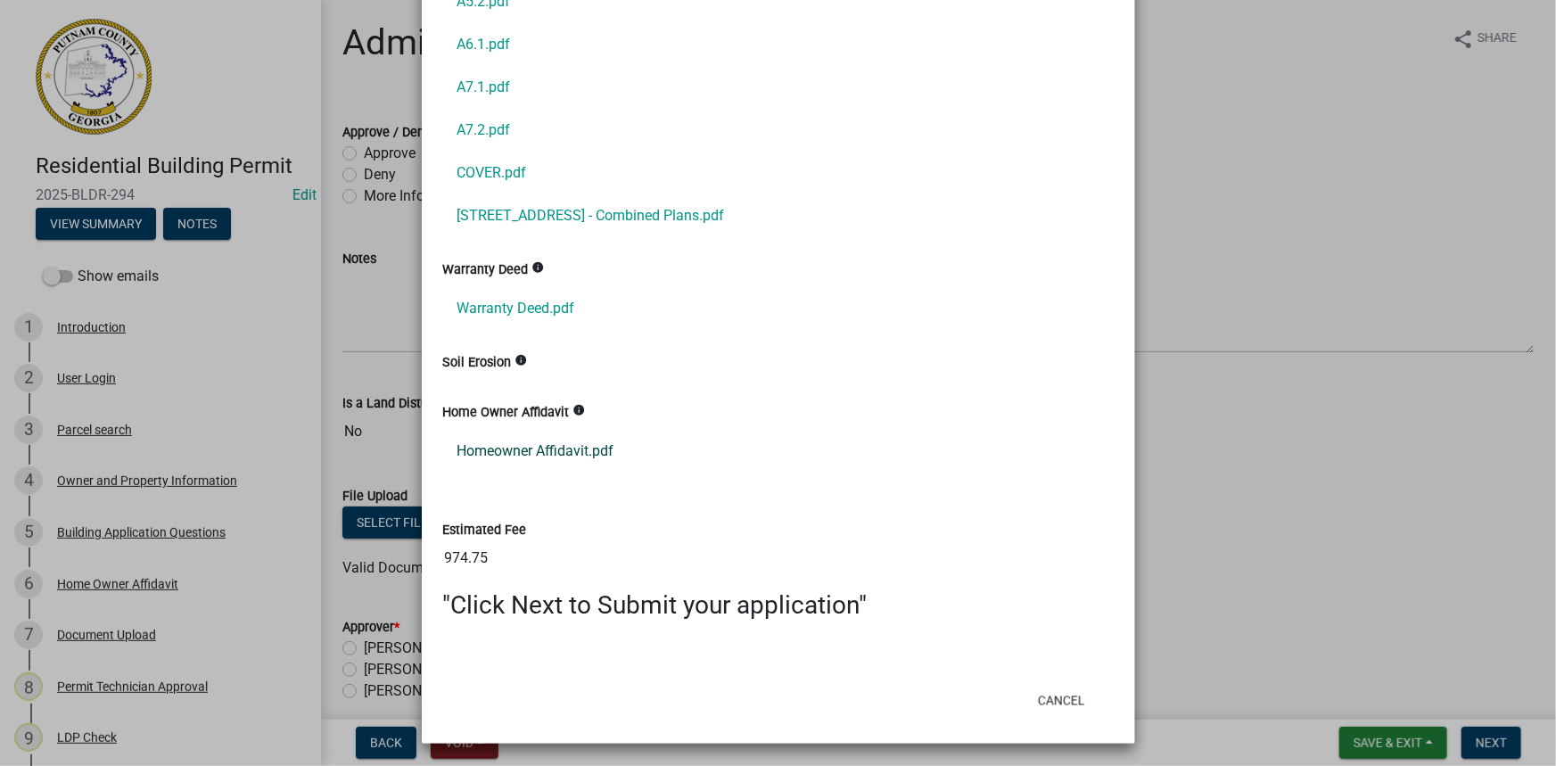
click at [539, 457] on link "Homeowner Affidavit.pdf" at bounding box center [778, 451] width 671 height 43
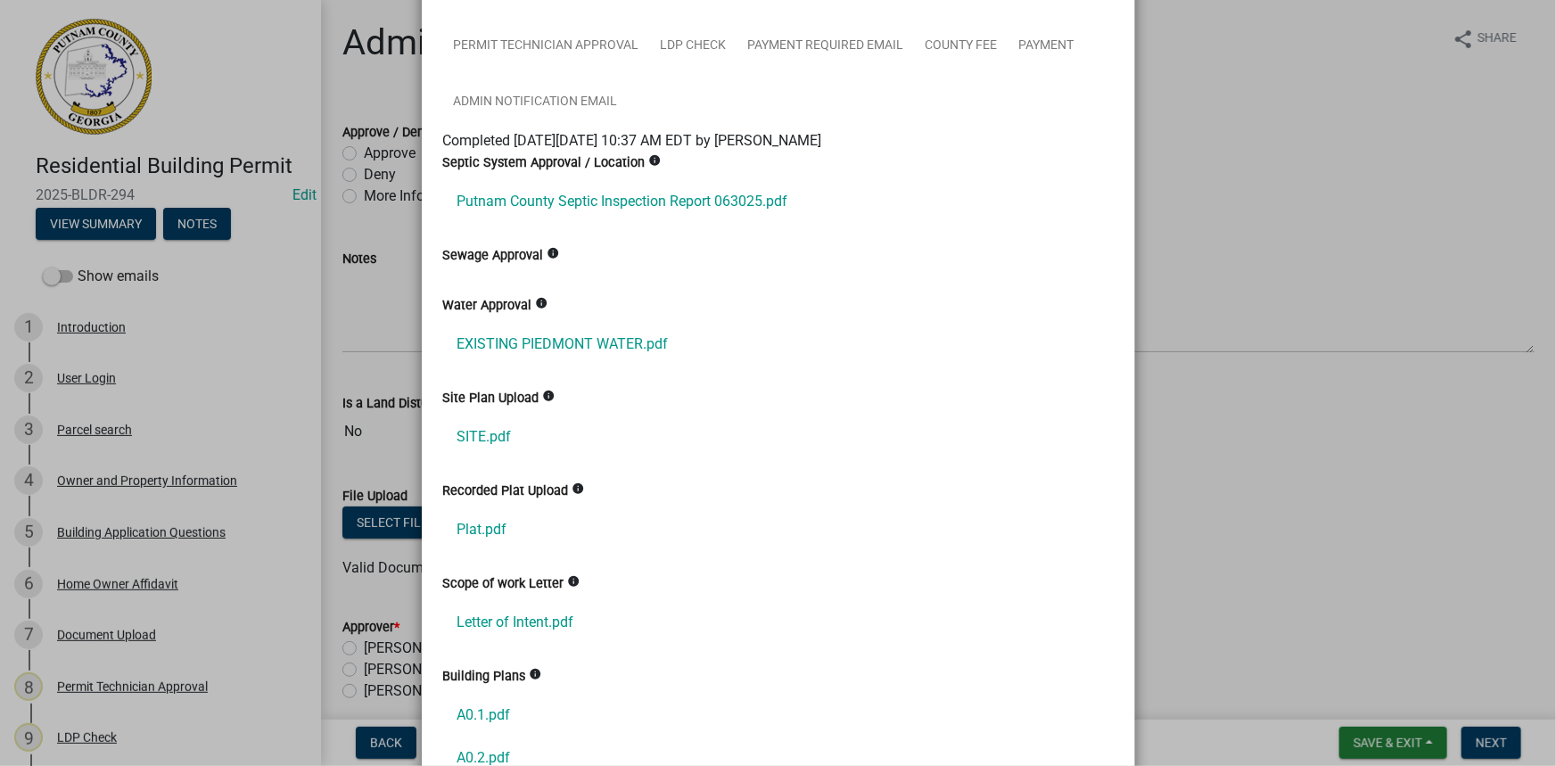
scroll to position [288, 0]
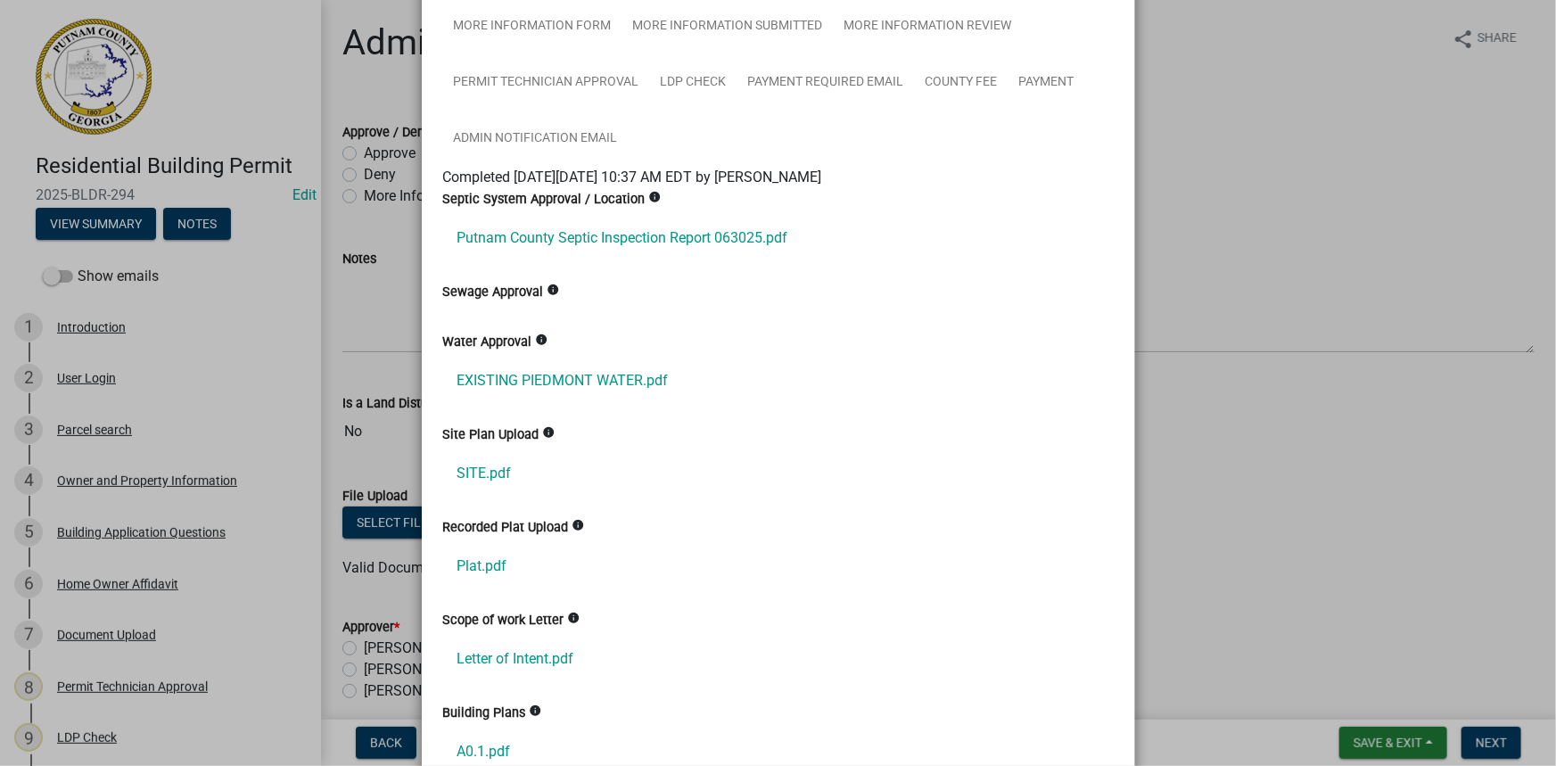
click at [1236, 175] on ngb-modal-window "Summary × Printer Friendly Introduction Parcel search Owner and Property Inform…" at bounding box center [778, 383] width 1556 height 766
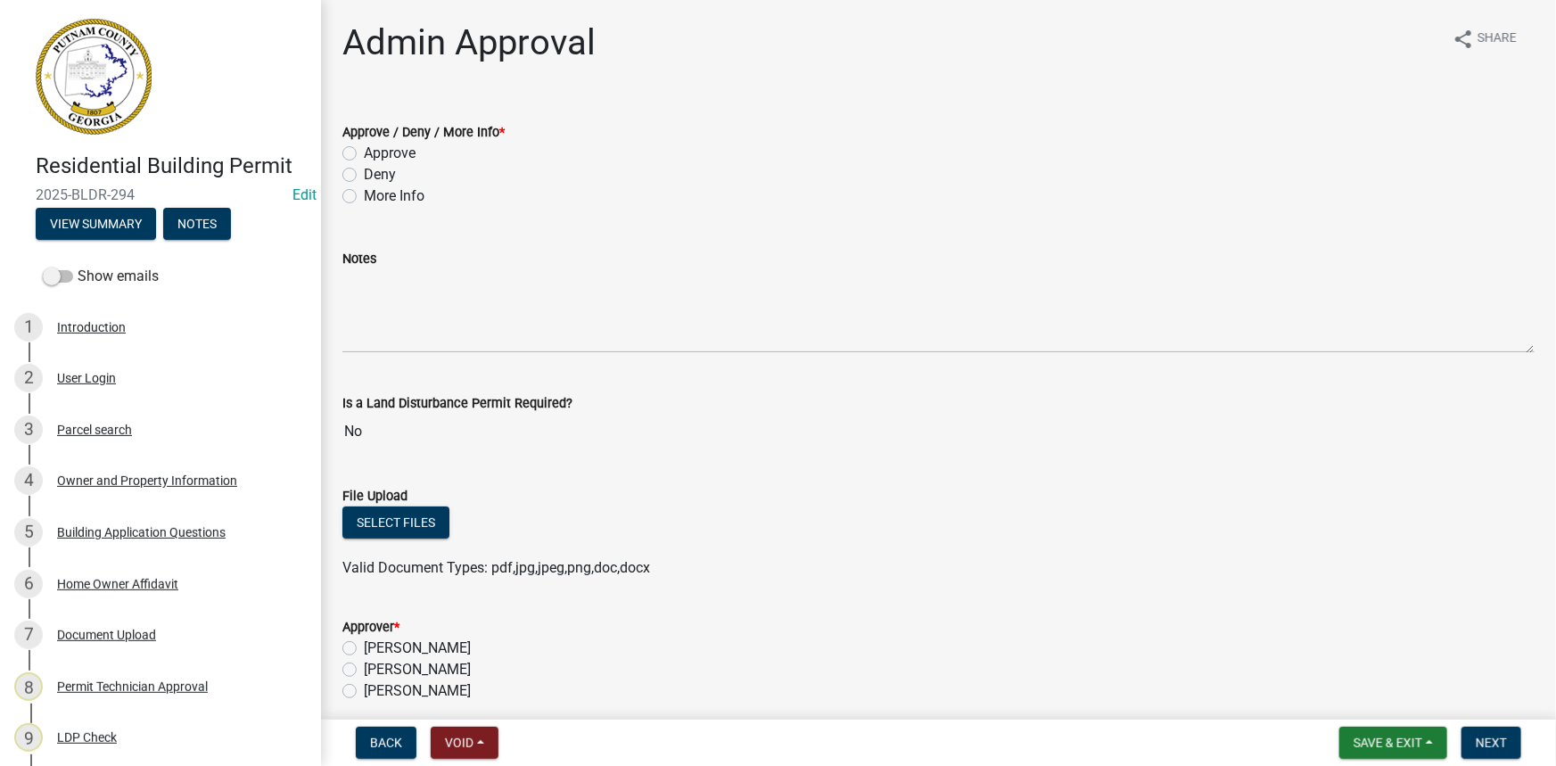
click at [386, 153] on label "Approve" at bounding box center [390, 153] width 52 height 21
click at [375, 153] on input "Approve" at bounding box center [370, 149] width 12 height 12
radio input "true"
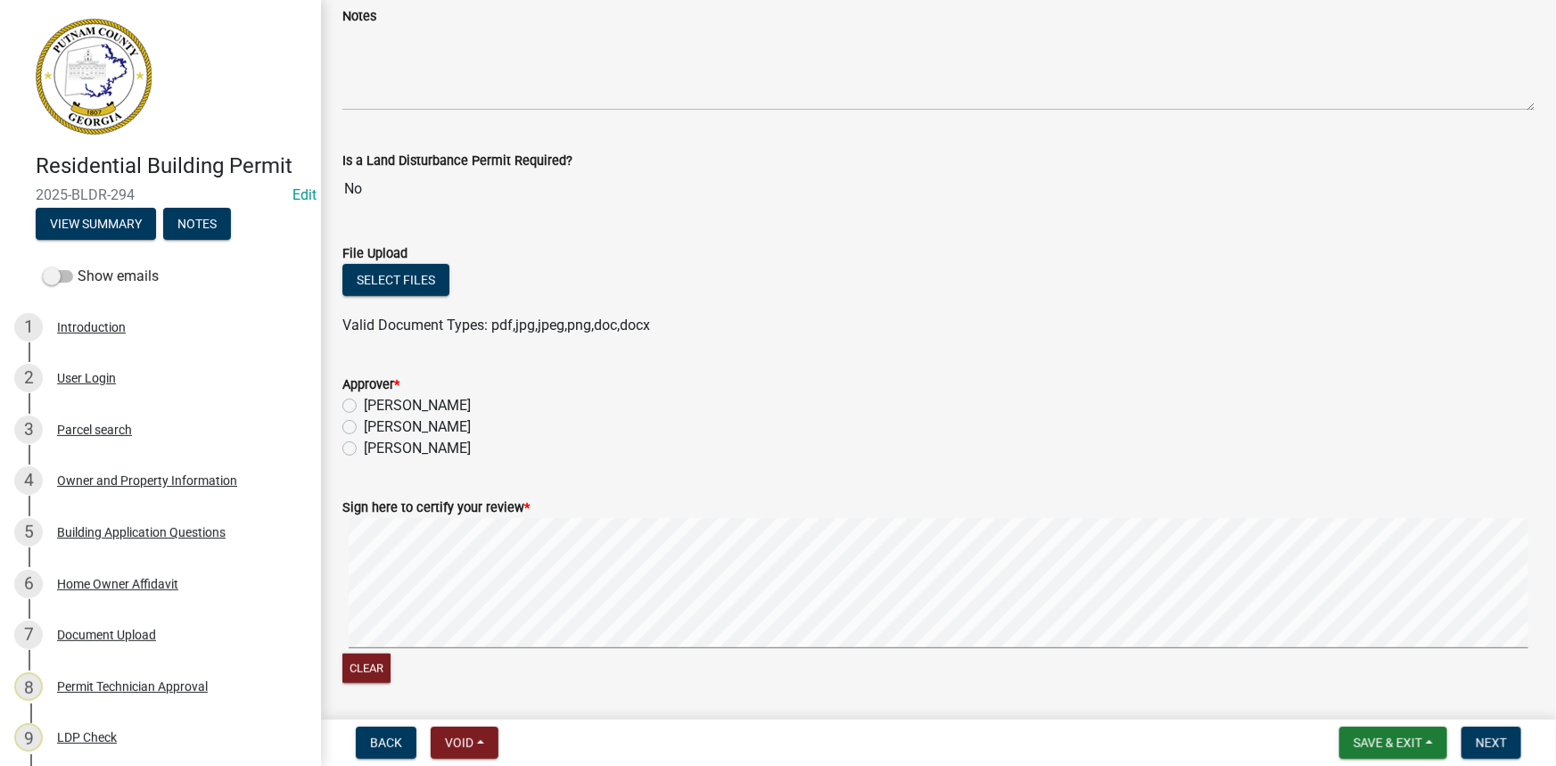
click at [449, 422] on label "[PERSON_NAME]" at bounding box center [417, 426] width 107 height 21
click at [375, 422] on input "[PERSON_NAME]" at bounding box center [370, 422] width 12 height 12
radio input "true"
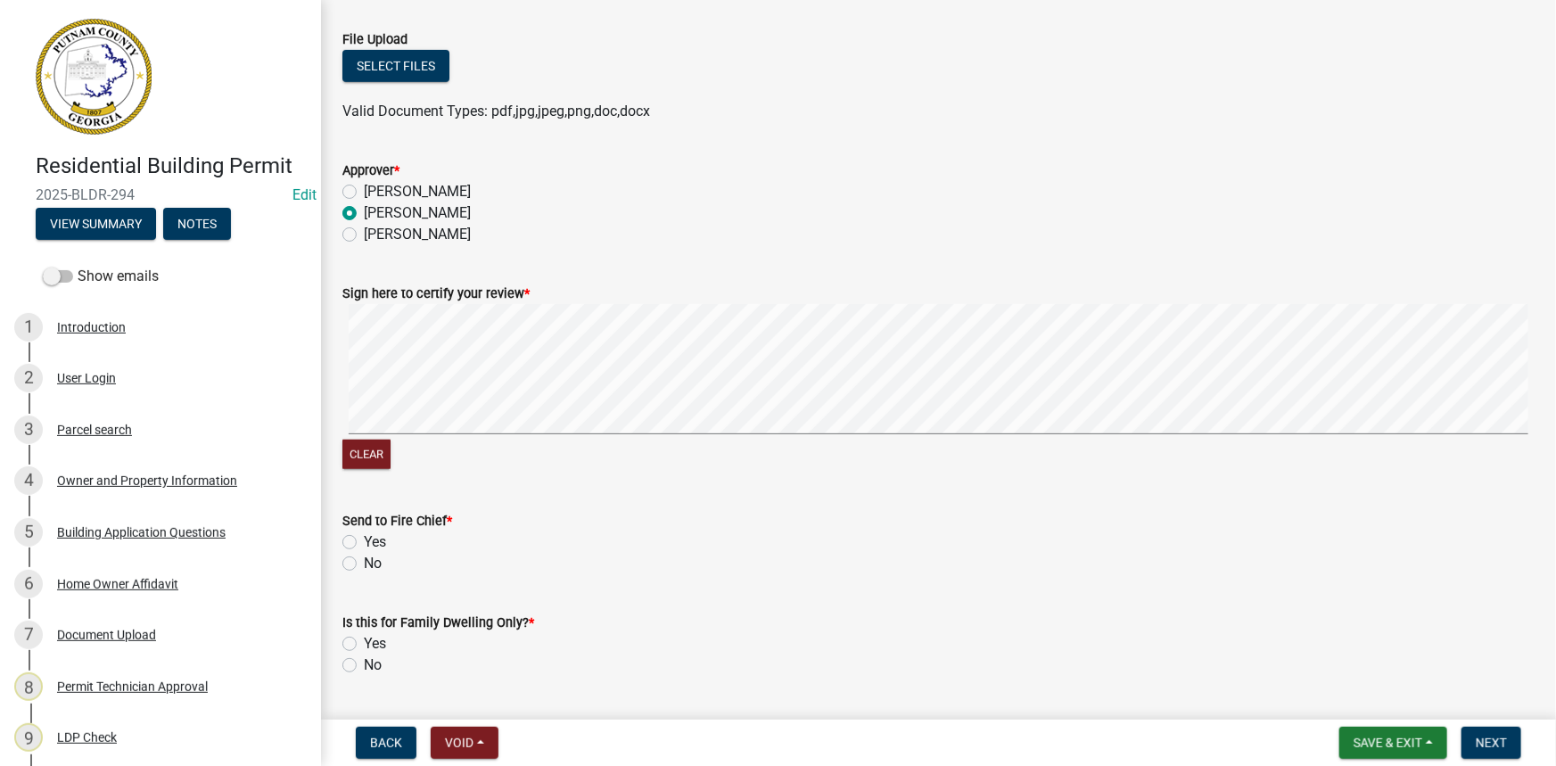
scroll to position [486, 0]
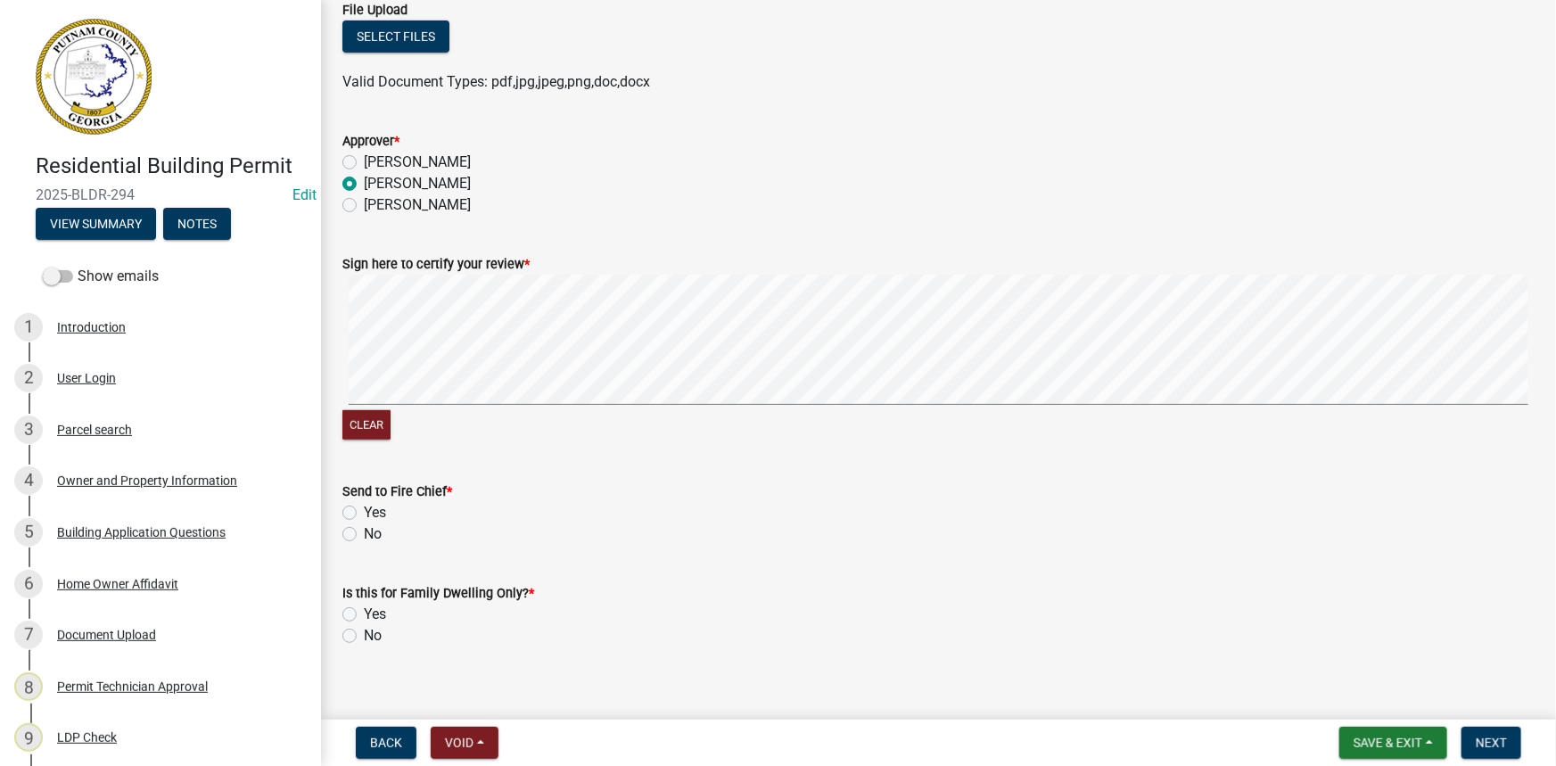
drag, startPoint x: 348, startPoint y: 538, endPoint x: 357, endPoint y: 581, distance: 44.6
click at [364, 538] on label "No" at bounding box center [373, 533] width 18 height 21
click at [364, 535] on input "No" at bounding box center [370, 529] width 12 height 12
radio input "true"
click at [364, 635] on label "No" at bounding box center [373, 635] width 18 height 21
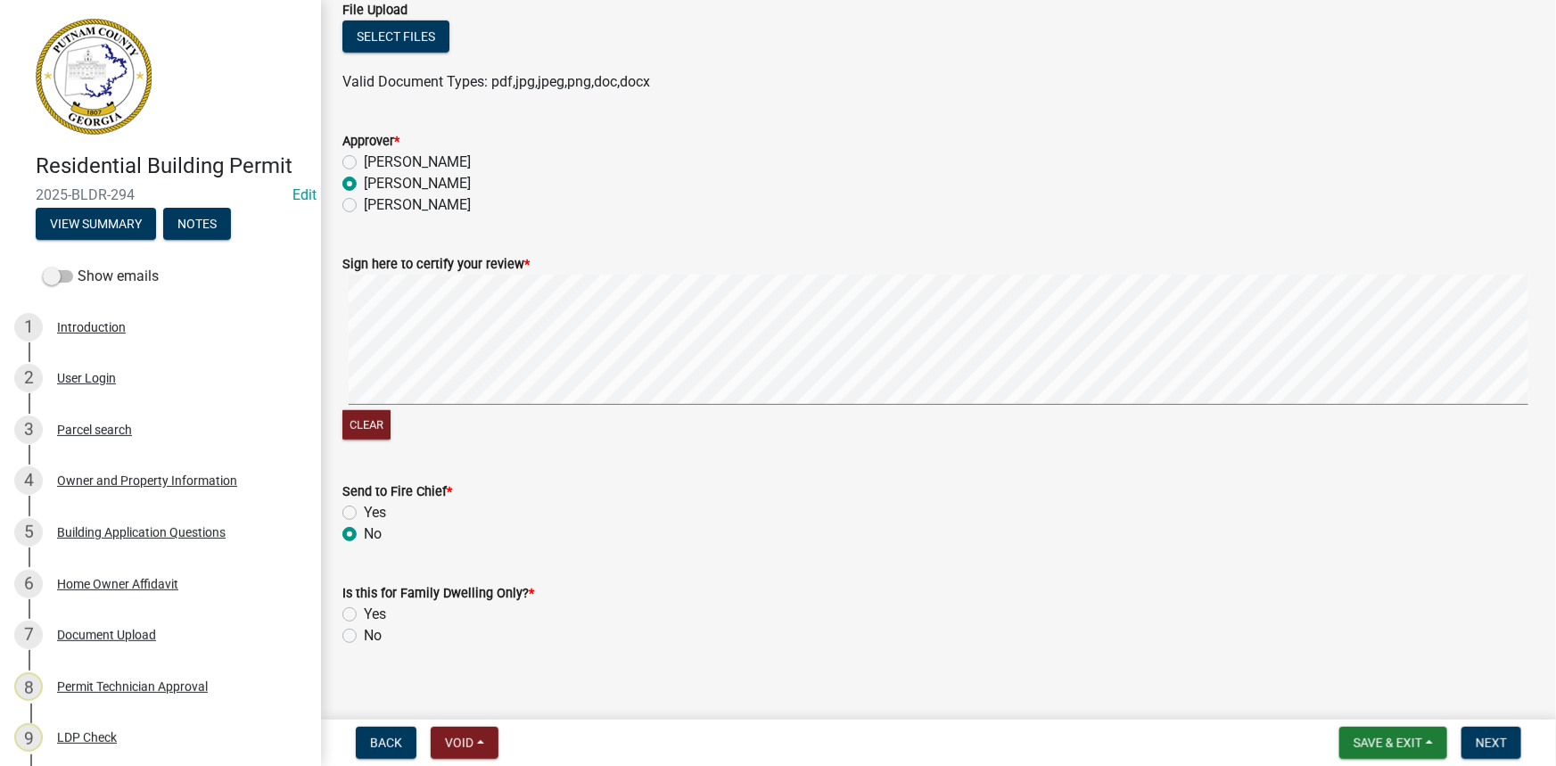
click at [364, 635] on input "No" at bounding box center [370, 631] width 12 height 12
radio input "true"
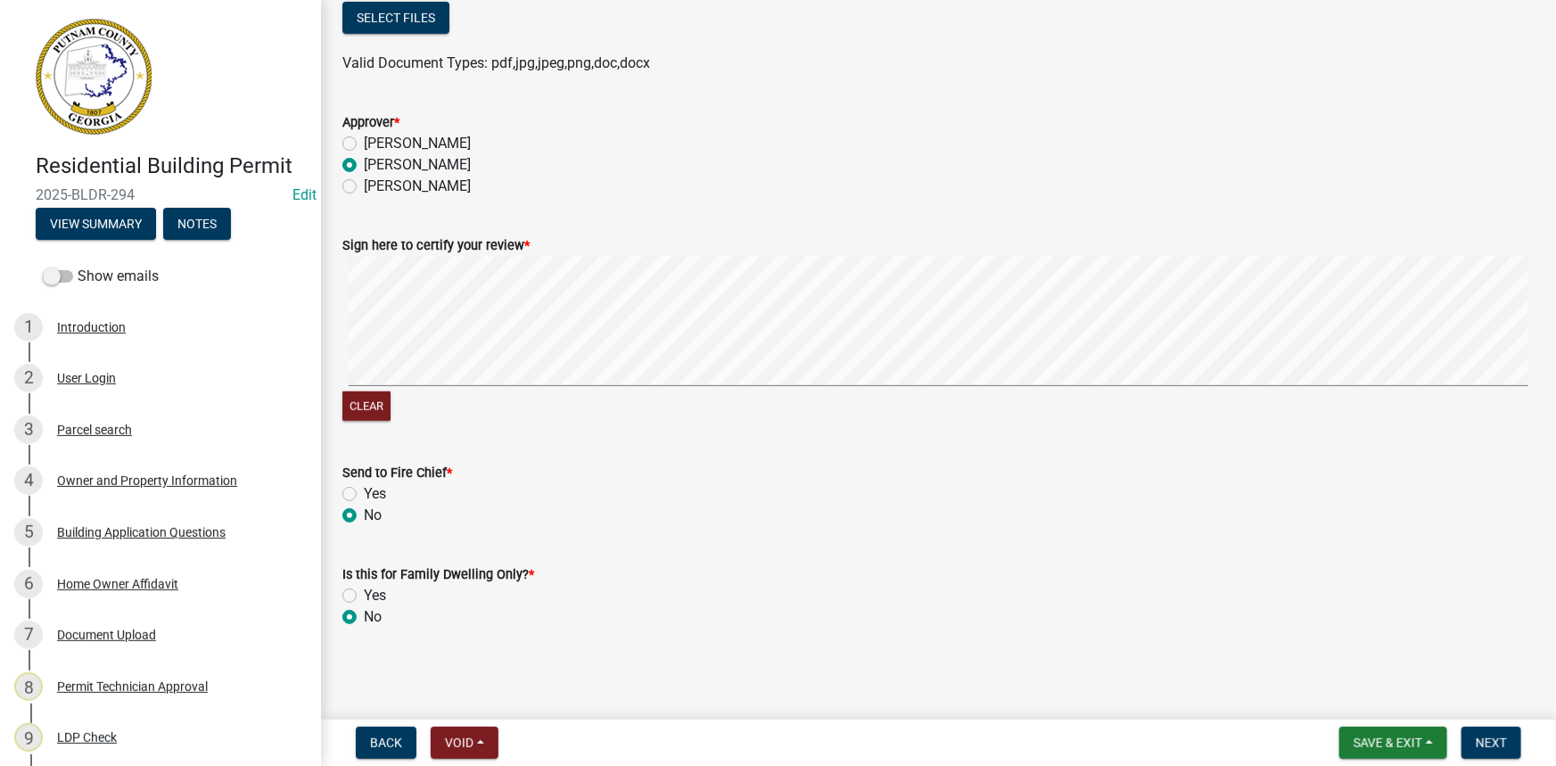
click at [1330, 580] on div "Is this for Family Dwelling Only? *" at bounding box center [938, 574] width 1192 height 21
click at [1503, 736] on span "Next" at bounding box center [1491, 743] width 31 height 14
